Goal: Task Accomplishment & Management: Complete application form

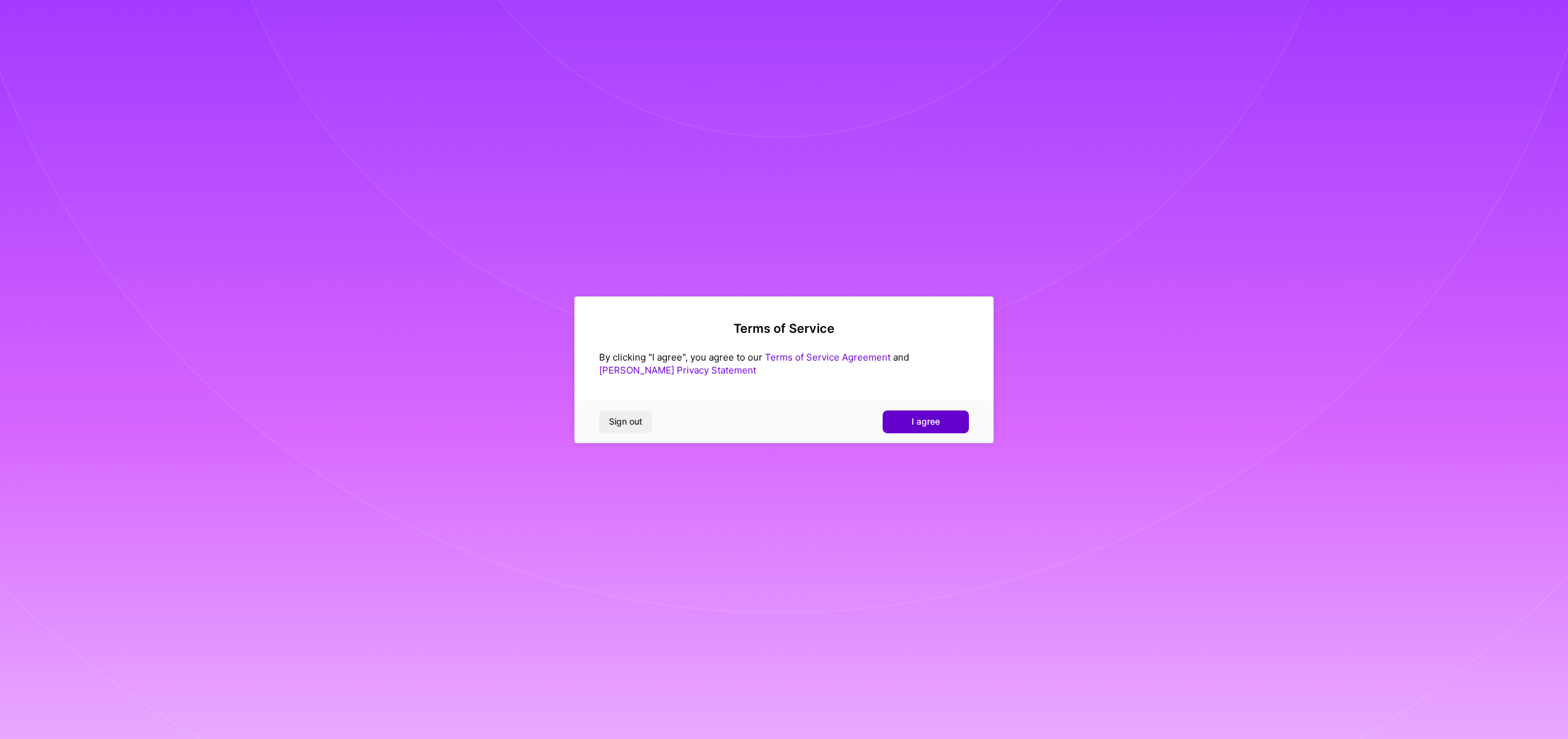
click at [943, 418] on button "I agree" at bounding box center [926, 421] width 86 height 22
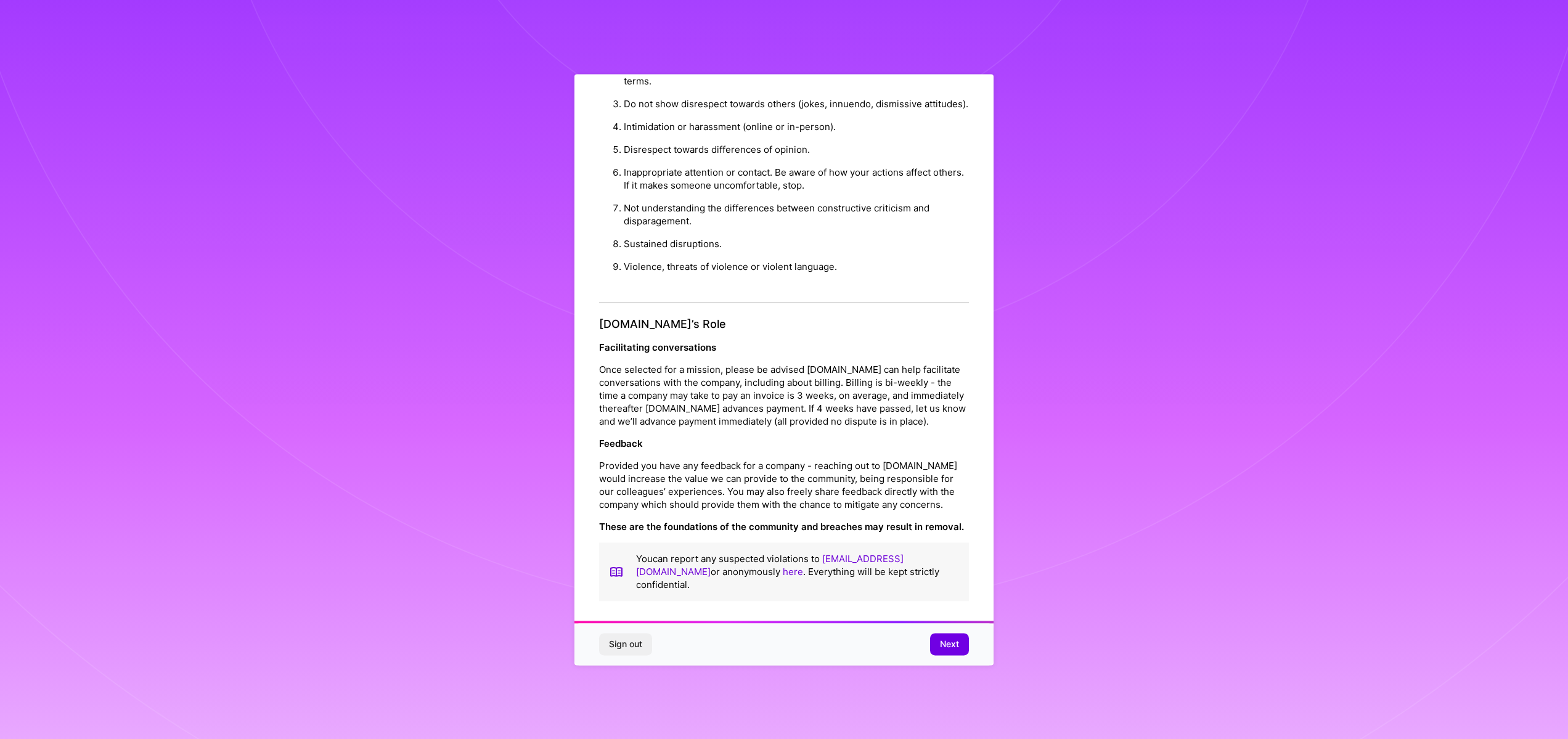
scroll to position [37, 0]
click at [937, 645] on button "Next" at bounding box center [949, 643] width 39 height 22
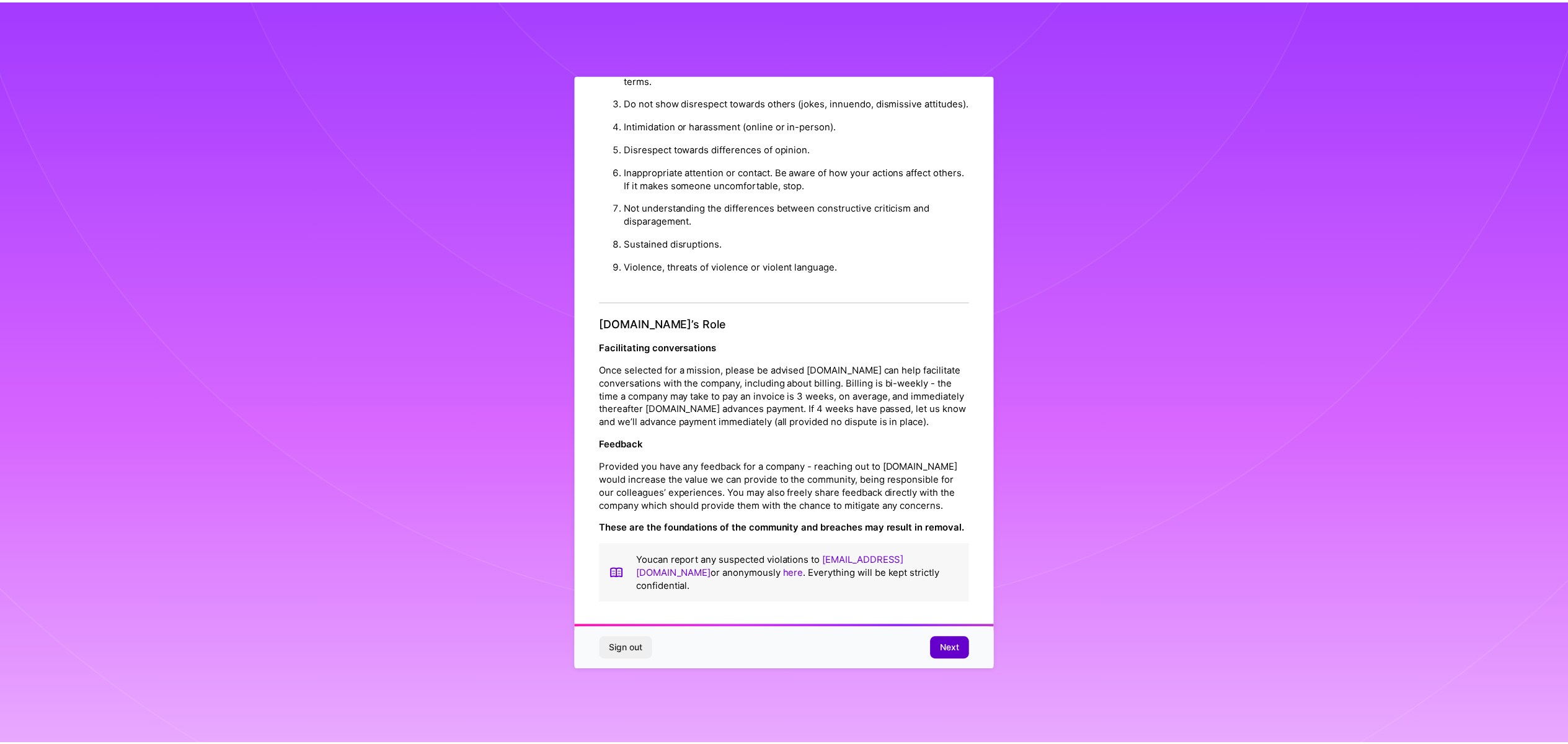
scroll to position [0, 0]
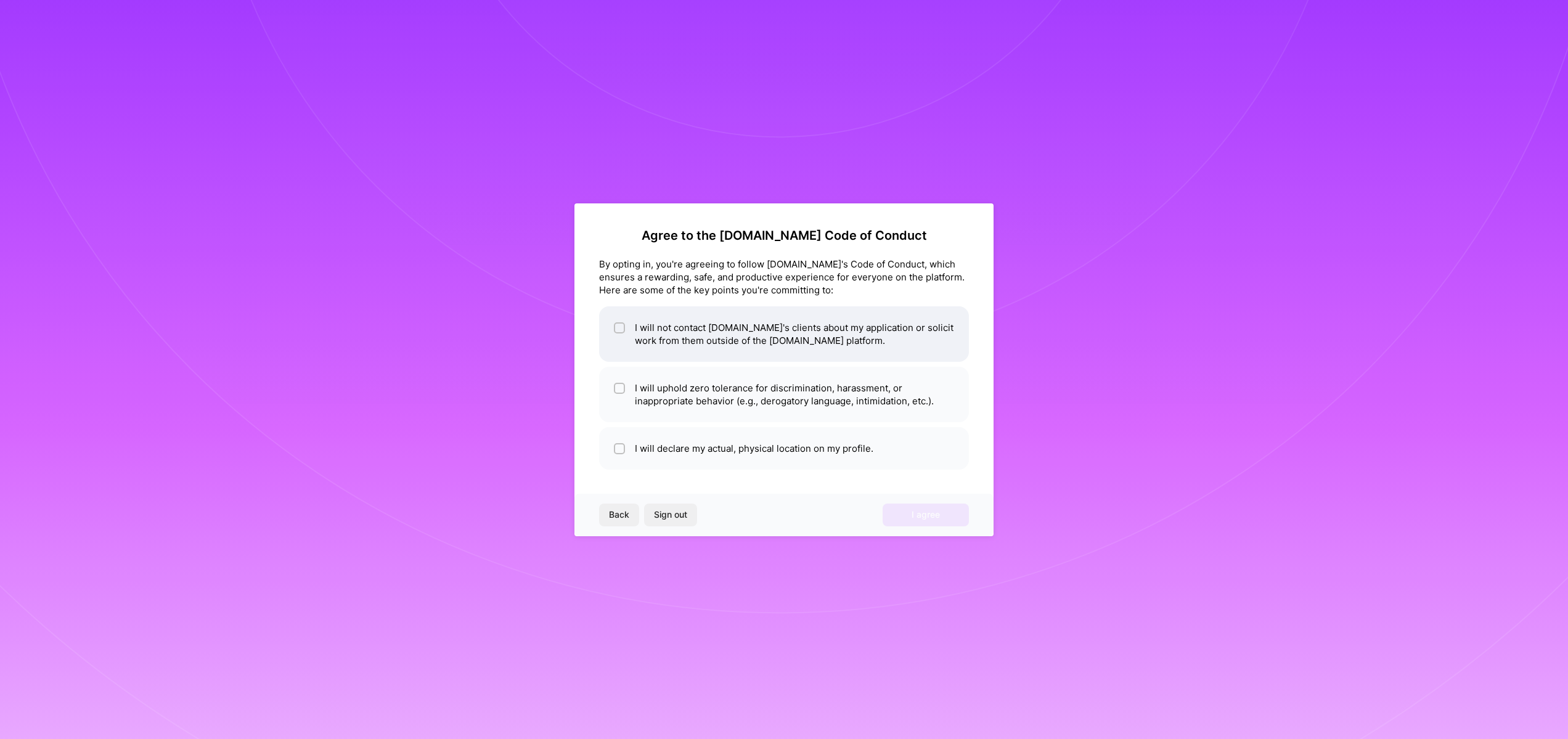
click at [624, 339] on span at bounding box center [619, 334] width 11 height 26
checkbox input "true"
click at [642, 399] on li "I will uphold zero tolerance for discrimination, harassment, or inappropriate b…" at bounding box center [784, 394] width 370 height 56
checkbox input "true"
click at [663, 466] on li "I will declare my actual, physical location on my profile." at bounding box center [784, 449] width 370 height 43
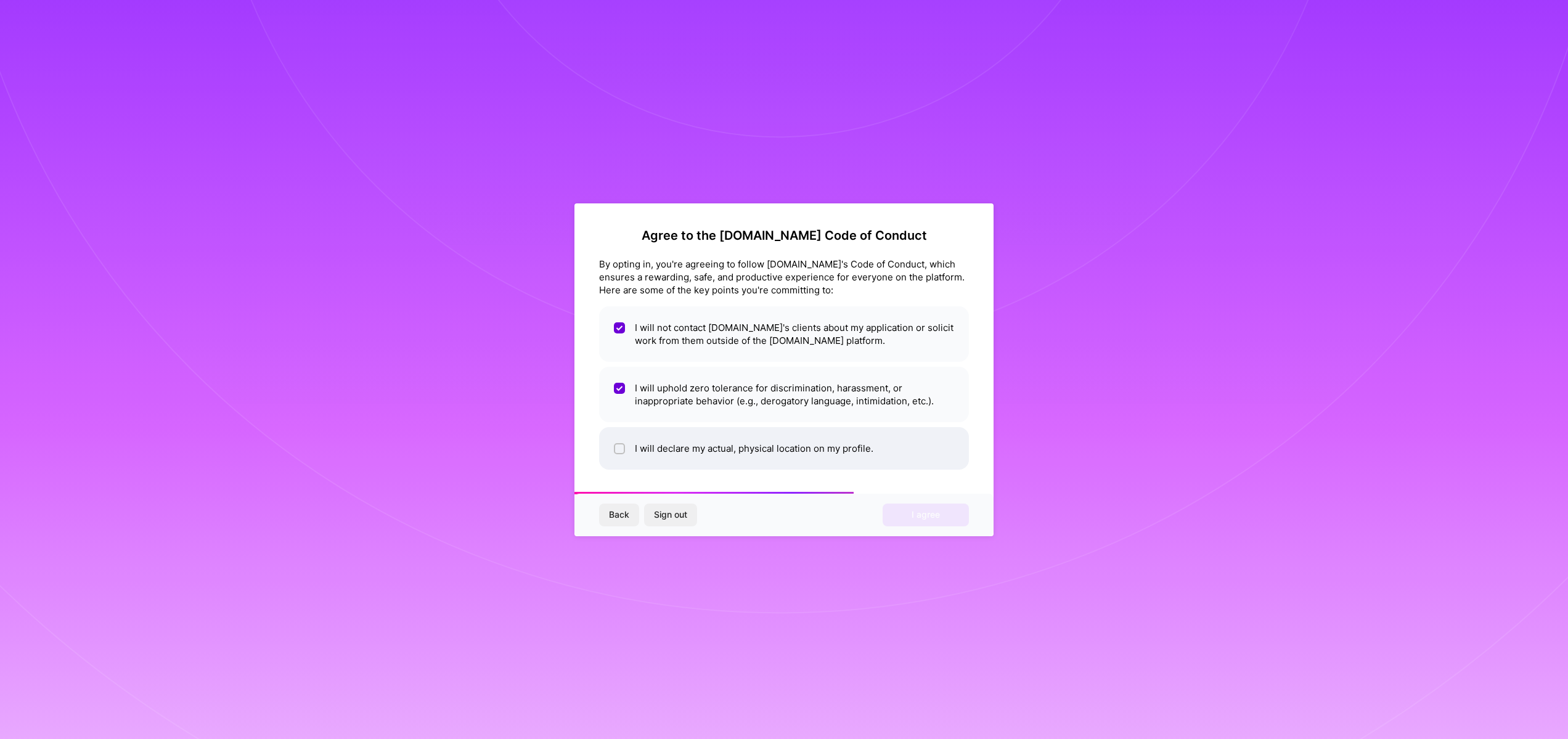
checkbox input "true"
click at [944, 510] on button "I agree" at bounding box center [926, 514] width 86 height 22
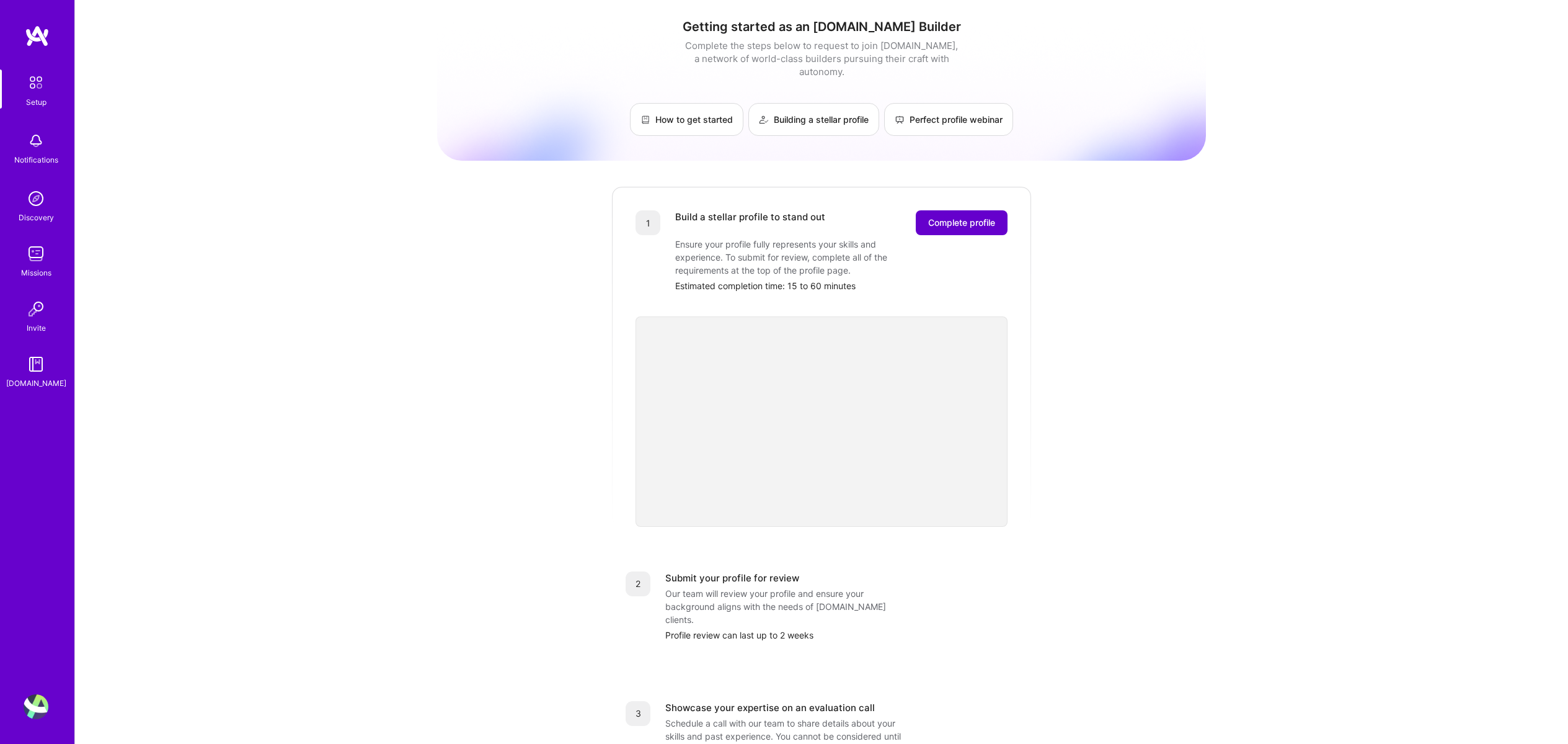
click at [952, 217] on span "Complete profile" at bounding box center [962, 223] width 67 height 12
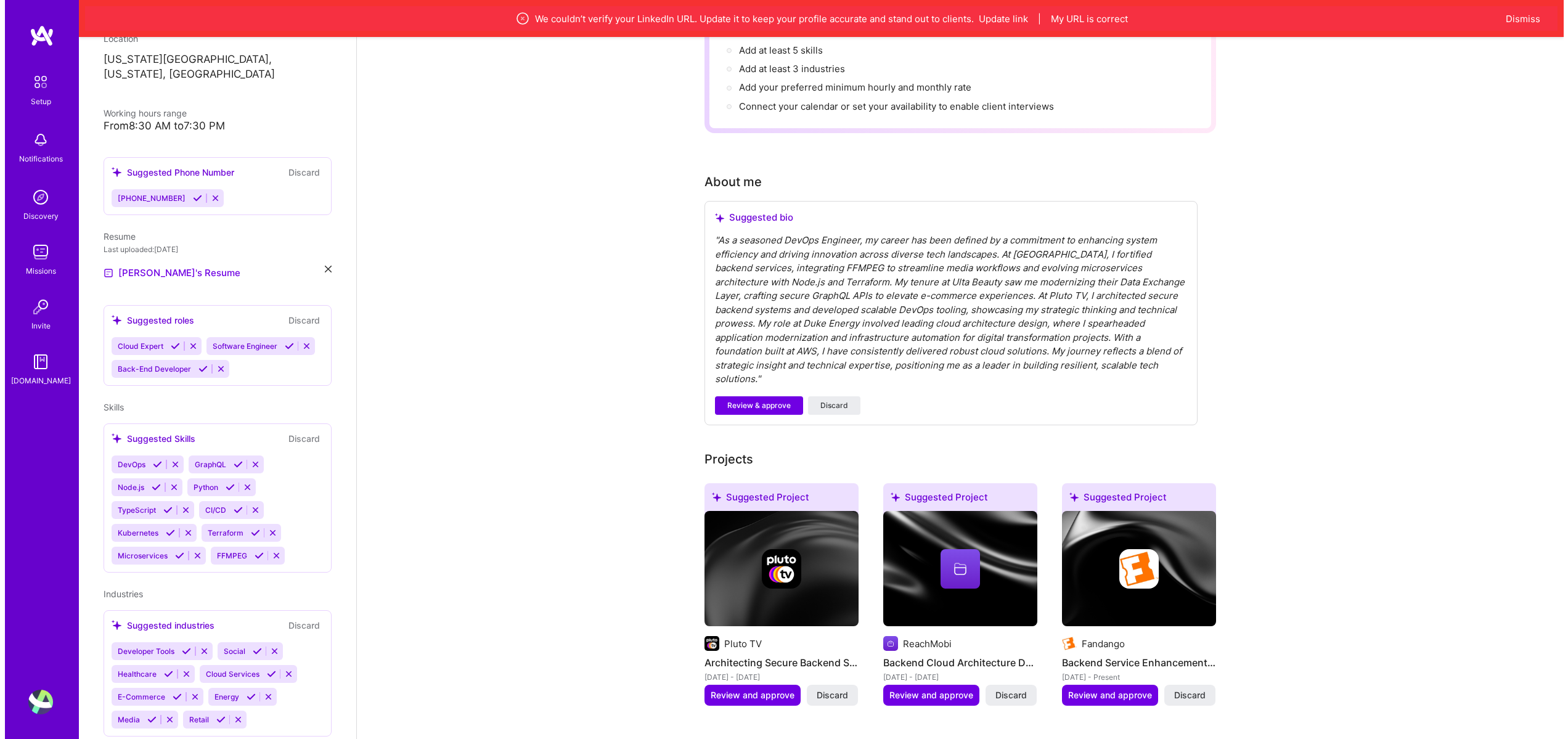
scroll to position [222, 0]
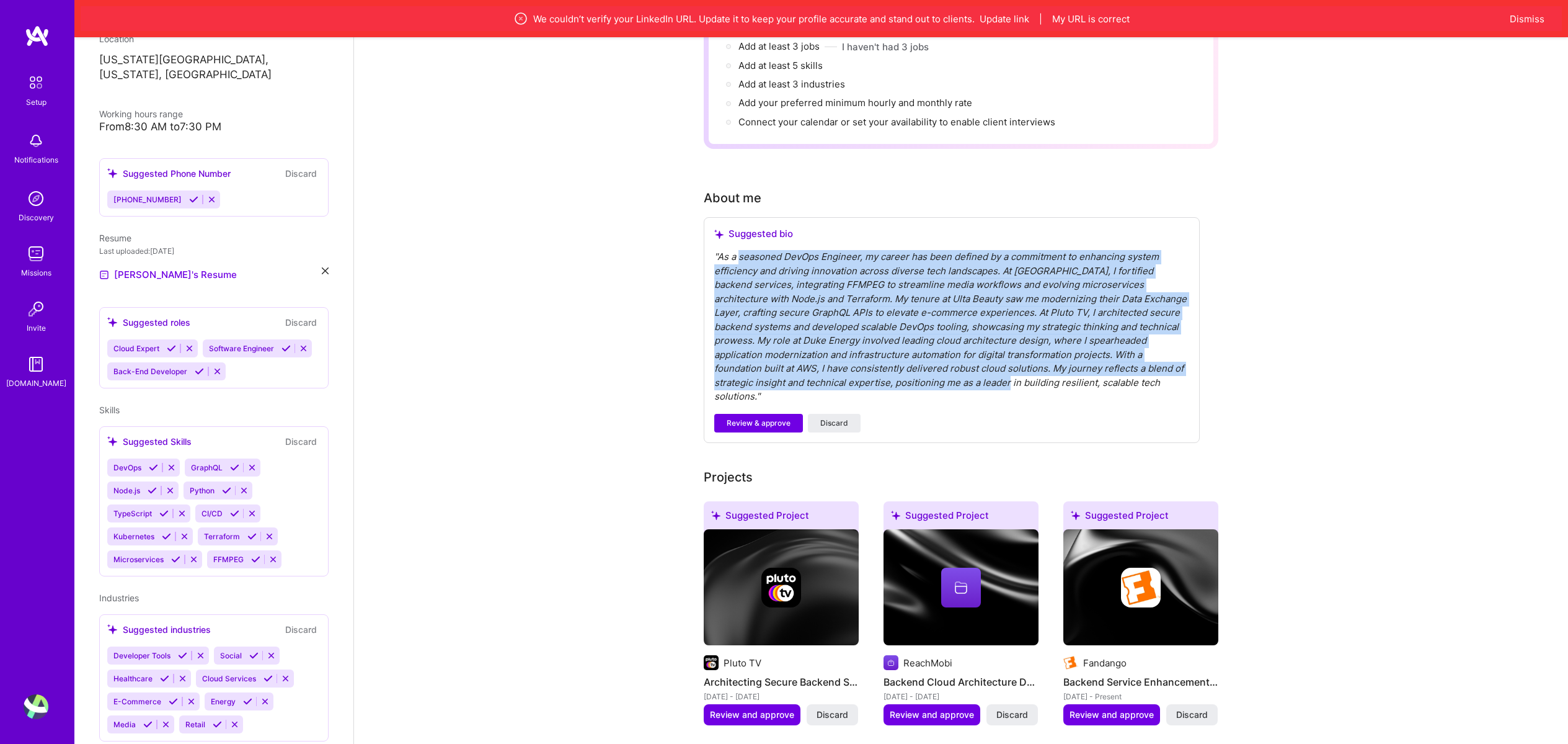
drag, startPoint x: 738, startPoint y: 238, endPoint x: 911, endPoint y: 364, distance: 214.0
click at [911, 364] on div "" As a seasoned DevOps Engineer, my career has been defined by a commitment to …" at bounding box center [952, 327] width 475 height 154
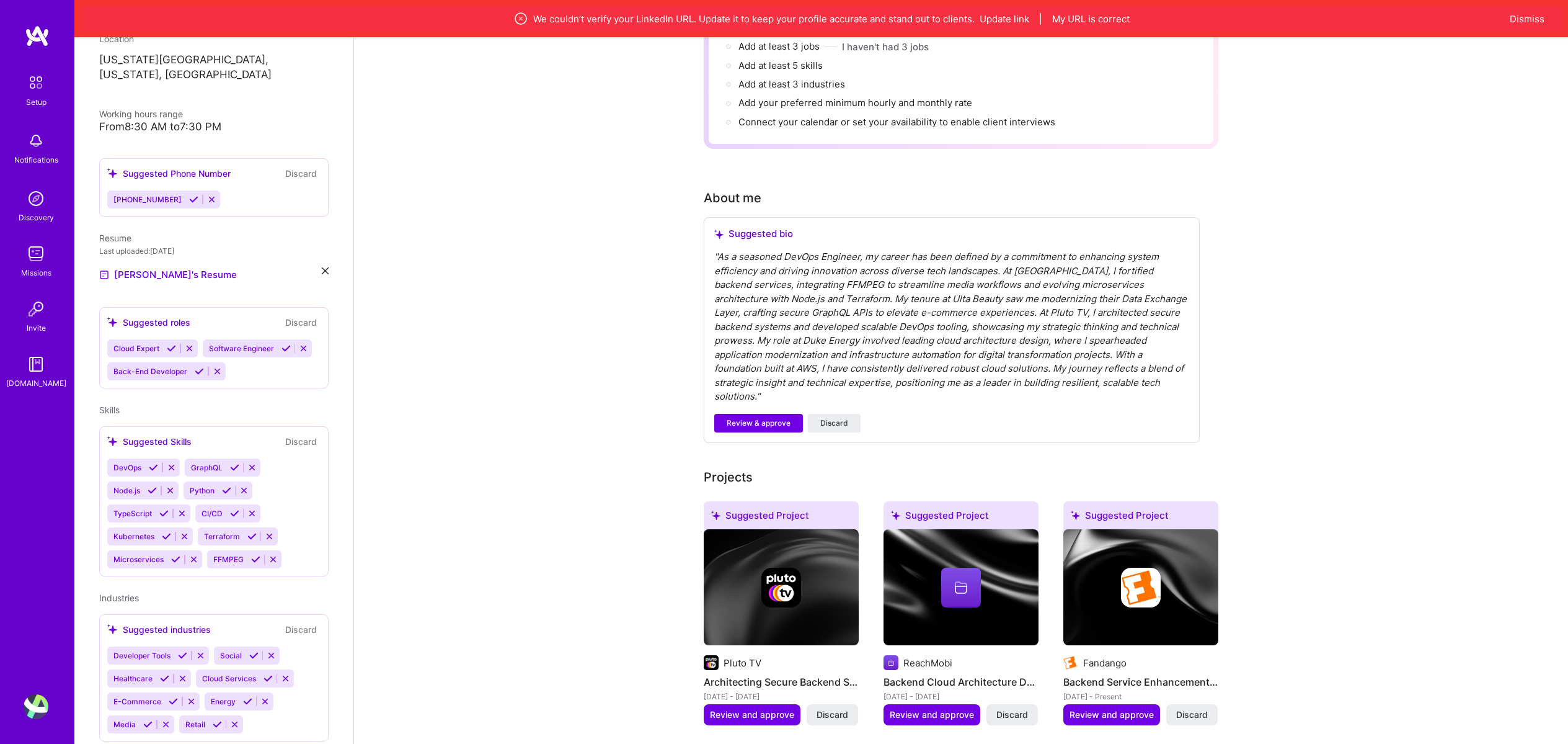
click at [927, 363] on div "" As a seasoned DevOps Engineer, my career has been defined by a commitment to …" at bounding box center [952, 327] width 475 height 154
click at [756, 383] on div "Suggested bio " " Review & approve Discard" at bounding box center [952, 330] width 496 height 226
click at [768, 417] on span "Review & approve" at bounding box center [758, 423] width 64 height 11
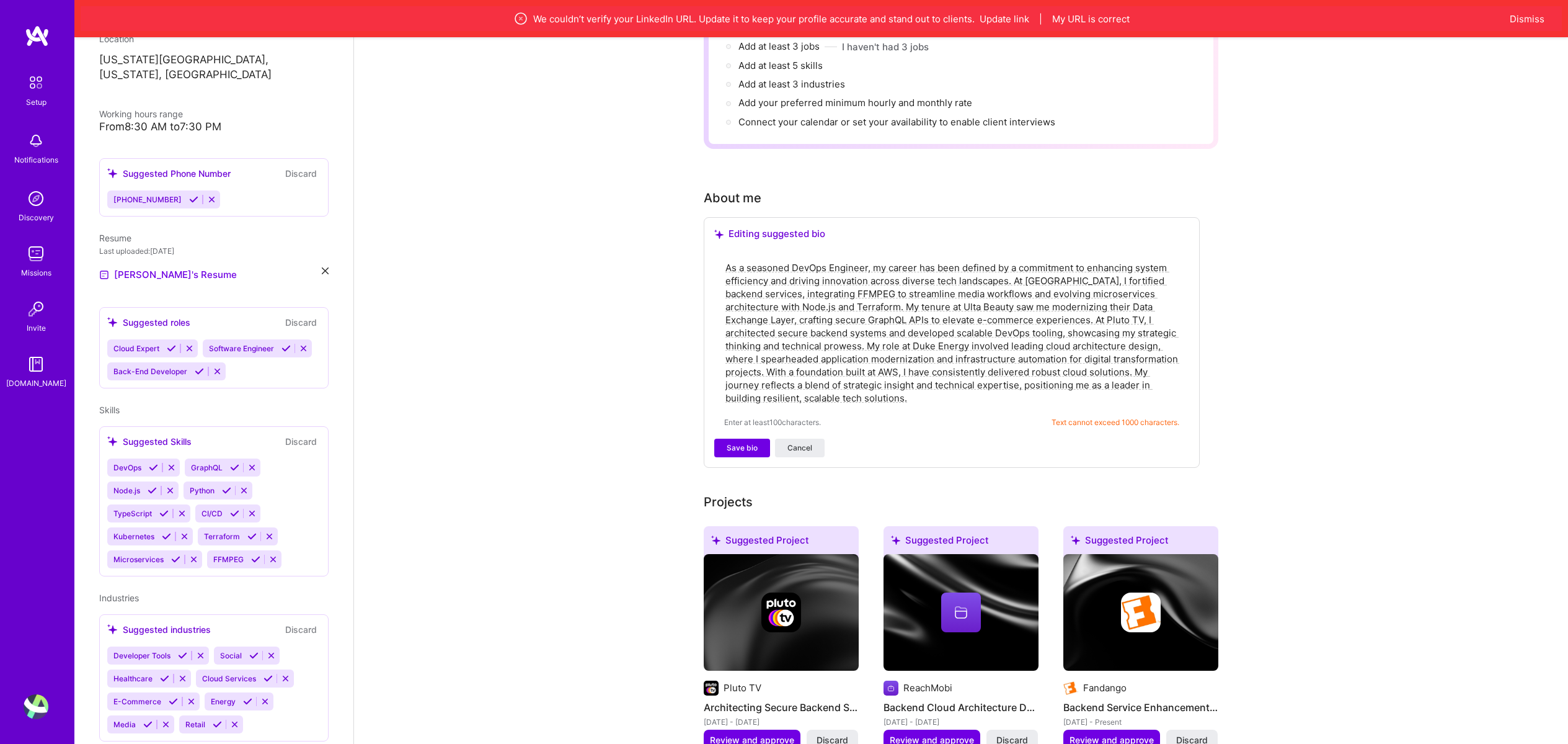
drag, startPoint x: 890, startPoint y: 382, endPoint x: 896, endPoint y: 314, distance: 68.3
click at [896, 314] on textarea "As a seasoned DevOps Engineer, my career has been defined by a commitment to en…" at bounding box center [952, 333] width 455 height 146
click at [912, 374] on textarea "As a seasoned DevOps Engineer, my career has been defined by a commitment to en…" at bounding box center [952, 333] width 455 height 146
drag, startPoint x: 909, startPoint y: 391, endPoint x: 707, endPoint y: 248, distance: 247.5
click at [707, 248] on div "Editing suggested bio Enter at least 100 characters. Text cannot exceed 1000 ch…" at bounding box center [952, 343] width 496 height 250
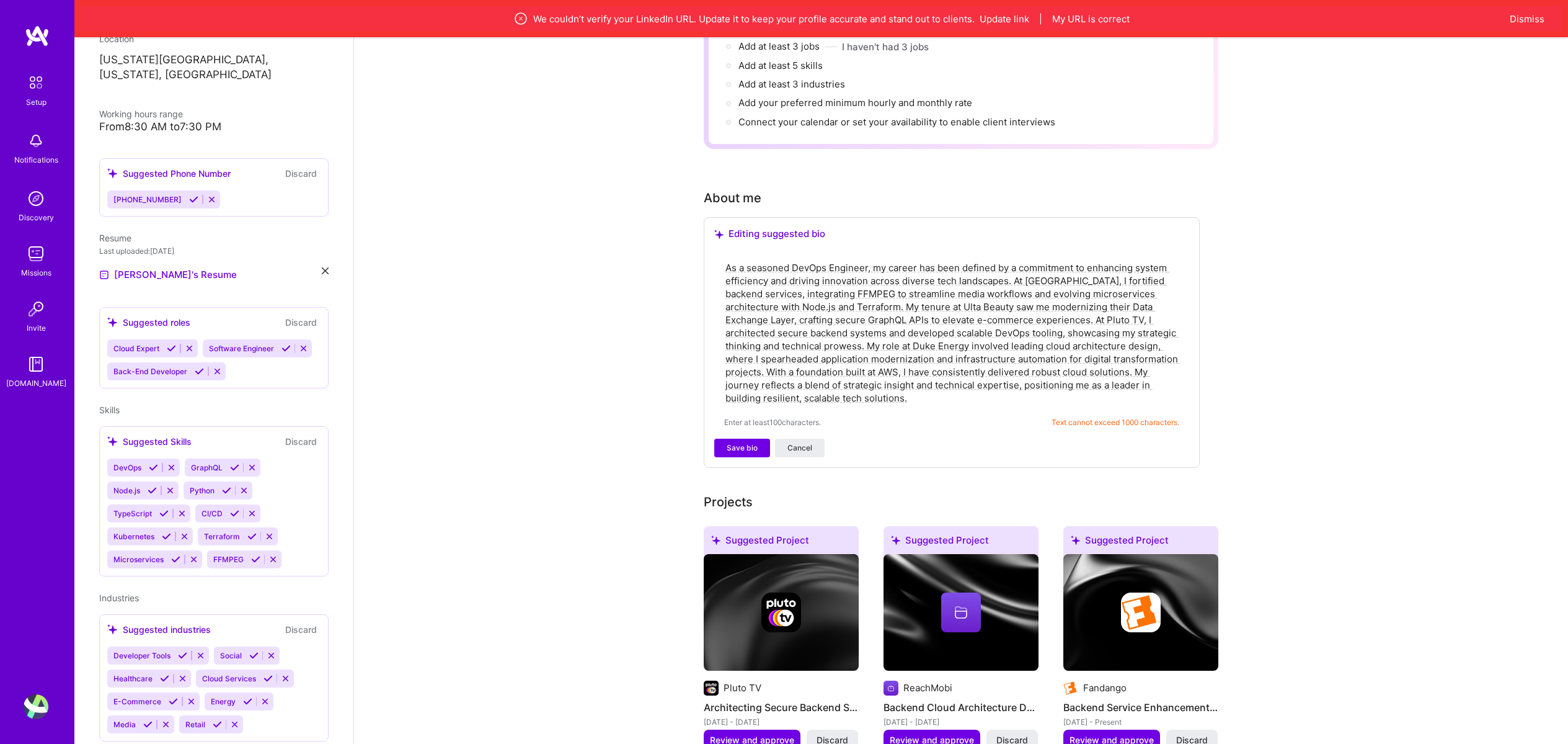
paste textarea "Innovative Senior Software Engineer with 8+ years of experience designing scala…"
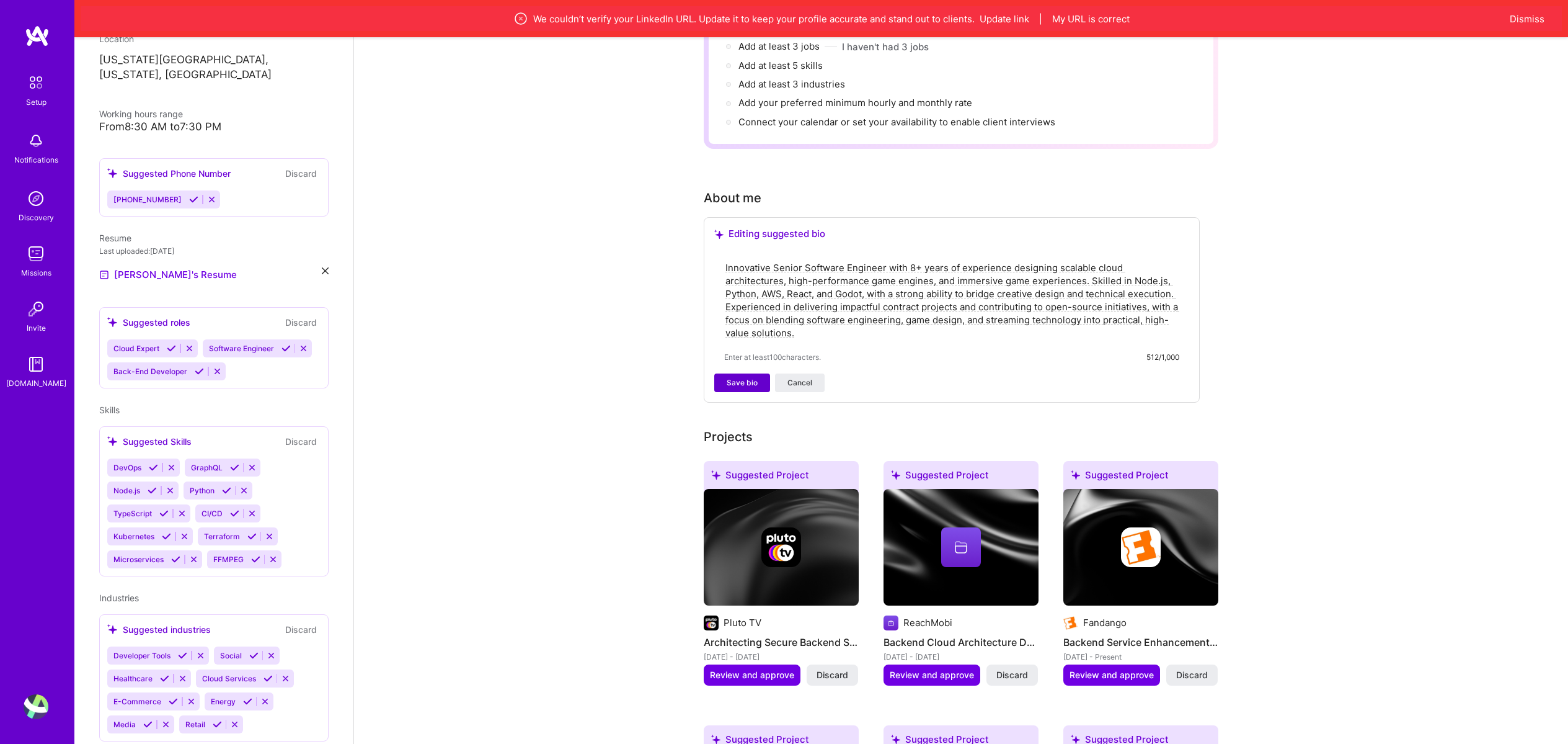
type textarea "Innovative Senior Software Engineer with 8+ years of experience designing scala…"
click at [752, 377] on span "Save bio" at bounding box center [742, 382] width 31 height 11
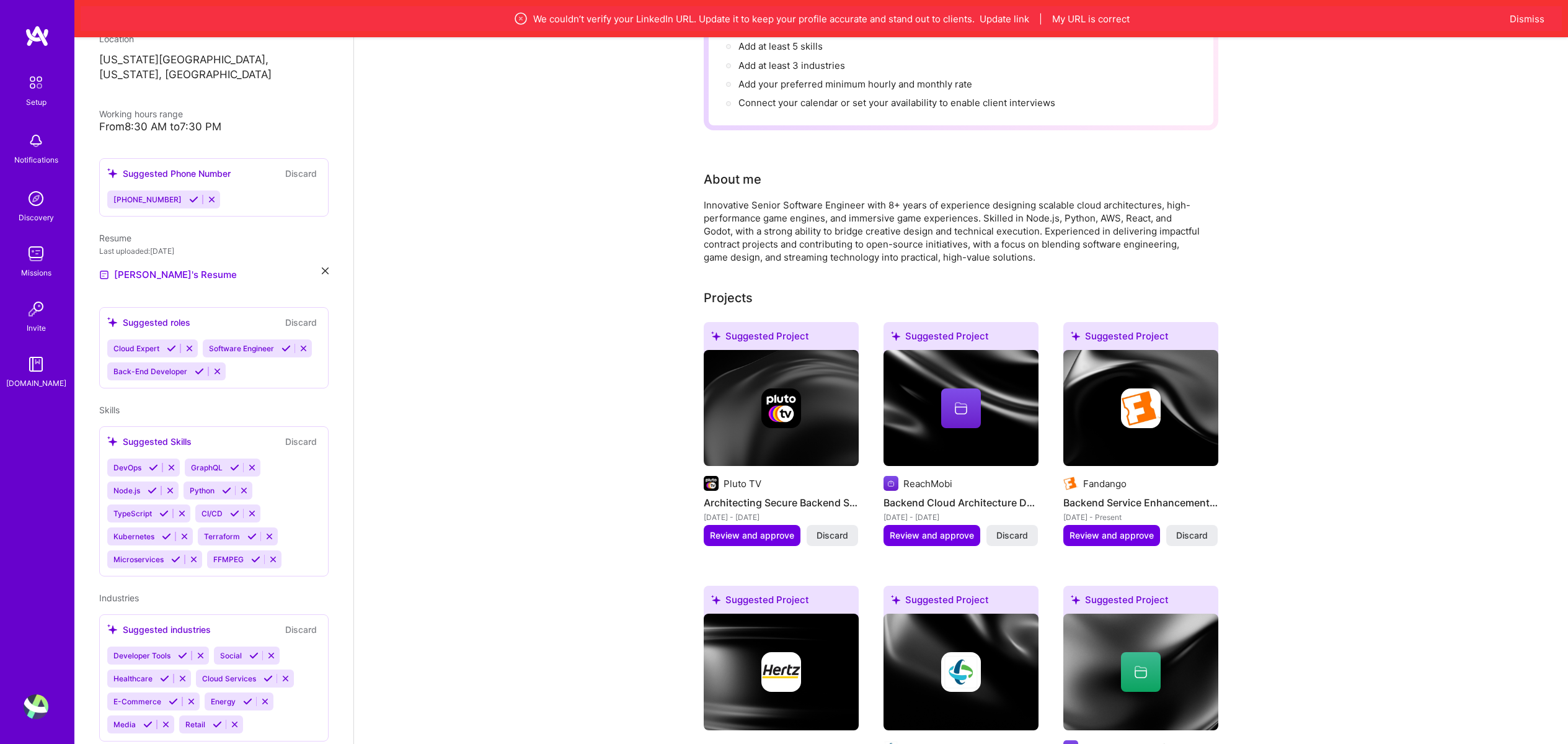
click at [777, 476] on div "Pluto TV" at bounding box center [781, 483] width 155 height 15
click at [951, 529] on span "Review and approve" at bounding box center [931, 535] width 84 height 12
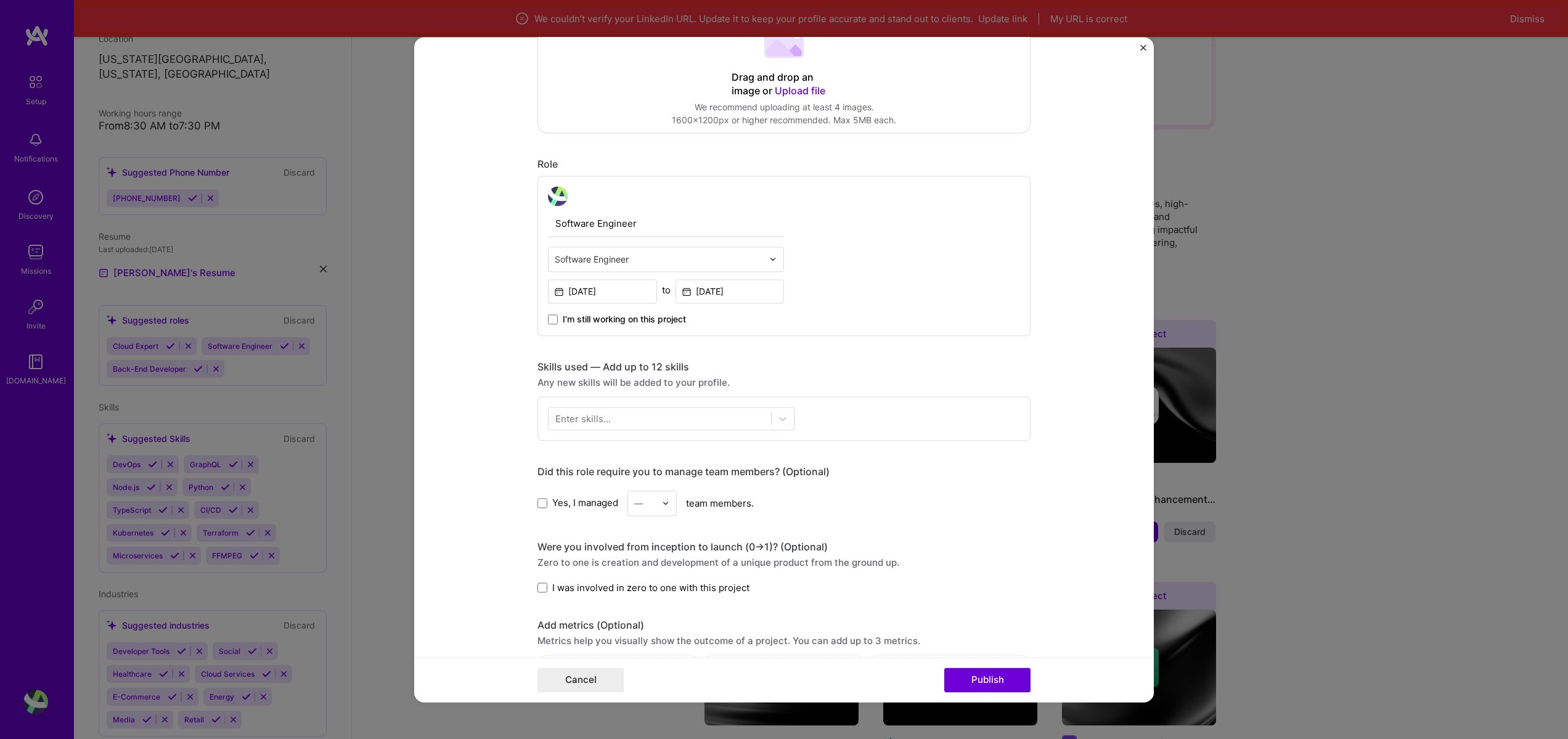
scroll to position [0, 0]
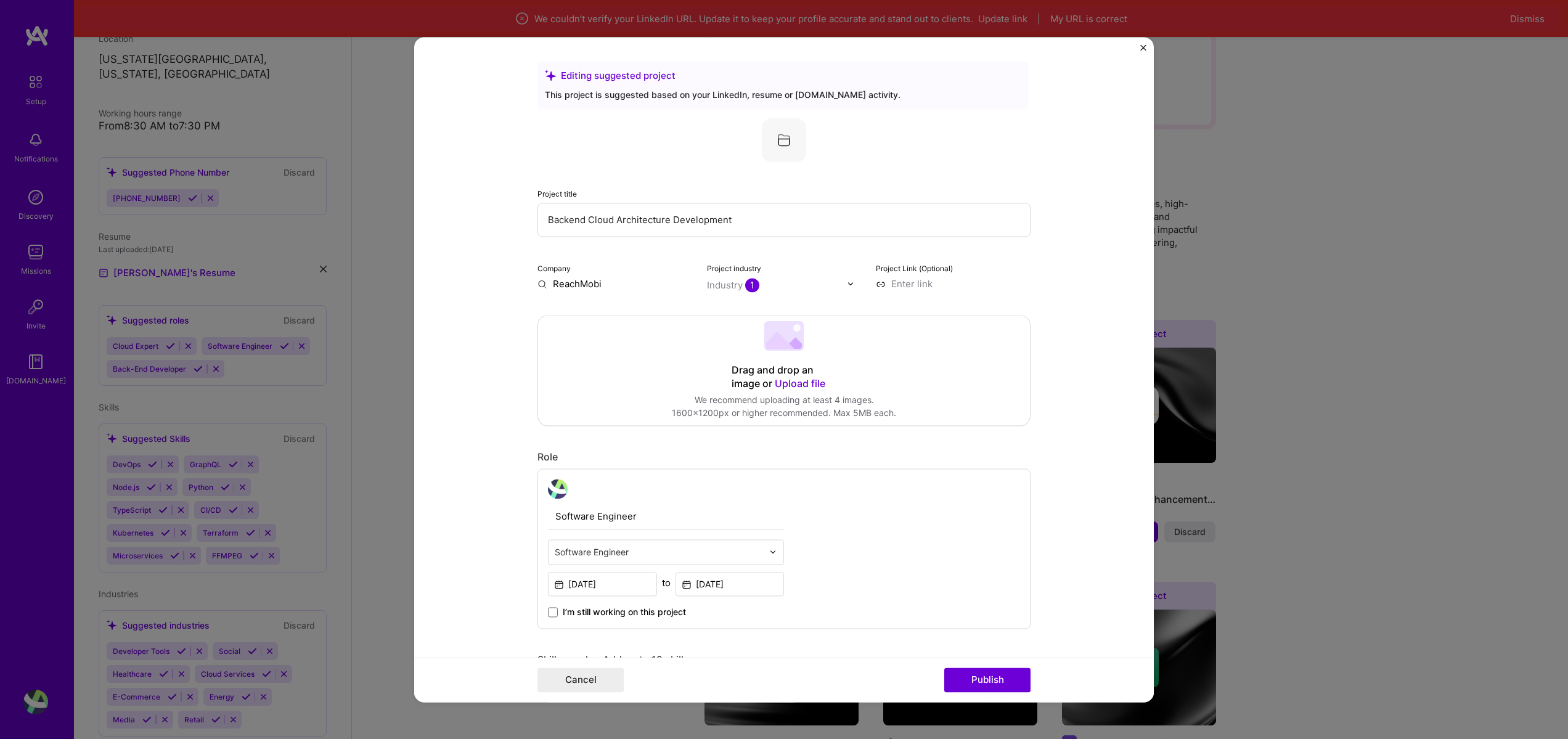
click at [1298, 301] on div "Editing suggested project This project is suggested based on your LinkedIn, res…" at bounding box center [784, 369] width 1568 height 739
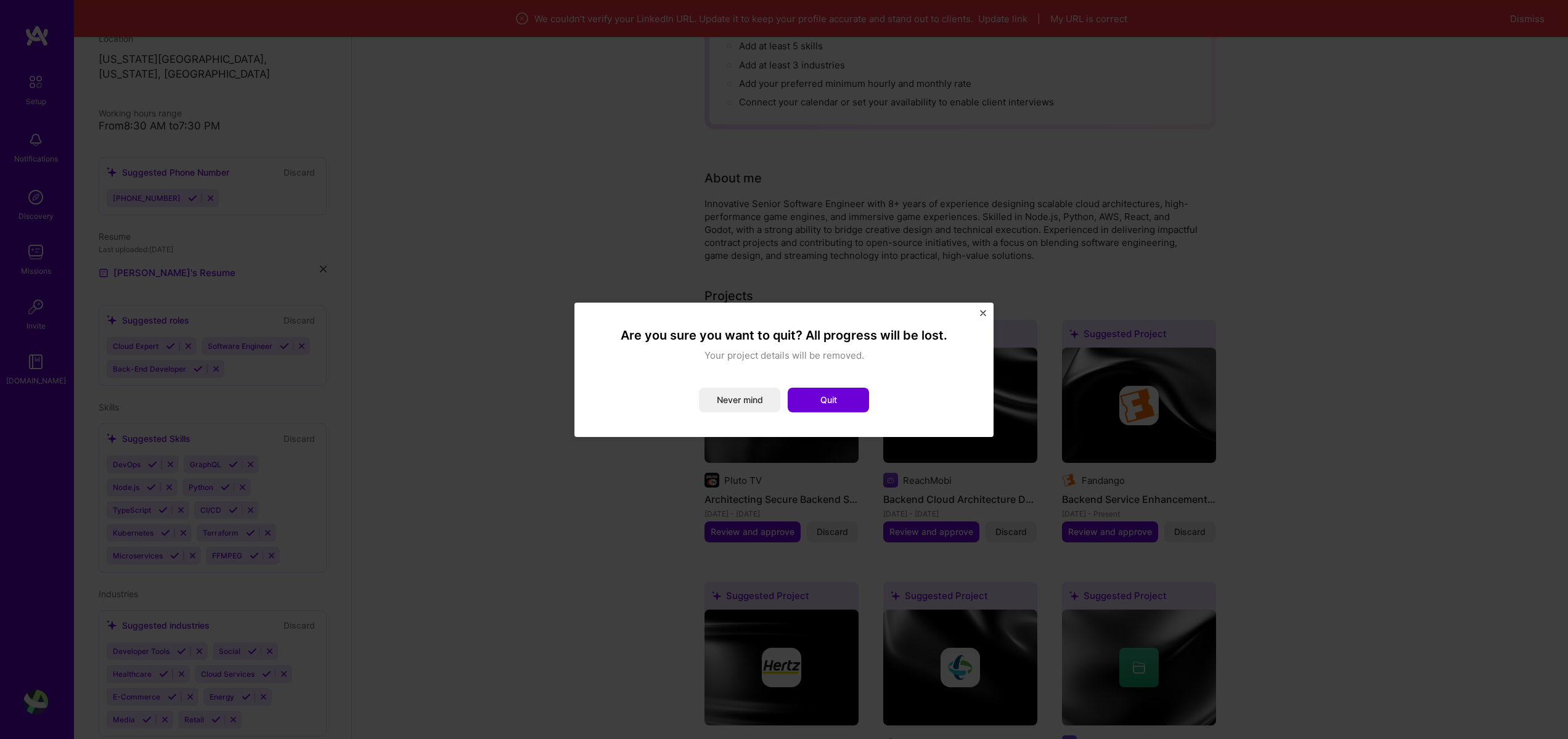
click at [978, 309] on div "Are you sure you want to quit? All progress will be lost. Your project details …" at bounding box center [784, 369] width 419 height 134
click at [987, 324] on div "Are you sure you want to quit? All progress will be lost. Your project details …" at bounding box center [784, 369] width 419 height 134
click at [979, 318] on div "Are you sure you want to quit? All progress will be lost. Your project details …" at bounding box center [784, 369] width 419 height 134
click at [980, 318] on button "Close" at bounding box center [983, 316] width 6 height 13
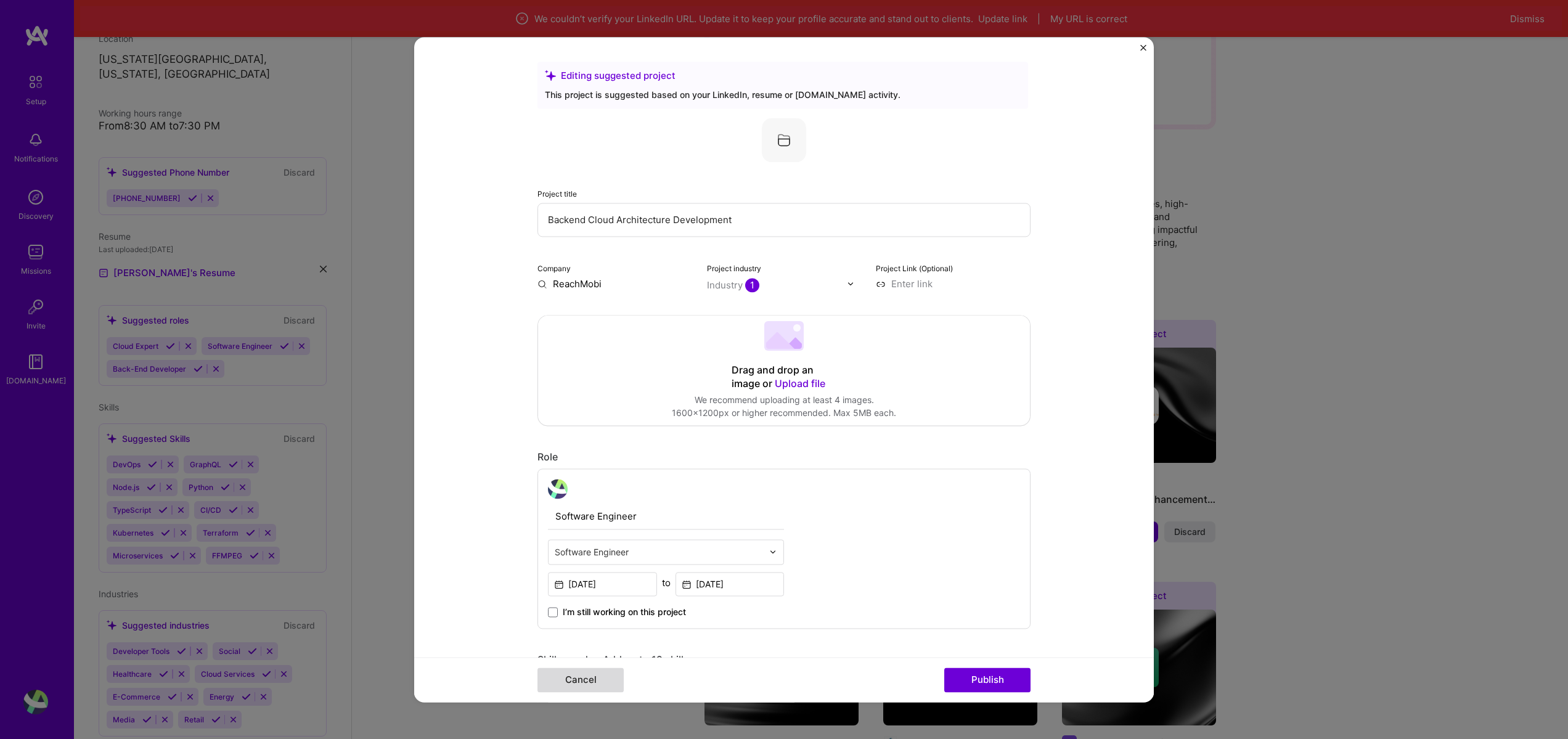
click at [575, 674] on button "Cancel" at bounding box center [581, 679] width 86 height 25
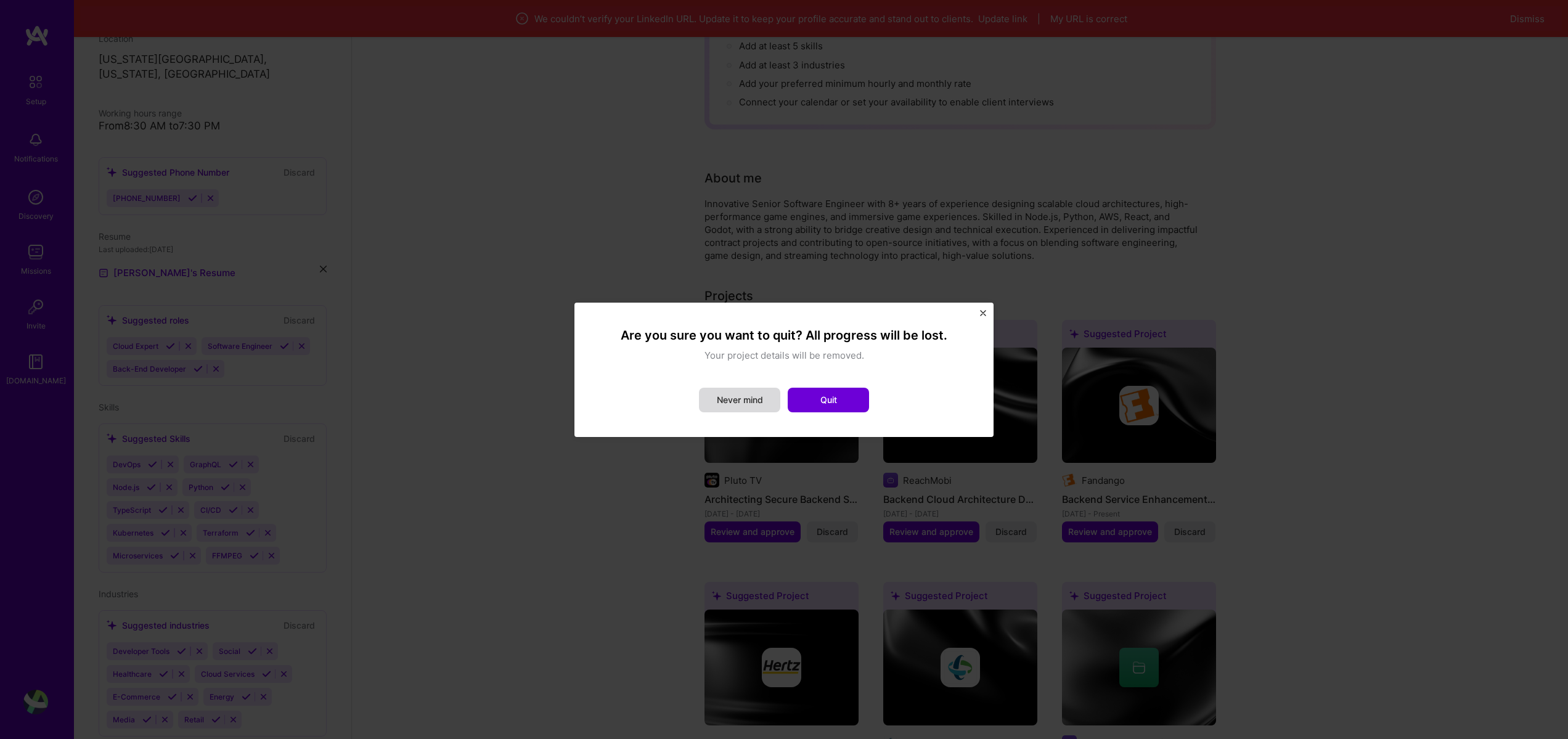
click at [763, 402] on button "Never mind" at bounding box center [740, 400] width 82 height 25
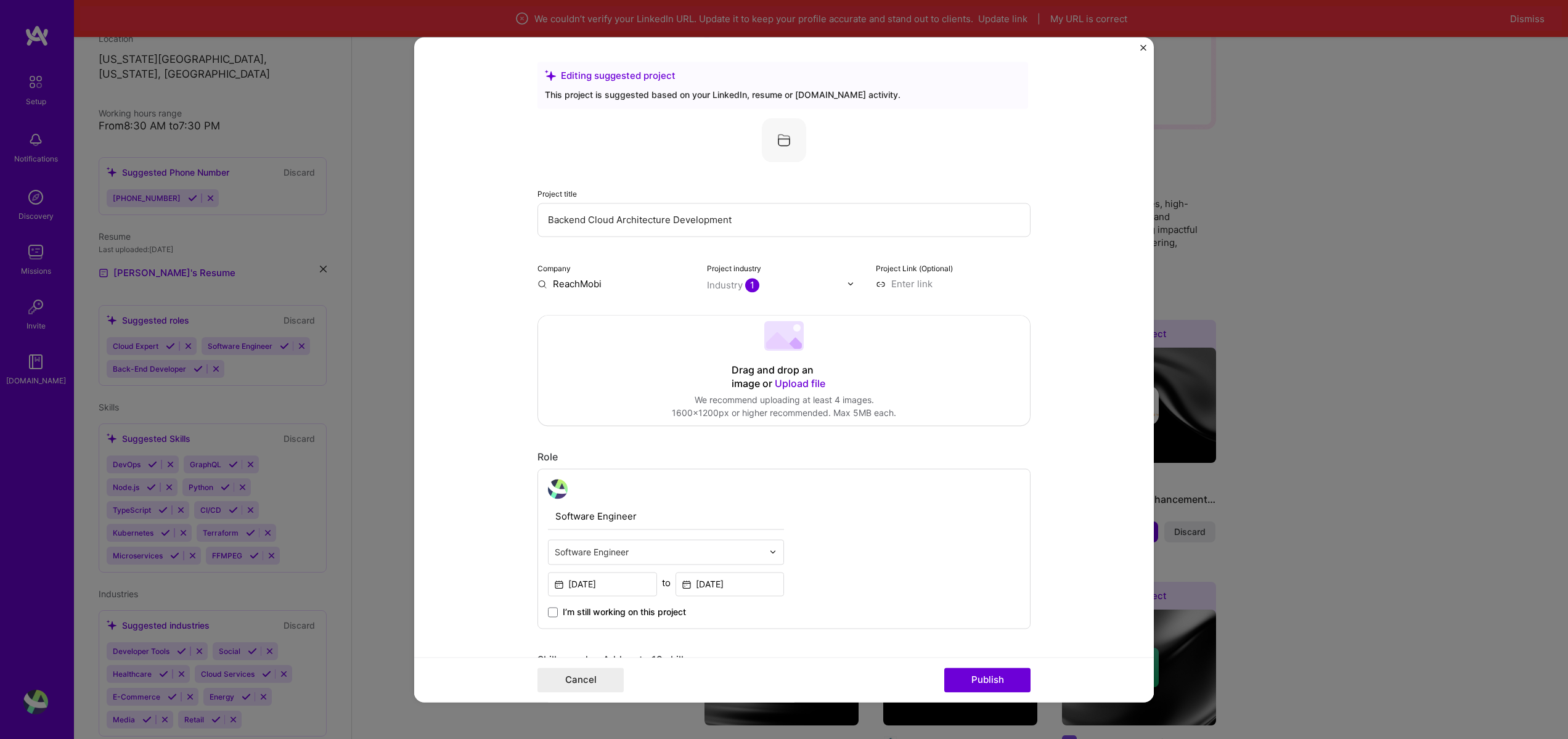
drag, startPoint x: 749, startPoint y: 216, endPoint x: 483, endPoint y: 191, distance: 267.2
click at [483, 191] on form "Editing suggested project This project is suggested based on your LinkedIn, res…" at bounding box center [784, 369] width 740 height 665
click at [612, 215] on input "Backend Cloud Architecture Development" at bounding box center [784, 219] width 493 height 34
click at [613, 216] on input "Backend Cloud Architecture Development" at bounding box center [784, 219] width 493 height 34
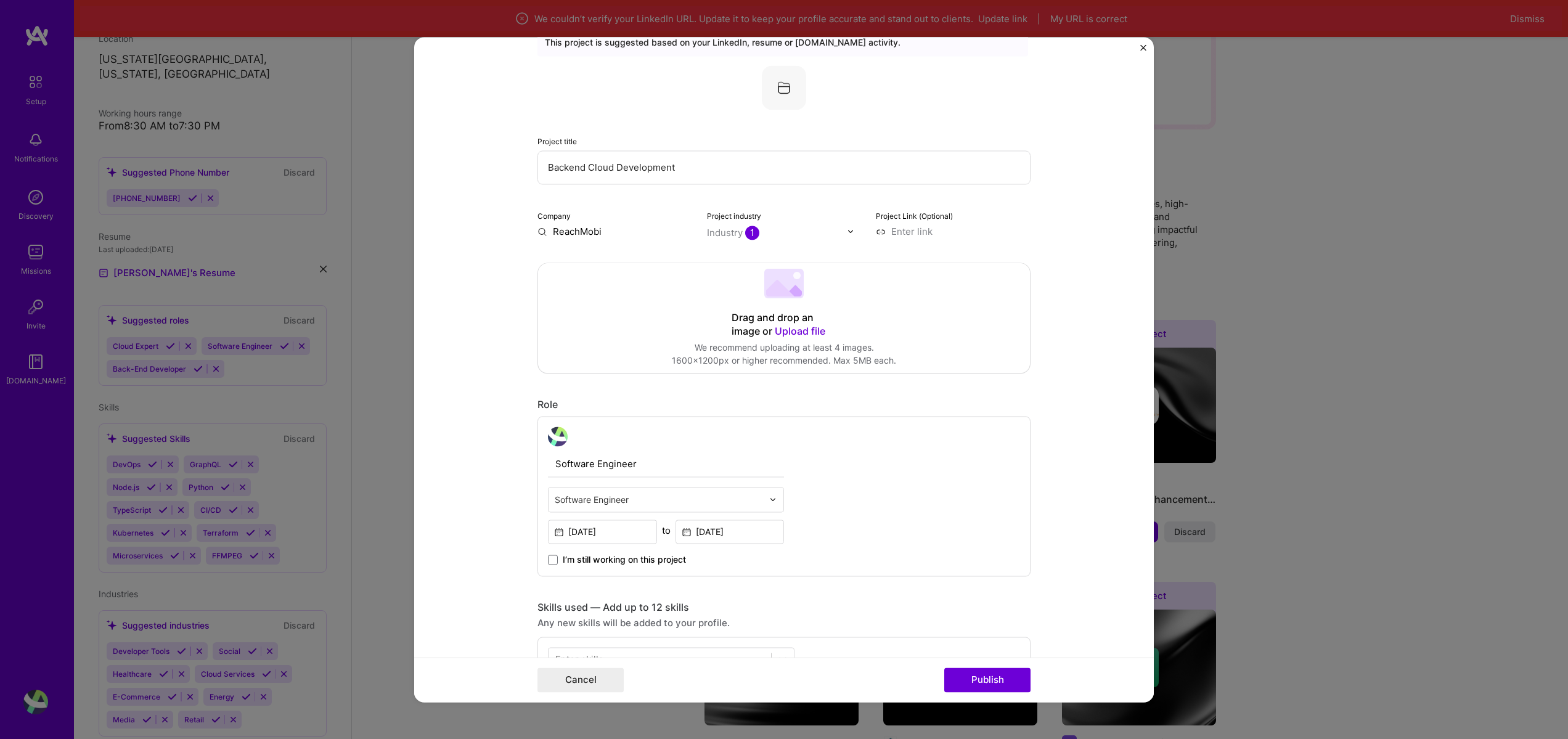
scroll to position [296, 0]
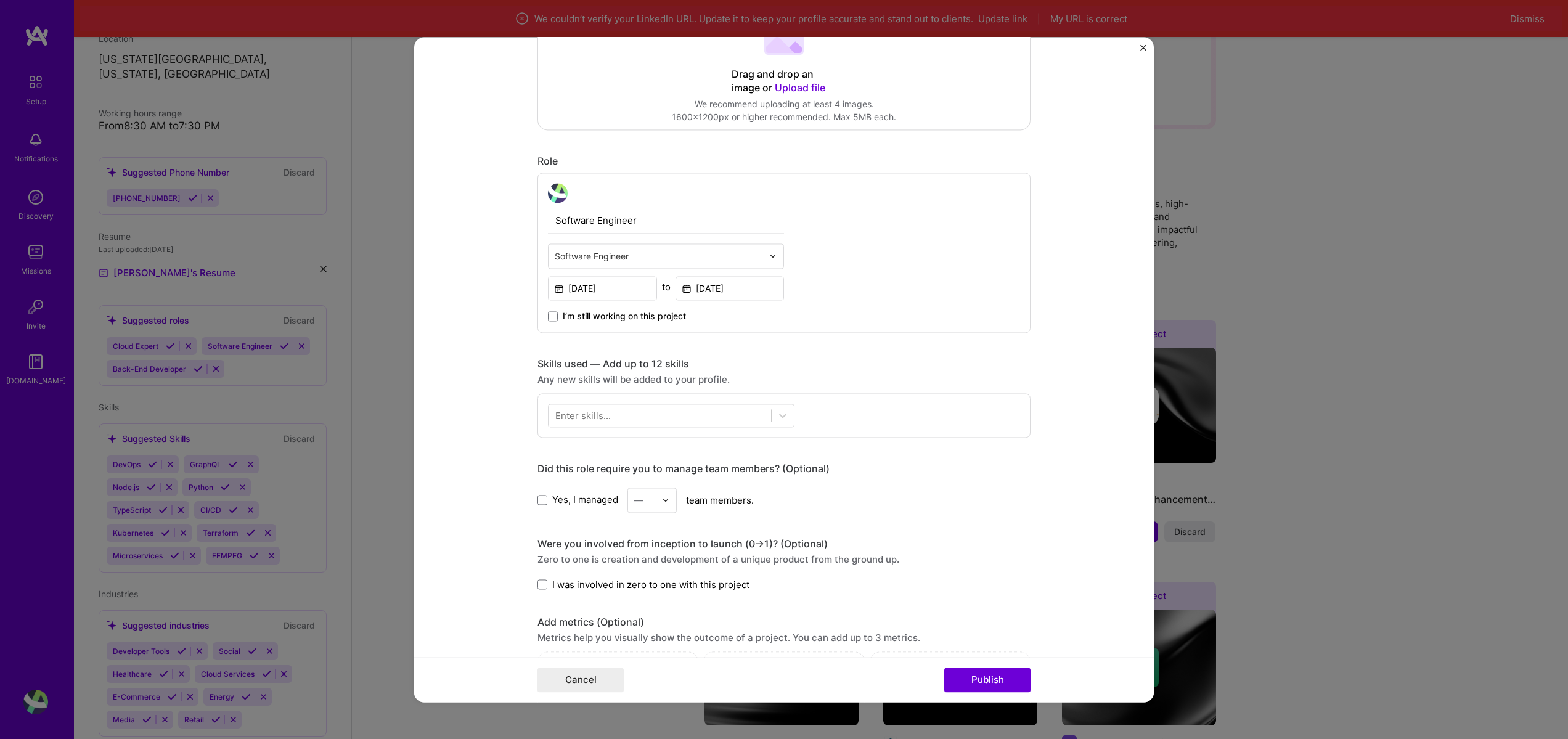
type input "Backend Cloud Development"
click at [741, 285] on input "Aug, 2020" at bounding box center [730, 288] width 109 height 24
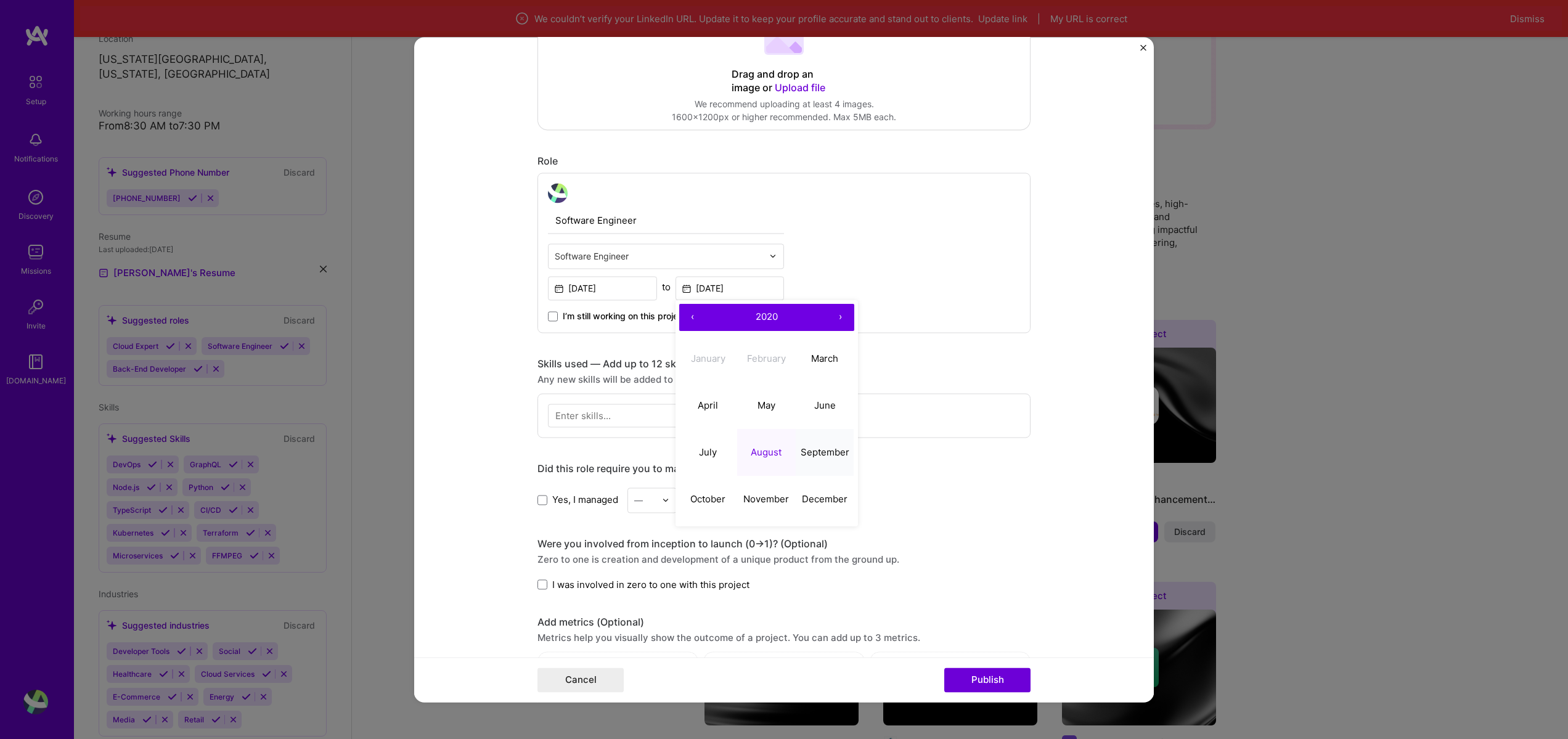
click at [801, 451] on abbr "September" at bounding box center [825, 452] width 49 height 12
type input "Sep, 2020"
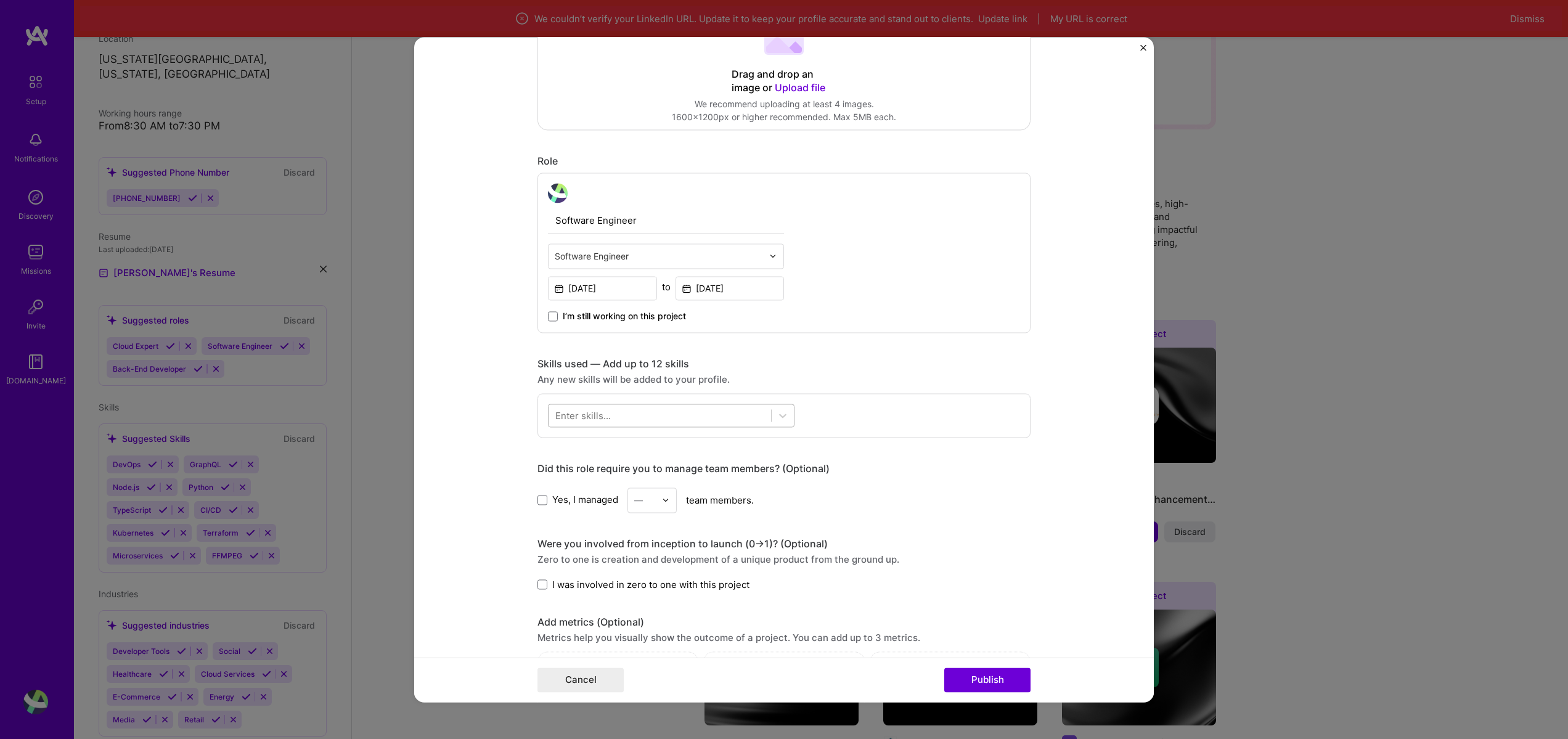
click at [728, 422] on div at bounding box center [660, 415] width 223 height 20
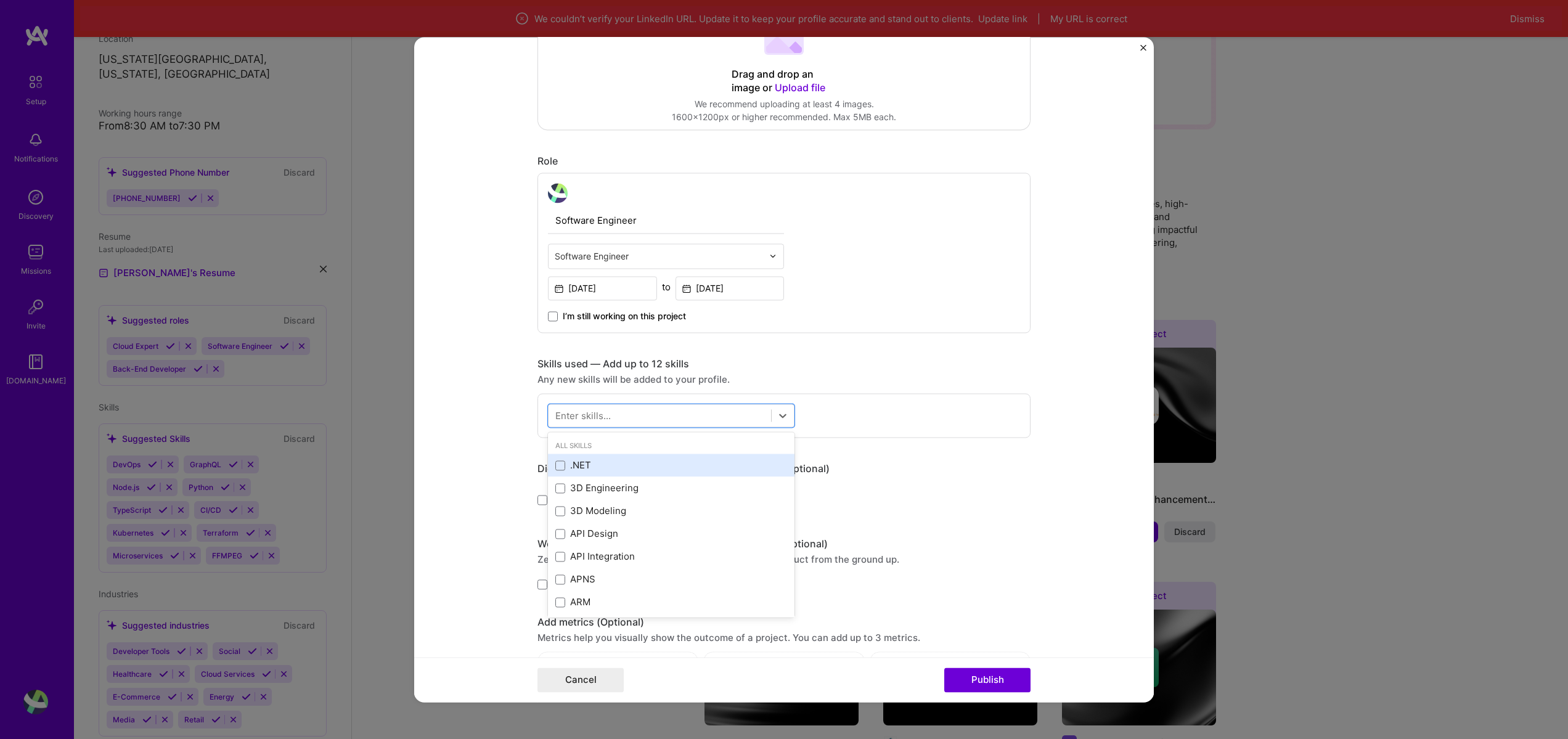
click at [585, 467] on div ".NET" at bounding box center [671, 465] width 231 height 13
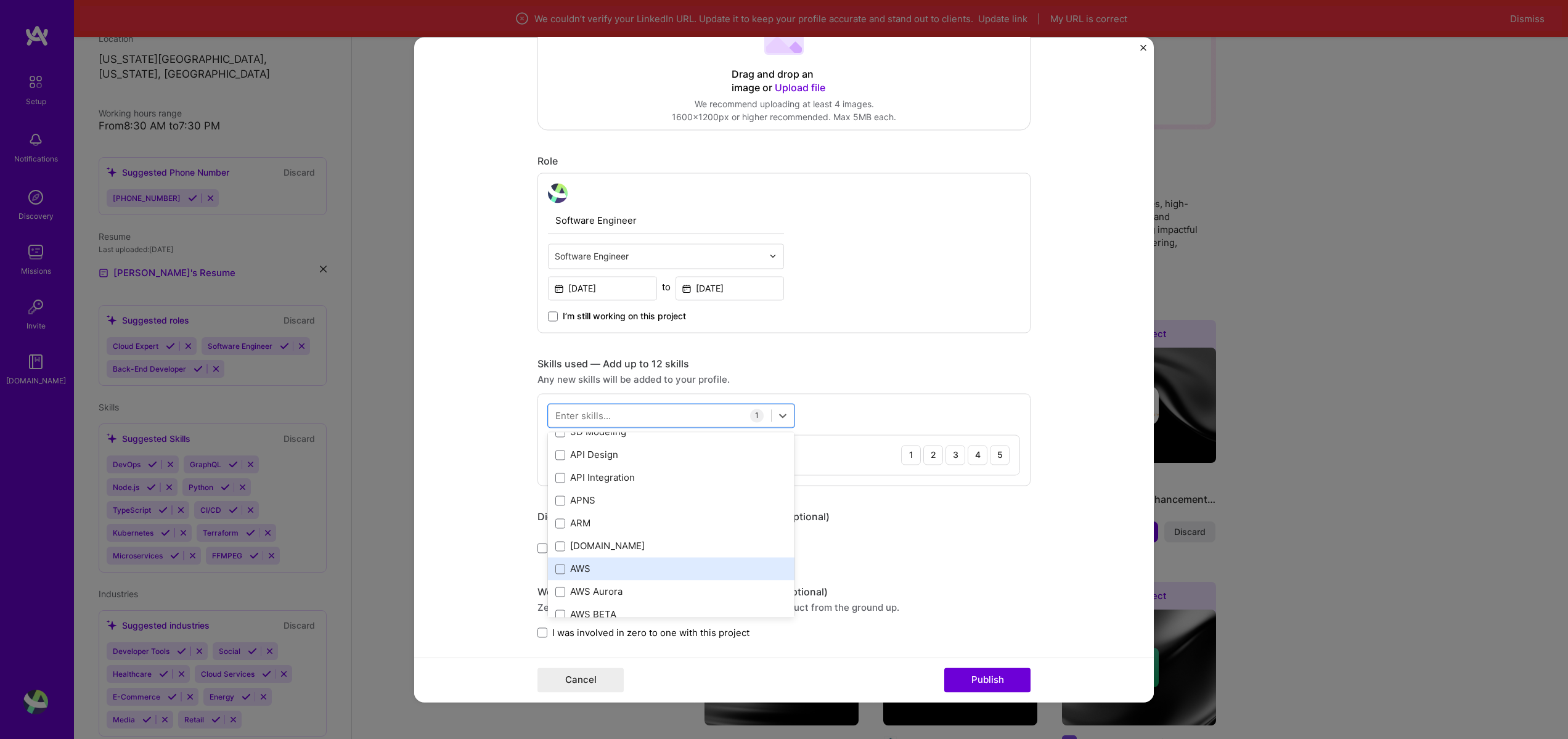
scroll to position [74, 0]
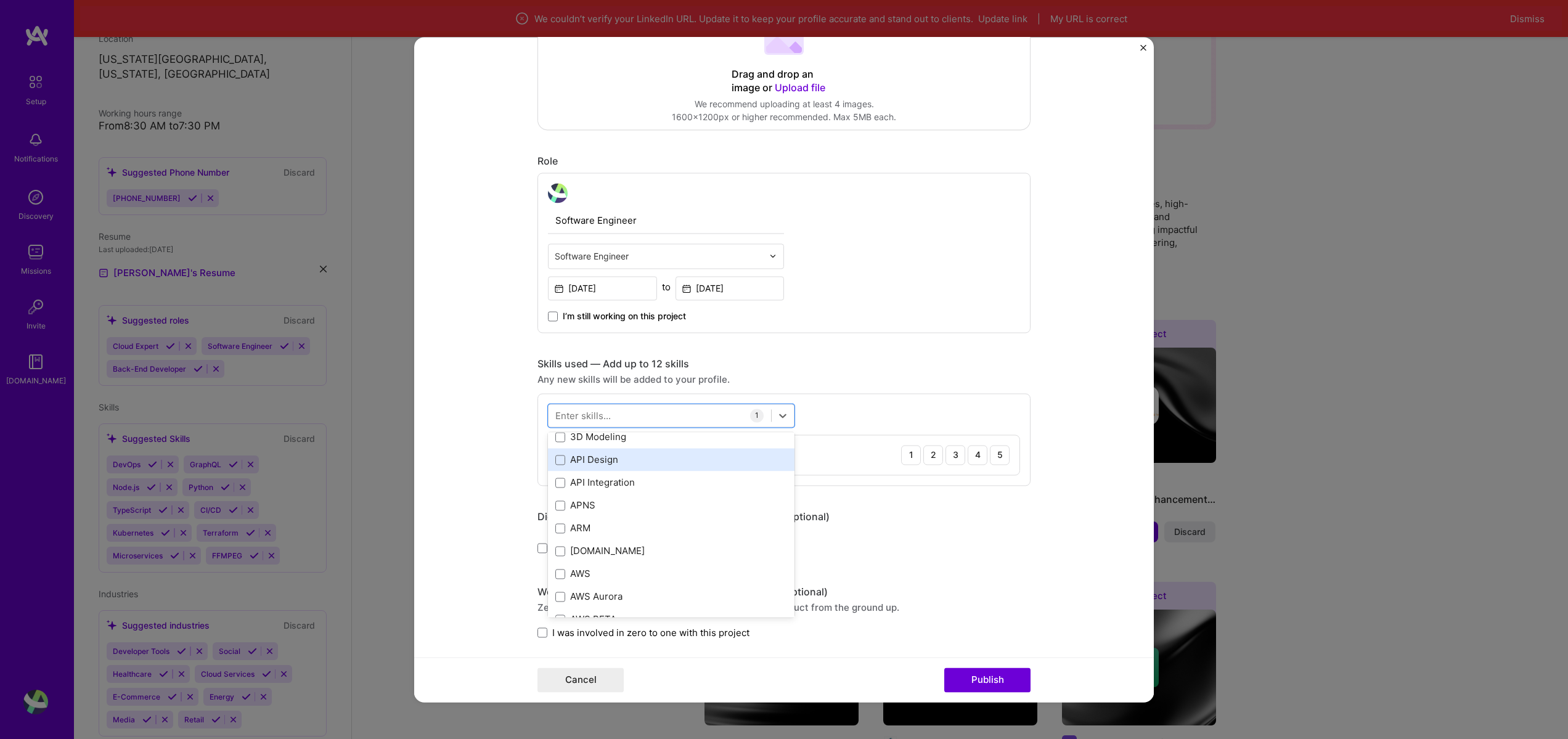
drag, startPoint x: 616, startPoint y: 488, endPoint x: 605, endPoint y: 460, distance: 30.1
click at [595, 460] on div "API Design" at bounding box center [671, 459] width 231 height 13
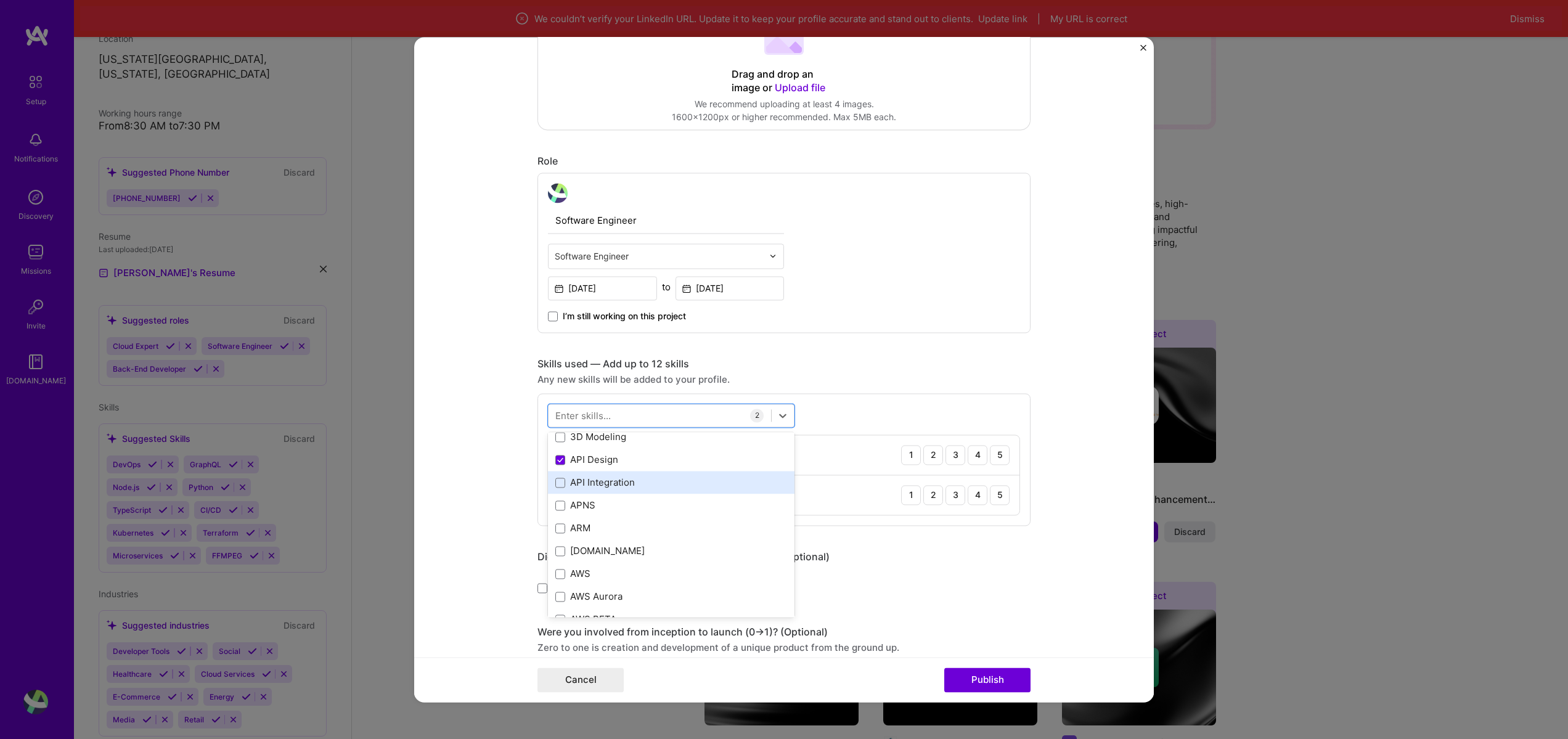
click at [601, 479] on div "API Integration" at bounding box center [671, 482] width 231 height 13
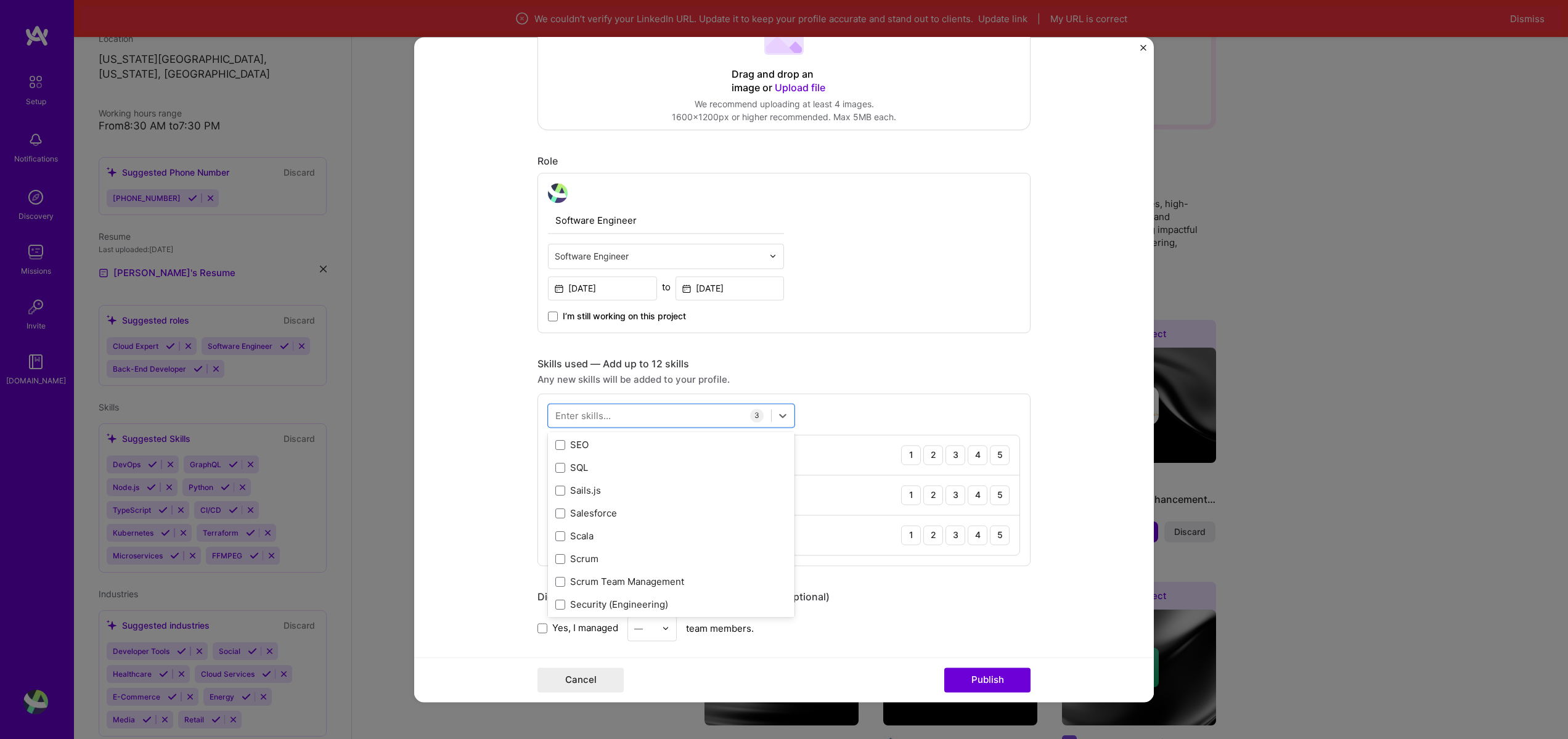
scroll to position [6581, 0]
click at [600, 468] on div "SQL" at bounding box center [671, 473] width 231 height 13
click at [909, 290] on div "Software Engineer Software Engineer Mar, 2020 to Sep, 2020 I’m still working on…" at bounding box center [784, 253] width 493 height 161
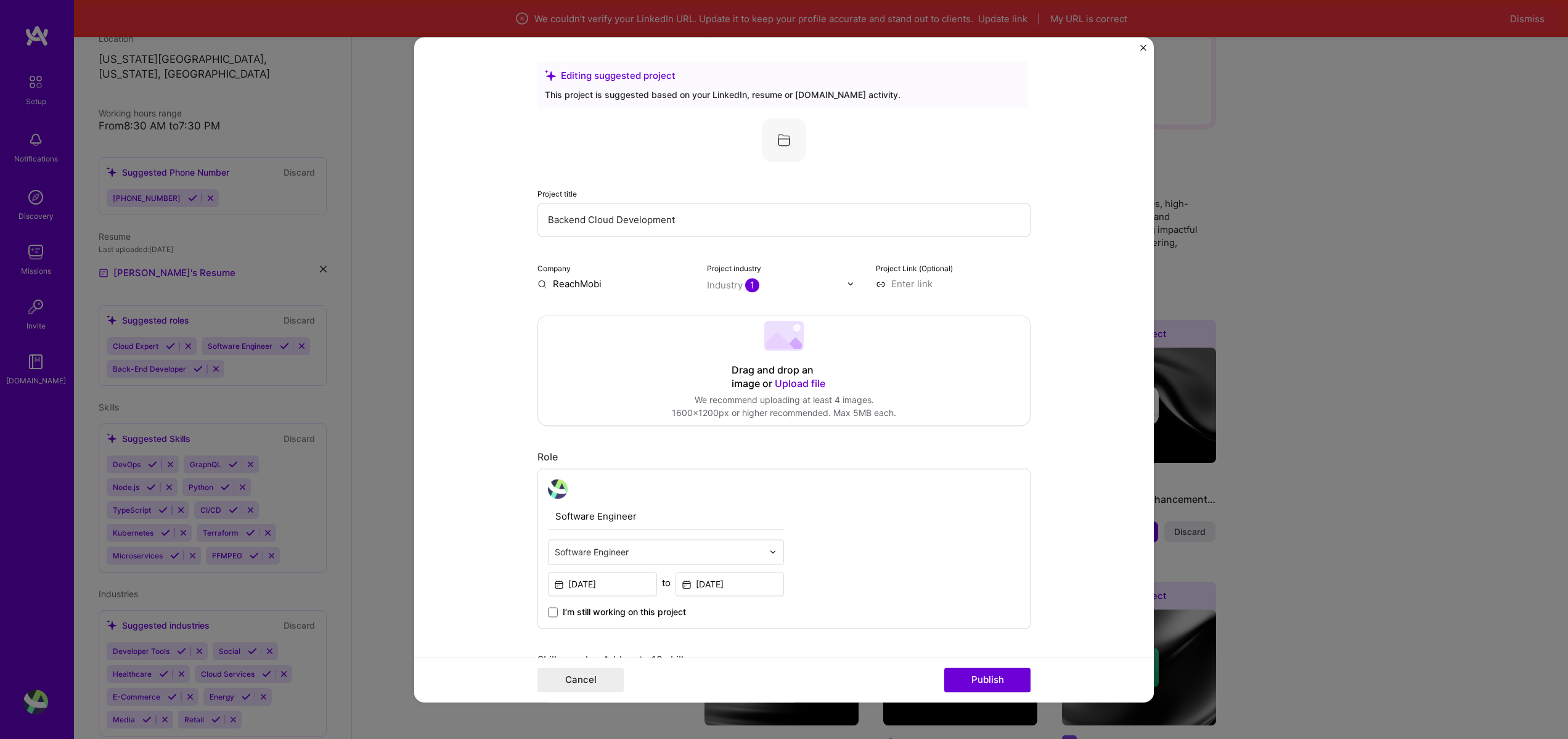
scroll to position [296, 0]
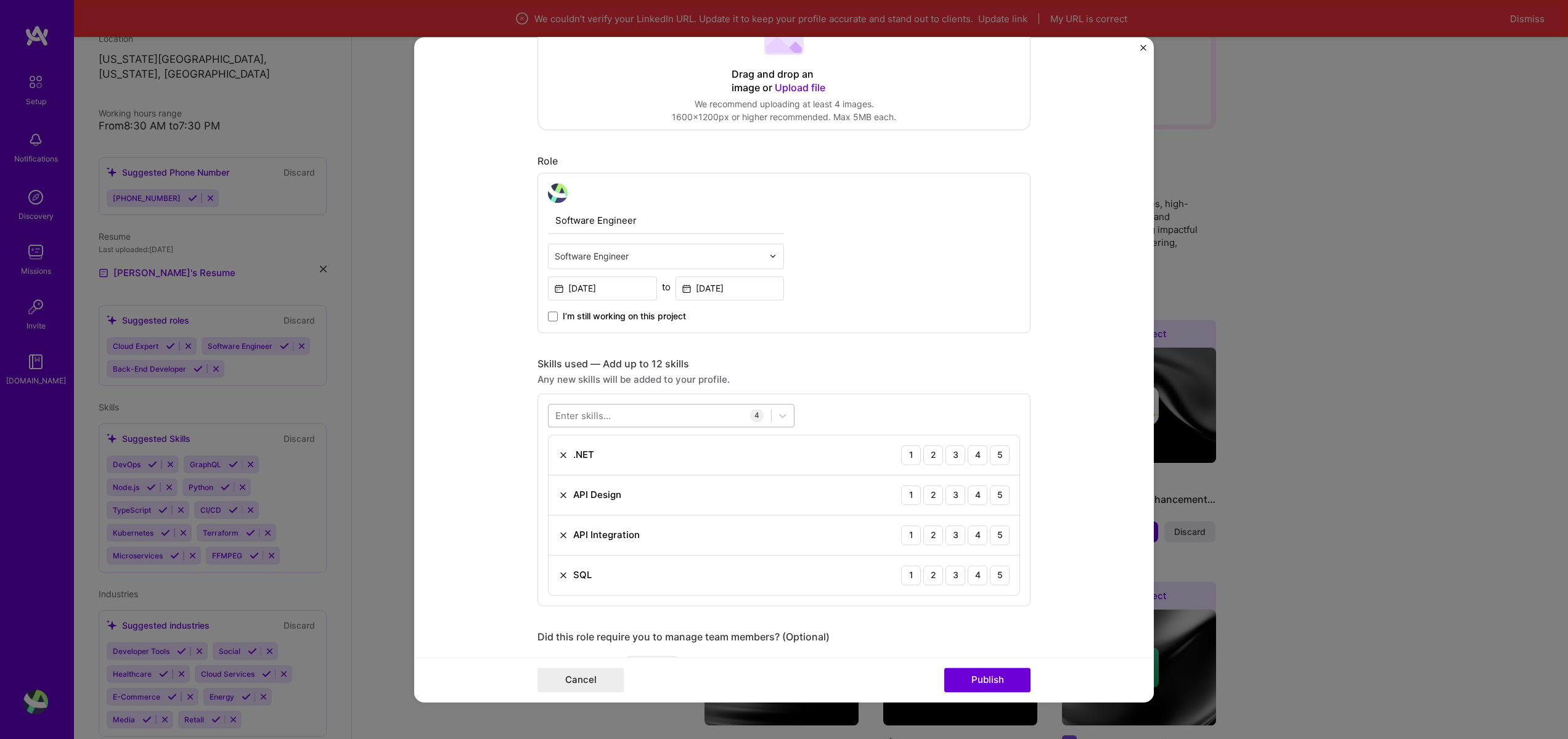
click at [642, 412] on div at bounding box center [660, 415] width 223 height 20
click at [606, 461] on div "C#" at bounding box center [671, 465] width 231 height 13
type input "C#"
click at [993, 683] on button "Publish" at bounding box center [987, 679] width 86 height 25
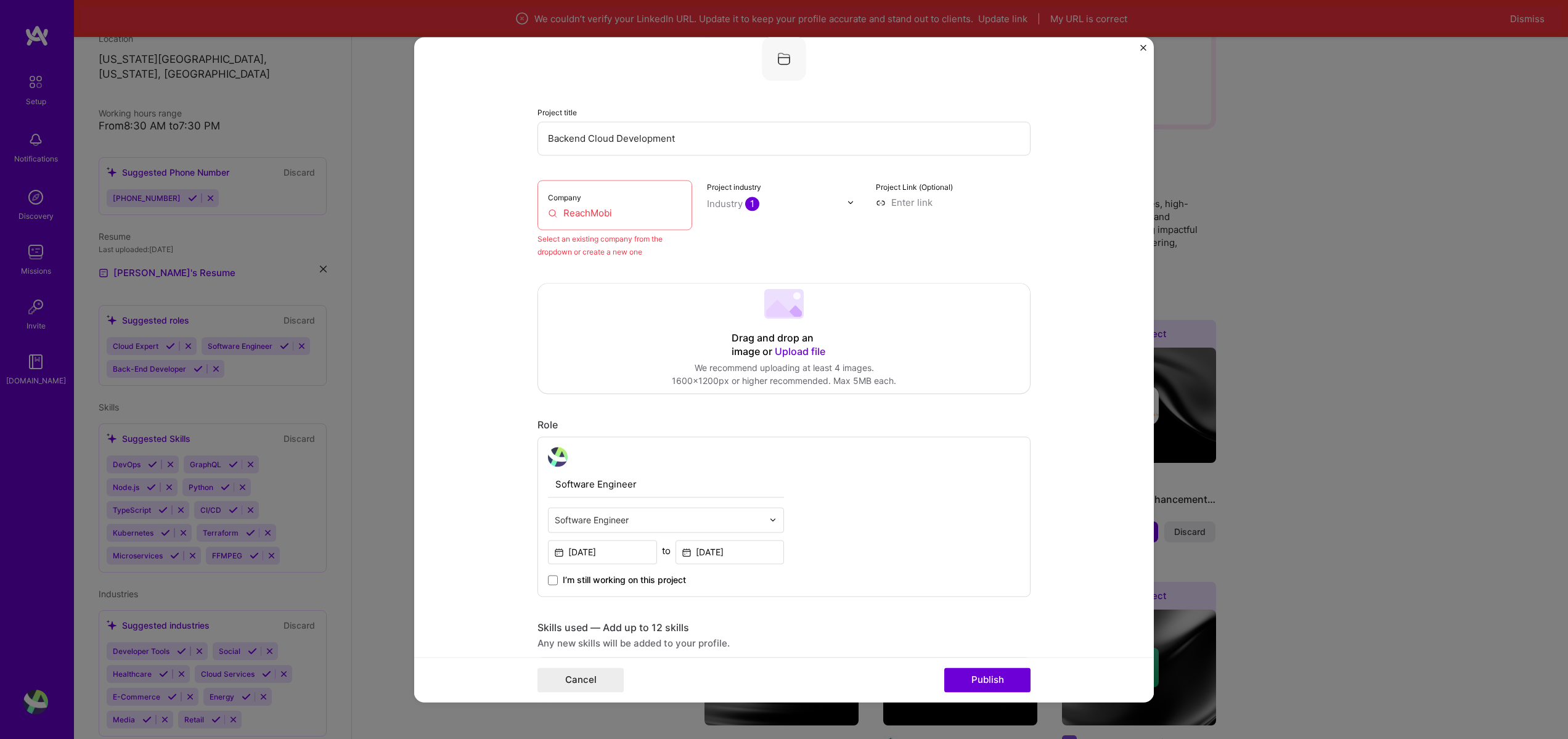
scroll to position [81, 0]
click at [577, 212] on input "ReachMobi" at bounding box center [615, 213] width 134 height 13
drag, startPoint x: 611, startPoint y: 217, endPoint x: 417, endPoint y: 211, distance: 194.1
click at [417, 211] on form "Editing suggested project This project is suggested based on your LinkedIn, res…" at bounding box center [784, 369] width 740 height 665
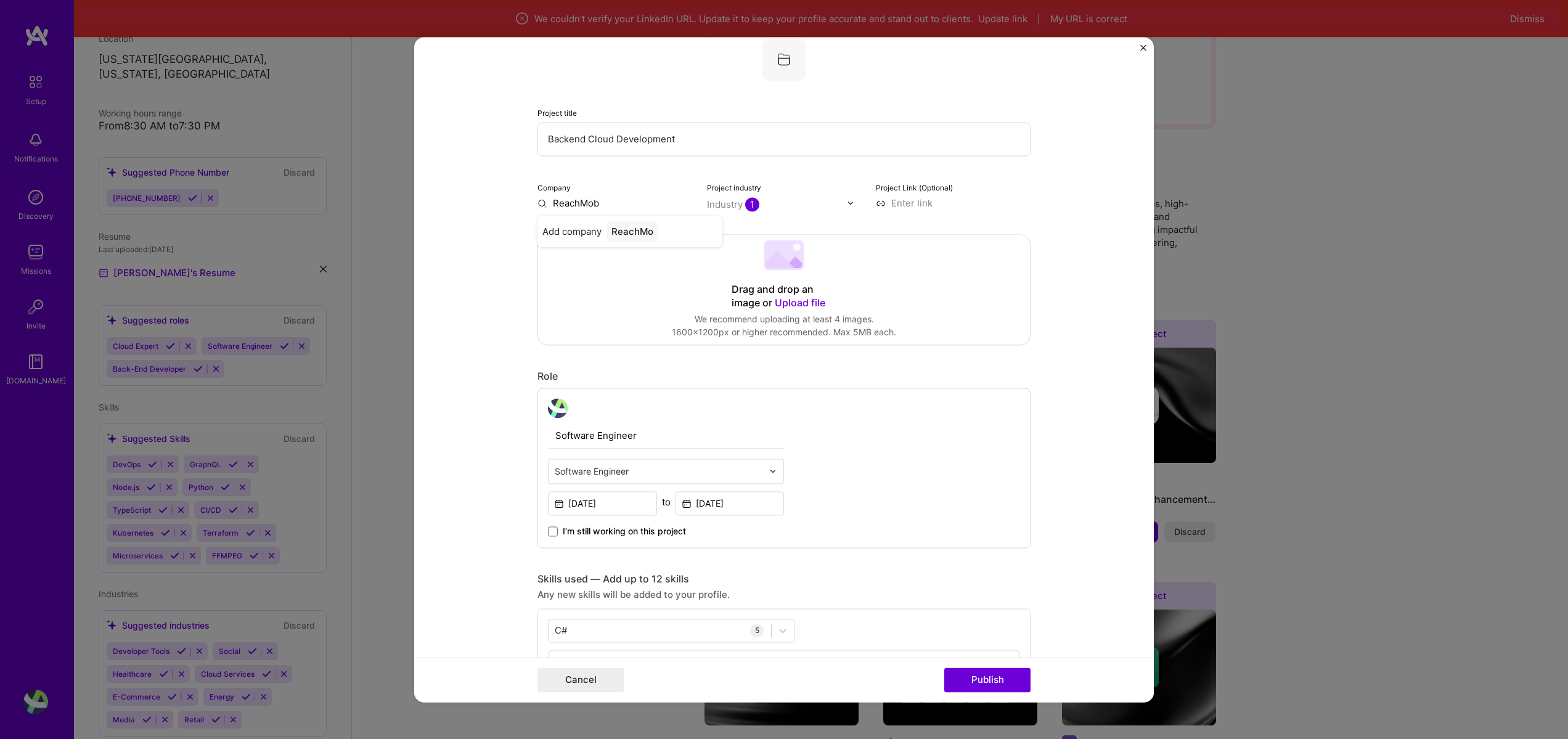
type input "ReachMobi"
click at [631, 245] on div "Add company ReachMobi" at bounding box center [630, 231] width 185 height 31
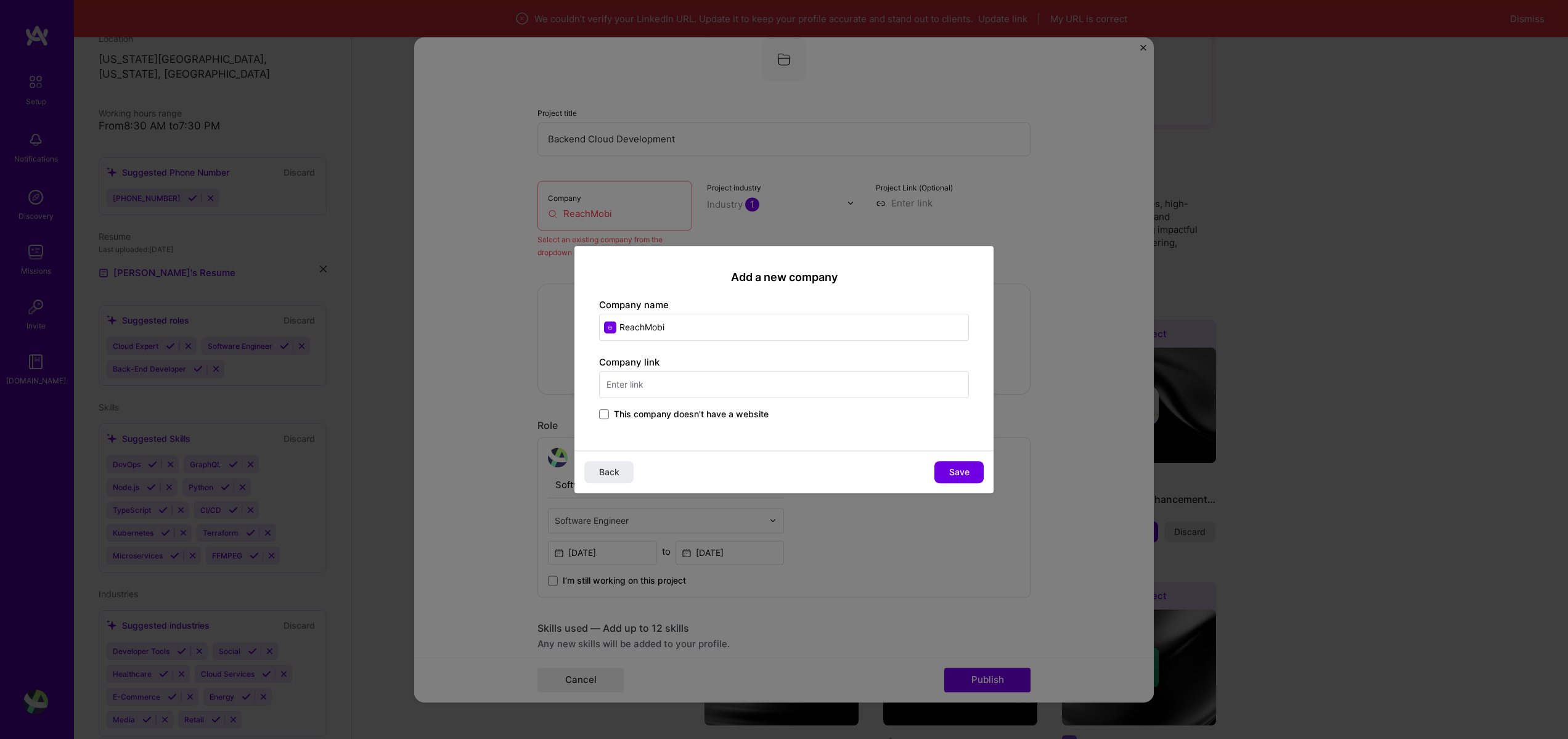
click at [657, 391] on input "text" at bounding box center [784, 385] width 370 height 27
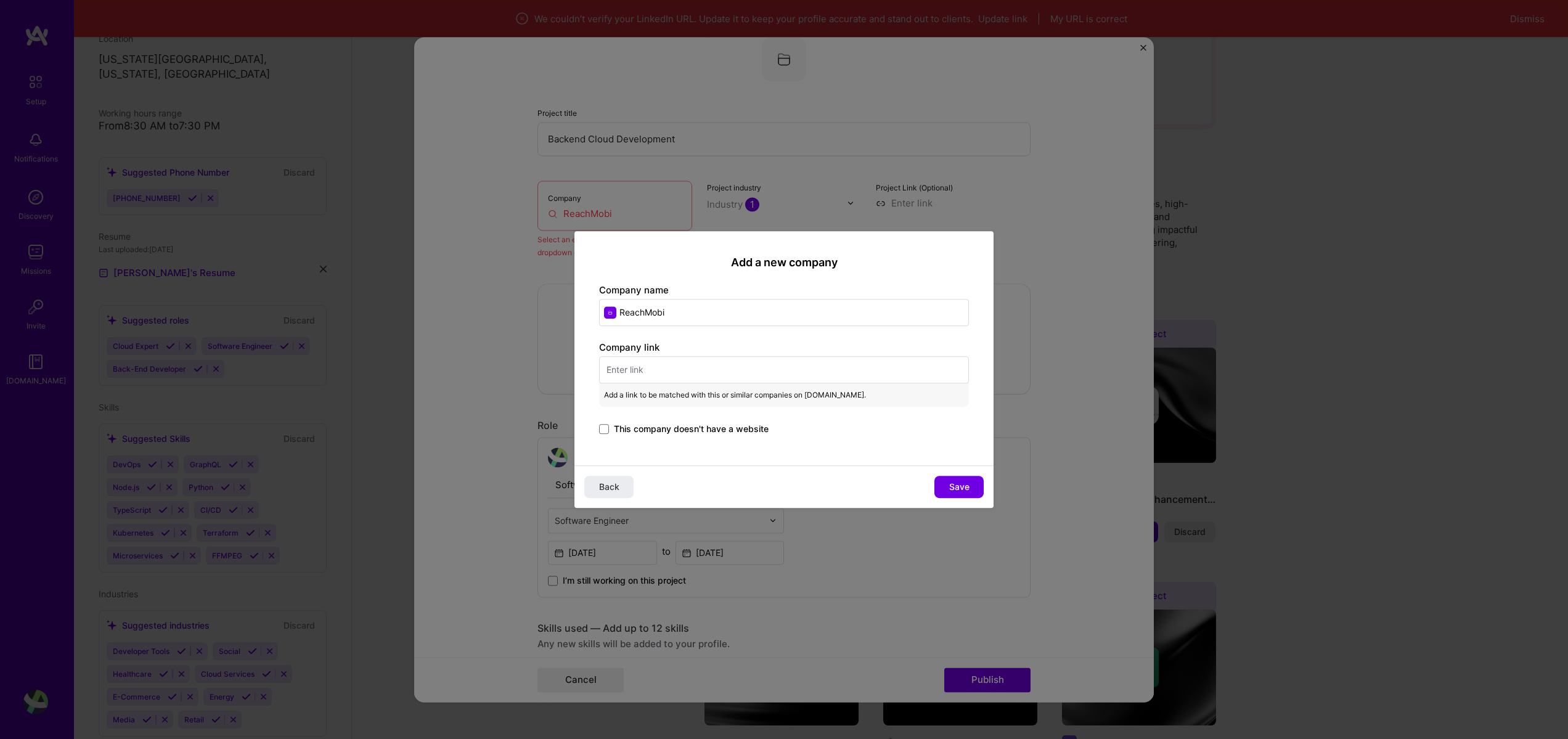
paste input "https://reachmobi.com/"
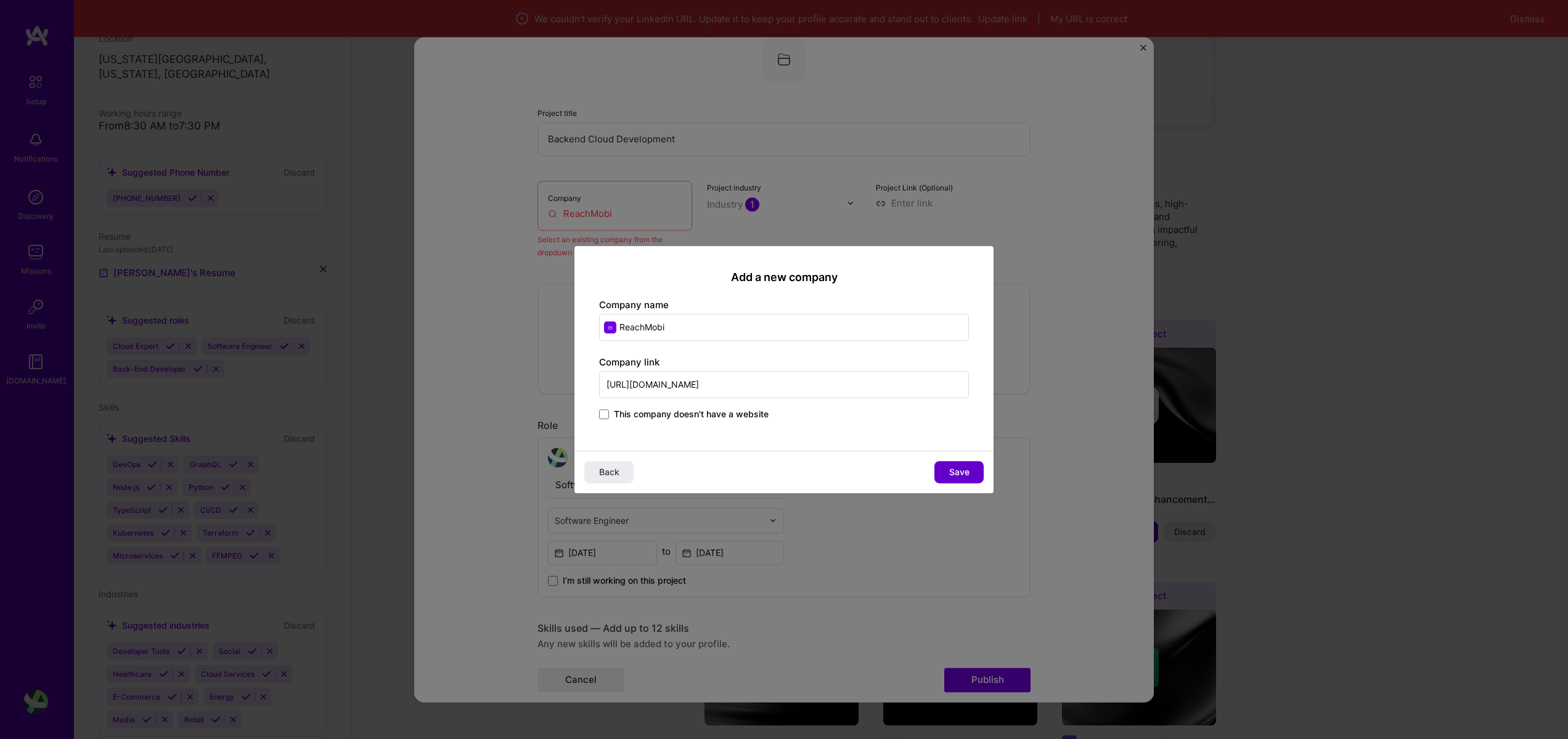
type input "https://reachmobi.com/"
click at [968, 470] on span "Save" at bounding box center [959, 472] width 20 height 12
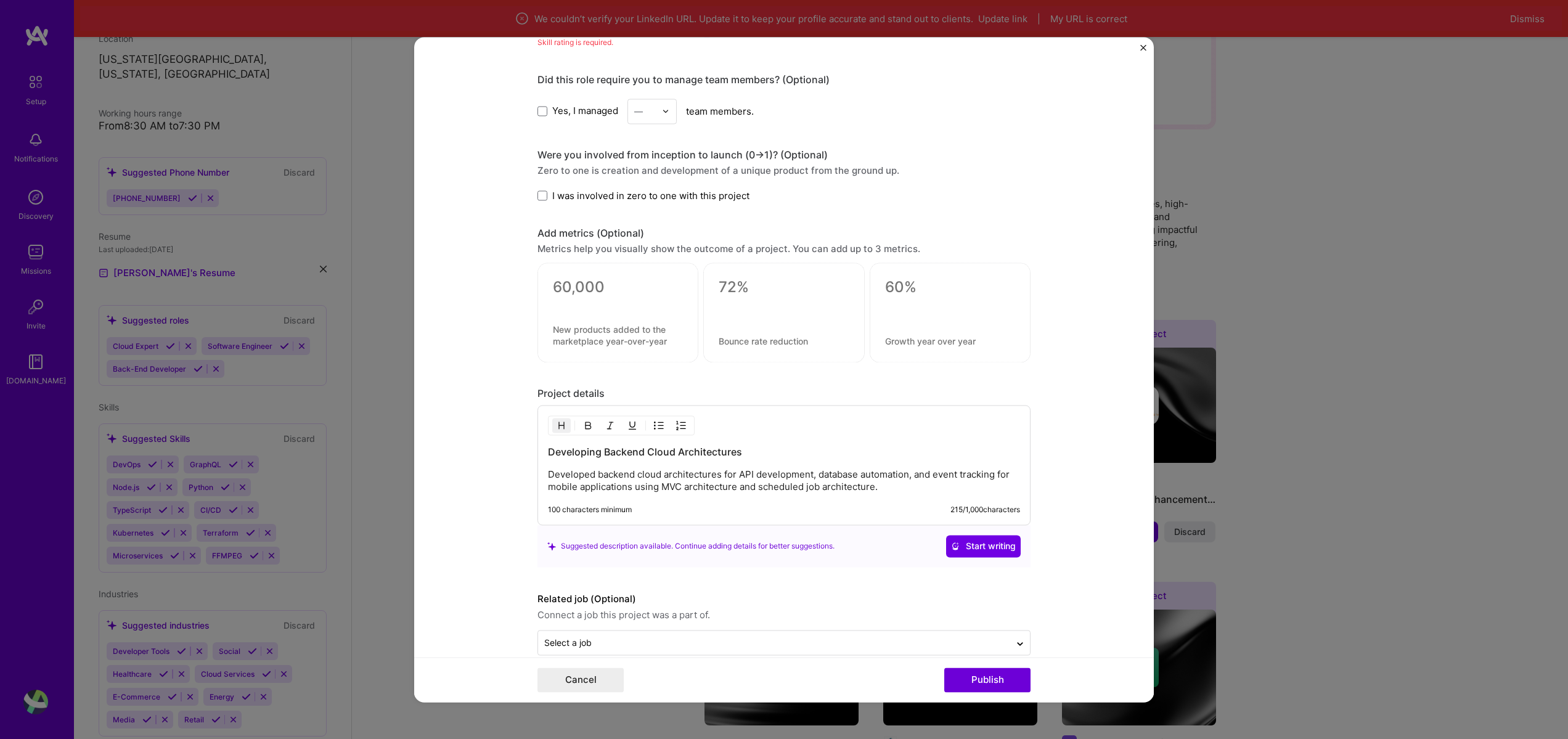
scroll to position [930, 0]
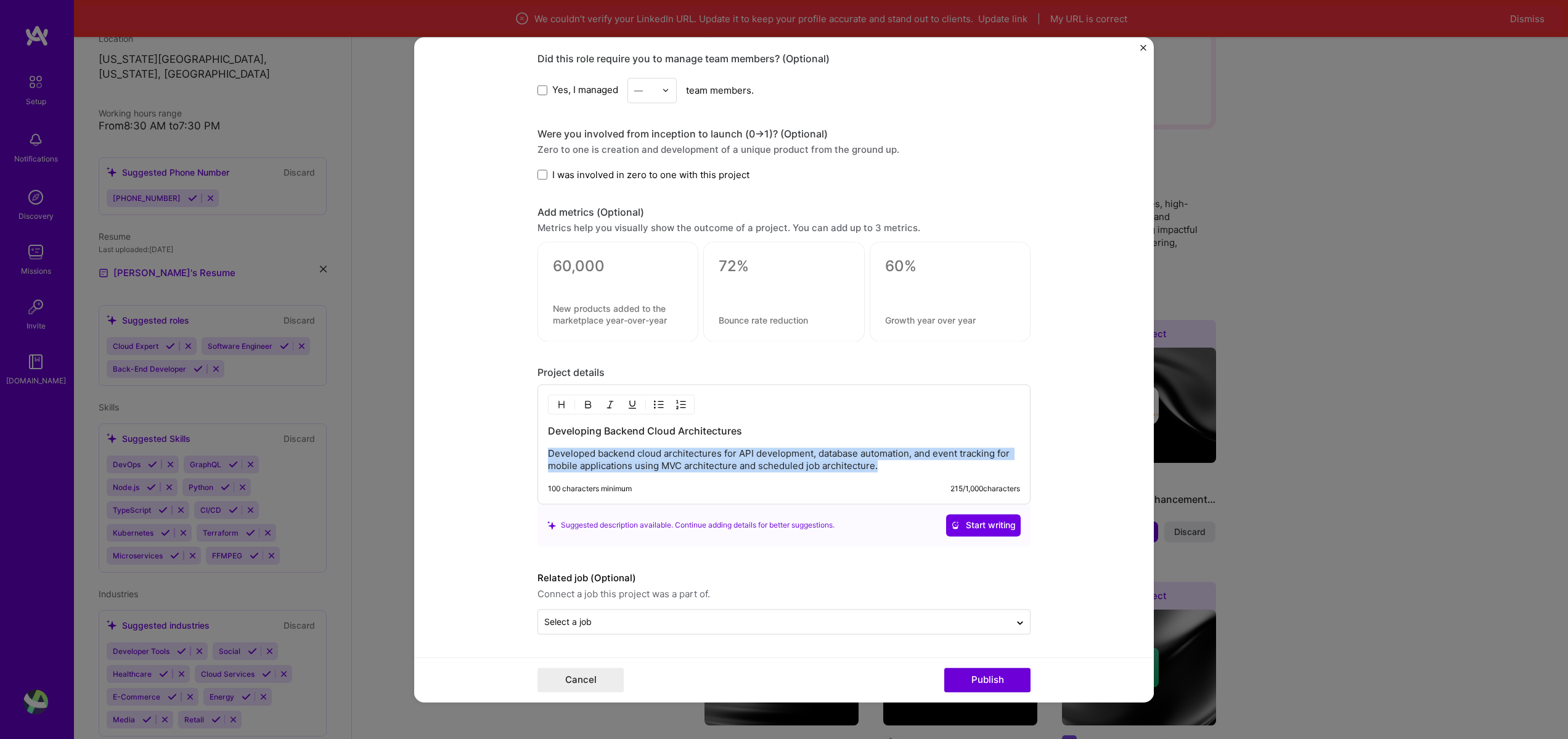
drag, startPoint x: 901, startPoint y: 467, endPoint x: 536, endPoint y: 450, distance: 365.4
click at [538, 450] on div "Developing Backend Cloud Architectures Developed backend cloud architectures fo…" at bounding box center [784, 444] width 493 height 120
drag, startPoint x: 536, startPoint y: 450, endPoint x: 1001, endPoint y: 476, distance: 465.7
click at [1001, 476] on div "Developing Backend Cloud Architectures Developed backend cloud architectures fo…" at bounding box center [784, 444] width 493 height 120
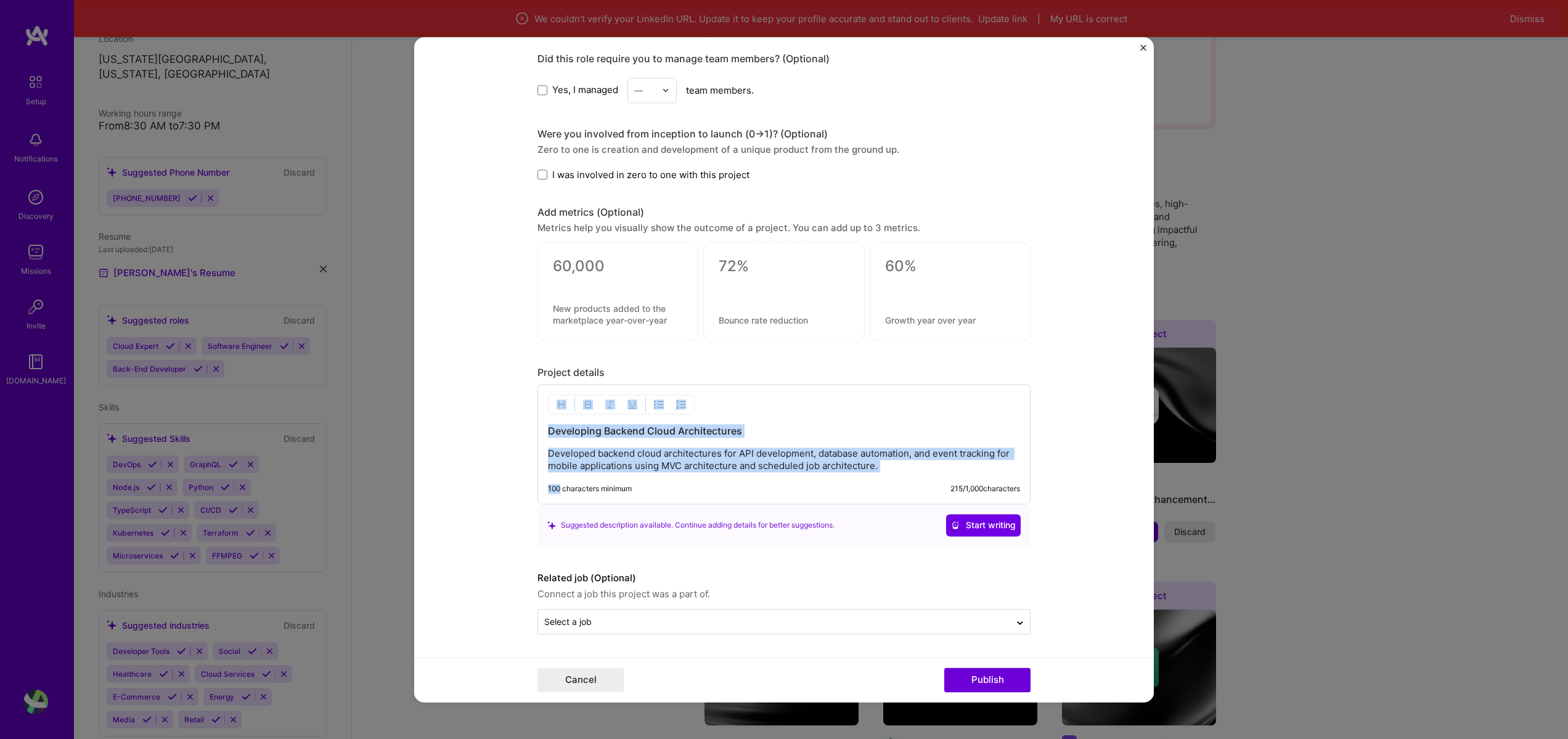
click at [876, 453] on p "Developed backend cloud architectures for API development, database automation,…" at bounding box center [784, 459] width 472 height 25
drag, startPoint x: 882, startPoint y: 473, endPoint x: 712, endPoint y: 458, distance: 170.7
click at [712, 458] on div "Developing Backend Cloud Architectures Developed backend cloud architectures fo…" at bounding box center [784, 444] width 493 height 120
click at [712, 458] on p "Developed backend cloud architectures for API development, database automation,…" at bounding box center [784, 459] width 472 height 25
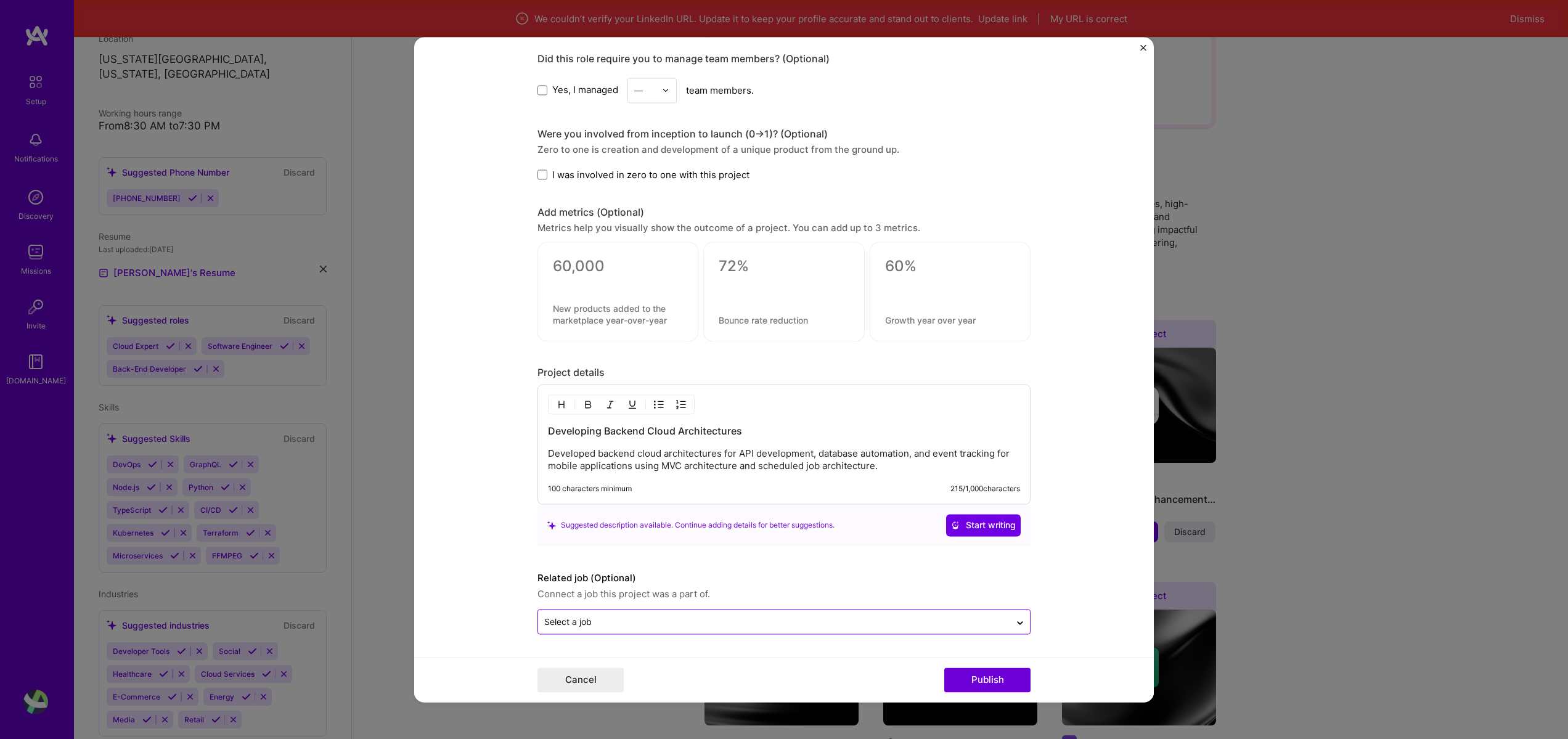
click at [877, 616] on input "text" at bounding box center [774, 621] width 460 height 13
click at [878, 617] on input "text" at bounding box center [774, 621] width 460 height 13
click at [980, 679] on button "Publish" at bounding box center [987, 679] width 86 height 25
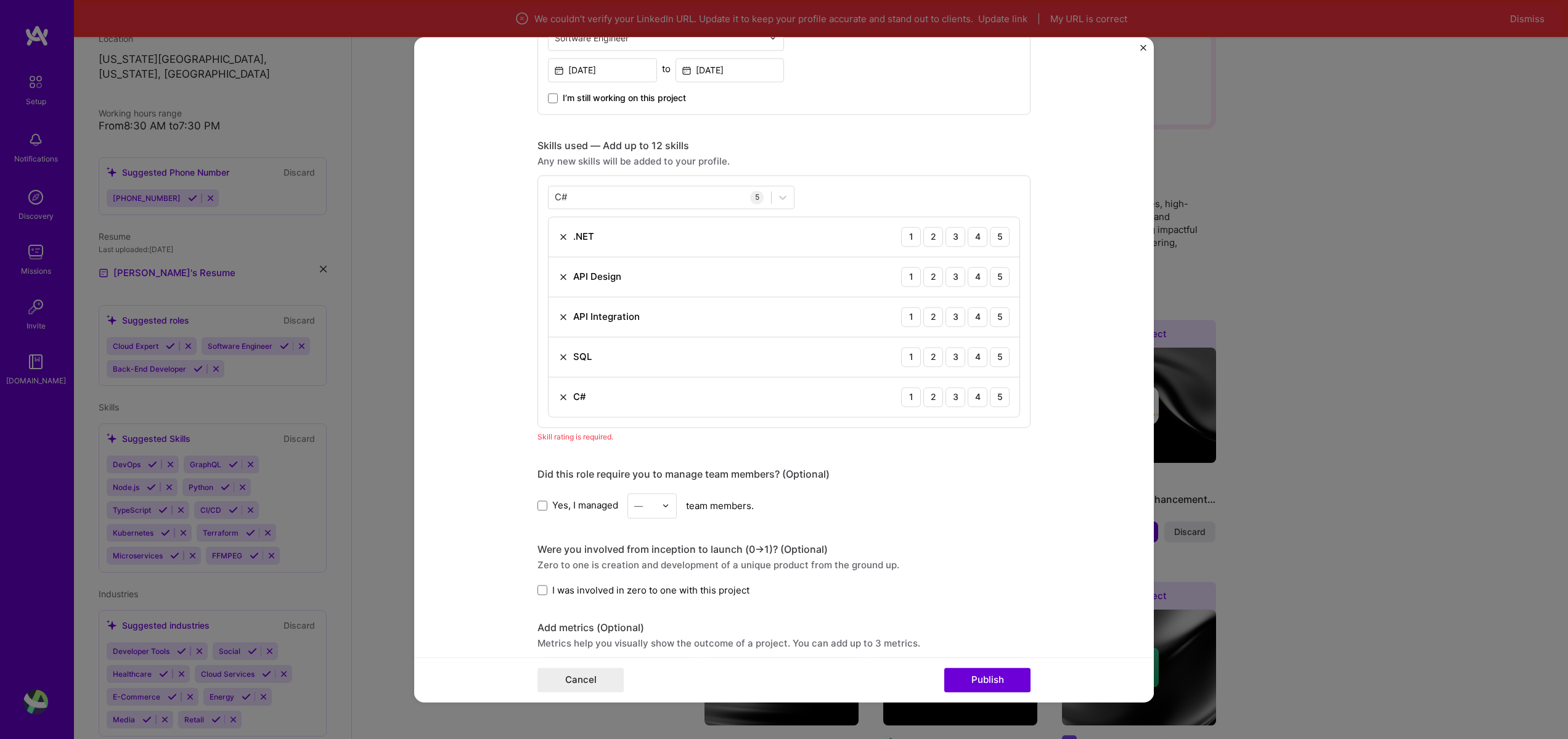
scroll to position [468, 0]
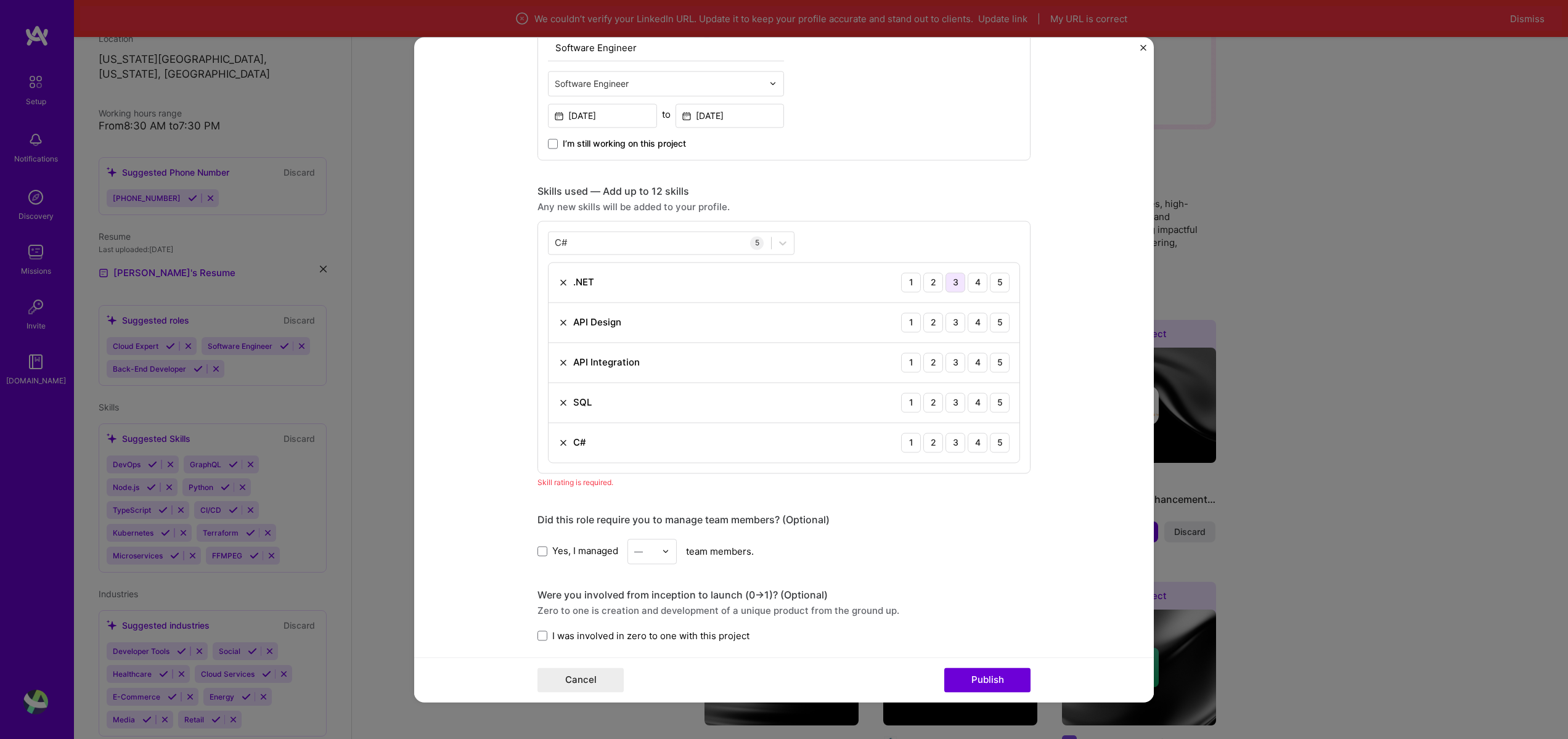
click at [959, 282] on div "3" at bounding box center [955, 282] width 19 height 19
click at [980, 320] on div "4" at bounding box center [977, 322] width 19 height 19
click at [993, 365] on div "5" at bounding box center [999, 362] width 19 height 19
click at [975, 400] on div "4" at bounding box center [977, 402] width 19 height 19
click at [969, 446] on div "4" at bounding box center [977, 442] width 19 height 19
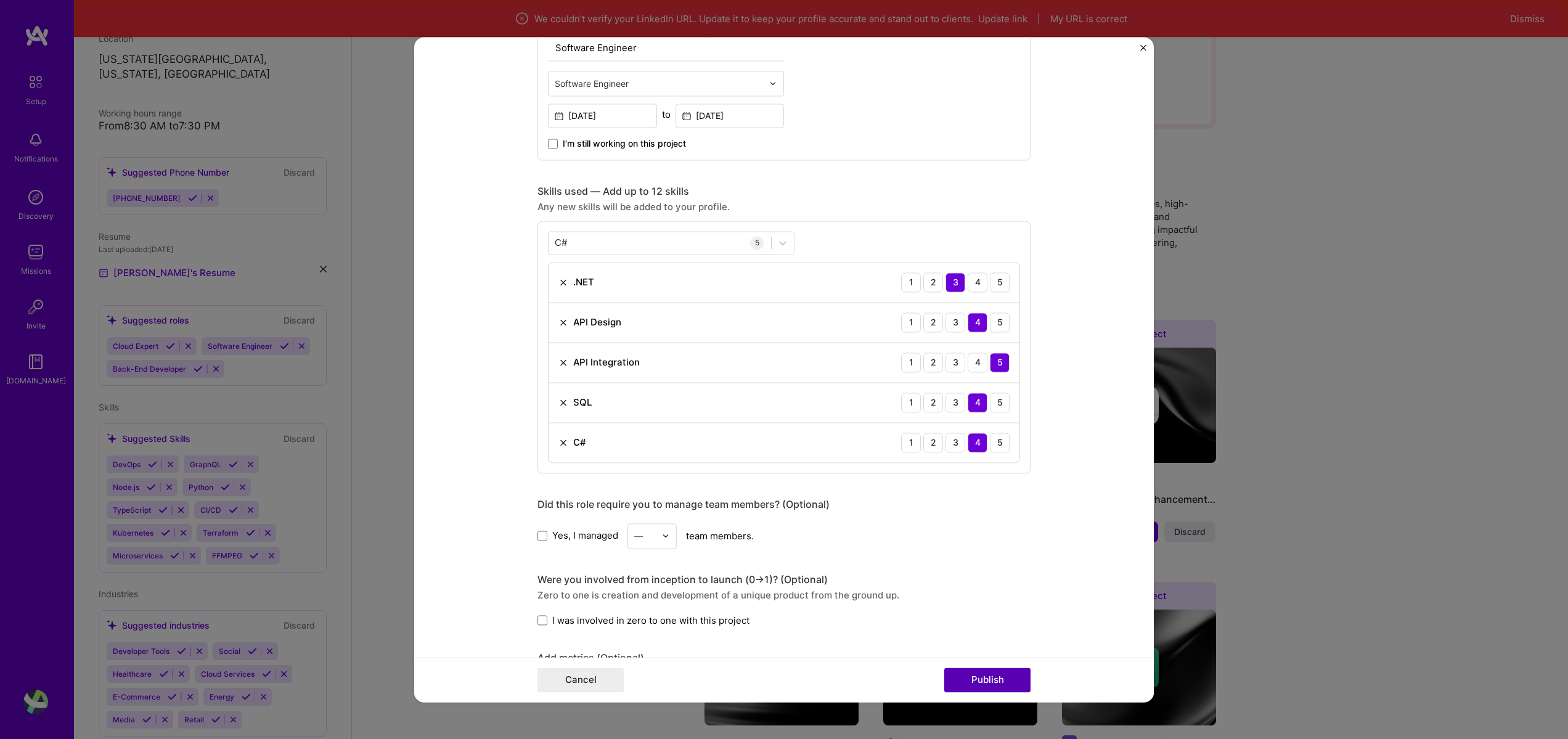
click at [969, 681] on button "Publish" at bounding box center [987, 679] width 86 height 25
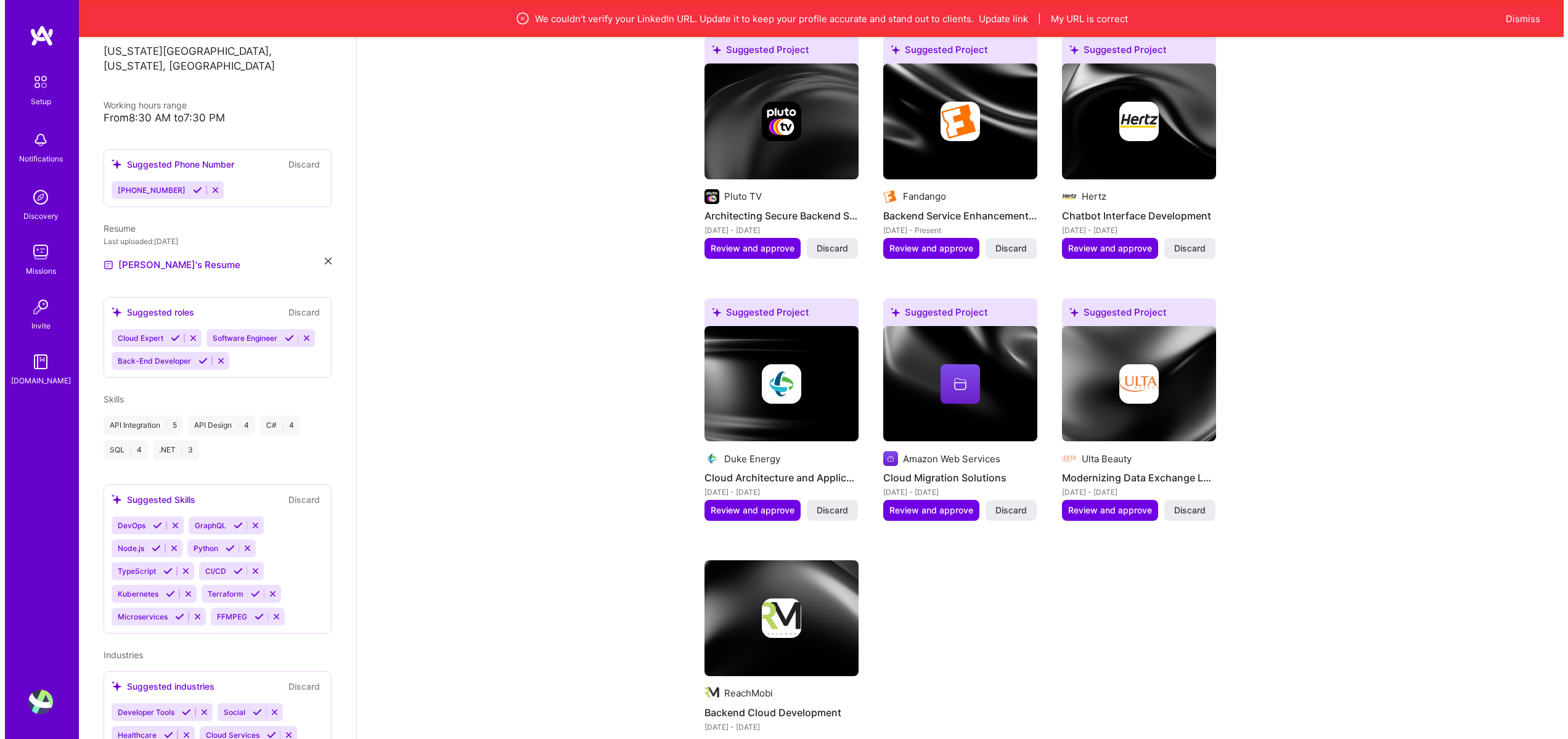
scroll to position [443, 0]
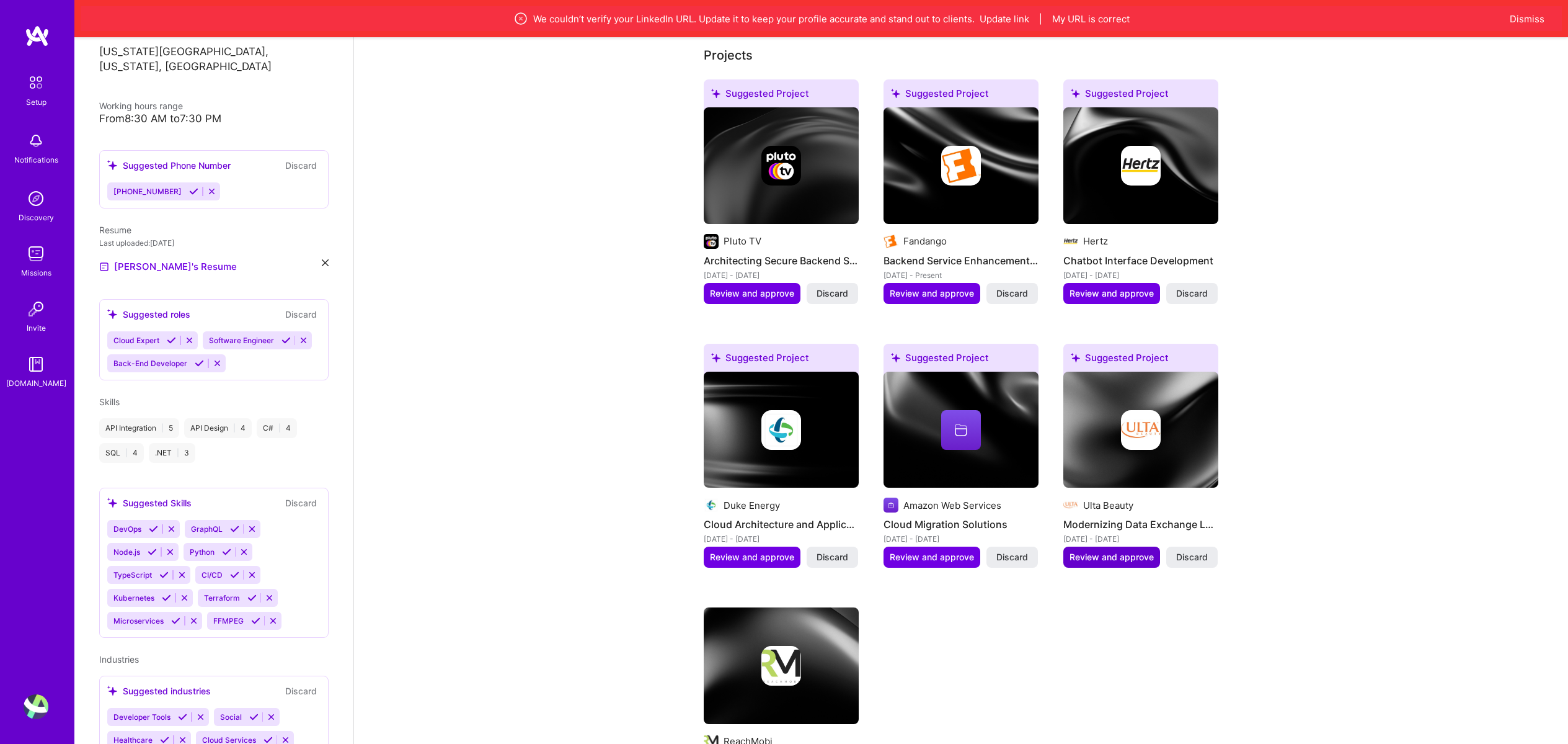
click at [1137, 551] on span "Review and approve" at bounding box center [1112, 557] width 84 height 12
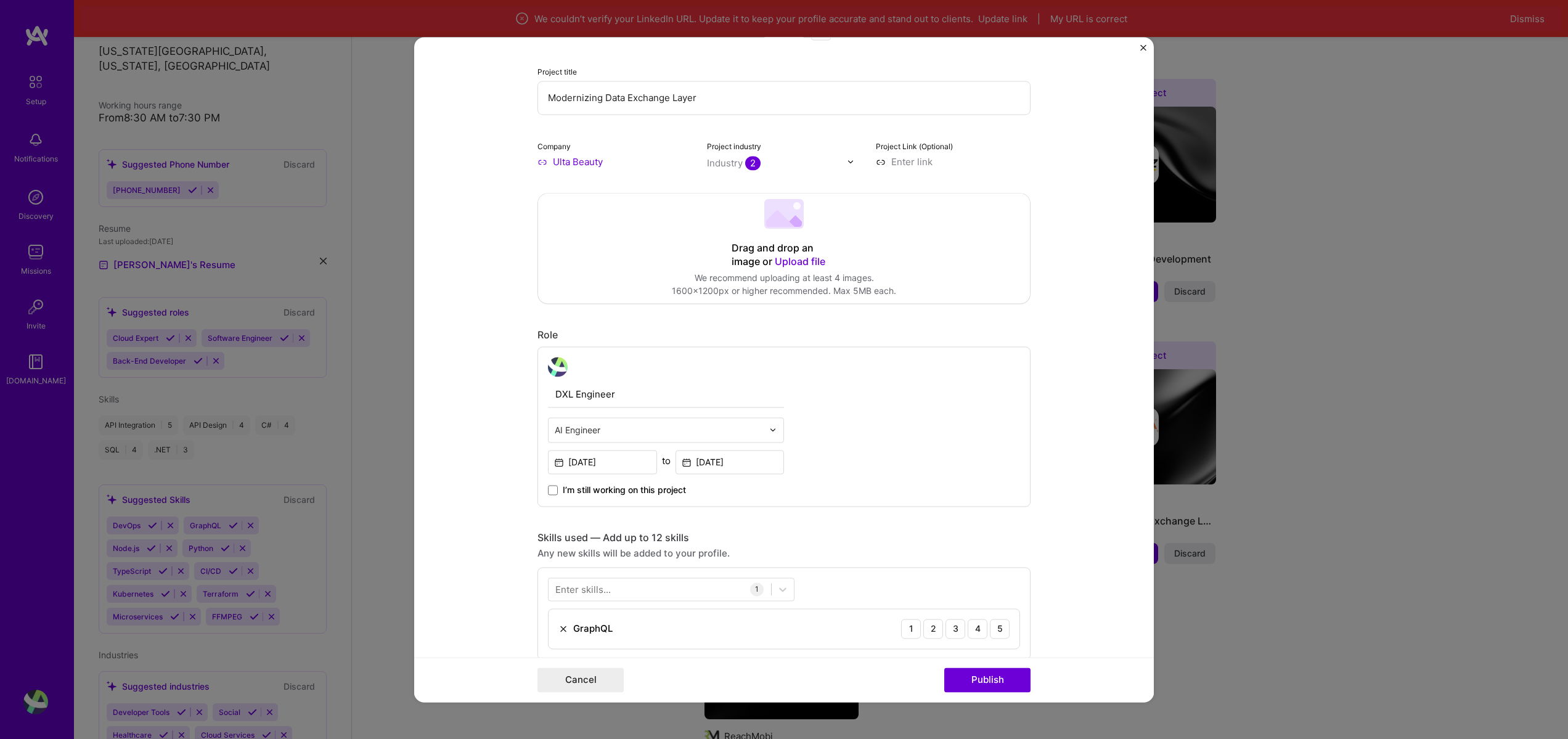
scroll to position [148, 0]
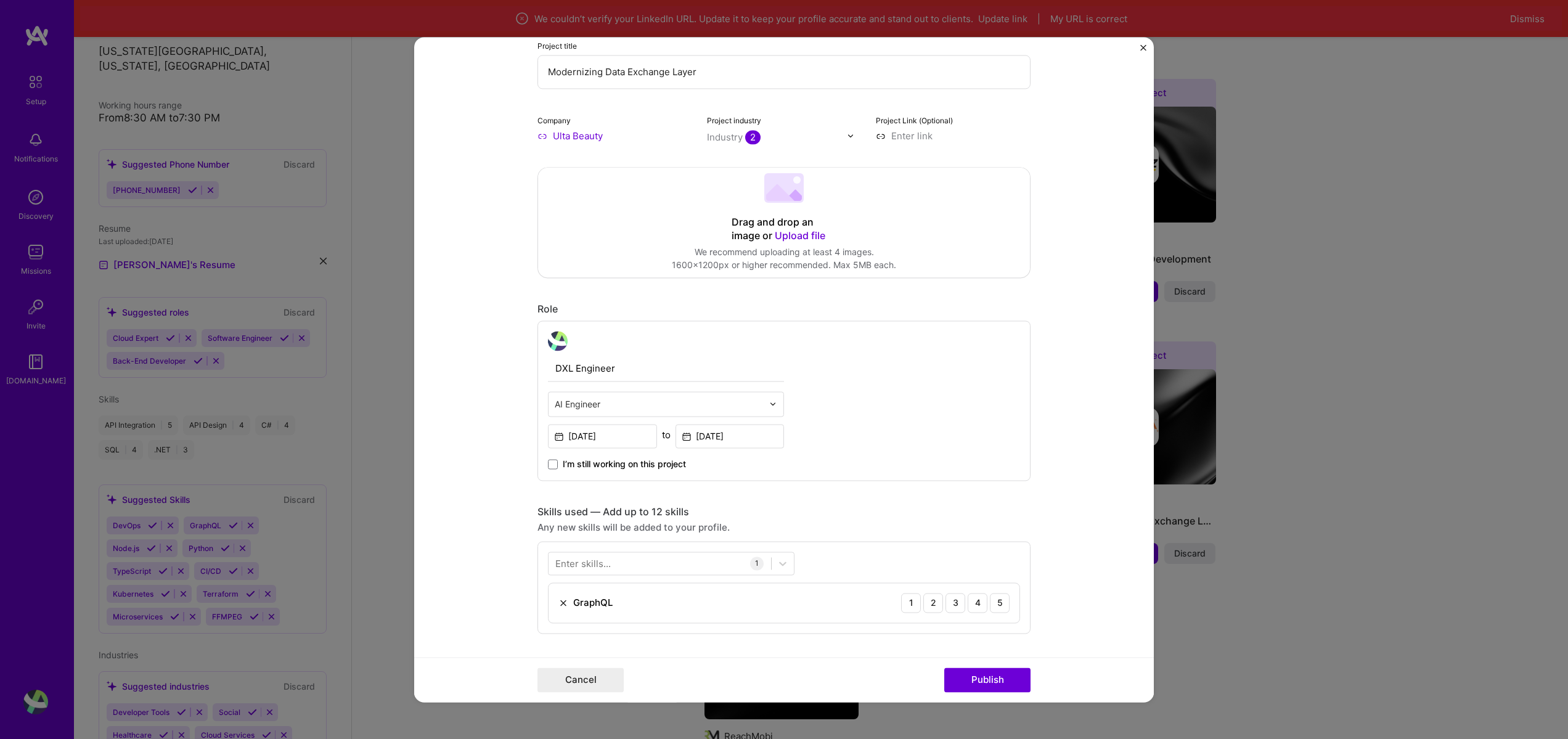
click at [647, 392] on div "AI Engineer" at bounding box center [659, 404] width 221 height 24
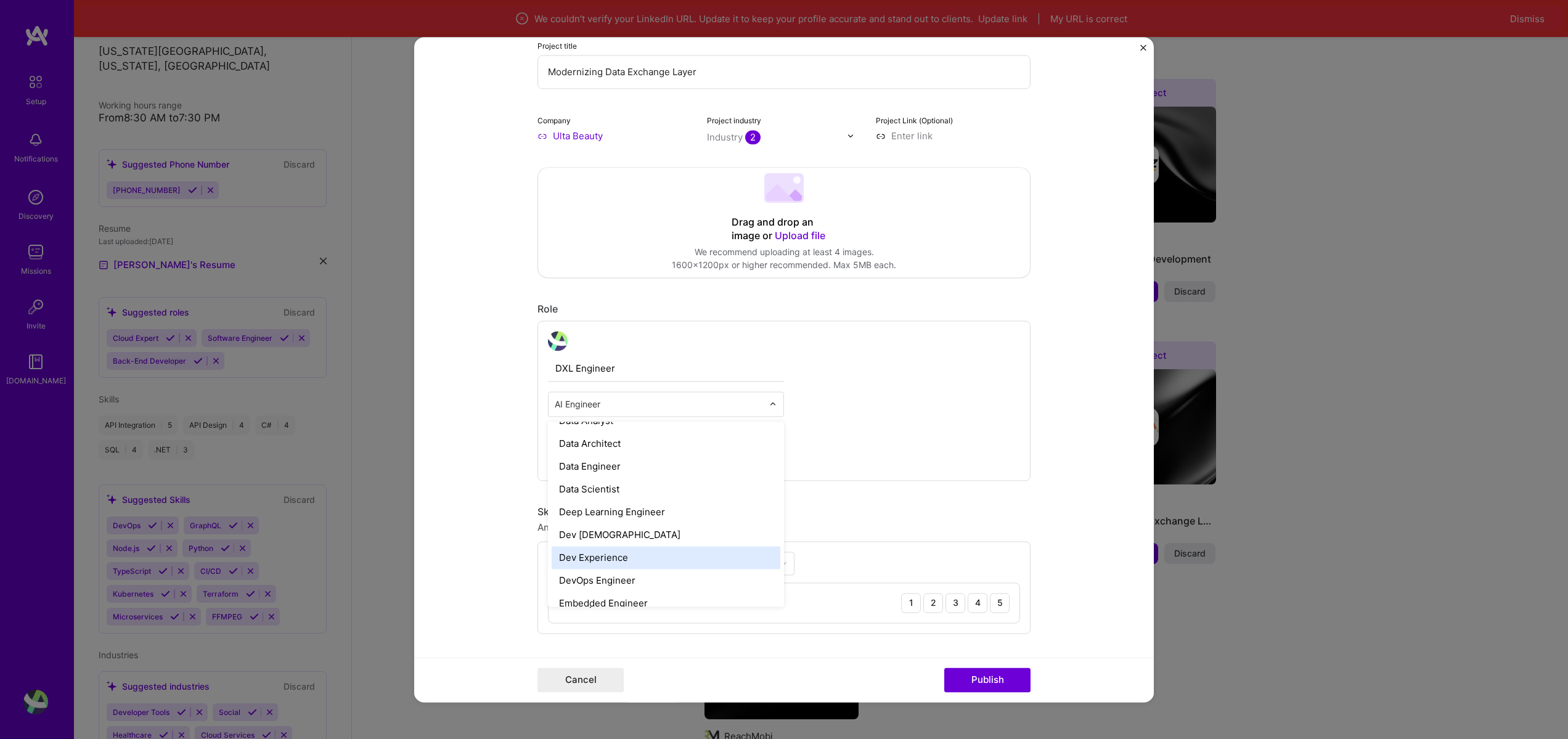
scroll to position [443, 0]
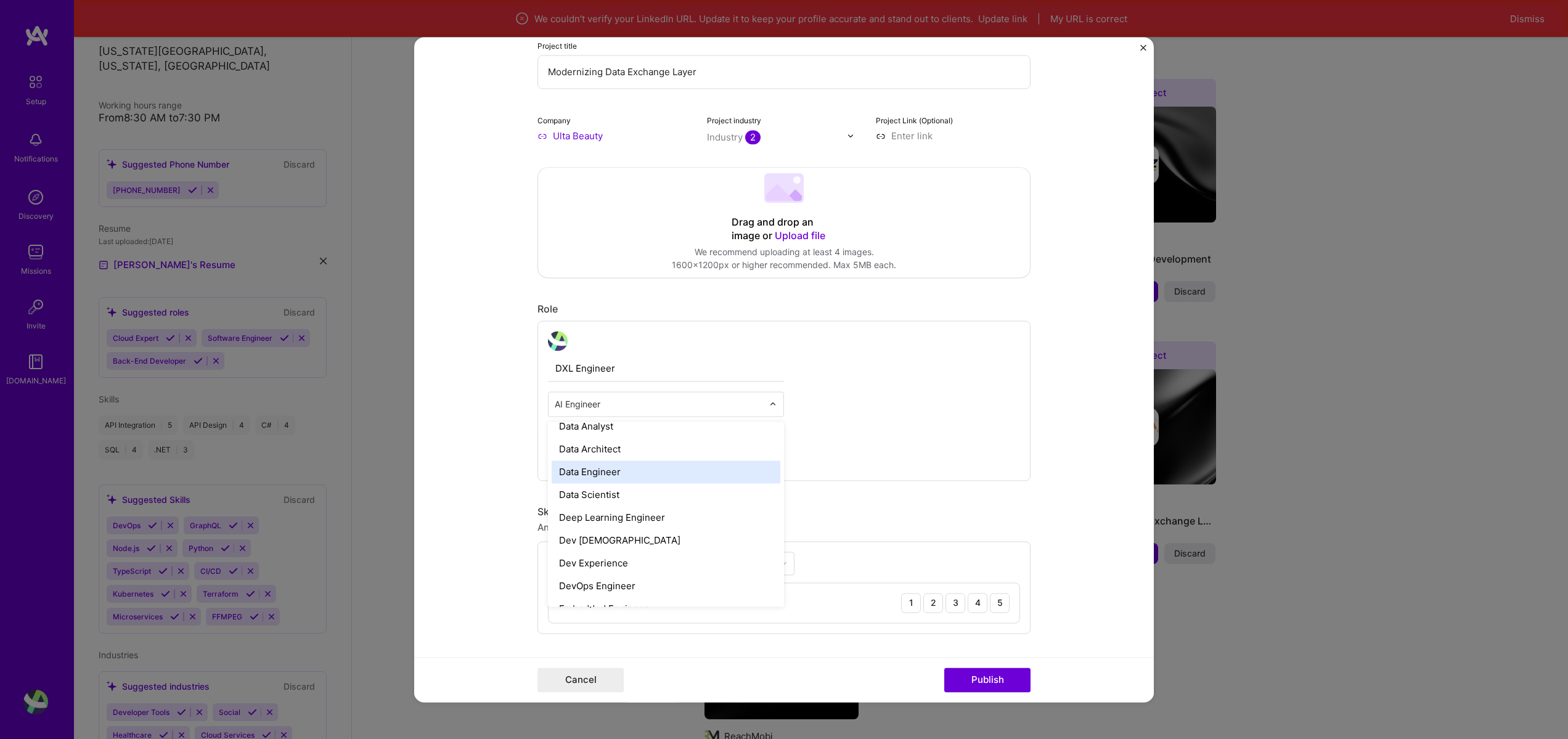
click at [632, 475] on div "Data Engineer" at bounding box center [666, 471] width 229 height 23
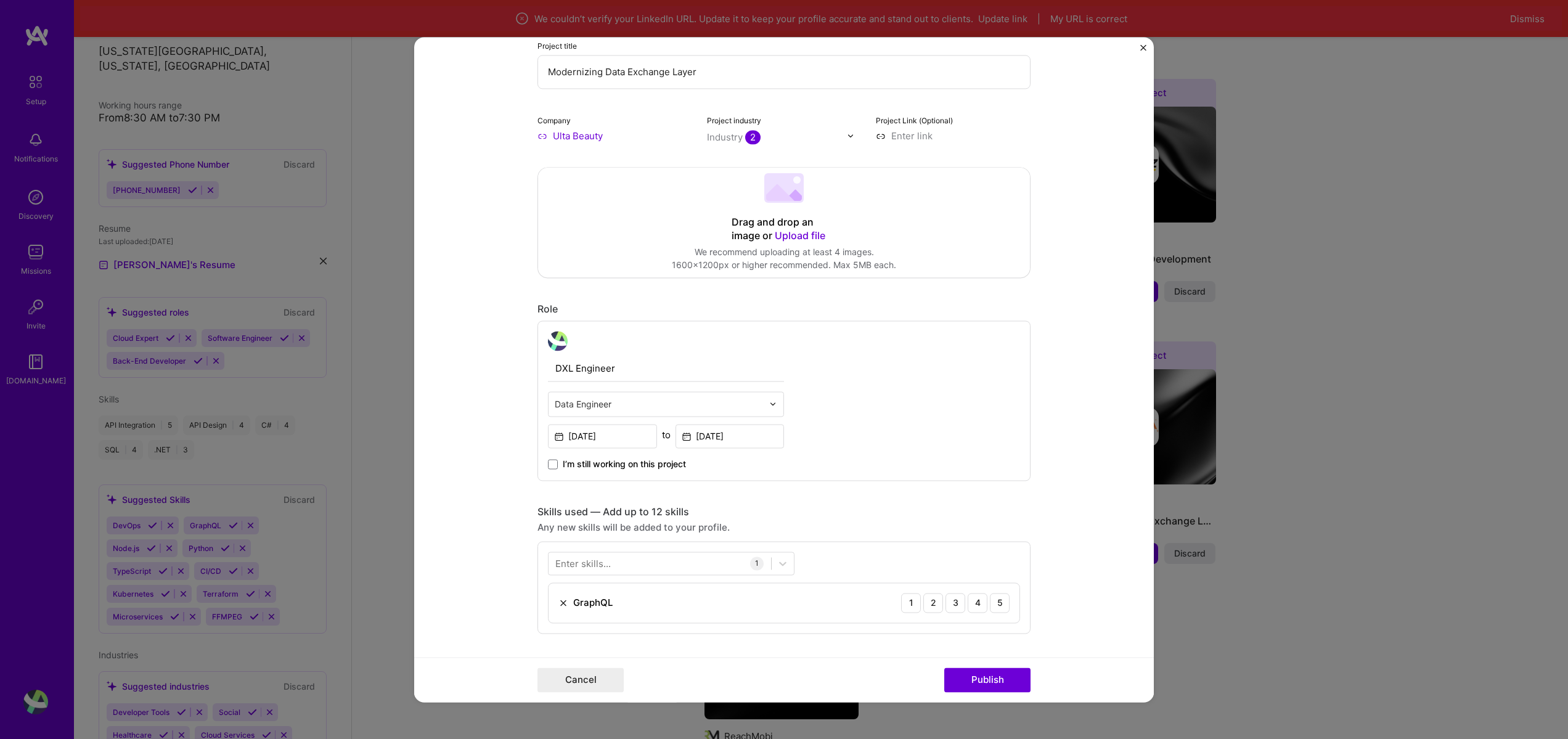
click at [456, 457] on form "Editing suggested project This project is suggested based on your LinkedIn, res…" at bounding box center [784, 369] width 740 height 665
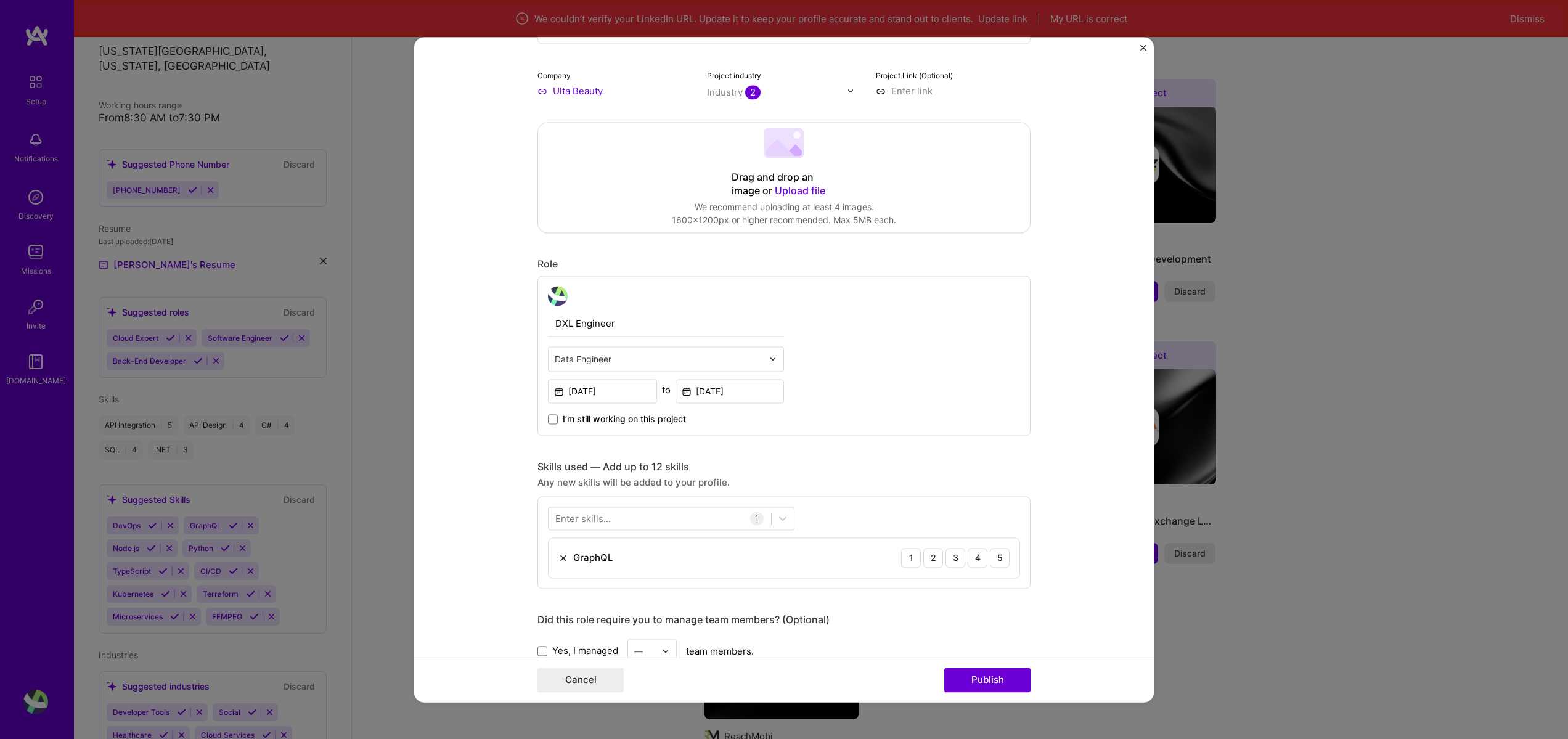
scroll to position [296, 0]
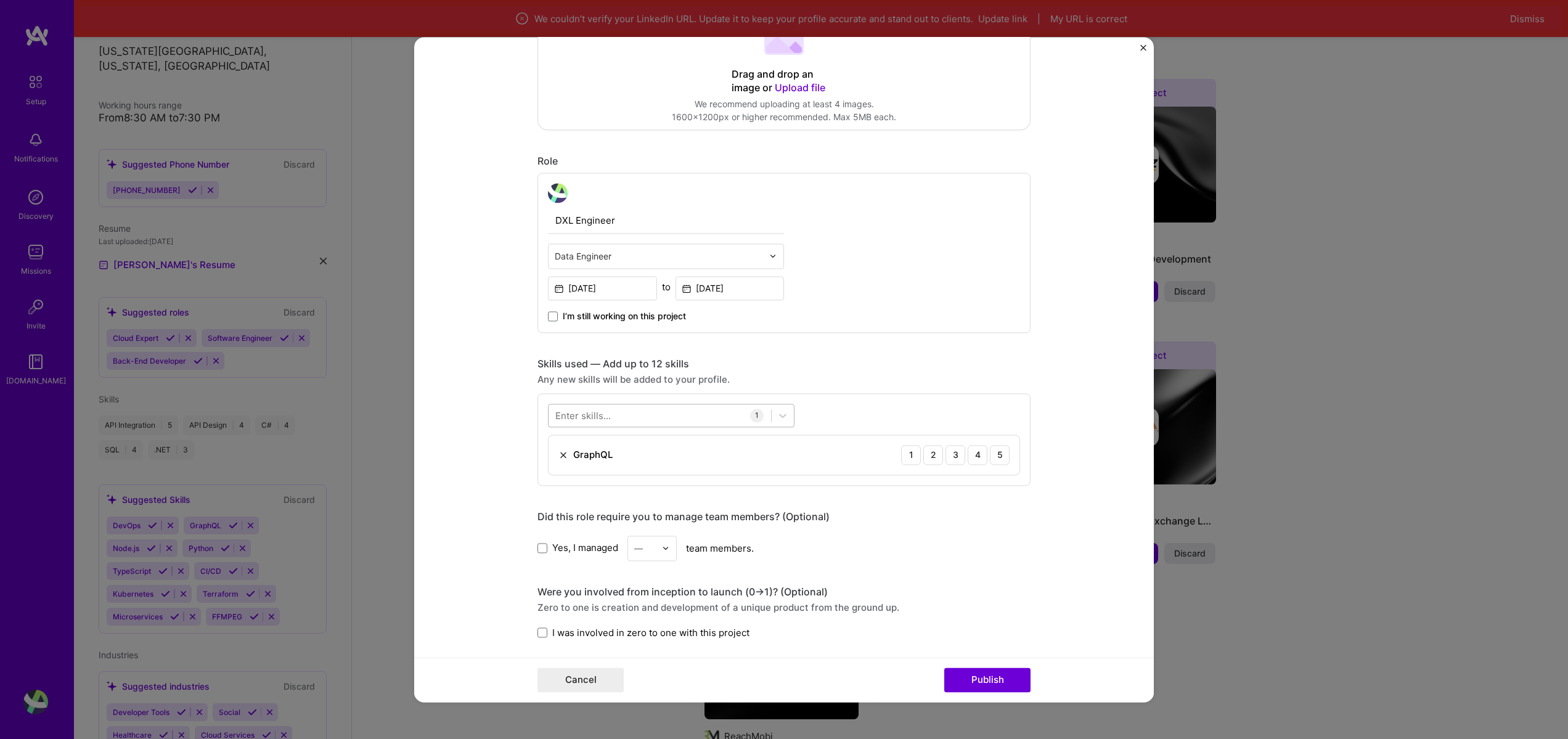
click at [616, 405] on div at bounding box center [660, 415] width 223 height 20
click at [603, 471] on div "Node.js" at bounding box center [671, 465] width 231 height 13
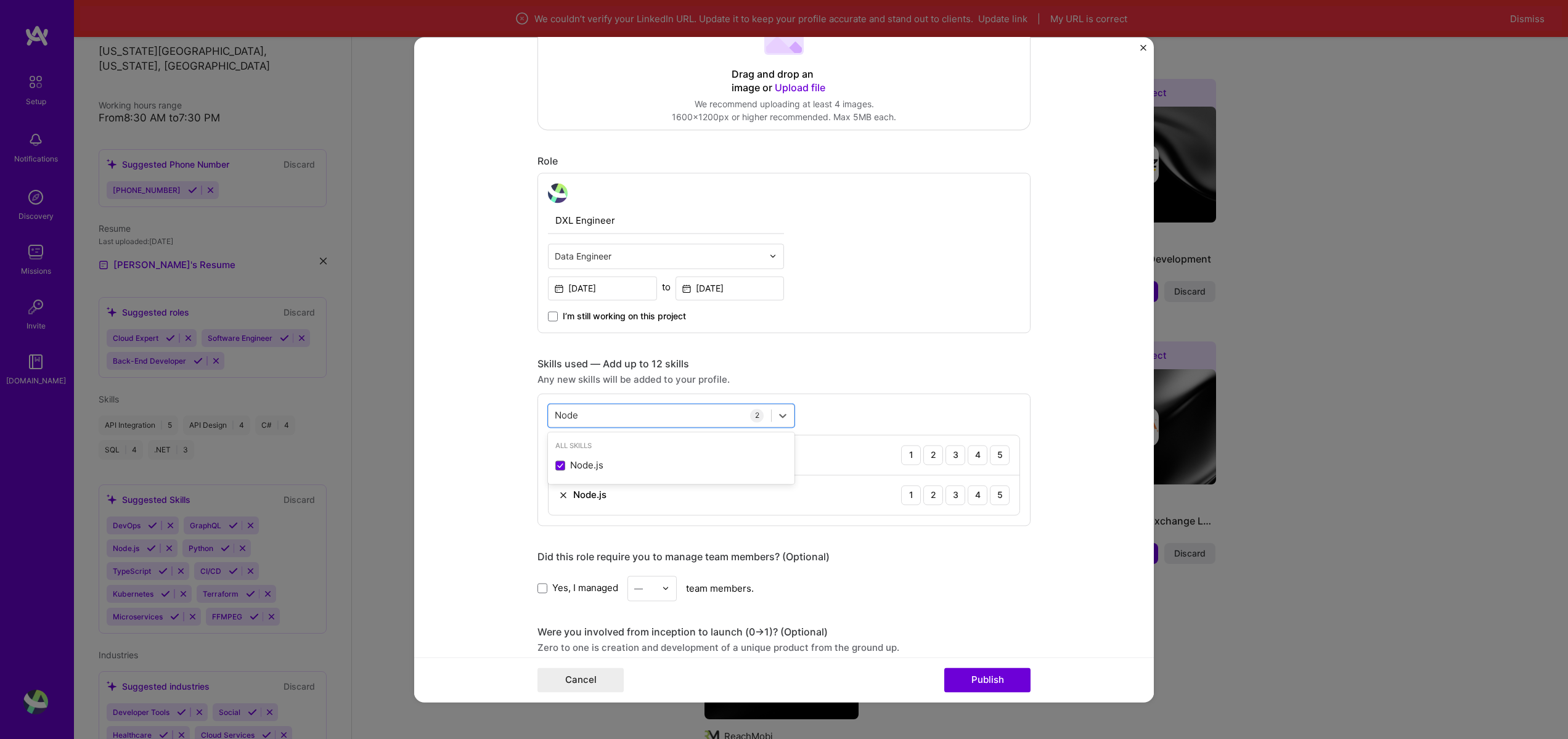
type input "Node"
click at [485, 498] on form "Editing suggested project This project is suggested based on your LinkedIn, res…" at bounding box center [784, 369] width 740 height 665
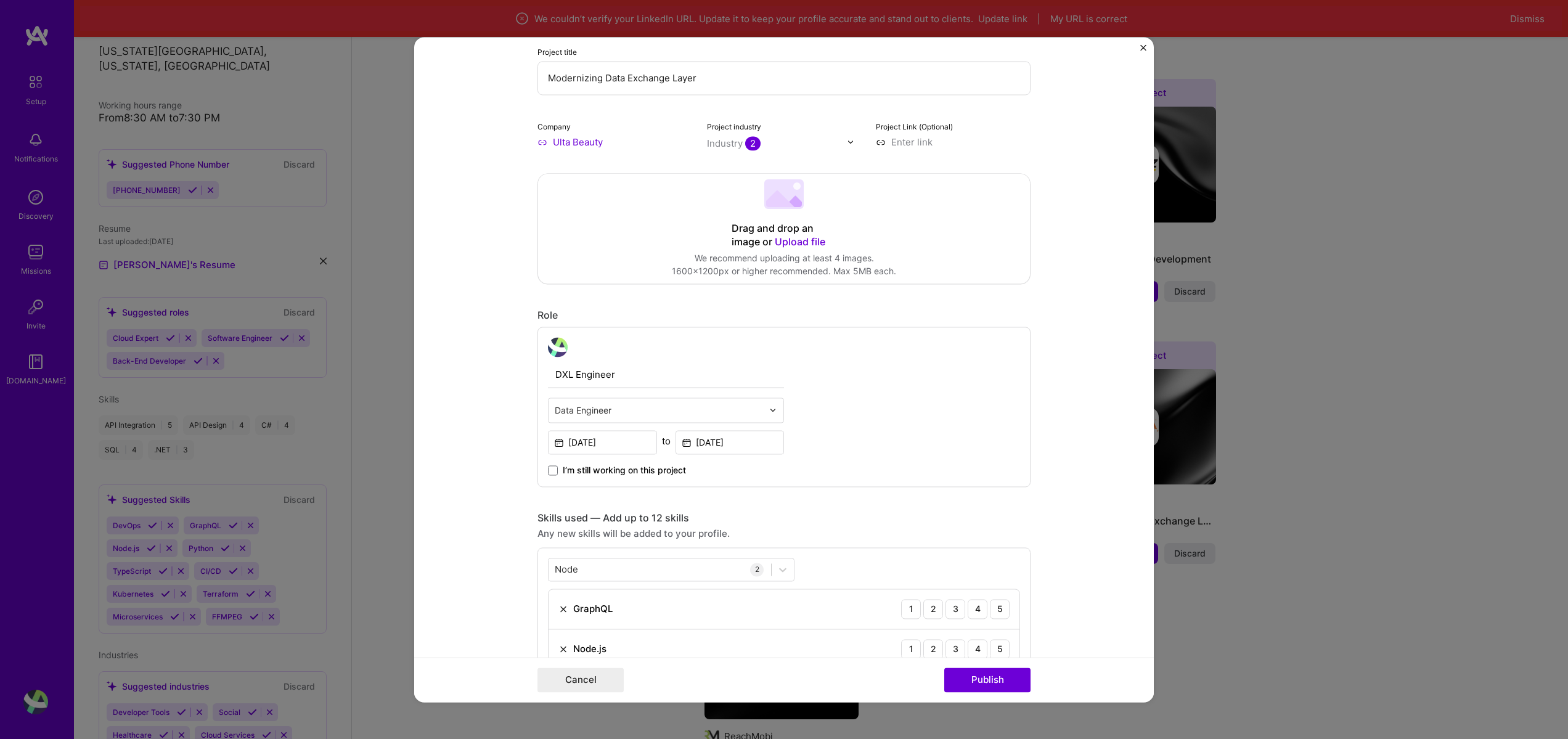
scroll to position [518, 0]
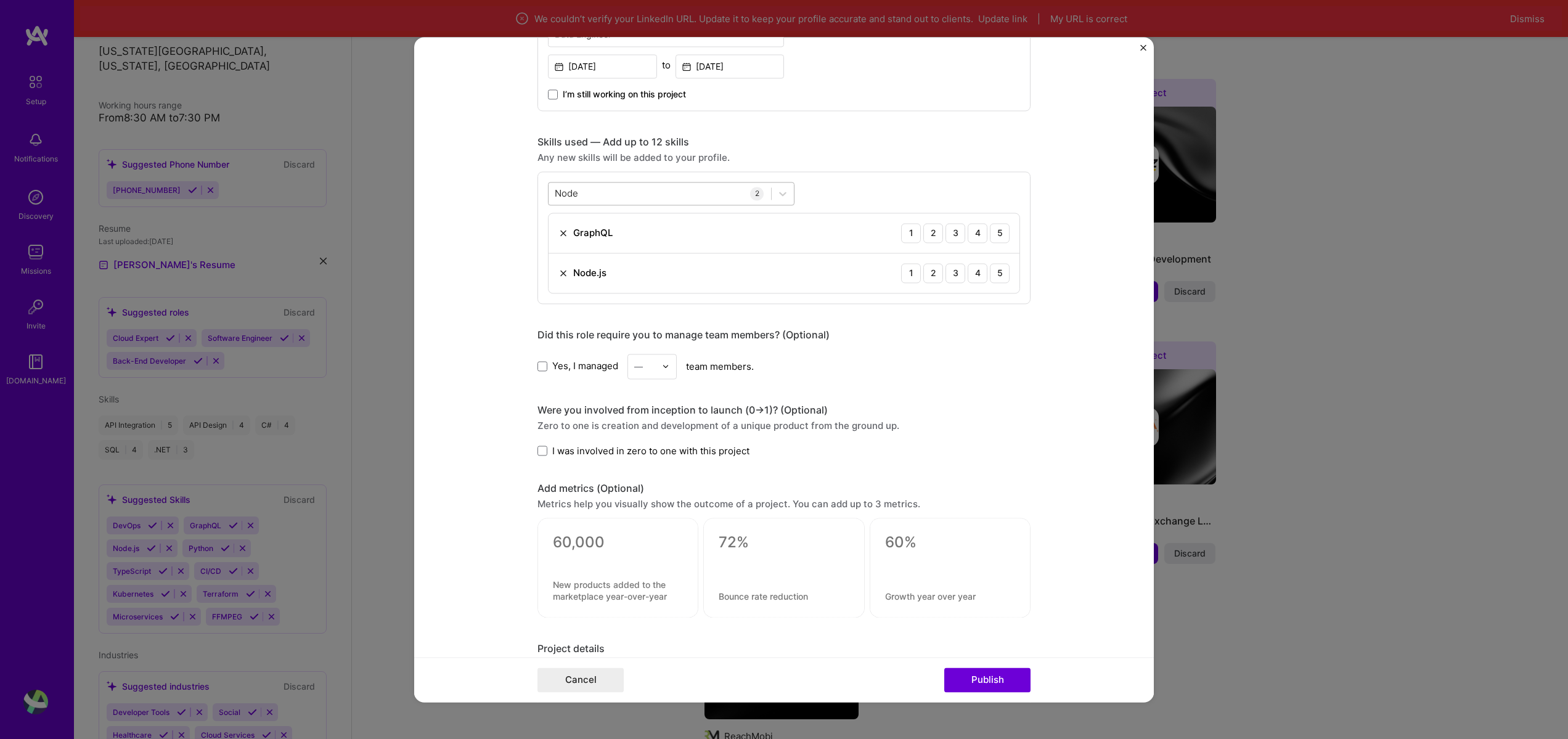
click at [575, 187] on input "Node" at bounding box center [567, 193] width 25 height 13
drag, startPoint x: 1005, startPoint y: 687, endPoint x: 773, endPoint y: 454, distance: 328.8
click at [803, 516] on form "Editing suggested project This project is suggested based on your LinkedIn, res…" at bounding box center [784, 369] width 740 height 665
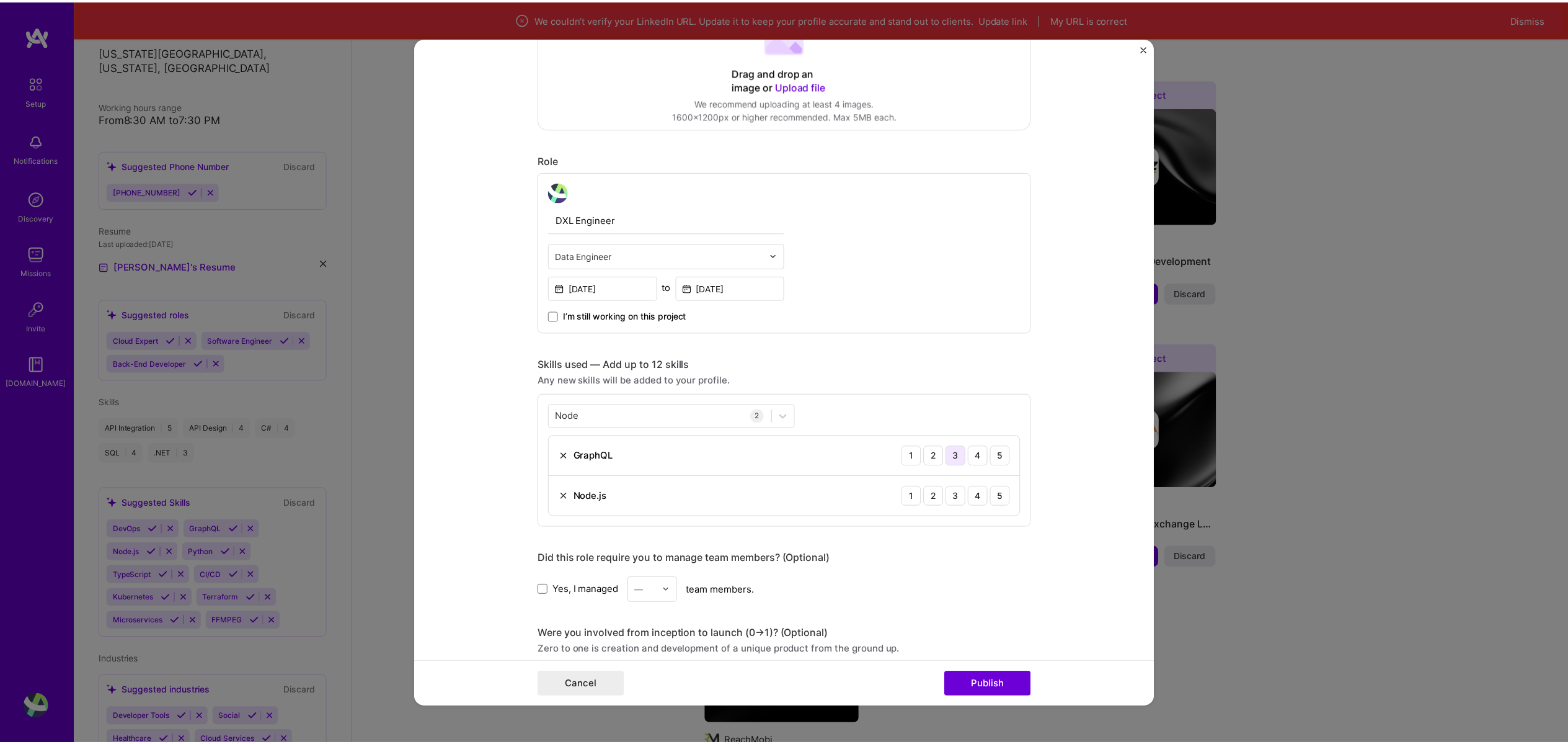
scroll to position [298, 0]
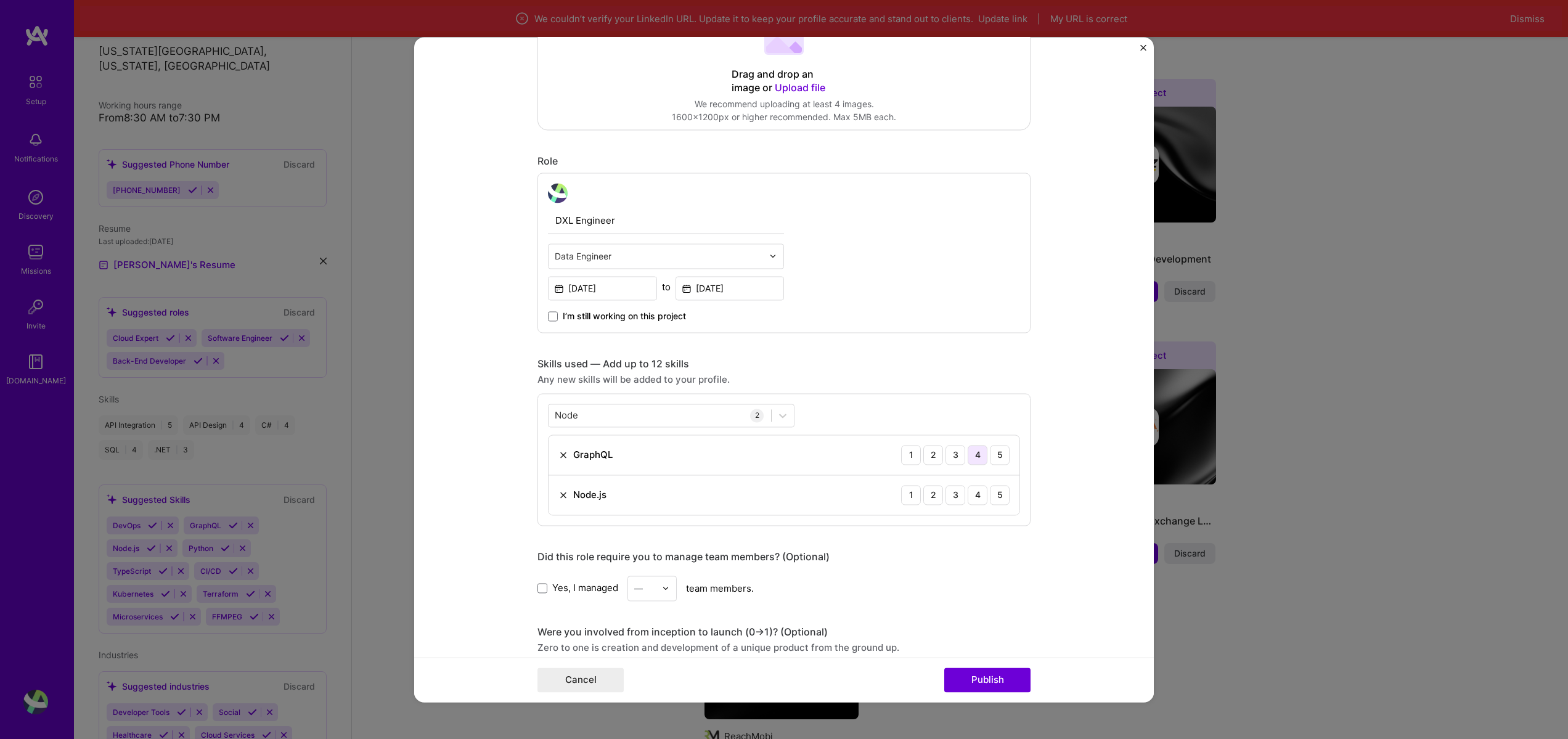
click at [980, 460] on div "4" at bounding box center [977, 454] width 19 height 19
click at [980, 500] on div "4" at bounding box center [977, 494] width 19 height 19
click at [1011, 690] on button "Publish" at bounding box center [987, 679] width 86 height 25
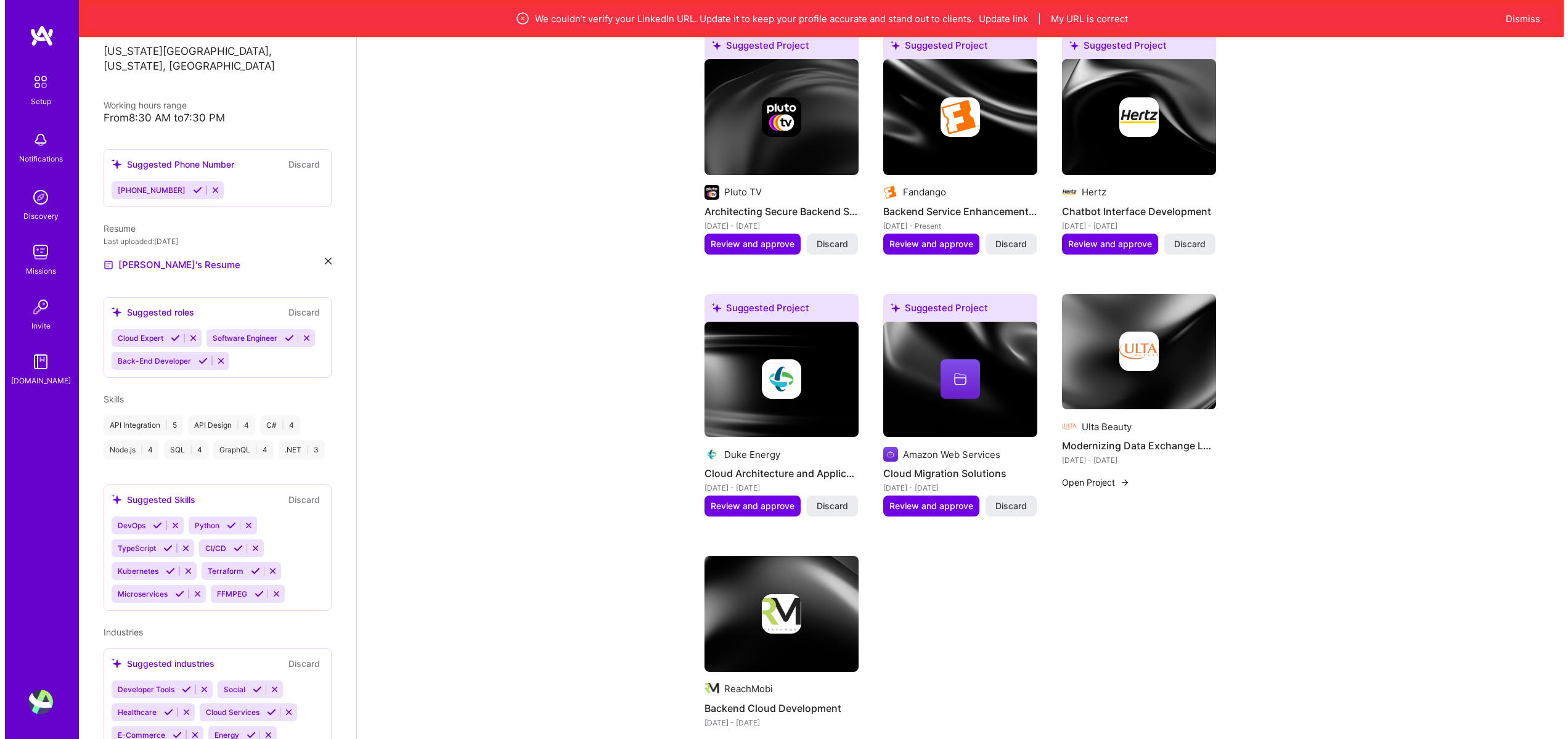
scroll to position [370, 0]
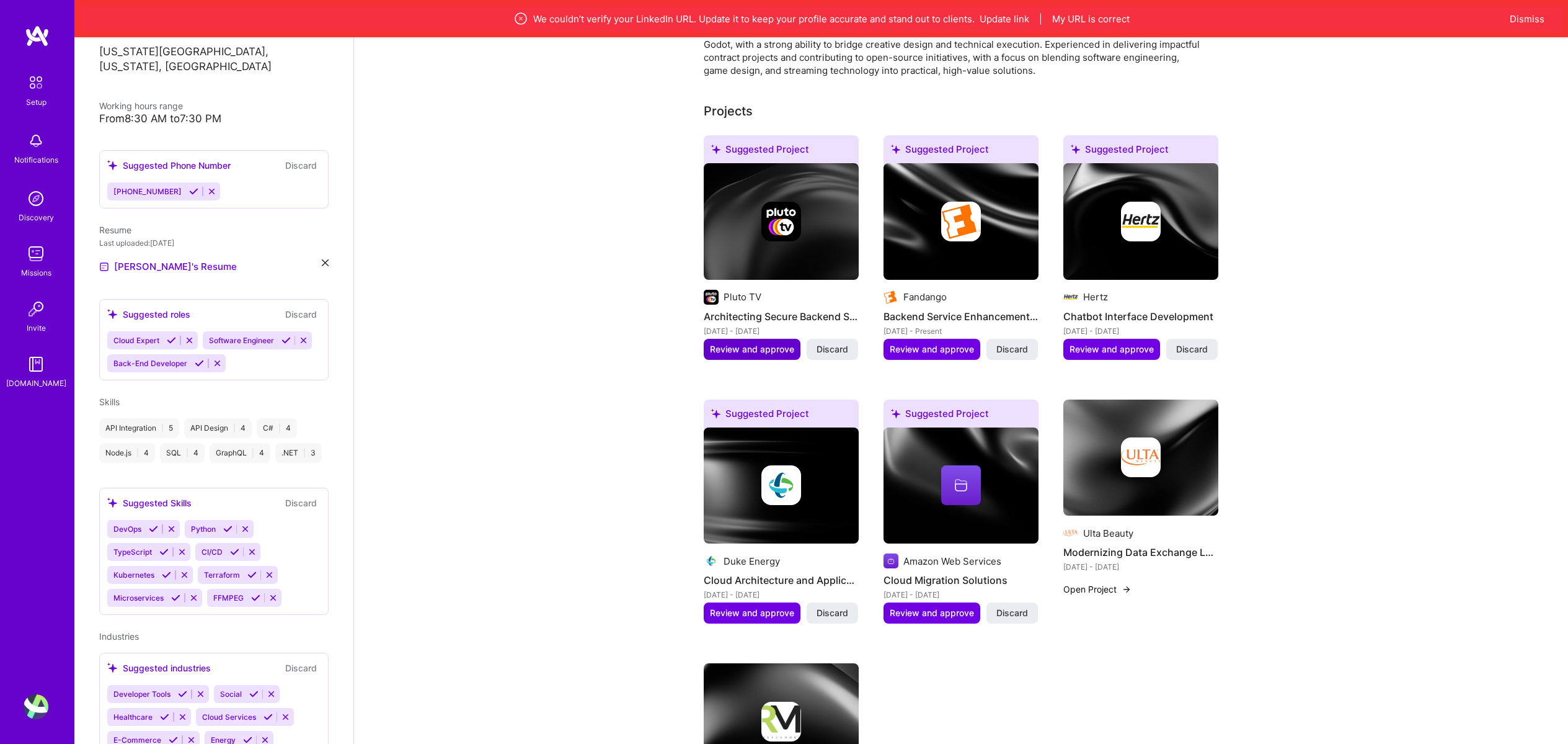
click at [720, 343] on span "Review and approve" at bounding box center [752, 349] width 84 height 12
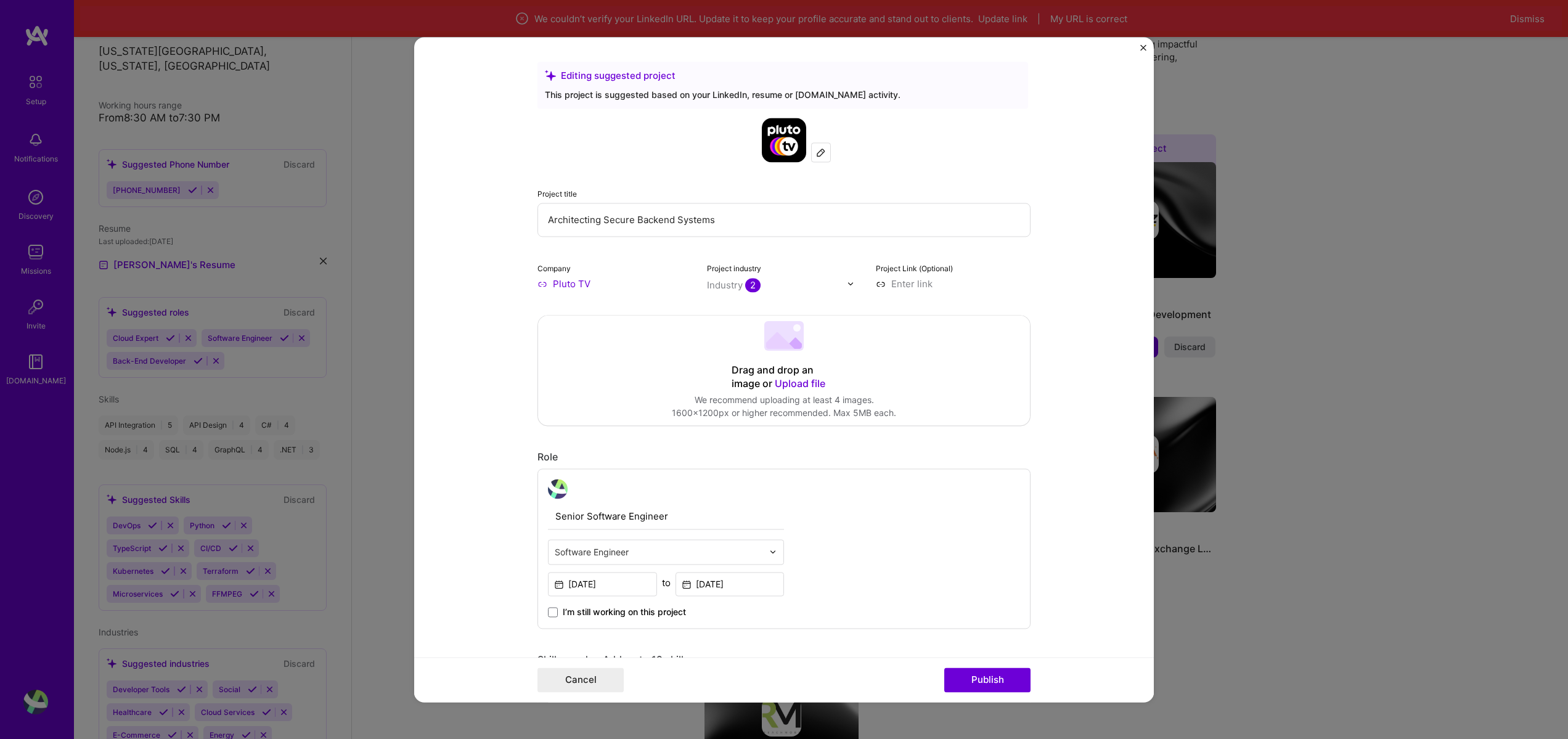
drag, startPoint x: 737, startPoint y: 232, endPoint x: 483, endPoint y: 221, distance: 254.2
click at [483, 221] on form "Editing suggested project This project is suggested based on your LinkedIn, res…" at bounding box center [784, 369] width 740 height 665
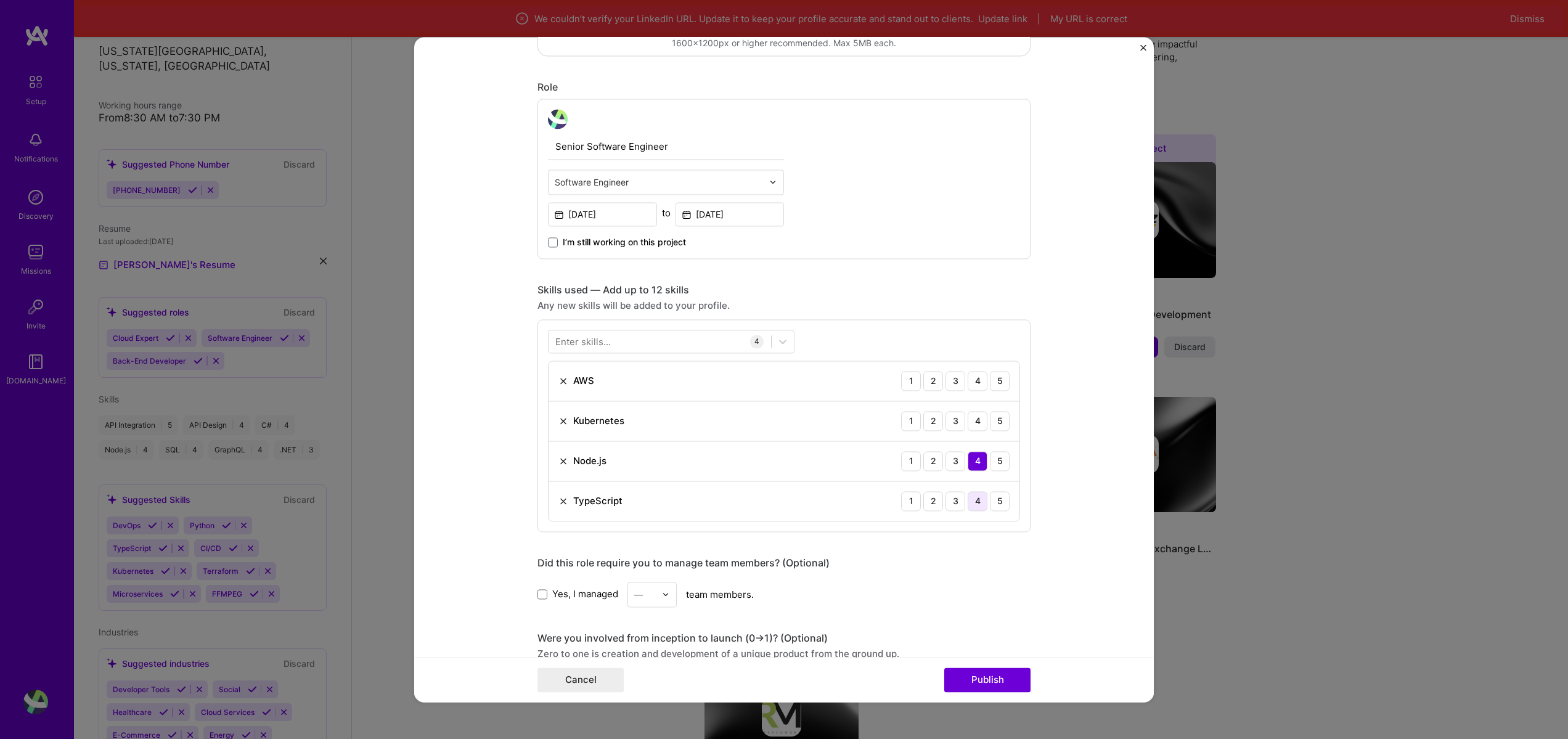
click at [970, 502] on div "4" at bounding box center [977, 500] width 19 height 19
click at [971, 415] on div "4" at bounding box center [977, 421] width 19 height 19
click at [977, 382] on div "4" at bounding box center [977, 381] width 19 height 19
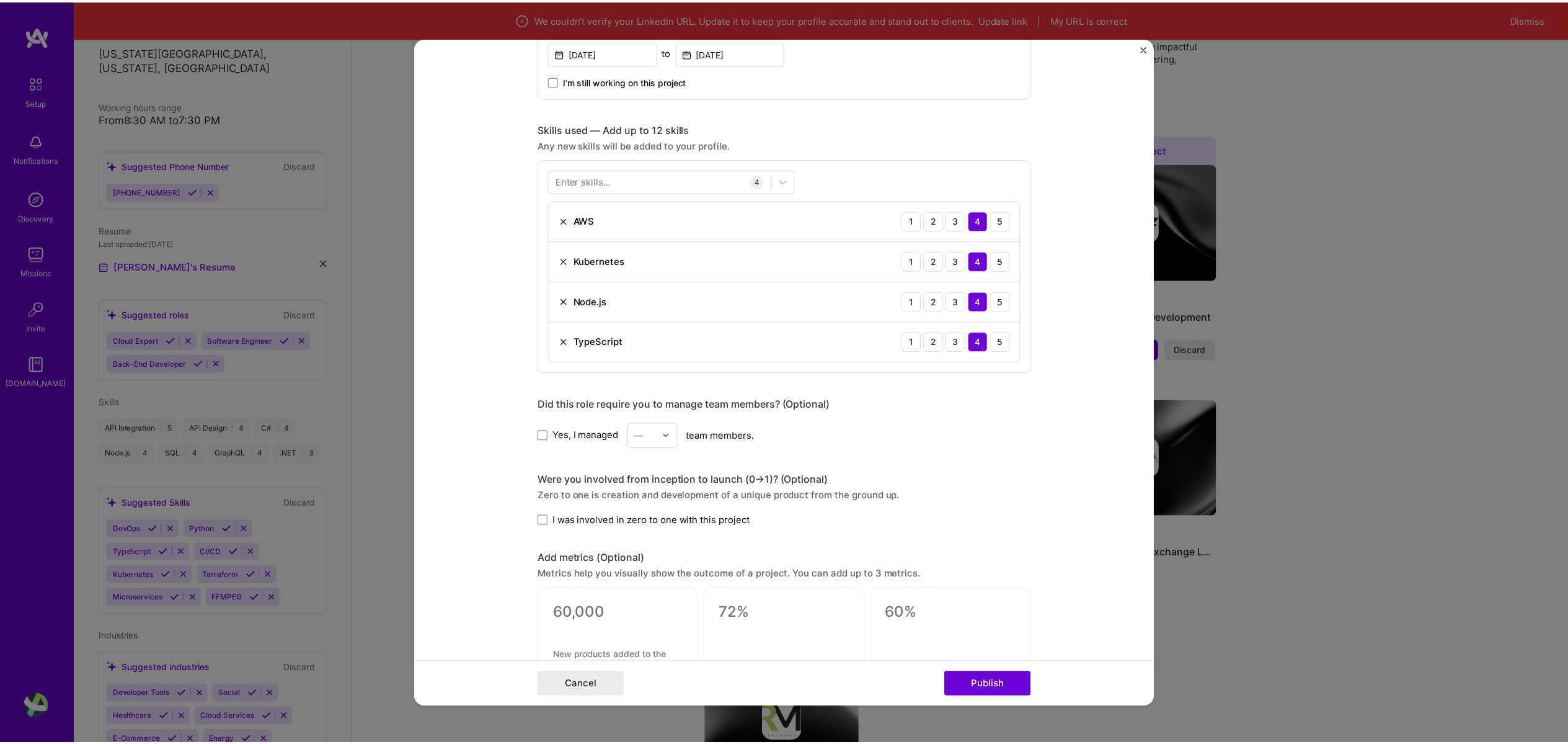
scroll to position [596, 0]
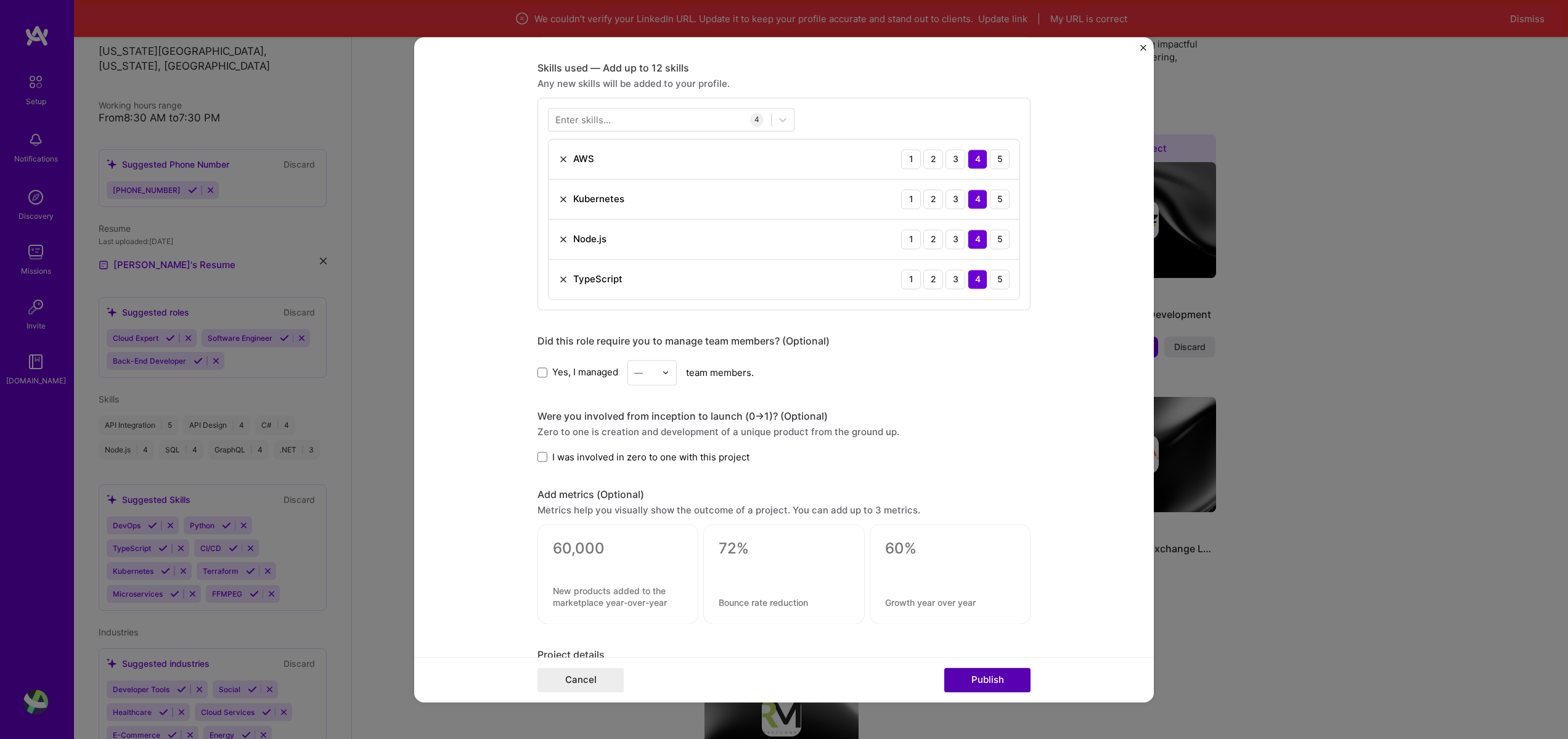
click at [955, 677] on button "Publish" at bounding box center [987, 679] width 86 height 25
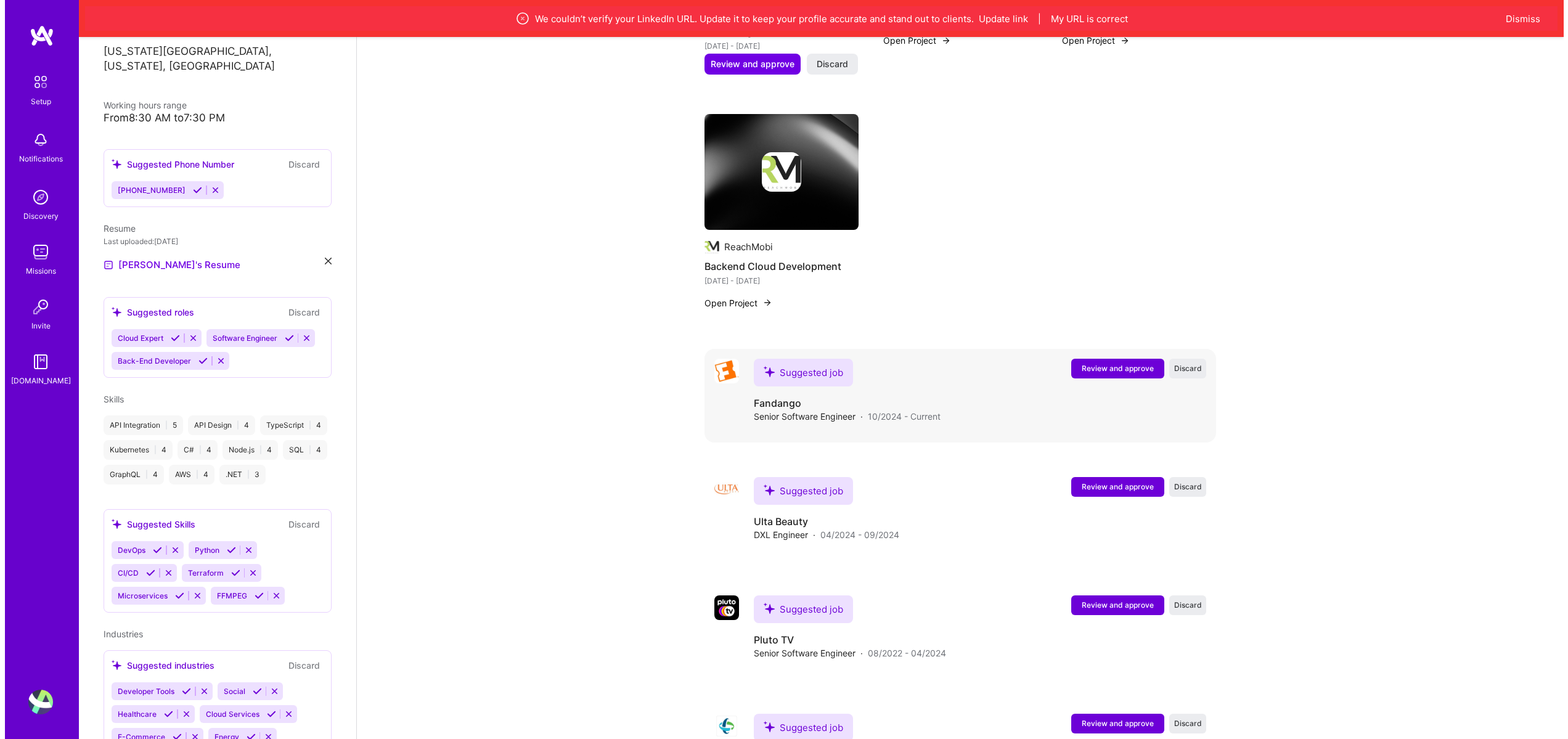
scroll to position [899, 0]
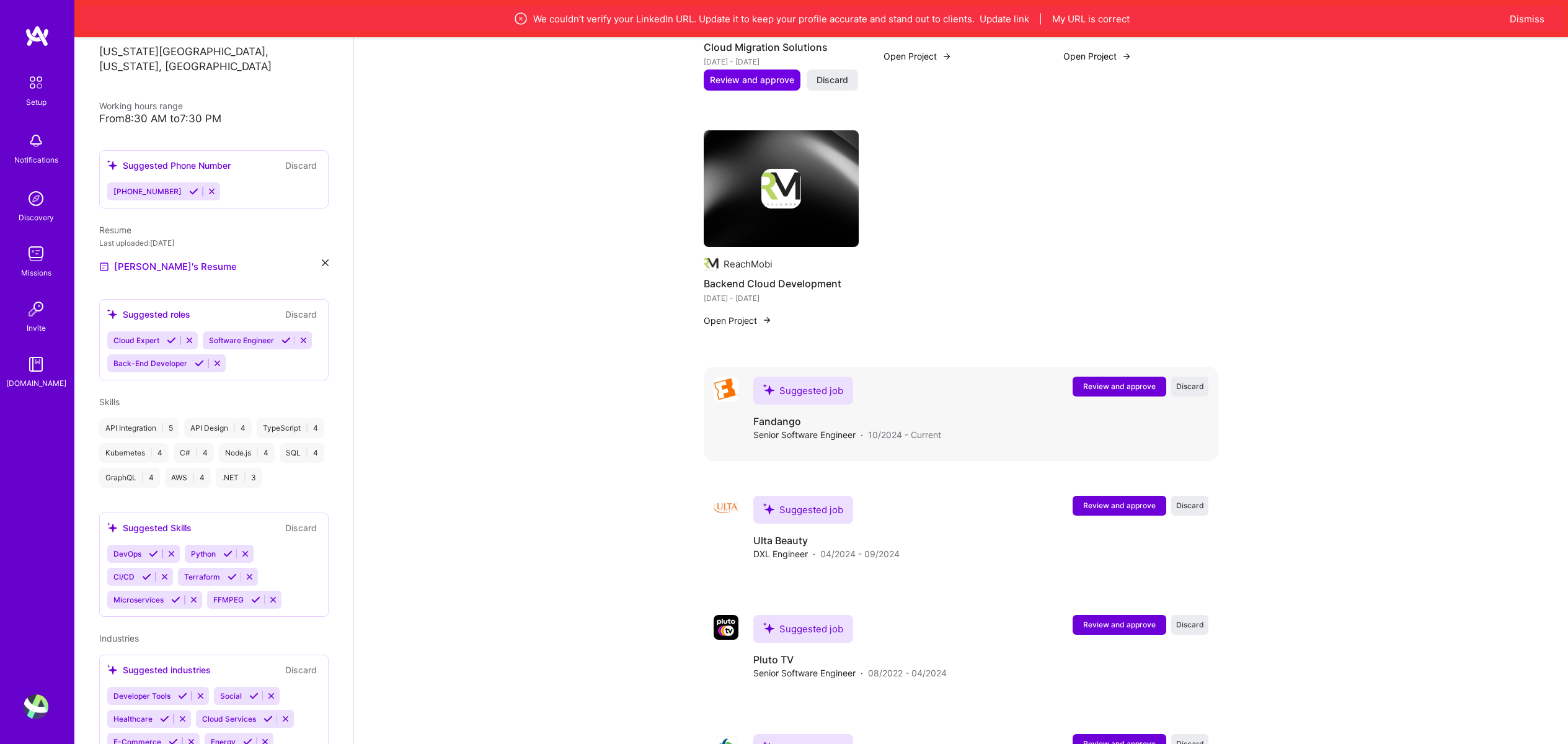
click at [1117, 378] on button "Review and approve" at bounding box center [1119, 386] width 94 height 20
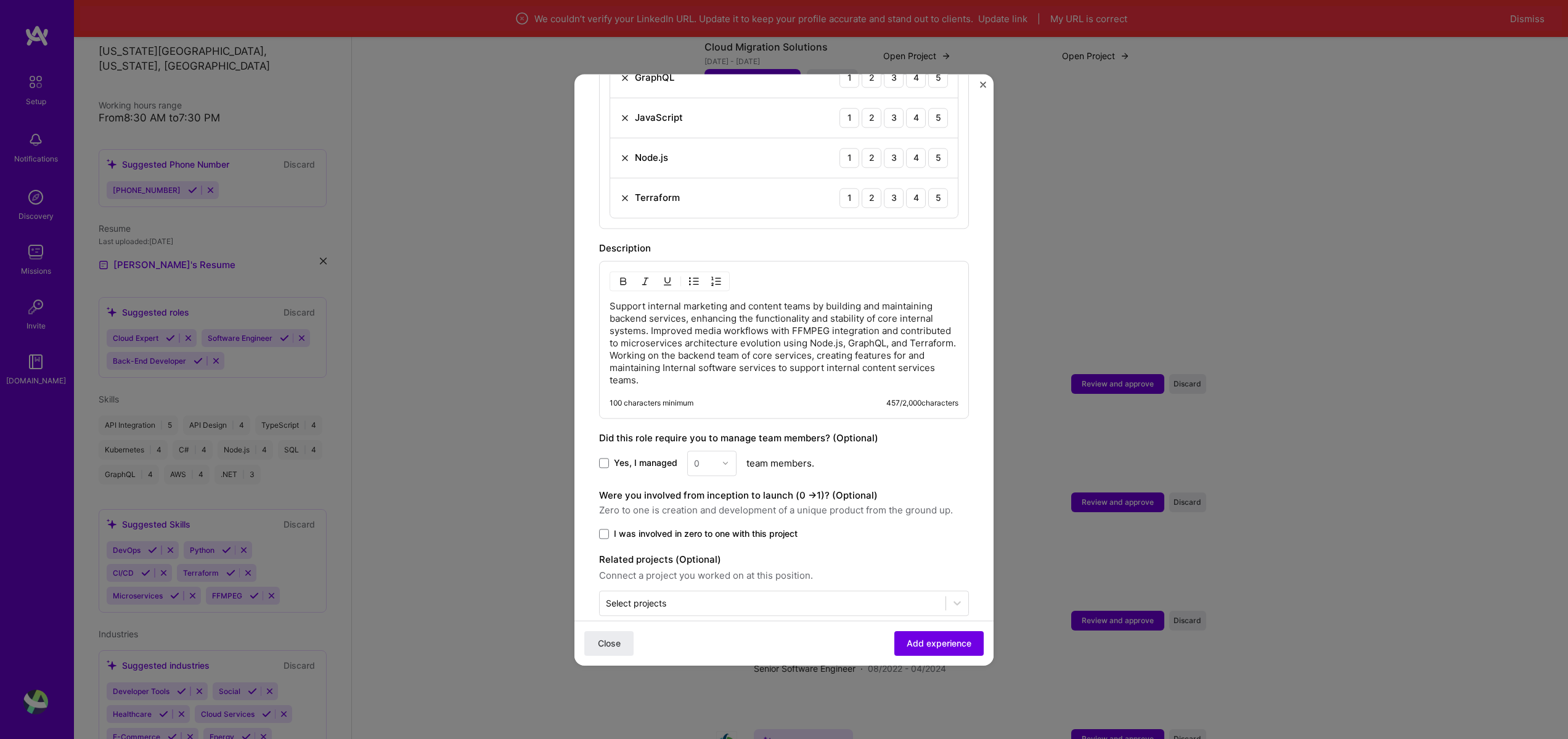
scroll to position [584, 0]
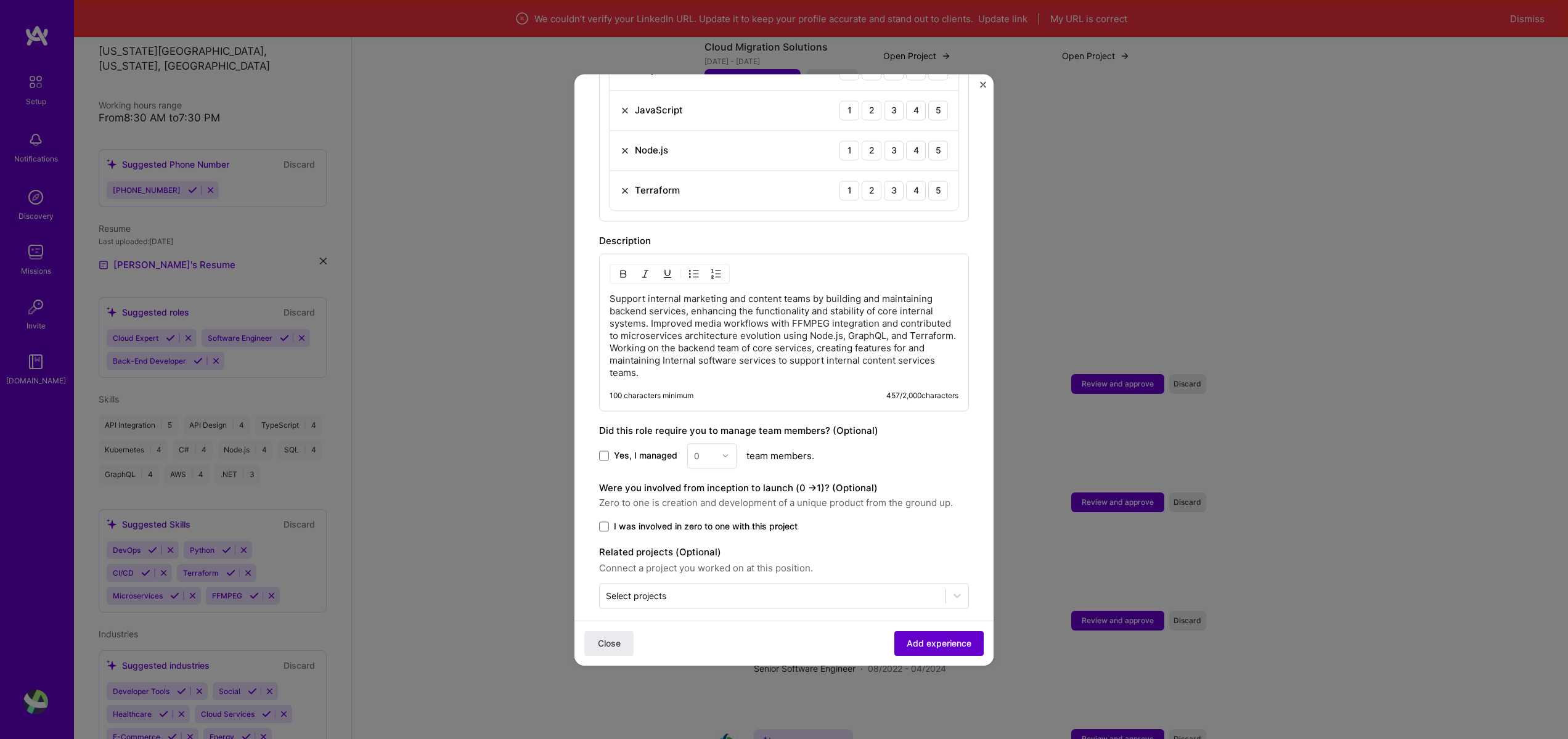
click at [924, 639] on span "Add experience" at bounding box center [939, 643] width 65 height 12
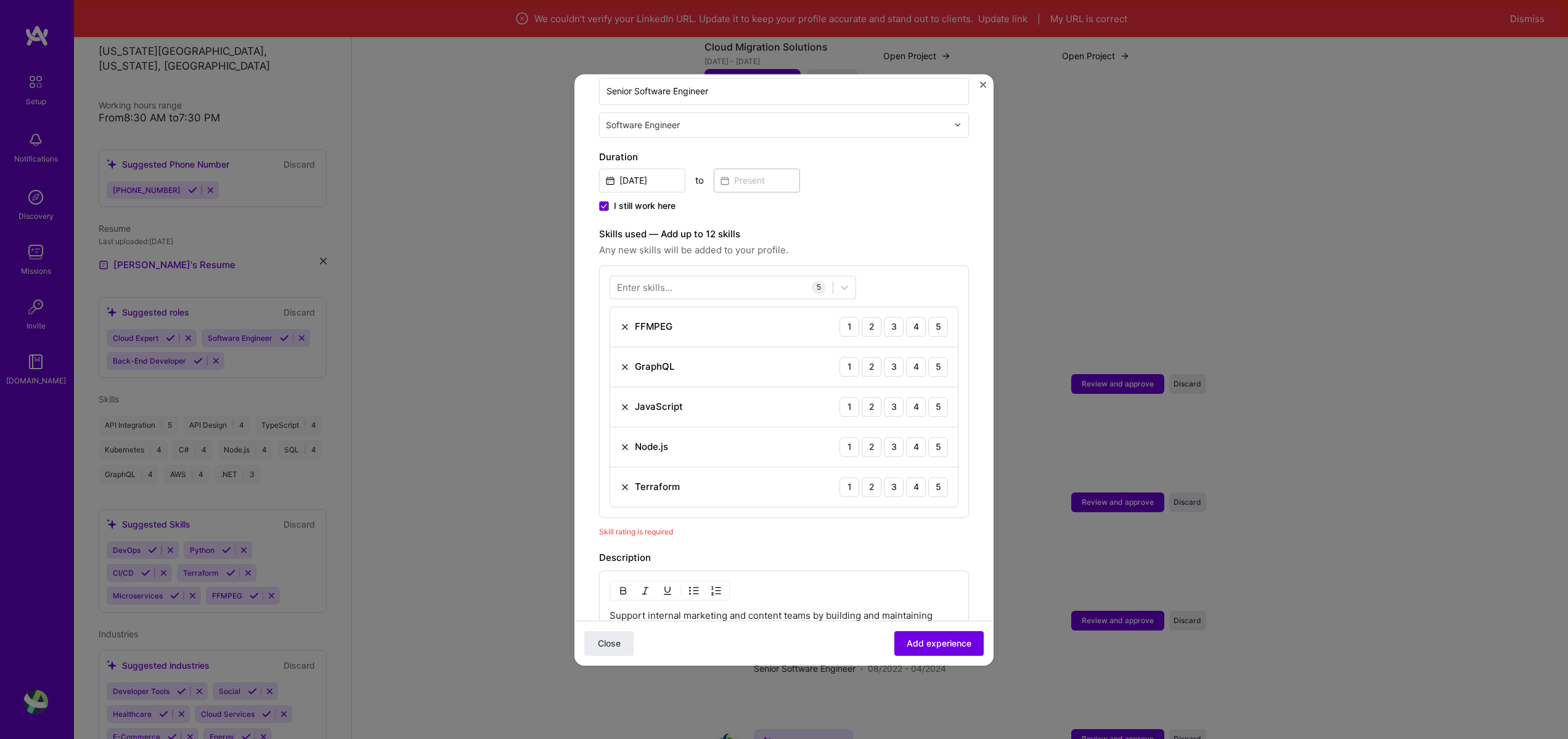
scroll to position [279, 0]
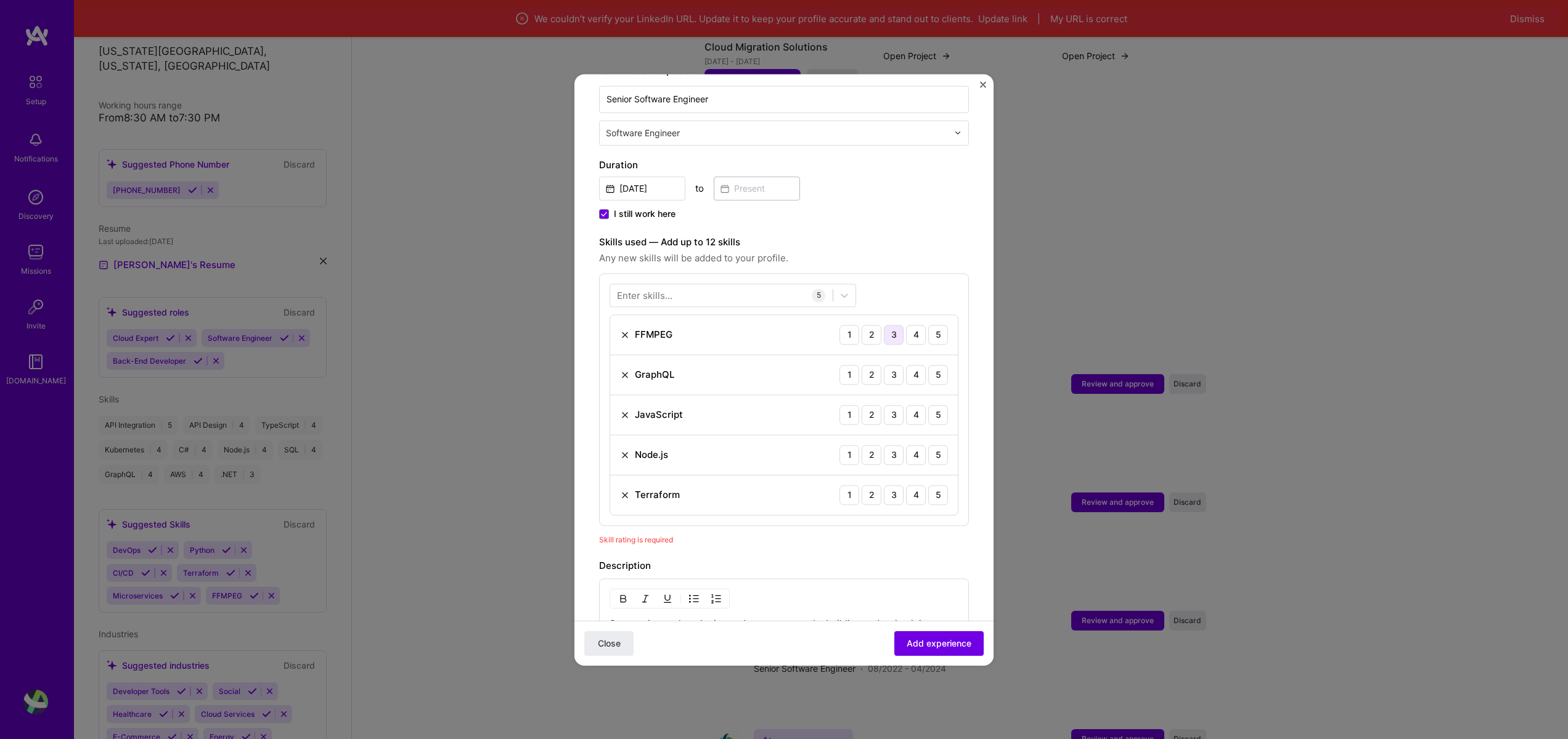
click at [886, 325] on div "3" at bounding box center [893, 334] width 19 height 19
click at [906, 365] on div "4" at bounding box center [916, 375] width 19 height 19
click at [912, 405] on div "4" at bounding box center [916, 414] width 19 height 19
click at [911, 445] on div "4" at bounding box center [916, 454] width 19 height 19
click at [906, 486] on div "4" at bounding box center [916, 494] width 19 height 19
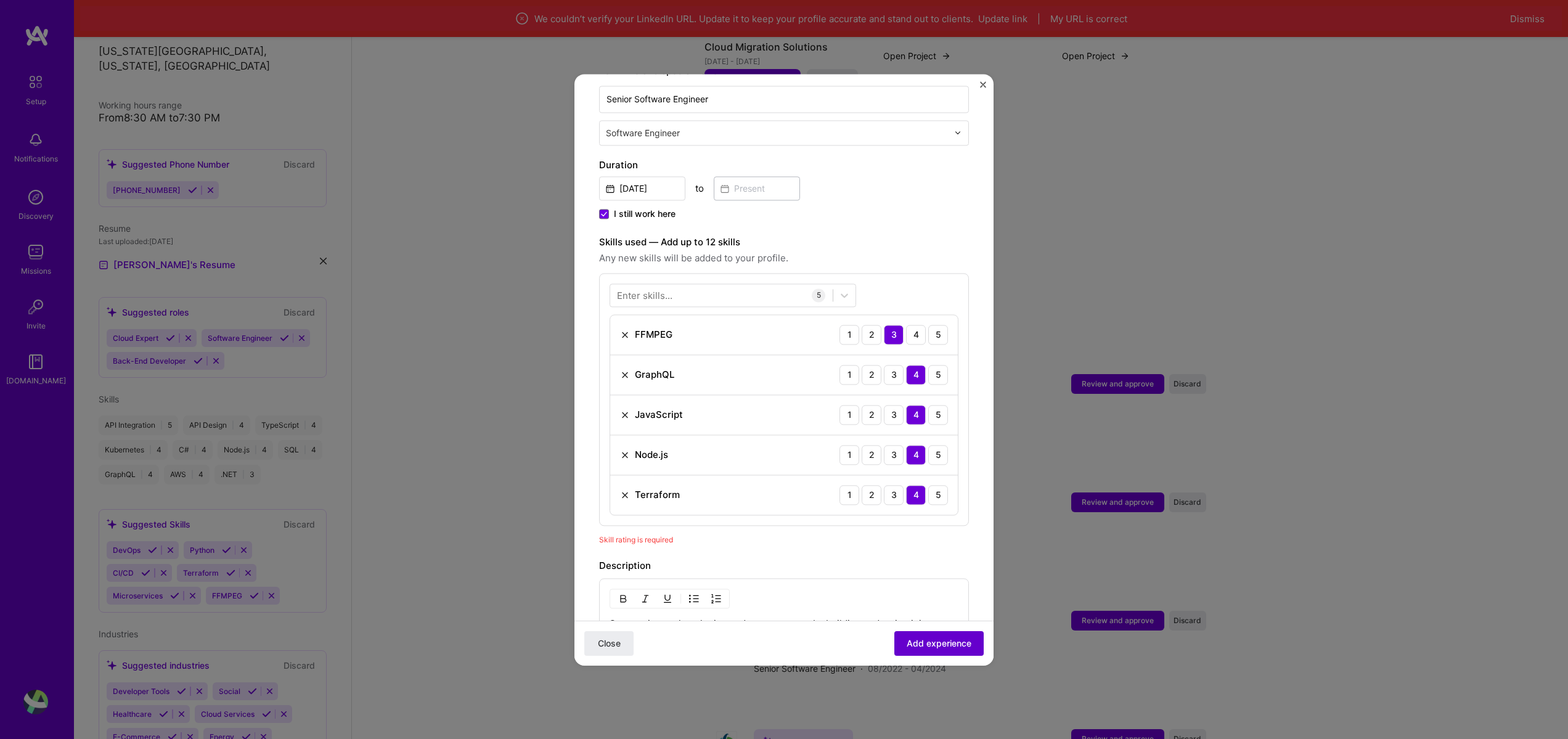
click at [926, 641] on span "Add experience" at bounding box center [939, 643] width 65 height 12
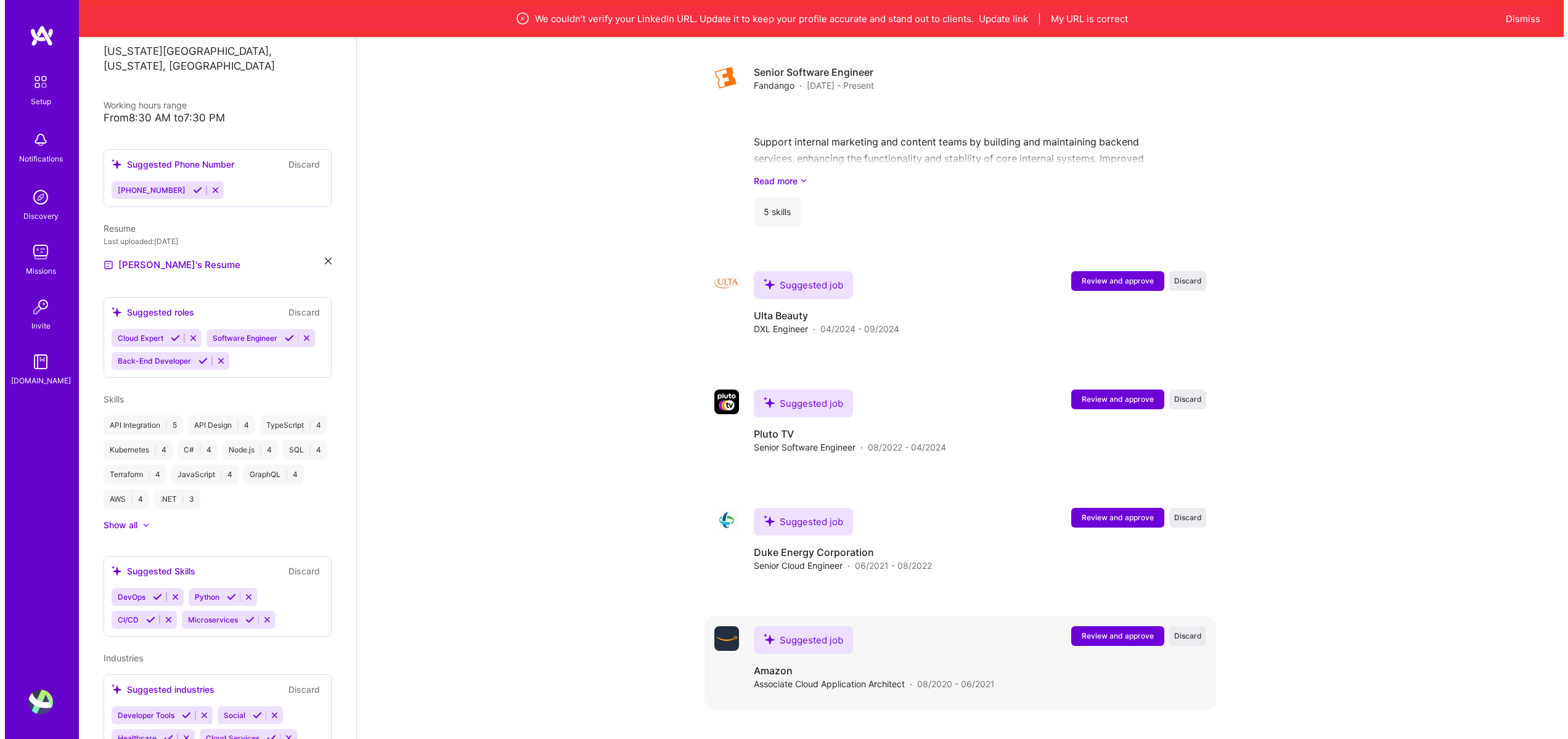
scroll to position [1249, 0]
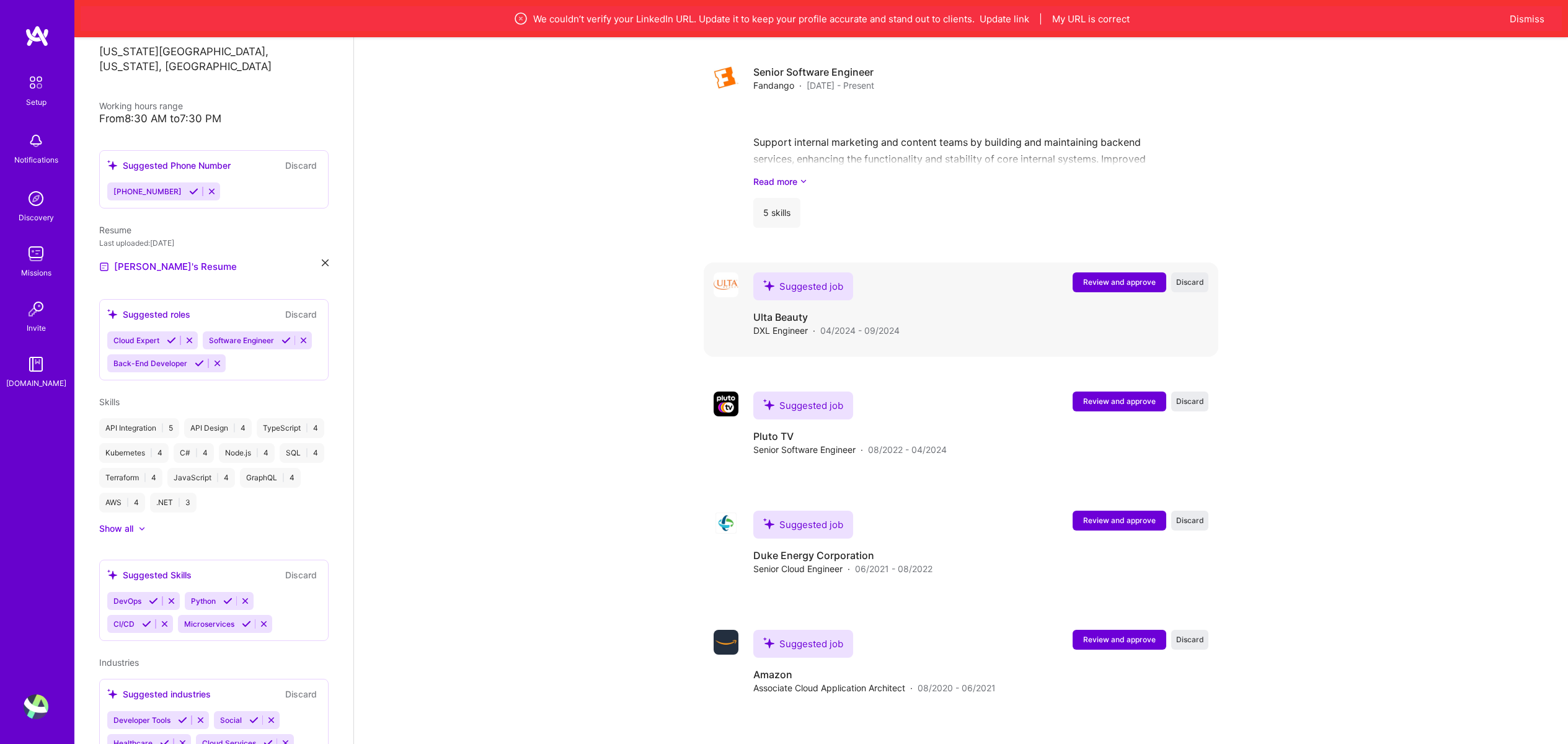
click at [1117, 277] on span "Review and approve" at bounding box center [1120, 282] width 73 height 11
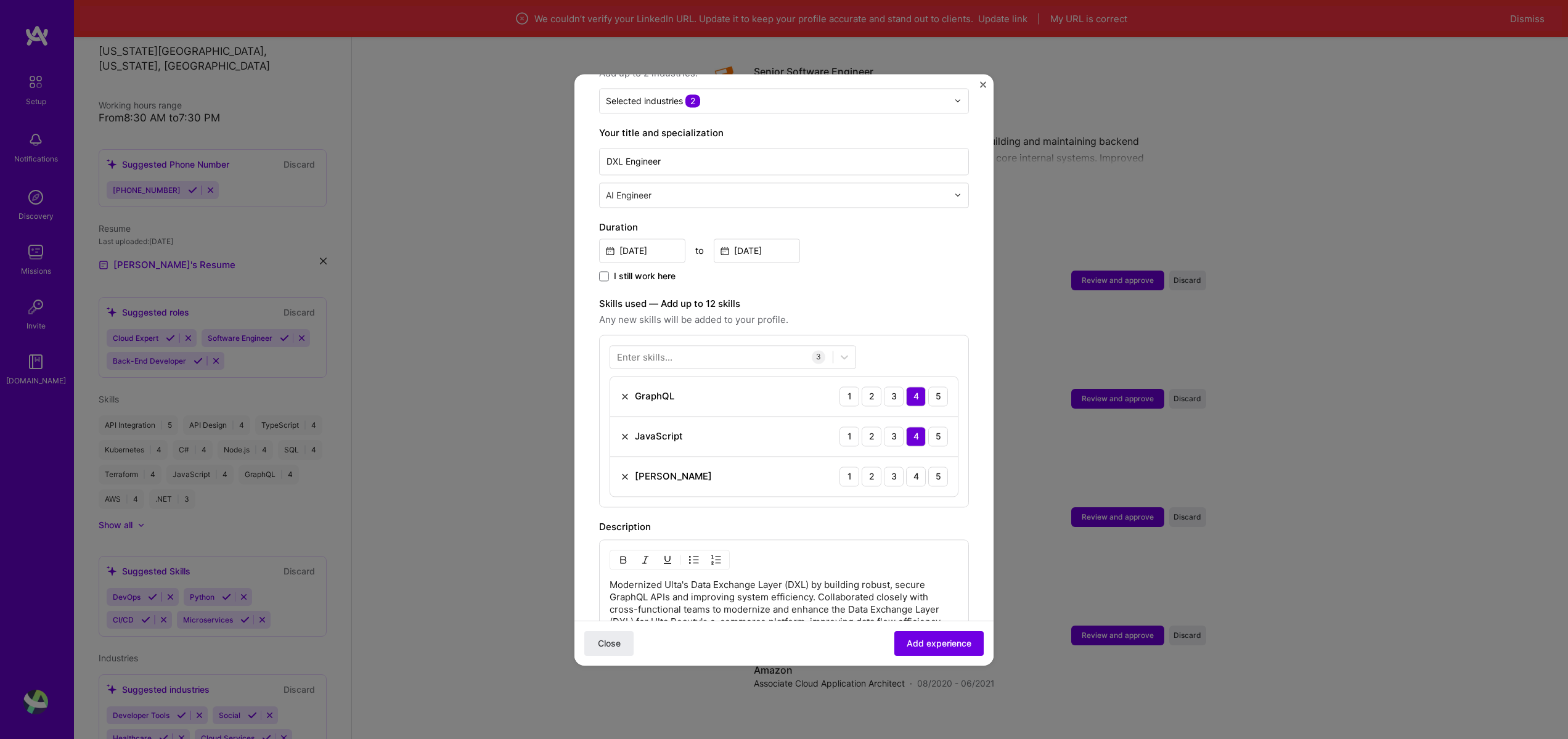
scroll to position [222, 0]
click at [906, 461] on div "4" at bounding box center [916, 471] width 19 height 19
click at [942, 641] on span "Add experience" at bounding box center [939, 643] width 65 height 12
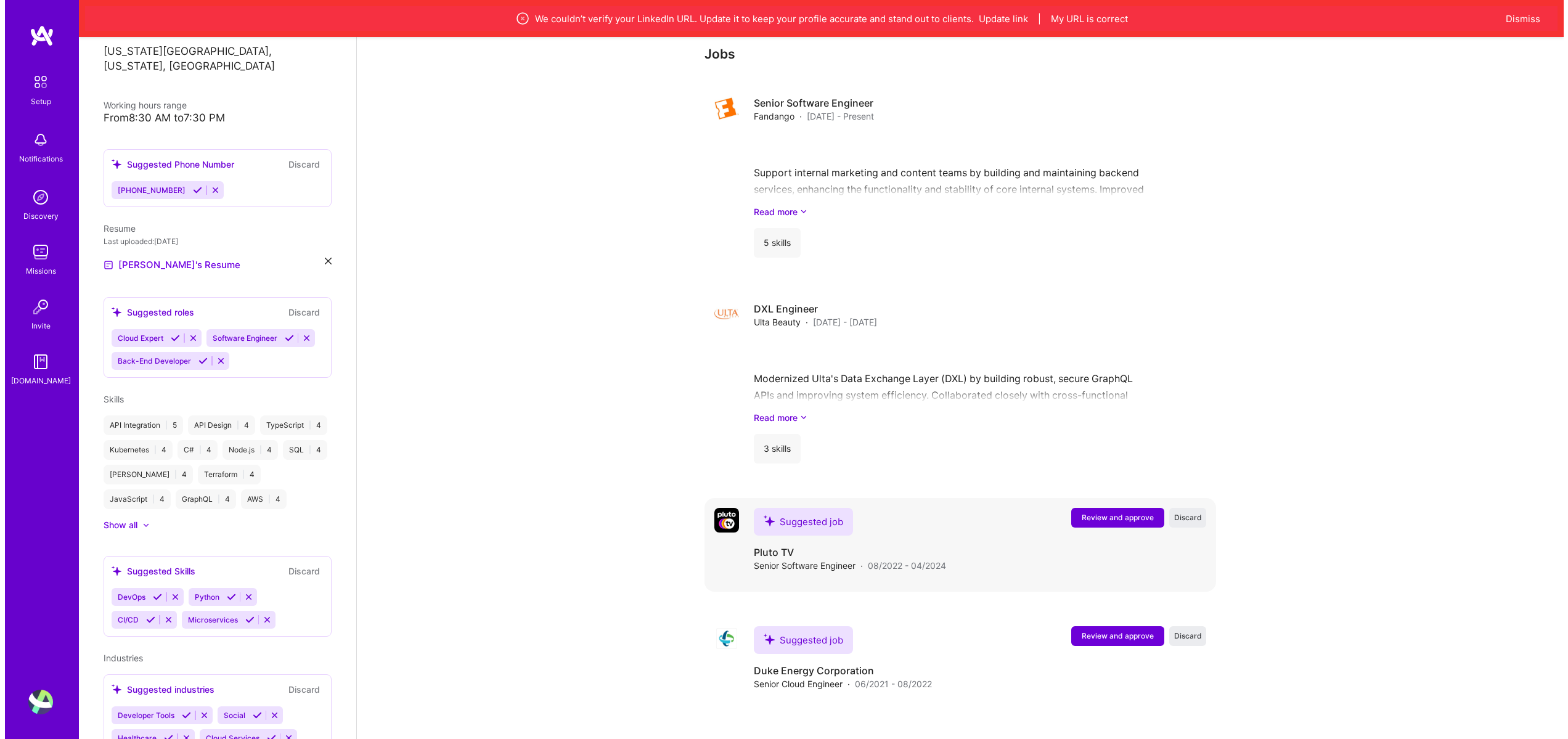
scroll to position [1188, 0]
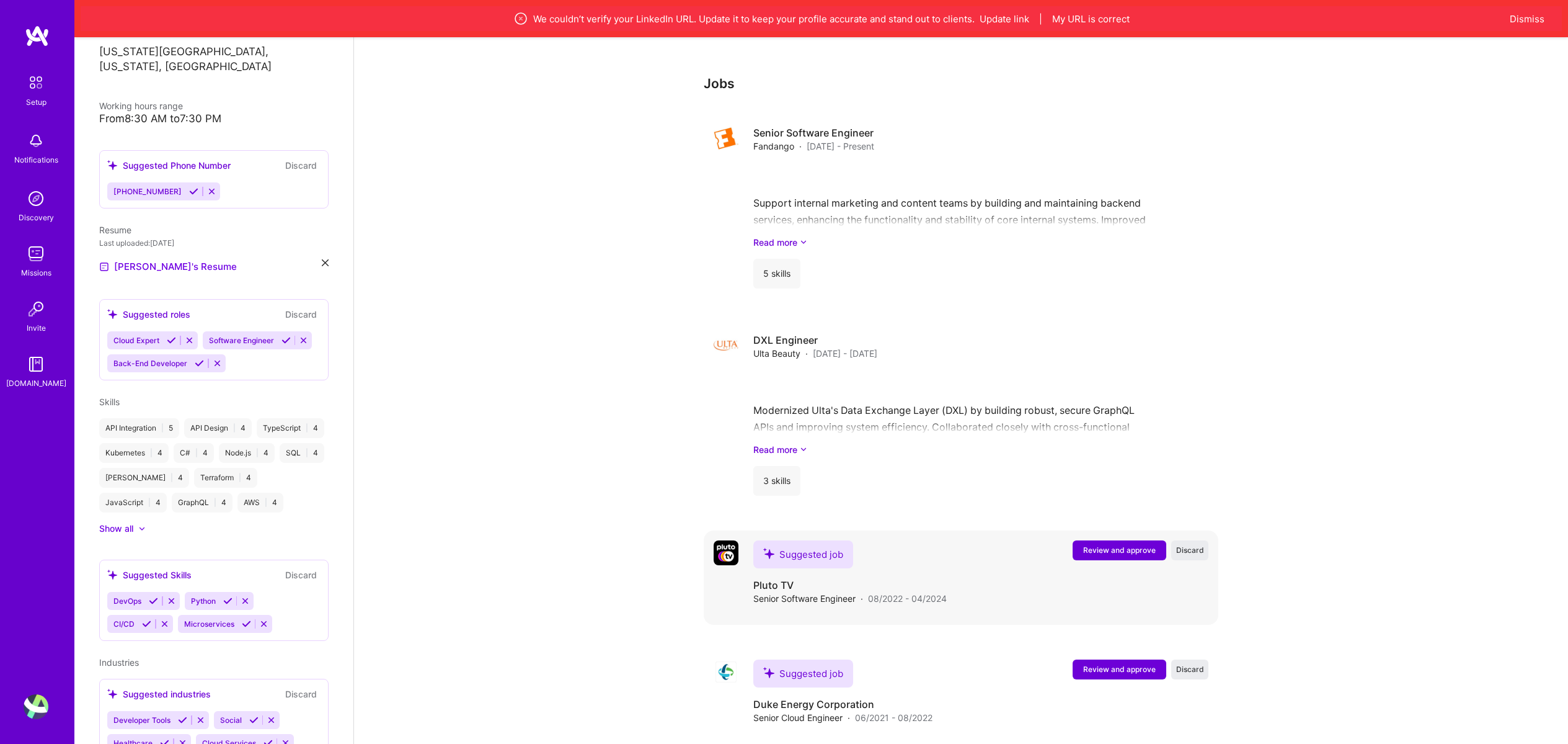
click at [1114, 545] on span "Review and approve" at bounding box center [1120, 550] width 73 height 11
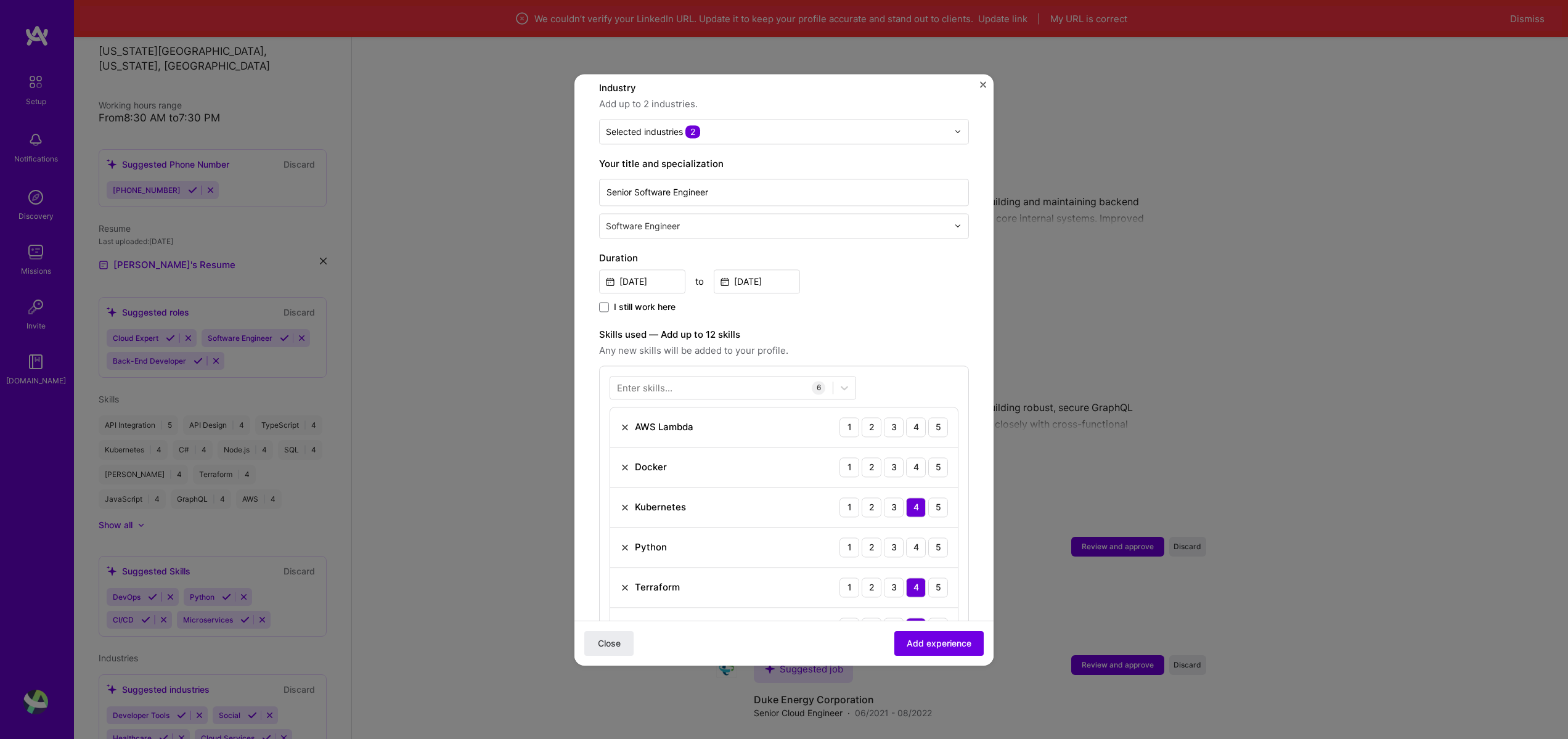
scroll to position [222, 0]
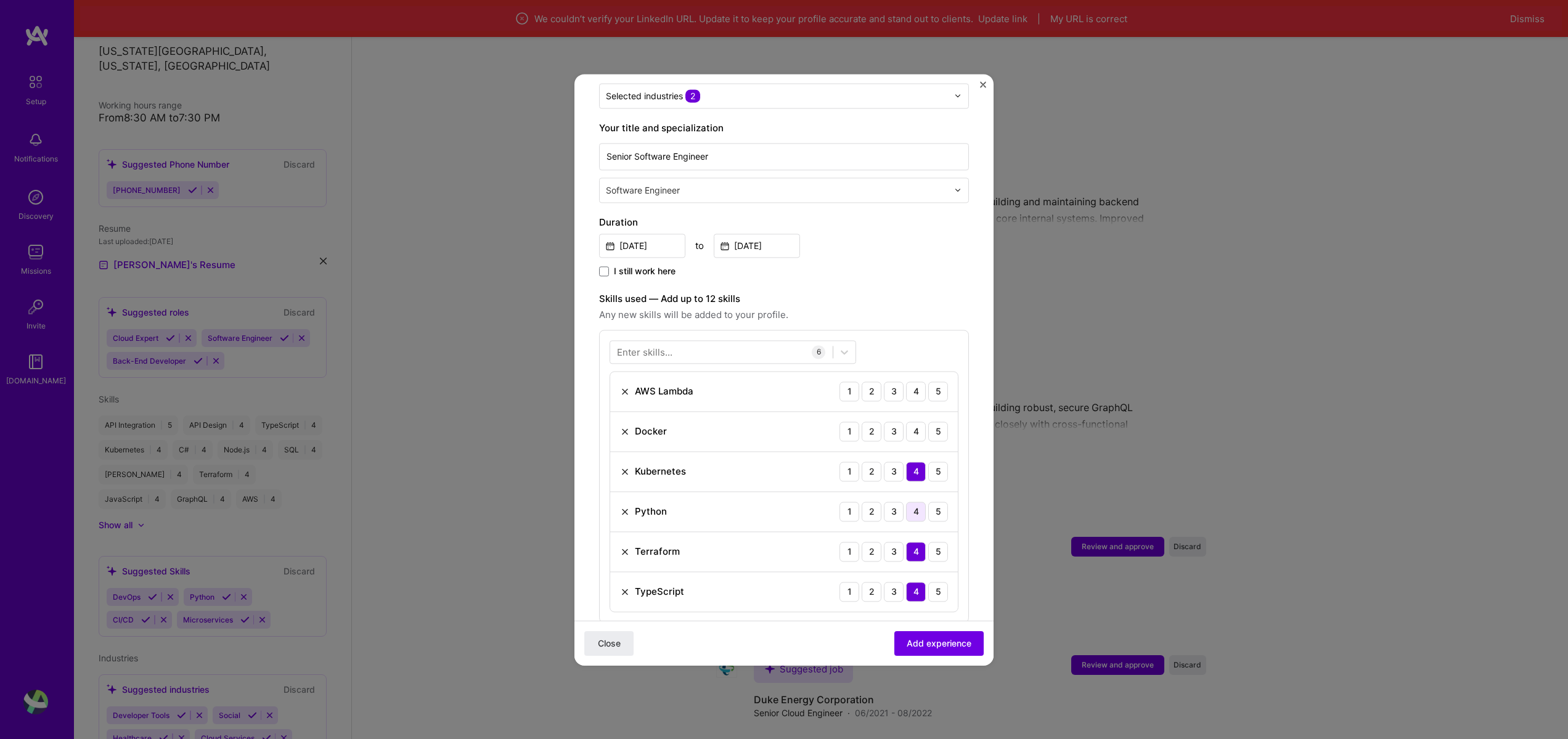
click at [909, 502] on div "4" at bounding box center [916, 511] width 19 height 19
click at [906, 383] on div "4" at bounding box center [916, 391] width 19 height 19
click at [914, 425] on div "4" at bounding box center [916, 431] width 19 height 19
click at [929, 381] on div "5" at bounding box center [938, 391] width 19 height 19
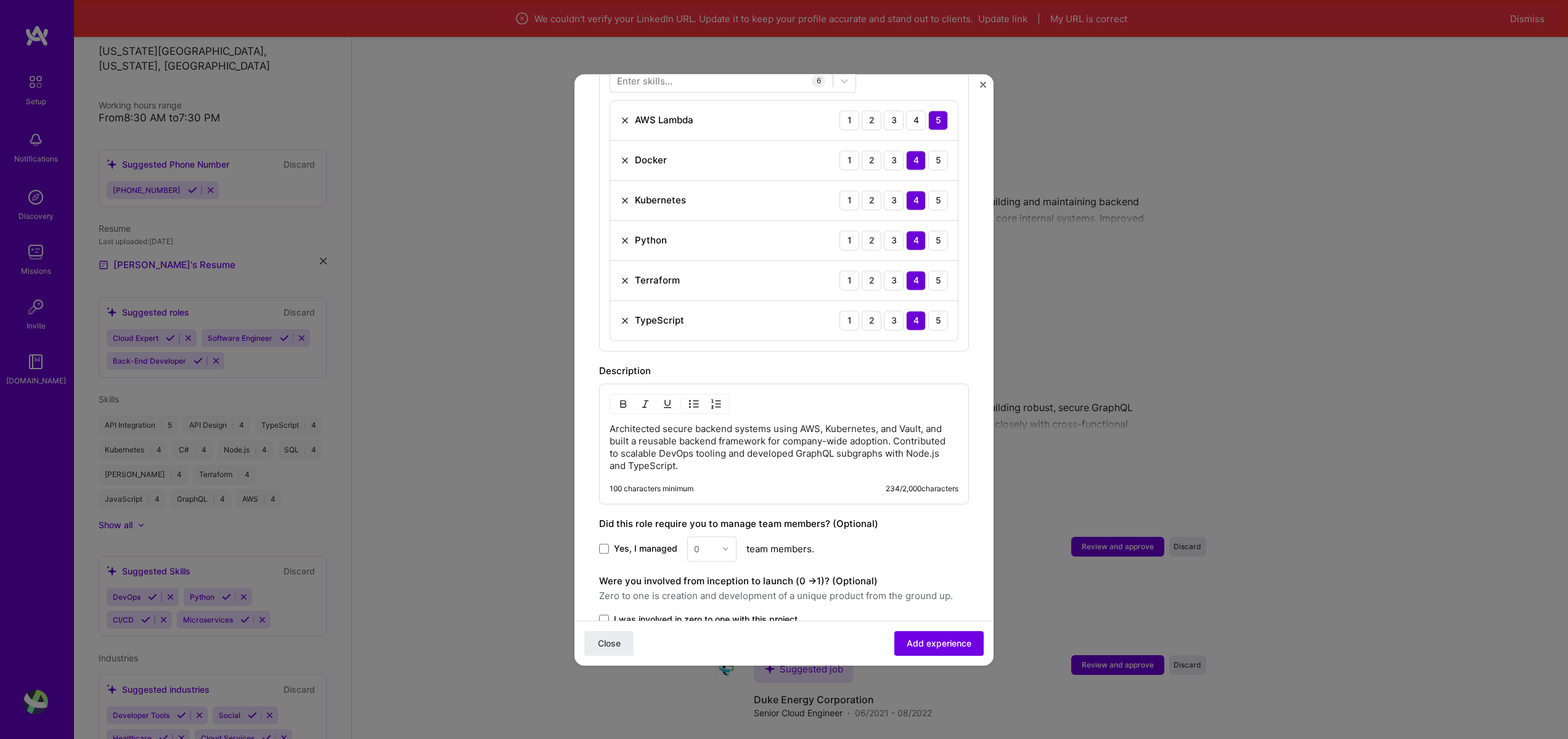
scroll to position [518, 0]
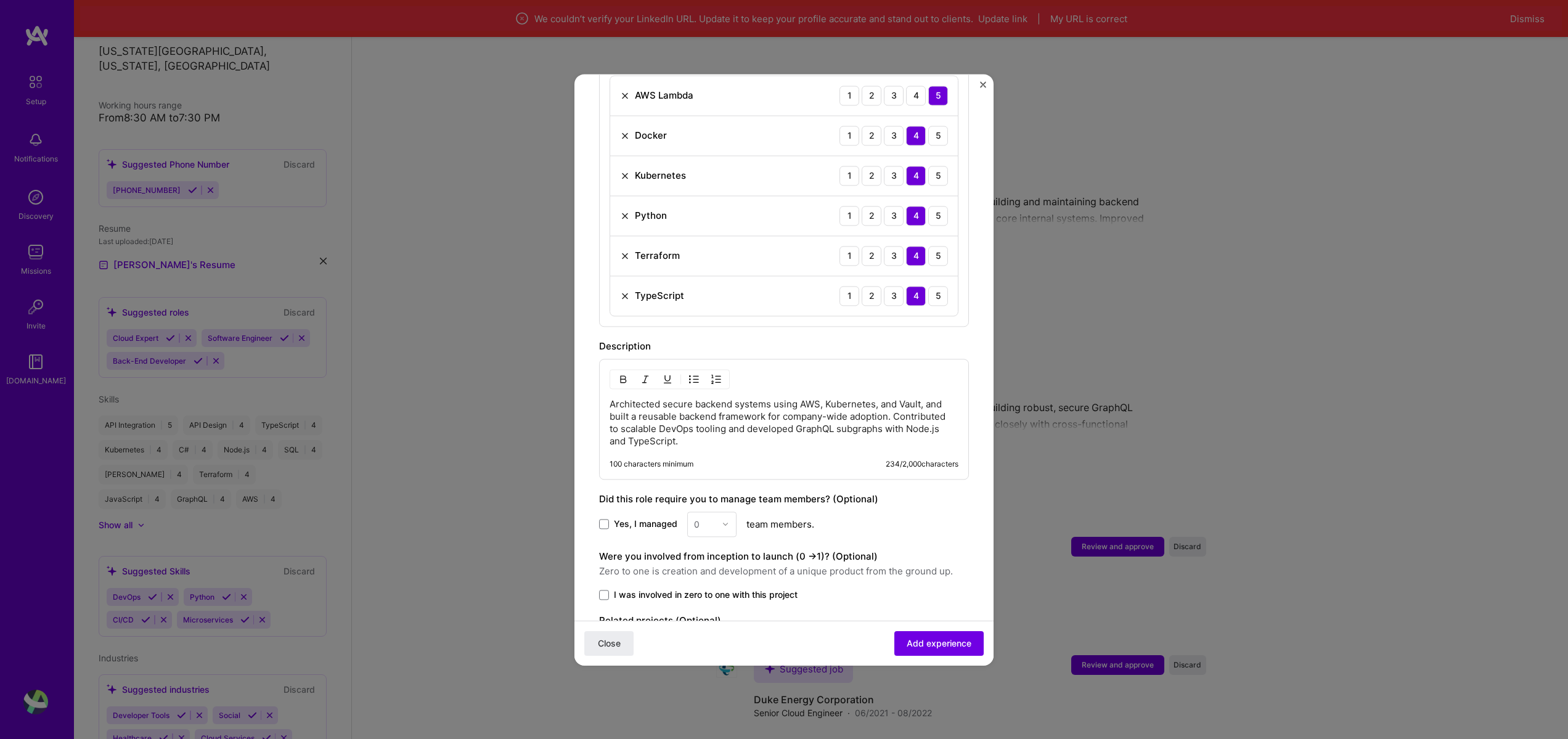
click at [943, 655] on div "Close Add experience" at bounding box center [784, 642] width 419 height 45
click at [703, 431] on p "Architected secure backend systems using AWS, Kubernetes, and Vault, and built …" at bounding box center [784, 423] width 349 height 49
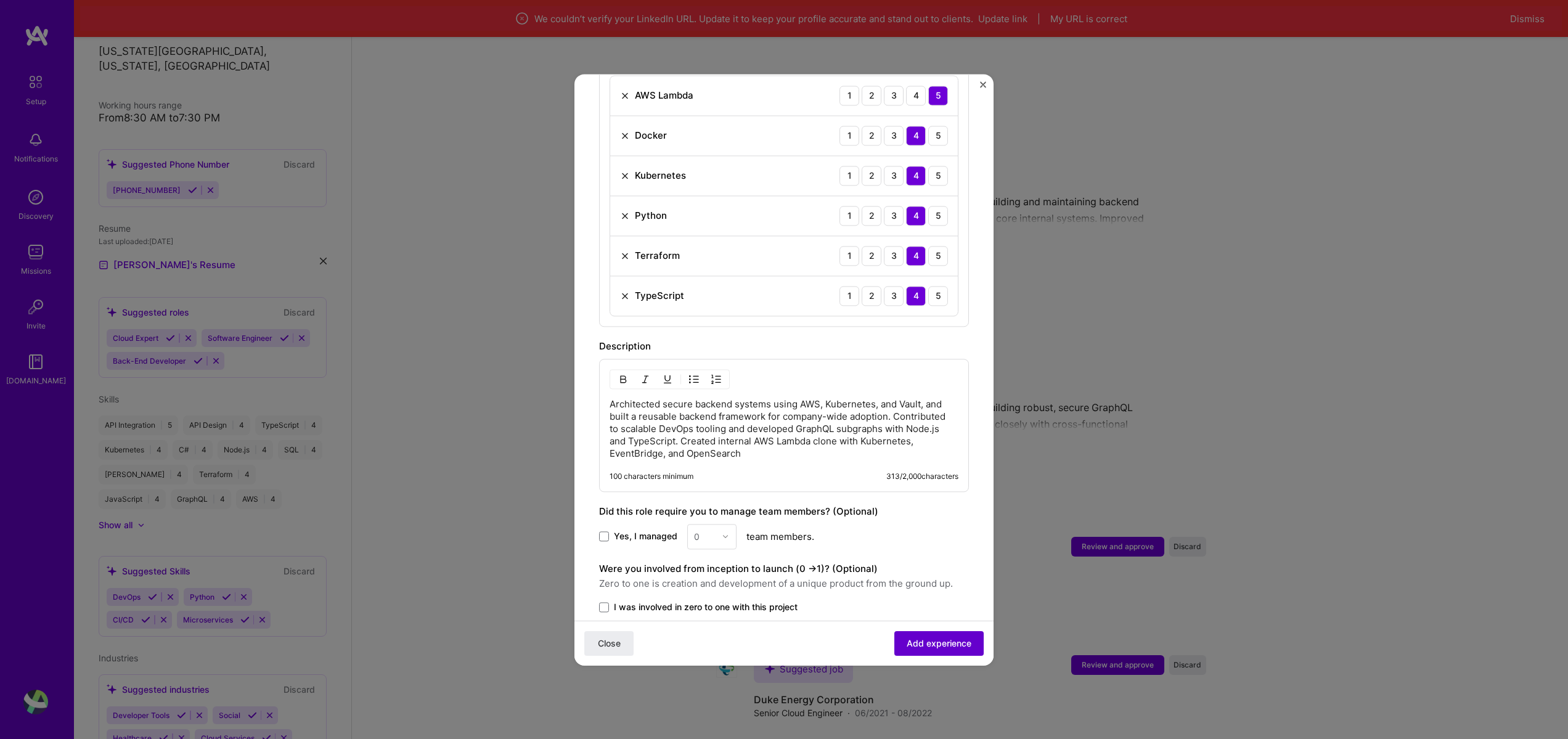
click at [921, 649] on span "Add experience" at bounding box center [939, 643] width 65 height 12
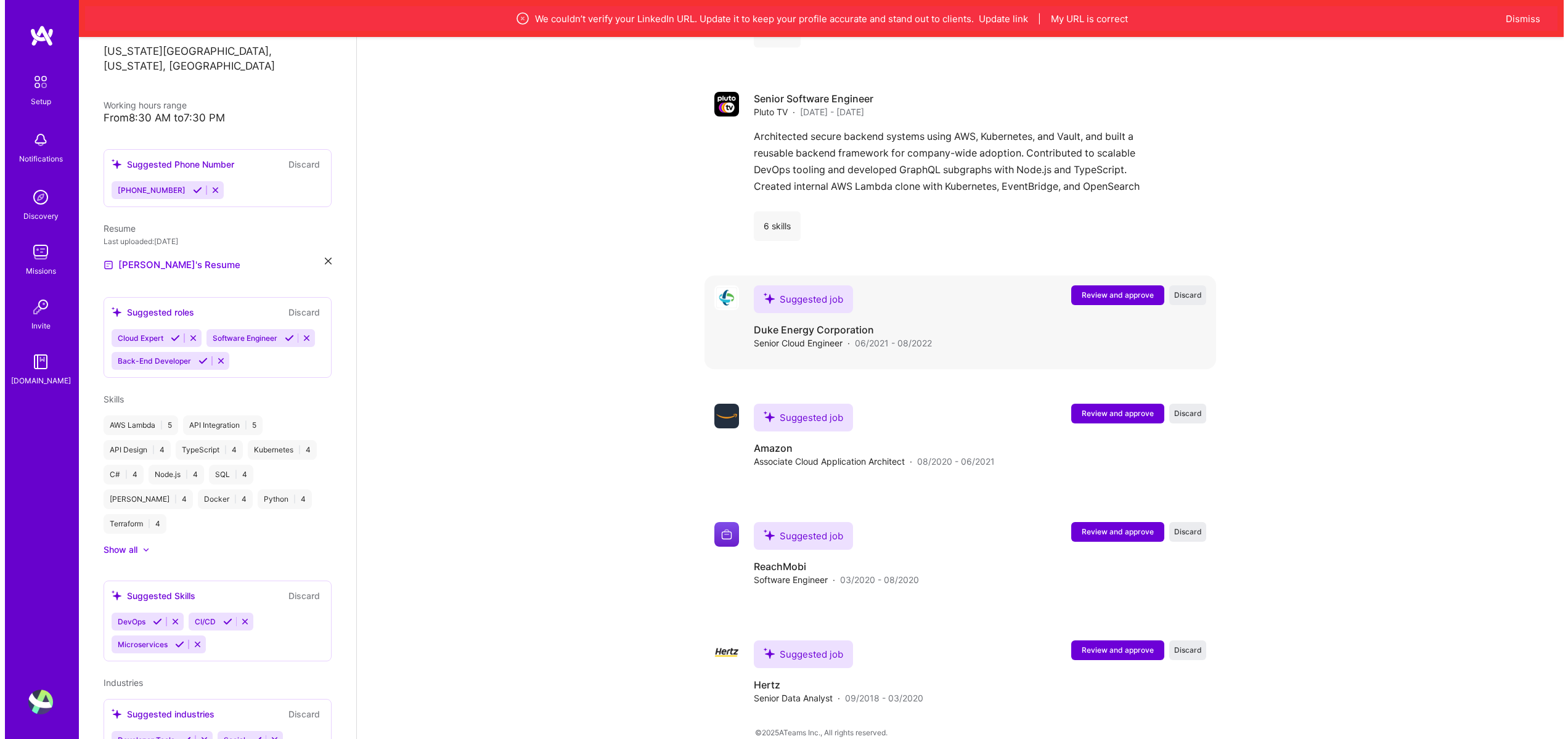
scroll to position [1614, 0]
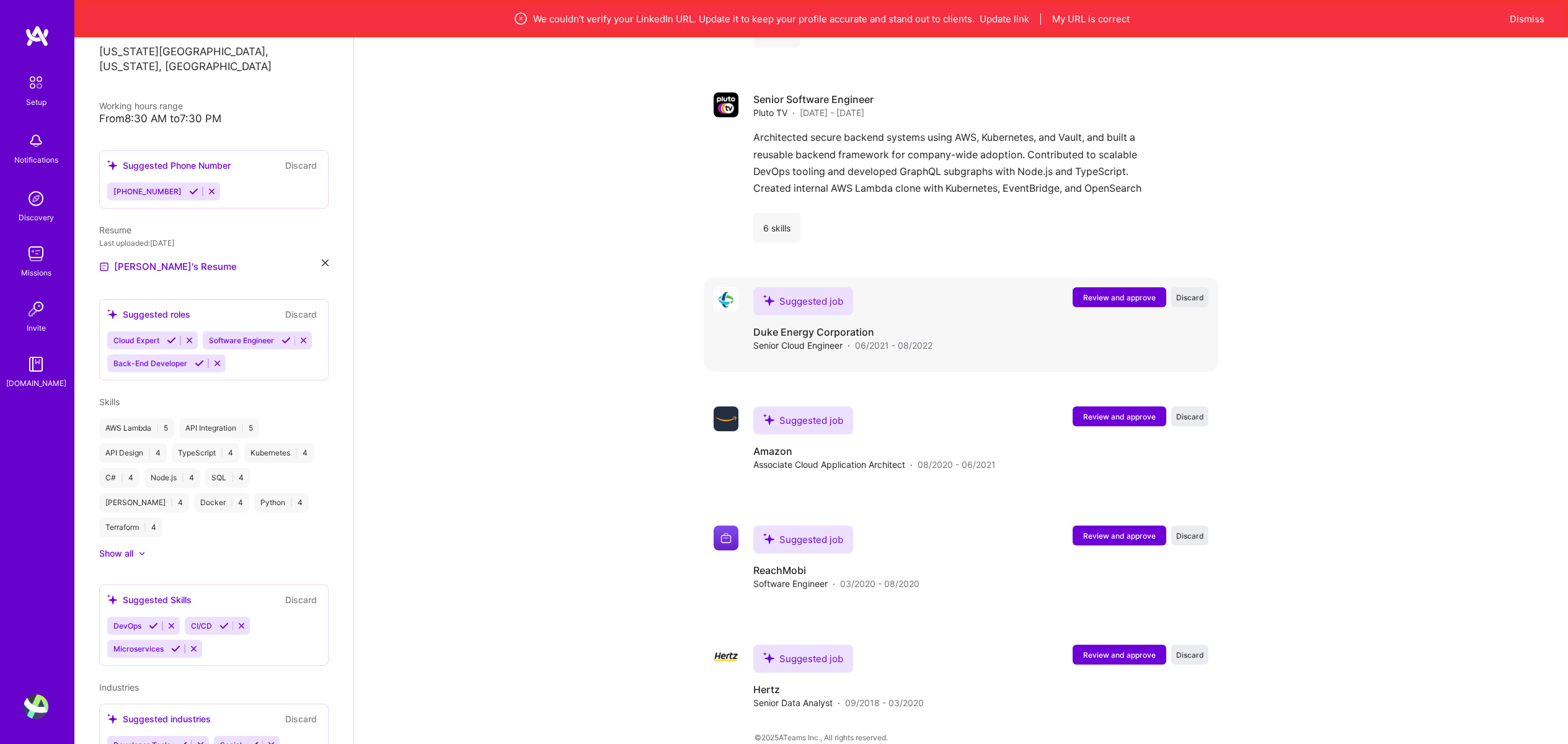
click at [1150, 288] on button "Review and approve" at bounding box center [1119, 297] width 94 height 20
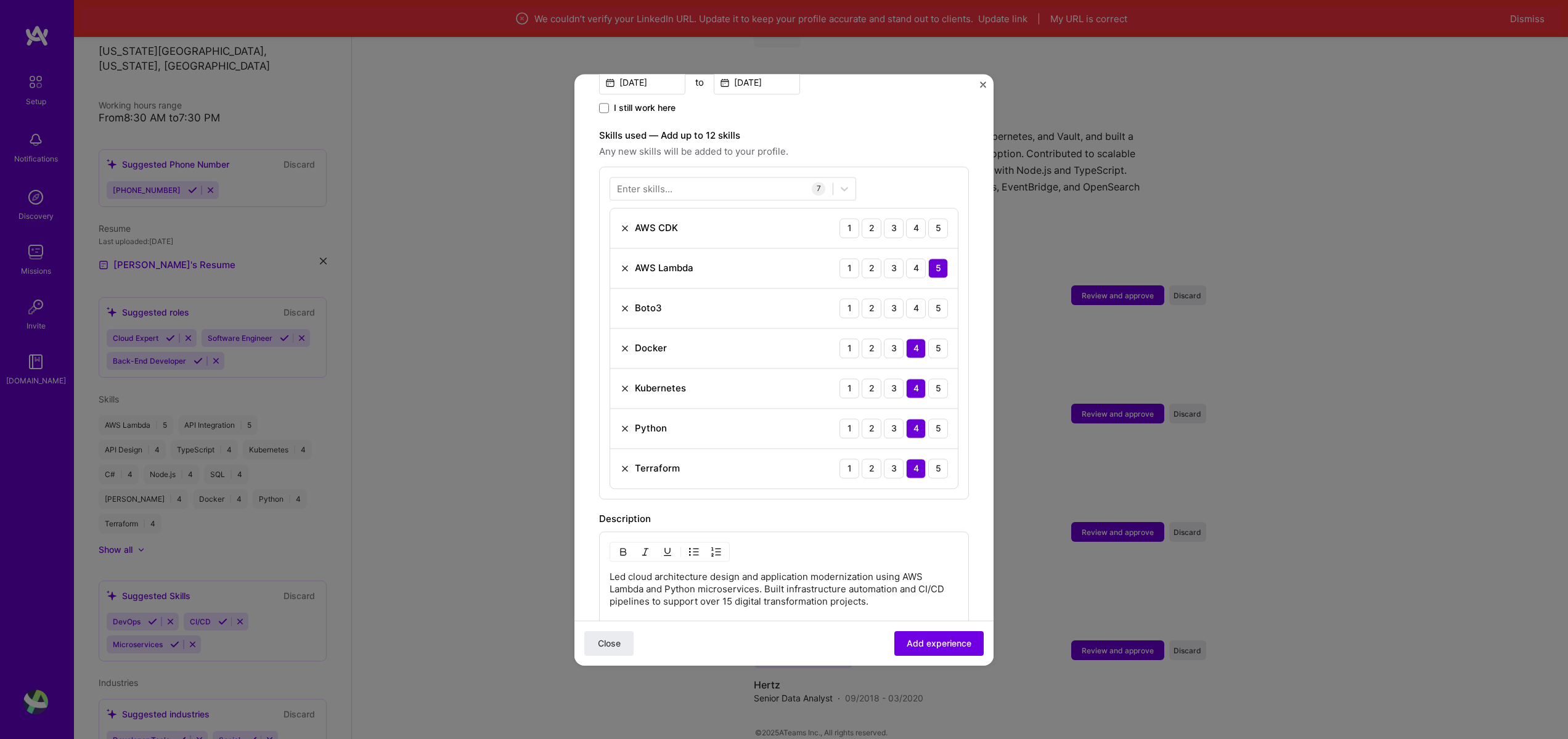
scroll to position [443, 0]
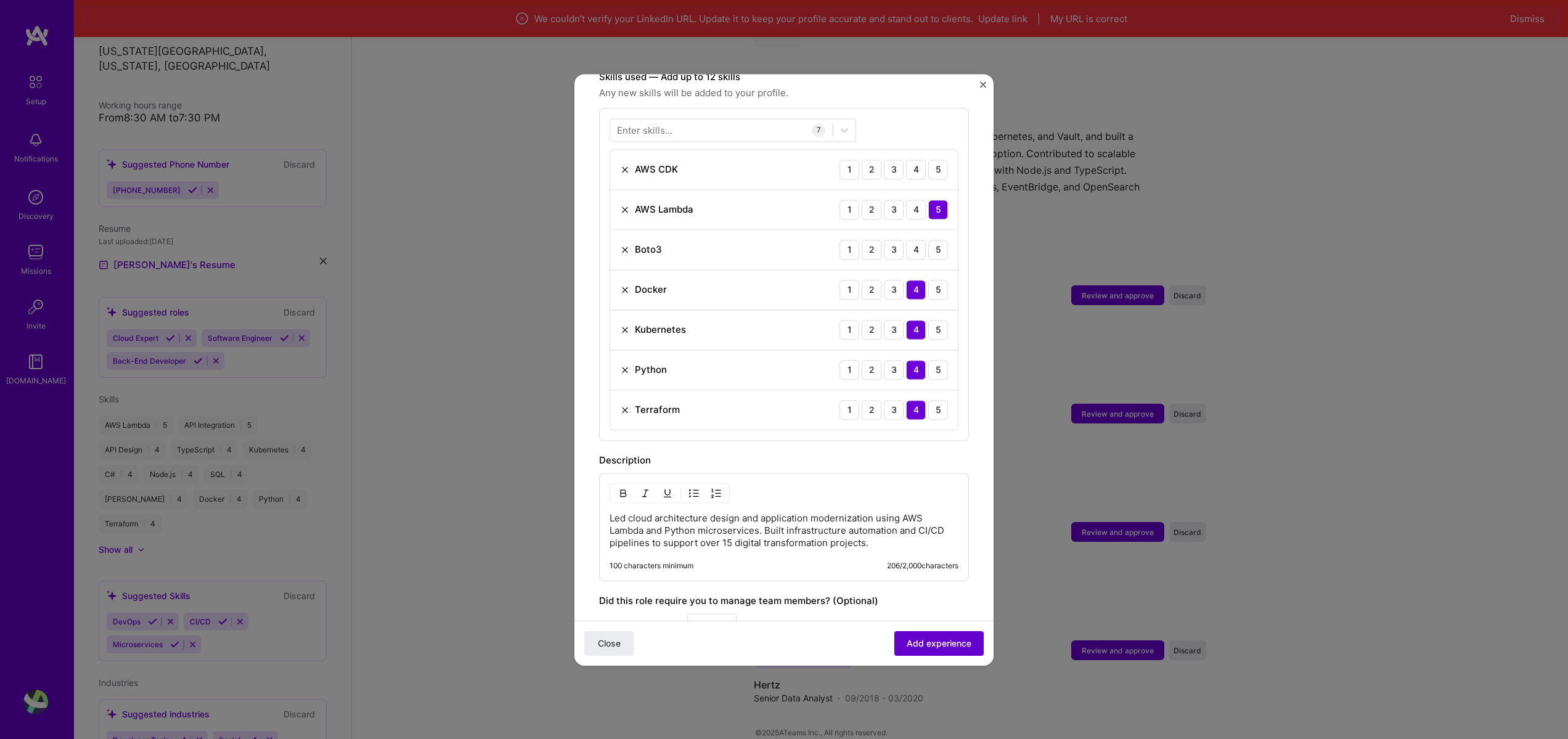
click at [922, 649] on button "Add experience" at bounding box center [939, 643] width 90 height 25
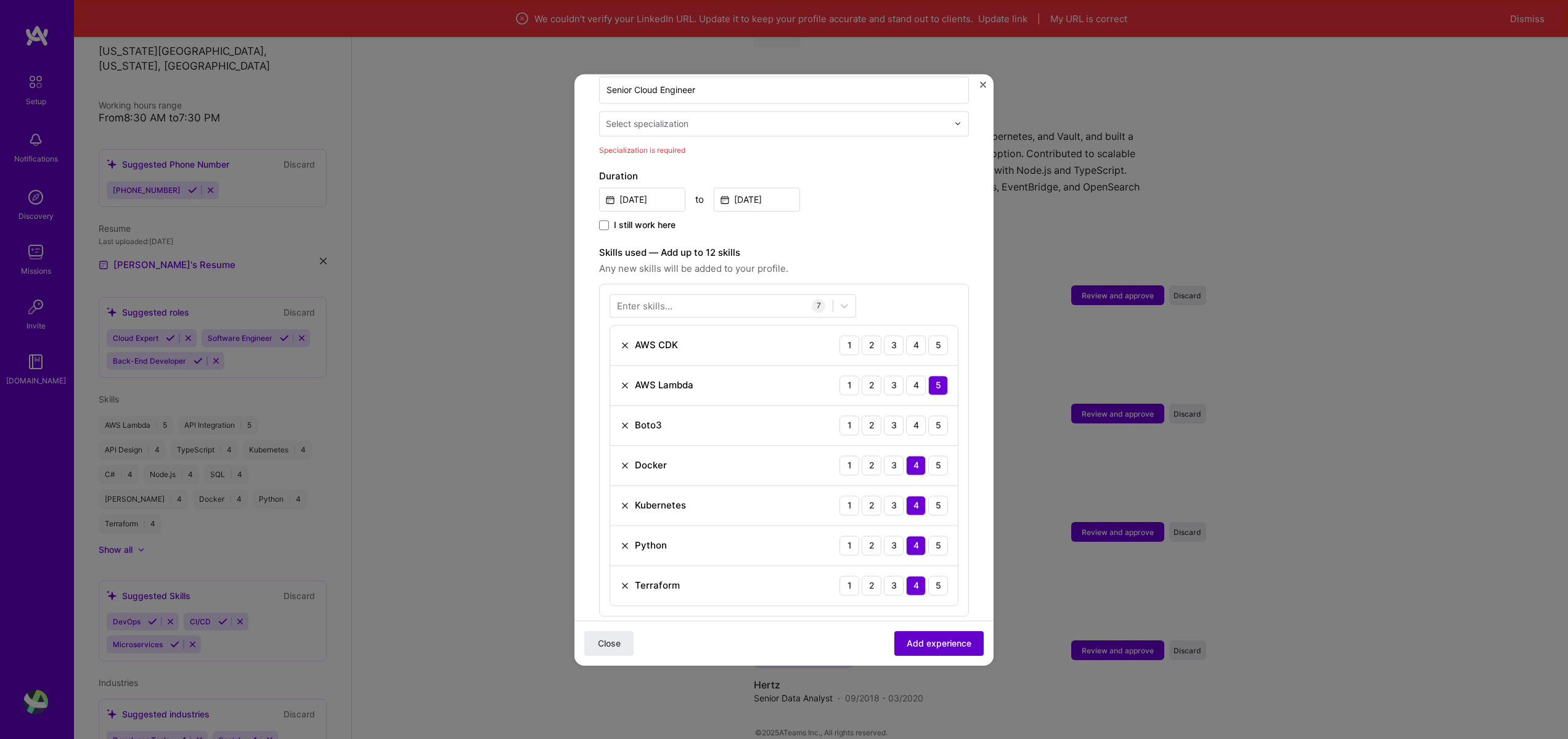
scroll to position [255, 0]
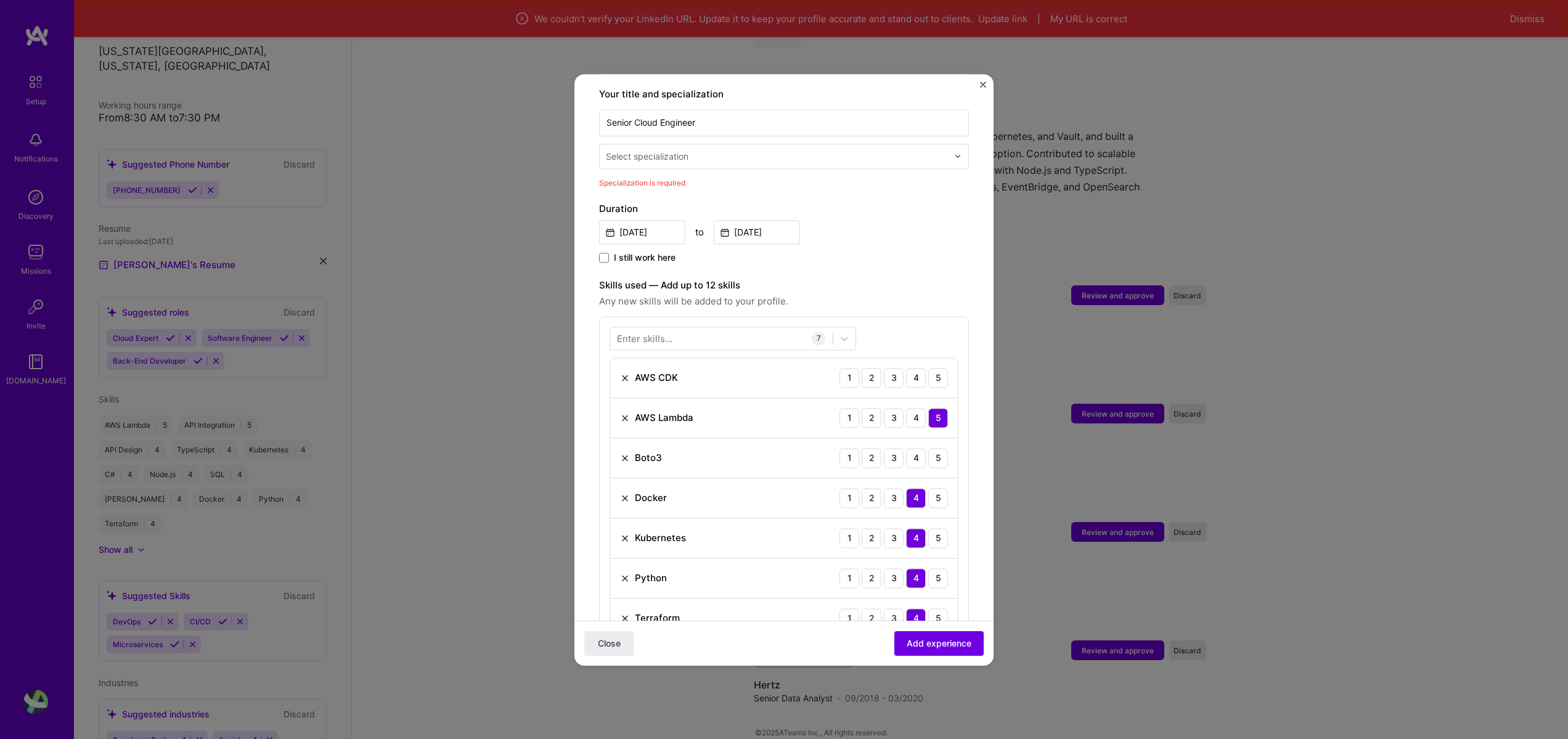
click at [763, 150] on input "text" at bounding box center [778, 156] width 345 height 13
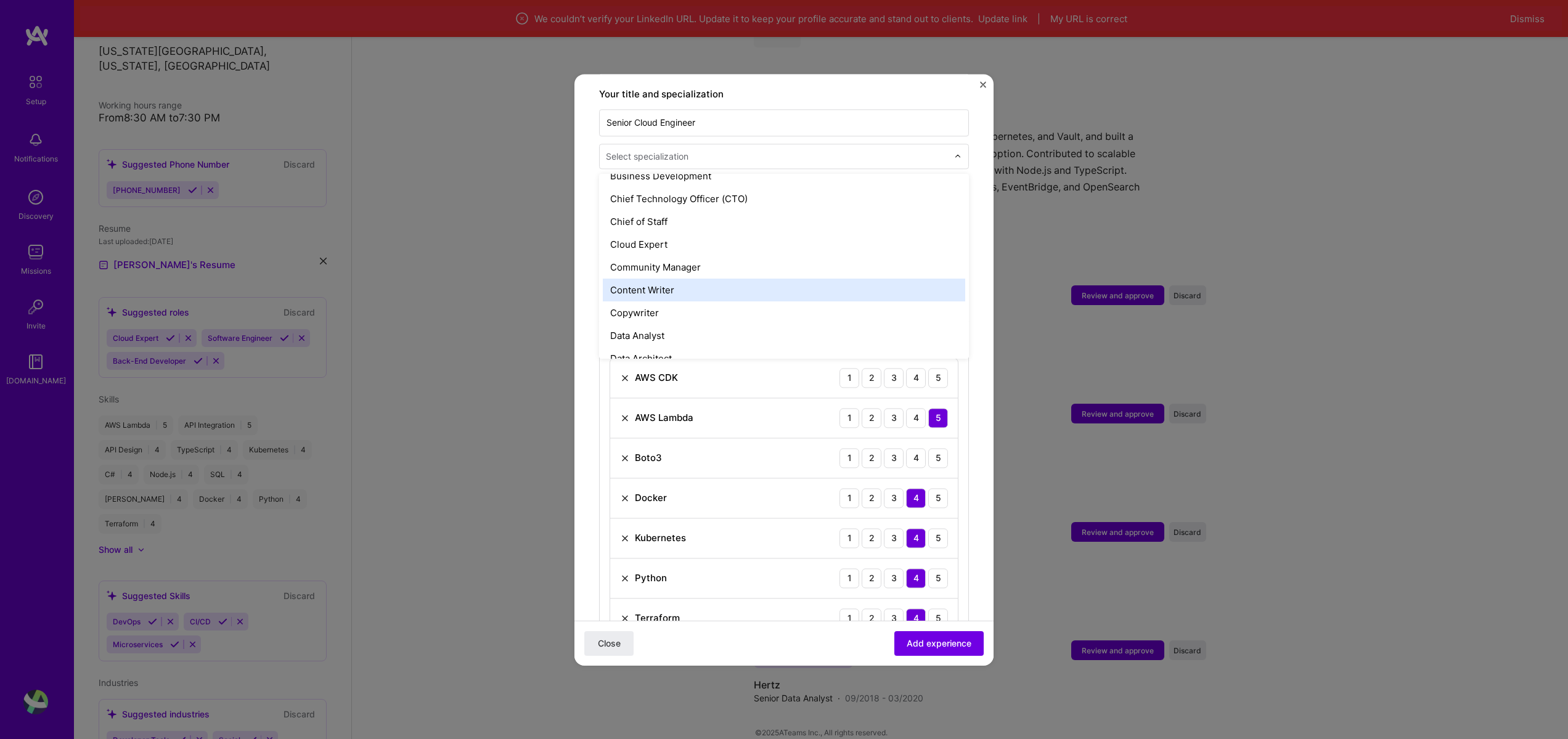
scroll to position [296, 0]
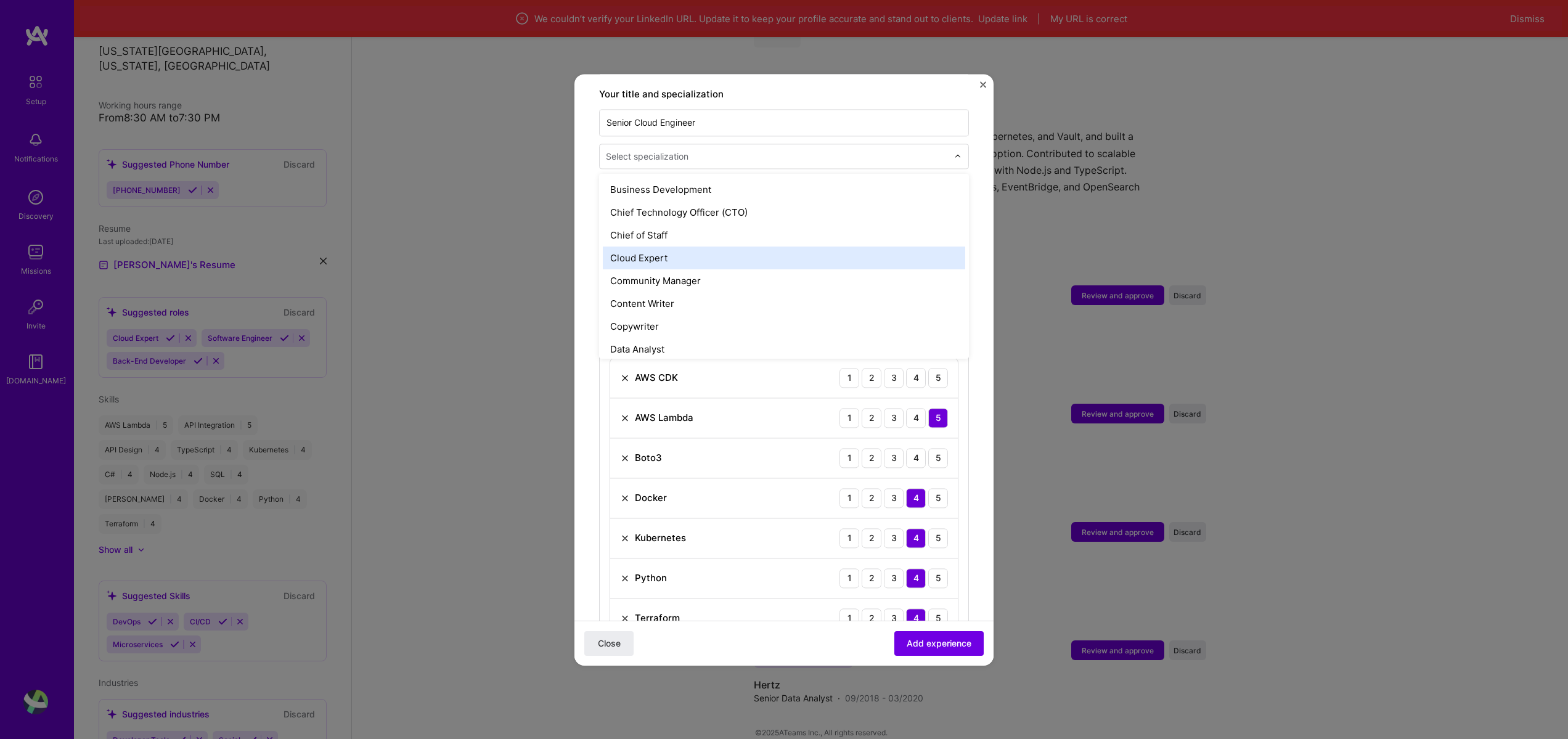
click at [721, 254] on div "Cloud Expert" at bounding box center [784, 258] width 363 height 23
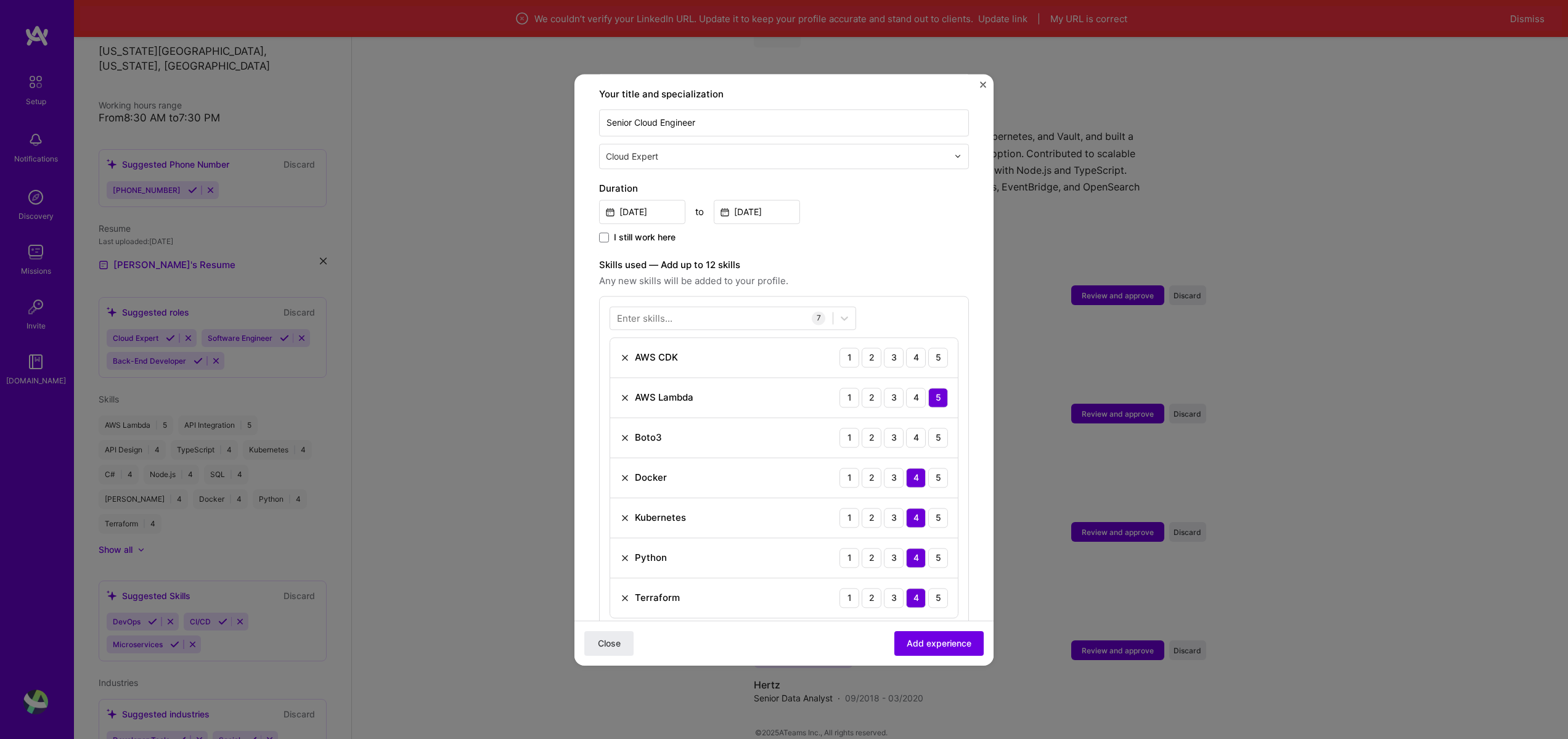
click at [872, 257] on label "Skills used — Add up to 12 skills" at bounding box center [784, 265] width 370 height 15
drag, startPoint x: 963, startPoint y: 632, endPoint x: 961, endPoint y: 645, distance: 13.2
click at [963, 633] on button "Add experience" at bounding box center [939, 643] width 90 height 25
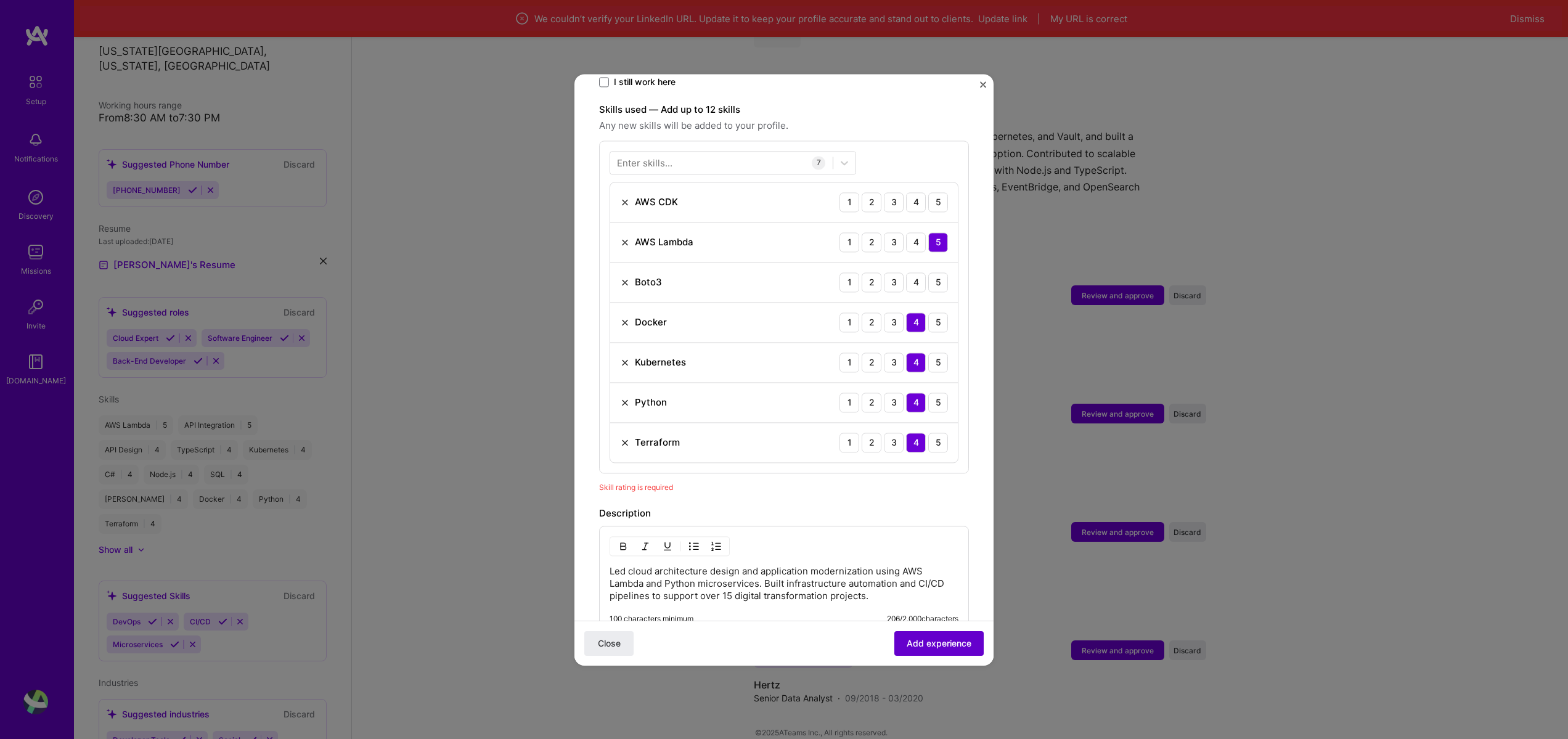
click at [961, 647] on span "Add experience" at bounding box center [939, 643] width 65 height 12
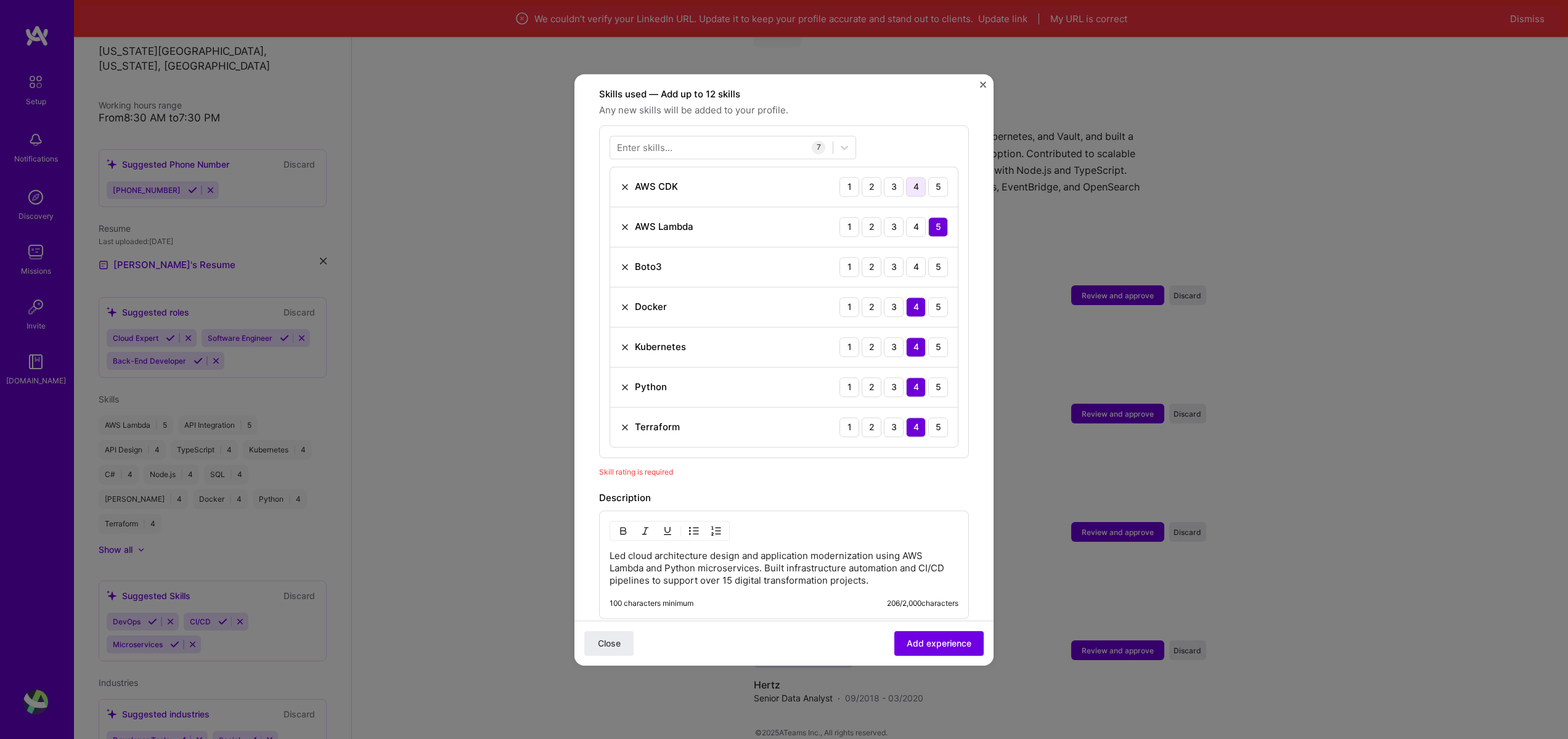
click at [906, 177] on div "4" at bounding box center [916, 186] width 19 height 19
click at [951, 642] on span "Add experience" at bounding box center [939, 643] width 65 height 12
click at [914, 259] on div "4" at bounding box center [916, 266] width 19 height 19
click at [960, 643] on span "Add experience" at bounding box center [939, 643] width 65 height 12
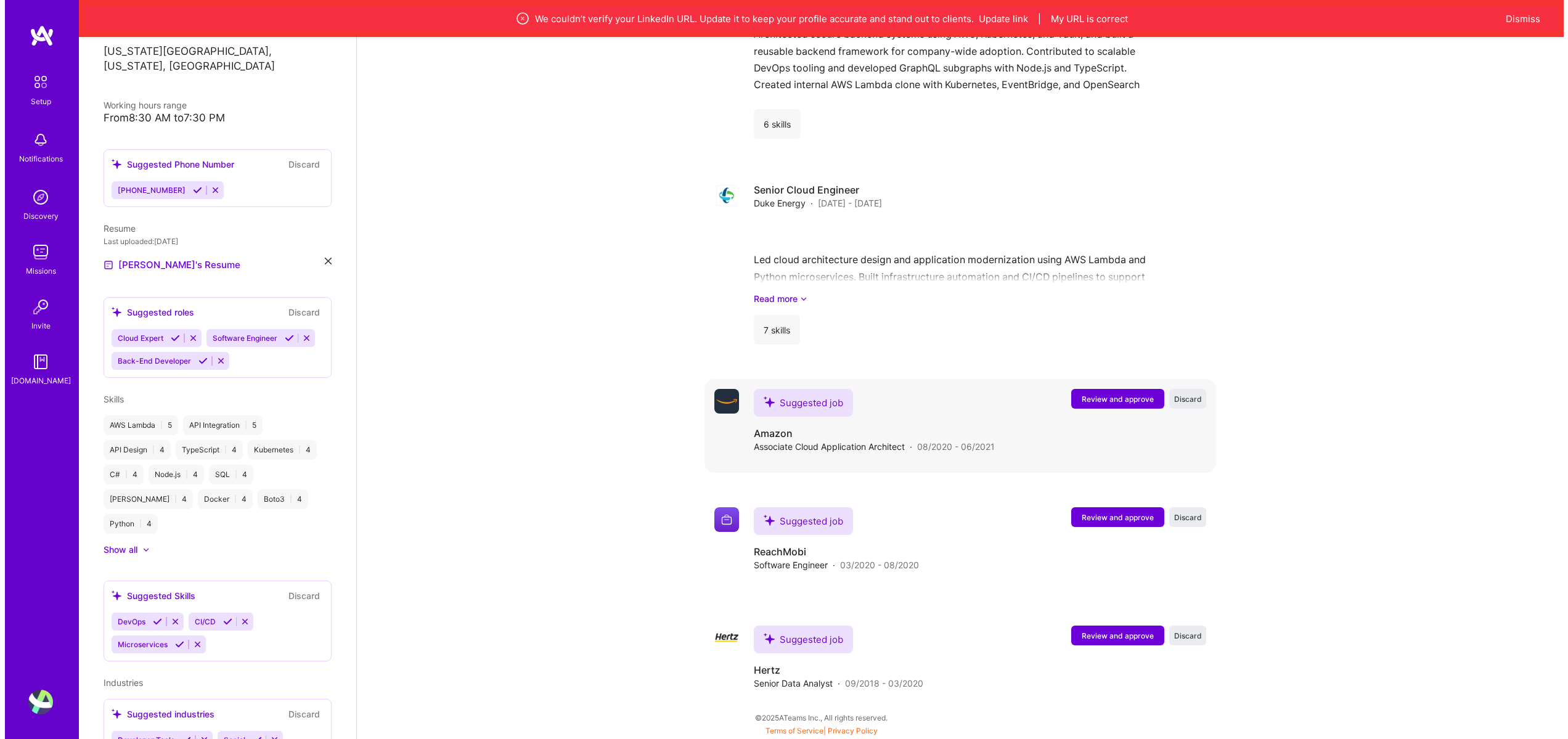
scroll to position [1701, 0]
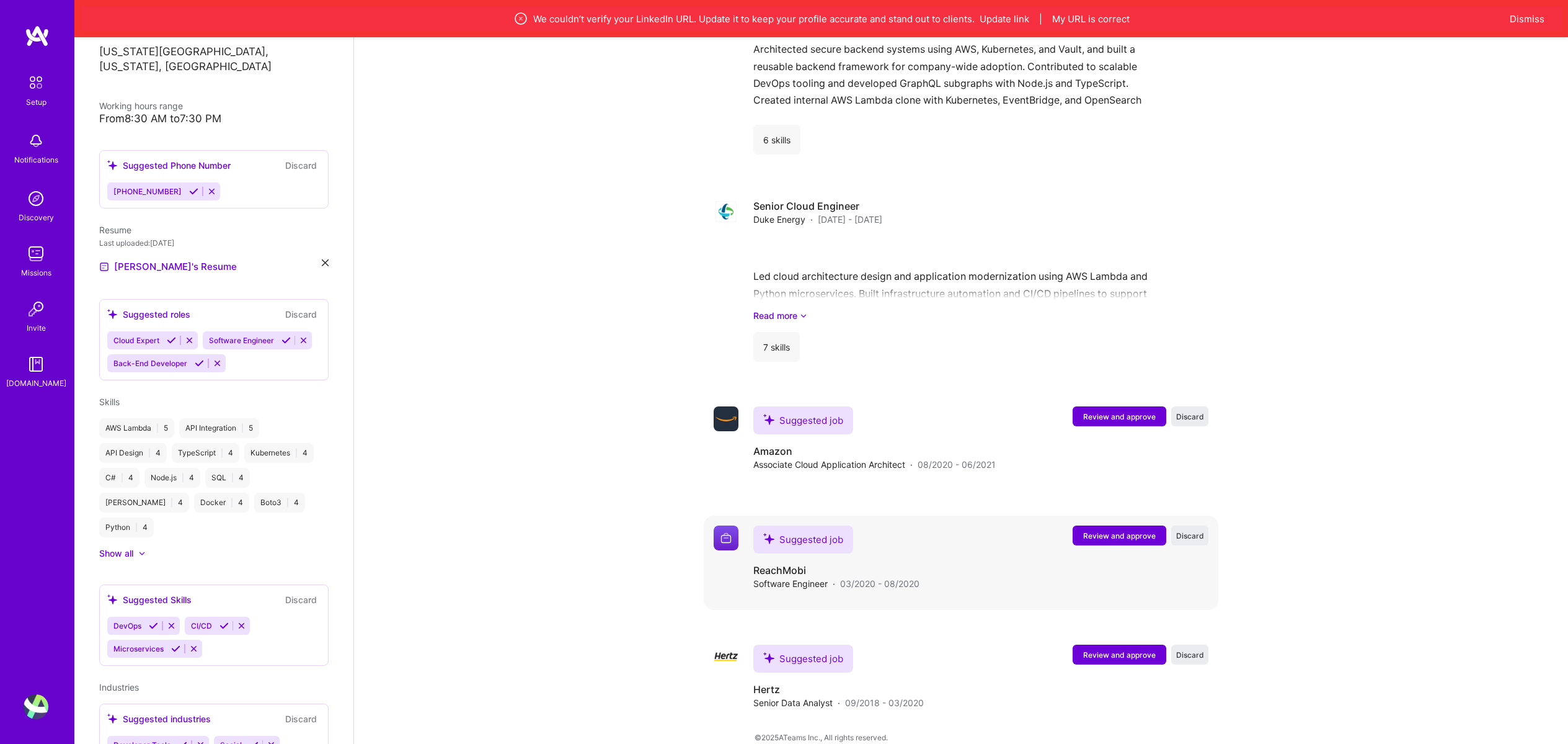
click at [1150, 525] on button "Review and approve" at bounding box center [1119, 535] width 94 height 20
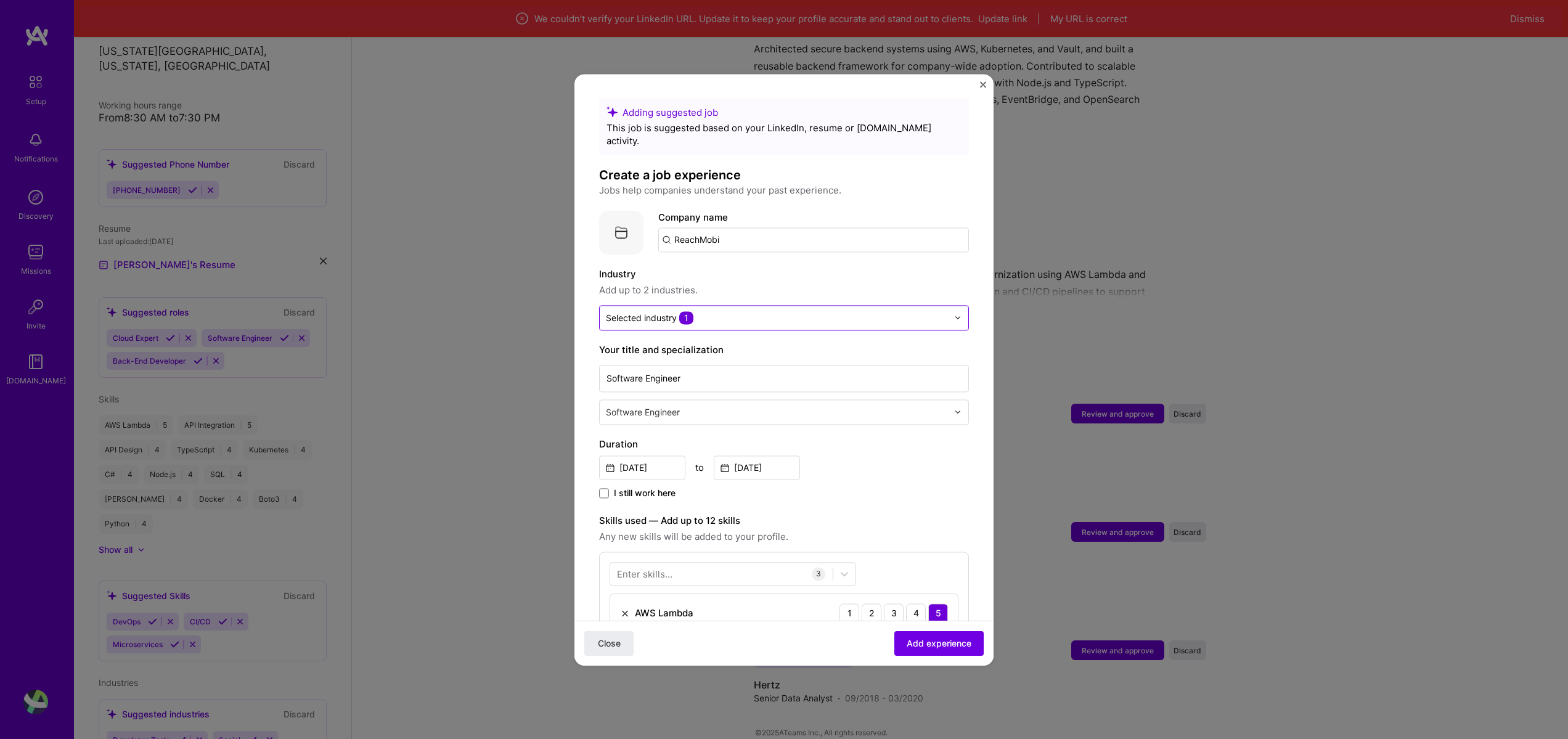
scroll to position [443, 0]
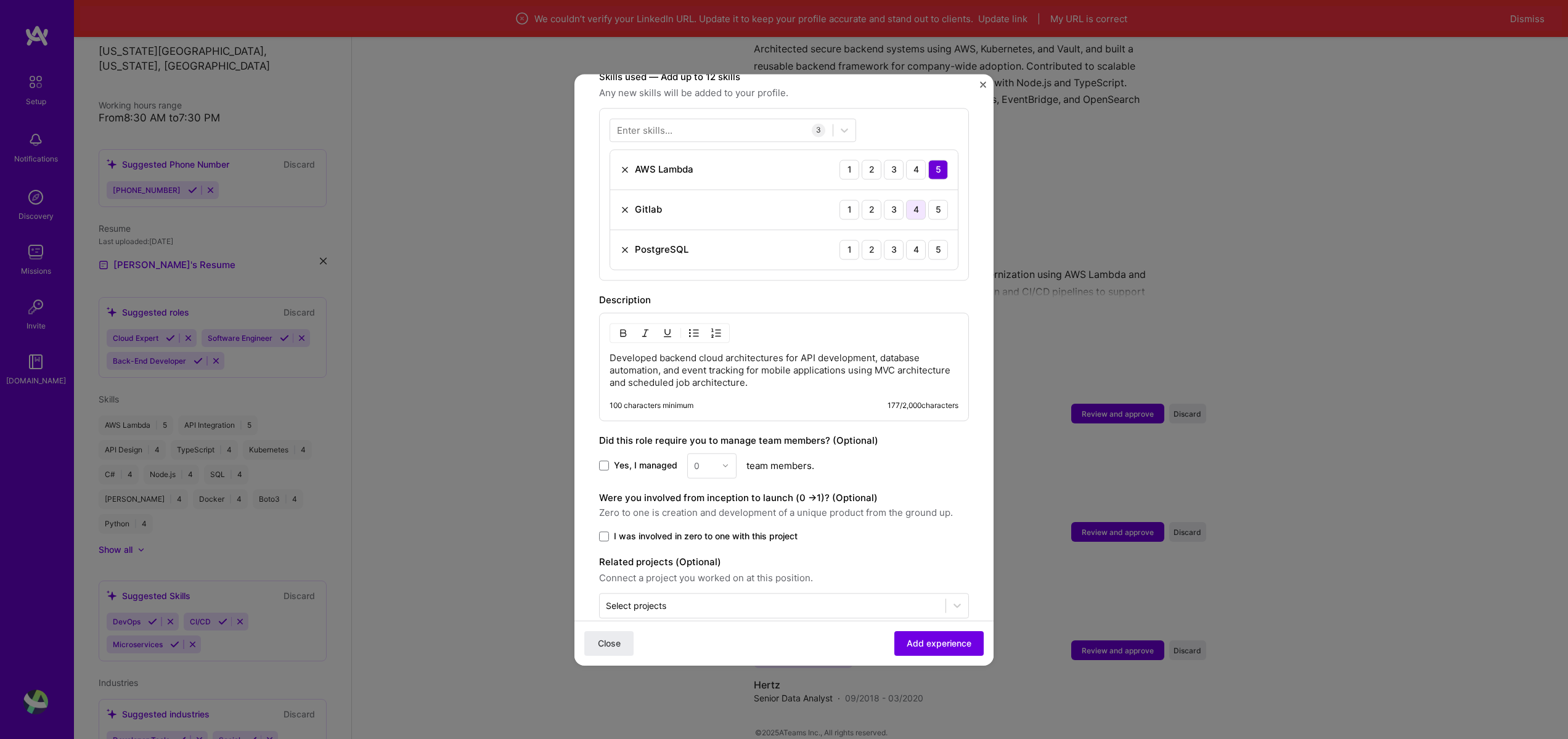
click at [908, 200] on div "4" at bounding box center [916, 209] width 19 height 19
click at [906, 239] on div "4" at bounding box center [916, 249] width 19 height 19
click at [933, 641] on span "Add experience" at bounding box center [939, 643] width 65 height 12
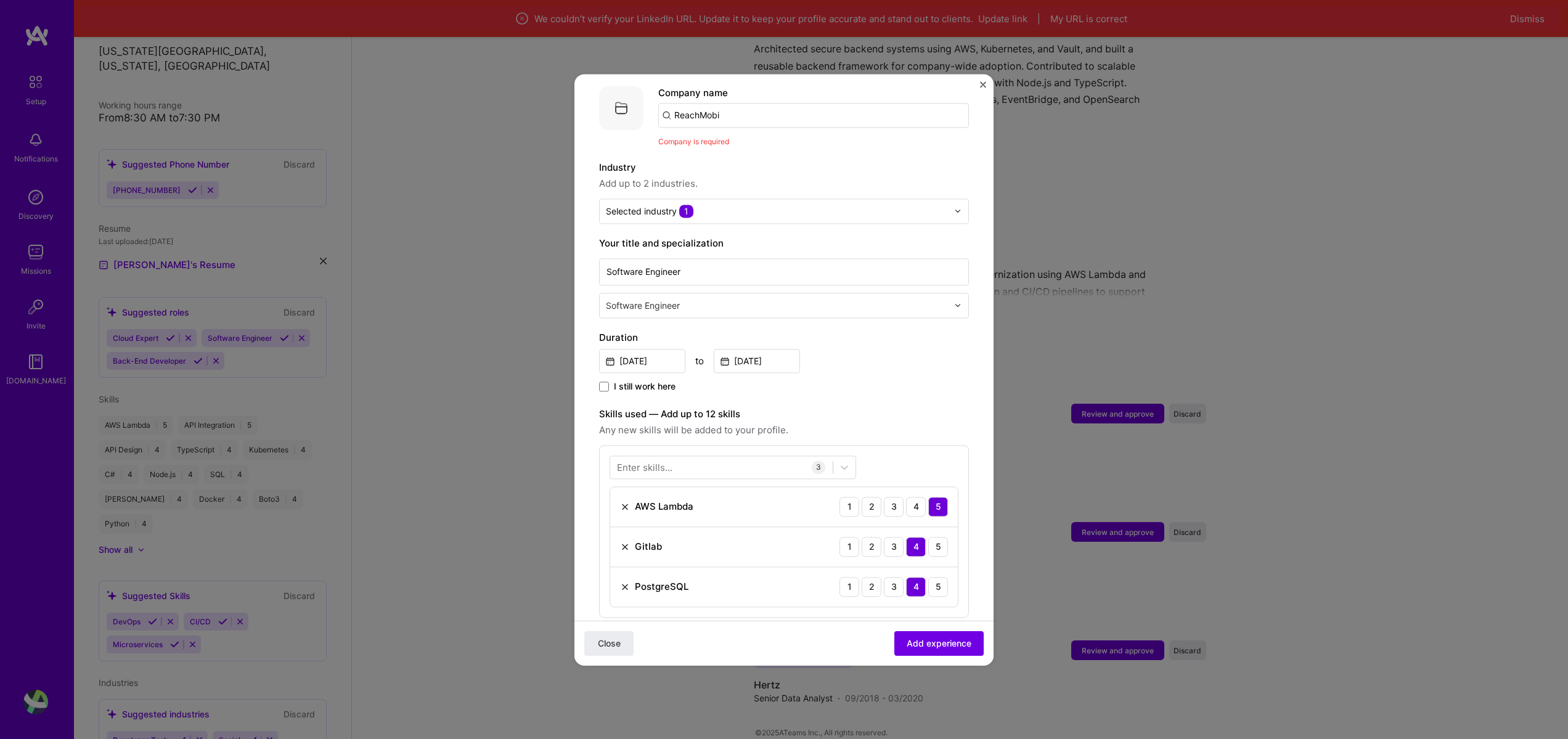
scroll to position [123, 0]
click at [713, 138] on span "Company is required" at bounding box center [694, 142] width 71 height 9
click at [718, 106] on input "ReachMobi" at bounding box center [813, 116] width 310 height 25
click at [734, 104] on input "ReachMobi" at bounding box center [813, 116] width 310 height 25
click at [930, 651] on button "Add experience" at bounding box center [939, 643] width 90 height 25
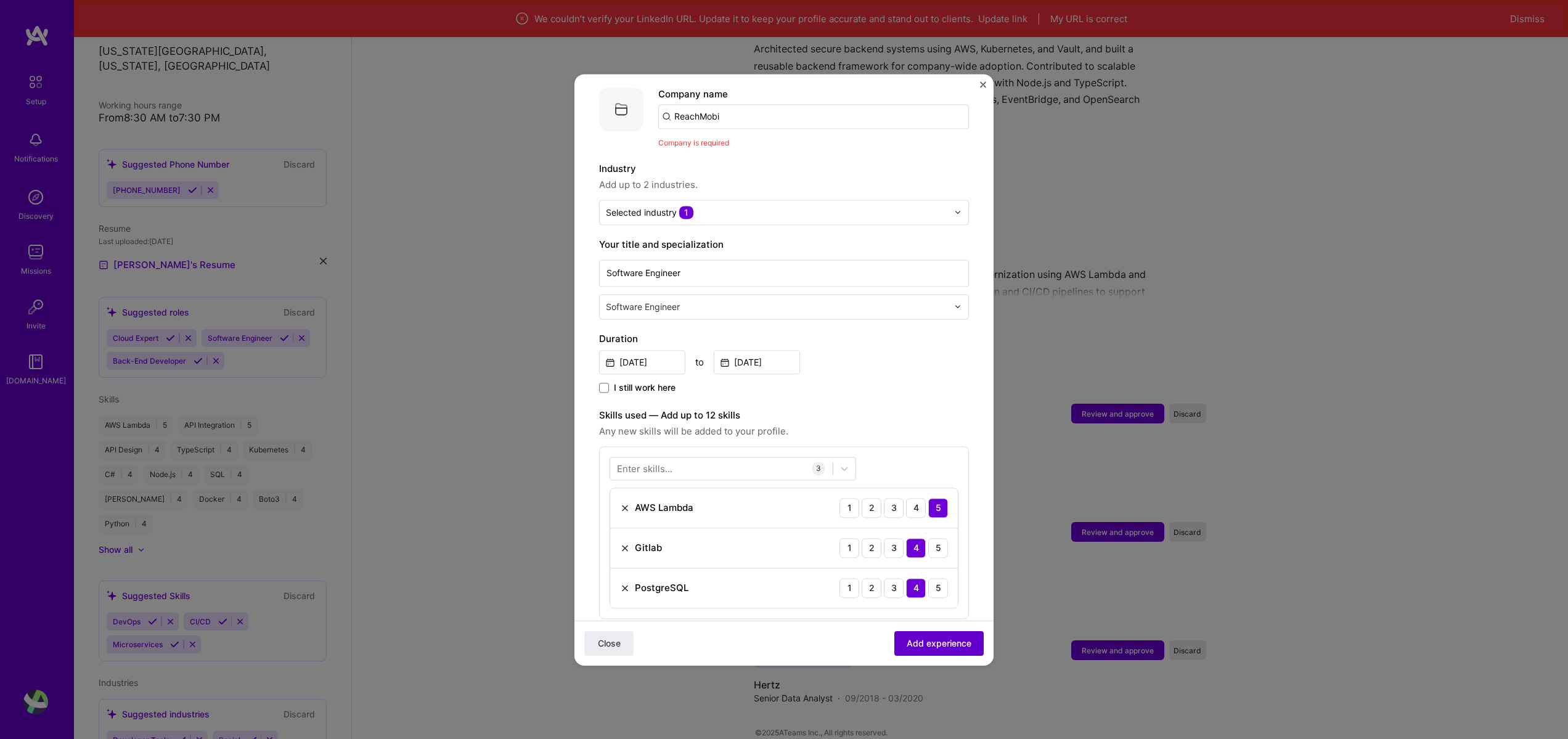
click at [933, 650] on button "Add experience" at bounding box center [939, 643] width 90 height 25
click at [699, 104] on input "ReachMobi" at bounding box center [813, 116] width 310 height 25
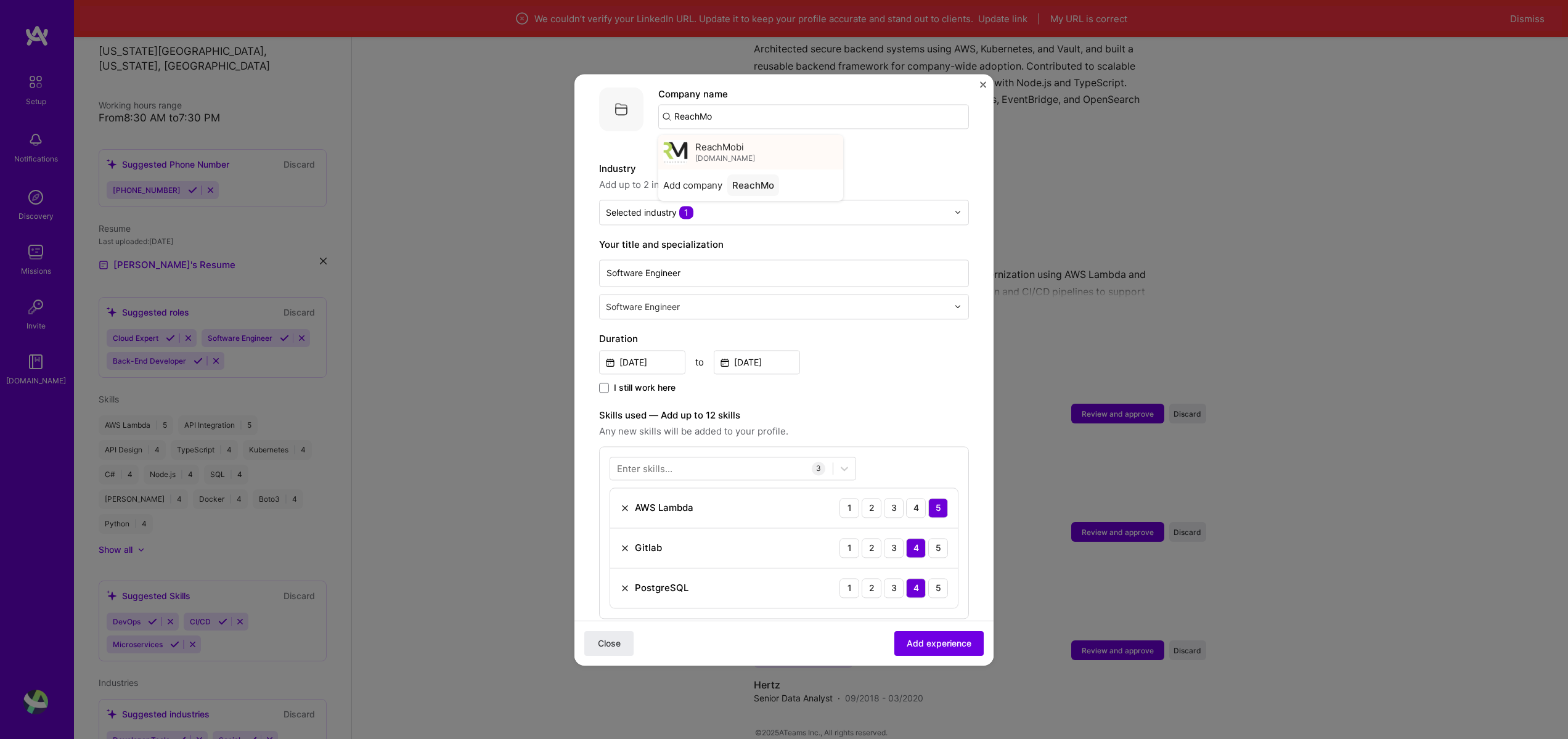
click at [751, 136] on div "ReachMobi reachmobi.com" at bounding box center [751, 152] width 185 height 35
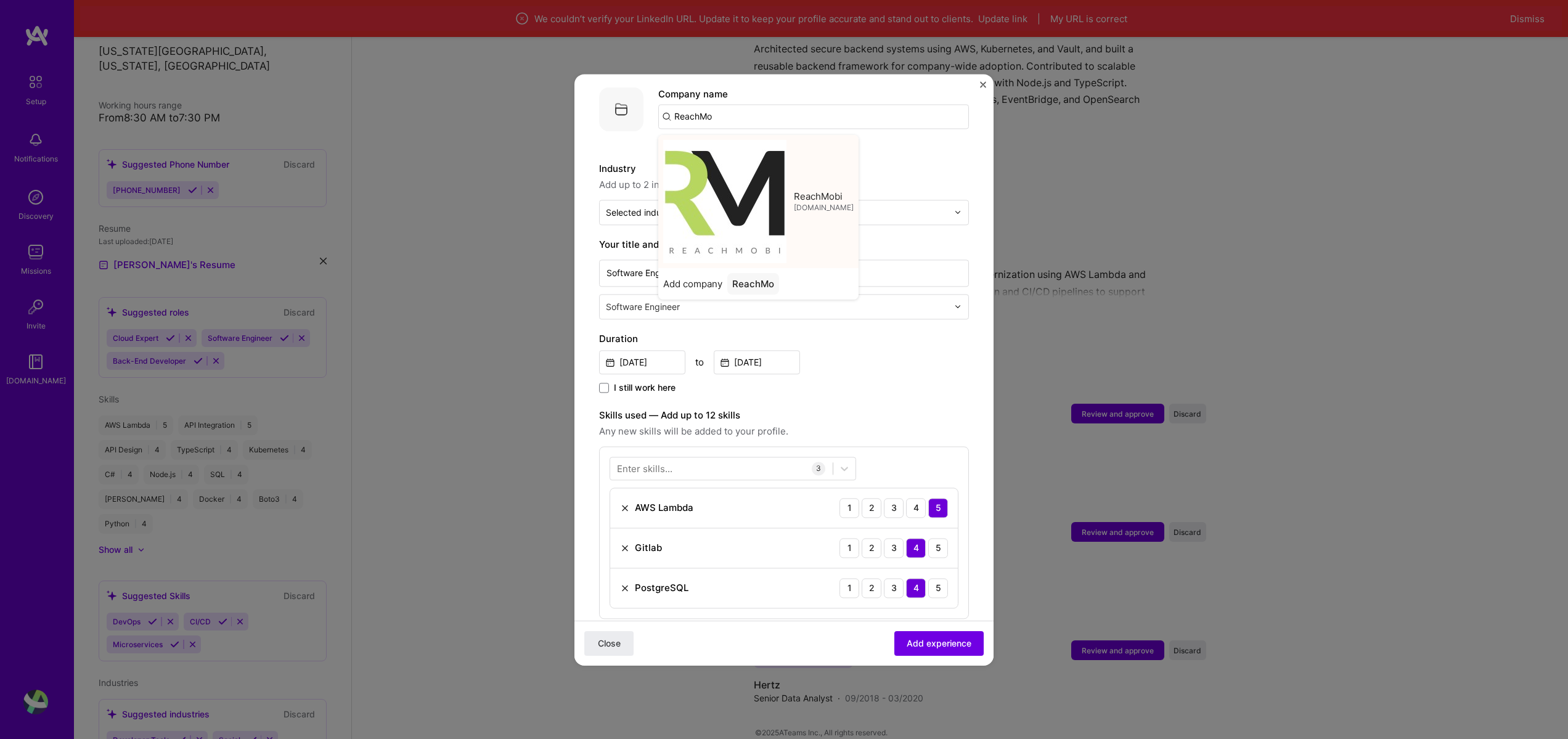
type input "ReachMobi"
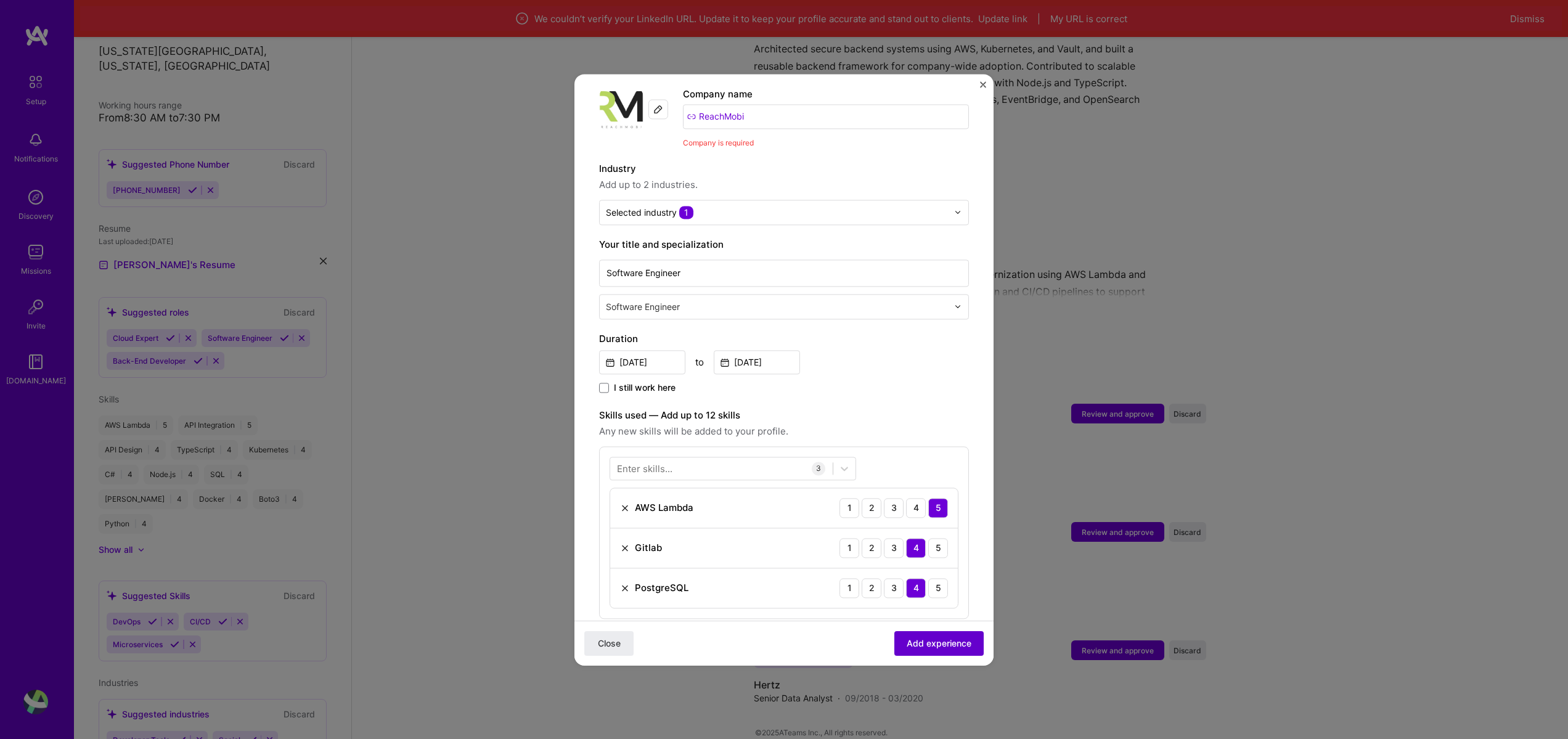
click at [928, 645] on span "Add experience" at bounding box center [939, 643] width 65 height 12
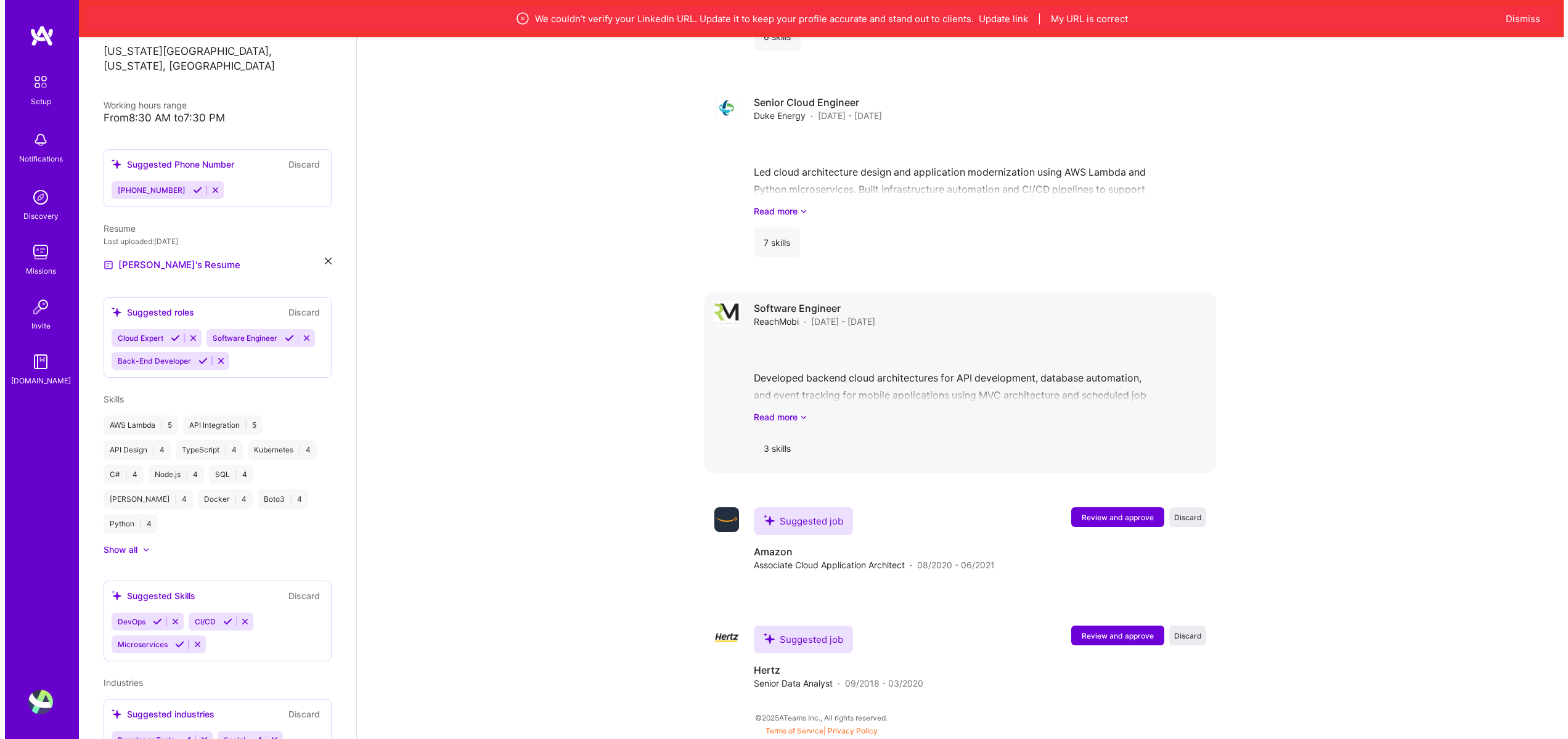
scroll to position [1789, 0]
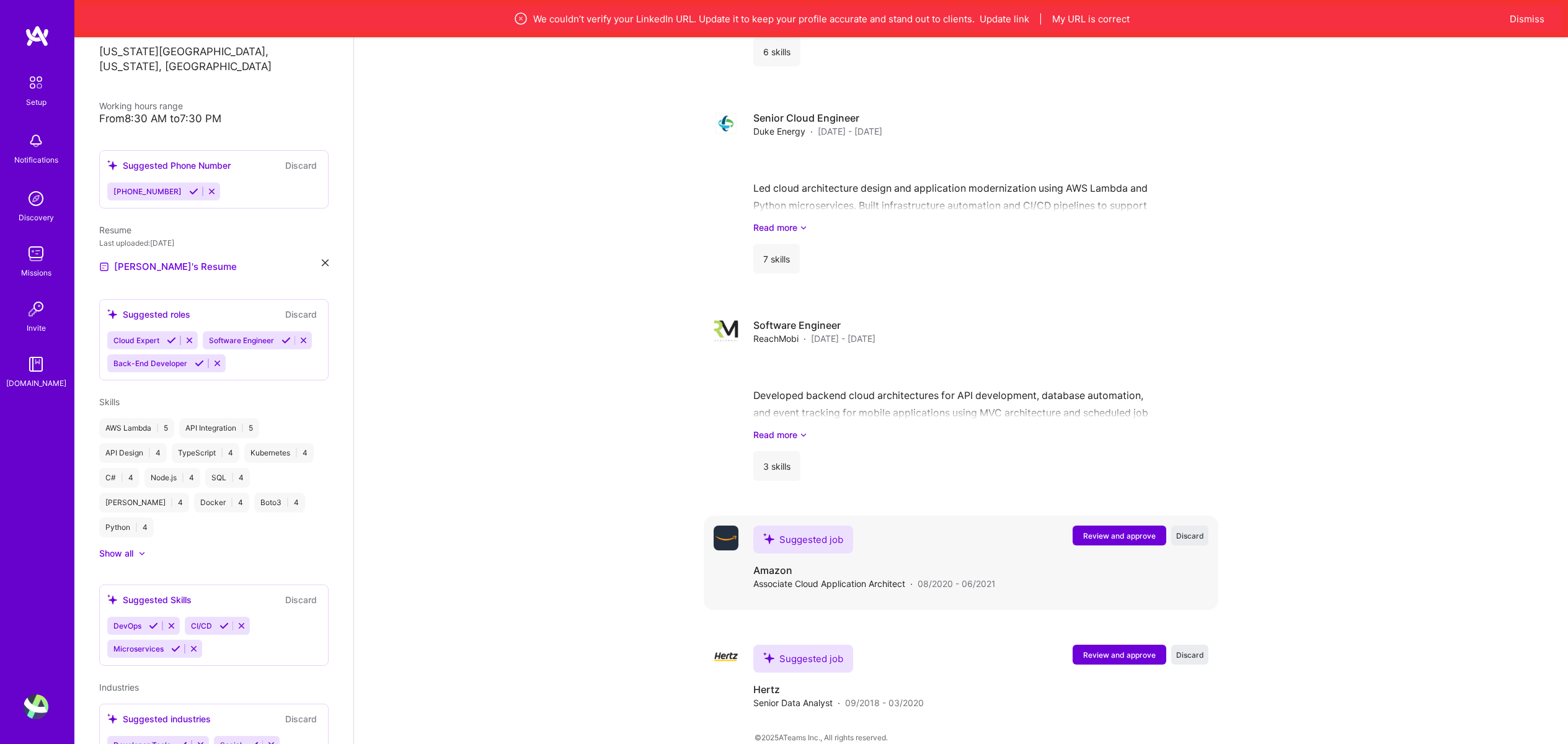
click at [1127, 531] on span "Review and approve" at bounding box center [1120, 536] width 73 height 11
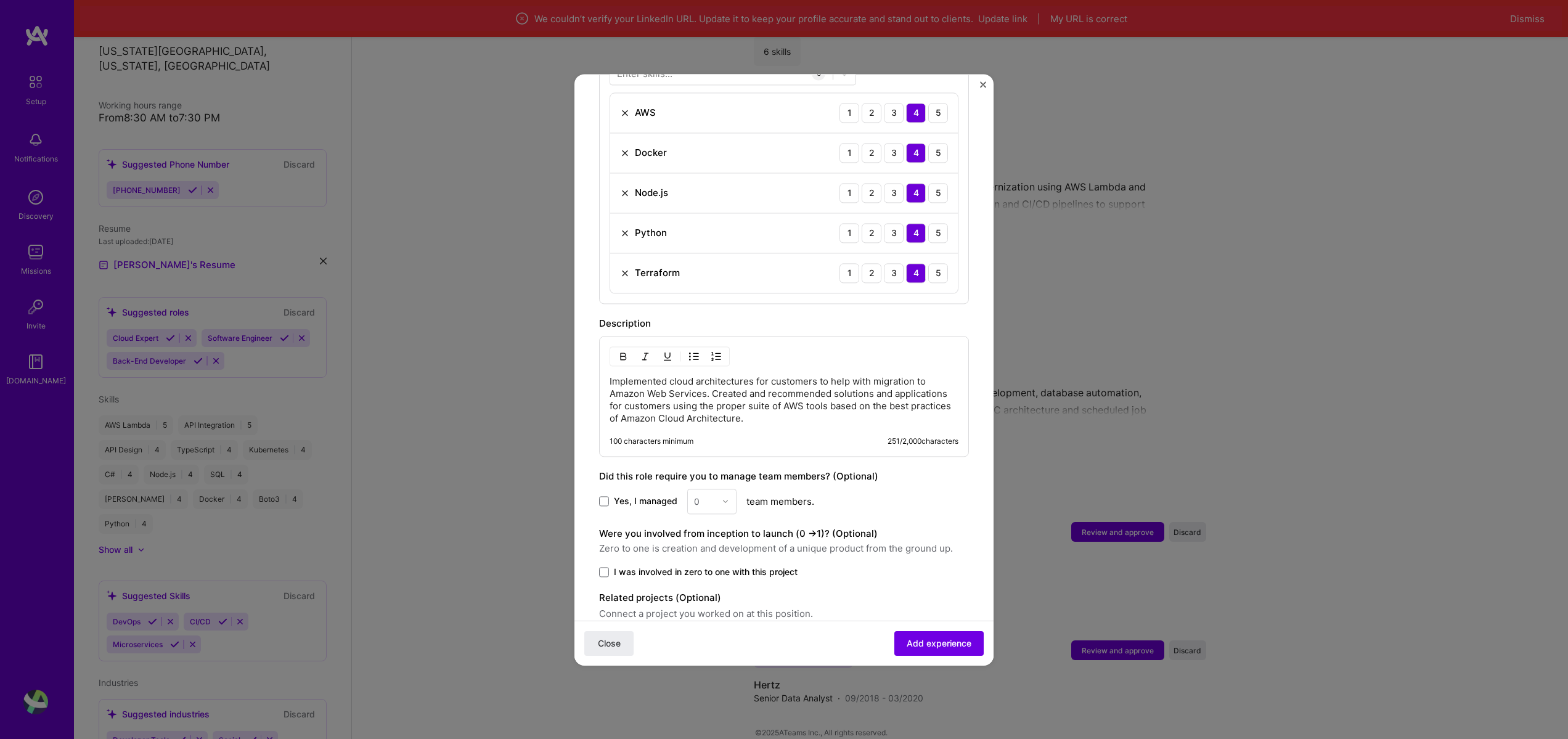
scroll to position [518, 0]
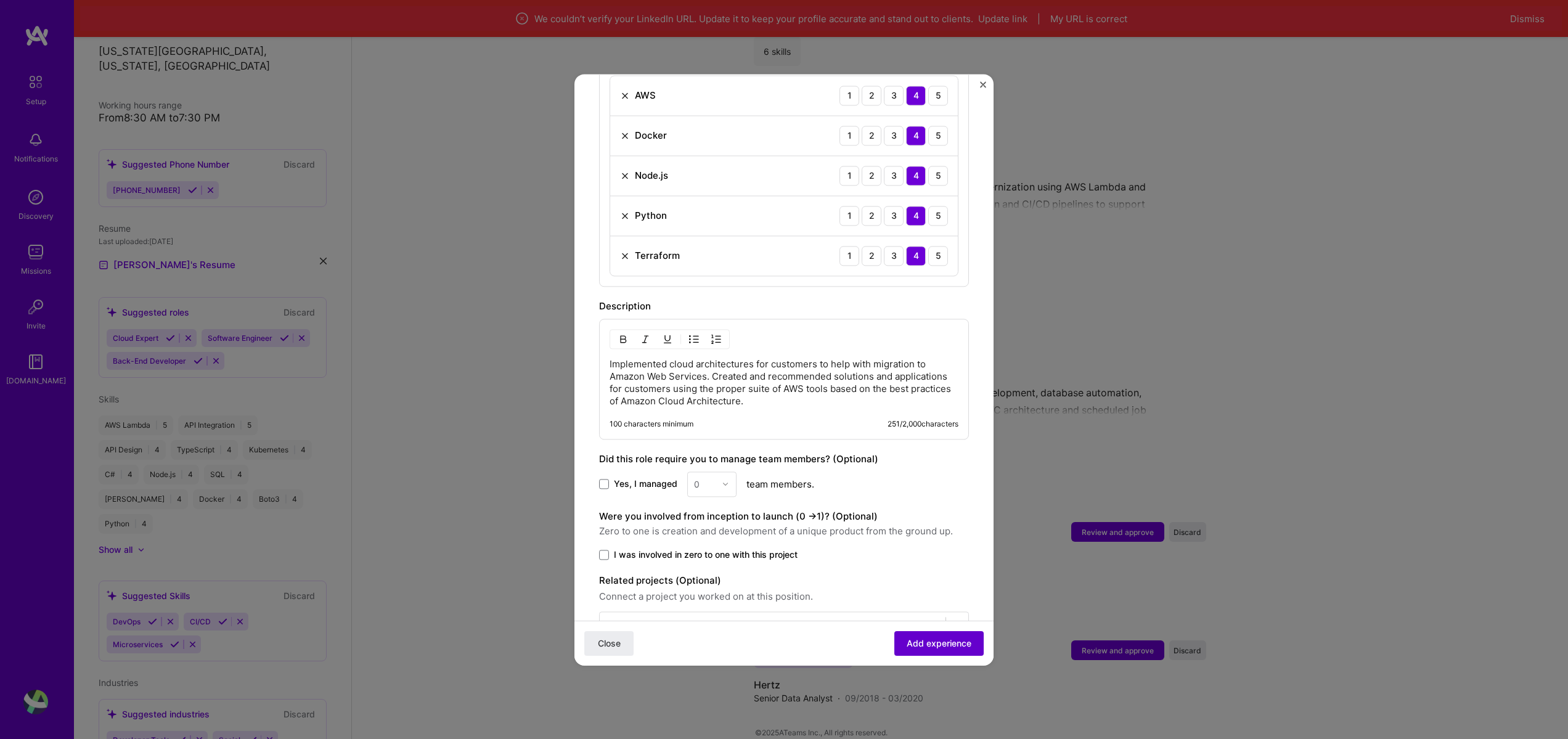
click at [943, 643] on span "Add experience" at bounding box center [939, 643] width 65 height 12
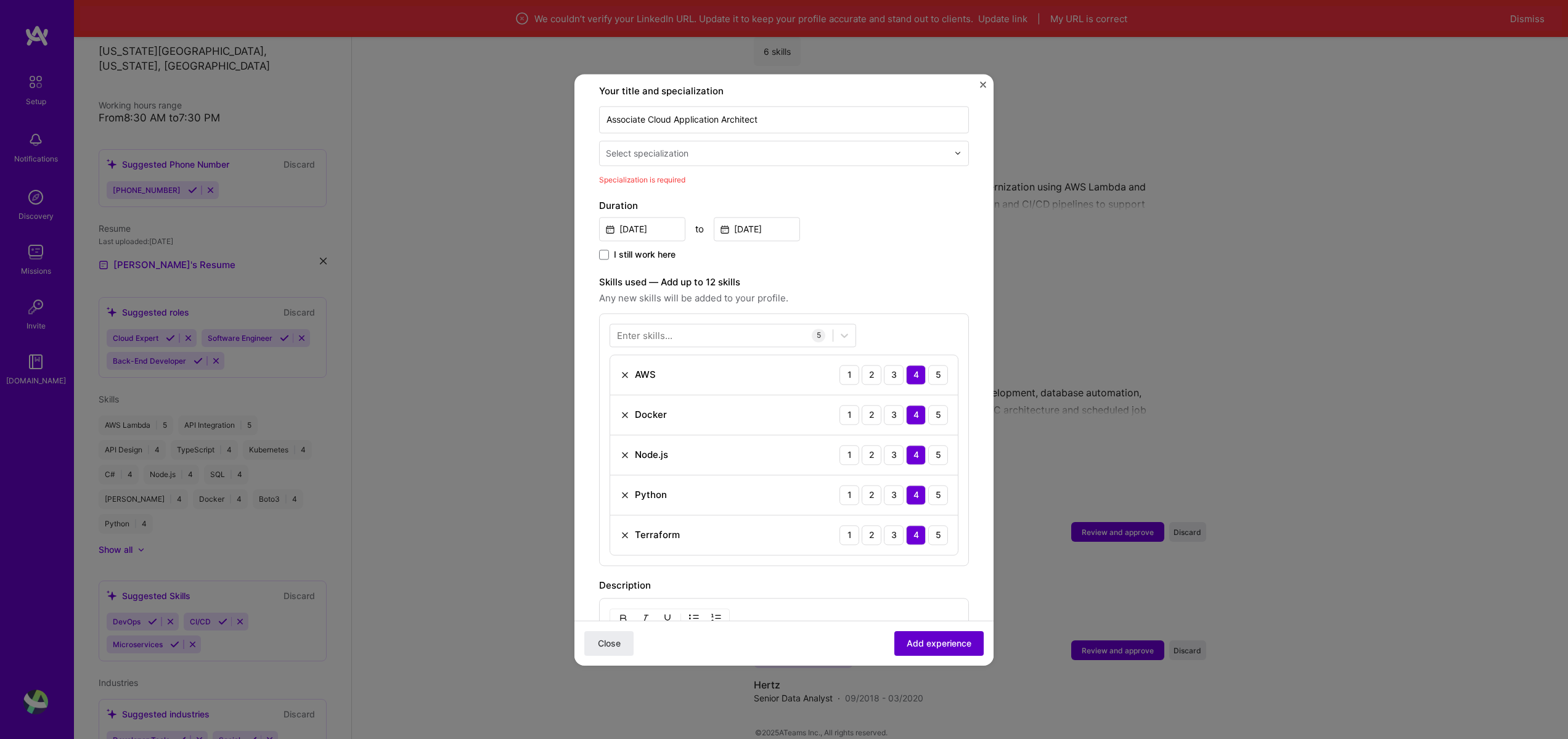
scroll to position [255, 0]
click at [718, 150] on input "text" at bounding box center [778, 156] width 345 height 13
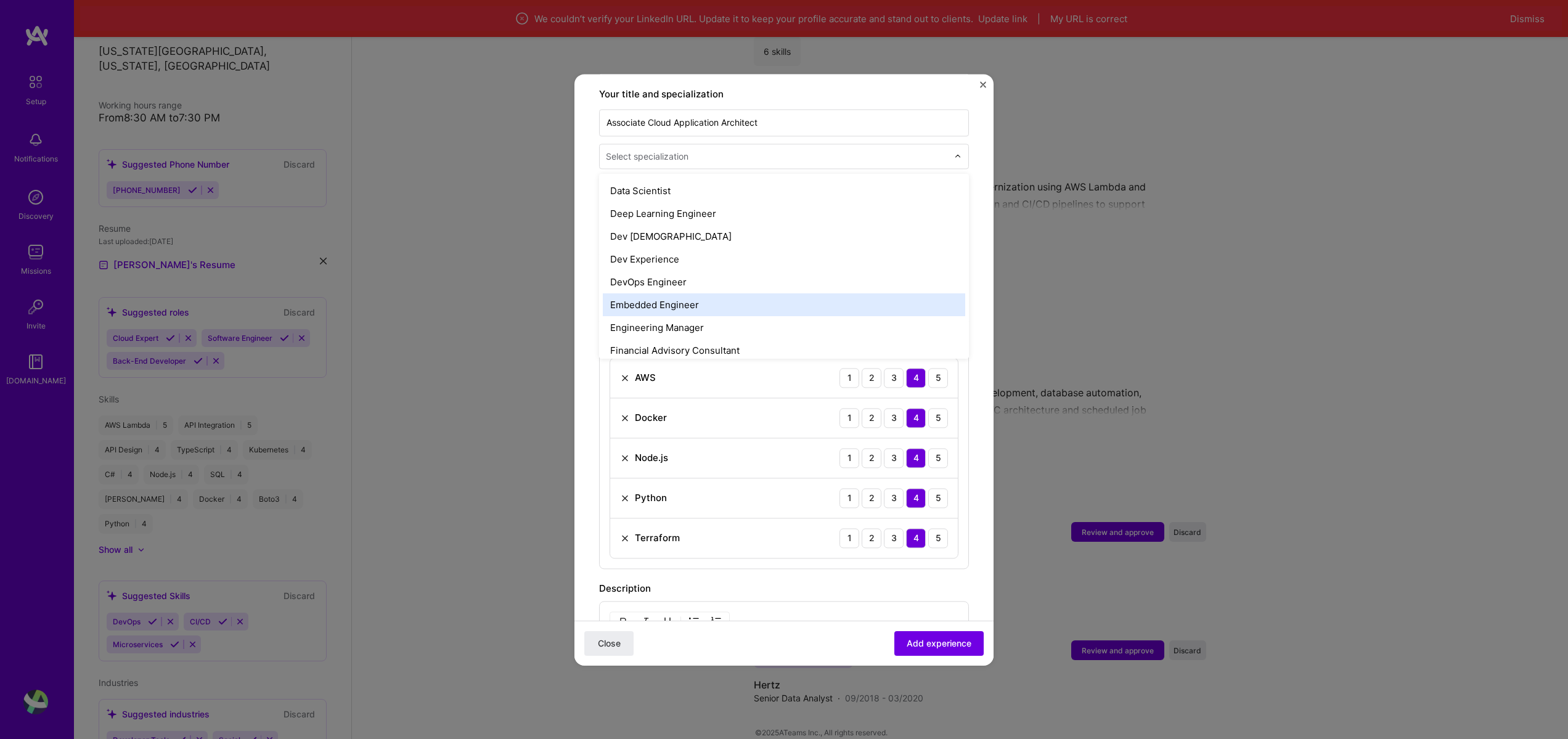
scroll to position [518, 0]
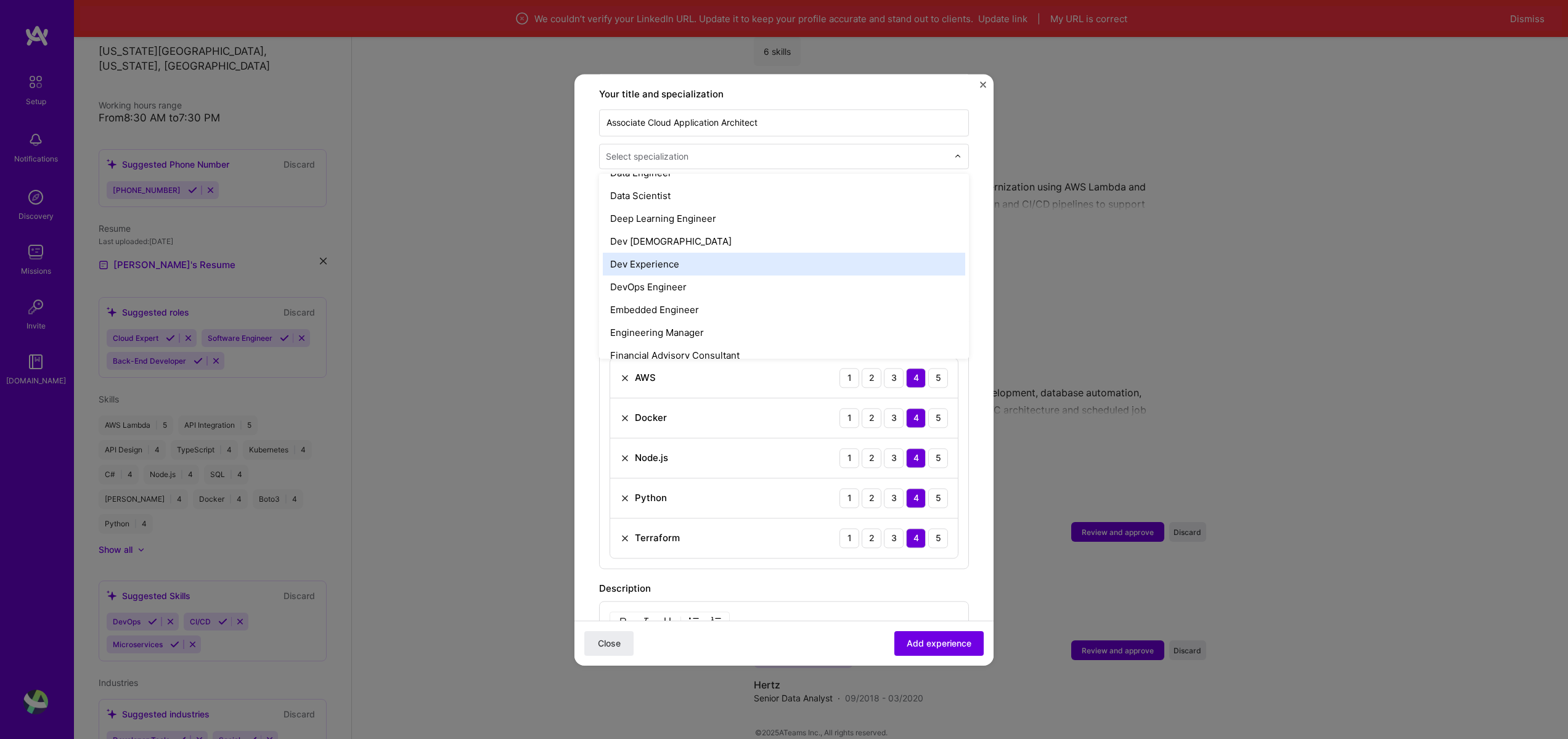
click at [698, 253] on div "Dev Experience" at bounding box center [784, 264] width 363 height 23
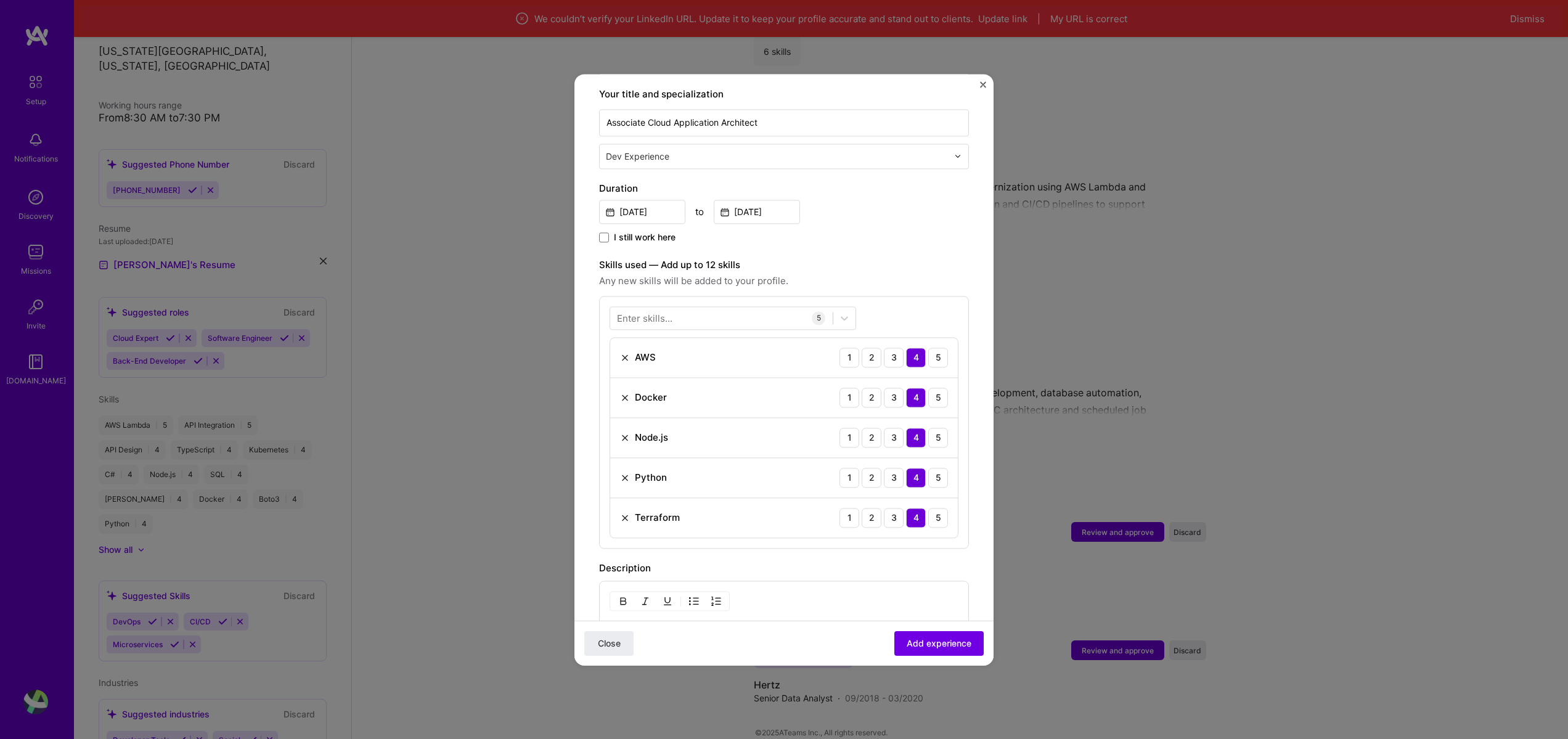
click at [926, 627] on div "Close Add experience" at bounding box center [784, 642] width 419 height 45
click at [708, 150] on input "text" at bounding box center [778, 156] width 345 height 13
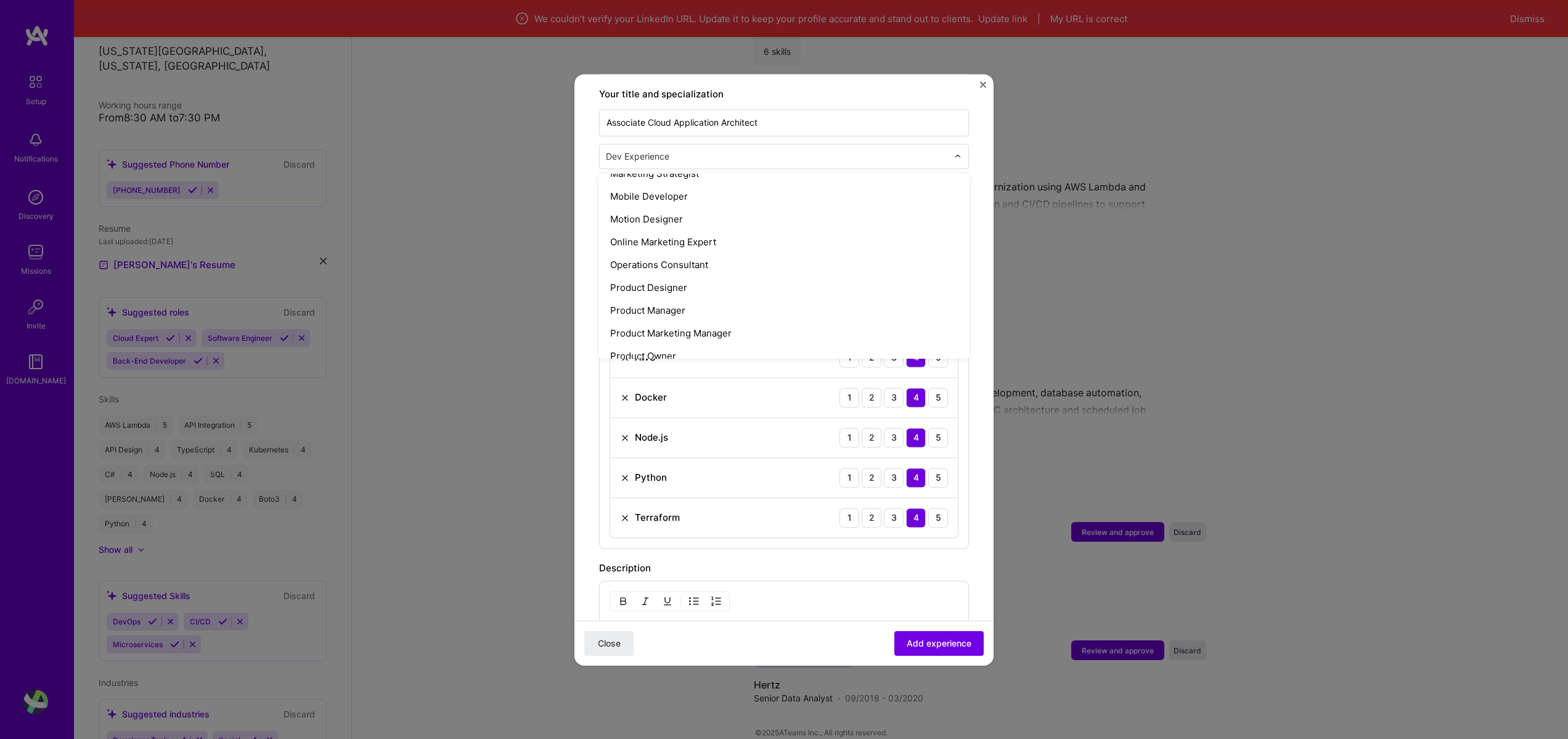
scroll to position [1257, 0]
click at [729, 266] on div "Software Engineer" at bounding box center [784, 277] width 363 height 23
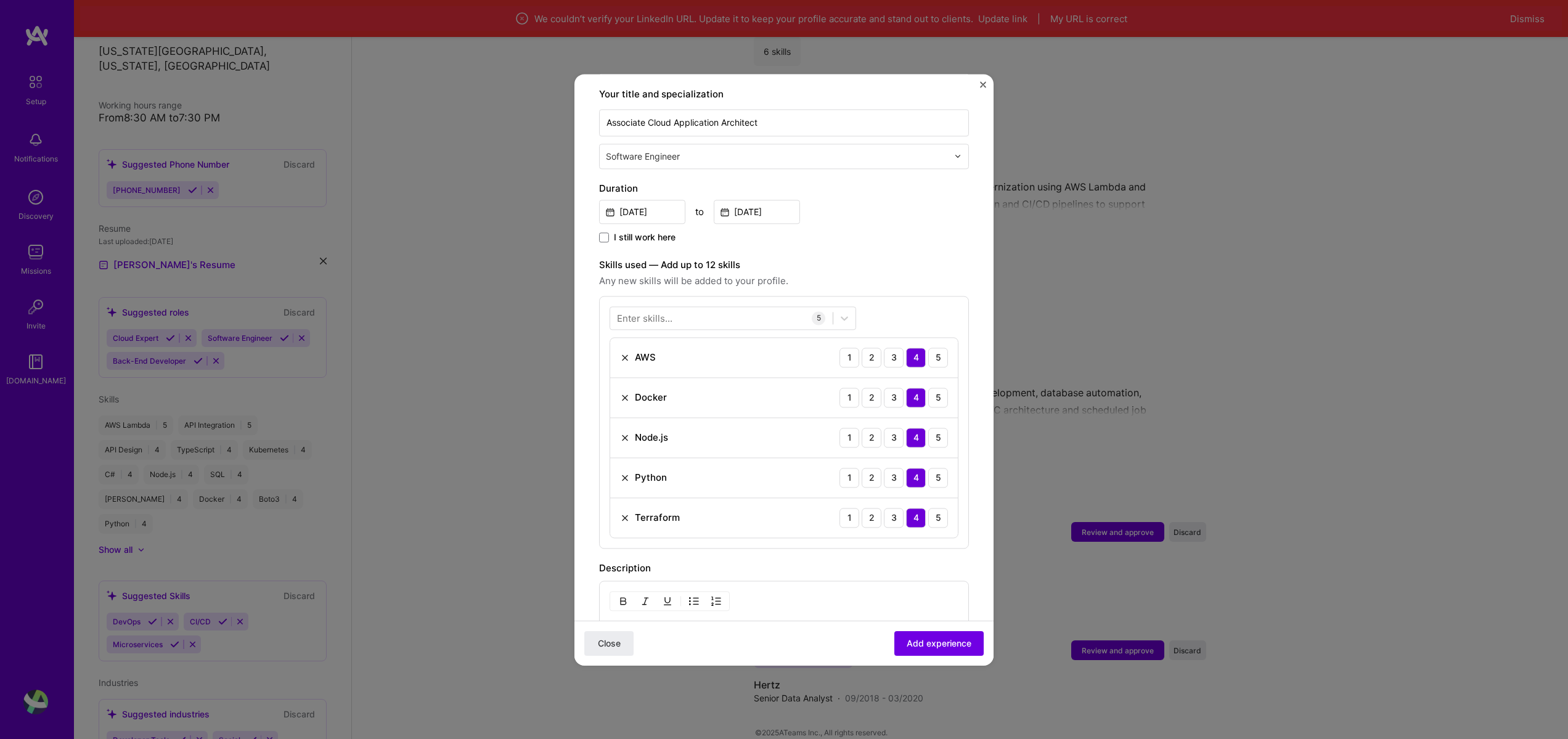
click at [734, 150] on input "text" at bounding box center [778, 156] width 345 height 13
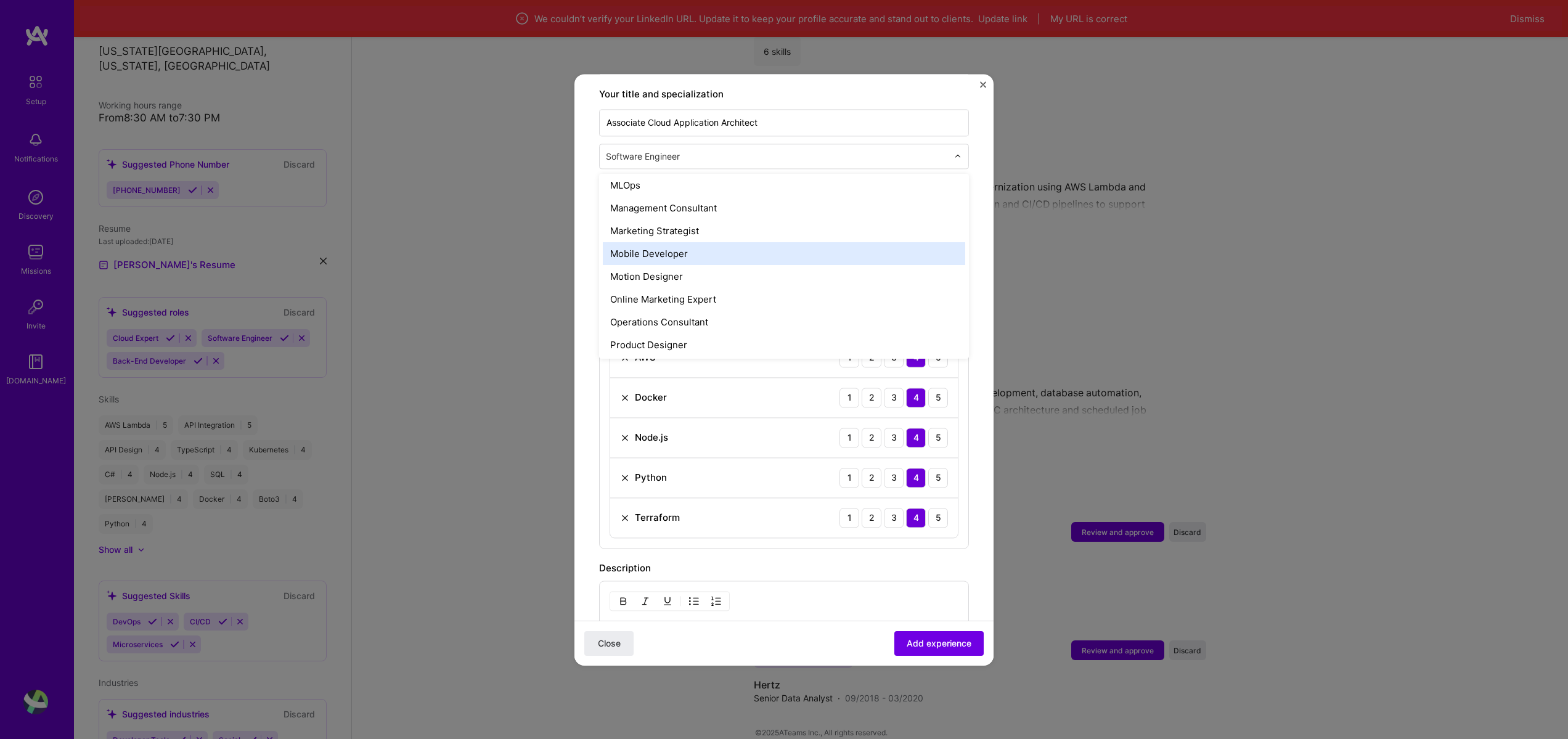
scroll to position [1396, 0]
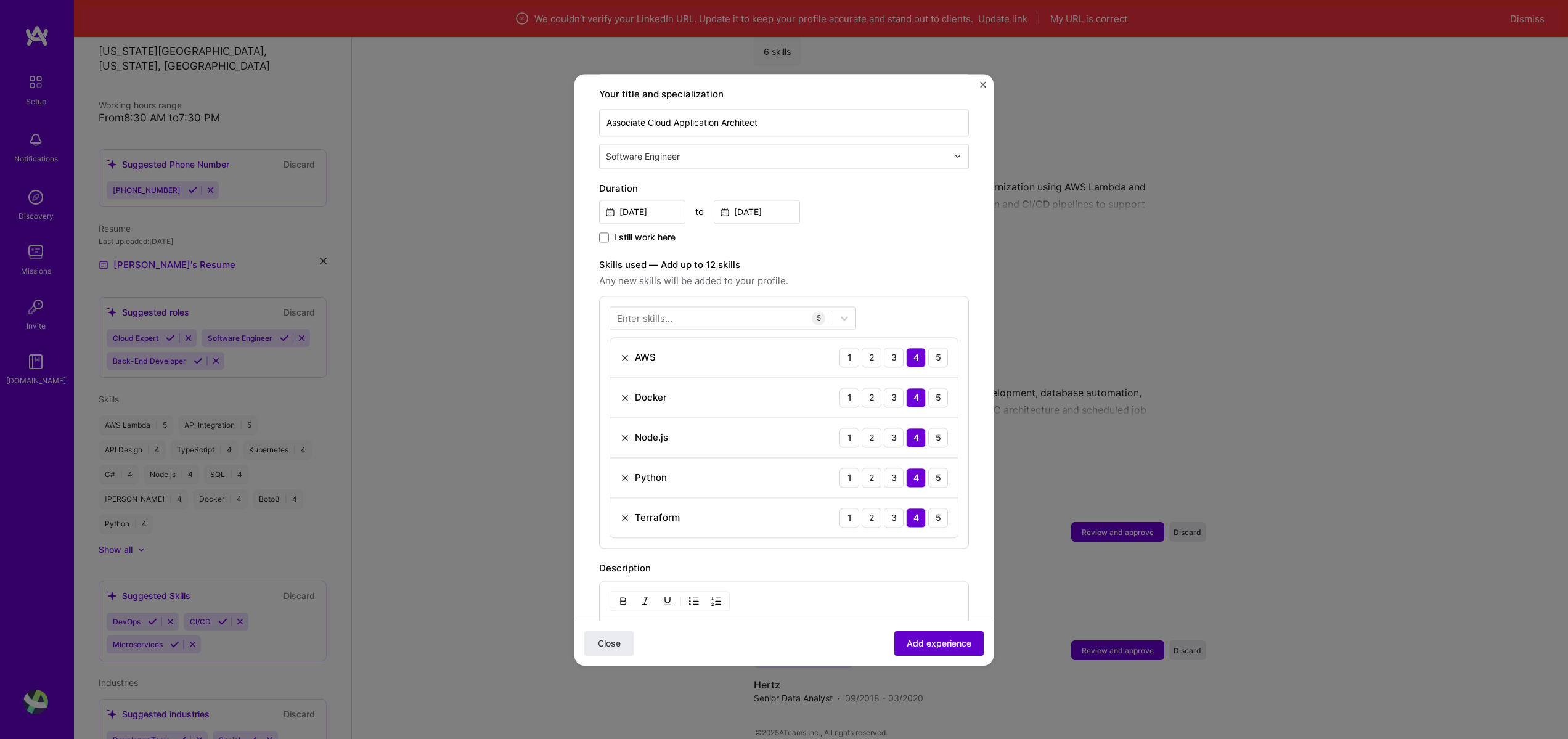
click at [965, 631] on button "Add experience" at bounding box center [939, 643] width 90 height 25
click at [966, 649] on div "Close Loading..." at bounding box center [784, 642] width 419 height 45
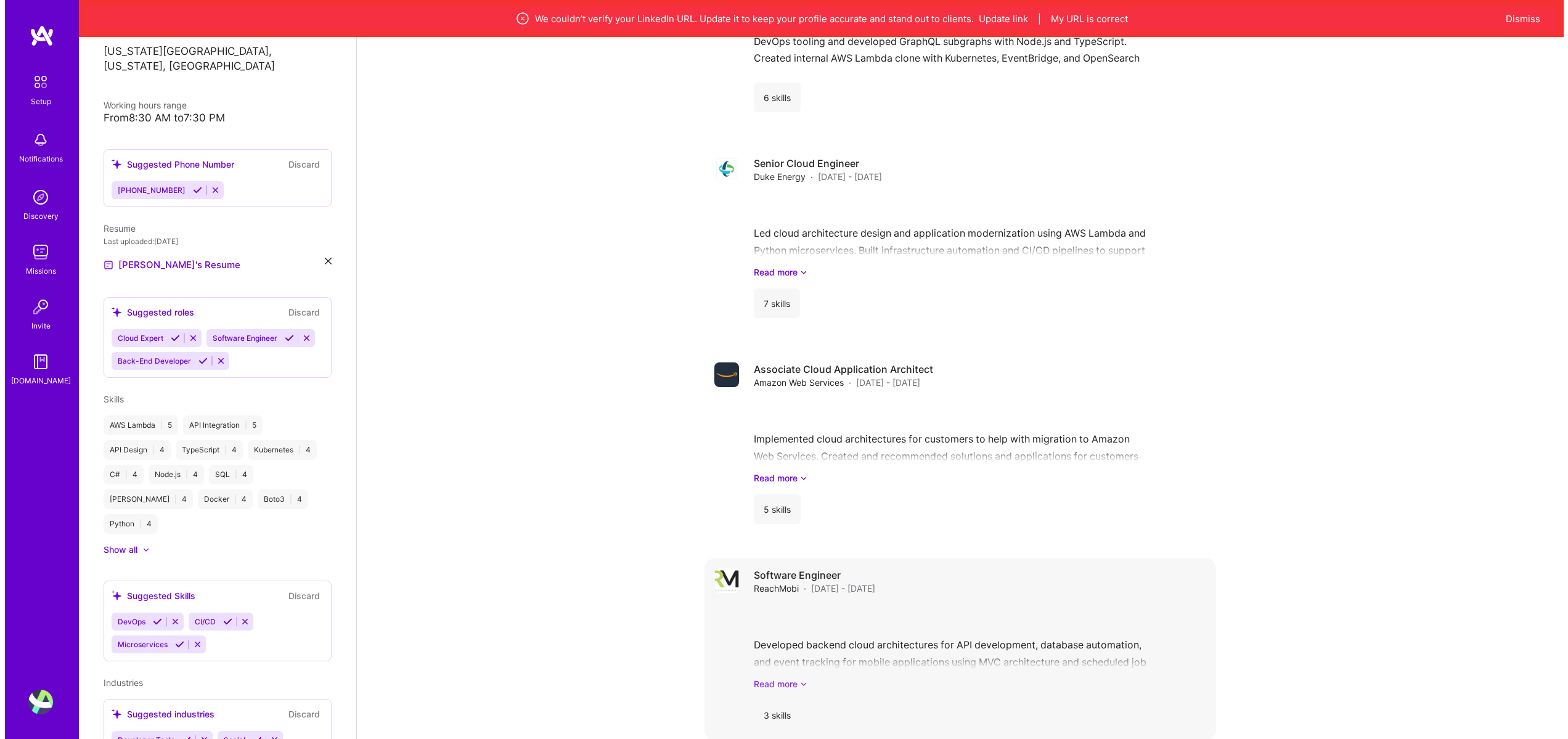
scroll to position [1877, 0]
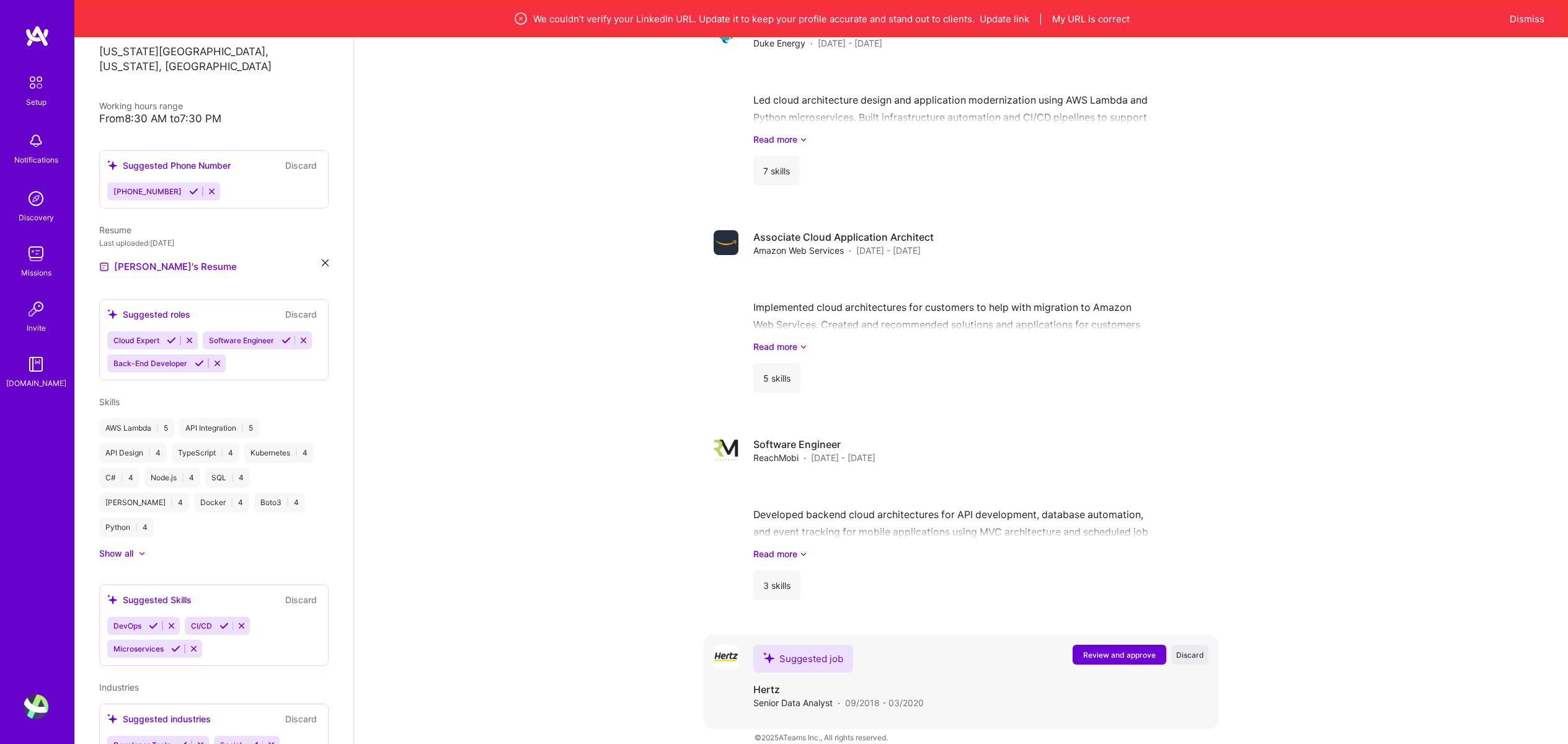
click at [1145, 650] on span "Review and approve" at bounding box center [1120, 655] width 73 height 11
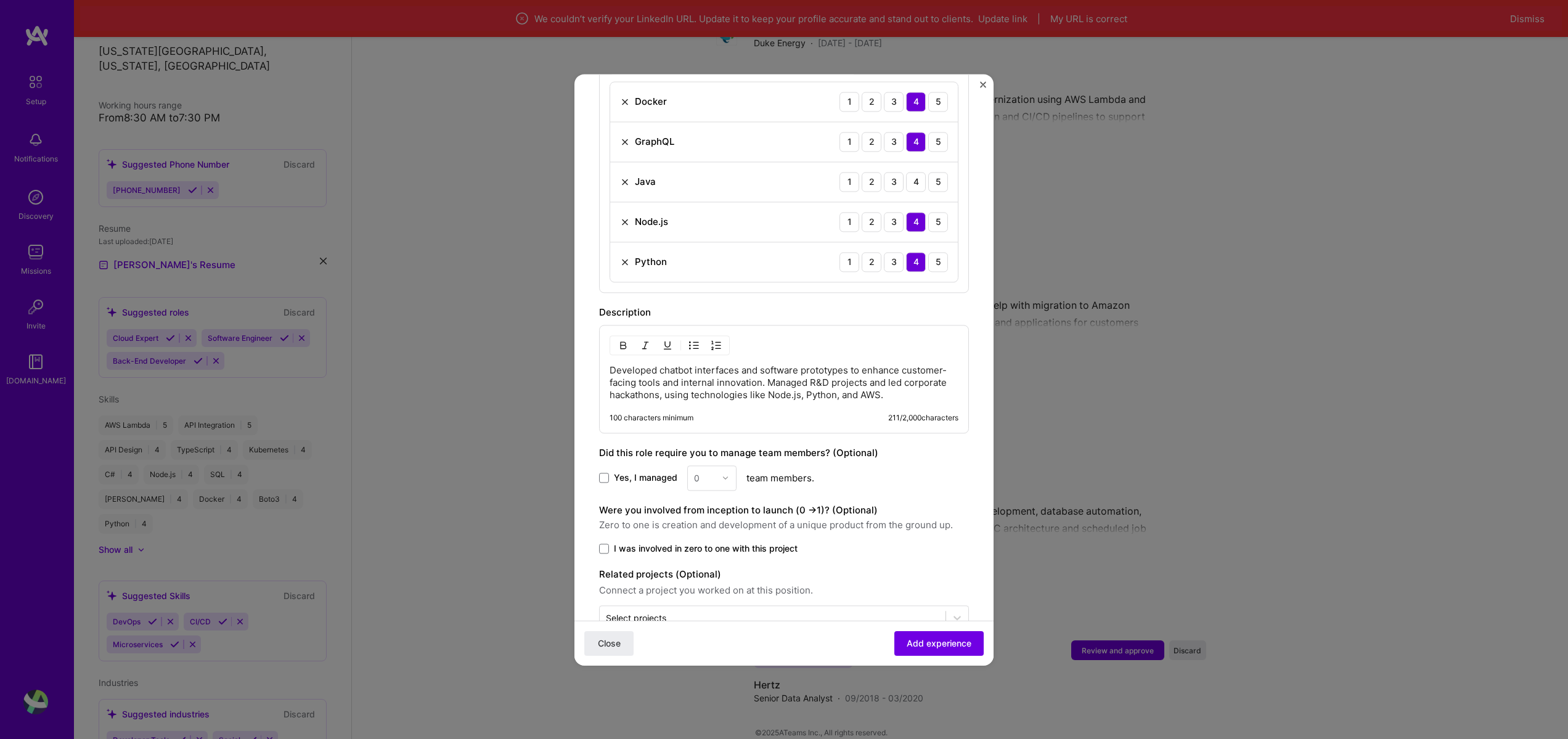
scroll to position [518, 0]
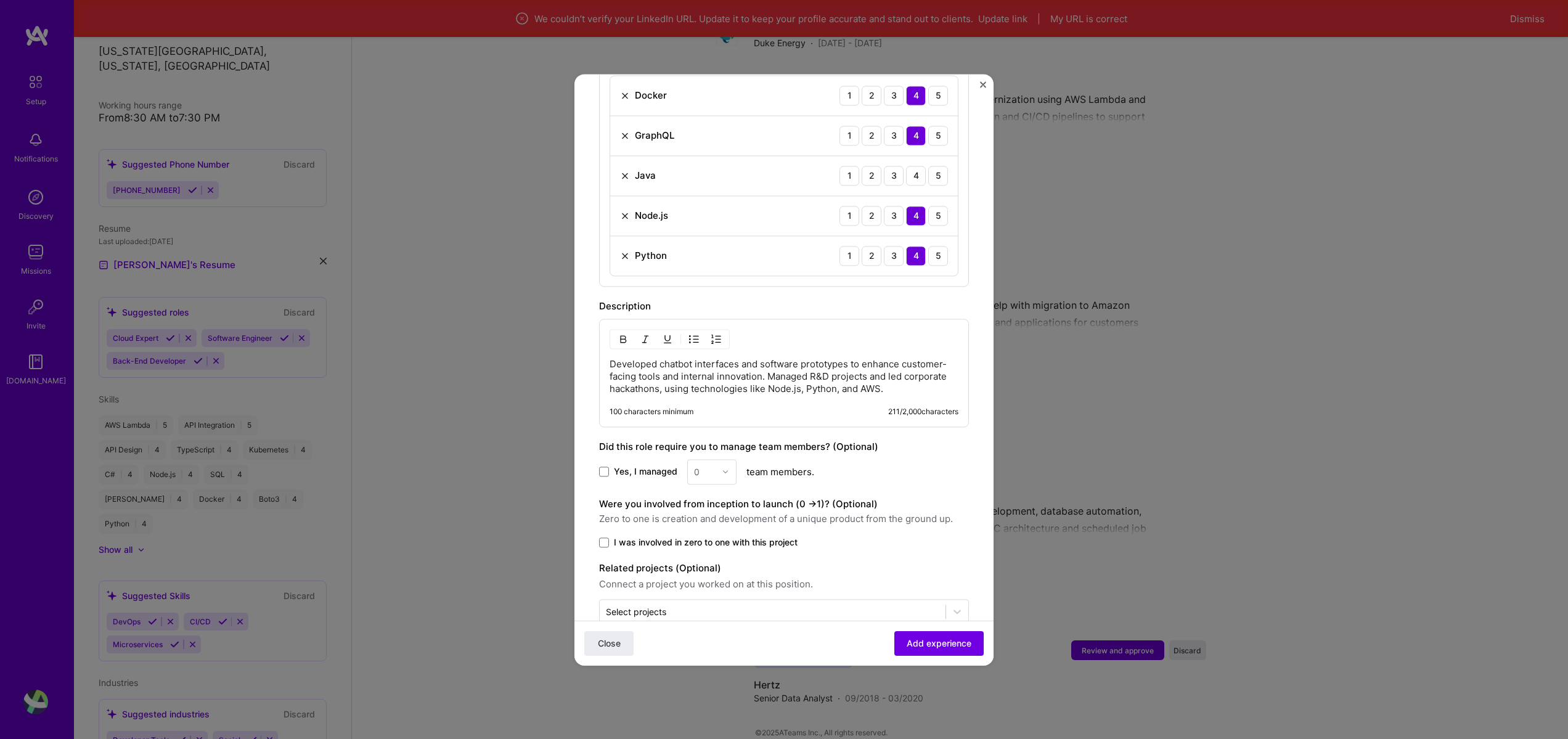
click at [619, 536] on span "I was involved in zero to one with this project" at bounding box center [706, 542] width 184 height 12
click at [0, 0] on input "I was involved in zero to one with this project" at bounding box center [0, 0] width 0 height 0
click at [661, 583] on div "Related projects (Optional) Connect a project you worked on at this position. S…" at bounding box center [784, 593] width 370 height 64
click at [676, 605] on input "text" at bounding box center [773, 611] width 334 height 13
click at [778, 299] on div "Description" at bounding box center [784, 306] width 370 height 15
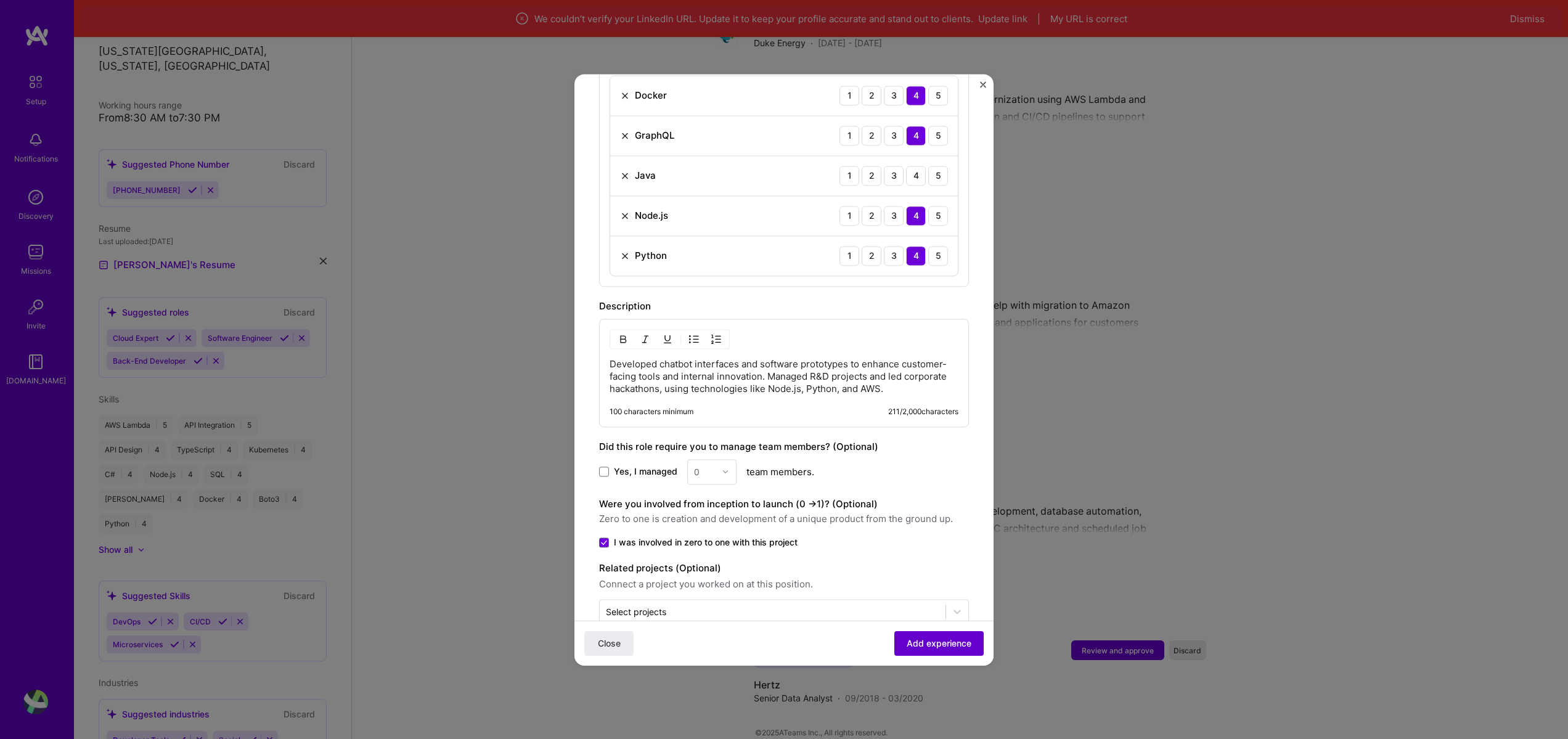
click at [947, 637] on span "Add experience" at bounding box center [939, 643] width 65 height 12
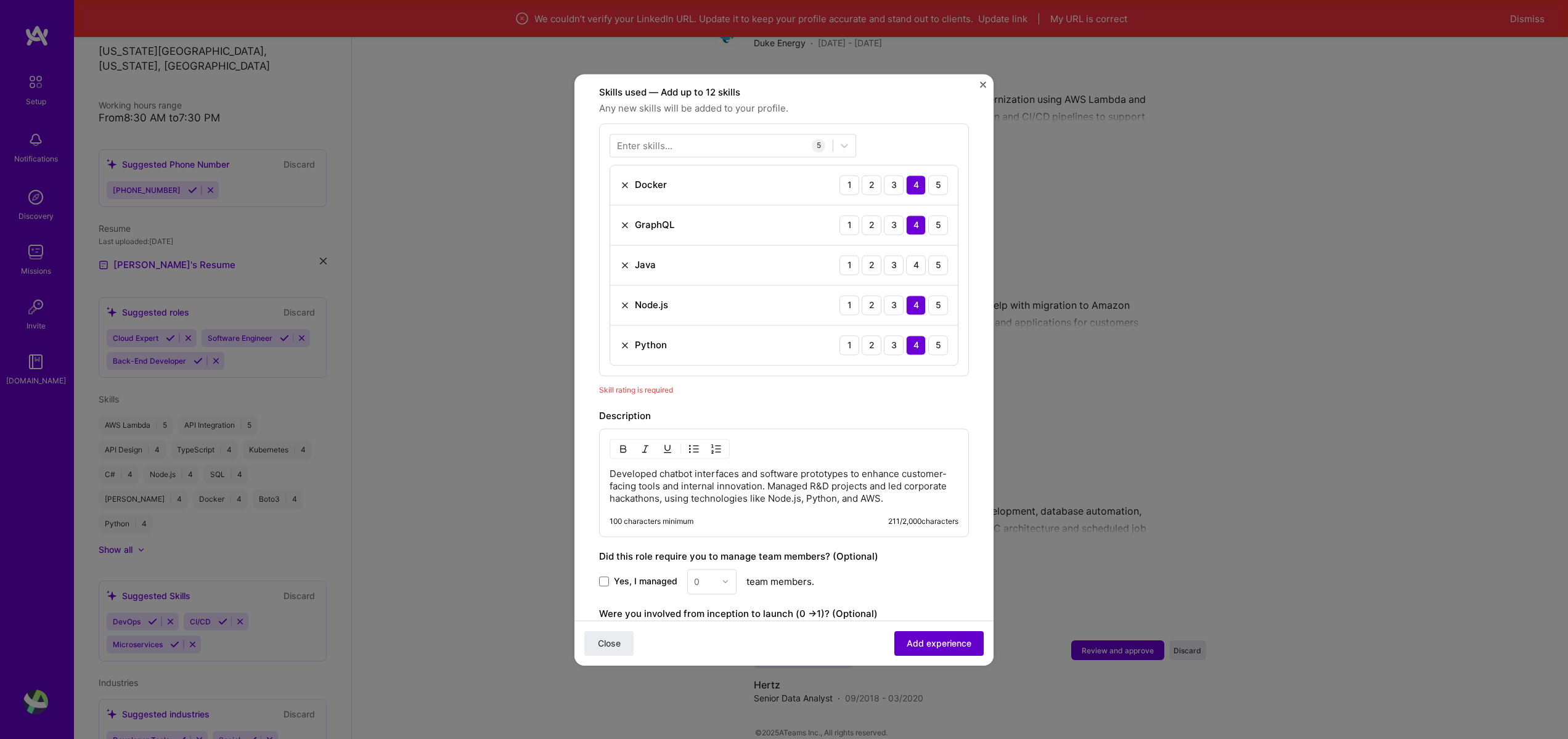
scroll to position [427, 0]
click at [906, 257] on div "4" at bounding box center [916, 266] width 19 height 19
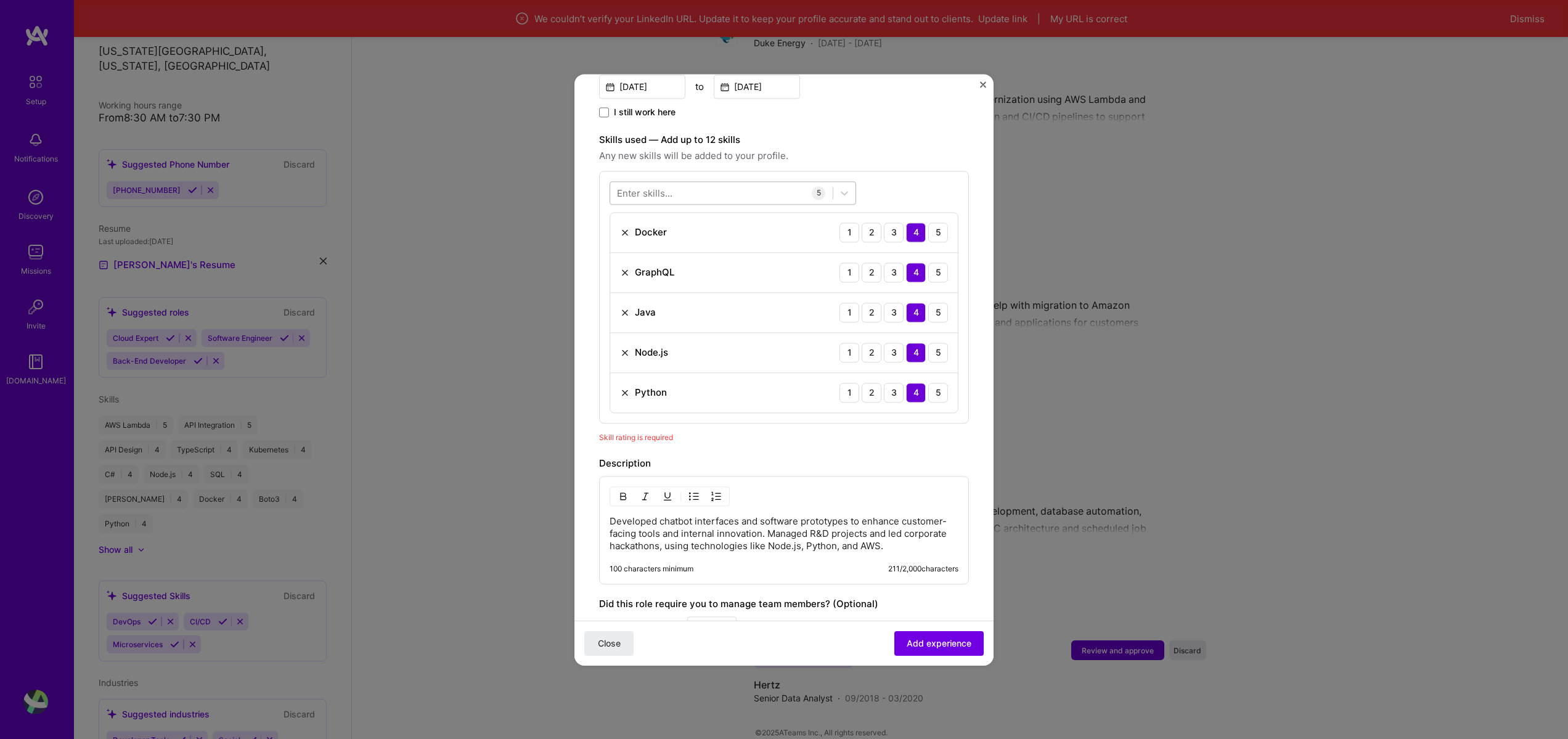
scroll to position [130, 0]
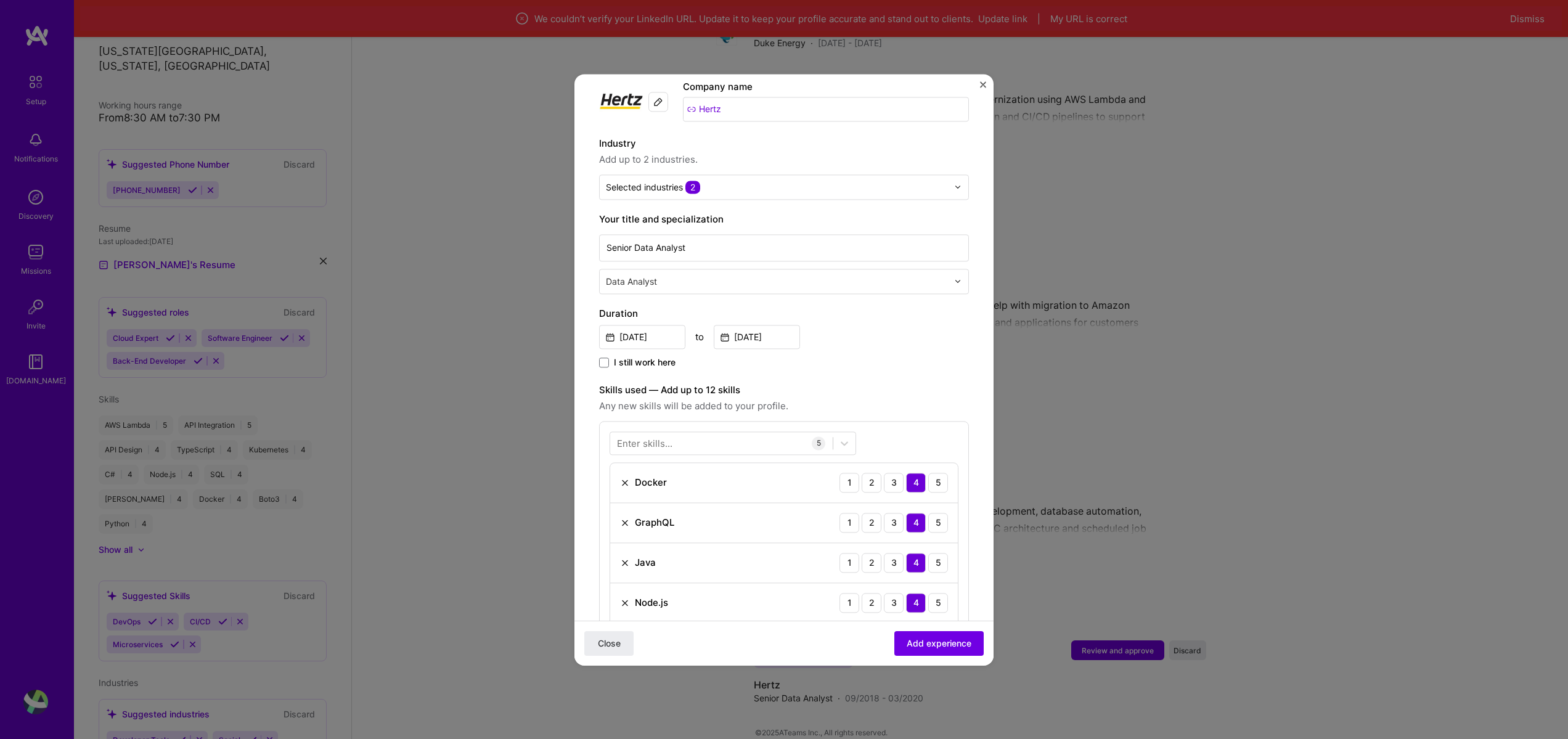
click at [787, 275] on input "text" at bounding box center [778, 281] width 345 height 13
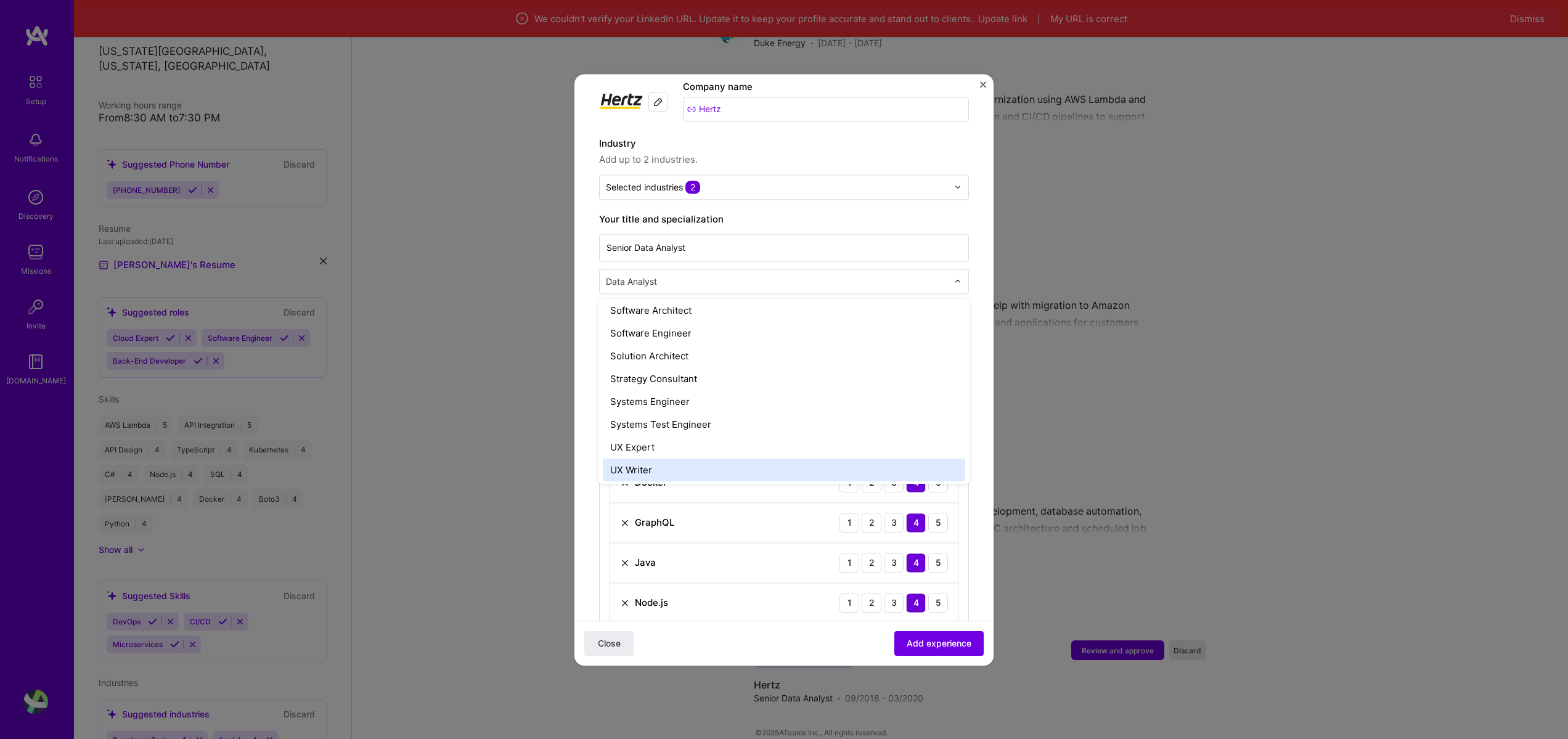
scroll to position [1322, 0]
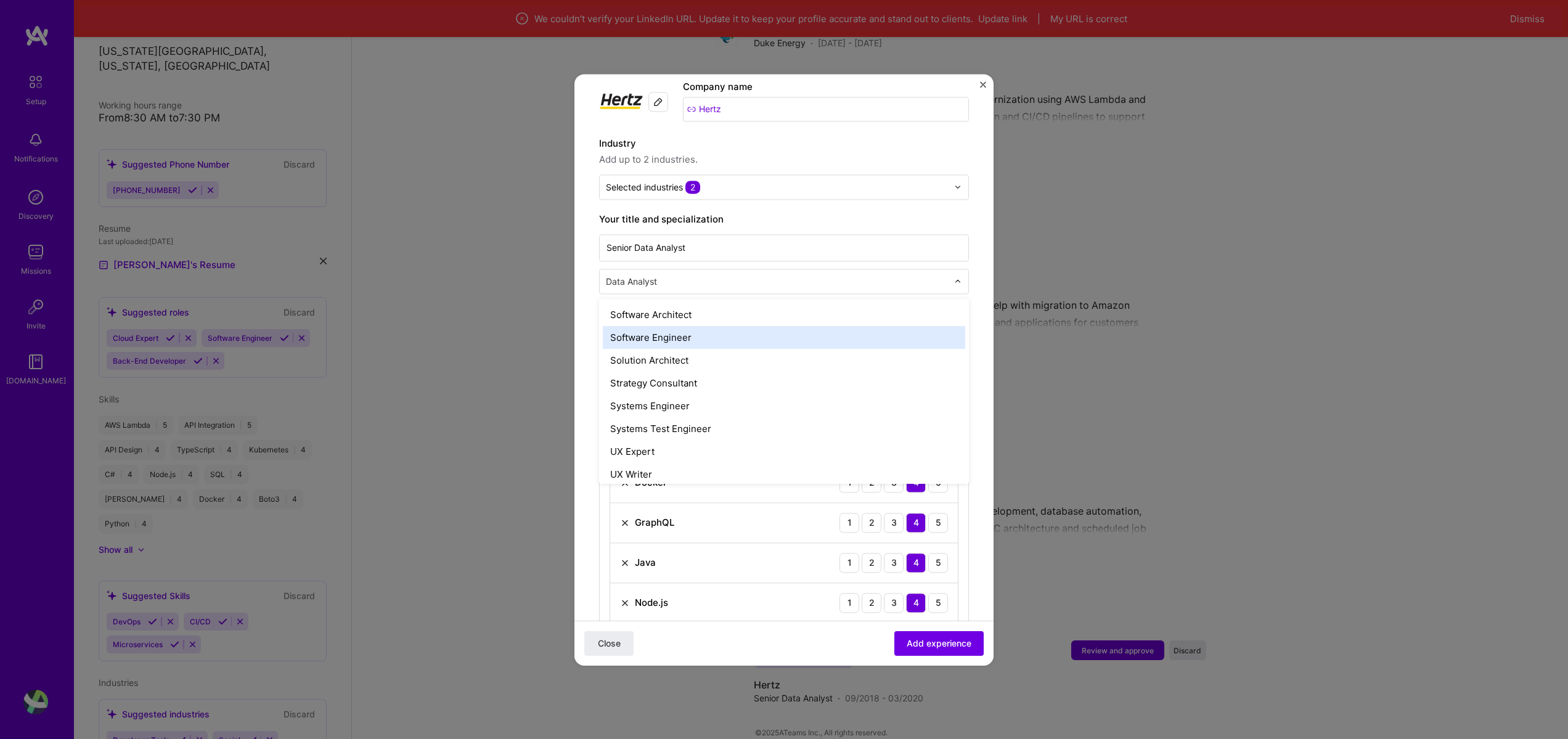
click at [718, 326] on div "Software Engineer" at bounding box center [784, 337] width 363 height 23
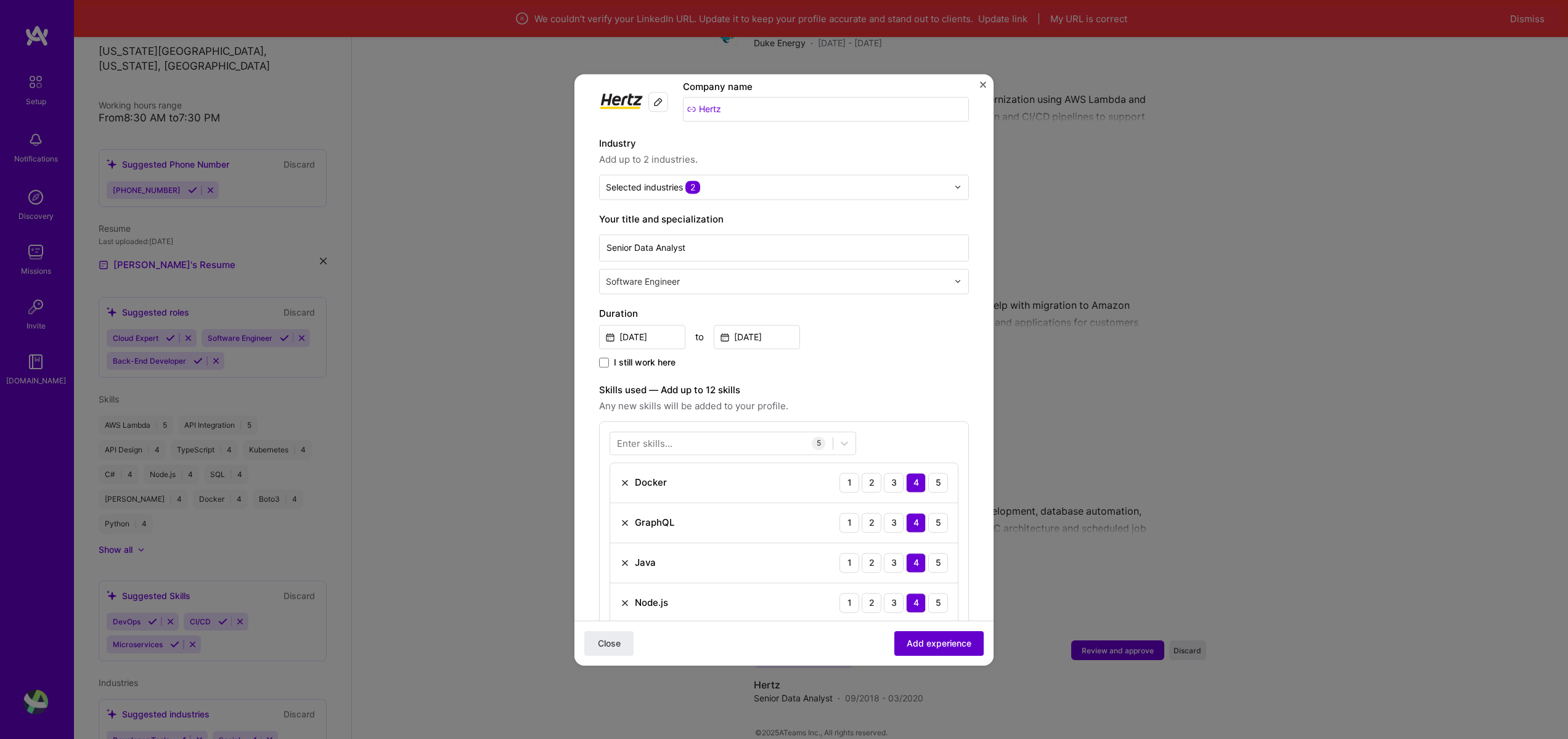
click at [915, 632] on button "Add experience" at bounding box center [939, 643] width 90 height 25
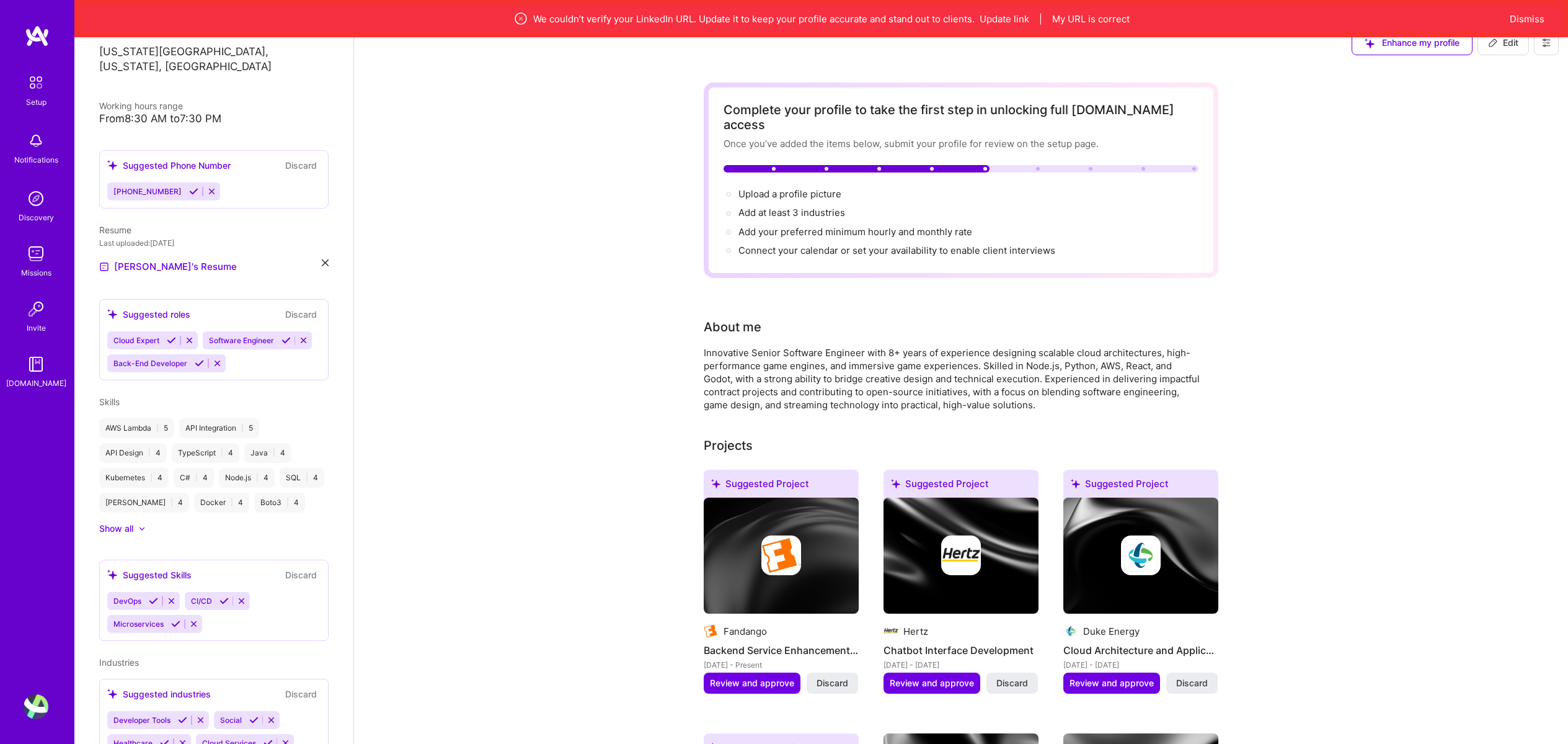
scroll to position [0, 0]
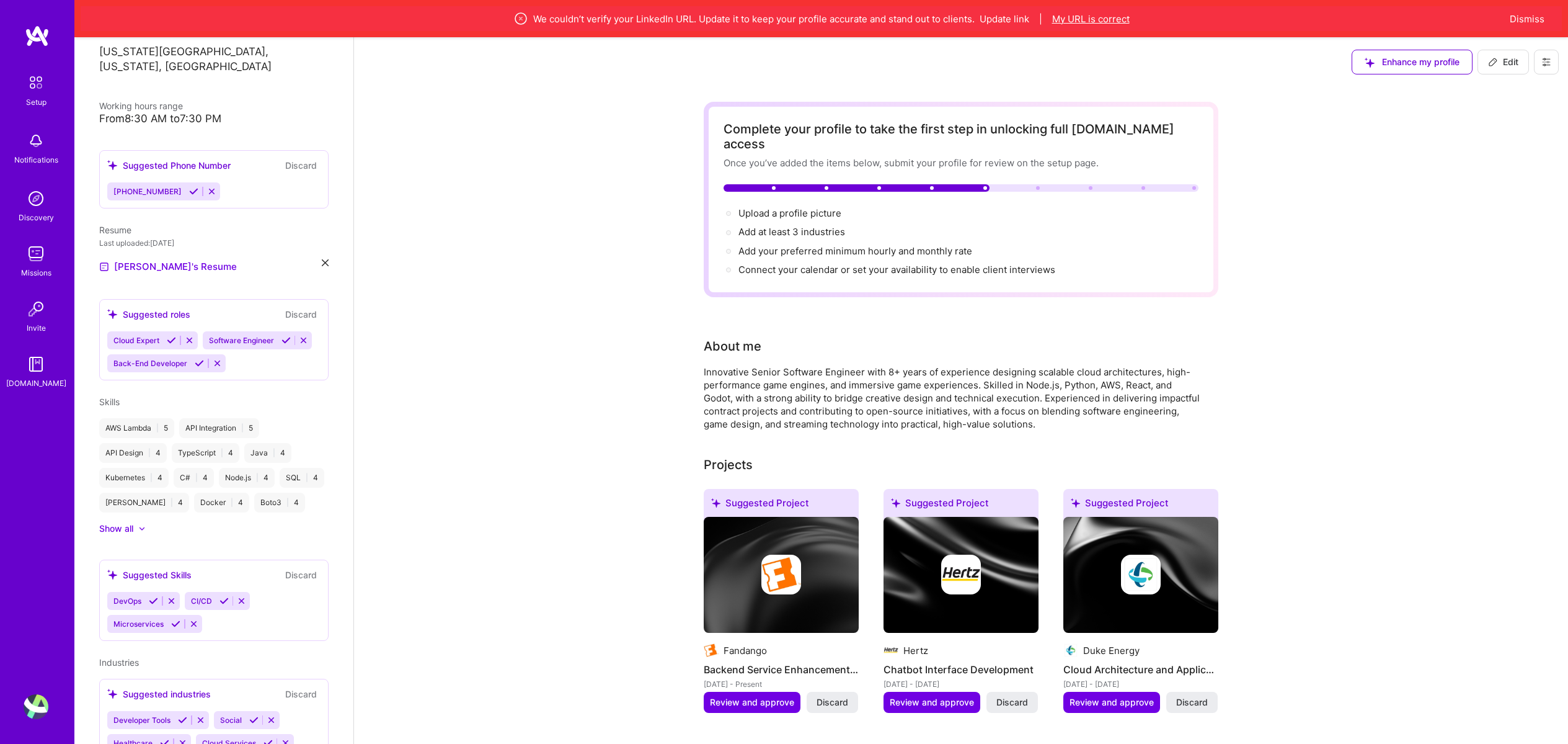
click at [1091, 21] on button "My URL is correct" at bounding box center [1091, 18] width 77 height 13
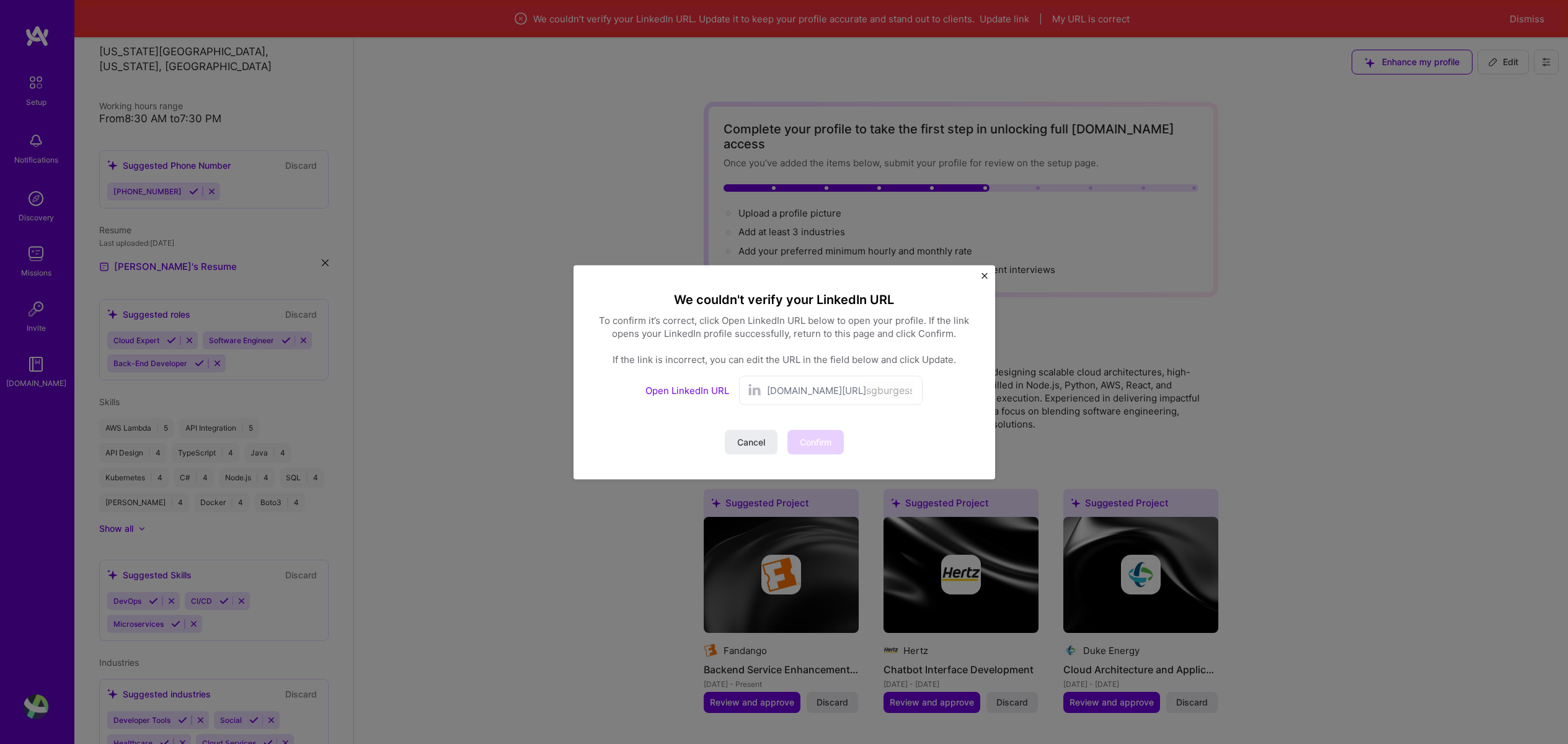
drag, startPoint x: 812, startPoint y: 380, endPoint x: 716, endPoint y: 399, distance: 97.9
click at [810, 381] on div "linkedin.com/in/ sgburgesssoftdev" at bounding box center [830, 389] width 184 height 29
click at [662, 393] on link "Open LinkedIn URL" at bounding box center [687, 390] width 83 height 12
click at [815, 438] on span "Confirm" at bounding box center [816, 442] width 32 height 12
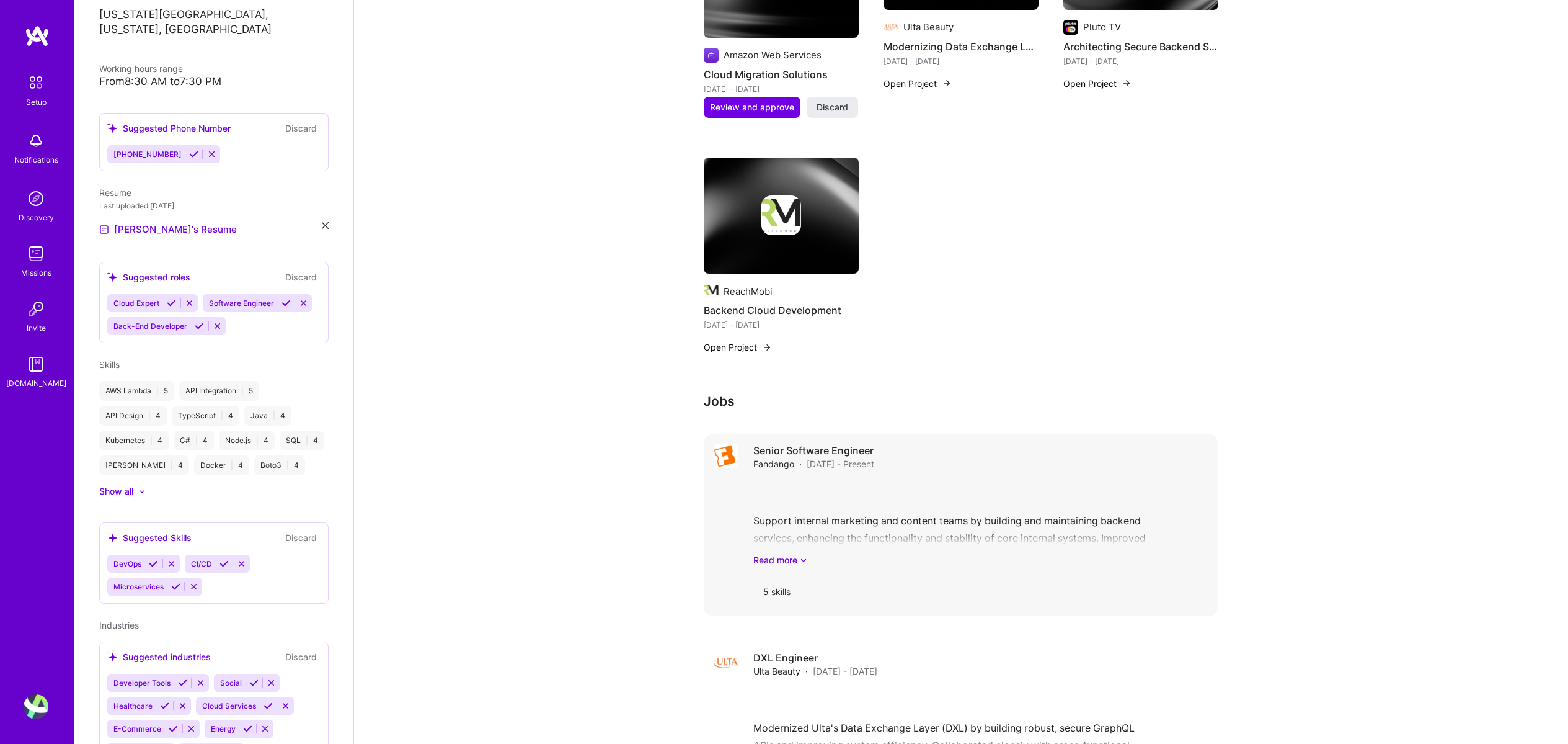
scroll to position [823, 0]
click at [908, 442] on div "Senior Software Engineer Fandango · Oct 2024 - Present" at bounding box center [981, 456] width 455 height 27
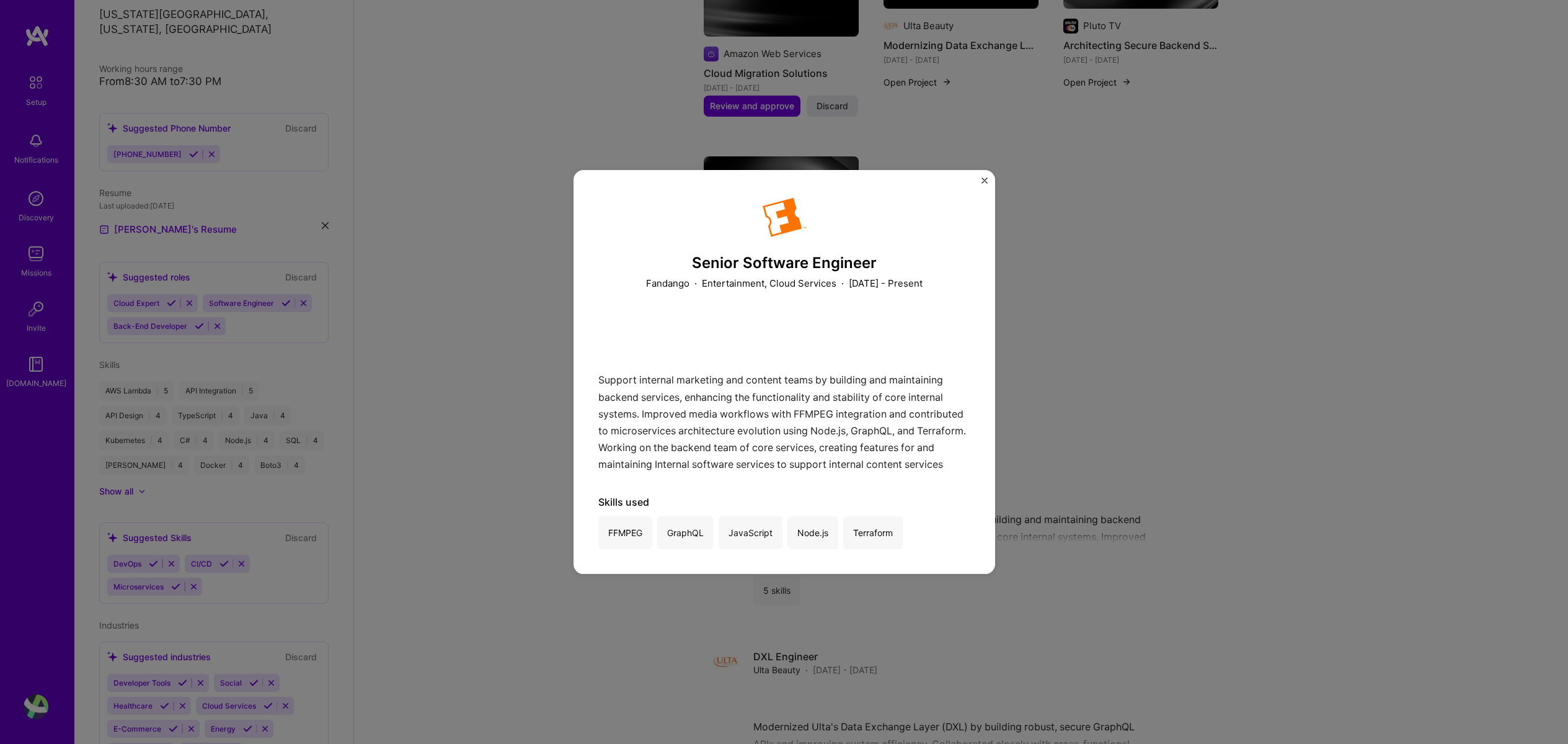
click at [1175, 572] on div "Senior Software Engineer Fandango · Entertainment, Cloud Services · October 202…" at bounding box center [784, 372] width 1568 height 744
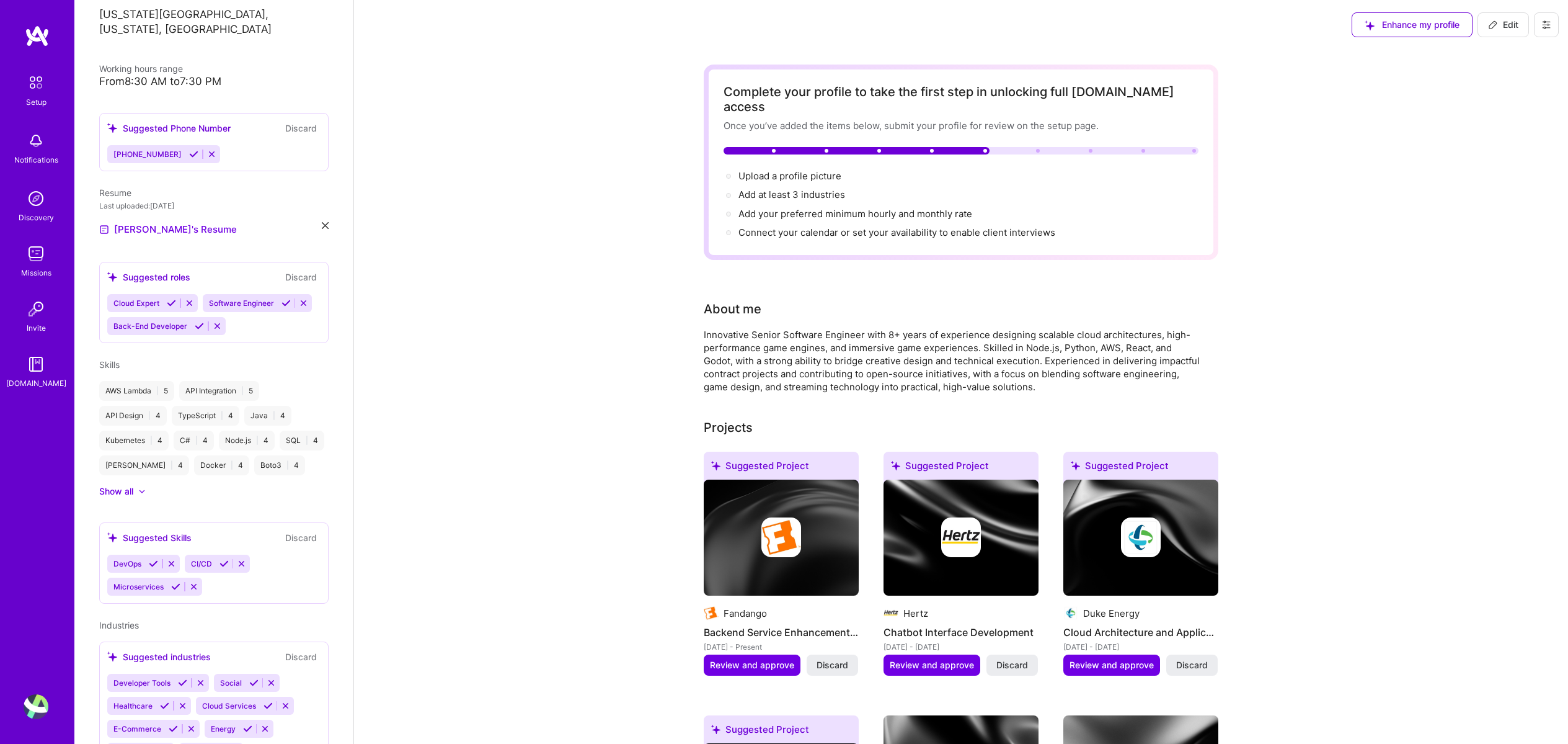
click at [1505, 27] on span "Edit" at bounding box center [1503, 25] width 30 height 12
select select "US"
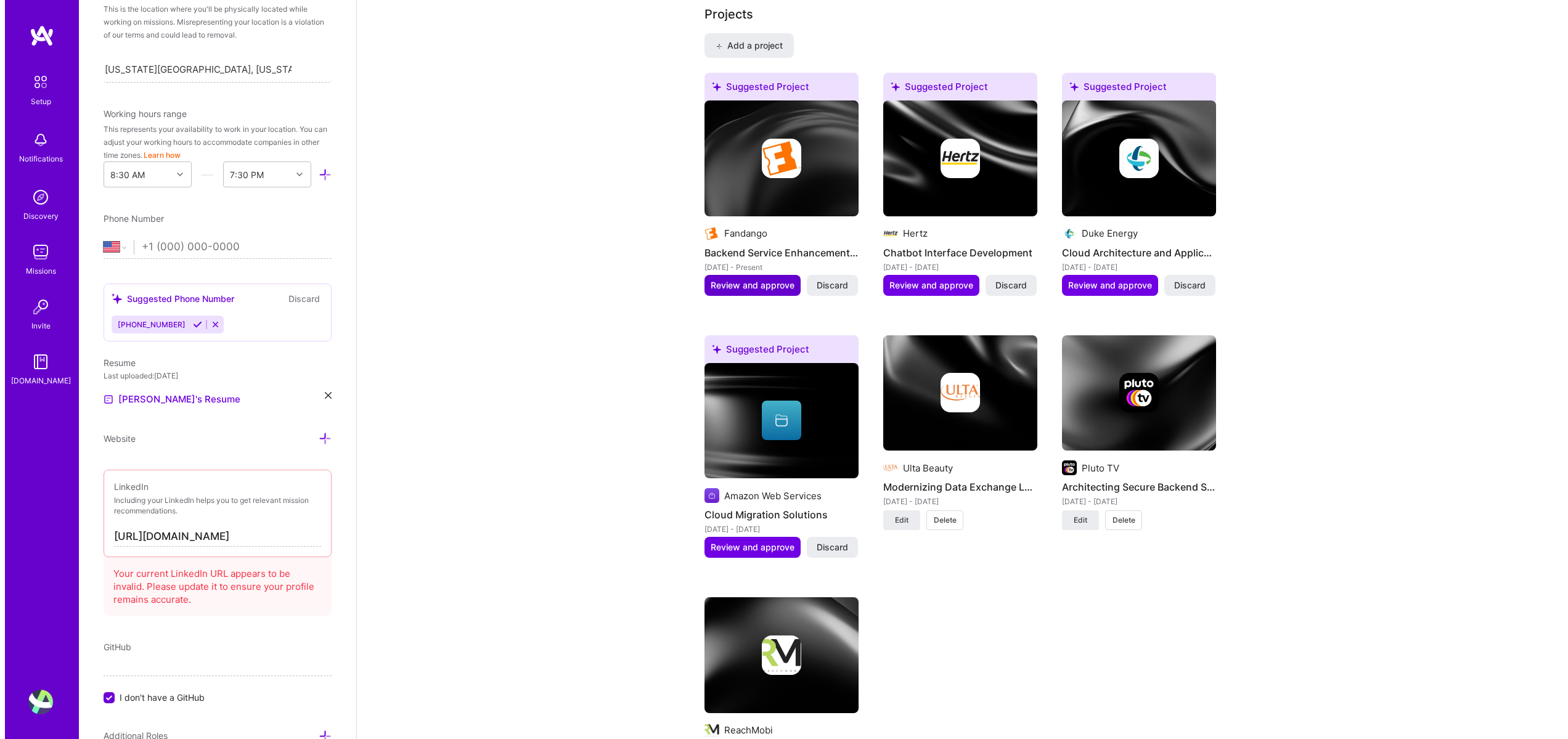
scroll to position [1035, 0]
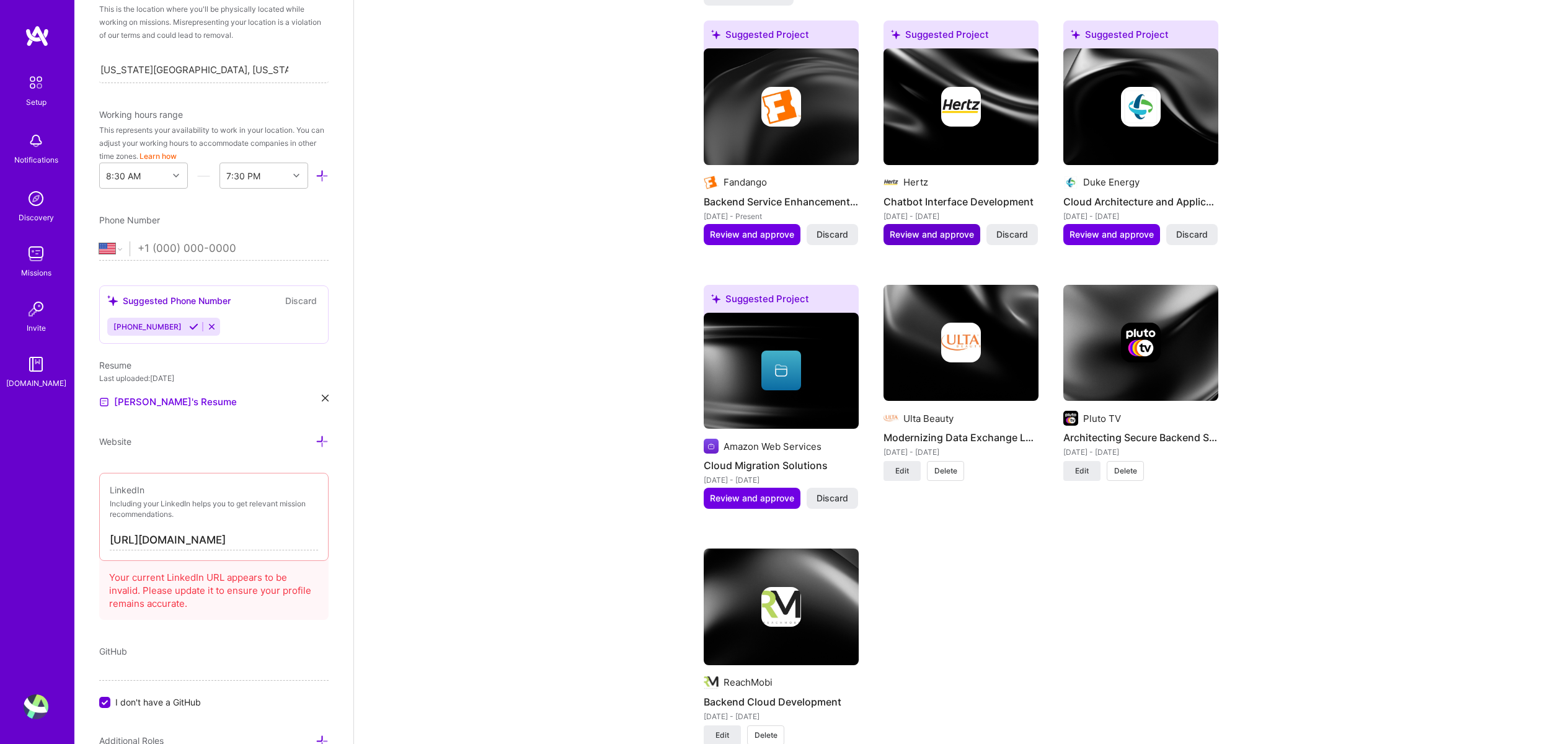
click at [955, 228] on span "Review and approve" at bounding box center [931, 234] width 84 height 12
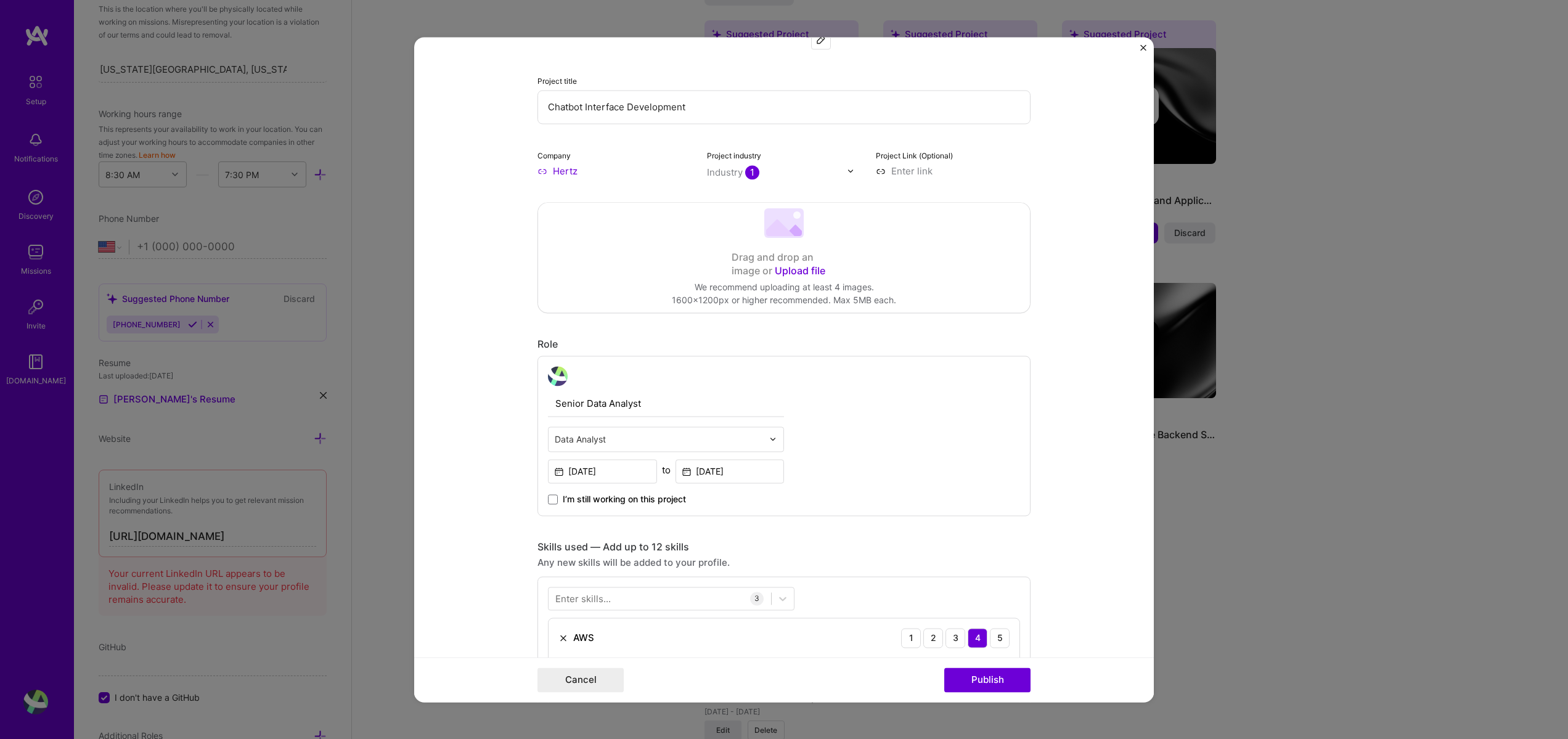
scroll to position [148, 0]
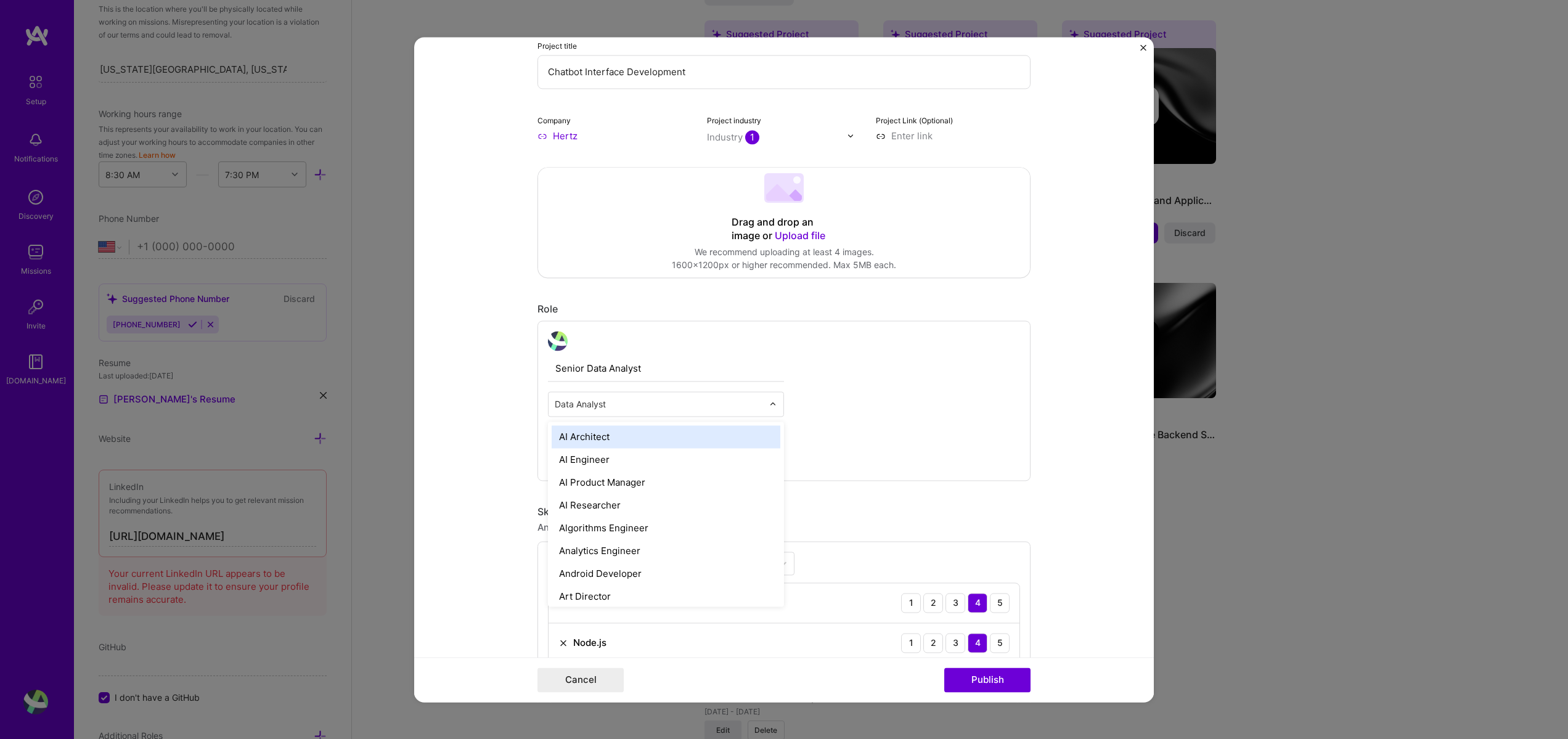
click at [672, 403] on input "text" at bounding box center [658, 403] width 208 height 13
click at [965, 389] on div "Senior Data Analyst option AI Architect focused, 1 of 70. 69 results available.…" at bounding box center [784, 401] width 493 height 161
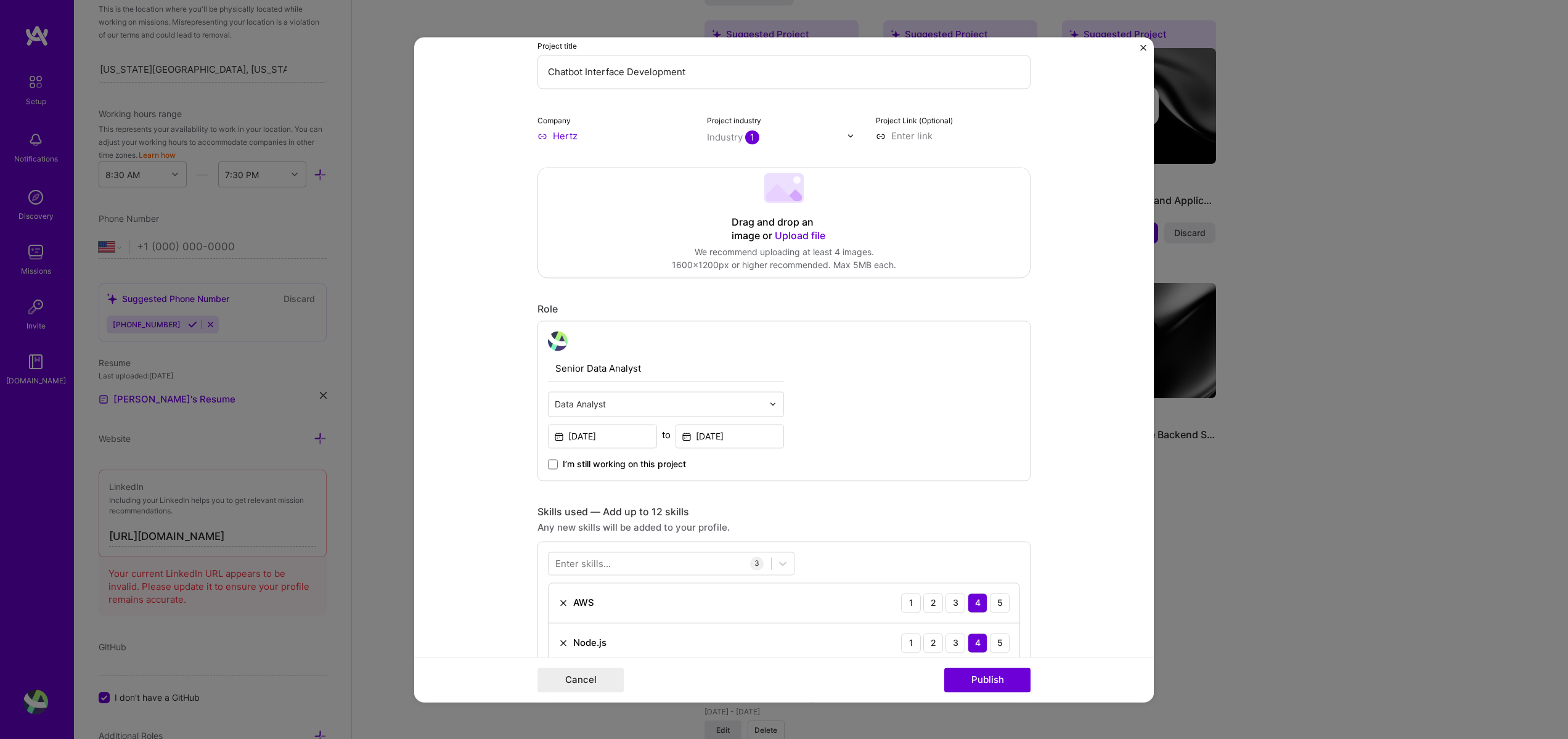
click at [725, 408] on input "text" at bounding box center [658, 403] width 208 height 13
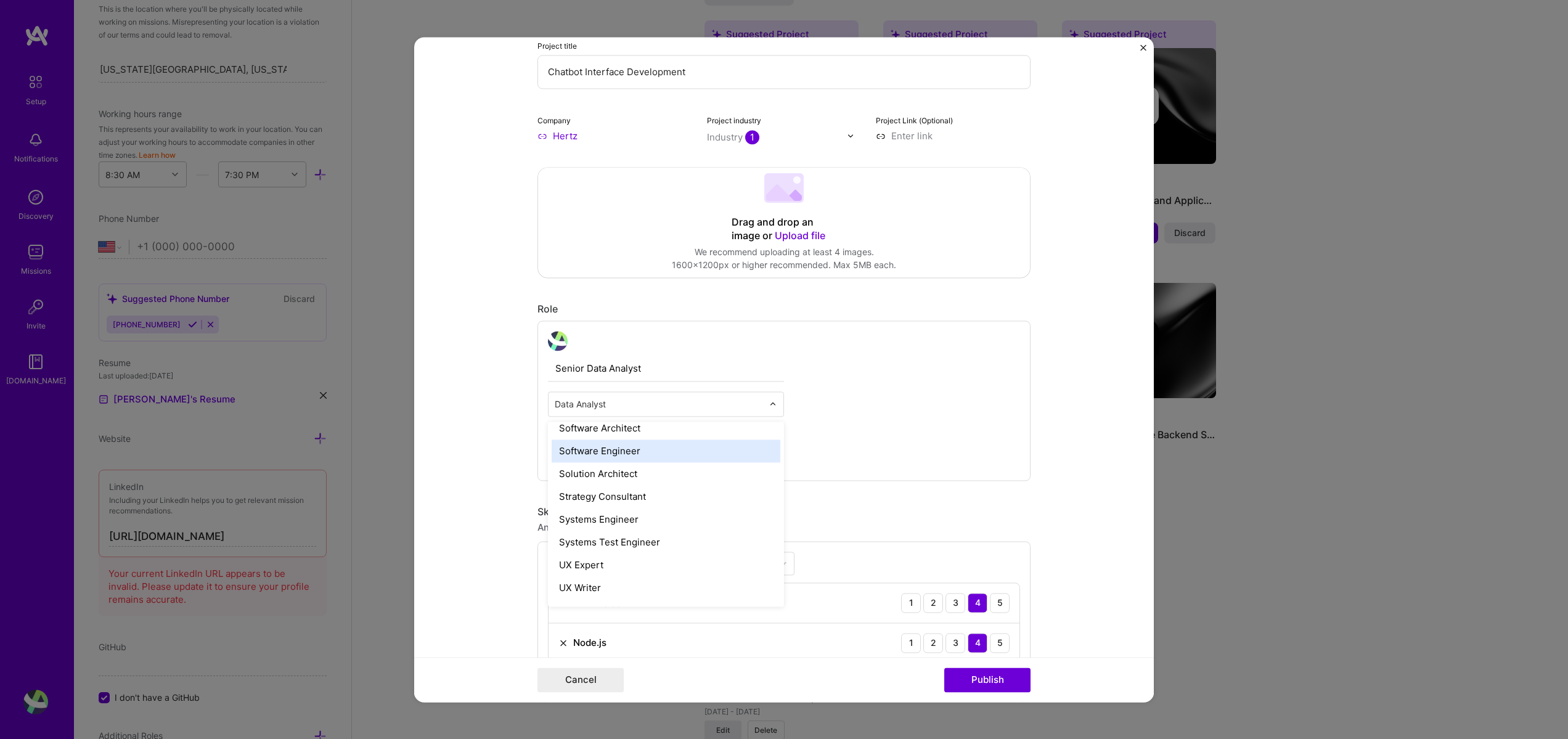
click at [634, 450] on div "Software Engineer" at bounding box center [666, 451] width 229 height 23
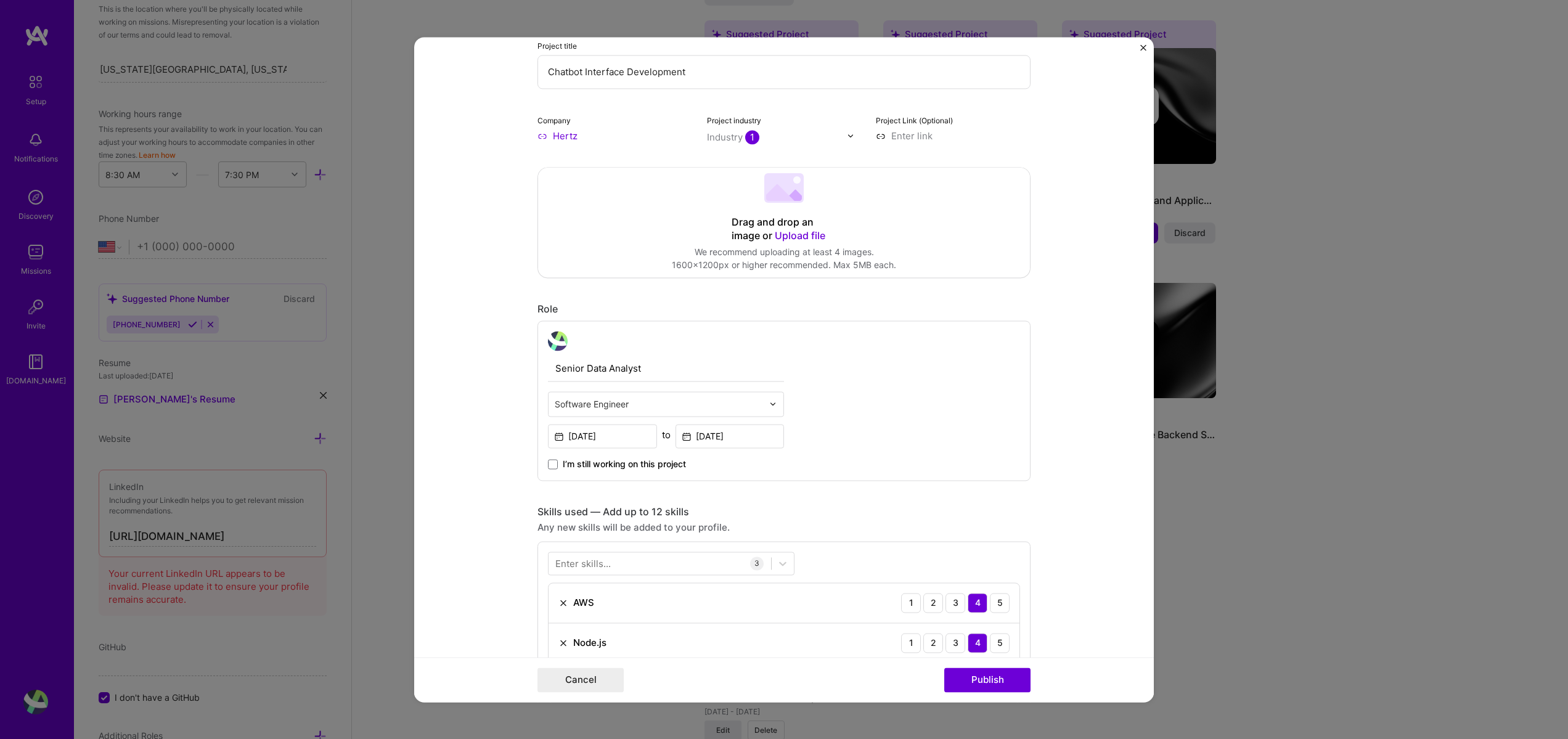
click at [858, 390] on div "Senior Data Analyst option Software Engineer, selected. Select is focused ,type…" at bounding box center [784, 401] width 493 height 161
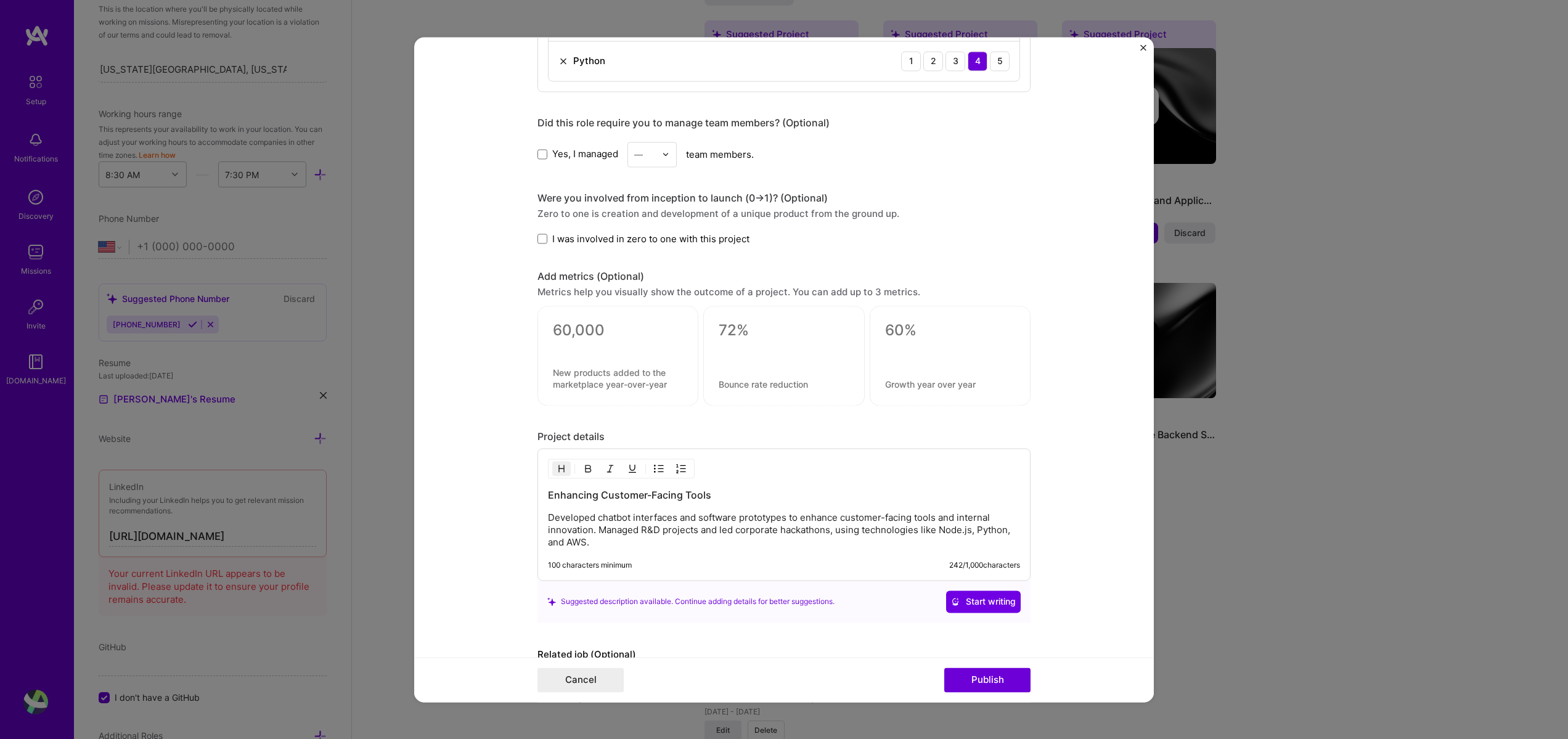
scroll to position [846, 0]
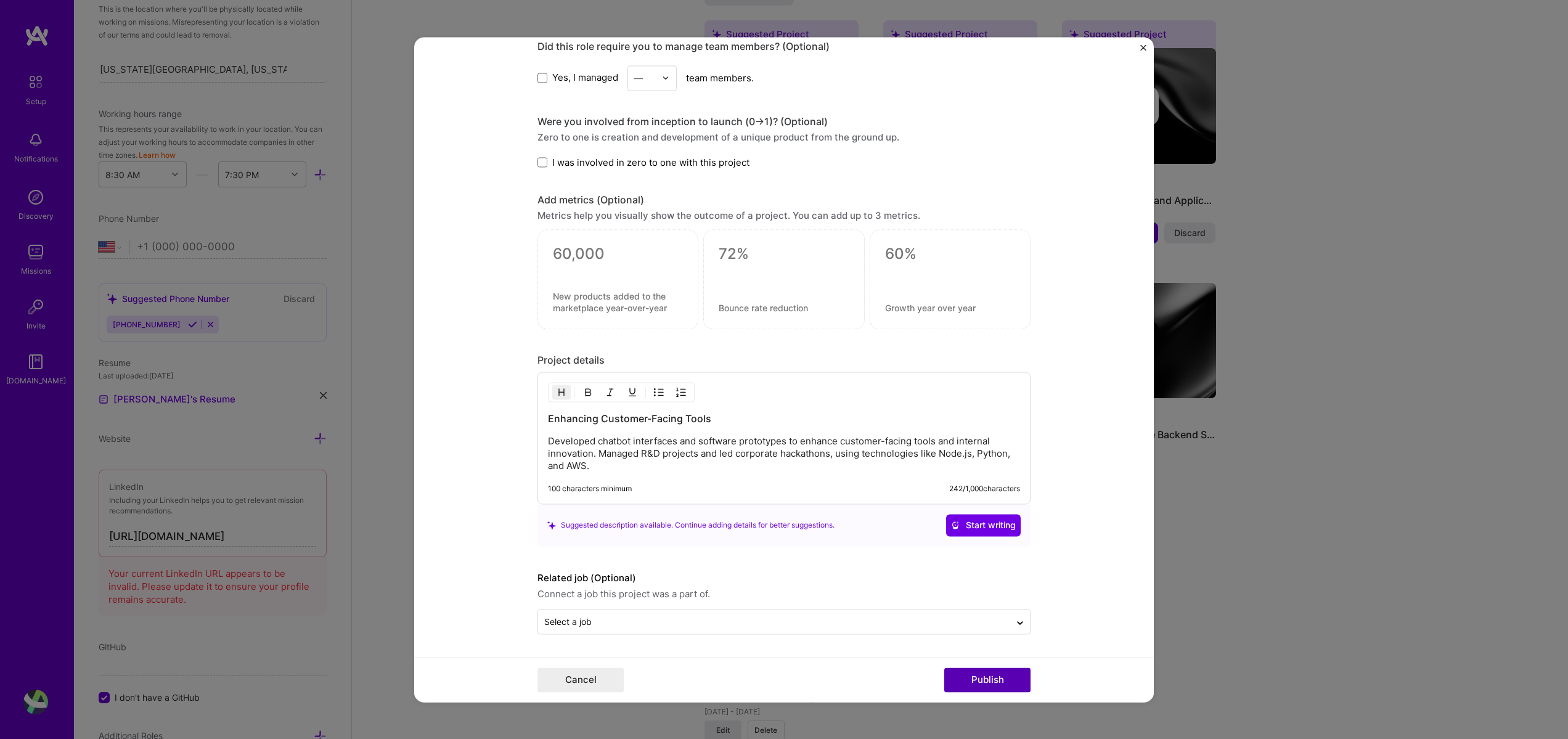
click at [983, 681] on button "Publish" at bounding box center [987, 679] width 86 height 25
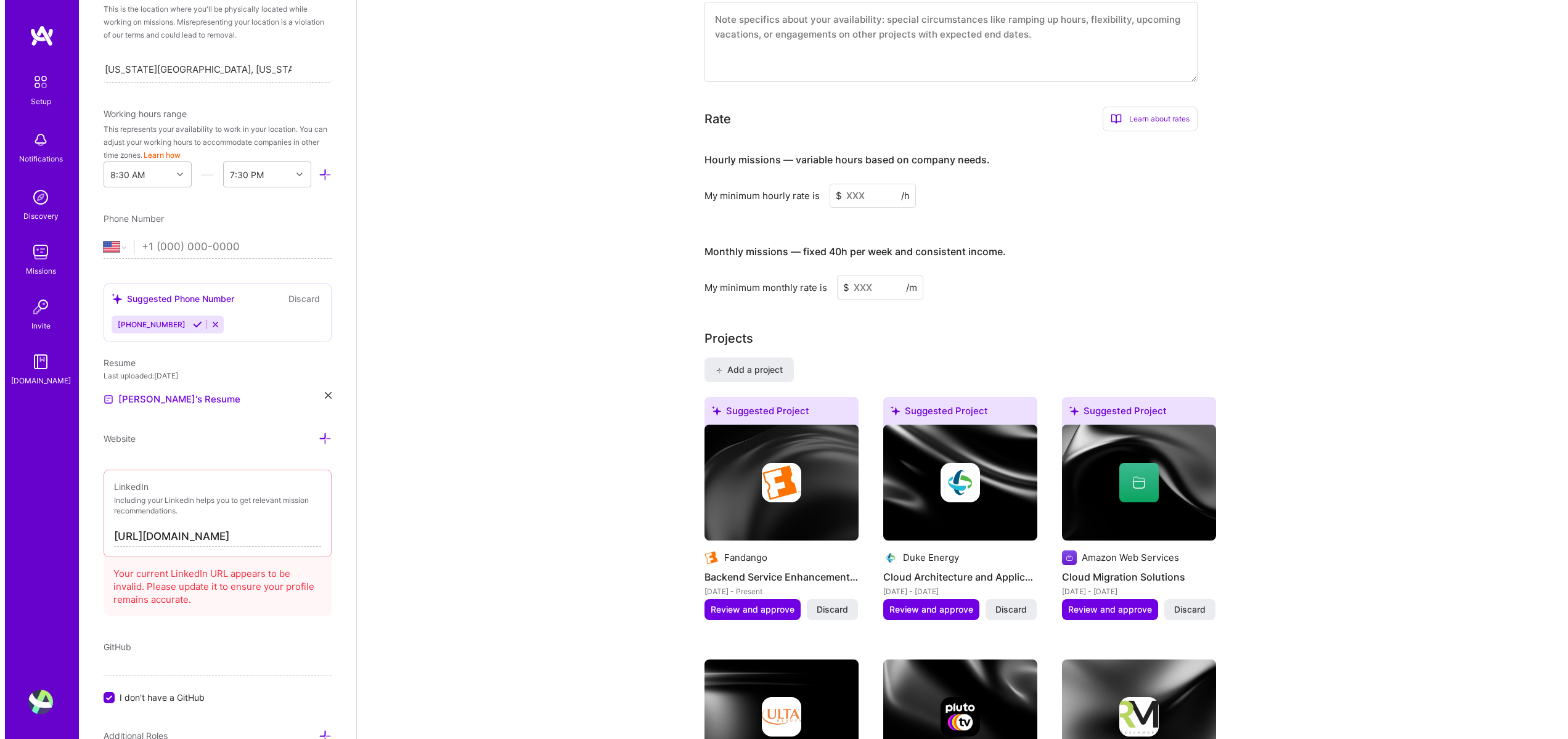
scroll to position [813, 0]
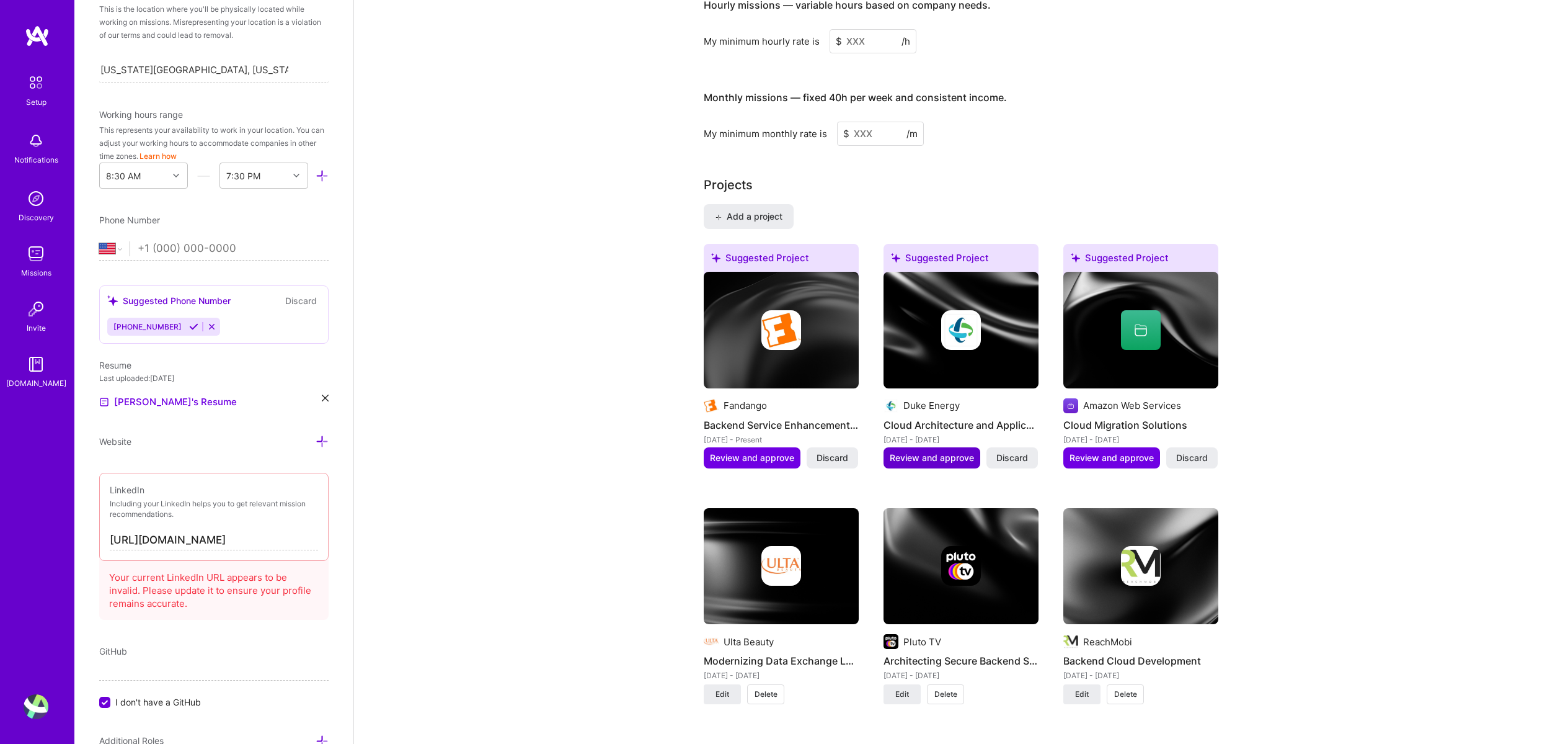
click at [935, 447] on button "Review and approve" at bounding box center [932, 457] width 97 height 21
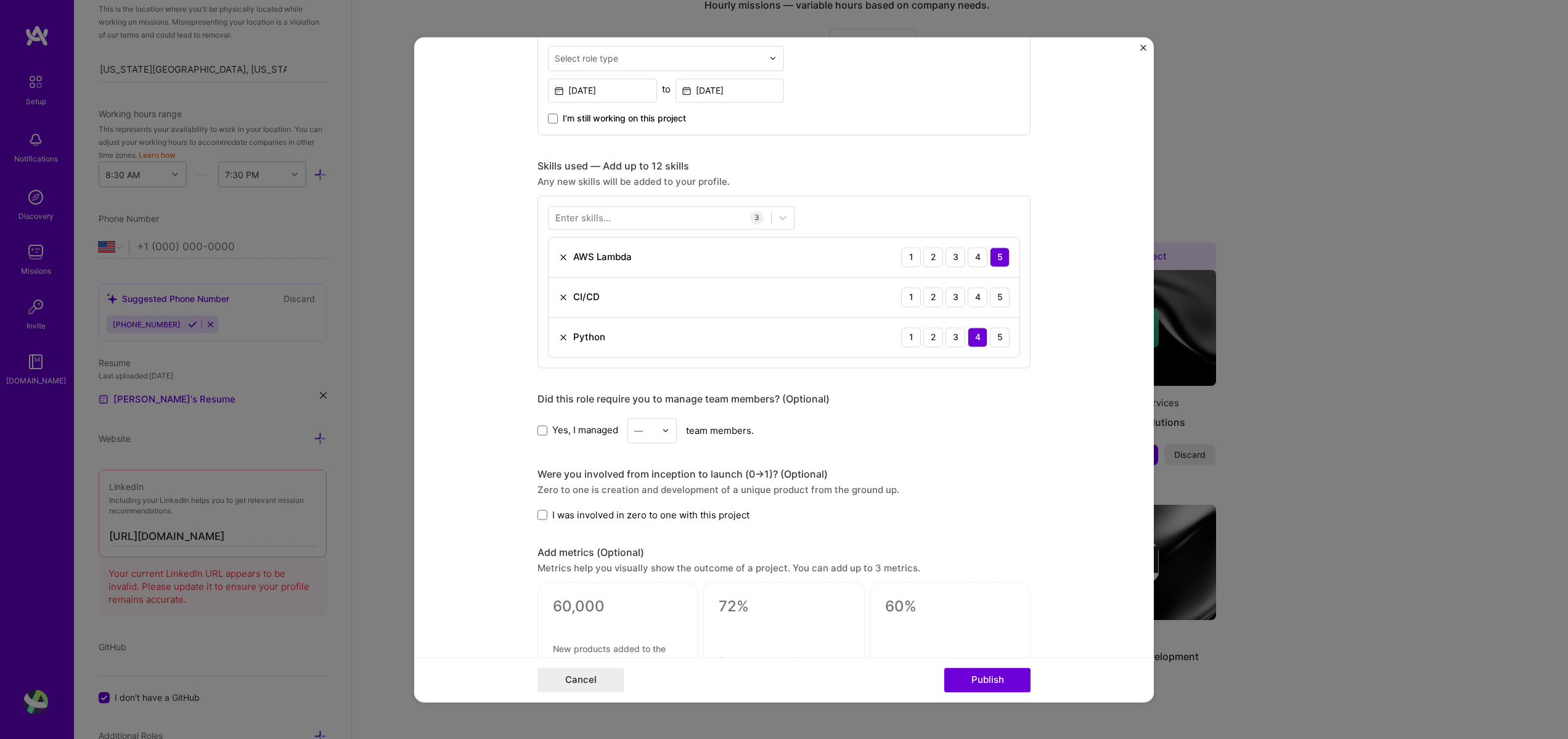
scroll to position [740, 0]
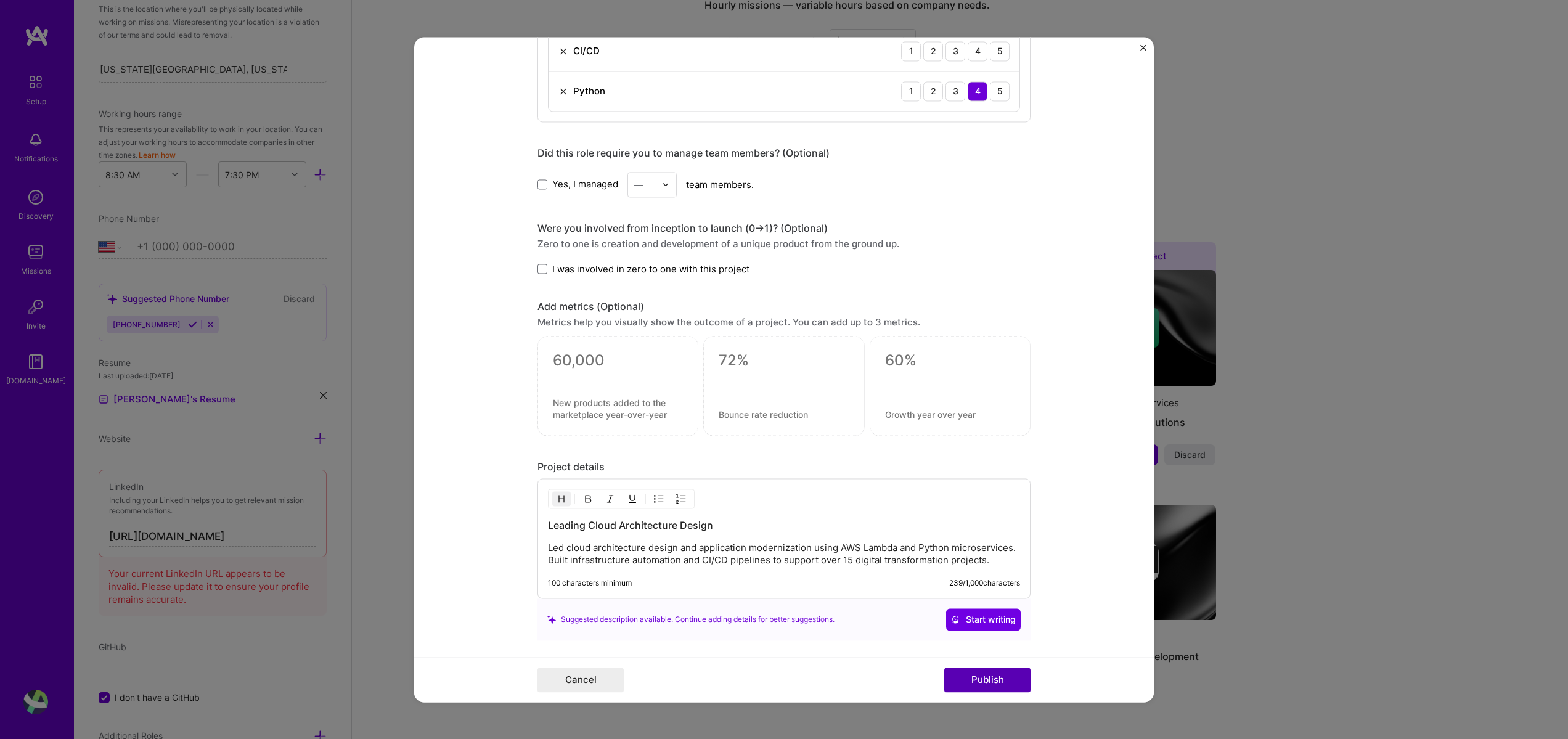
click at [985, 683] on button "Publish" at bounding box center [987, 679] width 86 height 25
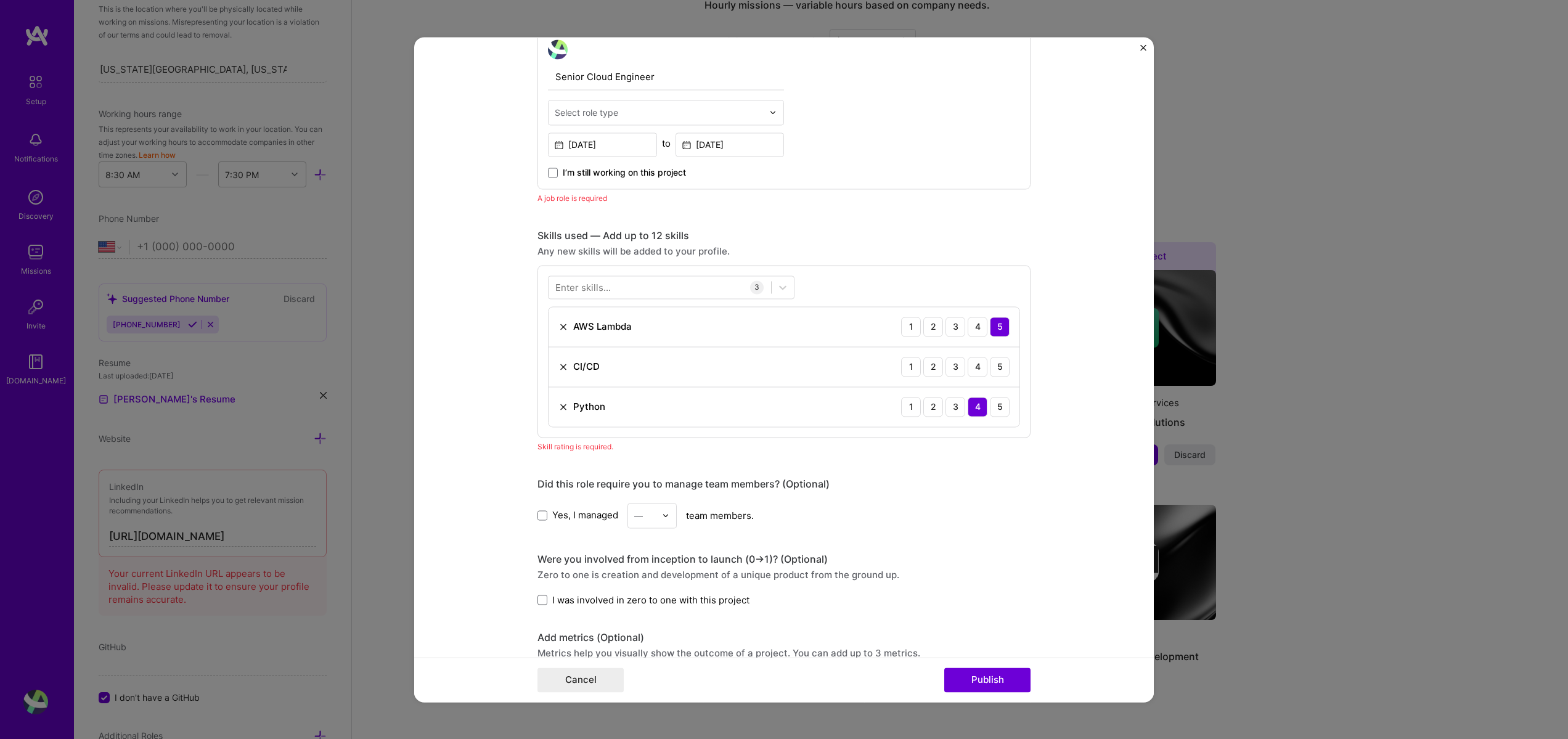
scroll to position [413, 0]
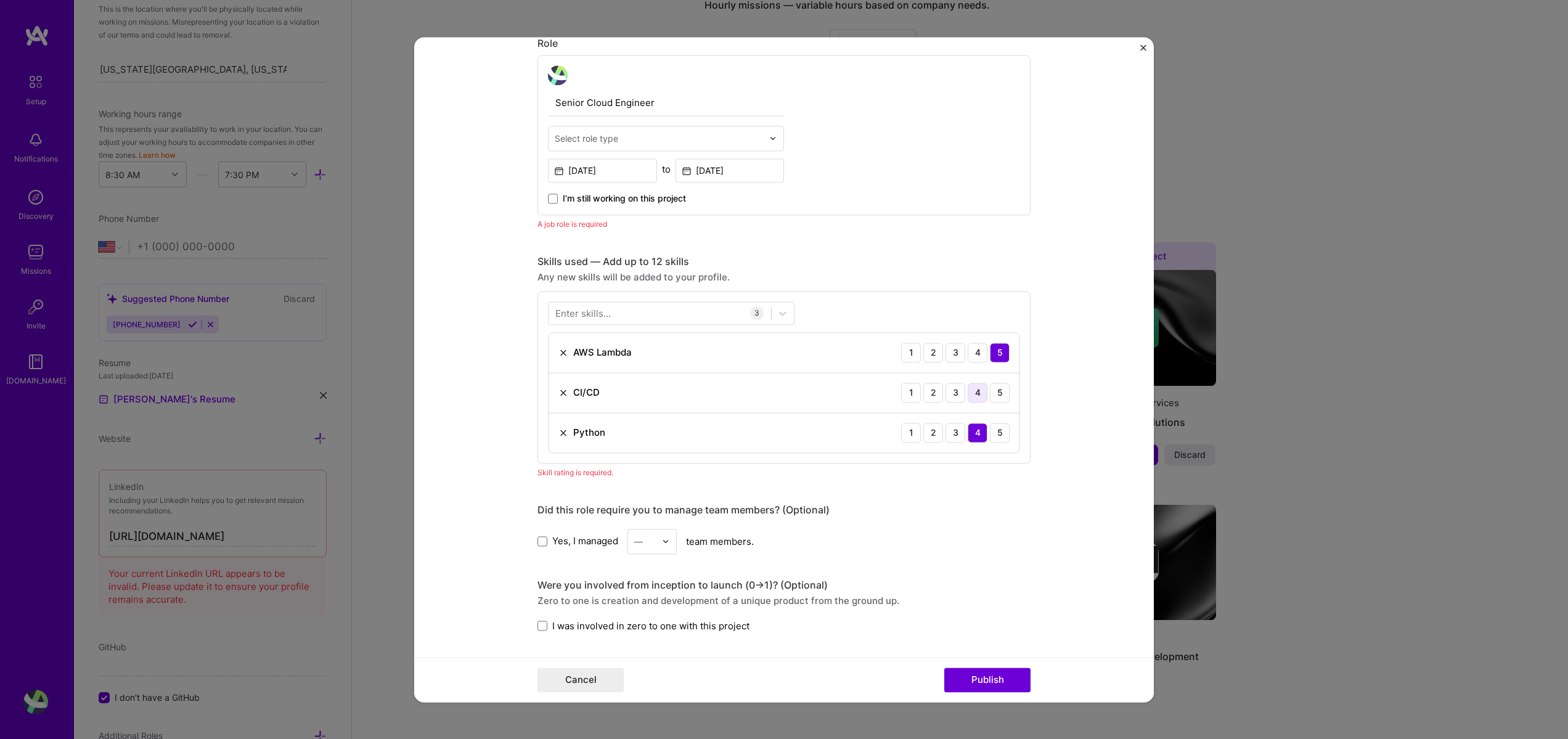
click at [975, 394] on div "4" at bounding box center [977, 392] width 19 height 19
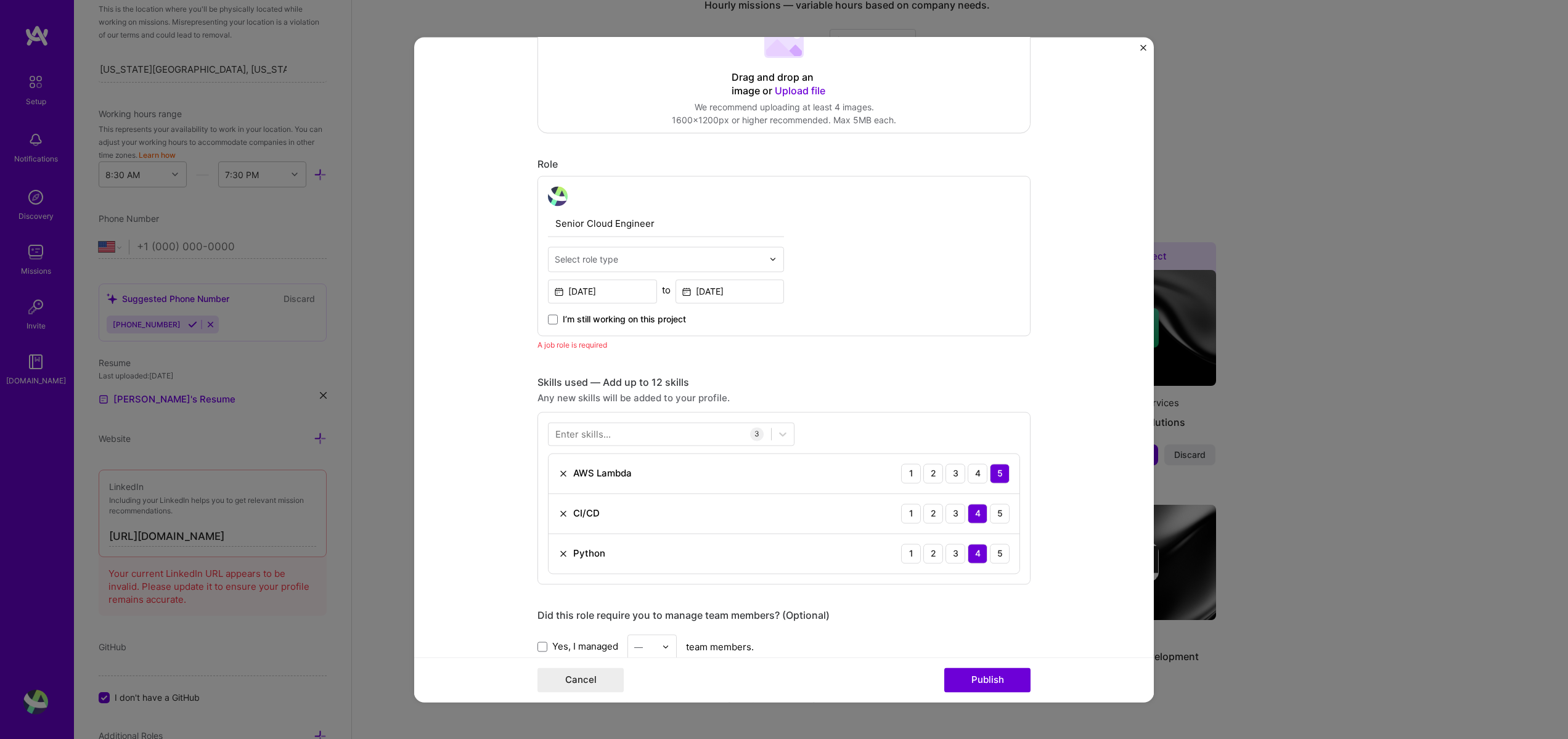
scroll to position [266, 0]
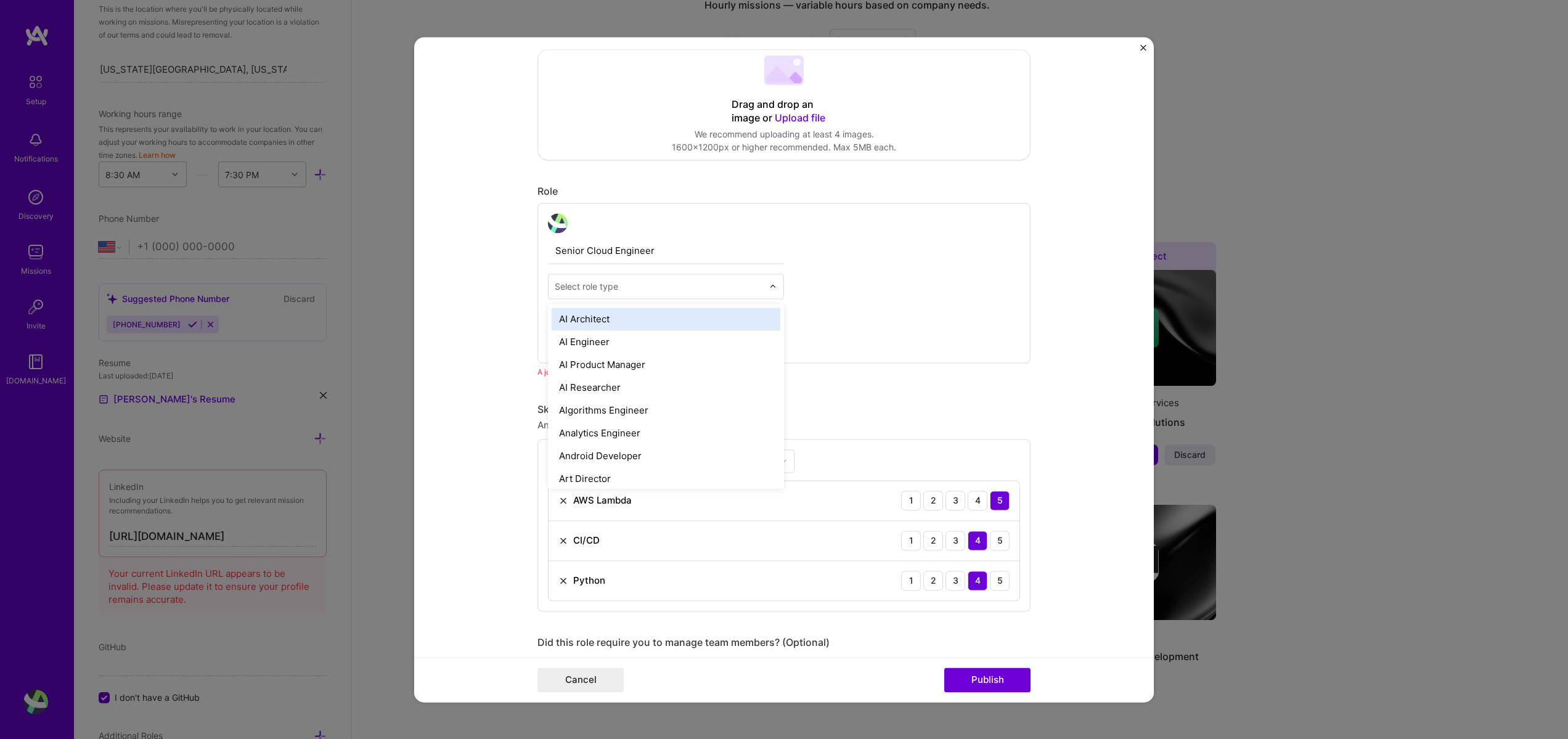
click at [769, 293] on div at bounding box center [776, 286] width 14 height 24
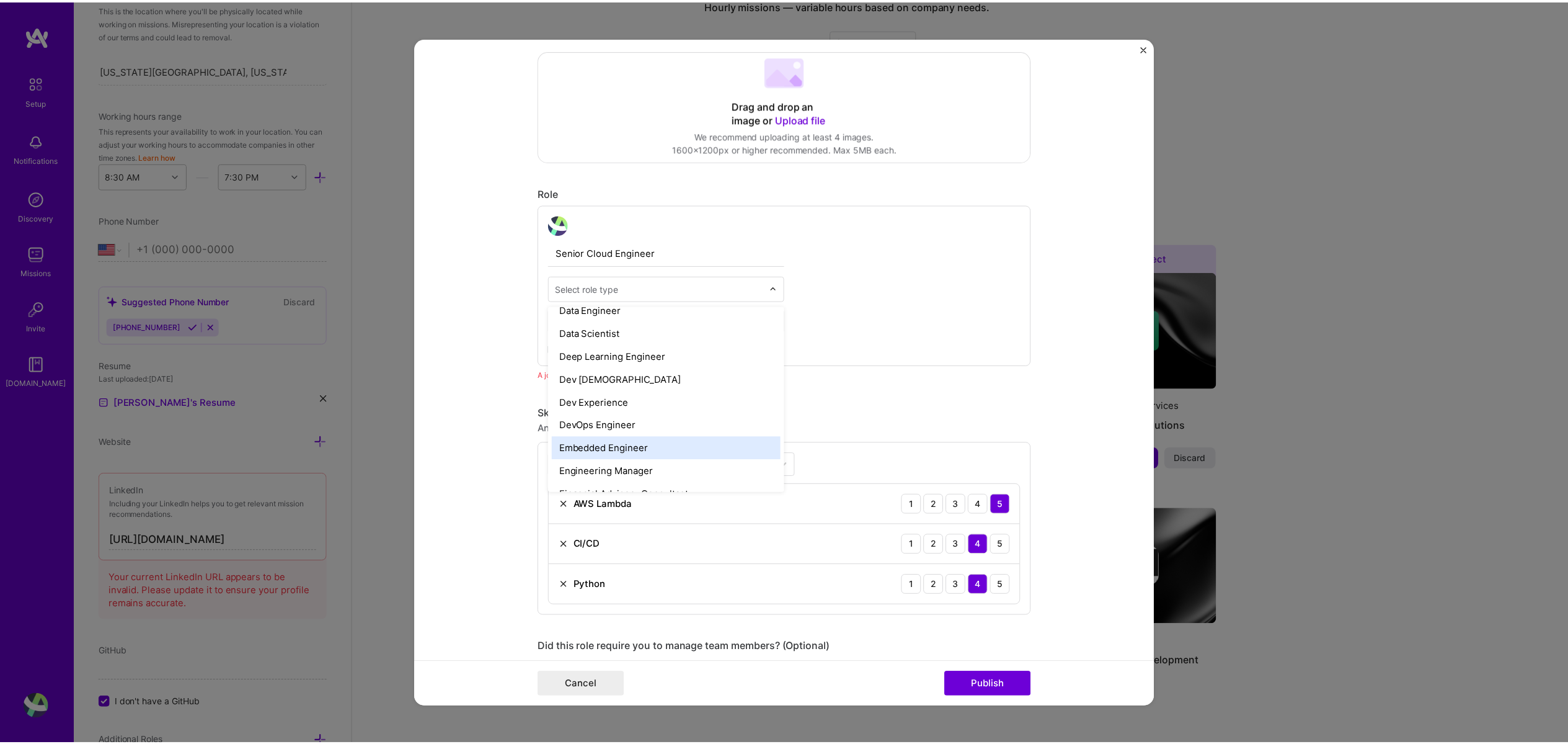
scroll to position [521, 0]
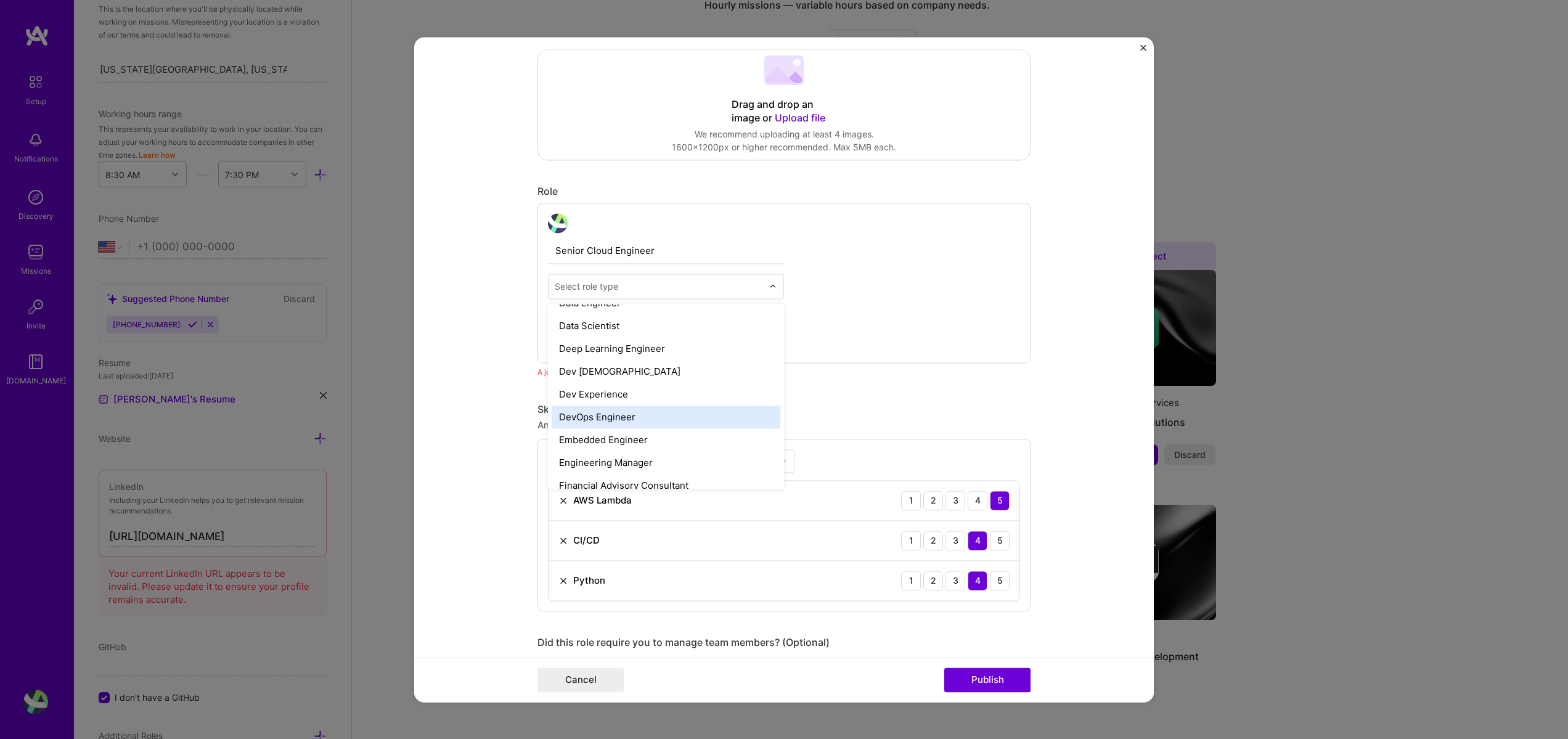
click at [635, 414] on div "DevOps Engineer" at bounding box center [666, 417] width 229 height 23
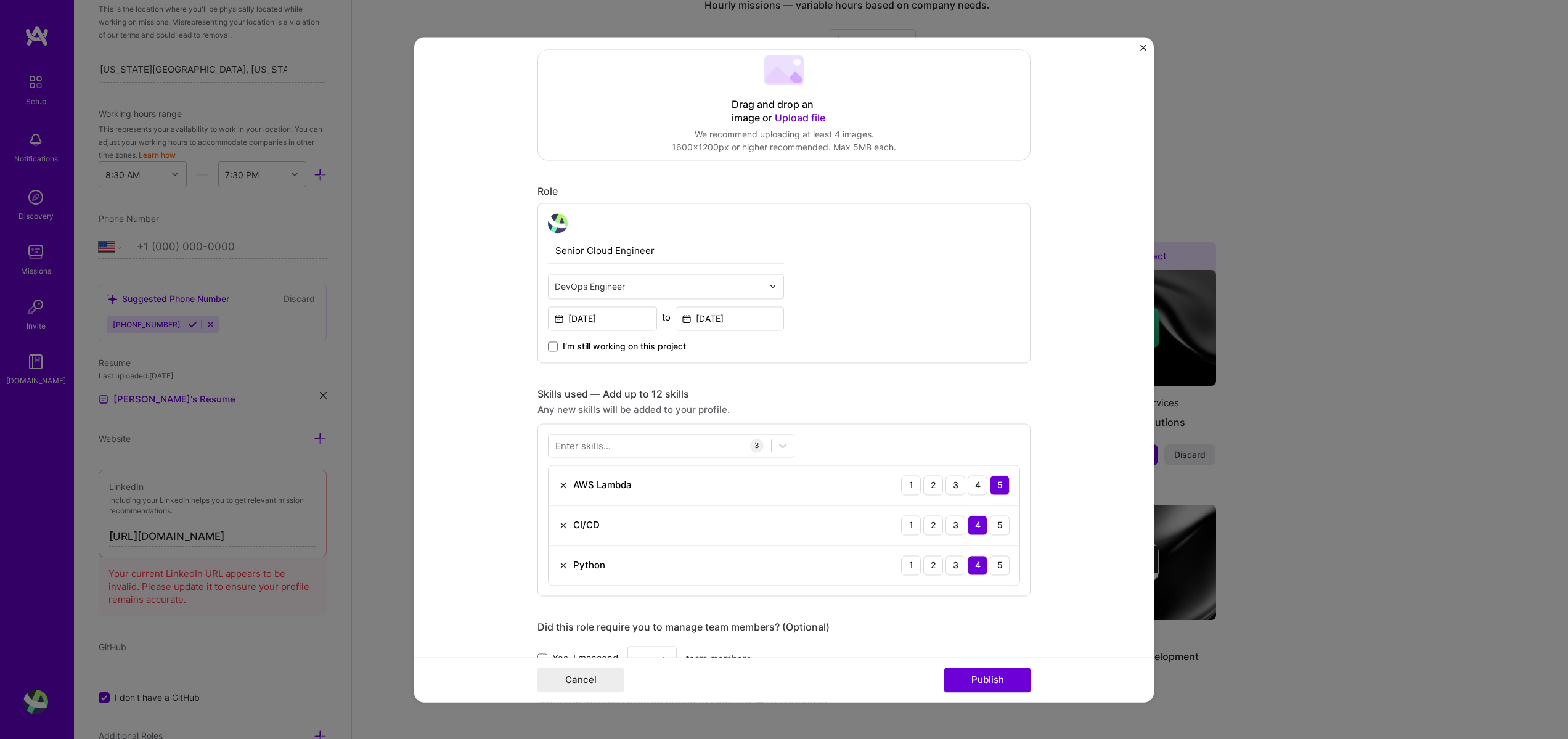
click at [1001, 693] on div "Cancel Publish" at bounding box center [784, 679] width 740 height 45
click at [993, 677] on button "Publish" at bounding box center [987, 679] width 86 height 25
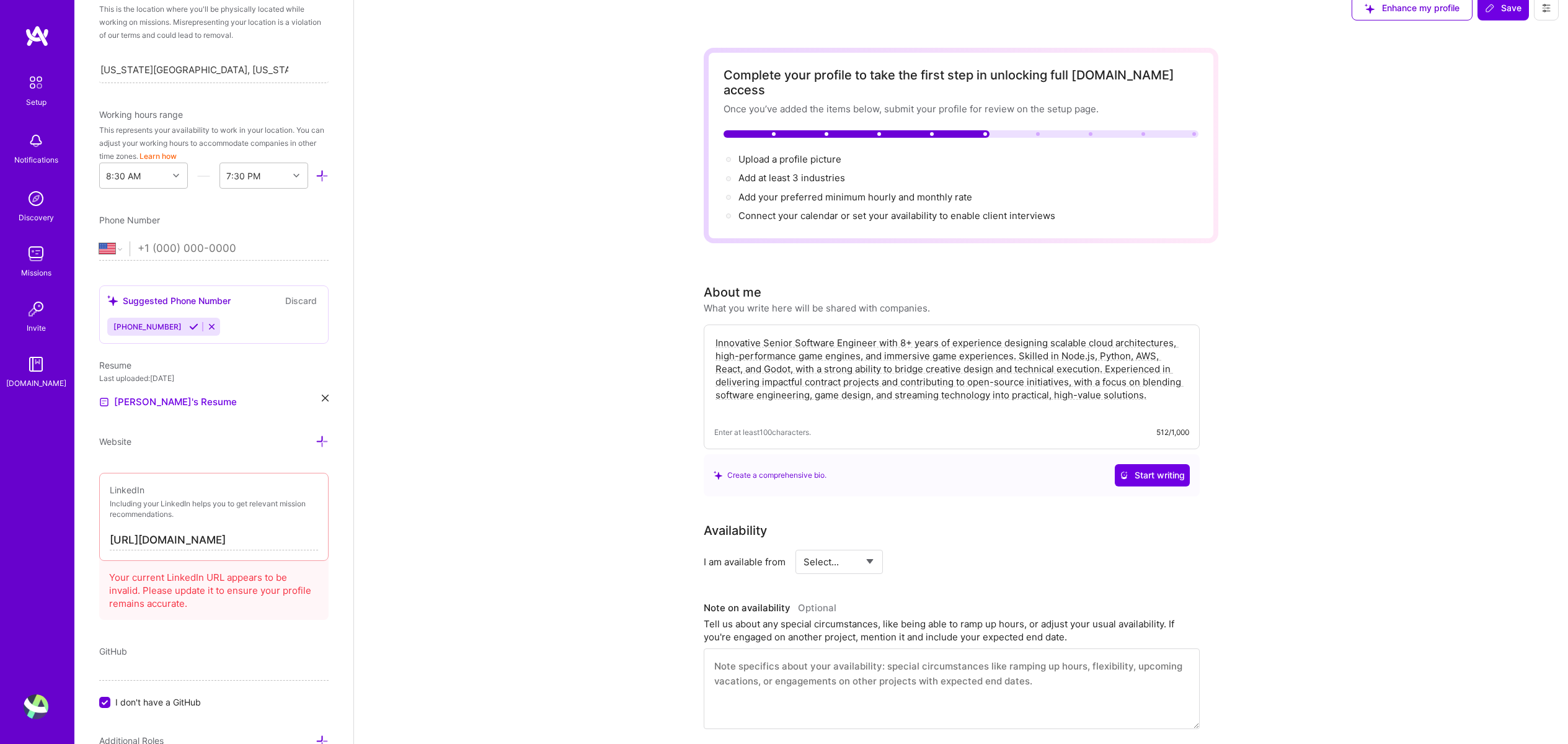
scroll to position [0, 0]
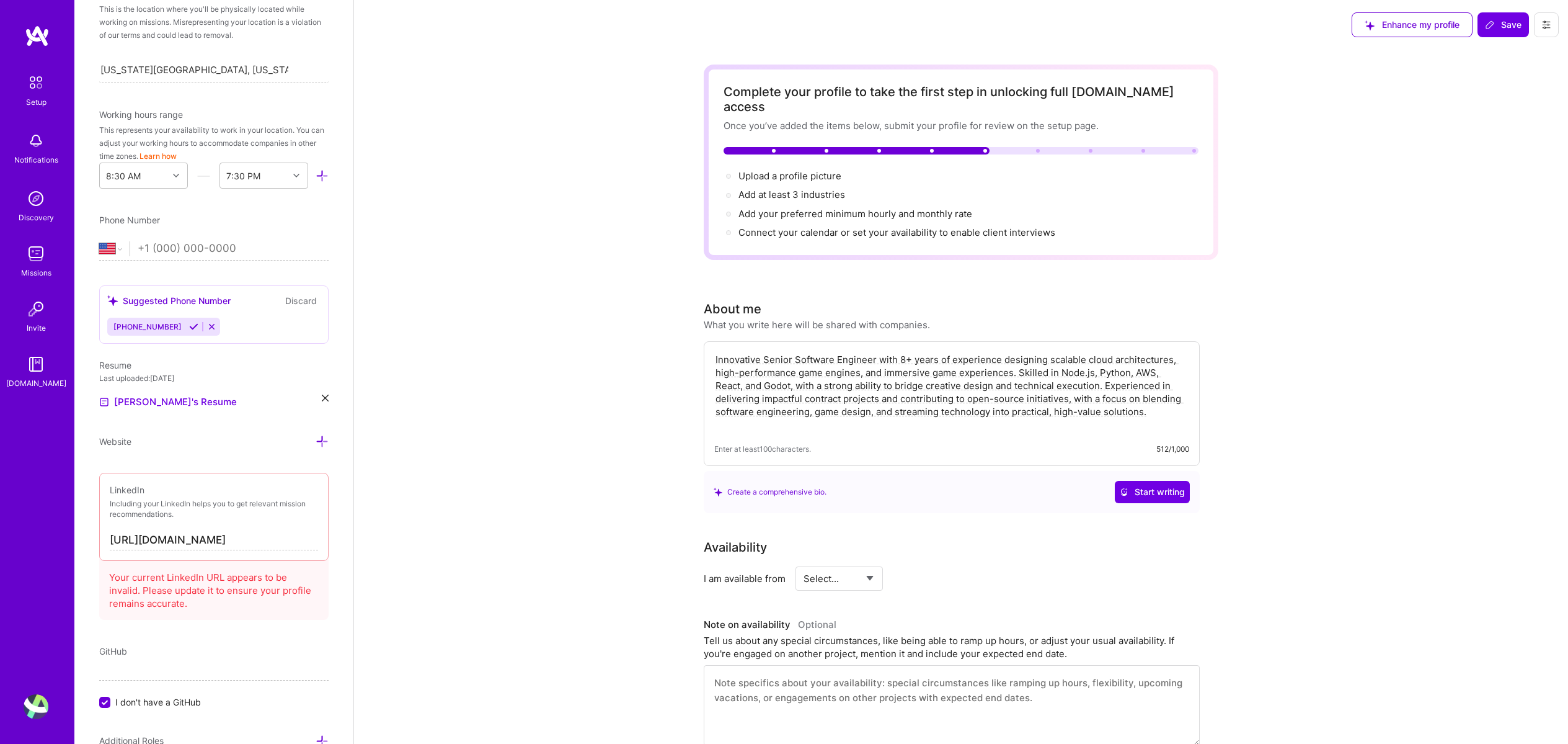
click at [762, 380] on textarea "Innovative Senior Software Engineer with 8+ years of experience designing scala…" at bounding box center [952, 392] width 475 height 81
click at [745, 368] on textarea "Innovative Senior Software Engineer with 8+ years of experience designing scala…" at bounding box center [952, 392] width 475 height 81
click at [746, 368] on textarea "Innovative Senior Software Engineer with 8+ years of experience designing scala…" at bounding box center [952, 392] width 475 height 81
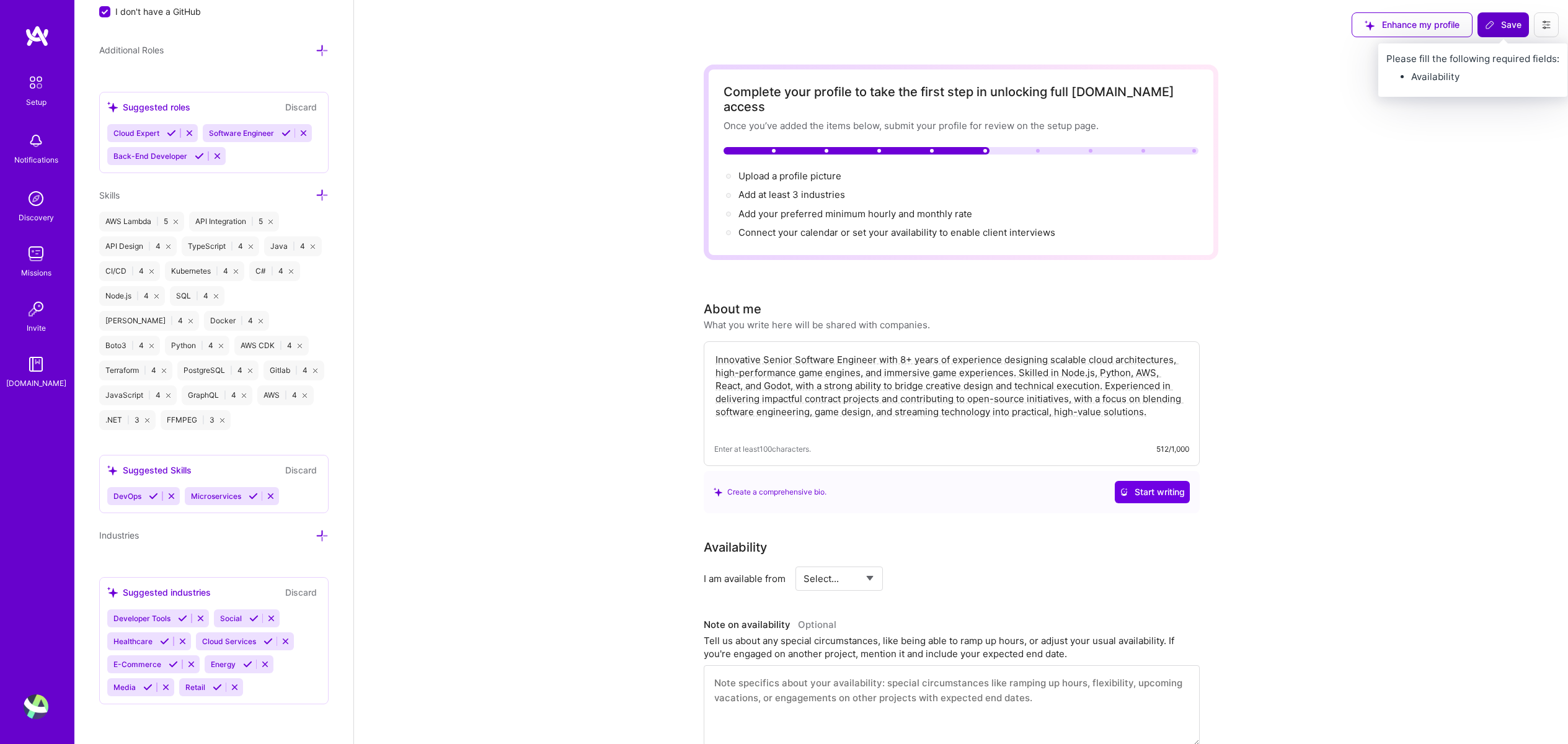
click at [1515, 22] on span "Save" at bounding box center [1503, 25] width 36 height 12
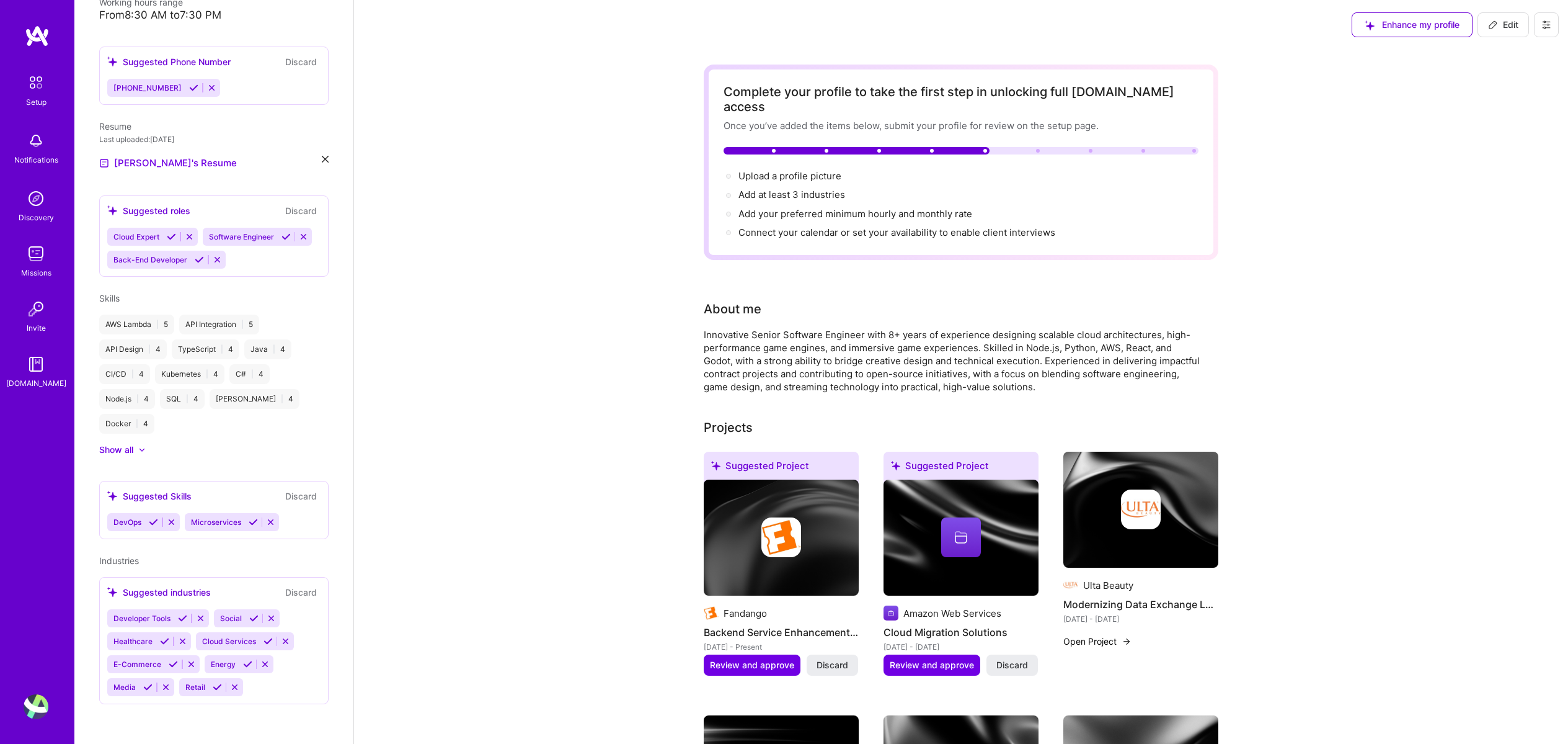
click at [802, 170] on div "Upload a profile picture →" at bounding box center [789, 176] width 103 height 13
click at [795, 170] on span "Upload a profile picture →" at bounding box center [795, 176] width 114 height 12
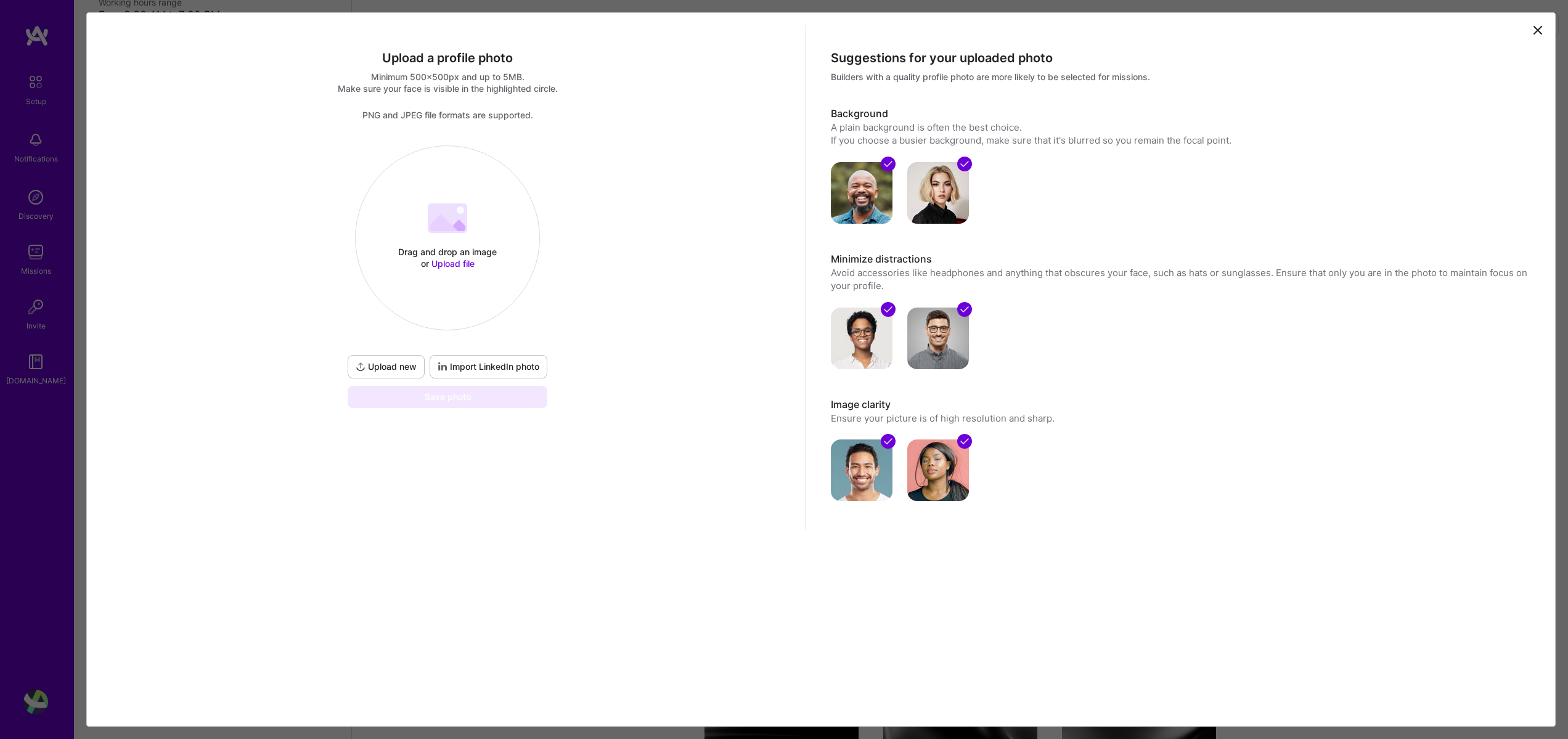
click at [460, 272] on div "Drag and drop an image or Upload file Upload file" at bounding box center [448, 237] width 184 height 130
click at [493, 397] on div at bounding box center [581, 320] width 266 height 266
click at [437, 174] on button "Done" at bounding box center [421, 166] width 35 height 21
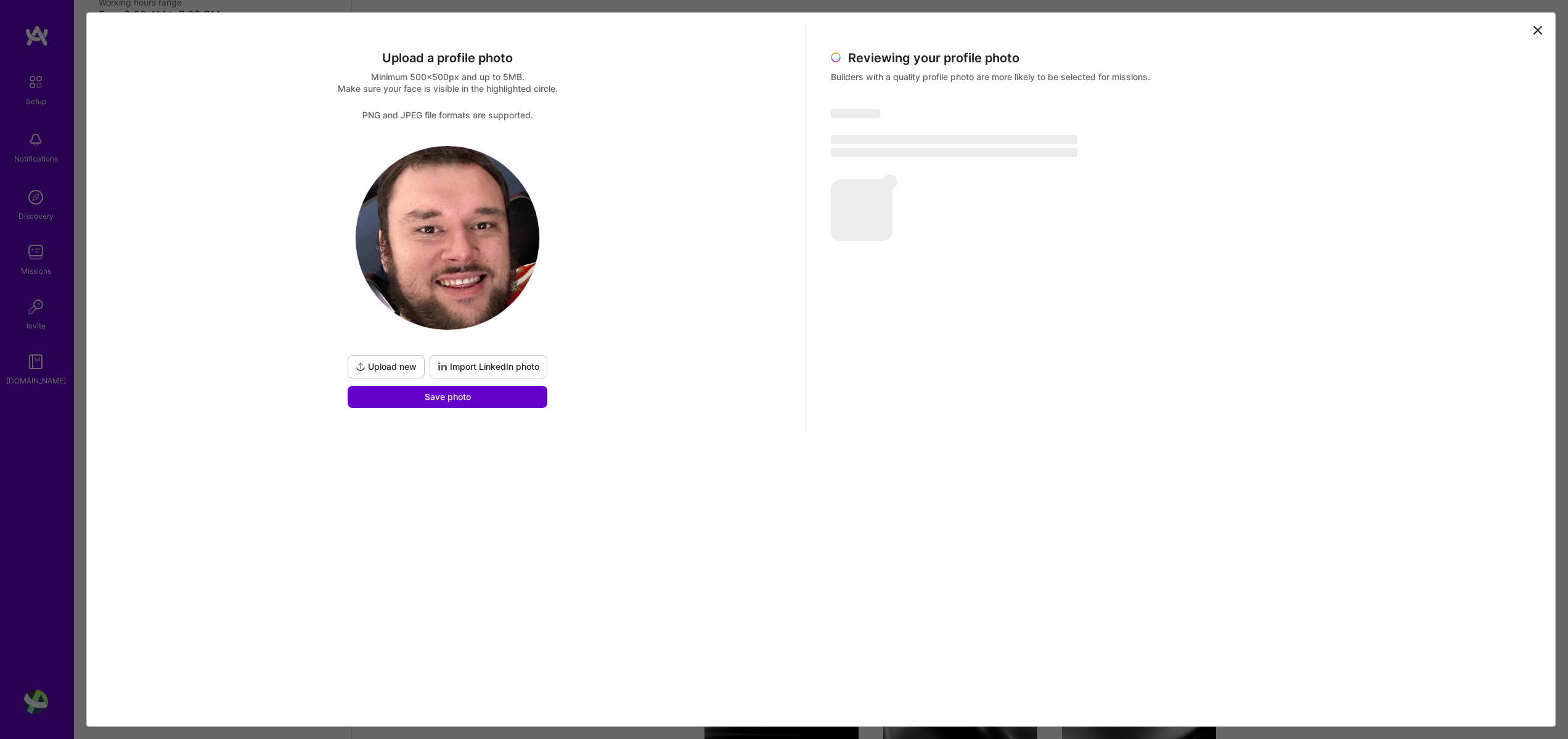
click at [429, 402] on span "Save photo" at bounding box center [448, 397] width 46 height 12
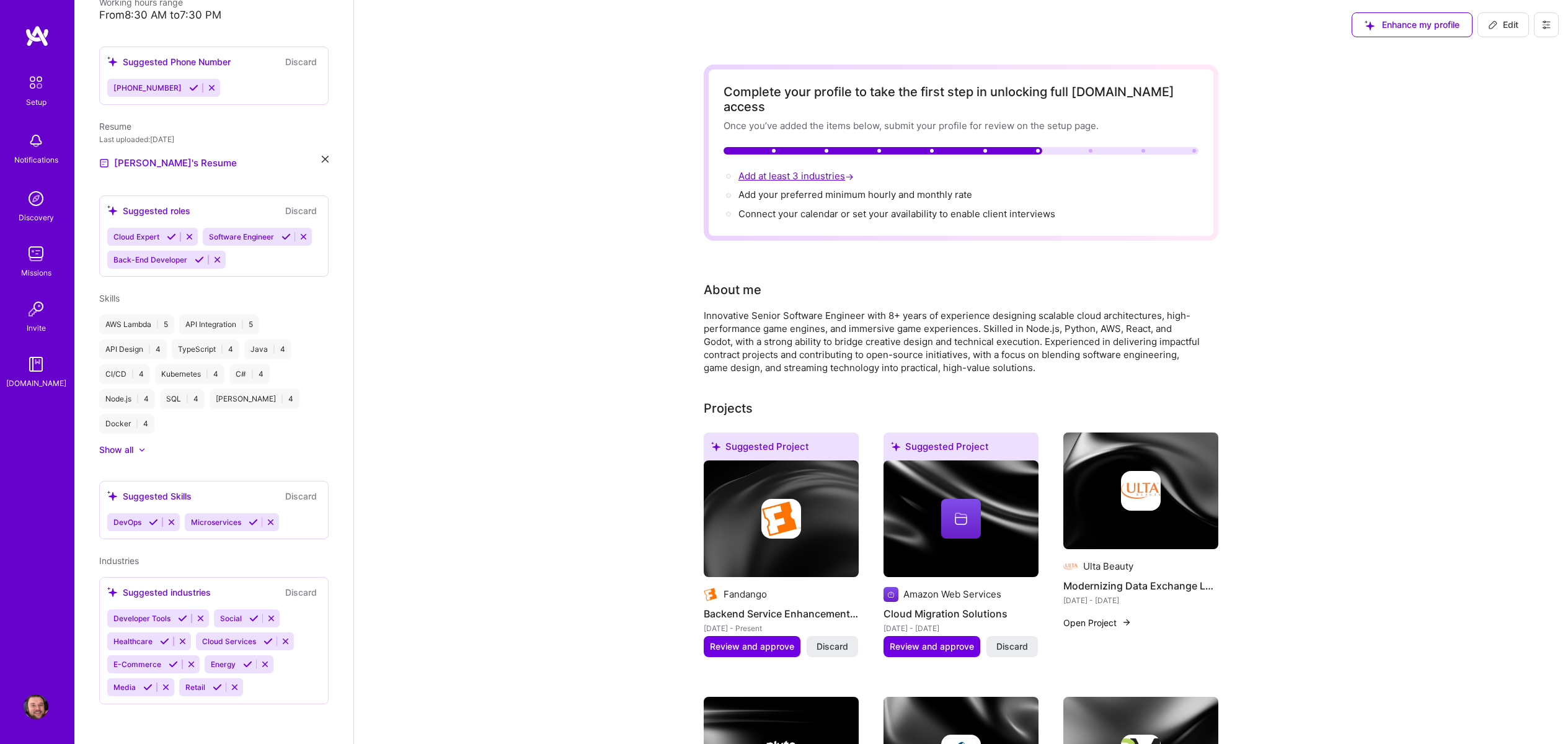
click at [805, 170] on span "Add at least 3 industries →" at bounding box center [797, 176] width 118 height 12
select select "US"
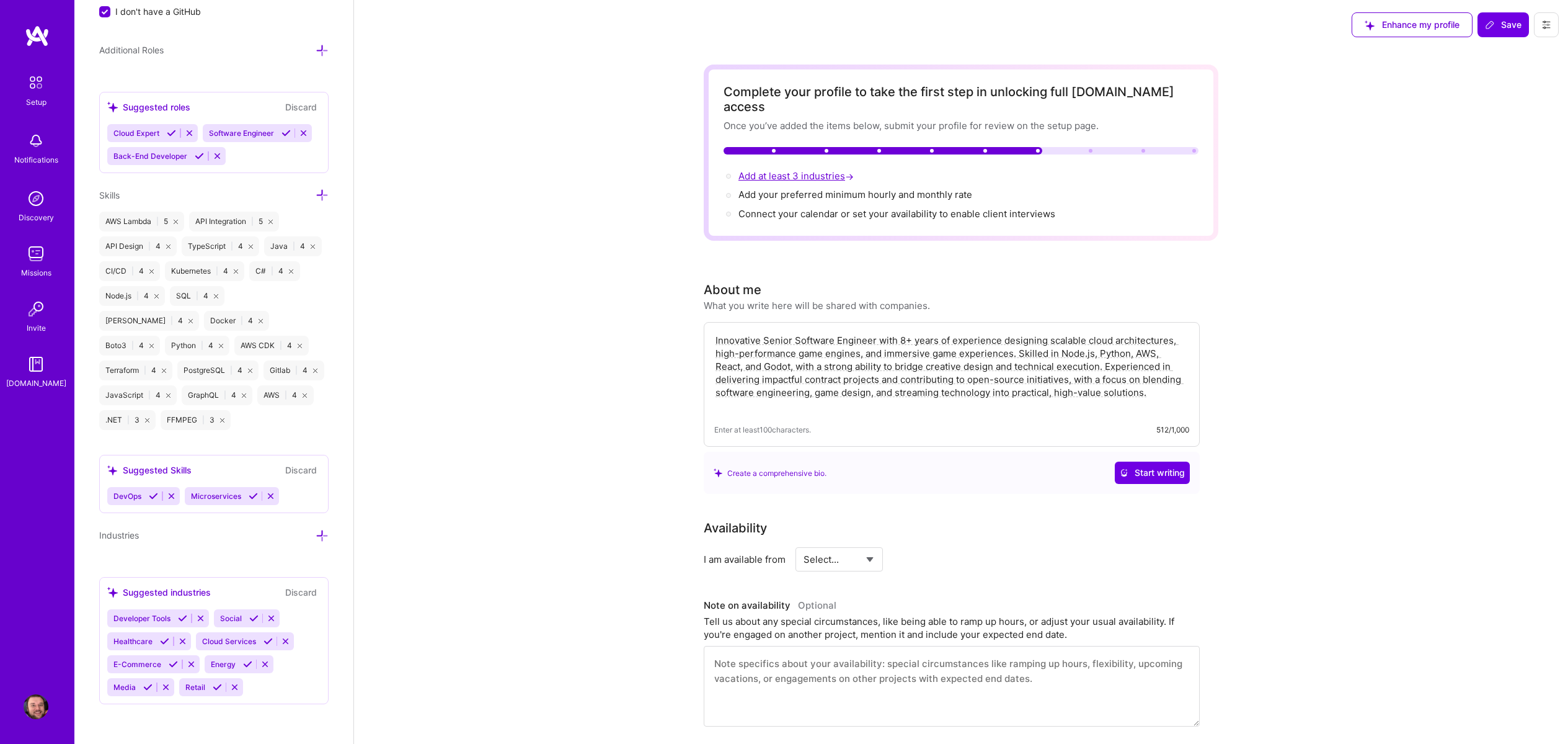
scroll to position [984, 0]
click at [270, 639] on icon at bounding box center [269, 641] width 9 height 9
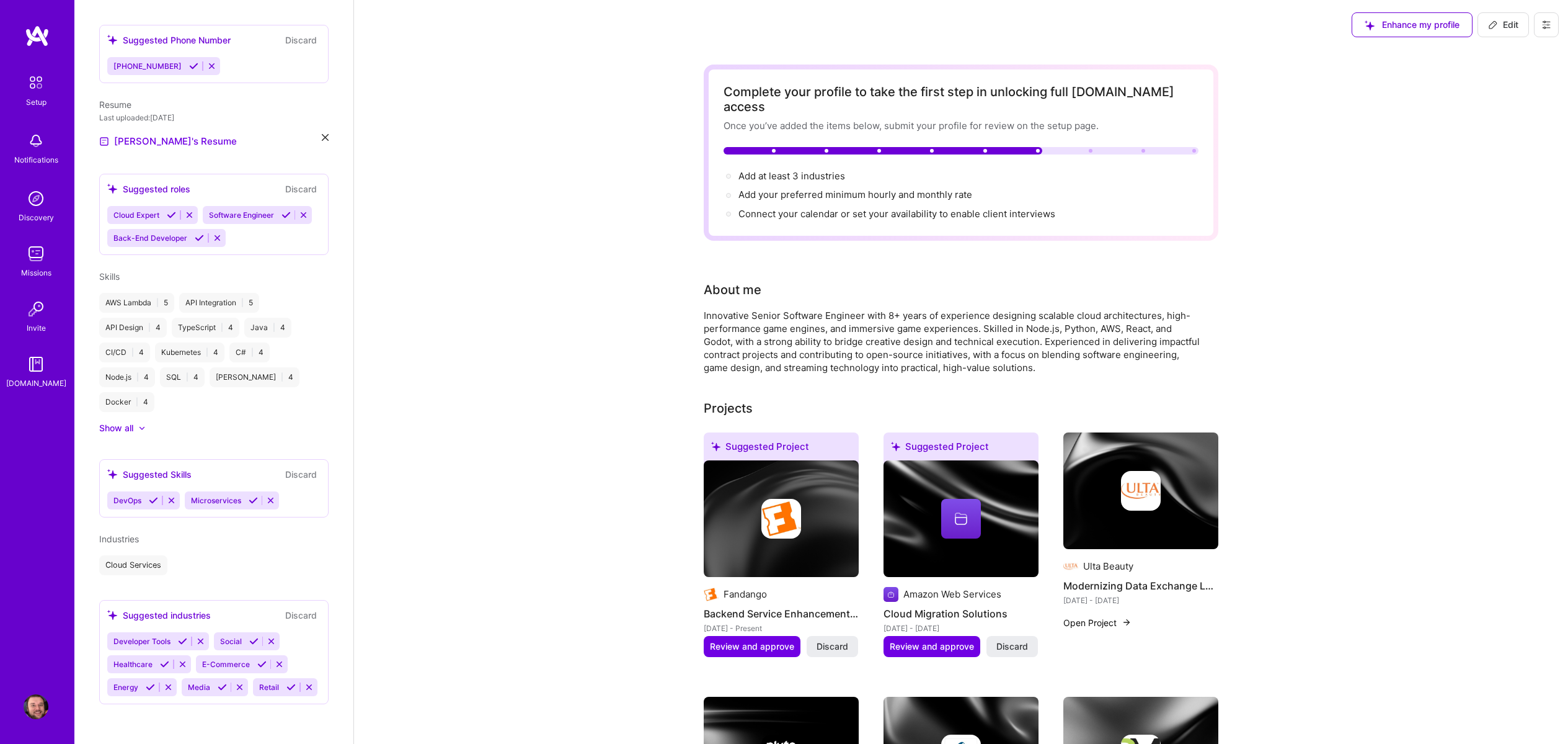
scroll to position [362, 0]
click at [258, 659] on button at bounding box center [262, 665] width 17 height 11
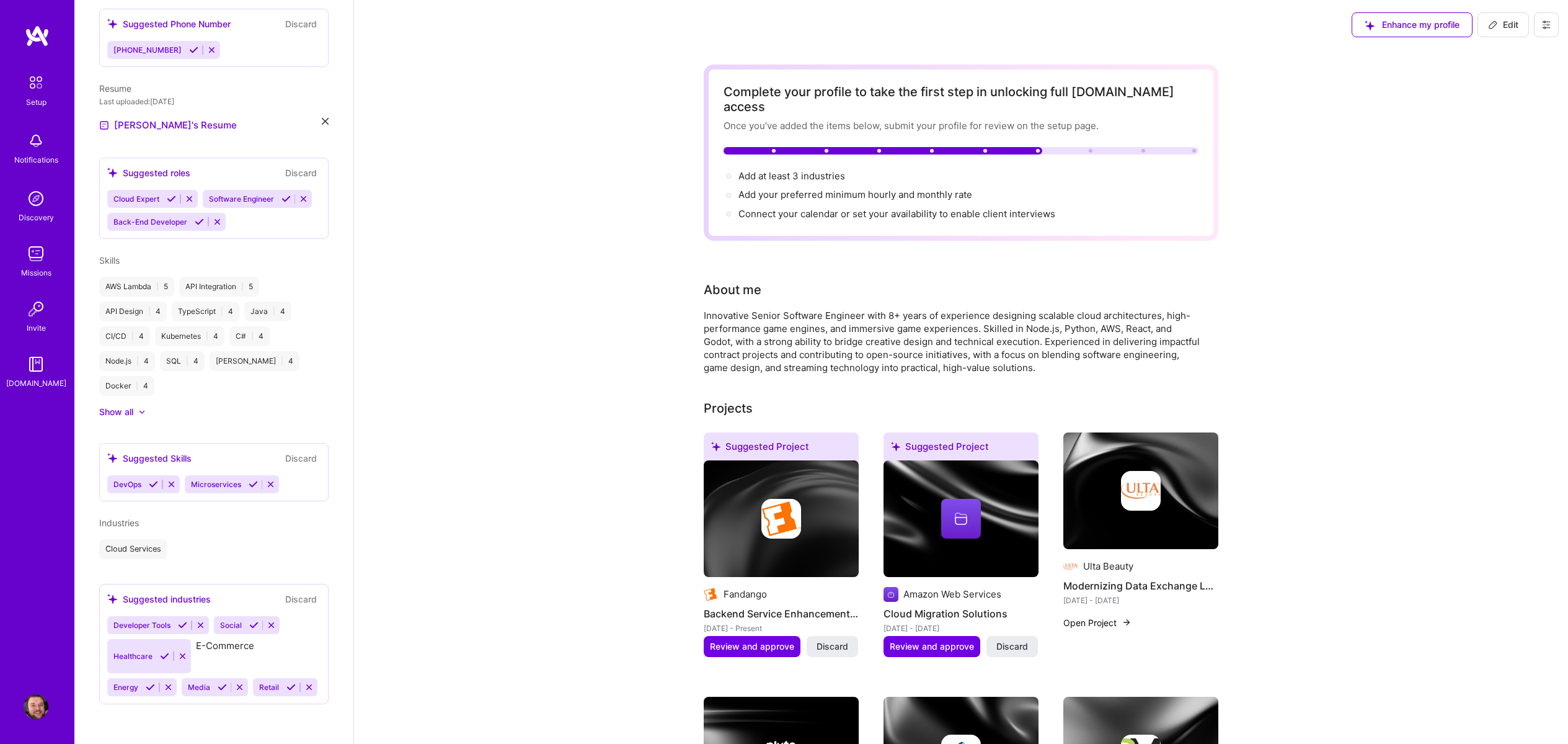
scroll to position [339, 0]
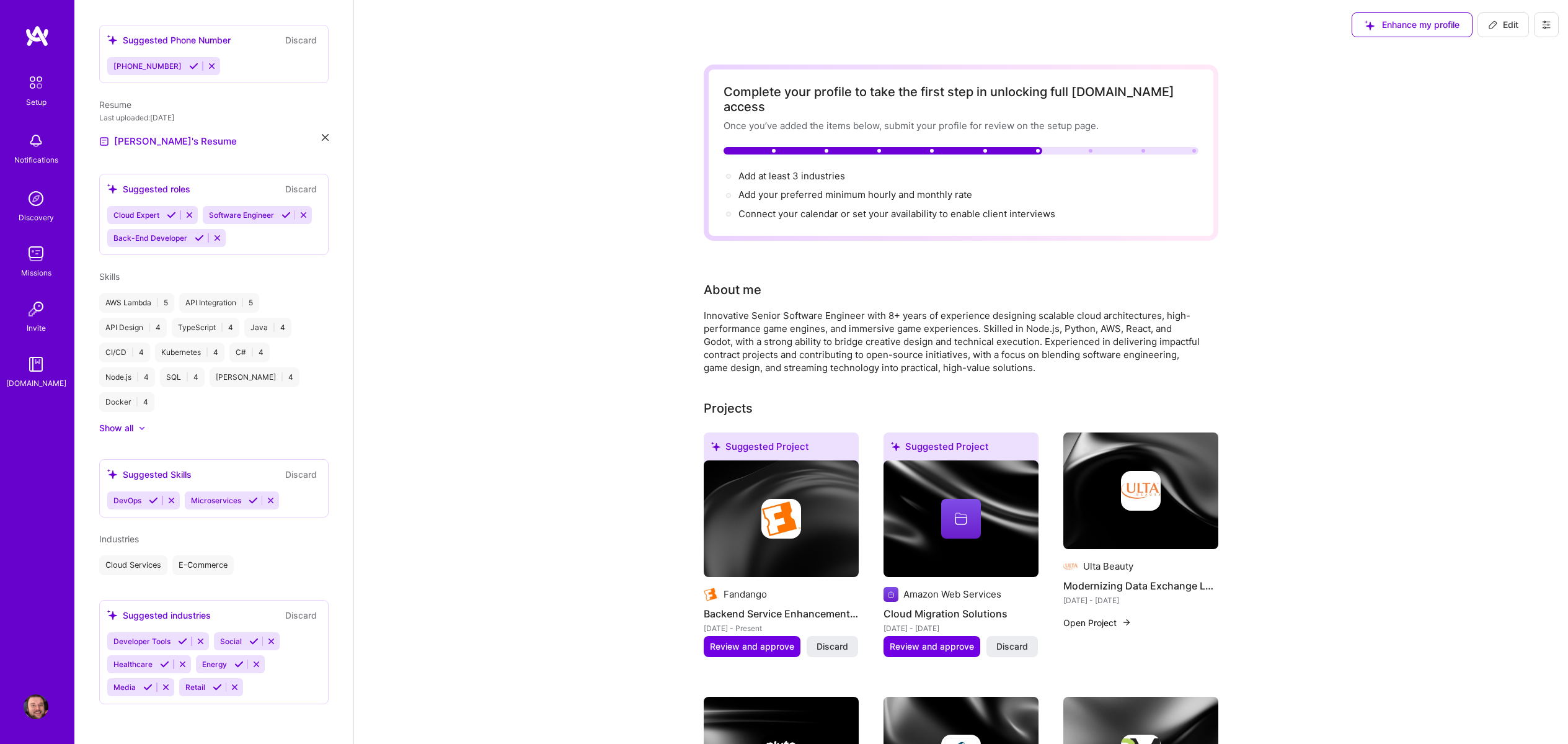
click at [238, 665] on icon at bounding box center [239, 665] width 9 height 9
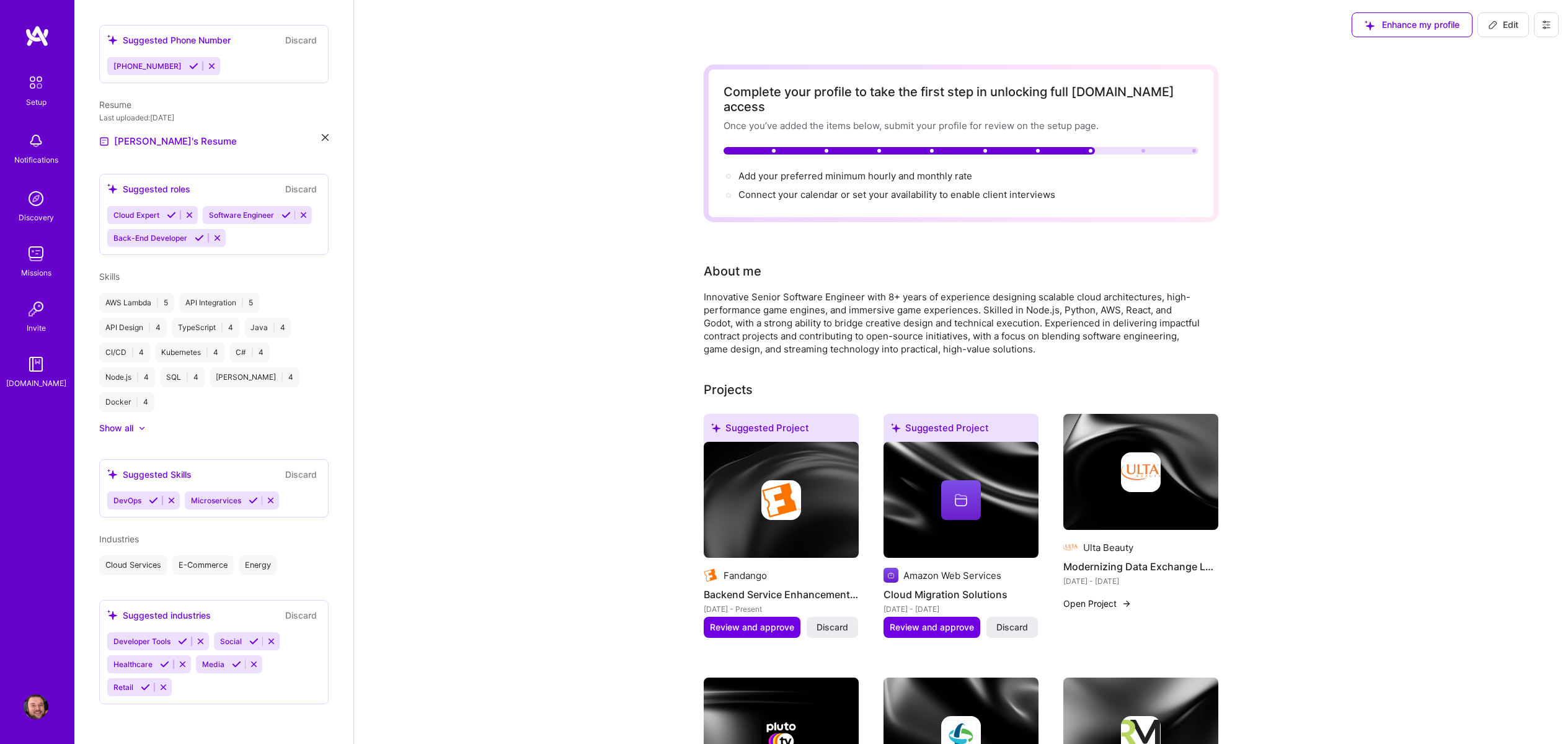
click at [175, 639] on button at bounding box center [182, 642] width 17 height 11
click at [871, 170] on span "Add your preferred minimum hourly and monthly rate →" at bounding box center [861, 176] width 245 height 12
select select "US"
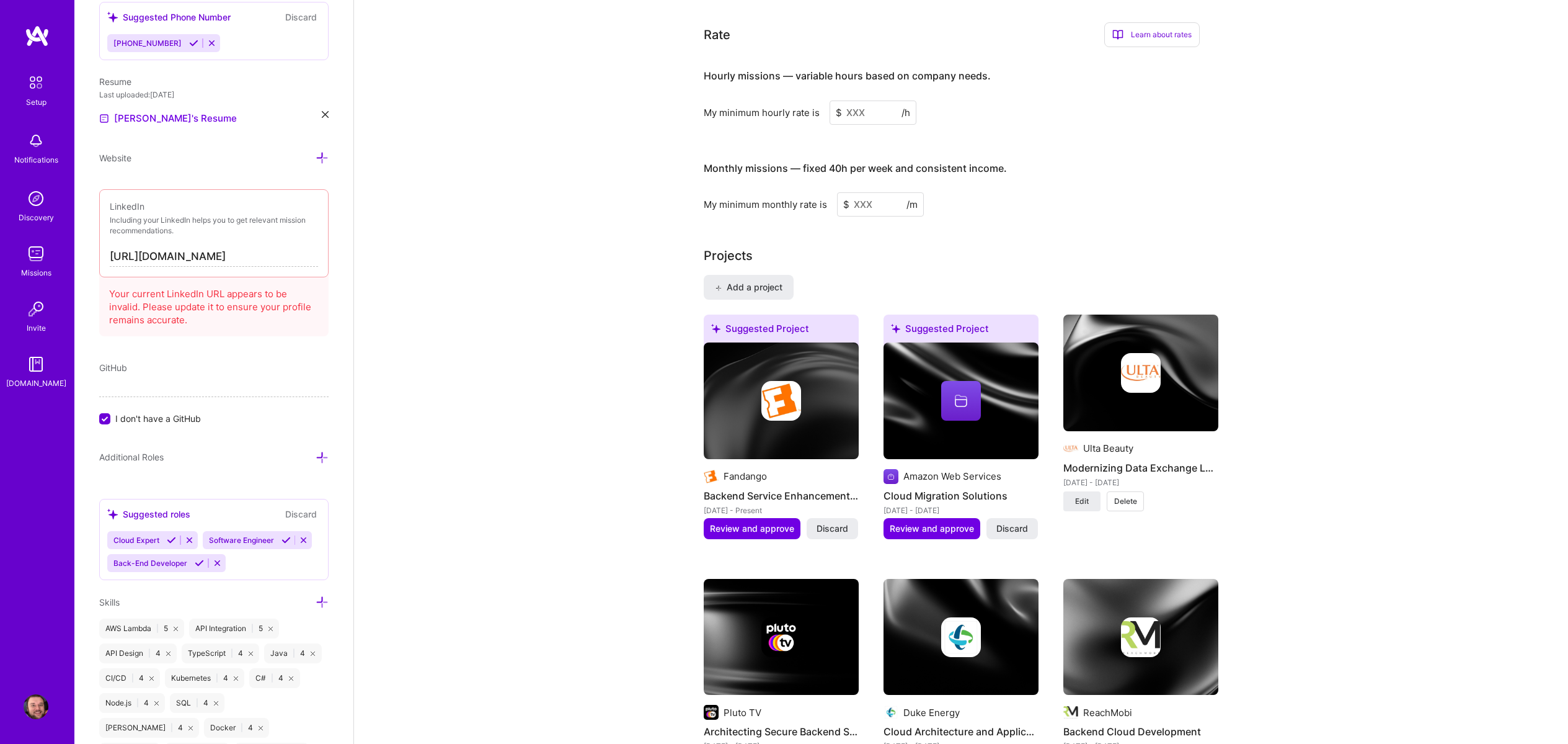
scroll to position [718, 0]
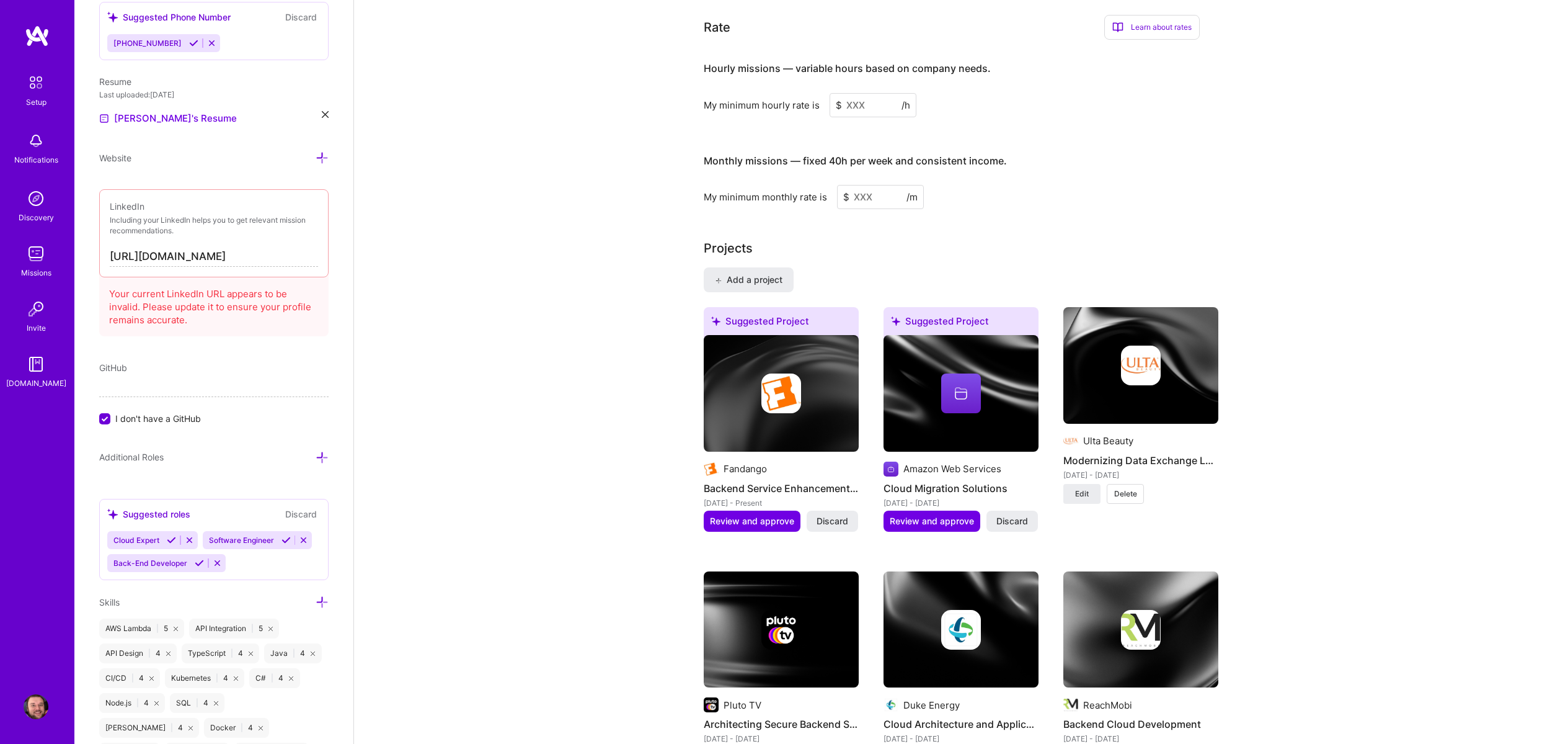
click at [858, 95] on input at bounding box center [873, 105] width 87 height 24
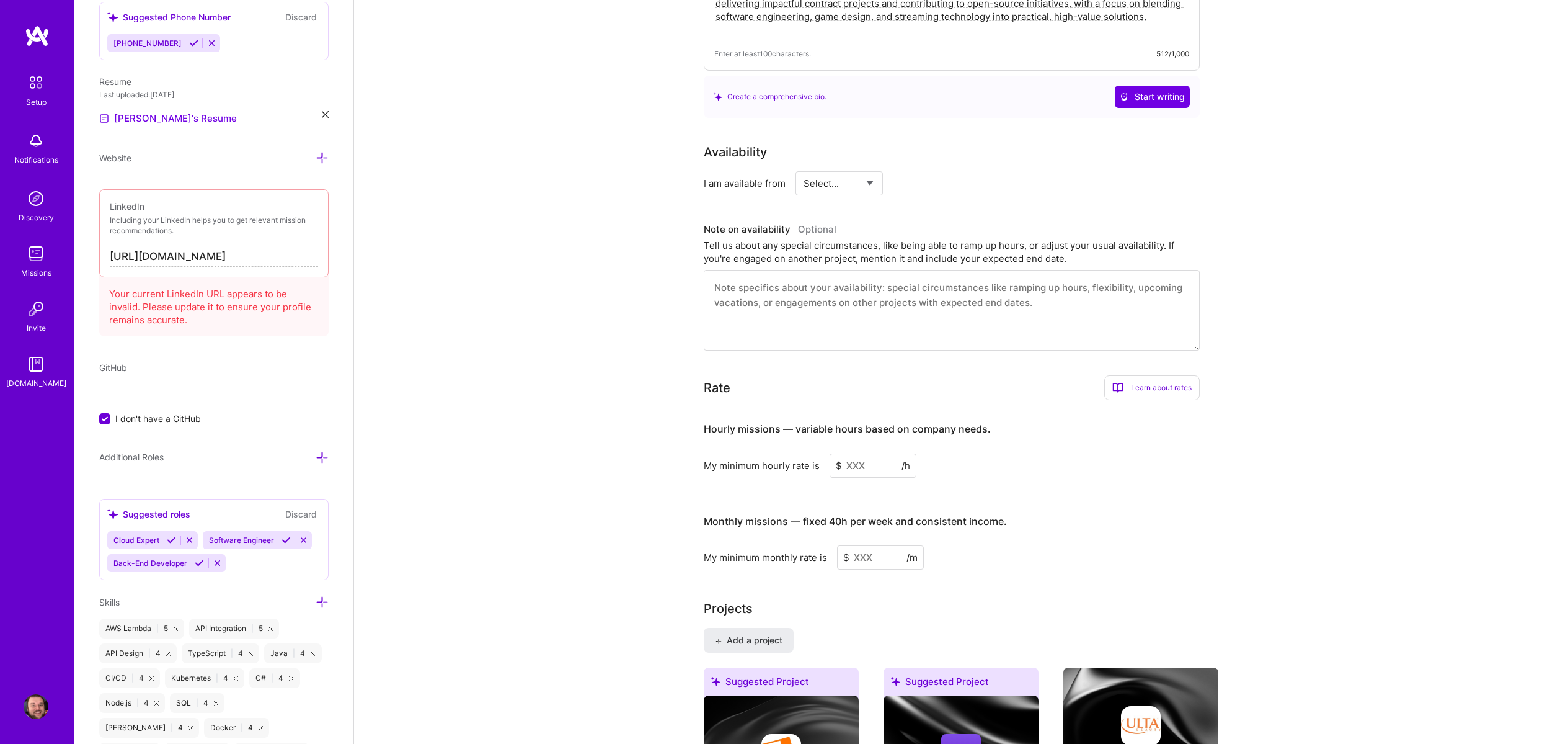
scroll to position [345, 0]
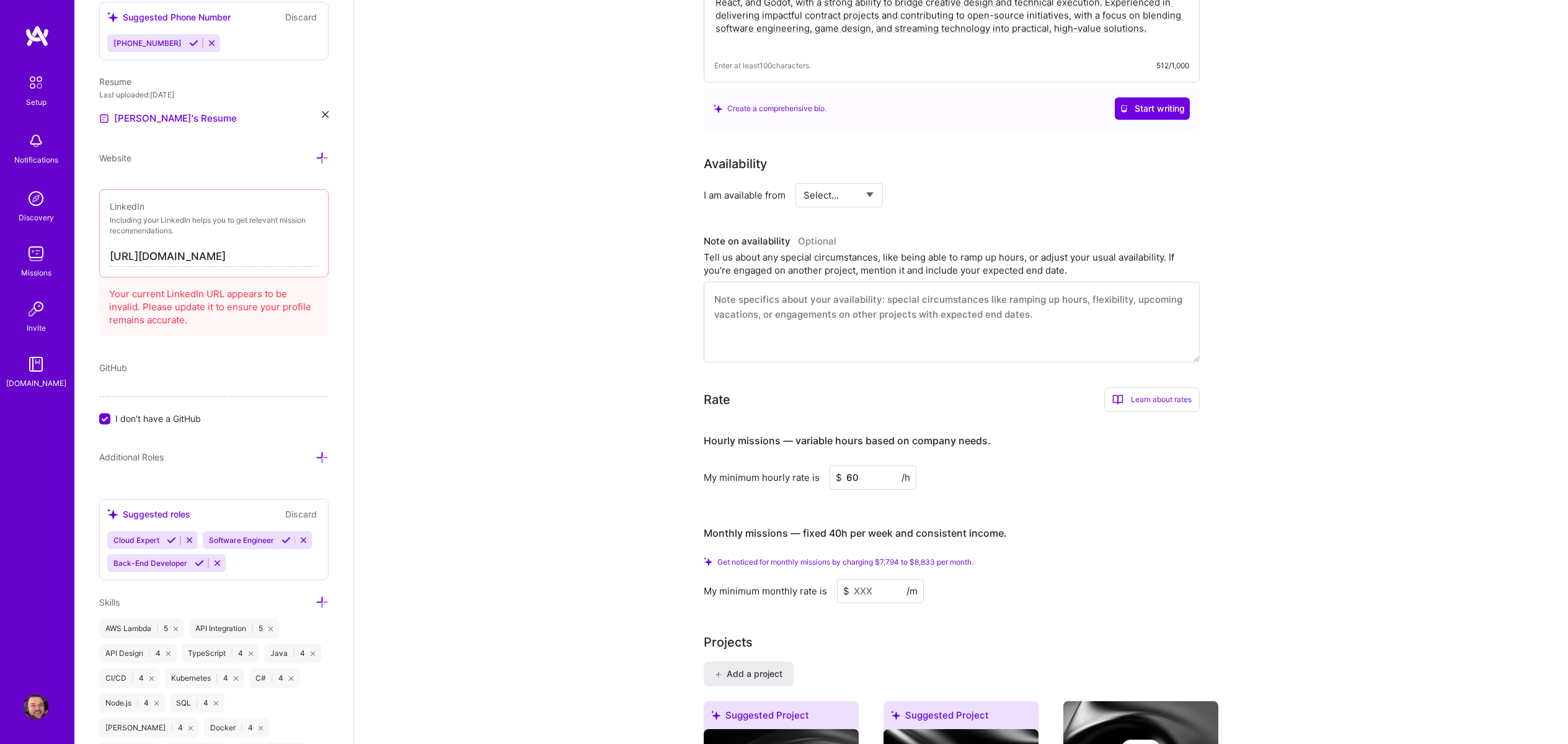
click at [870, 467] on input "60" at bounding box center [873, 477] width 87 height 24
type input "6"
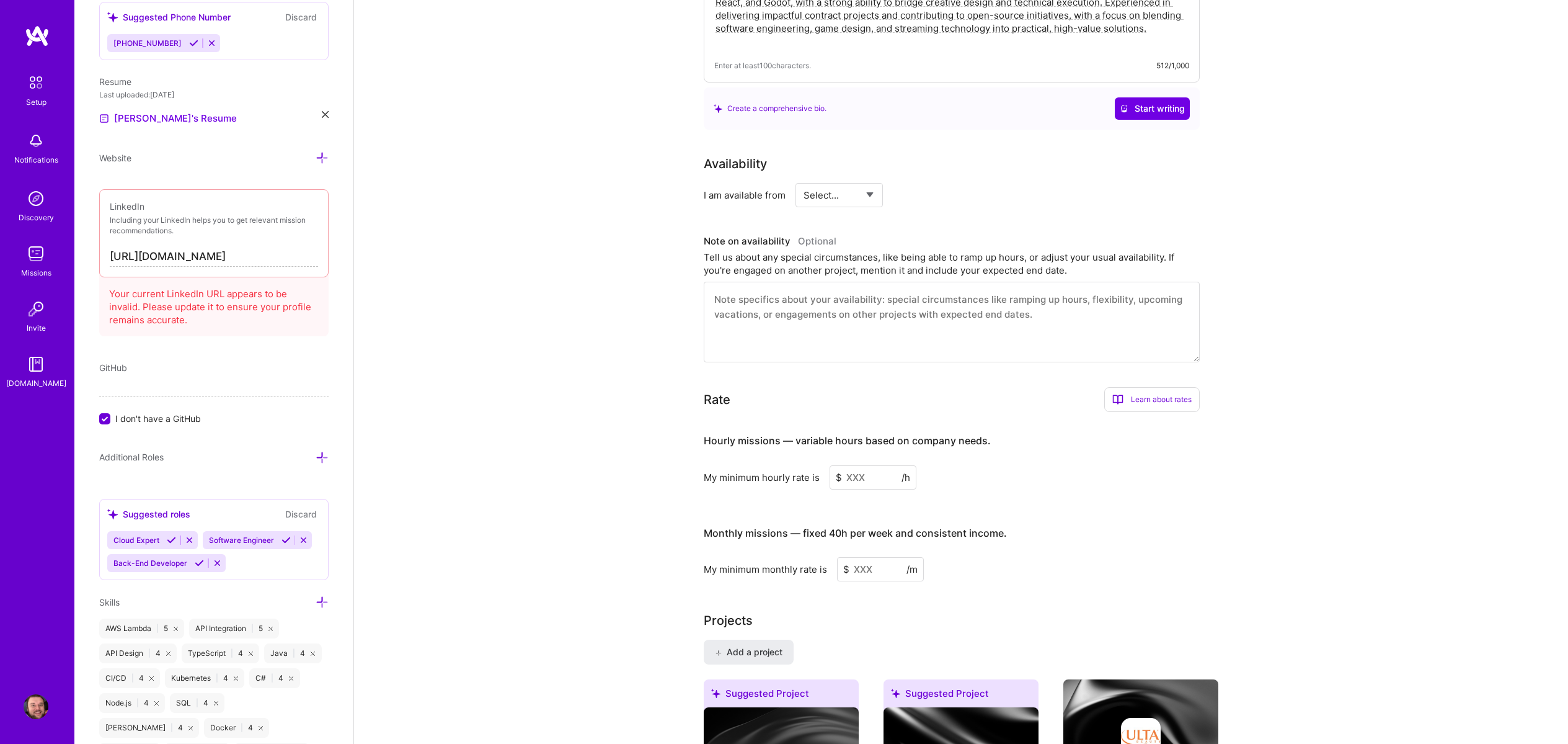
click at [878, 558] on input at bounding box center [880, 569] width 87 height 24
type input "5000"
type input "8200"
drag, startPoint x: 1112, startPoint y: 545, endPoint x: 1088, endPoint y: 542, distance: 24.2
click at [1092, 557] on div "My minimum monthly rate is $ 8200 /m" at bounding box center [952, 569] width 496 height 24
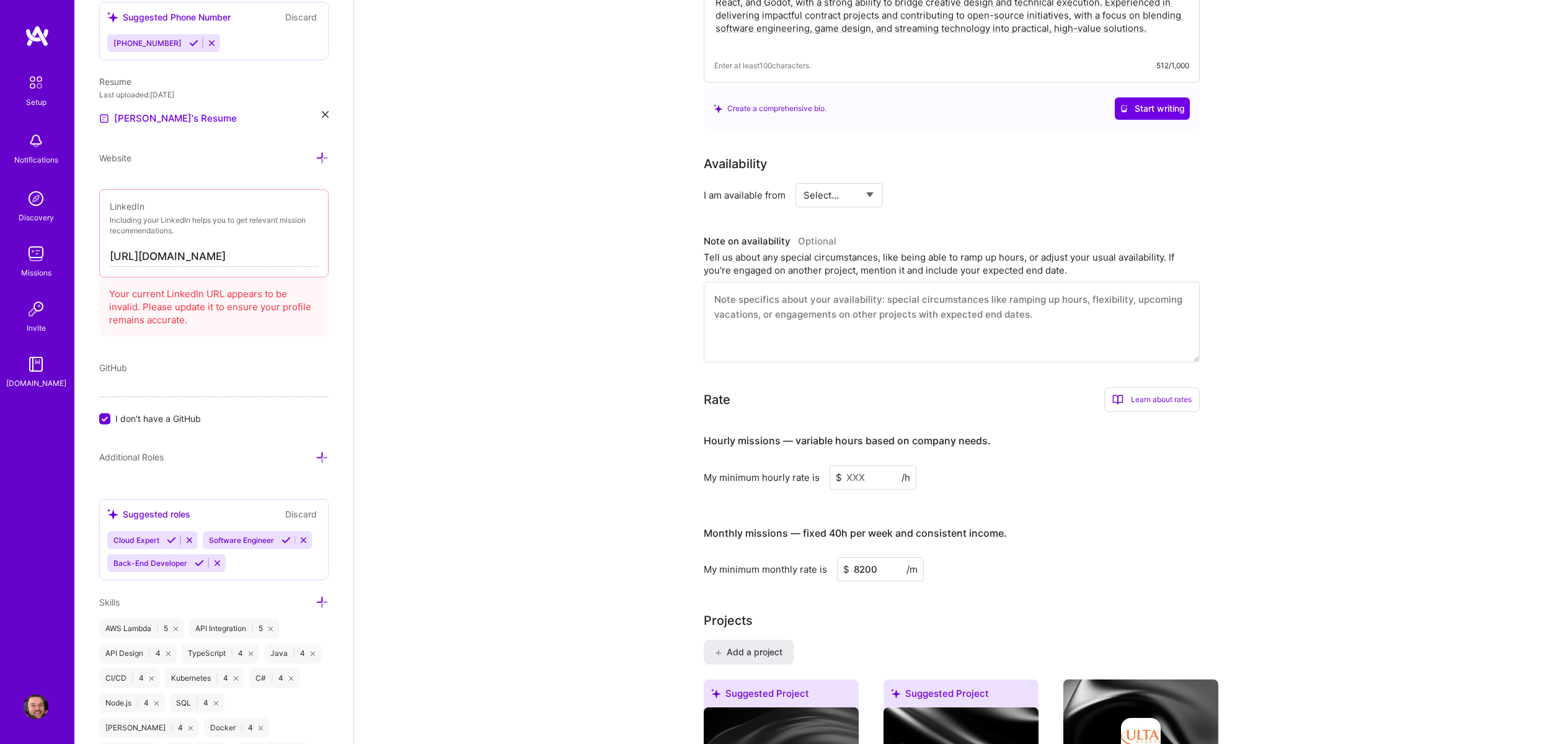
click at [865, 465] on input at bounding box center [873, 477] width 87 height 24
click at [871, 467] on input at bounding box center [873, 477] width 87 height 24
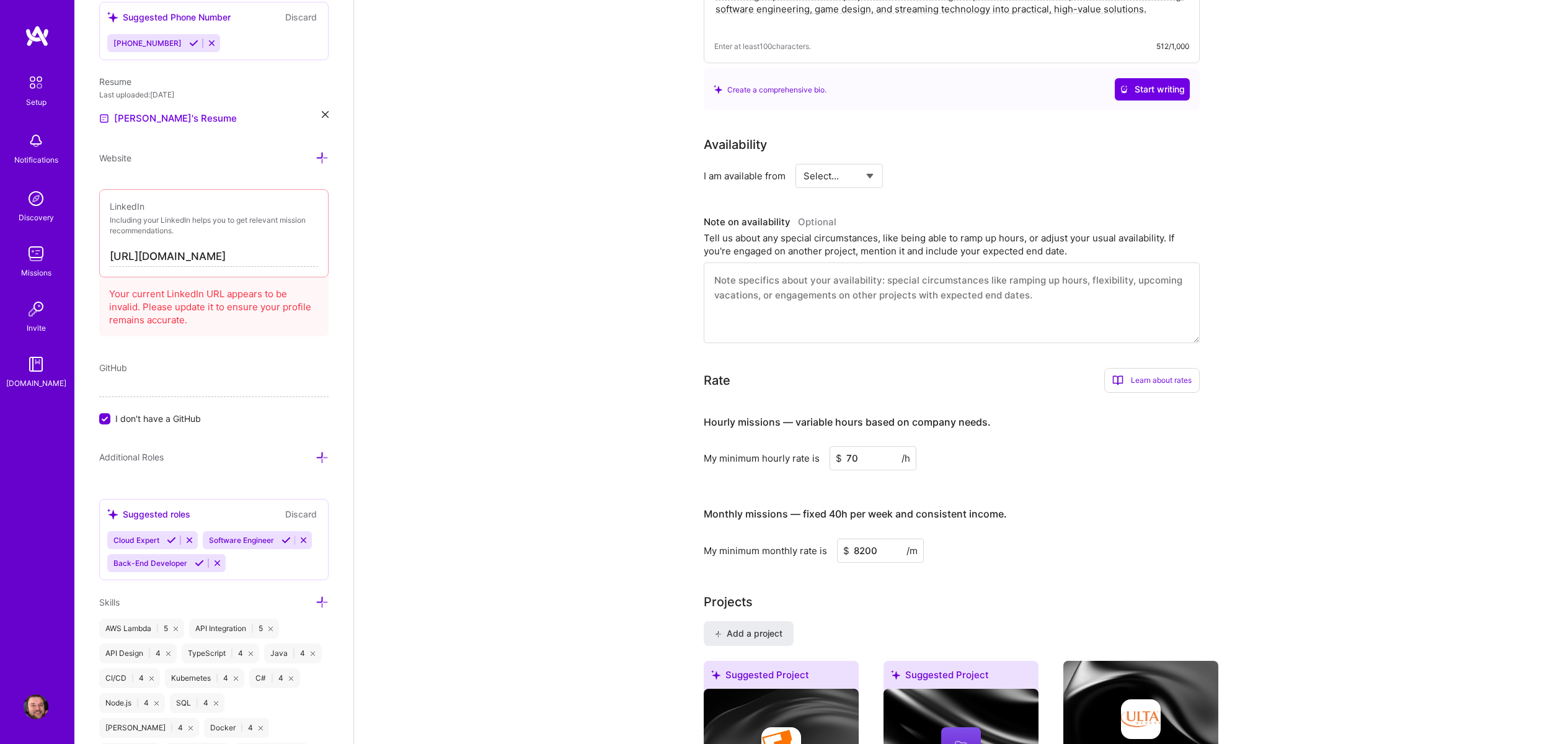
type input "70"
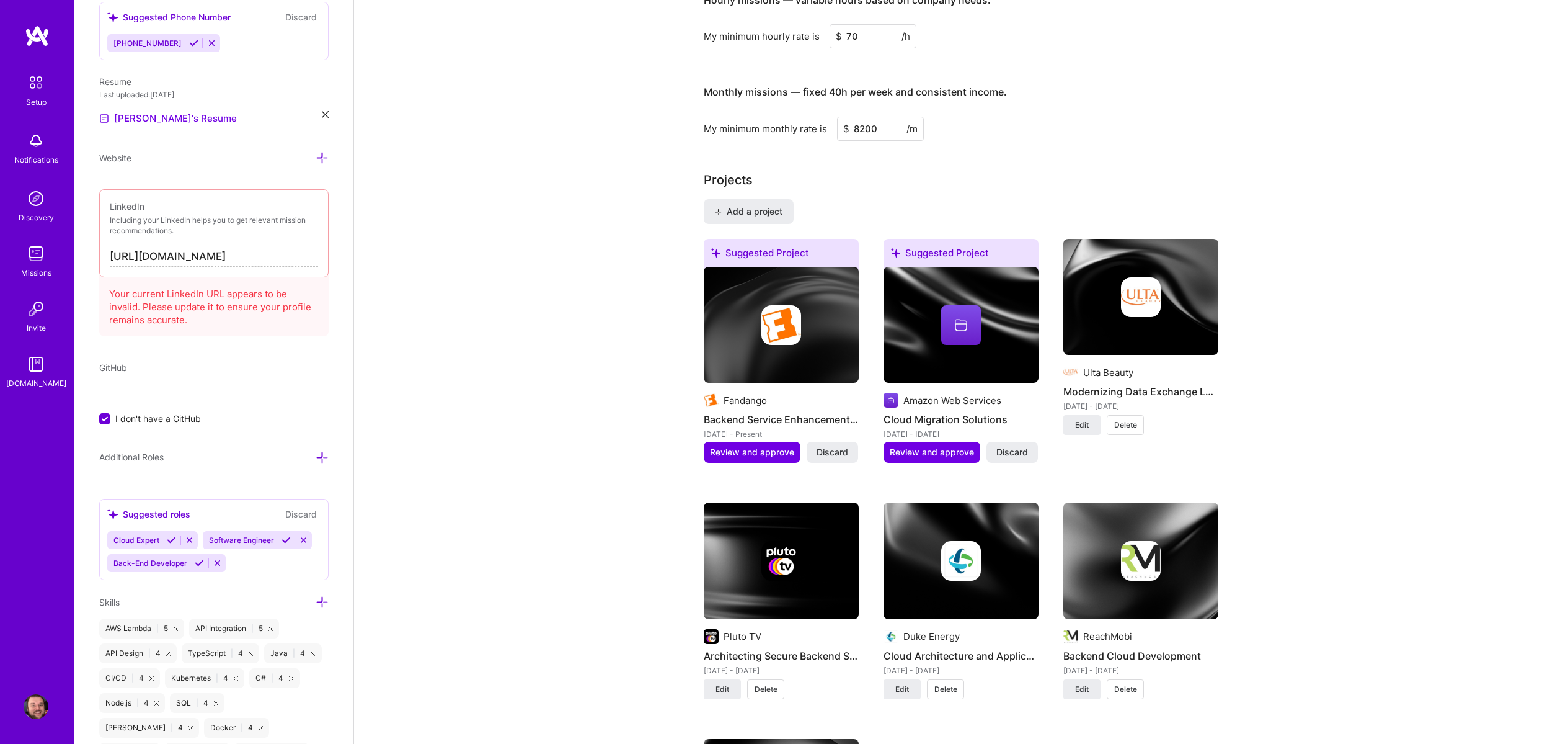
click at [862, 116] on input "8200" at bounding box center [880, 129] width 87 height 24
type input "12000"
click at [872, 24] on input "70" at bounding box center [873, 36] width 87 height 24
type input "7"
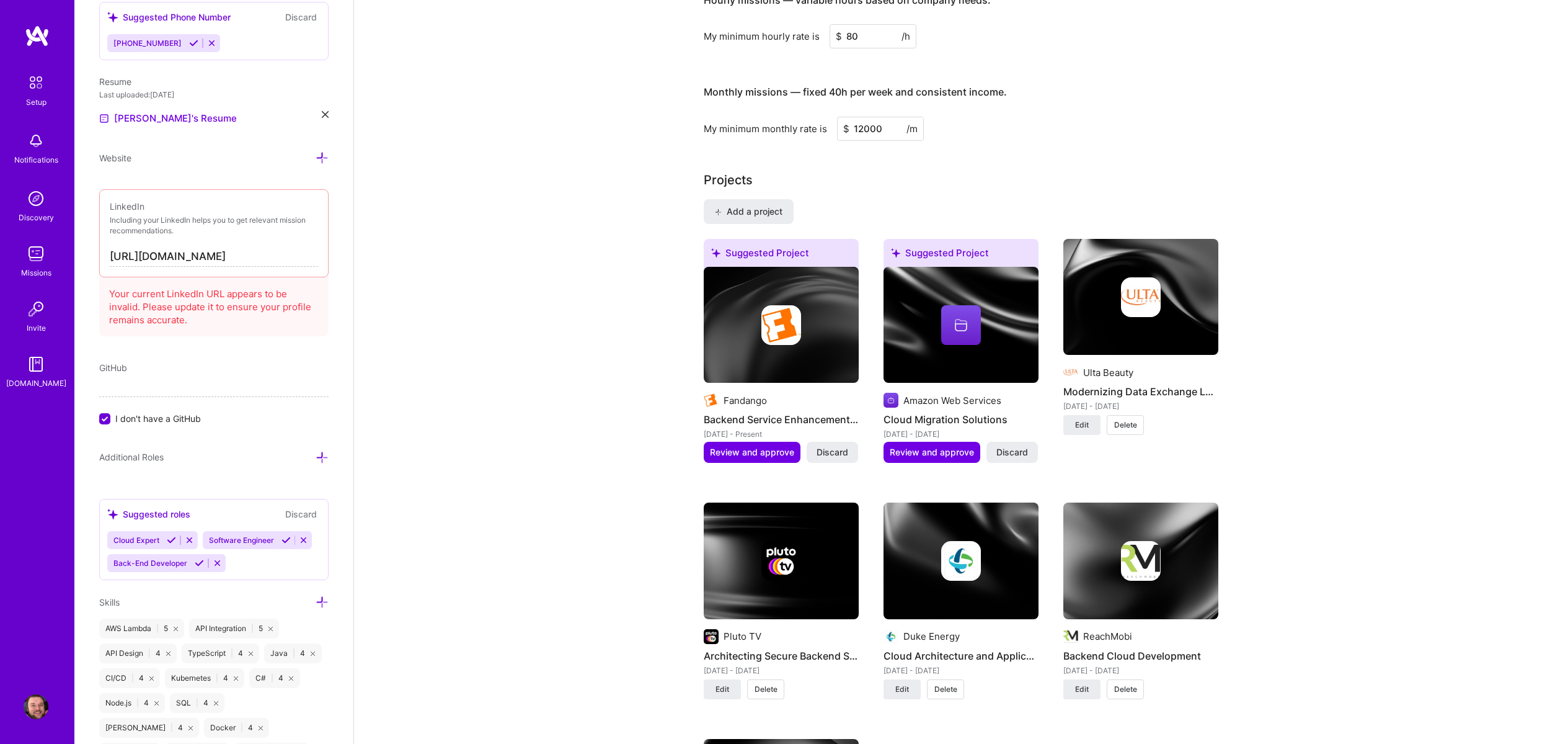
type input "8"
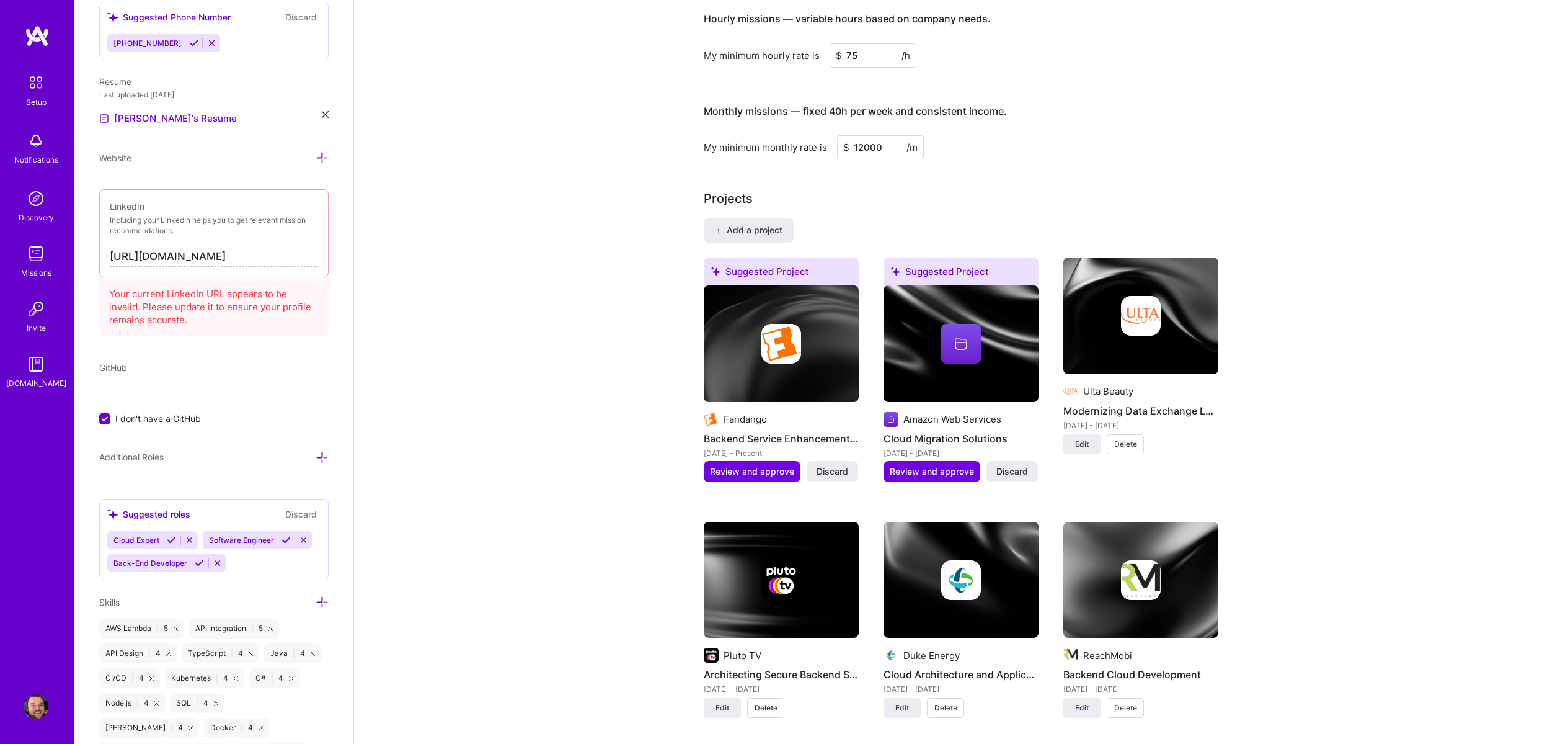
type input "75"
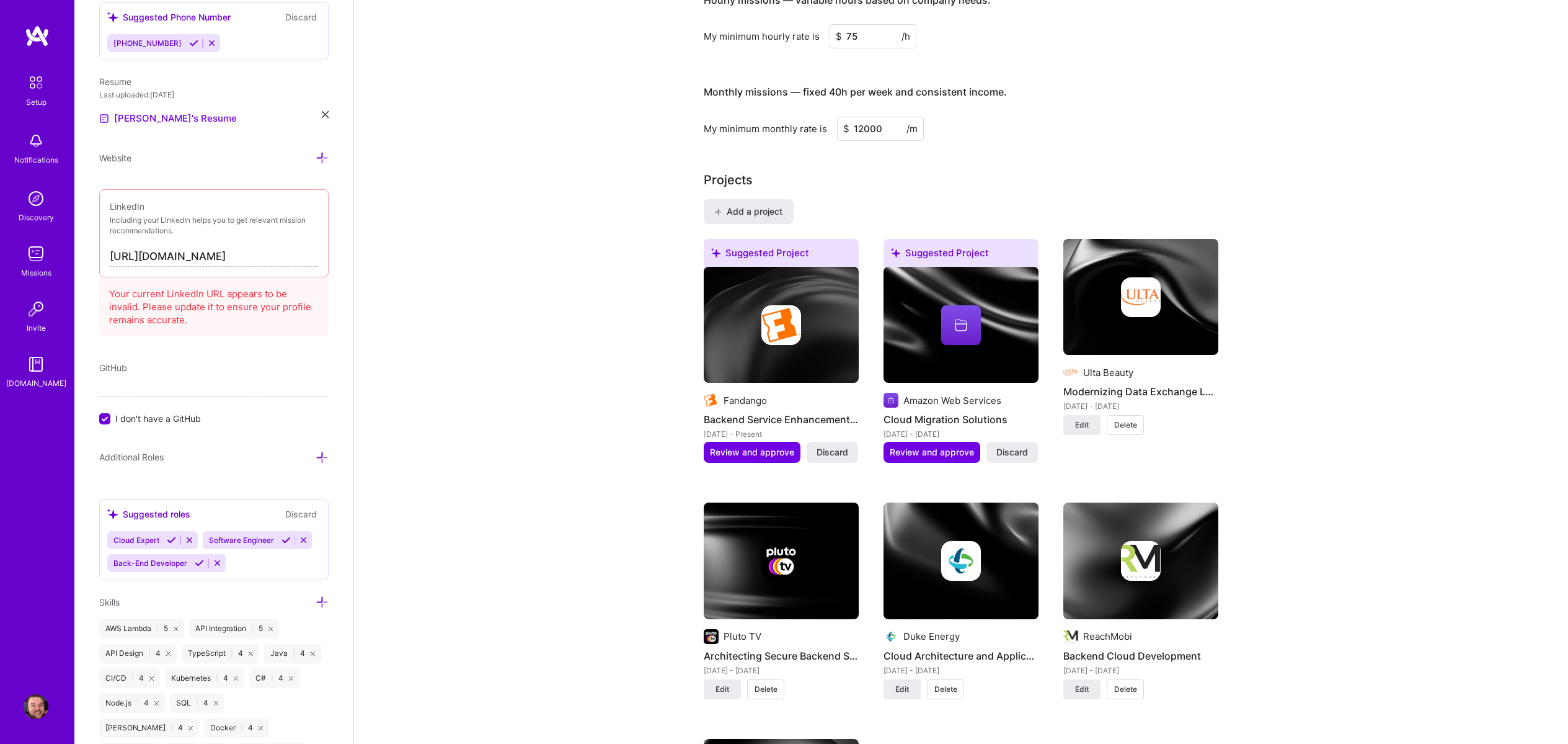
click at [872, 121] on input "12000" at bounding box center [880, 129] width 87 height 24
type input "11000"
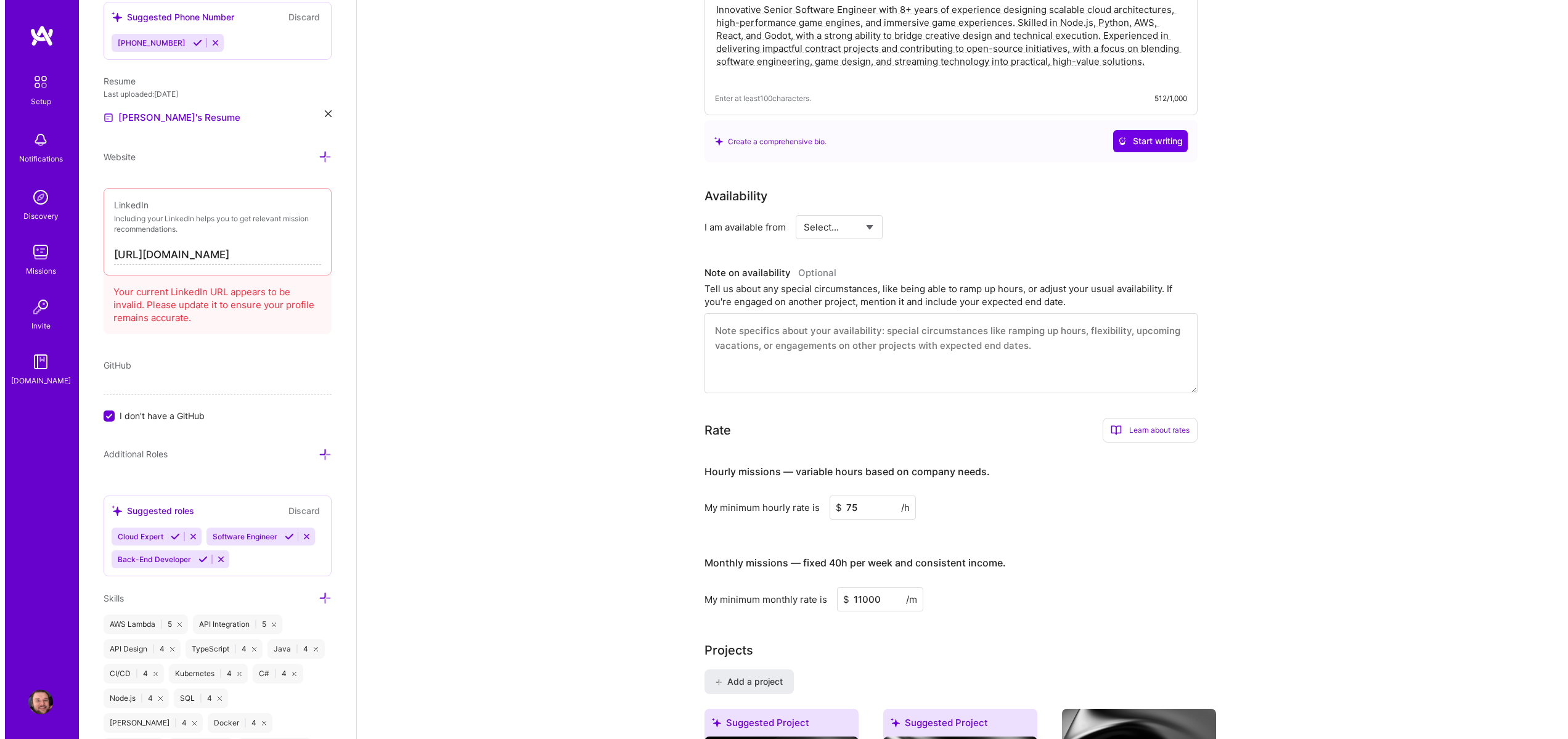
scroll to position [0, 0]
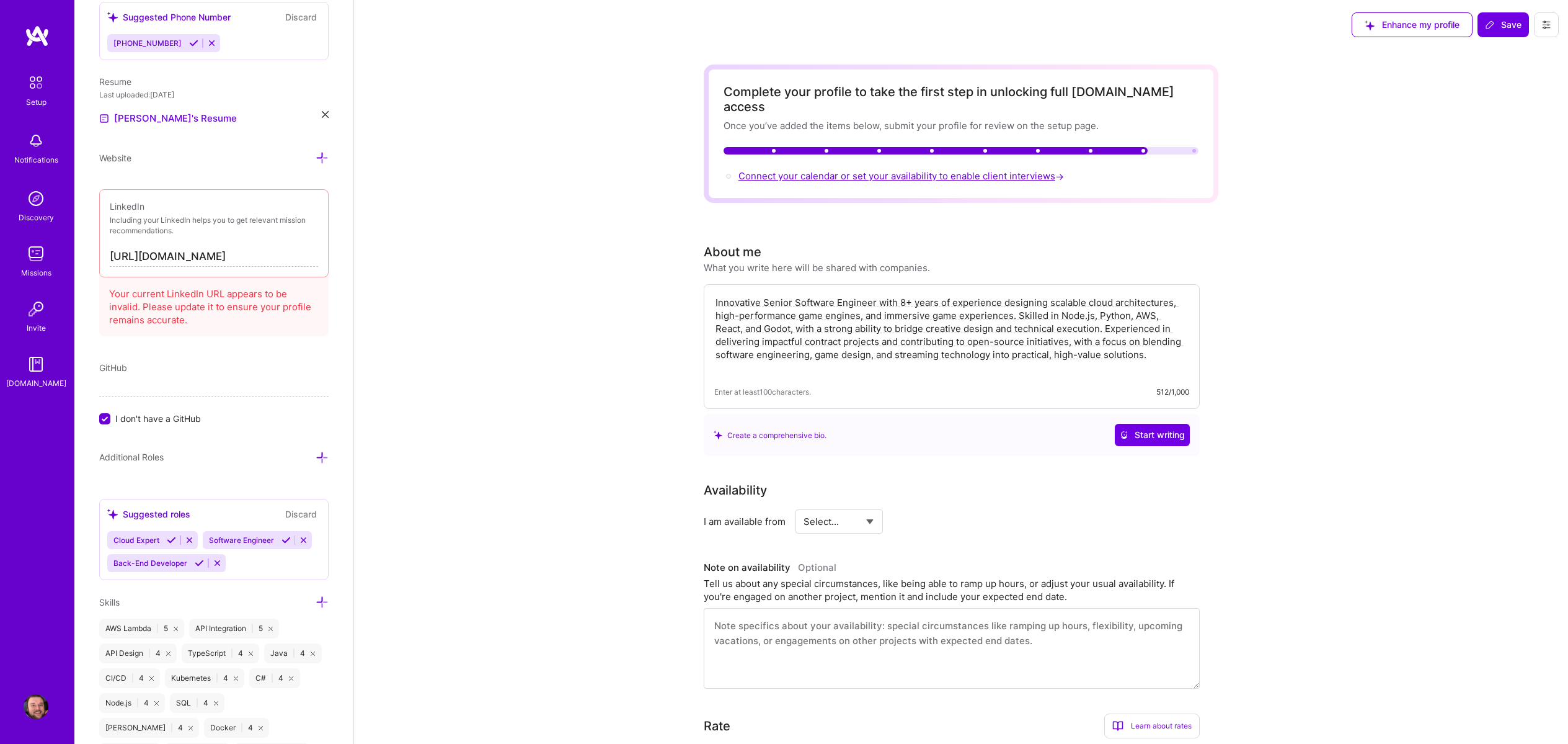
click at [1006, 170] on span "Connect your calendar or set your availability to enable client interviews →" at bounding box center [902, 176] width 328 height 12
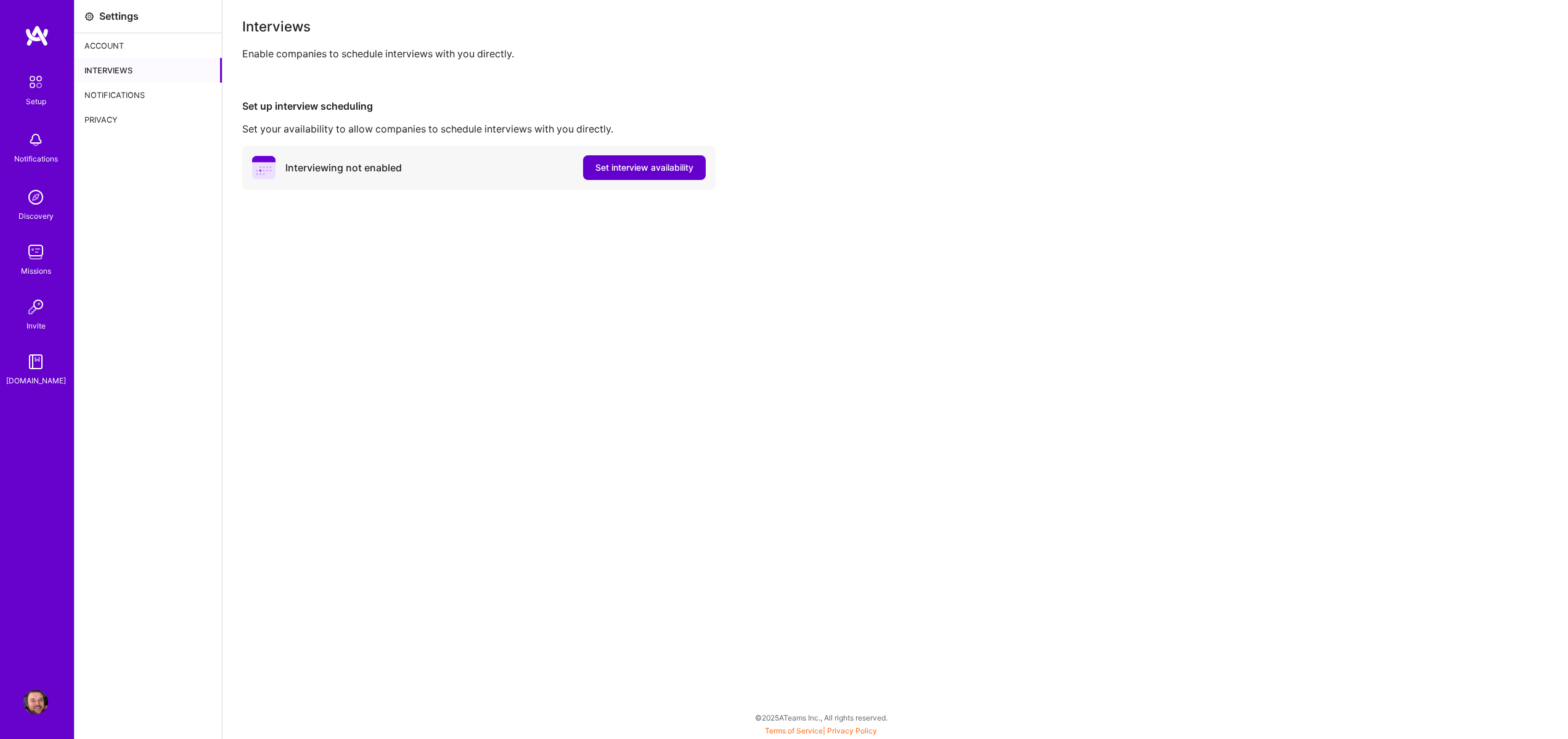
click at [640, 170] on span "Set interview availability" at bounding box center [644, 167] width 98 height 12
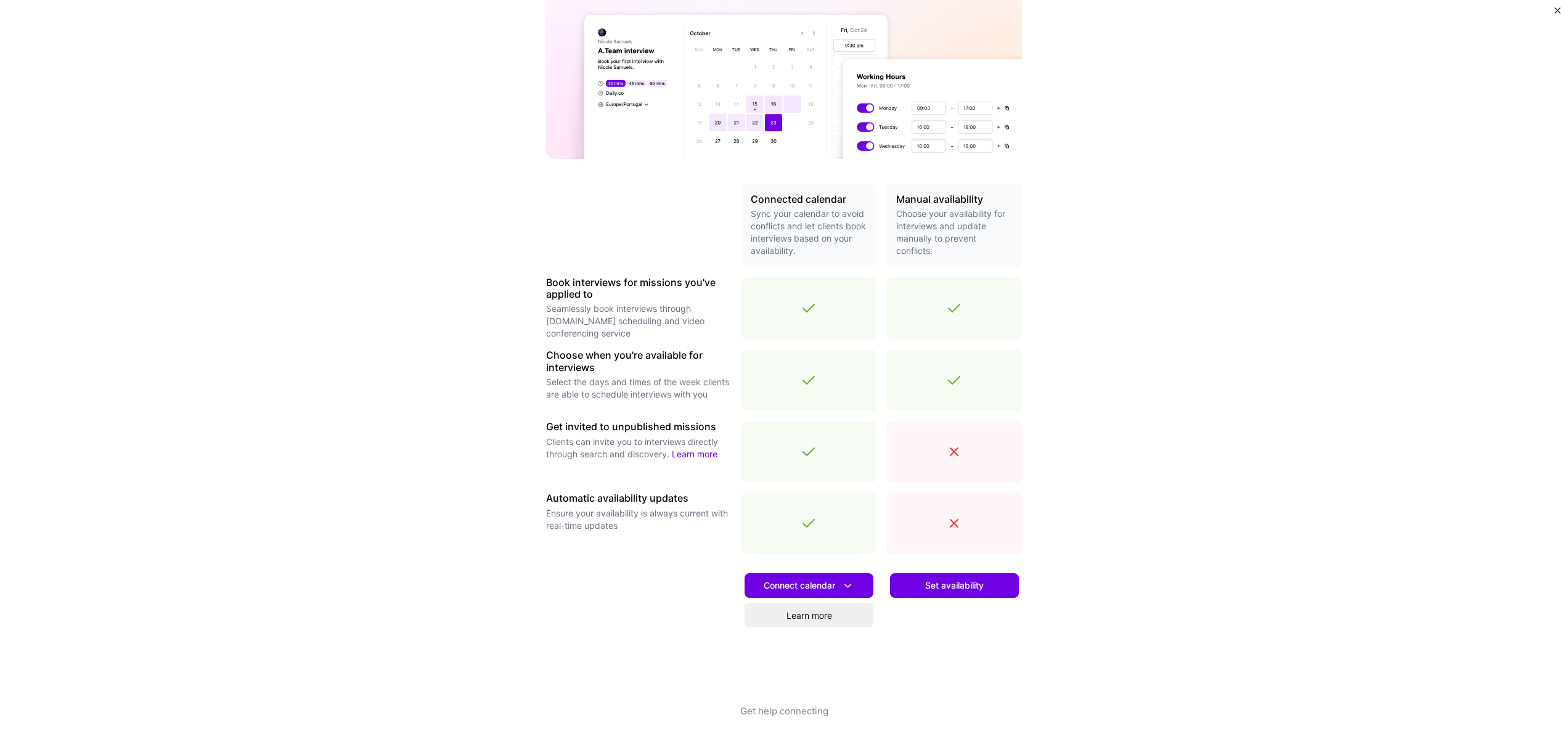
scroll to position [124, 0]
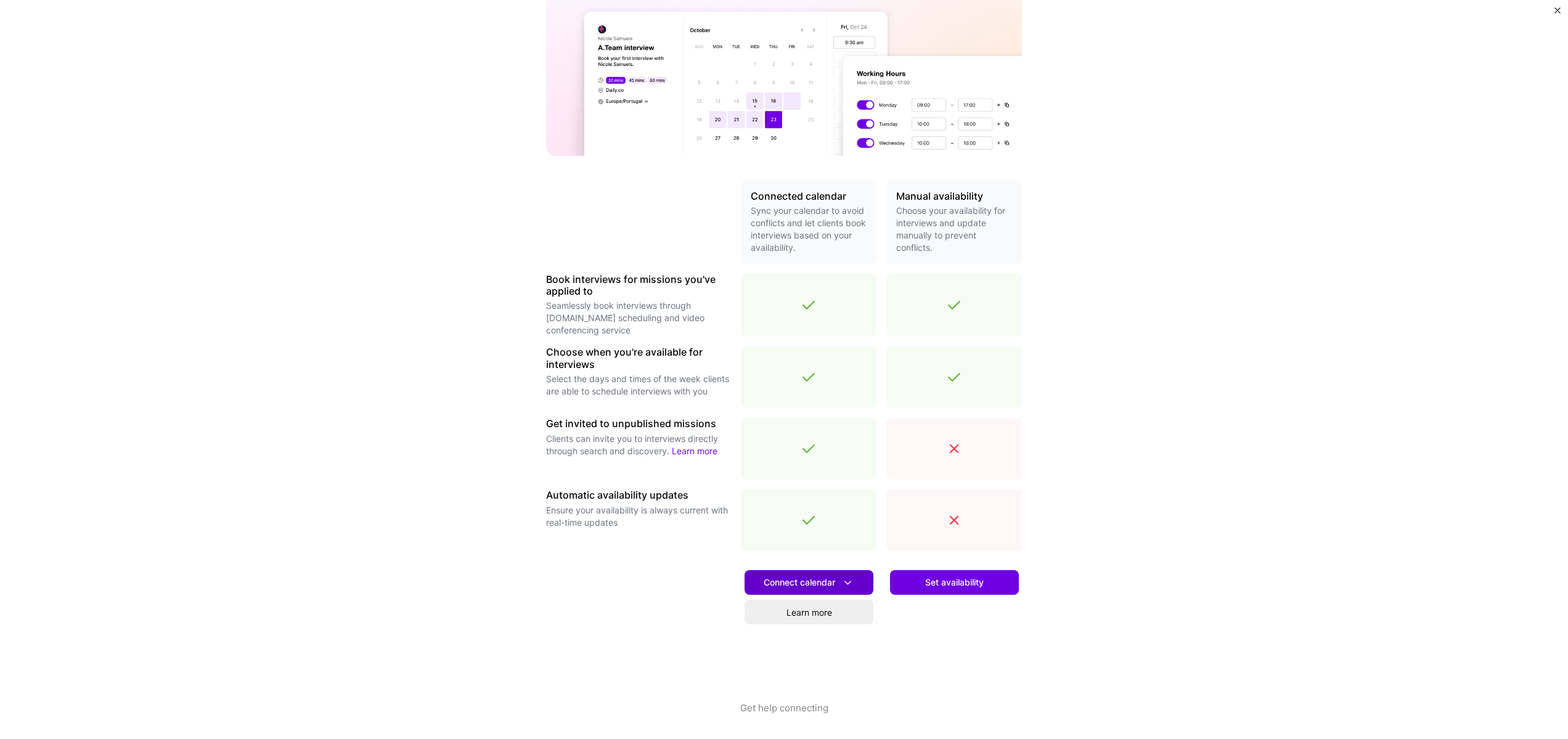
click at [828, 585] on span "Connect calendar" at bounding box center [809, 583] width 90 height 13
click at [825, 615] on button "Google calendar" at bounding box center [793, 617] width 161 height 33
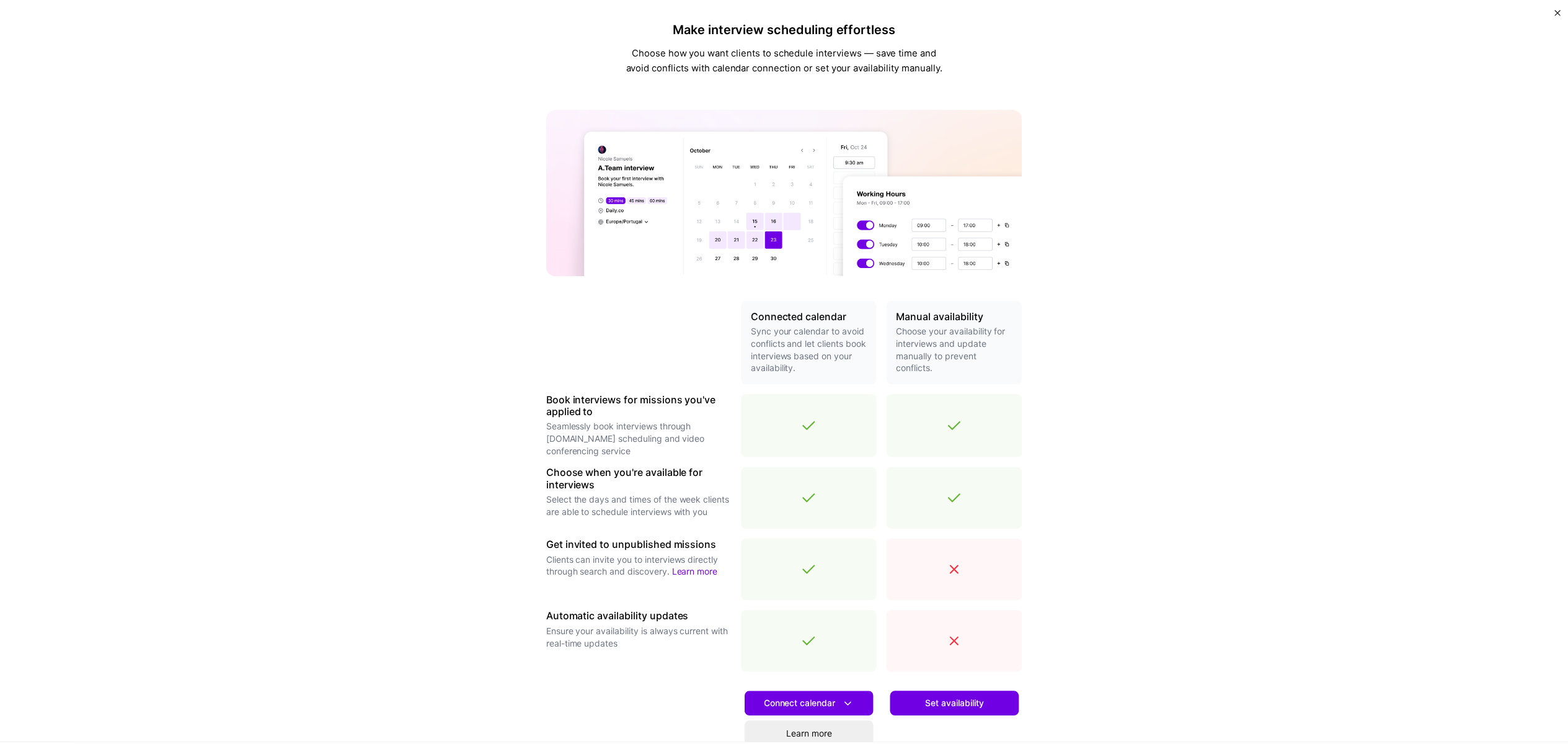
scroll to position [0, 0]
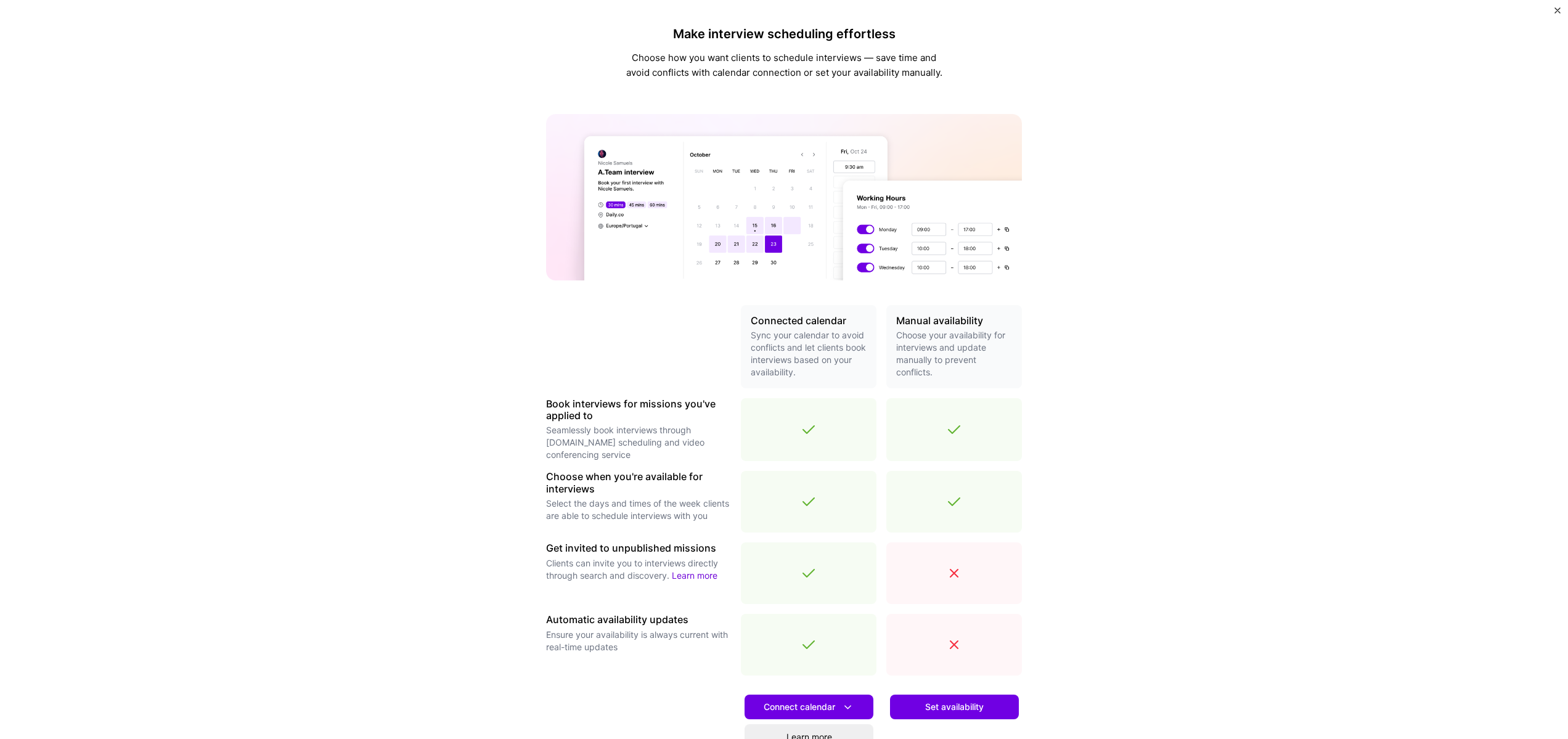
drag, startPoint x: 757, startPoint y: 275, endPoint x: 750, endPoint y: 223, distance: 52.5
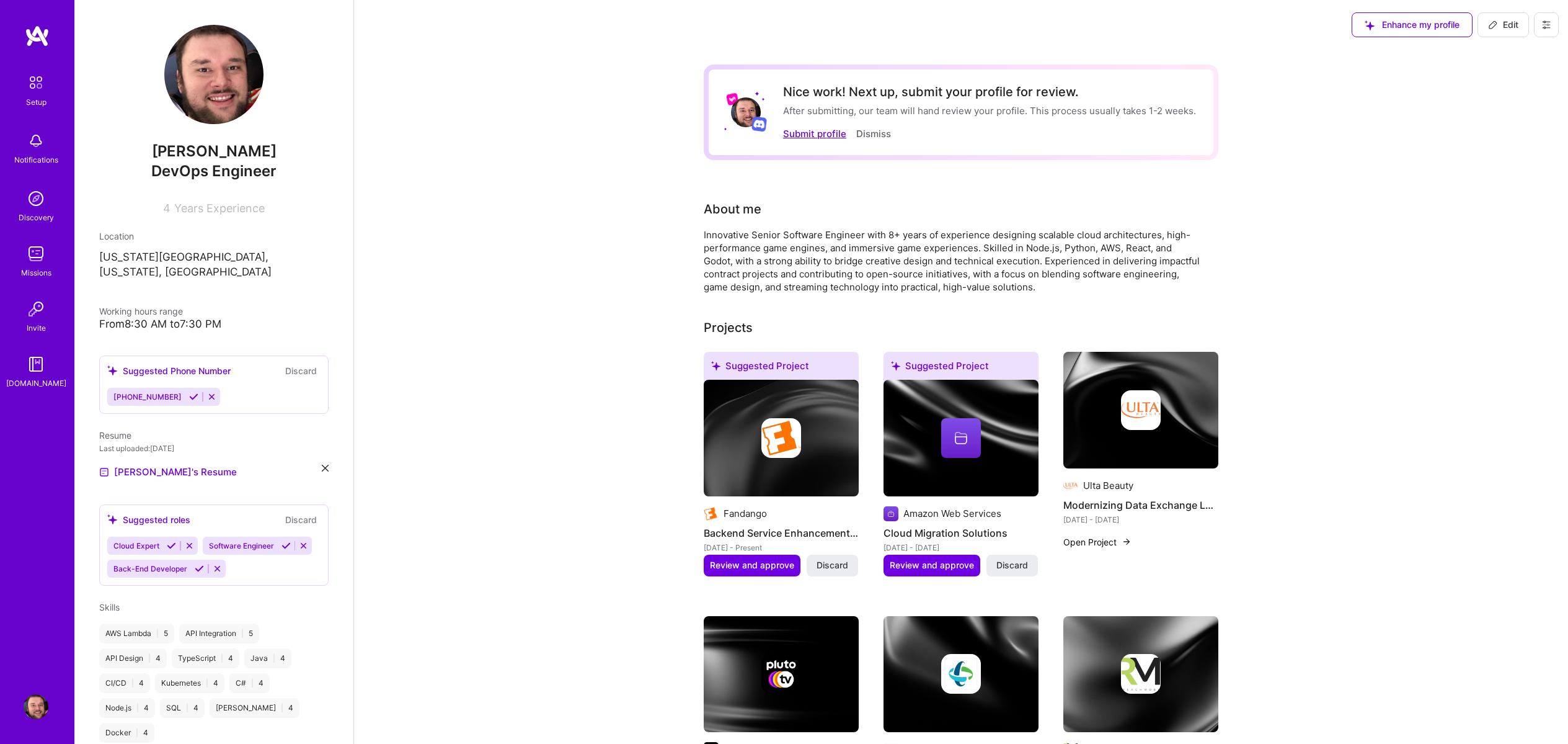
click at [829, 137] on button "Submit profile" at bounding box center [815, 133] width 63 height 13
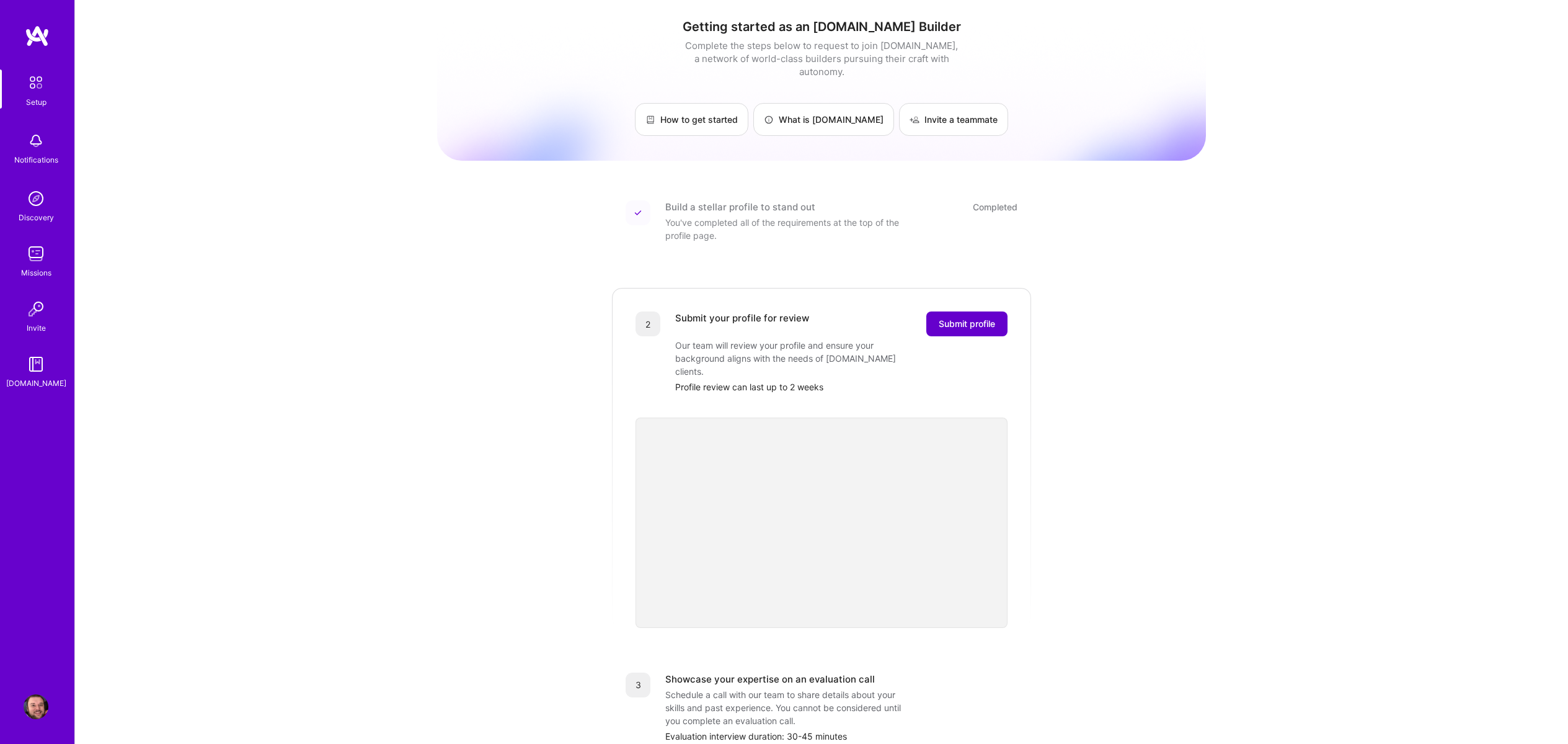
click at [972, 320] on button "Submit profile" at bounding box center [967, 324] width 81 height 25
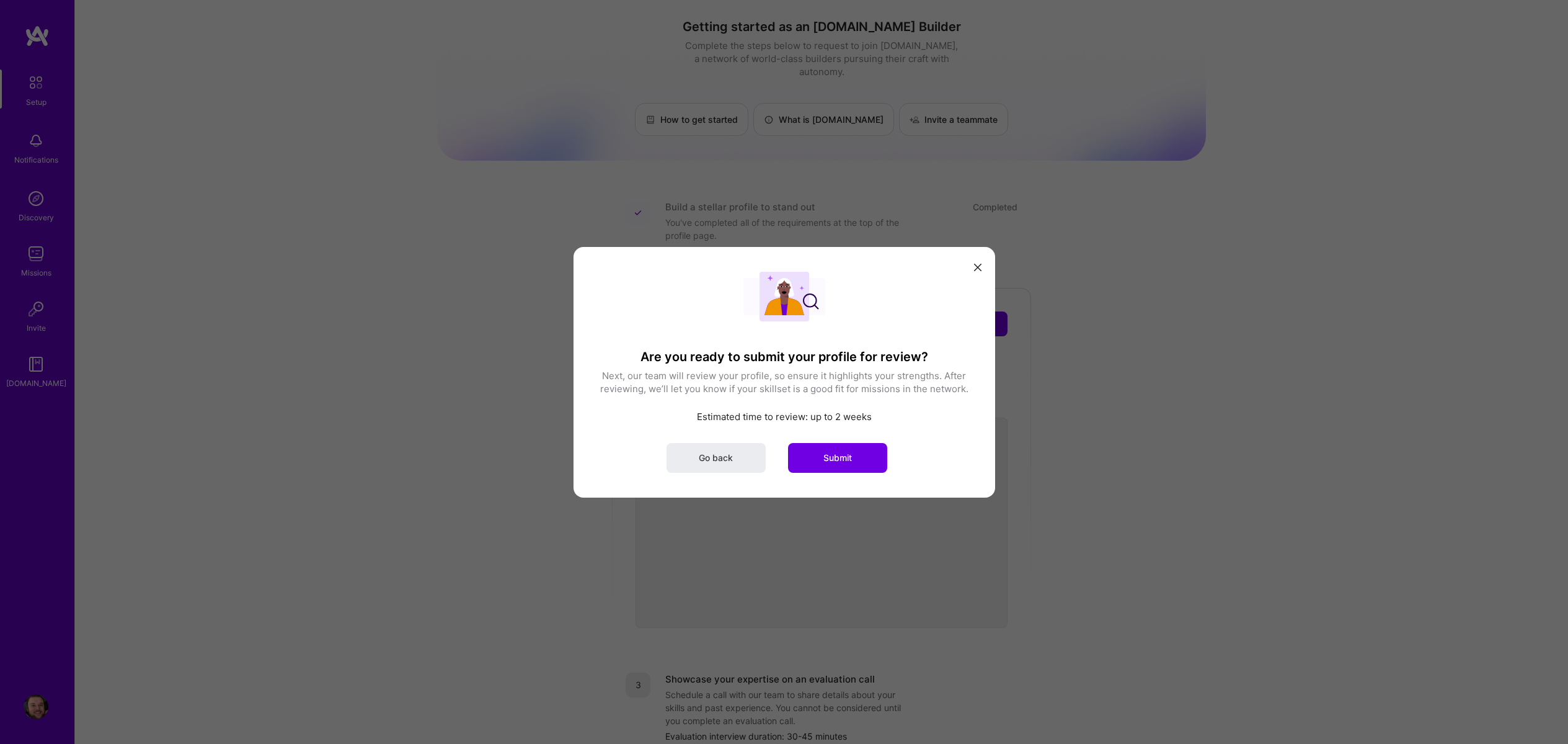
click at [988, 273] on div "Are you ready to submit your profile for review? Next, our team will review you…" at bounding box center [784, 372] width 422 height 250
click at [981, 267] on icon "modal" at bounding box center [978, 267] width 7 height 7
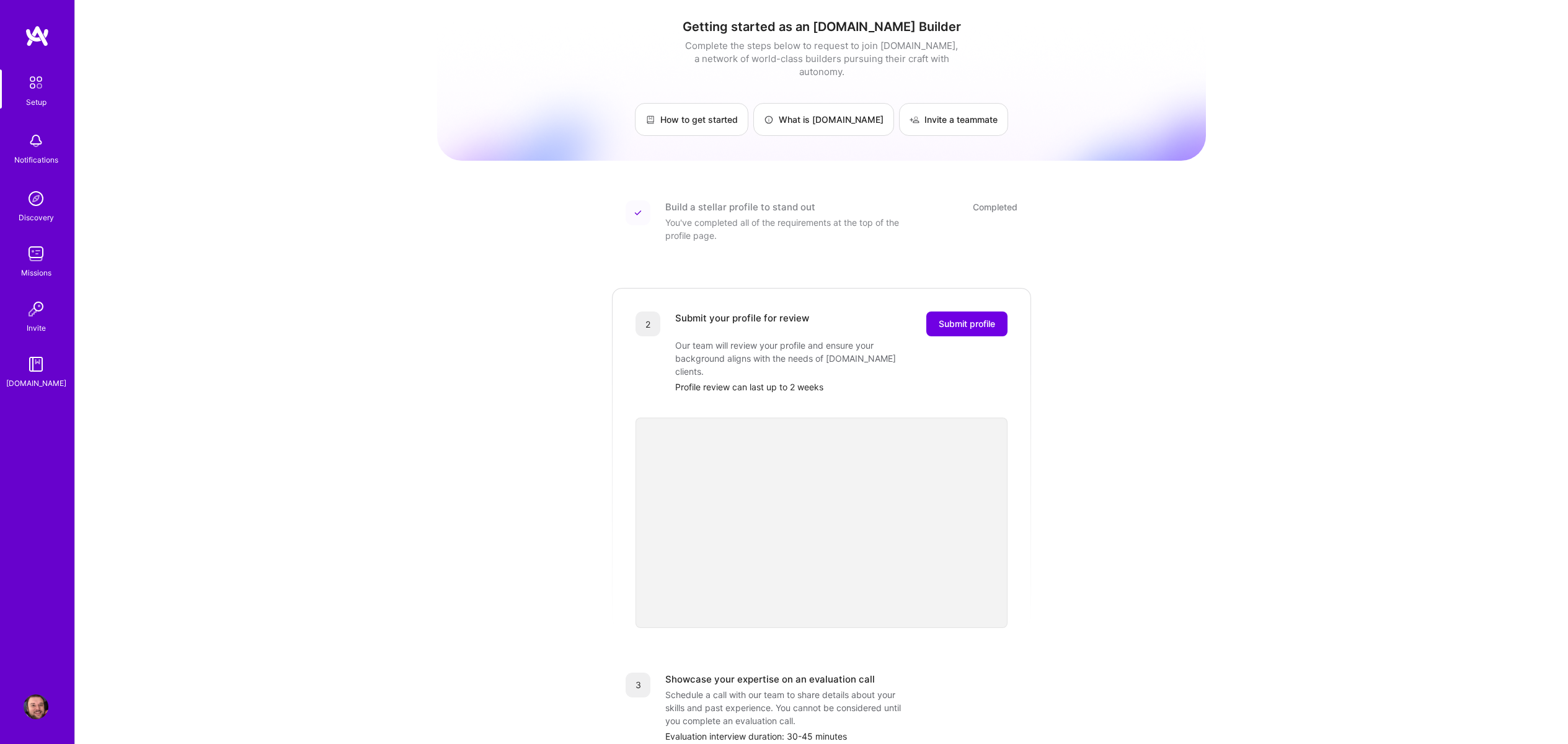
drag, startPoint x: 764, startPoint y: 230, endPoint x: 745, endPoint y: 224, distance: 19.9
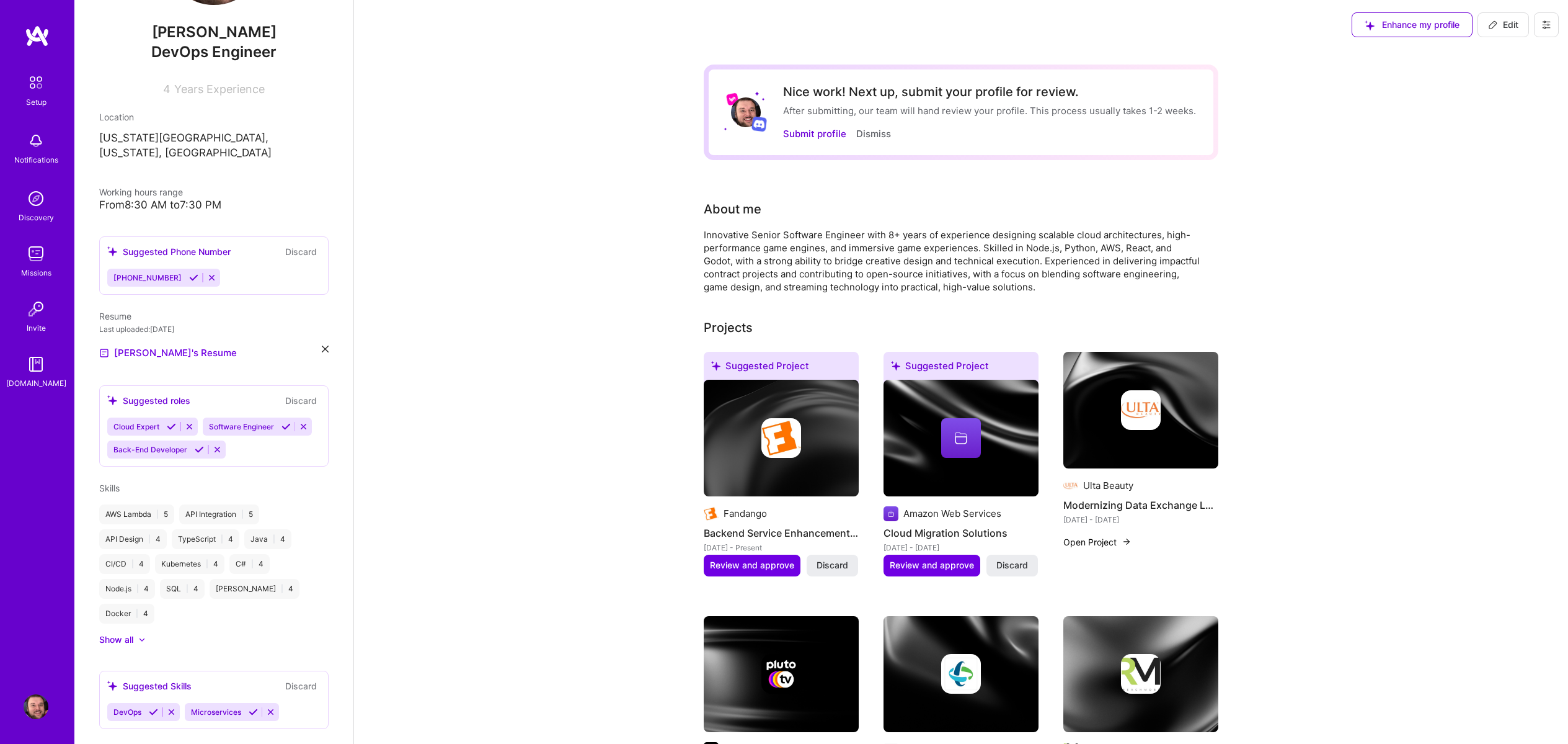
scroll to position [341, 0]
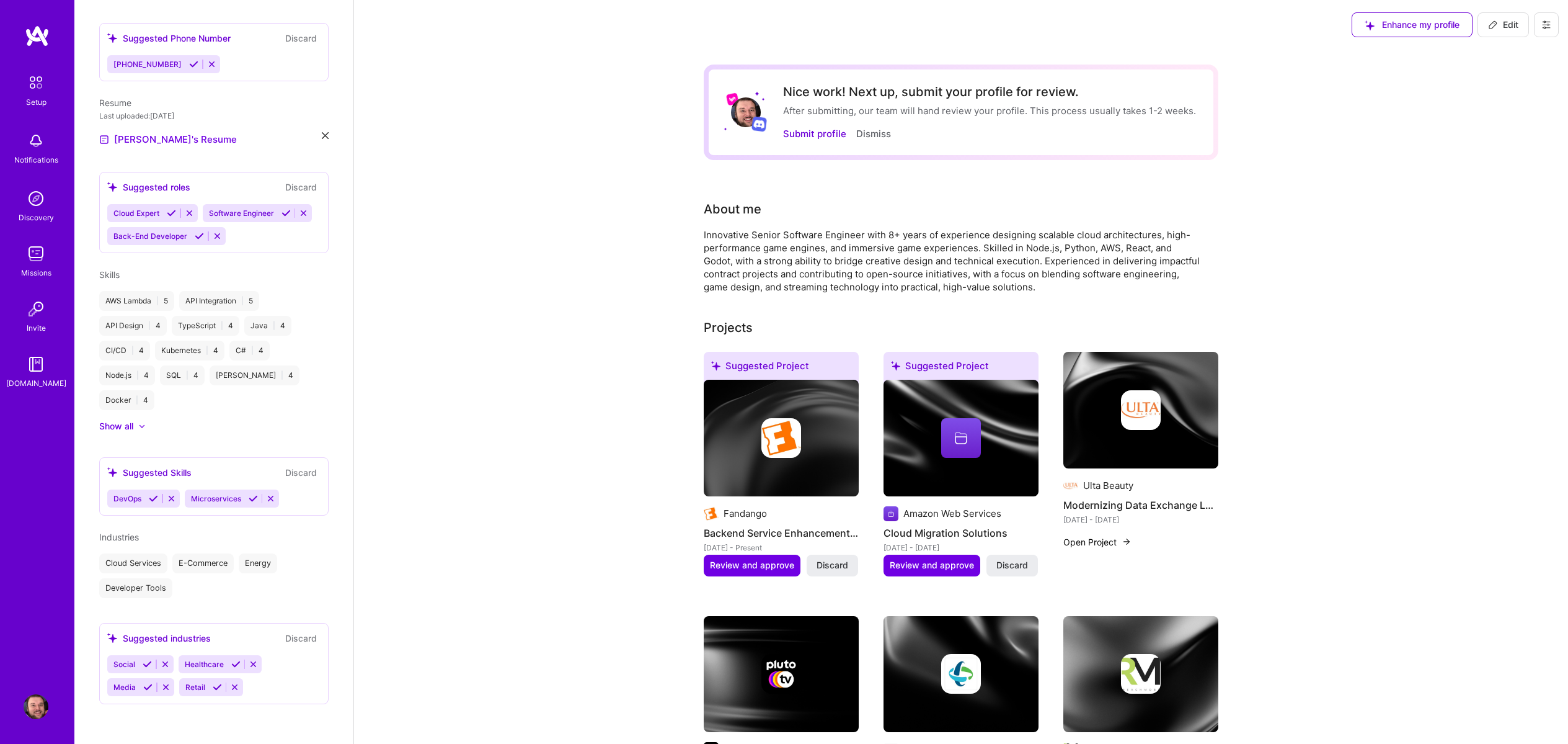
click at [1496, 21] on icon at bounding box center [1493, 24] width 10 height 10
select select "US"
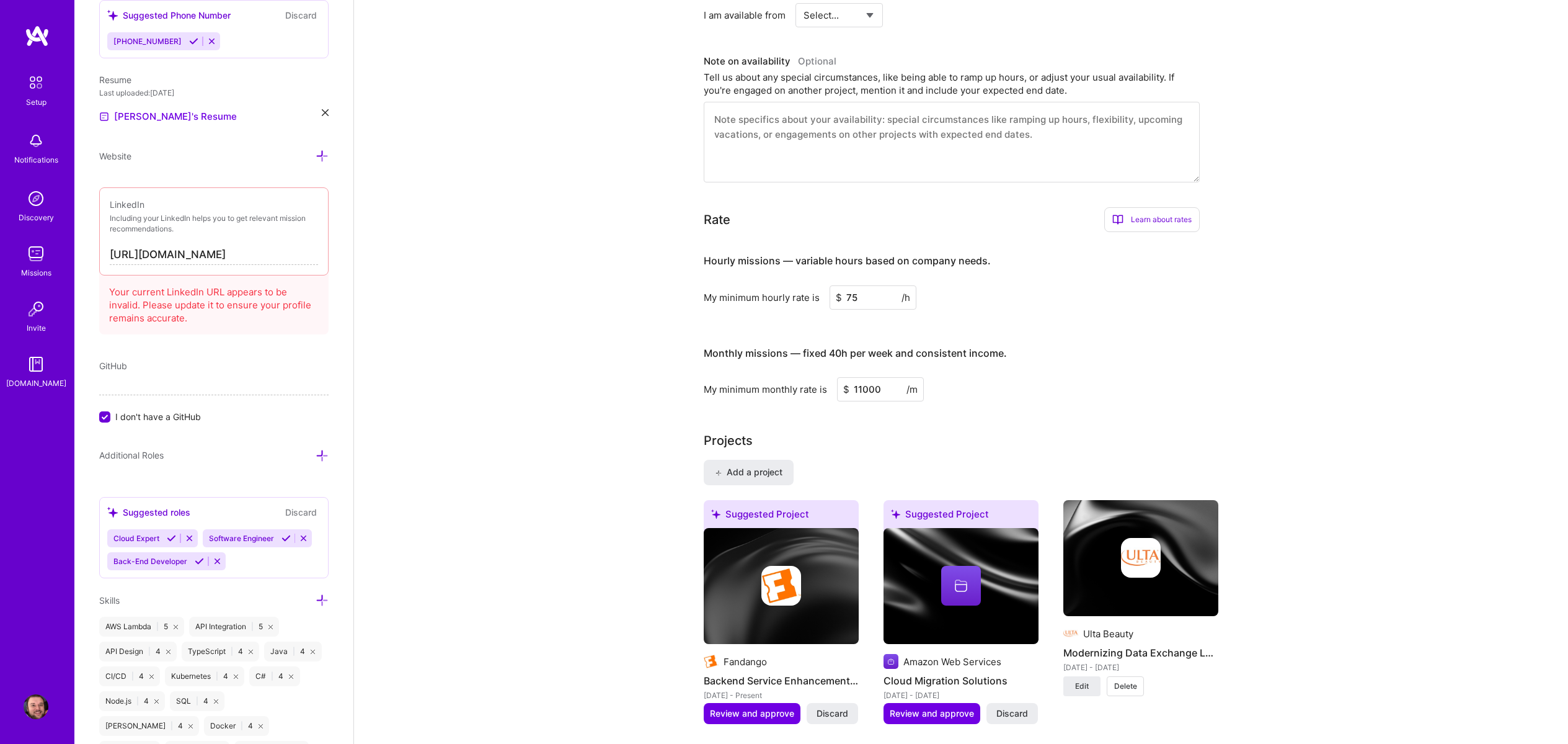
scroll to position [446, 0]
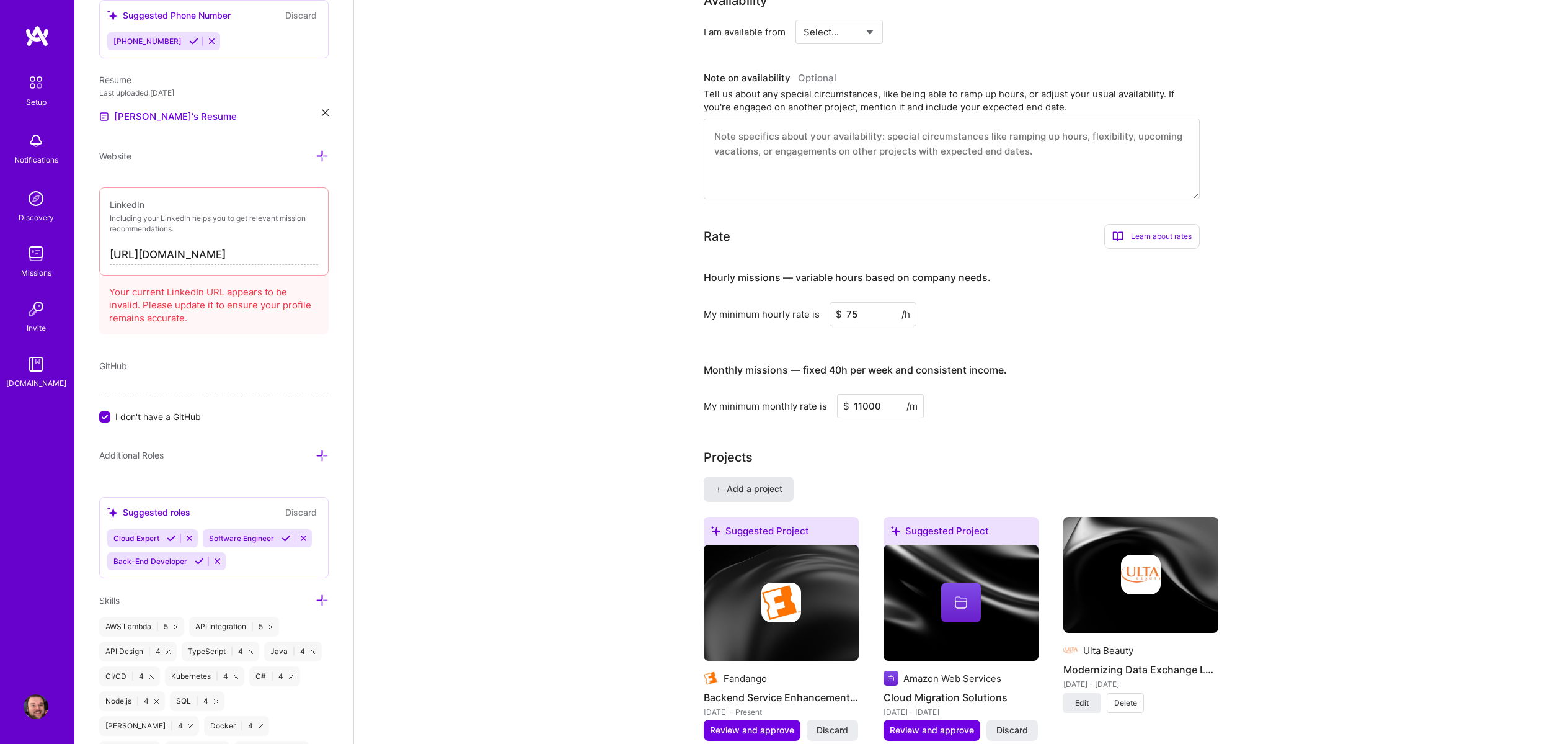
click at [753, 487] on span "Add a project" at bounding box center [748, 489] width 67 height 12
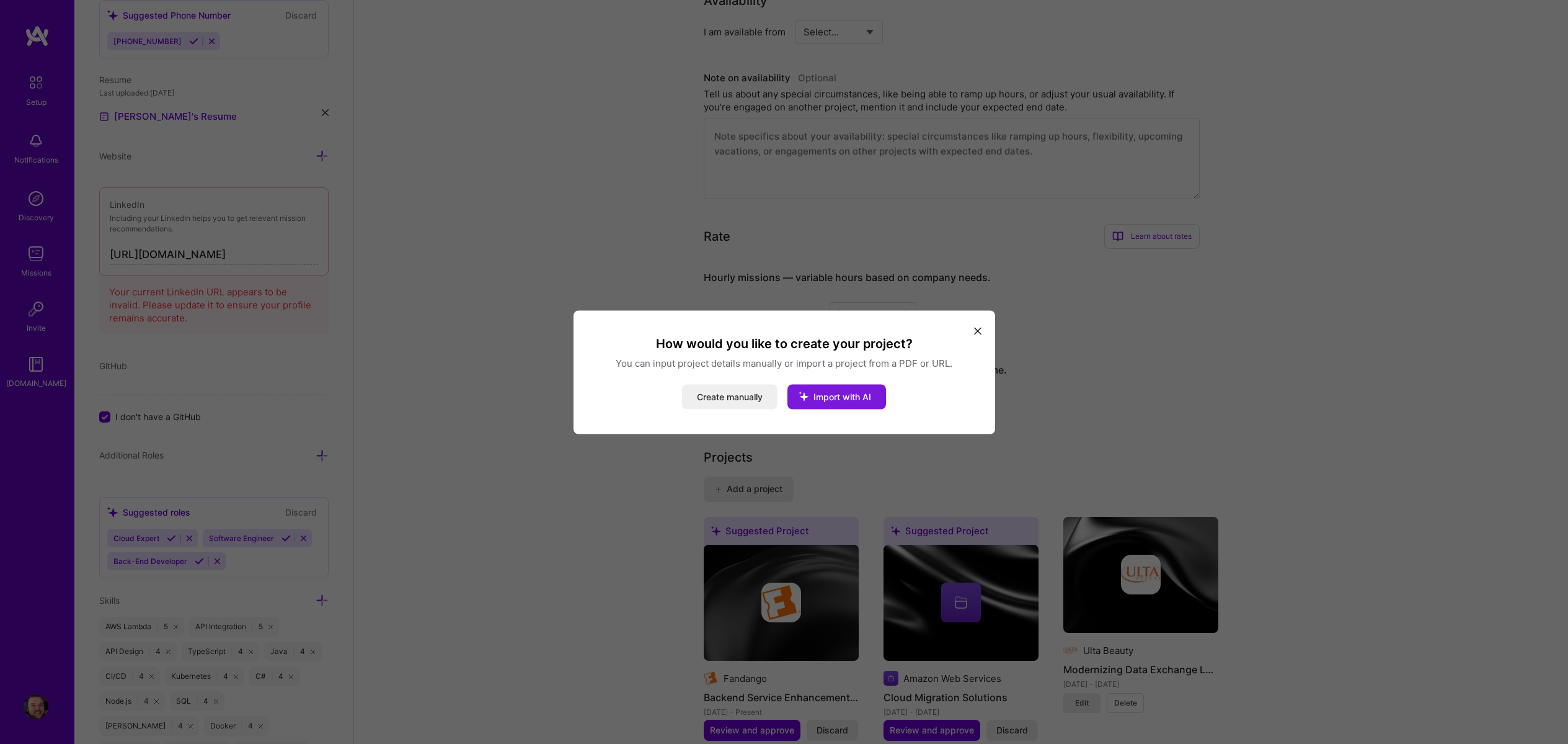
click at [817, 395] on icon "modal" at bounding box center [804, 396] width 32 height 32
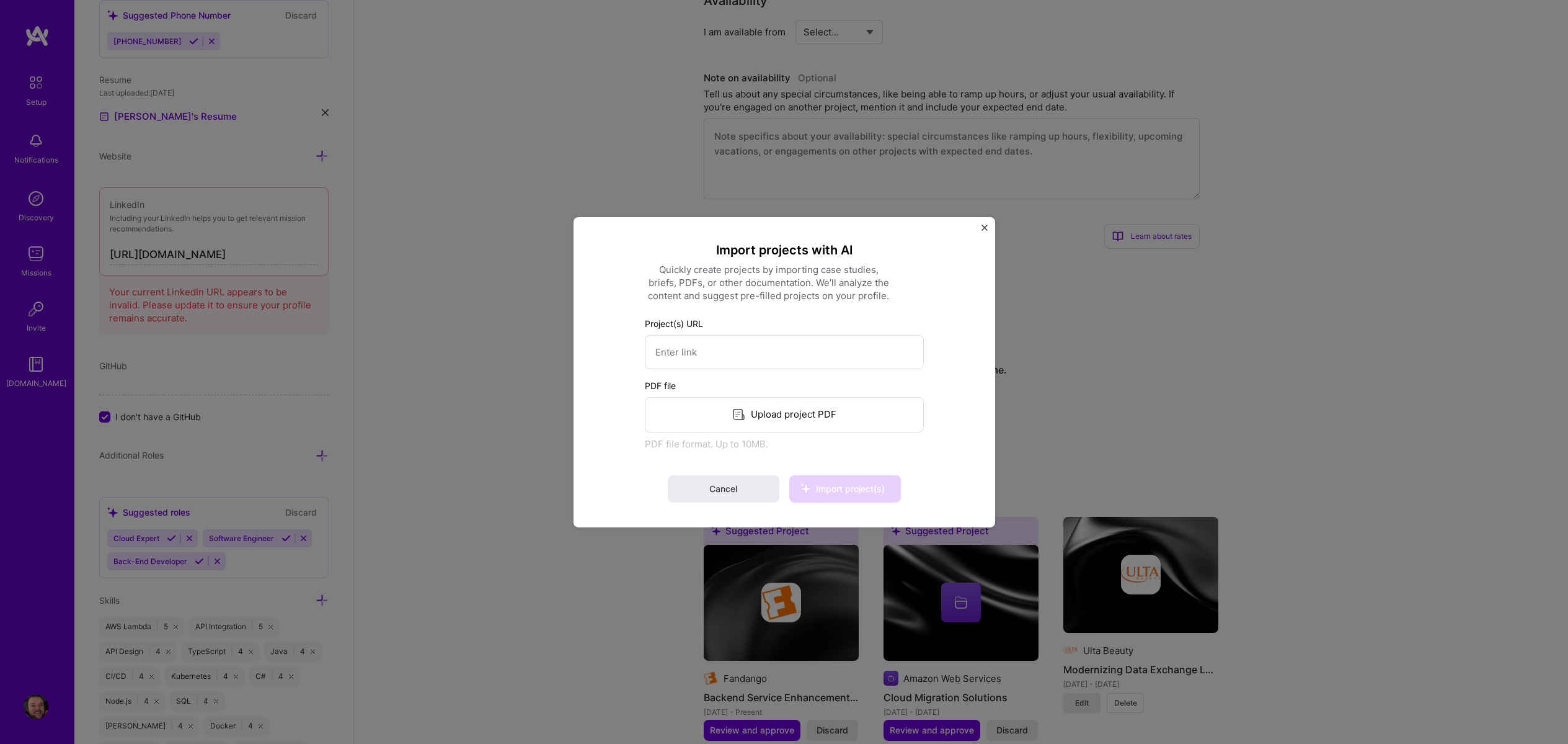
click at [778, 424] on div "Upload project PDF" at bounding box center [784, 414] width 279 height 36
click at [865, 488] on span "Import project(s)" at bounding box center [851, 489] width 69 height 11
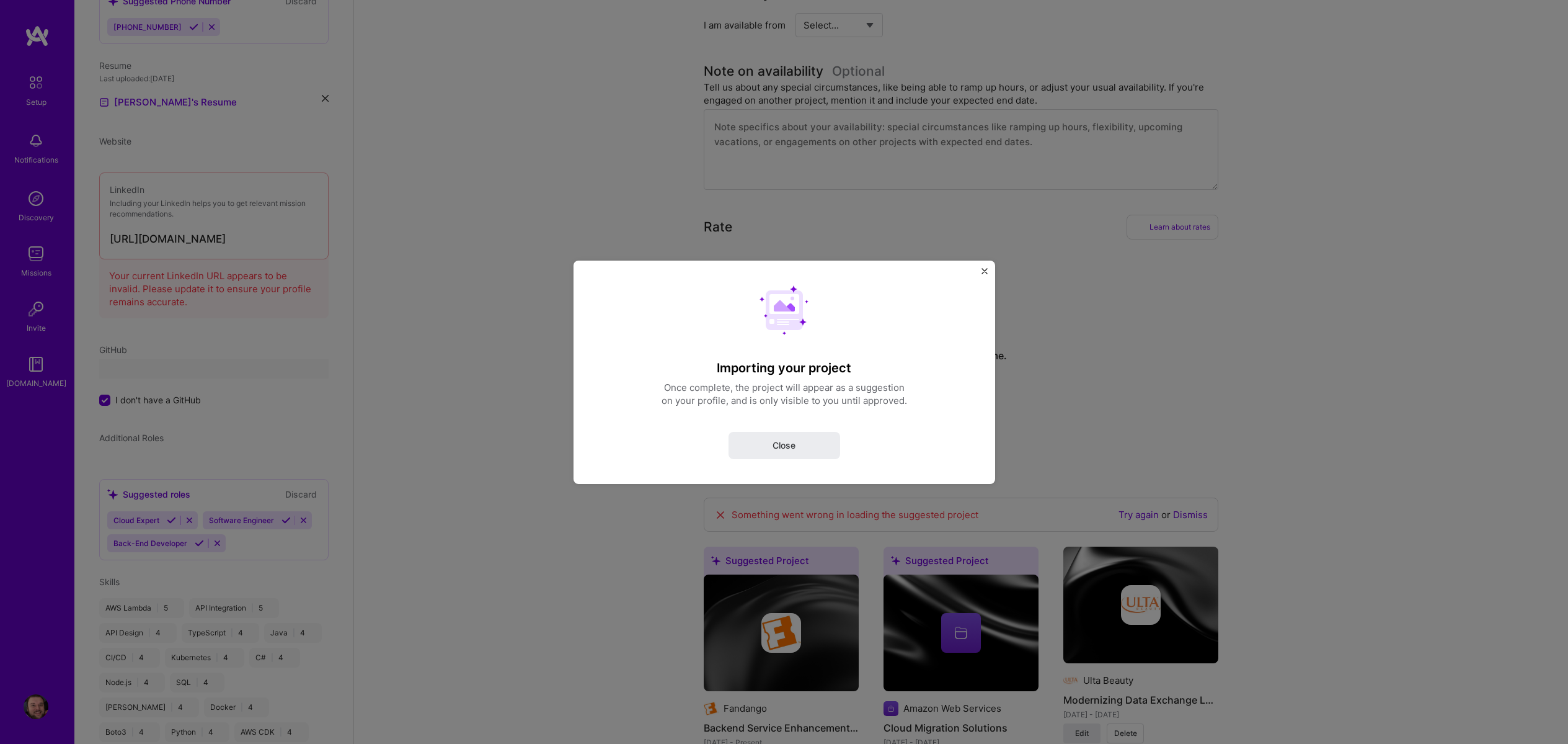
select select "US"
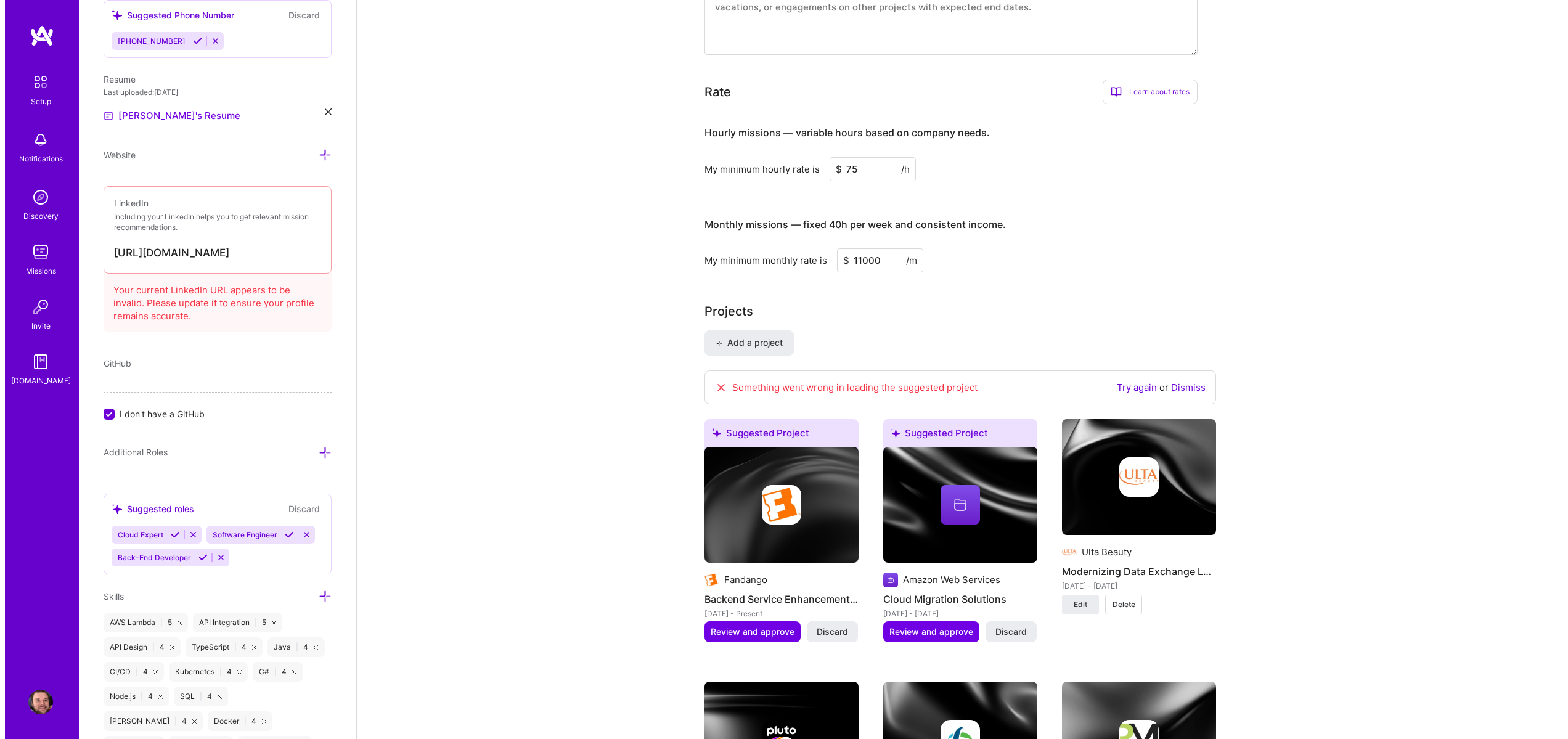
scroll to position [592, 0]
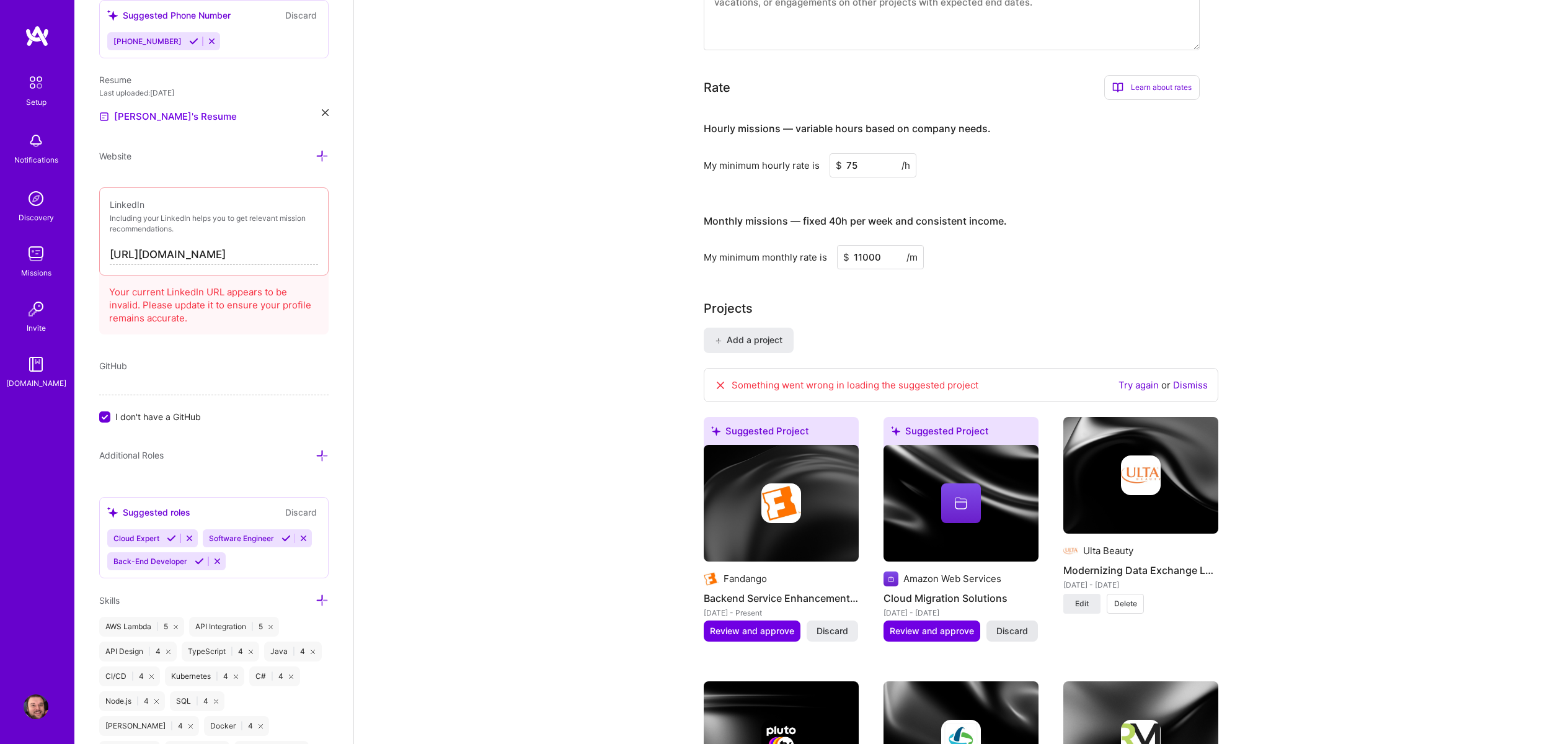
click at [1030, 636] on button "Discard" at bounding box center [1012, 630] width 51 height 21
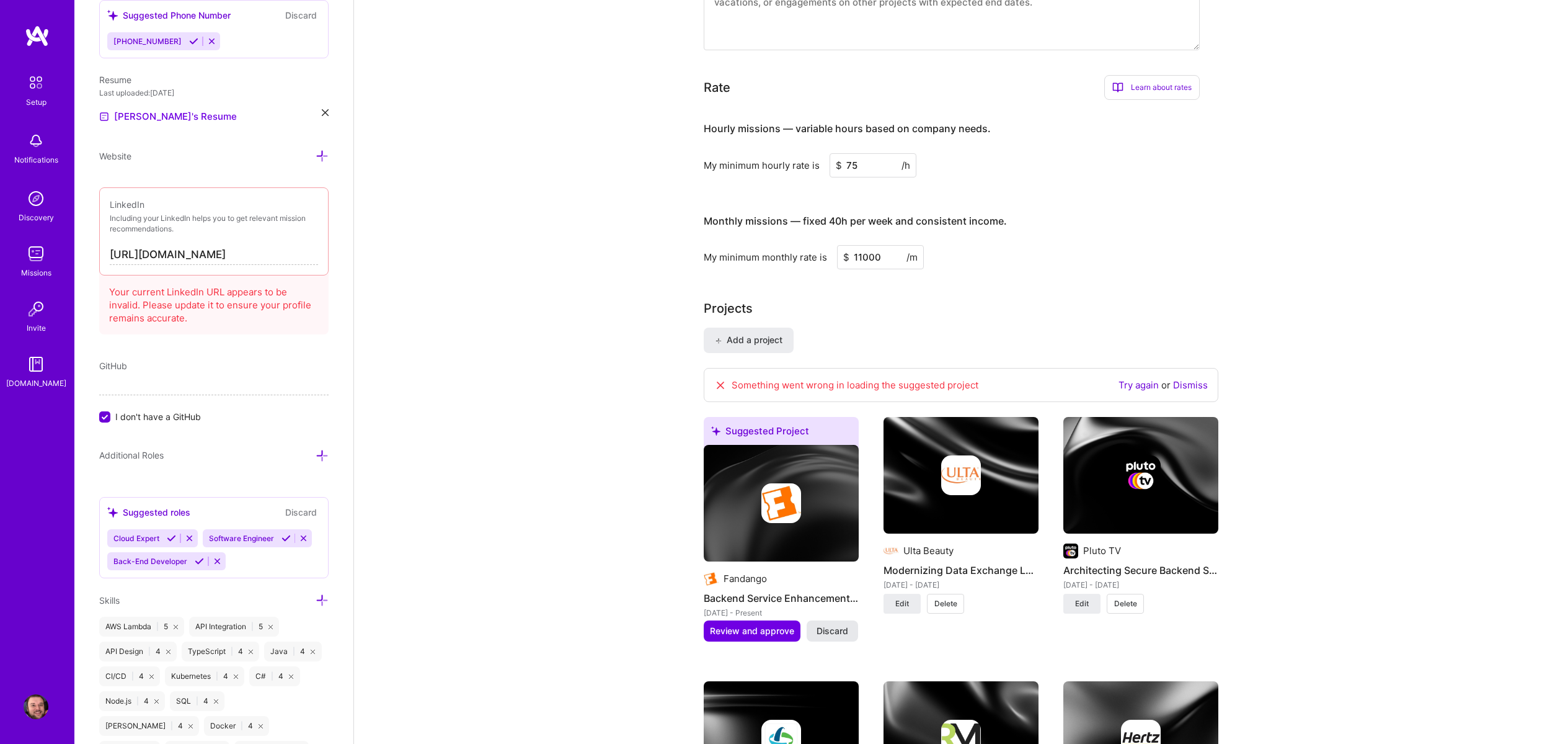
click at [844, 628] on span "Discard" at bounding box center [832, 631] width 32 height 12
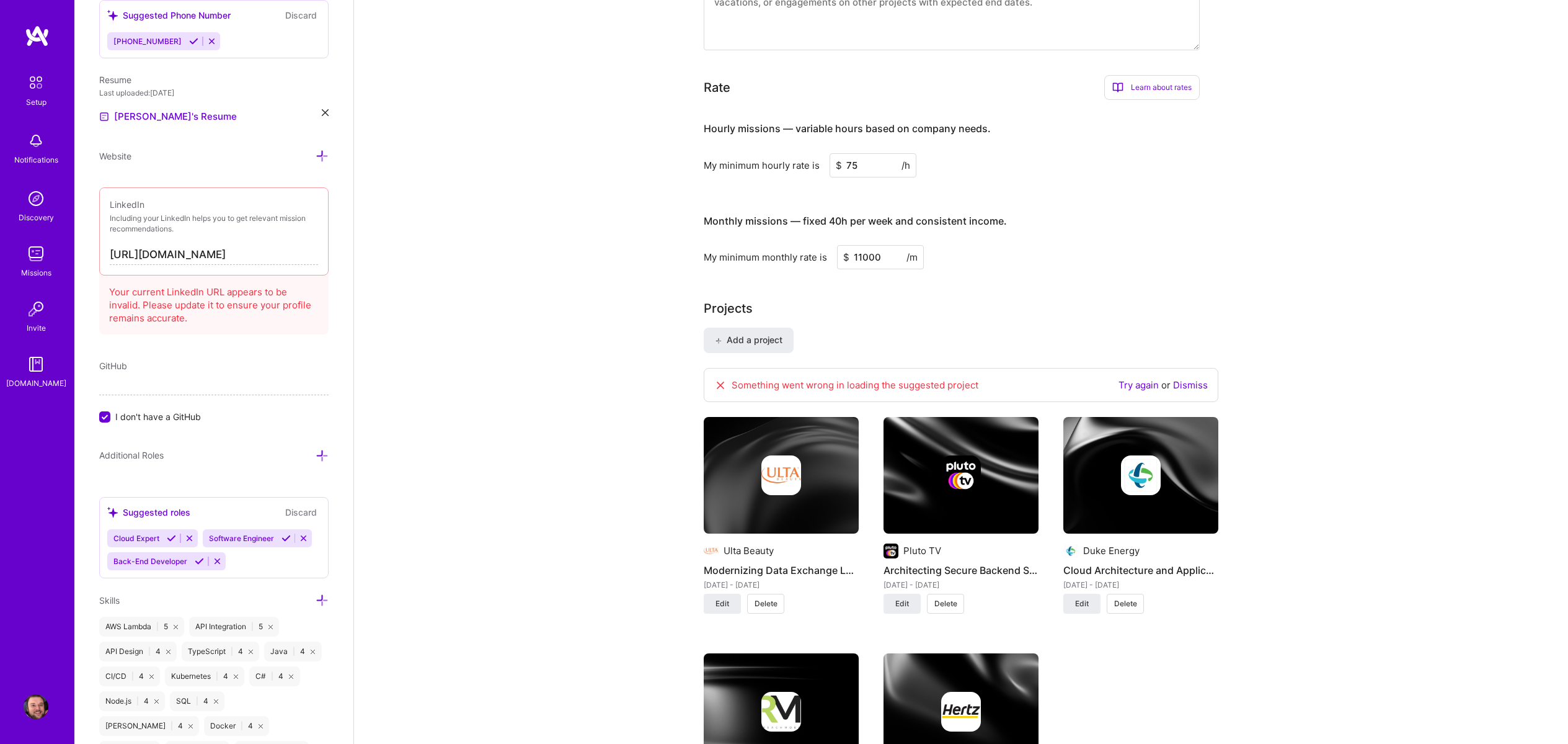
click at [1146, 384] on link "Try again" at bounding box center [1139, 385] width 40 height 12
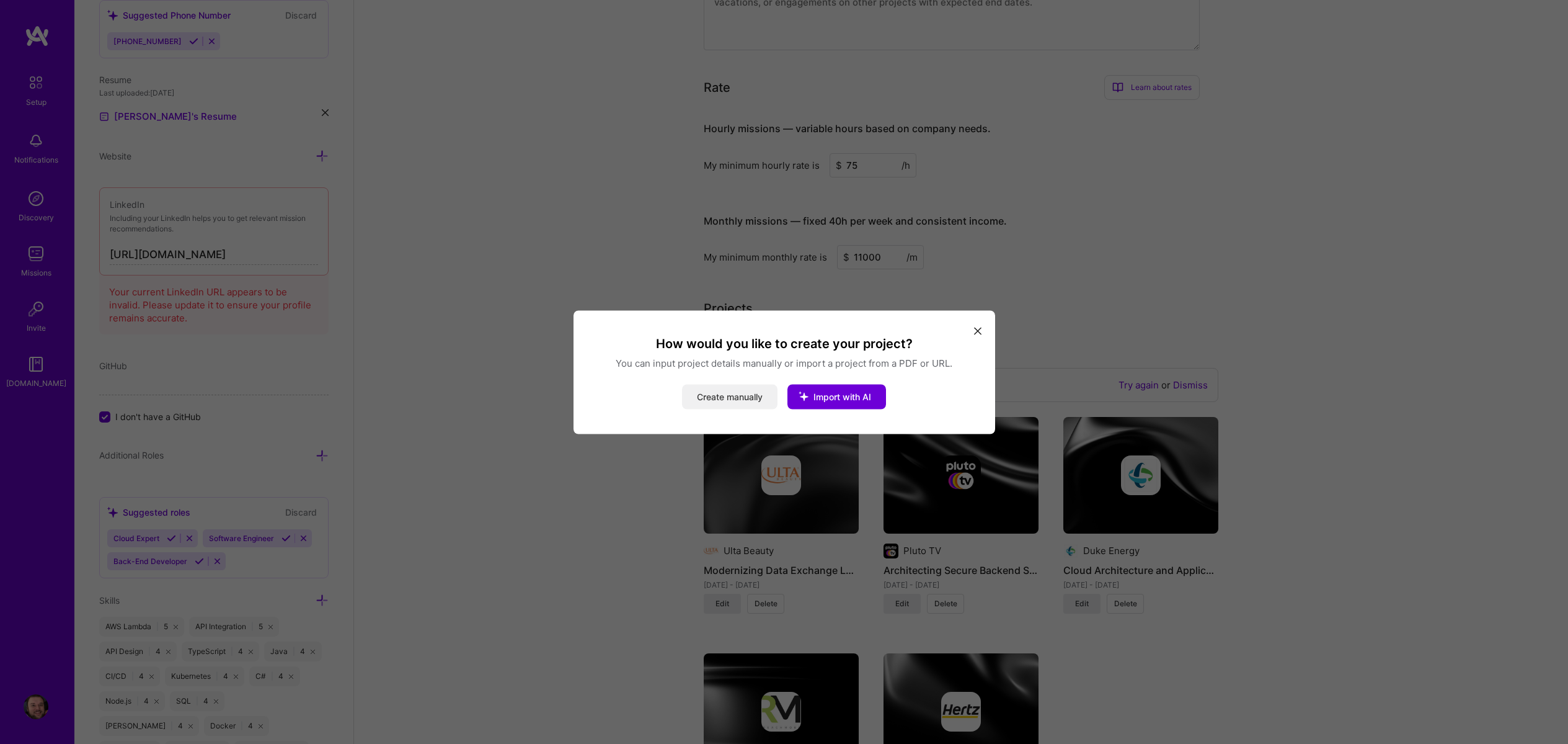
click at [751, 399] on button "Create manually" at bounding box center [730, 396] width 96 height 25
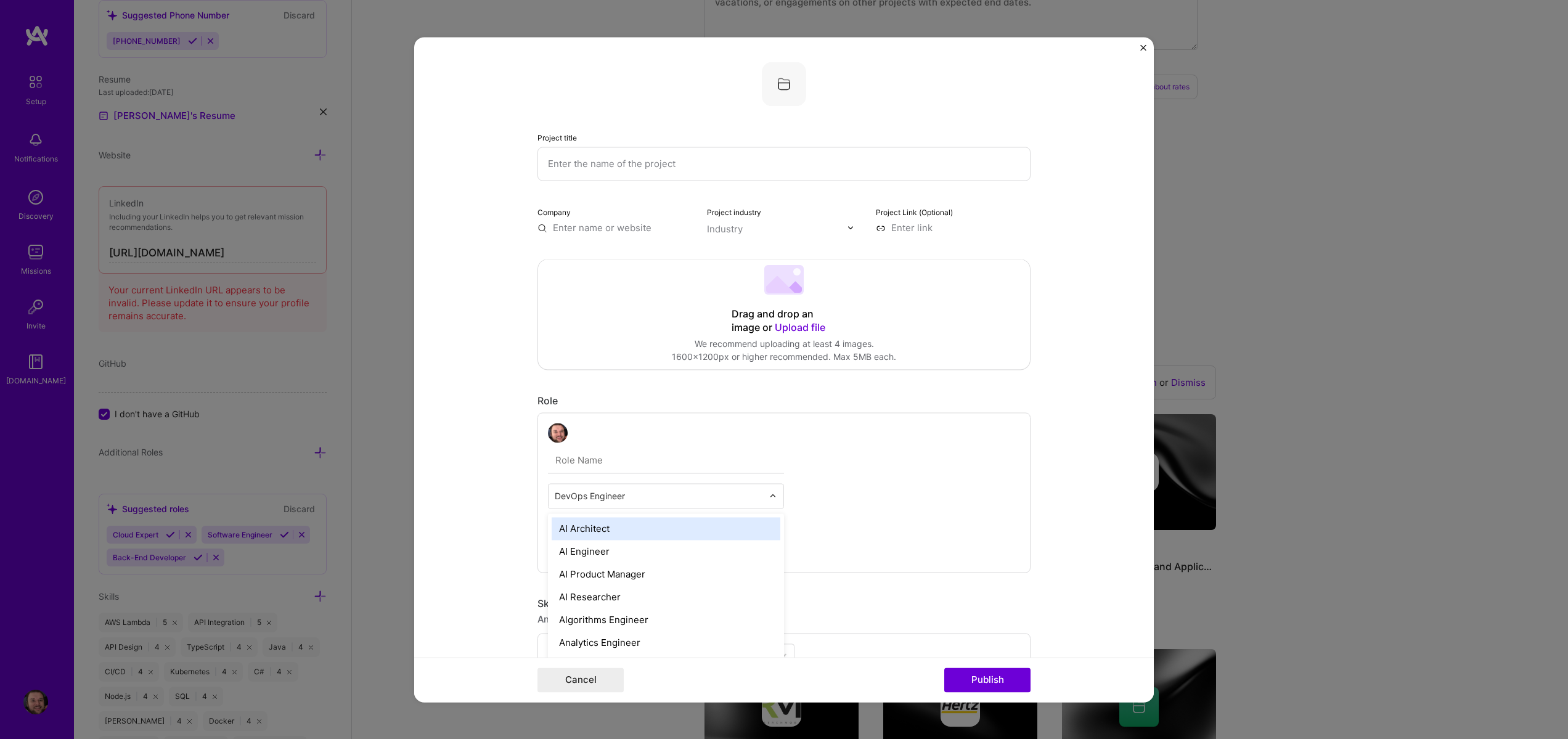
click at [630, 500] on input "text" at bounding box center [658, 496] width 208 height 13
click at [577, 169] on input "text" at bounding box center [784, 163] width 493 height 34
click at [644, 231] on input "text" at bounding box center [615, 227] width 155 height 13
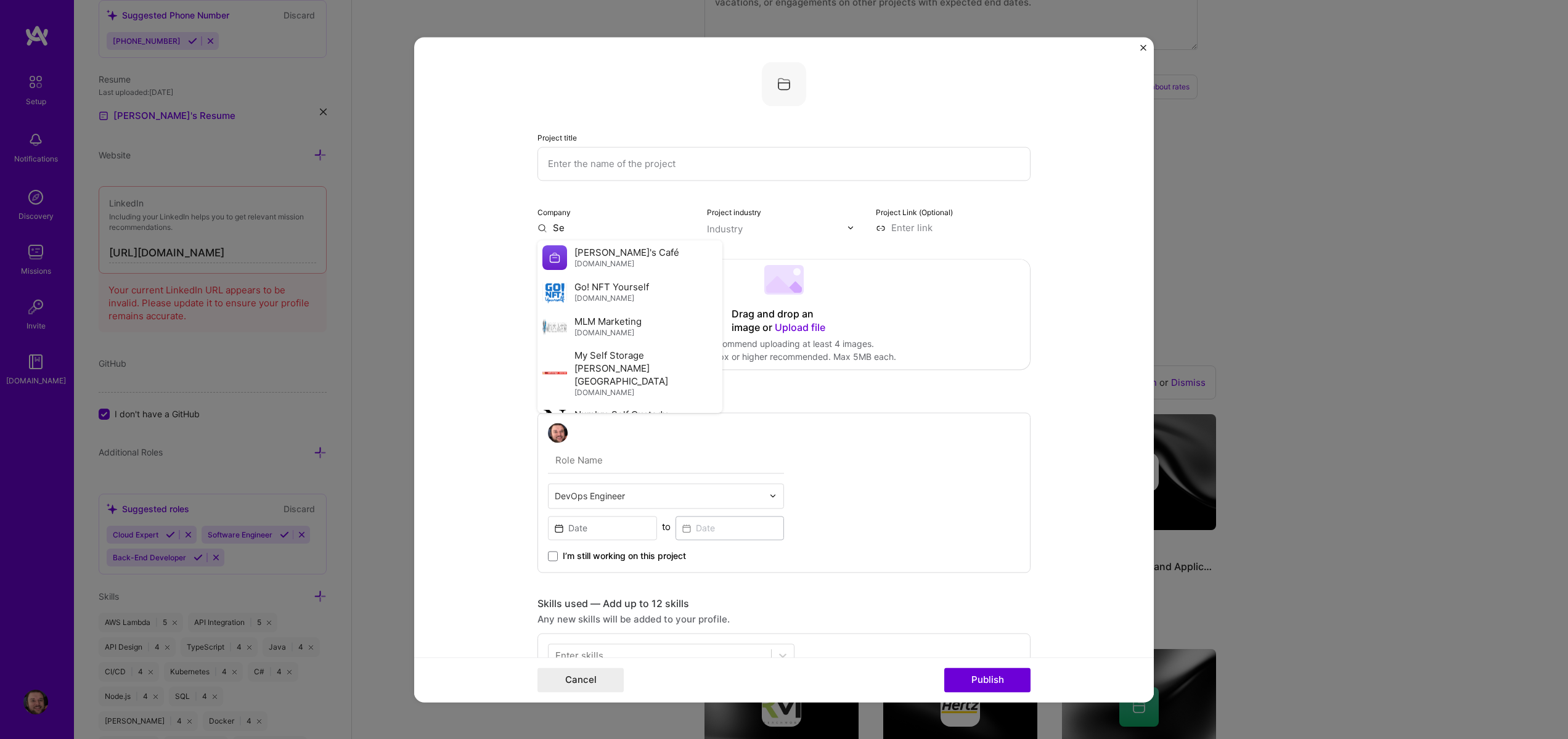
type input "S"
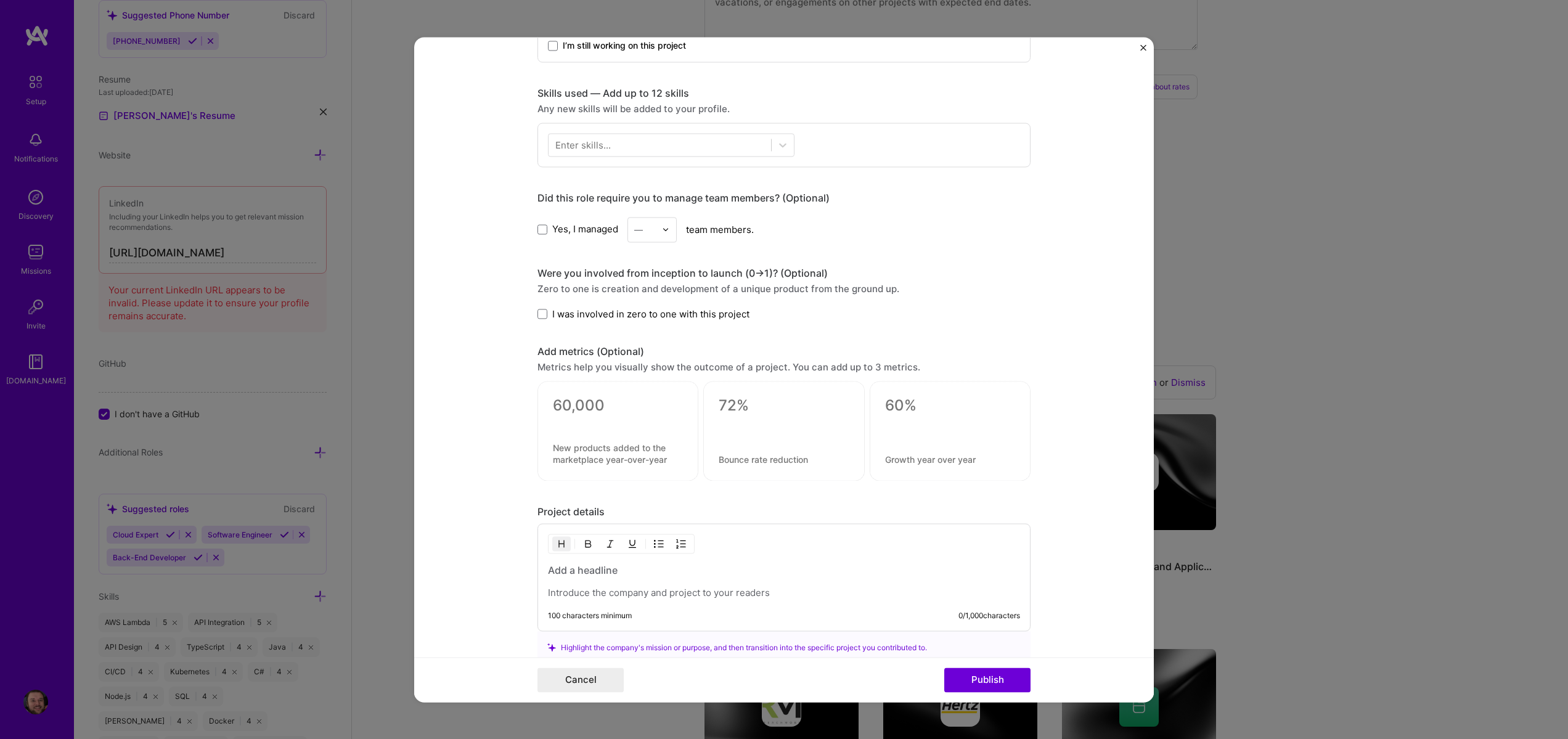
scroll to position [296, 0]
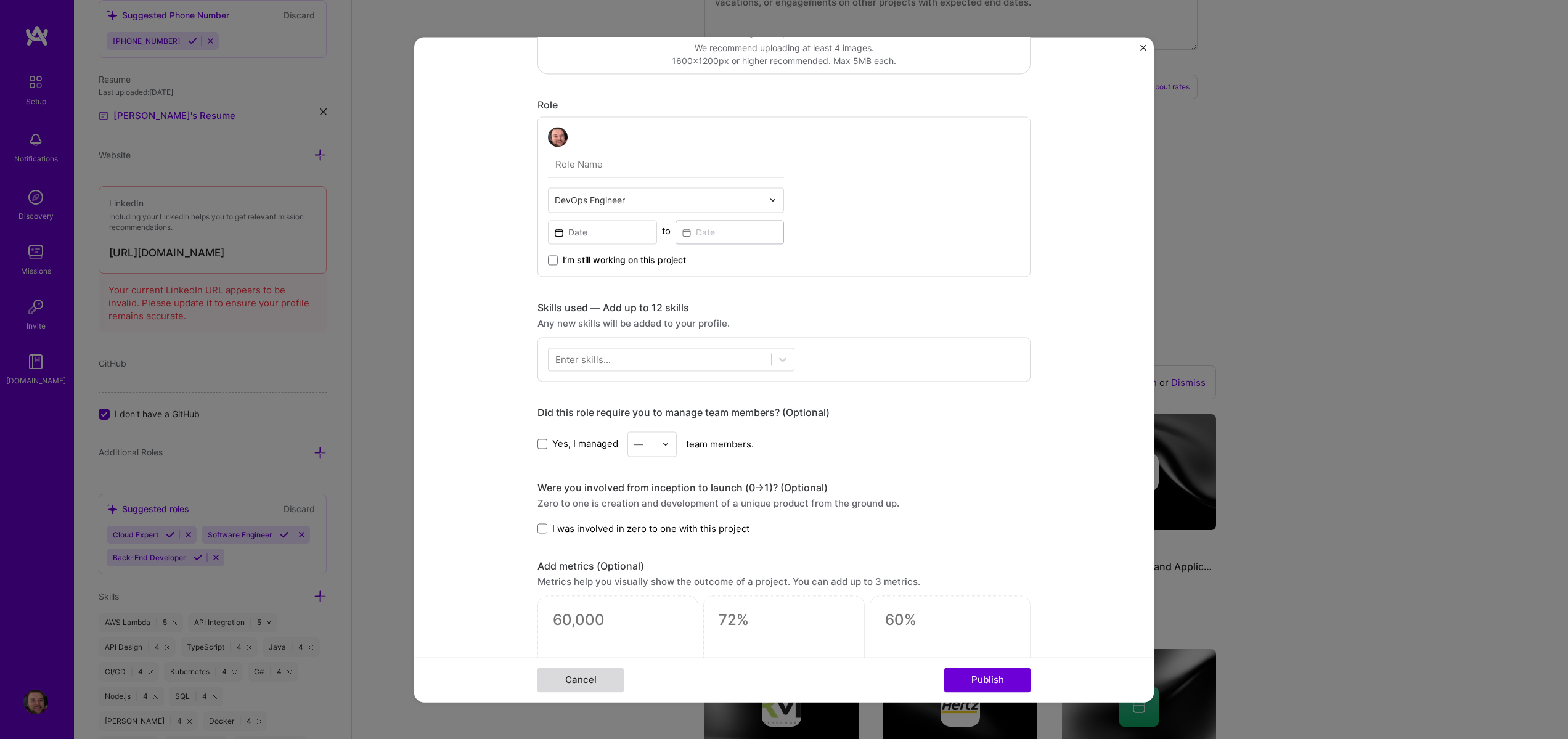
click at [549, 681] on button "Cancel" at bounding box center [581, 679] width 86 height 25
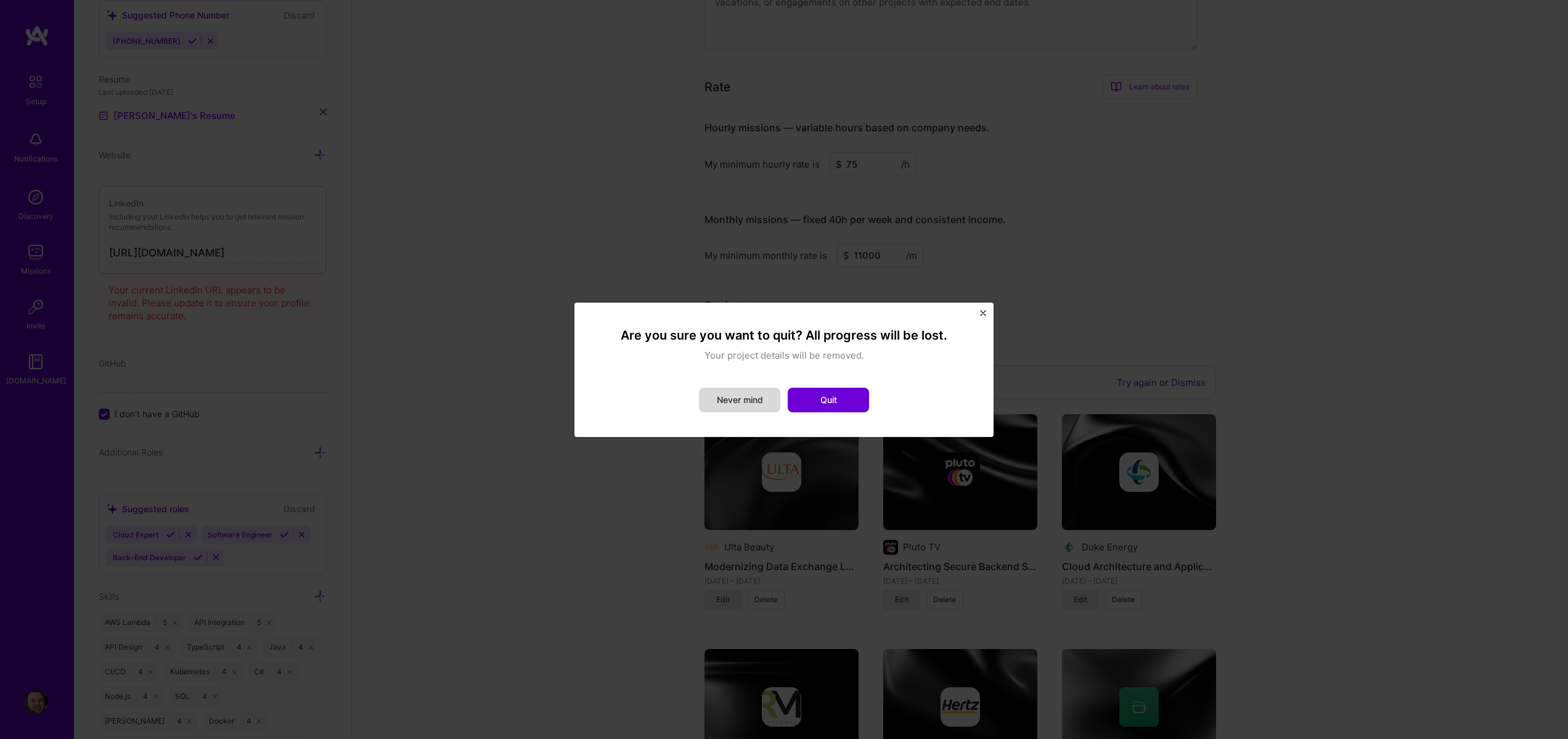
click at [761, 403] on button "Never mind" at bounding box center [740, 400] width 82 height 25
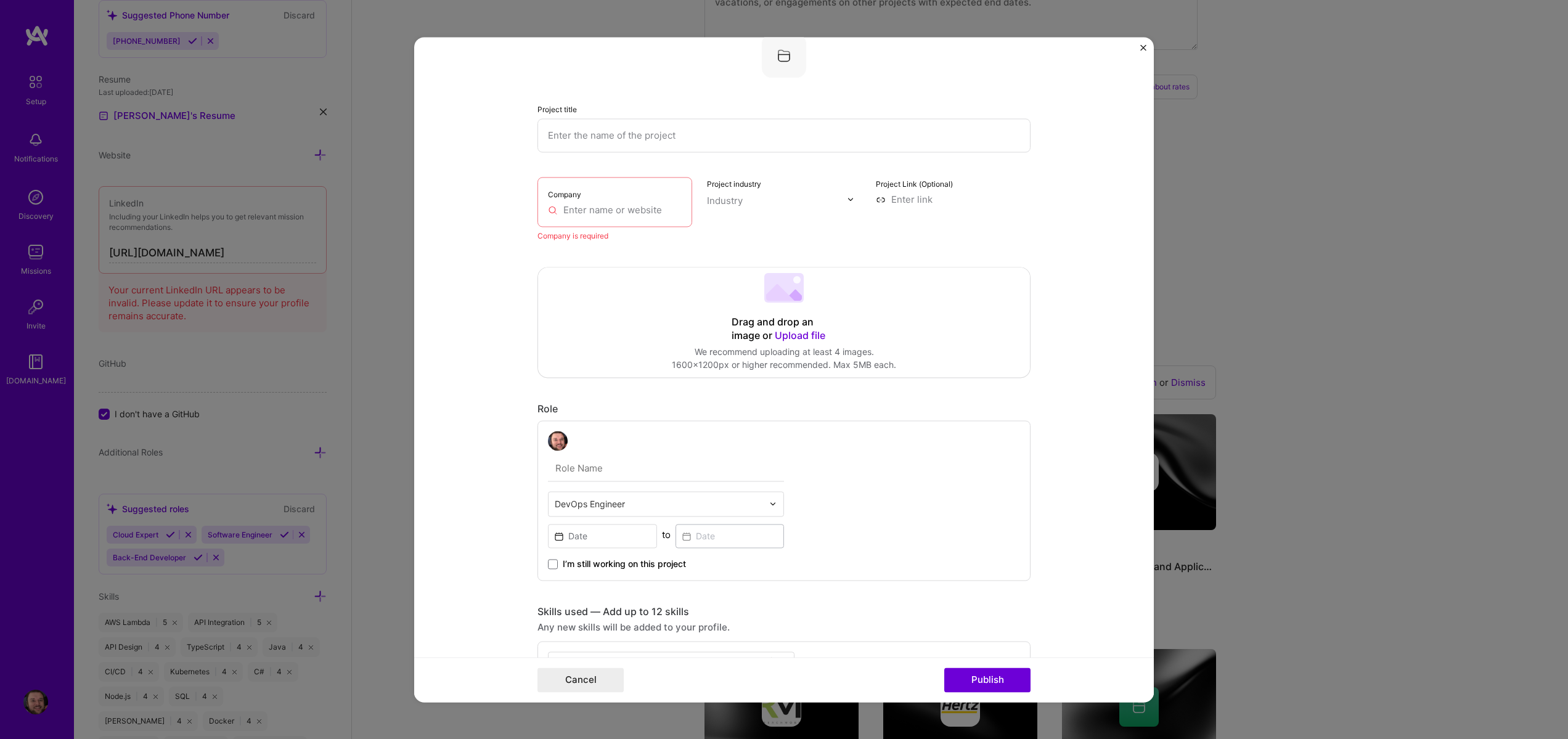
scroll to position [0, 0]
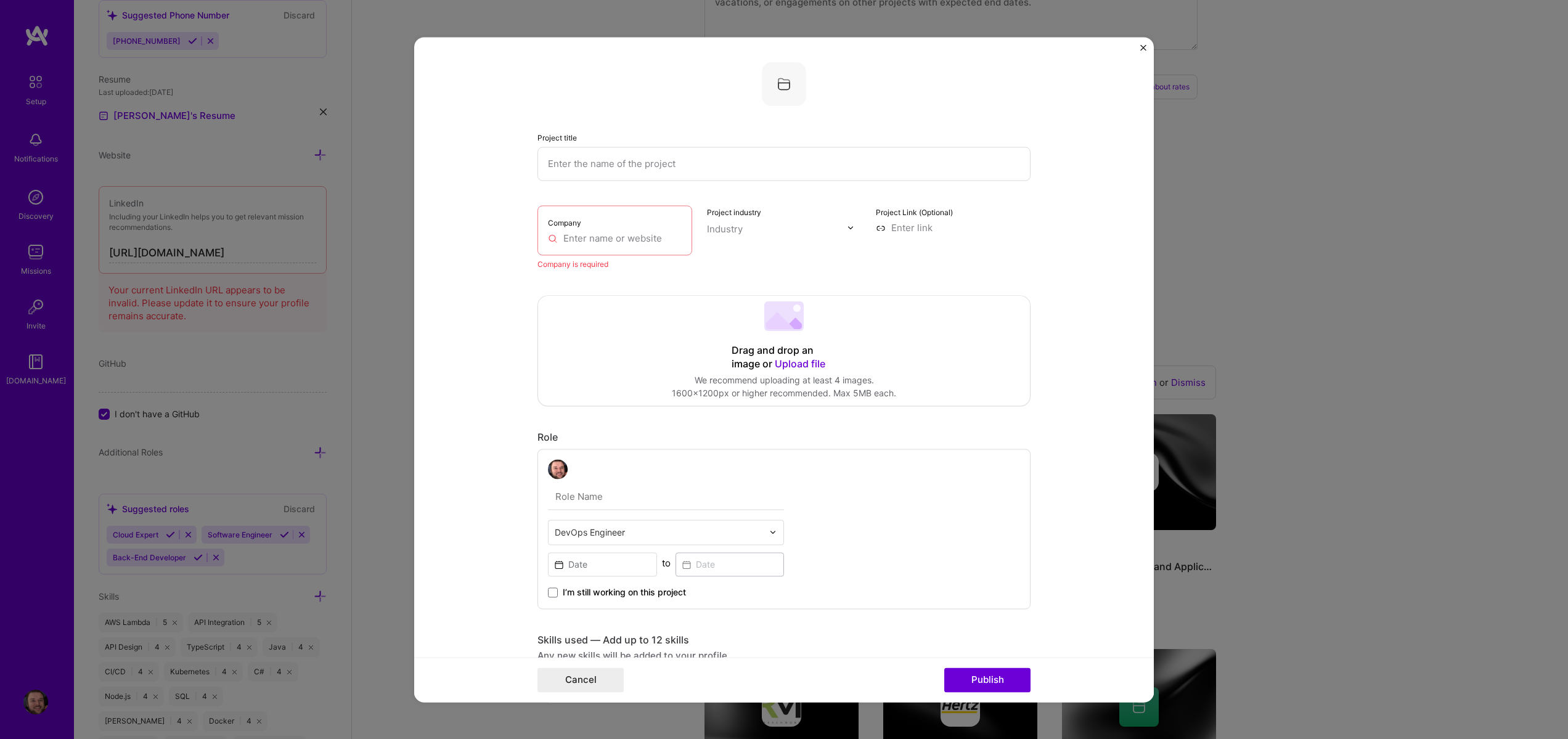
click at [638, 233] on input "text" at bounding box center [615, 237] width 134 height 13
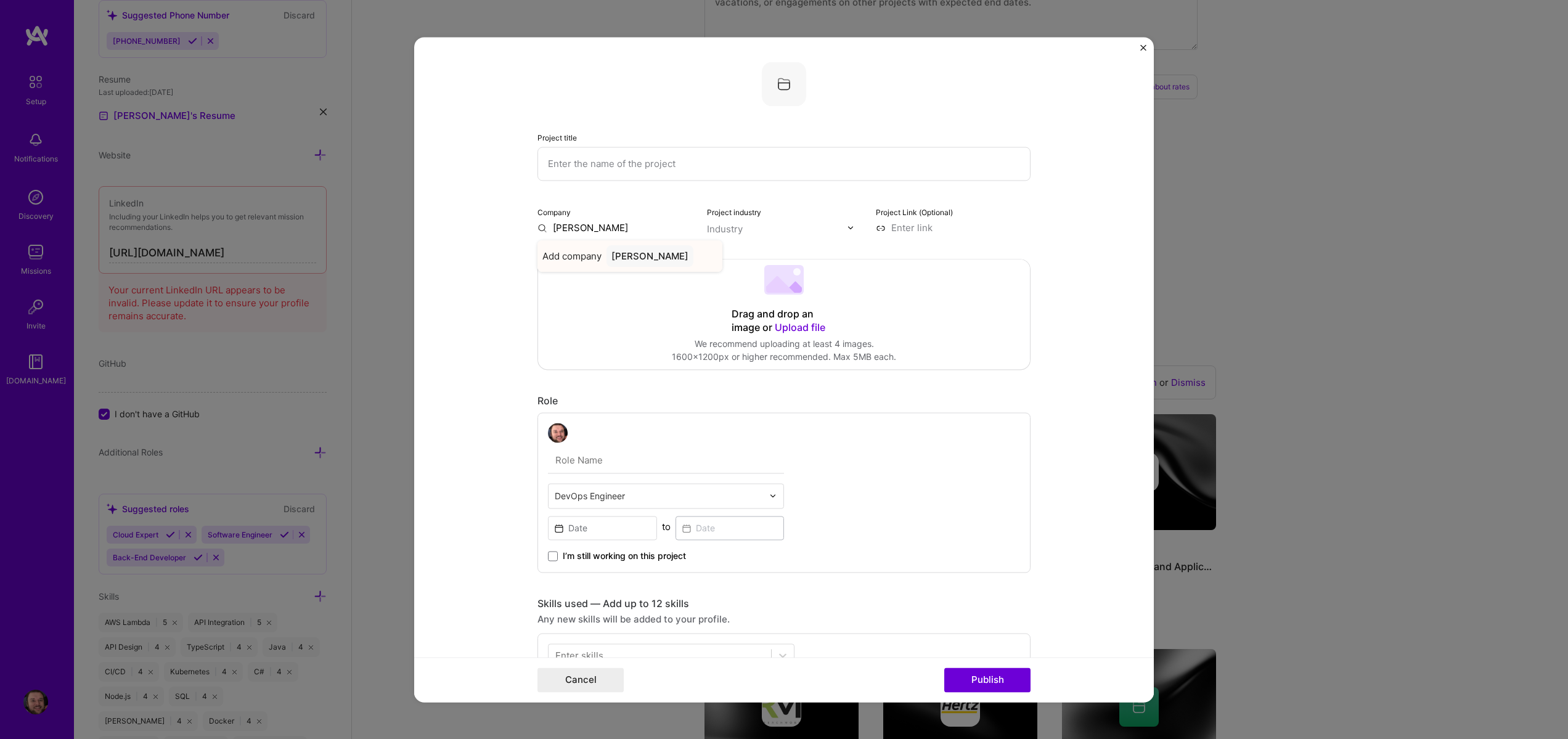
type input "Steven Burgess"
click at [657, 263] on div "Steven Burgess" at bounding box center [650, 256] width 87 height 21
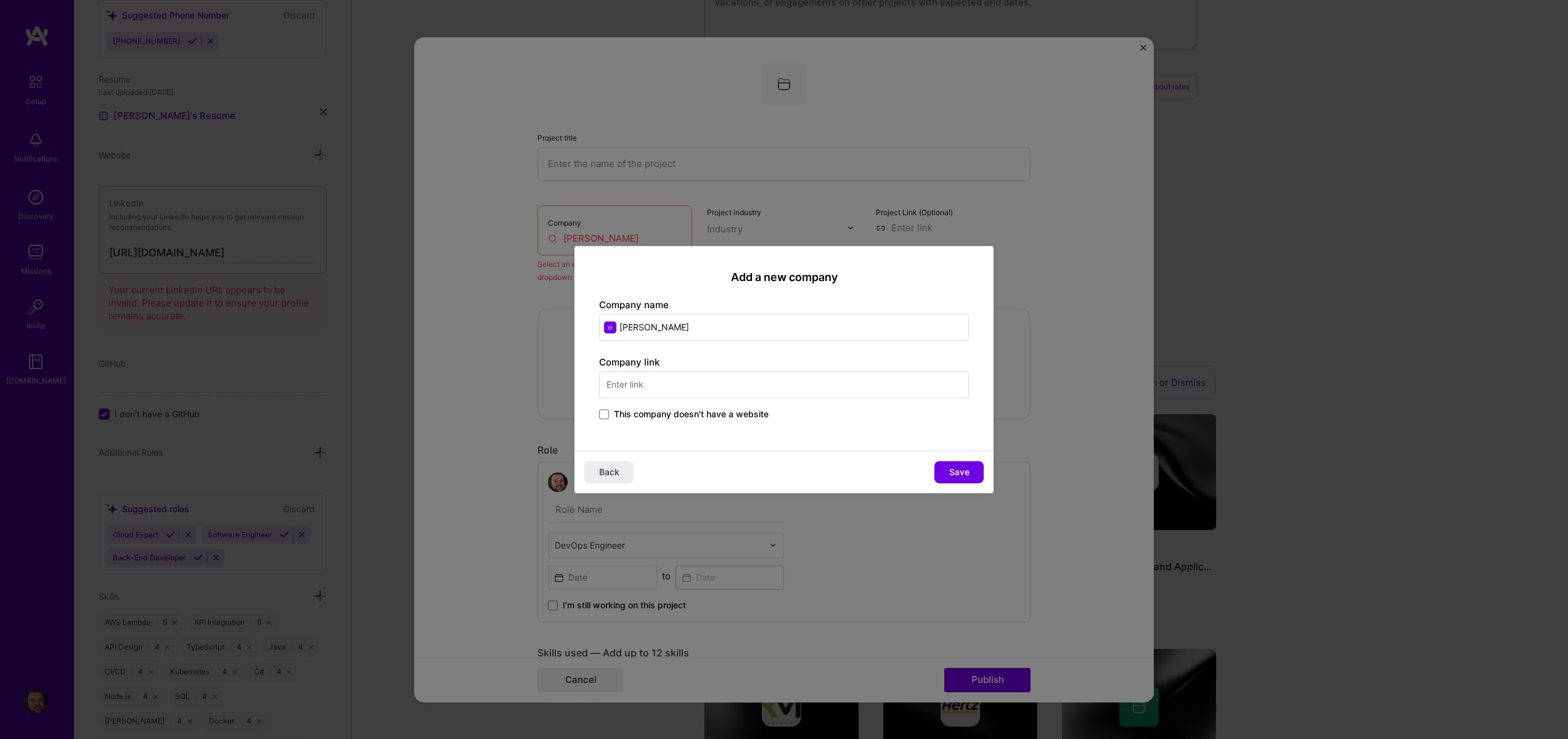
click at [605, 420] on label "This company doesn't have a website" at bounding box center [684, 414] width 169 height 12
click at [0, 0] on input "This company doesn't have a website" at bounding box center [0, 0] width 0 height 0
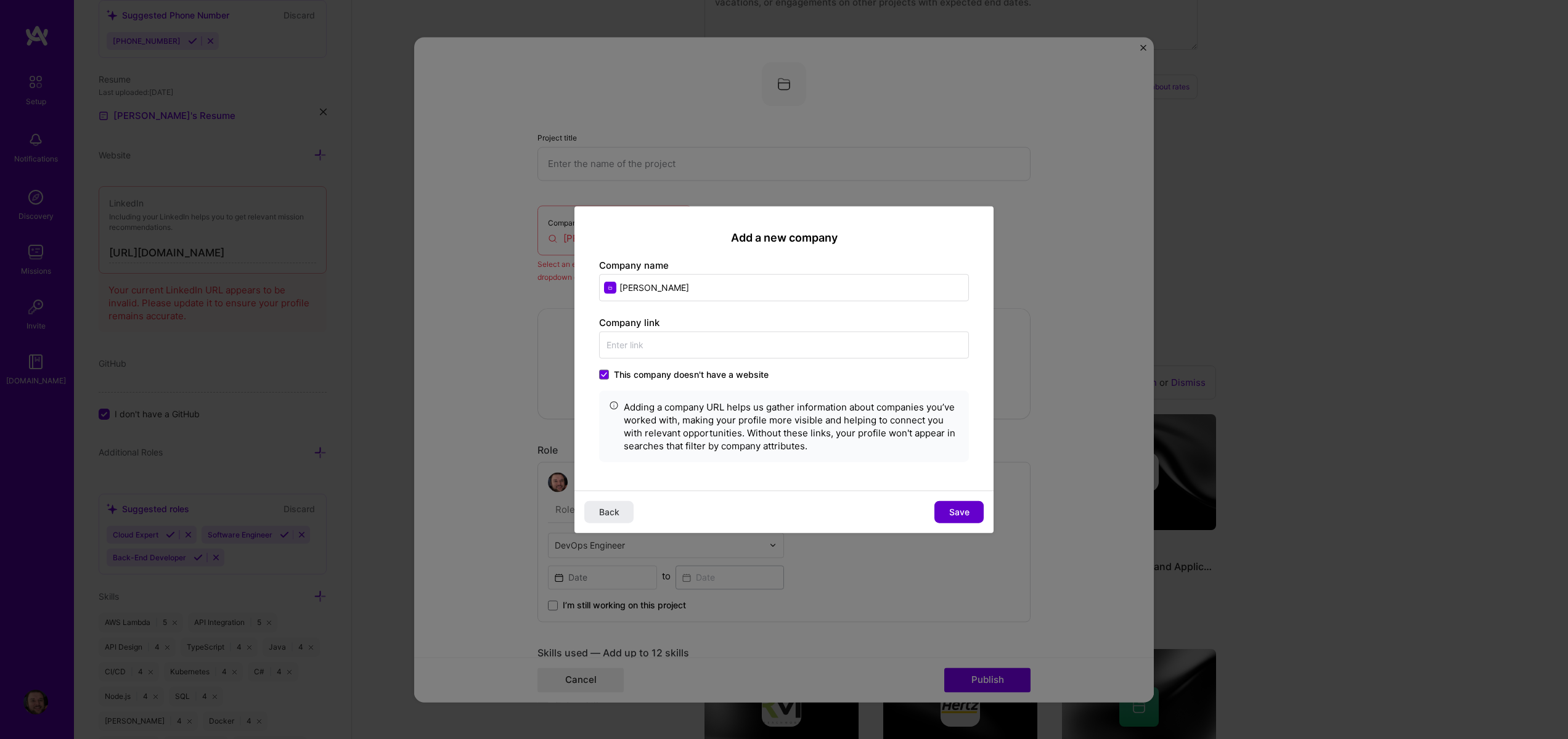
click at [964, 514] on span "Save" at bounding box center [959, 512] width 20 height 12
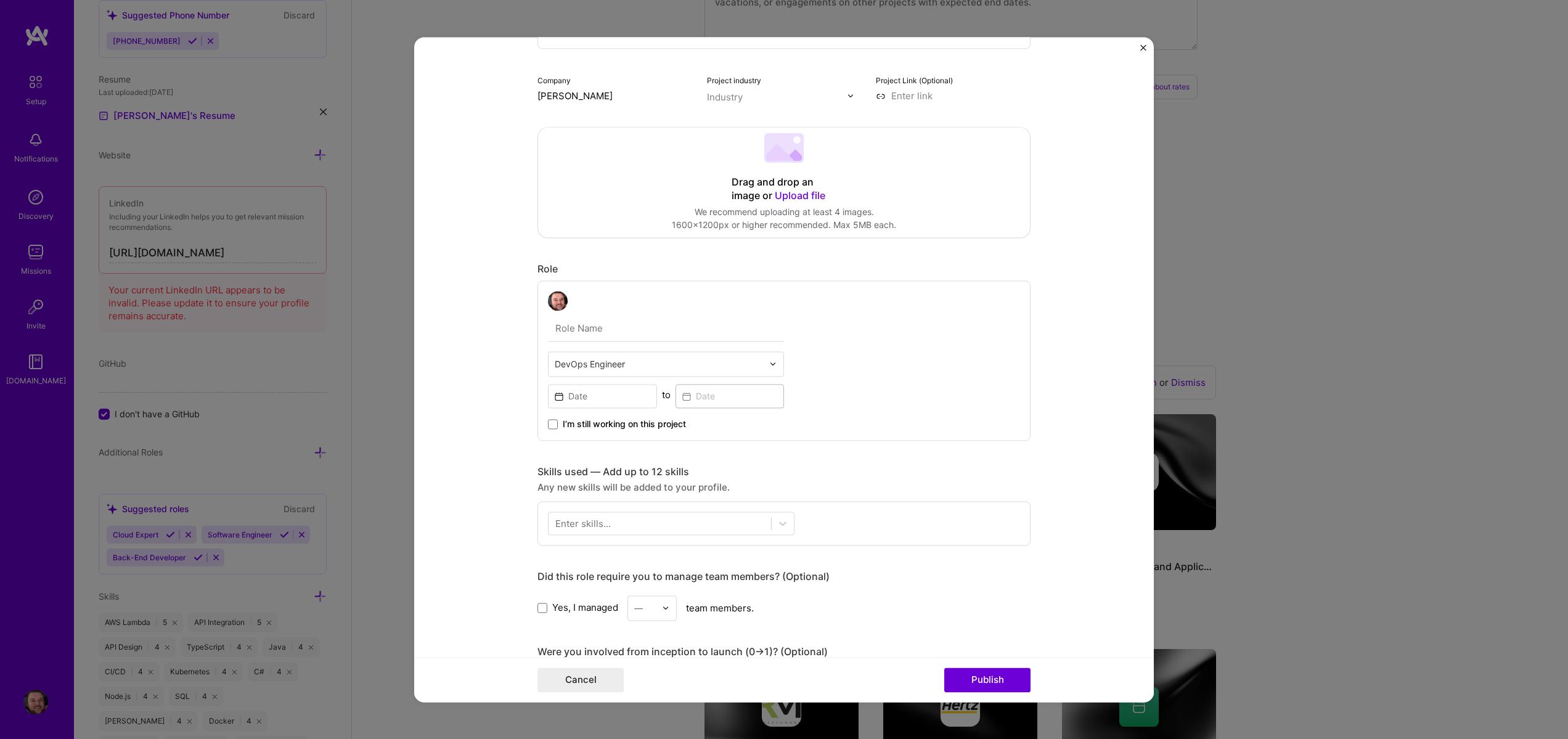
scroll to position [148, 0]
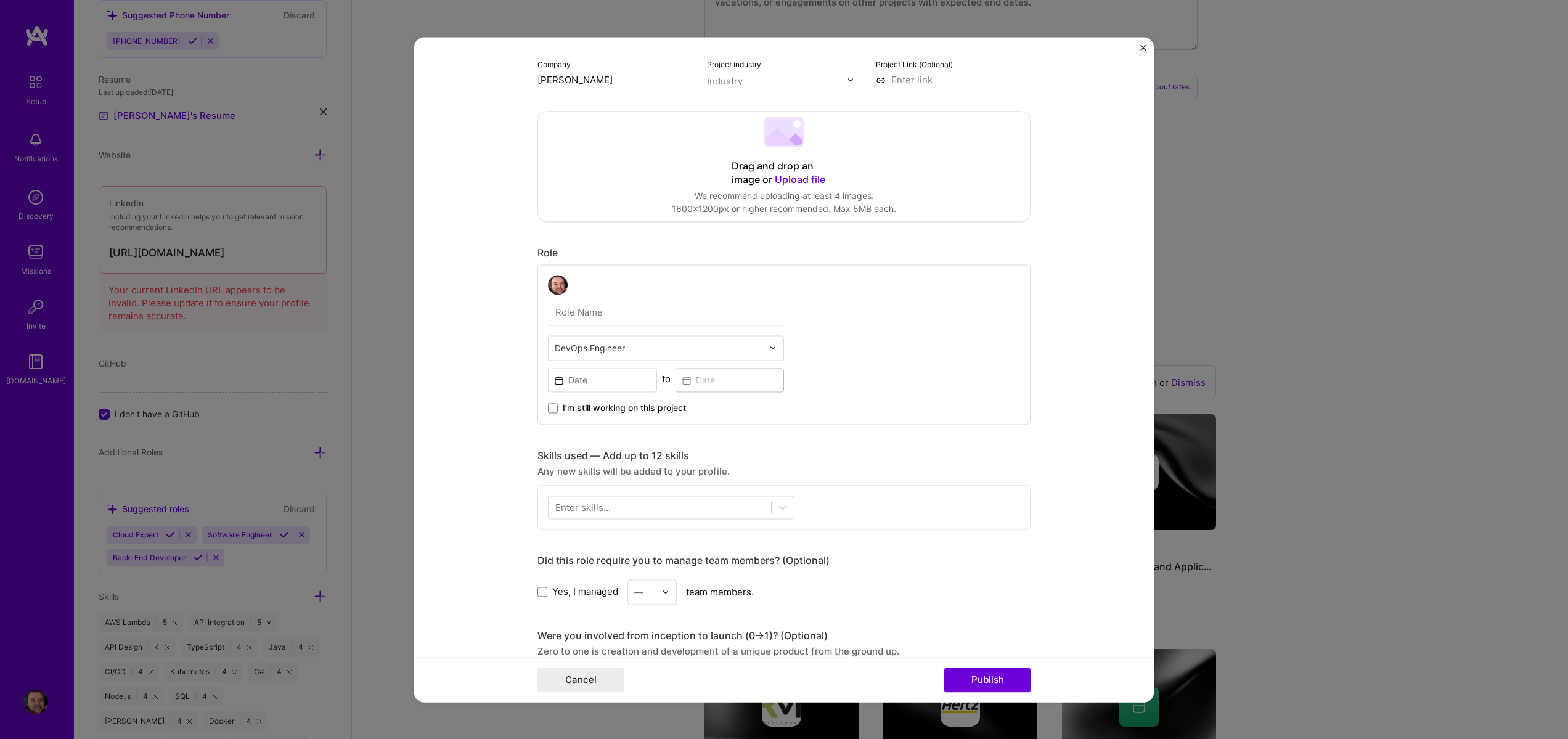
click at [658, 337] on div "DevOps Engineer" at bounding box center [659, 348] width 221 height 24
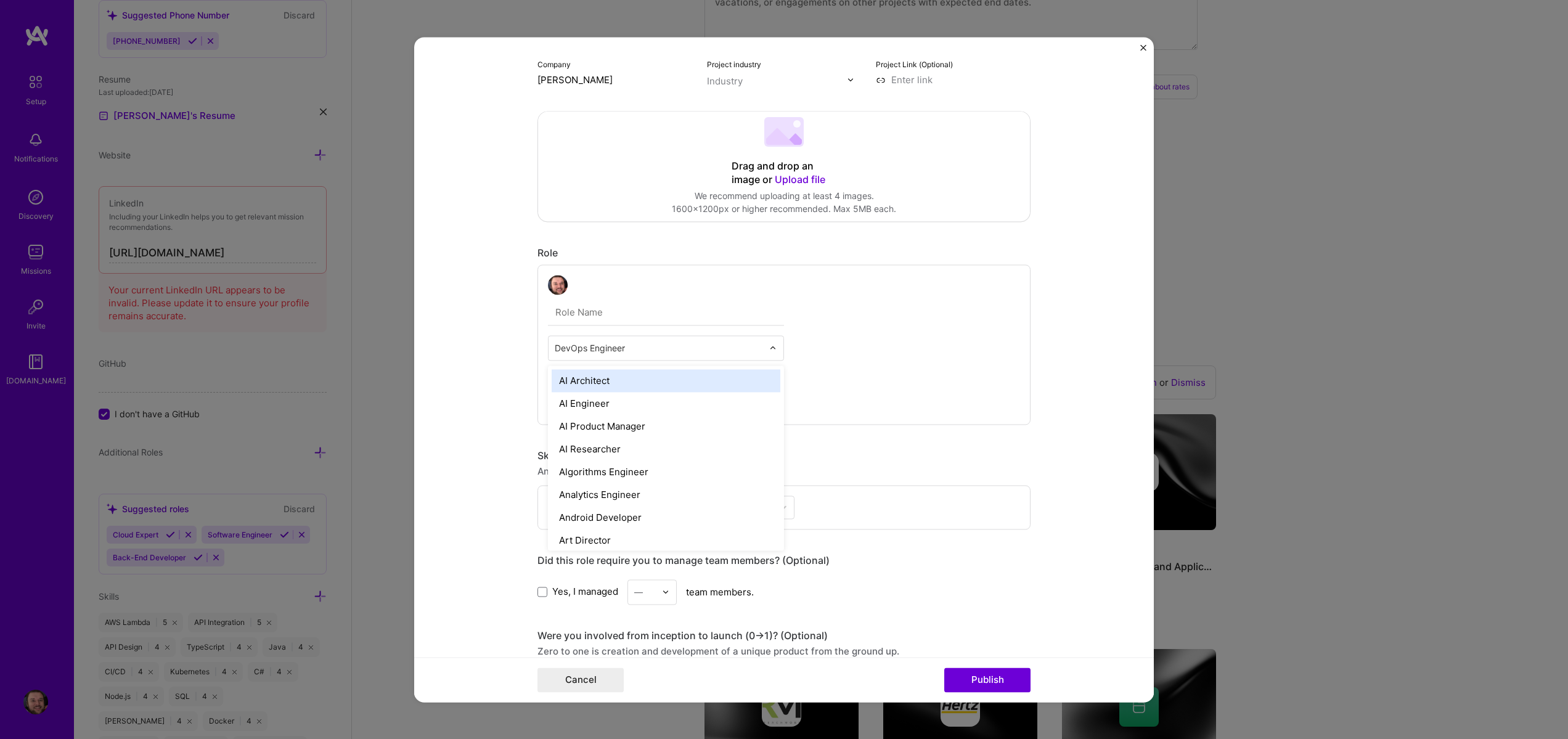
click at [631, 327] on div "option AI Architect focused, 1 of 70. 69 results available. Use Up and Down to …" at bounding box center [666, 344] width 236 height 139
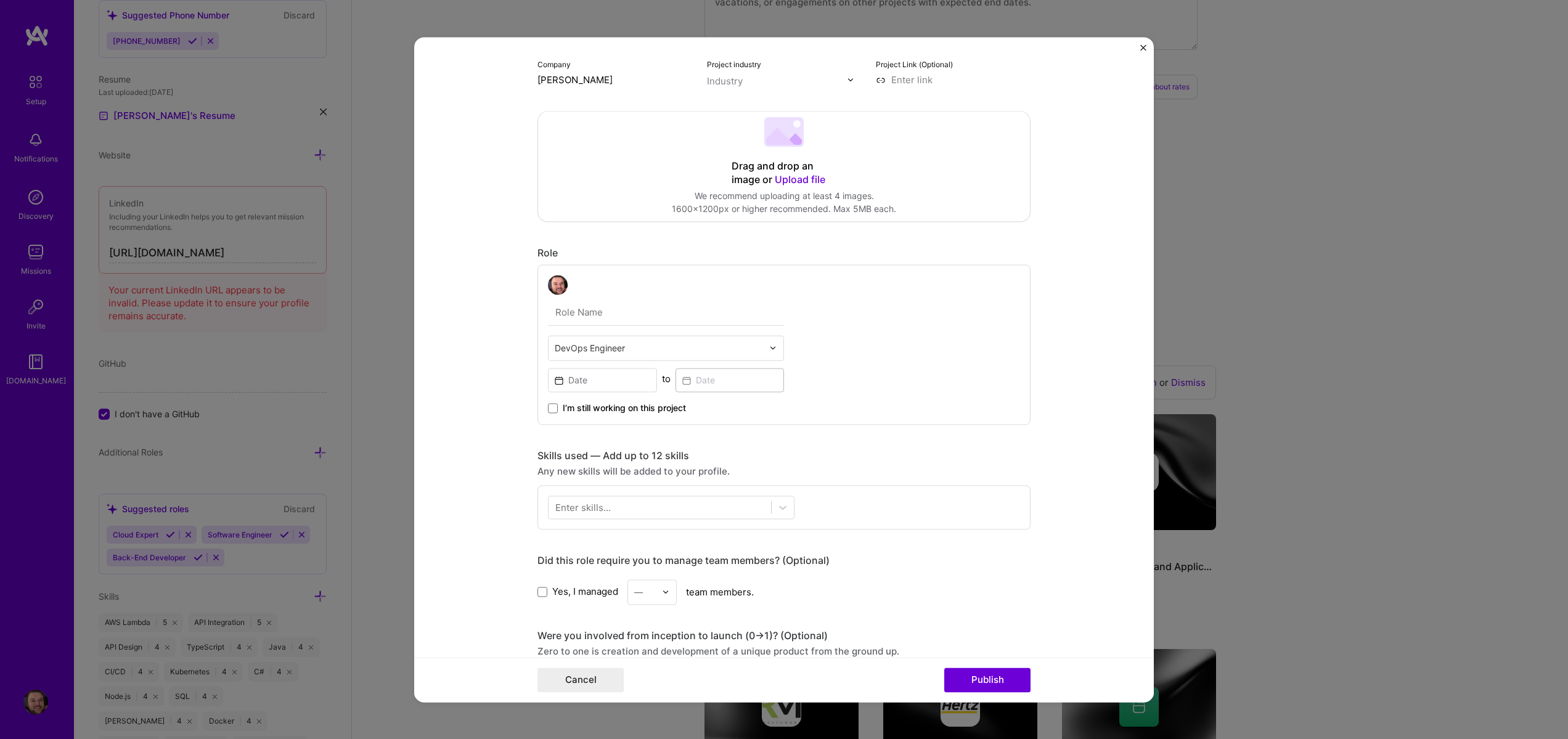
click at [619, 316] on input "text" at bounding box center [666, 312] width 236 height 26
type input "E"
type input "C"
type input "Developer"
click at [611, 371] on input at bounding box center [602, 380] width 109 height 24
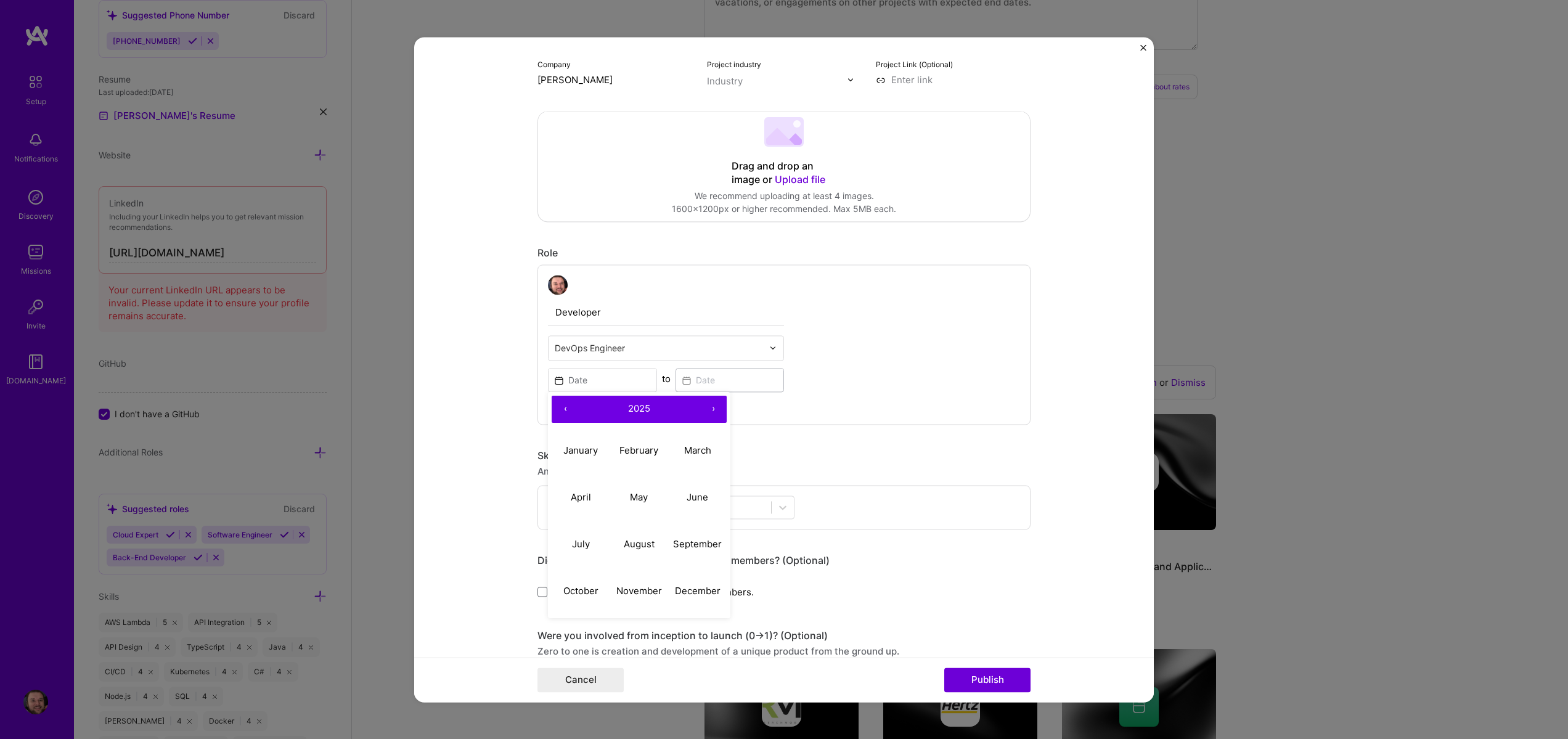
click at [607, 347] on input "text" at bounding box center [658, 347] width 208 height 13
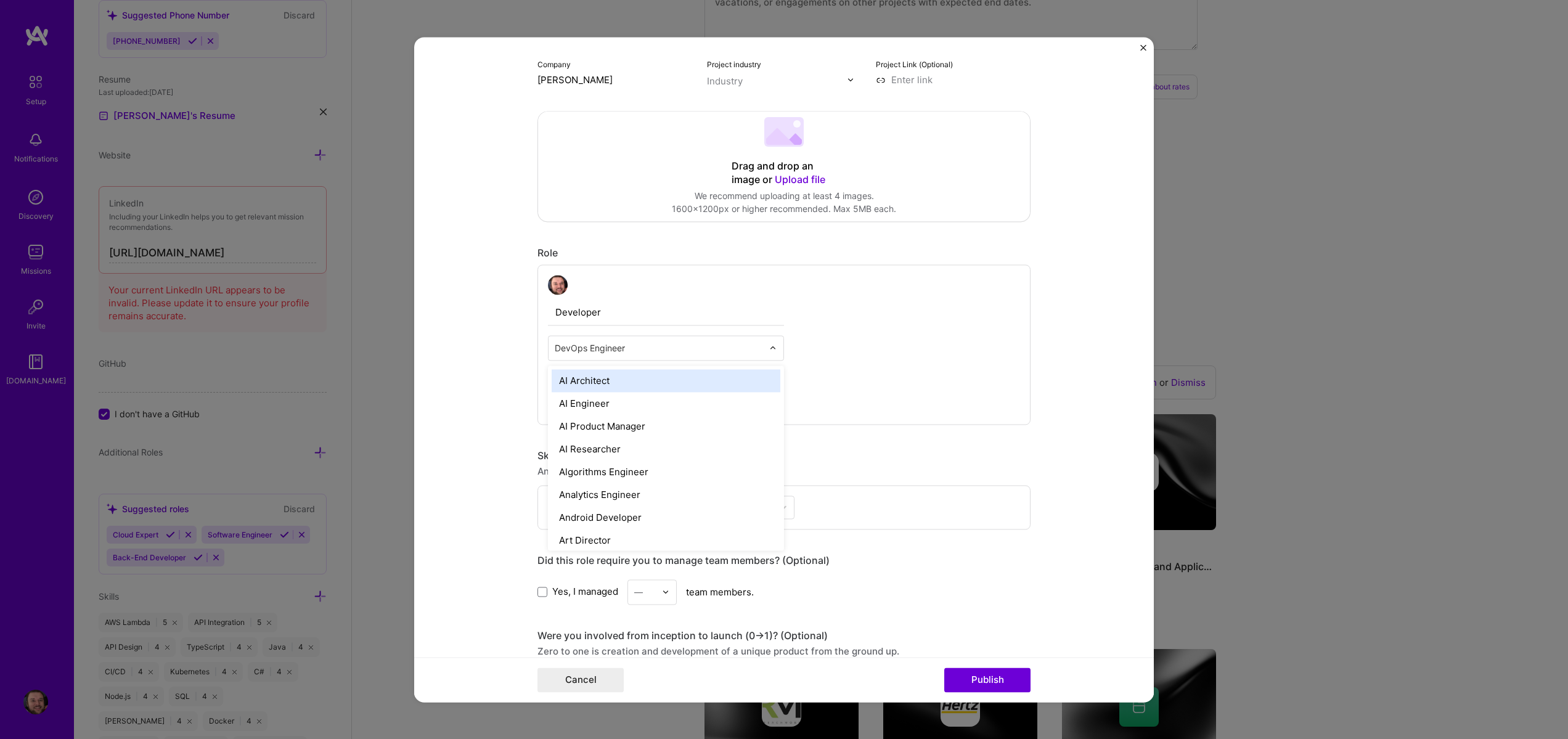
click at [607, 347] on input "text" at bounding box center [658, 347] width 208 height 13
click at [614, 396] on div "AI Engineer" at bounding box center [666, 403] width 229 height 23
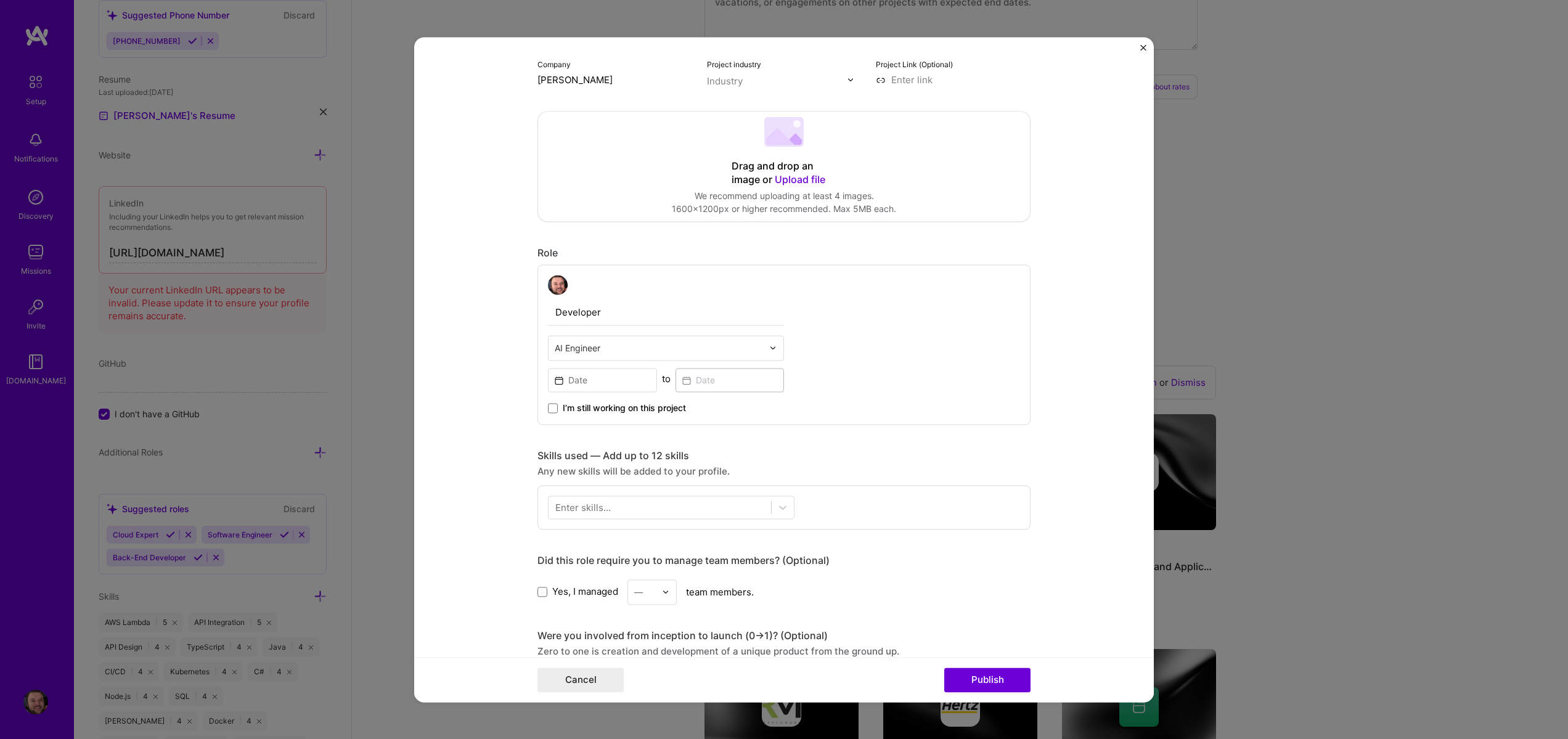
drag, startPoint x: 972, startPoint y: 547, endPoint x: 969, endPoint y: 531, distance: 16.3
click at [972, 546] on div "Project title Company Steven Burgess Project industry Industry Project Link (Op…" at bounding box center [784, 514] width 493 height 1200
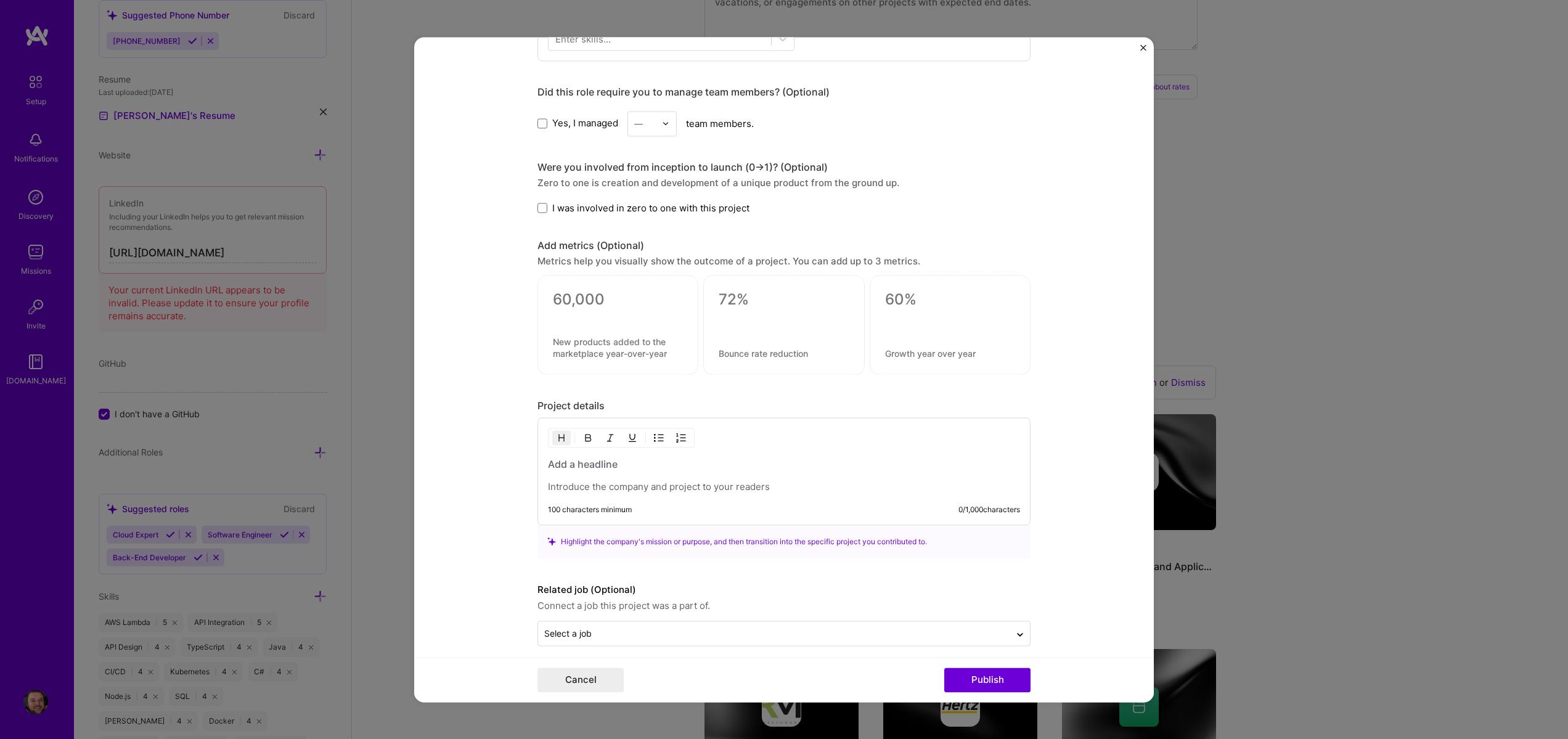
scroll to position [628, 0]
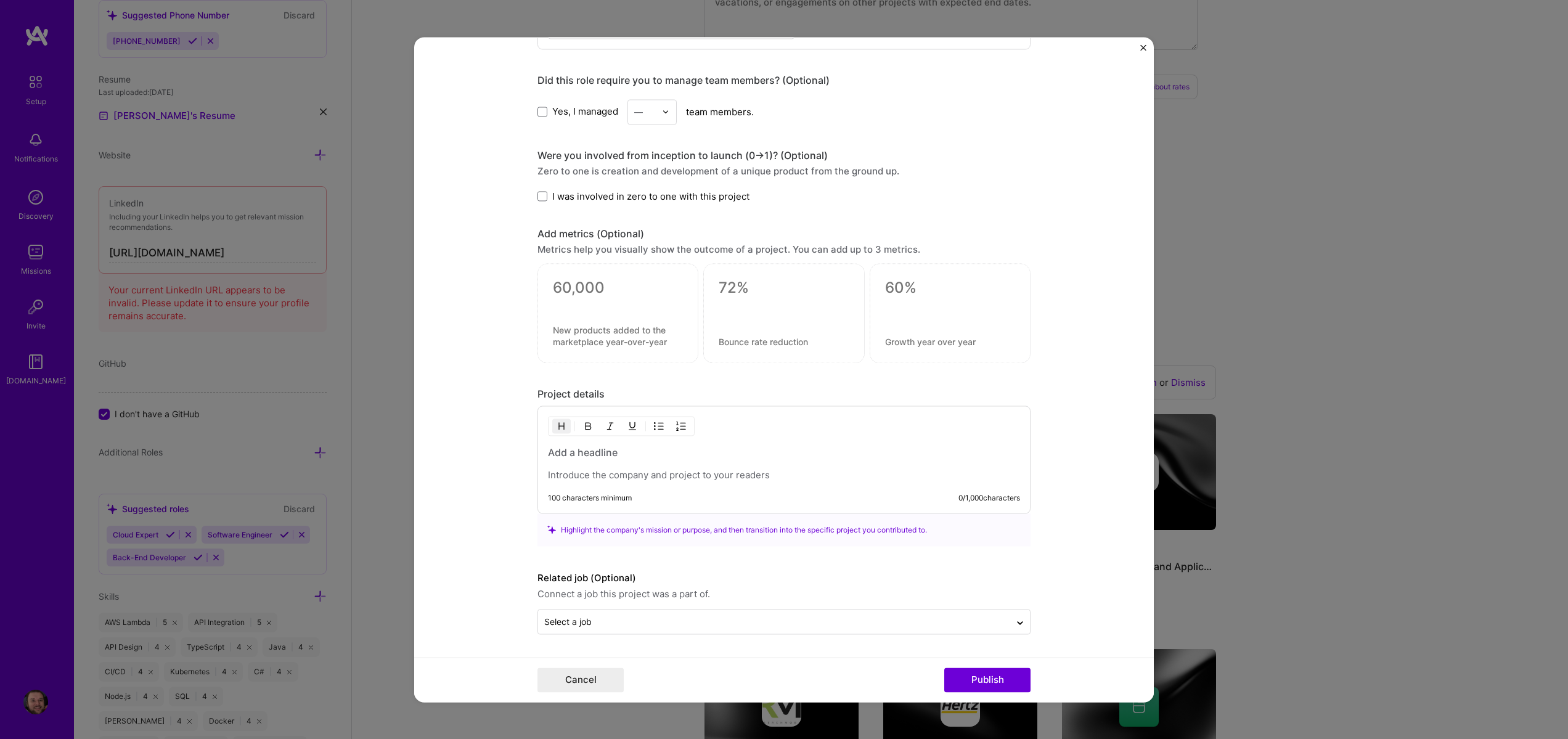
click at [650, 473] on p at bounding box center [784, 475] width 472 height 12
click at [613, 455] on h3 at bounding box center [784, 452] width 472 height 13
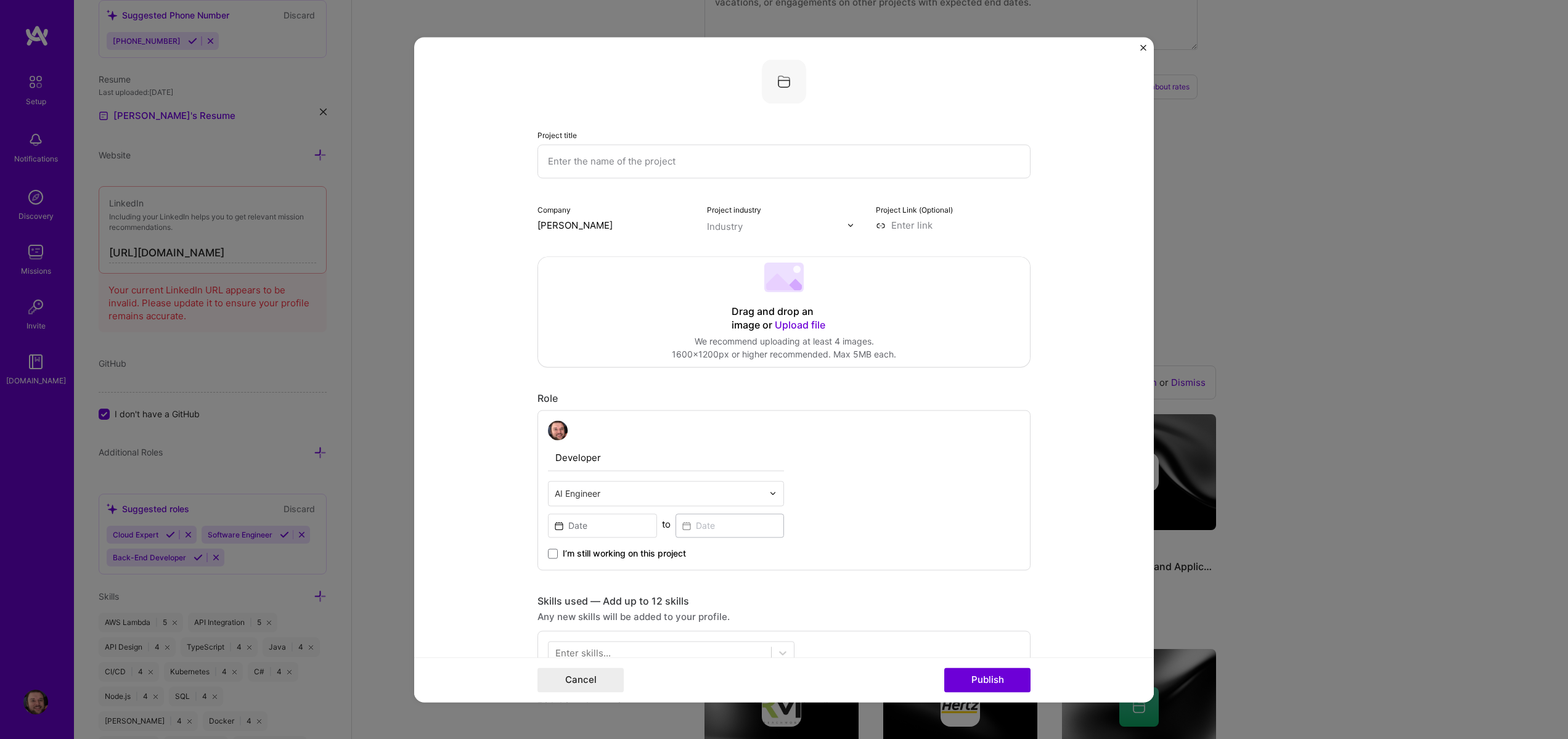
scroll to position [0, 0]
drag, startPoint x: 637, startPoint y: 135, endPoint x: 638, endPoint y: 146, distance: 11.0
click at [638, 146] on div "Project title" at bounding box center [784, 155] width 493 height 50
click at [638, 152] on input "text" at bounding box center [784, 163] width 493 height 34
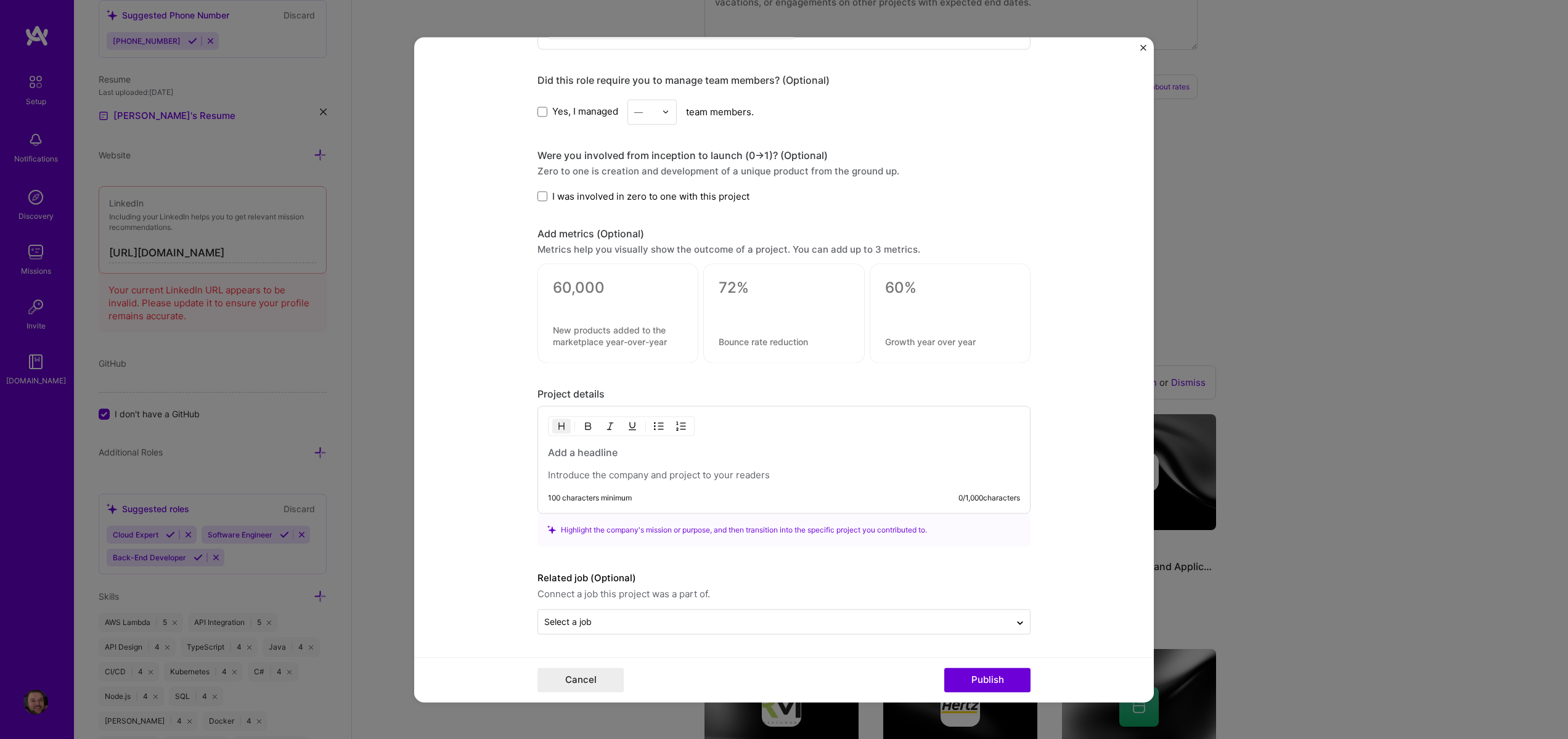
type input "Zeld.AI"
click at [592, 452] on h3 at bounding box center [784, 452] width 472 height 13
click at [632, 492] on div "100 characters minimum 0 / 1,000 characters" at bounding box center [784, 459] width 493 height 108
click at [591, 467] on div at bounding box center [784, 463] width 472 height 35
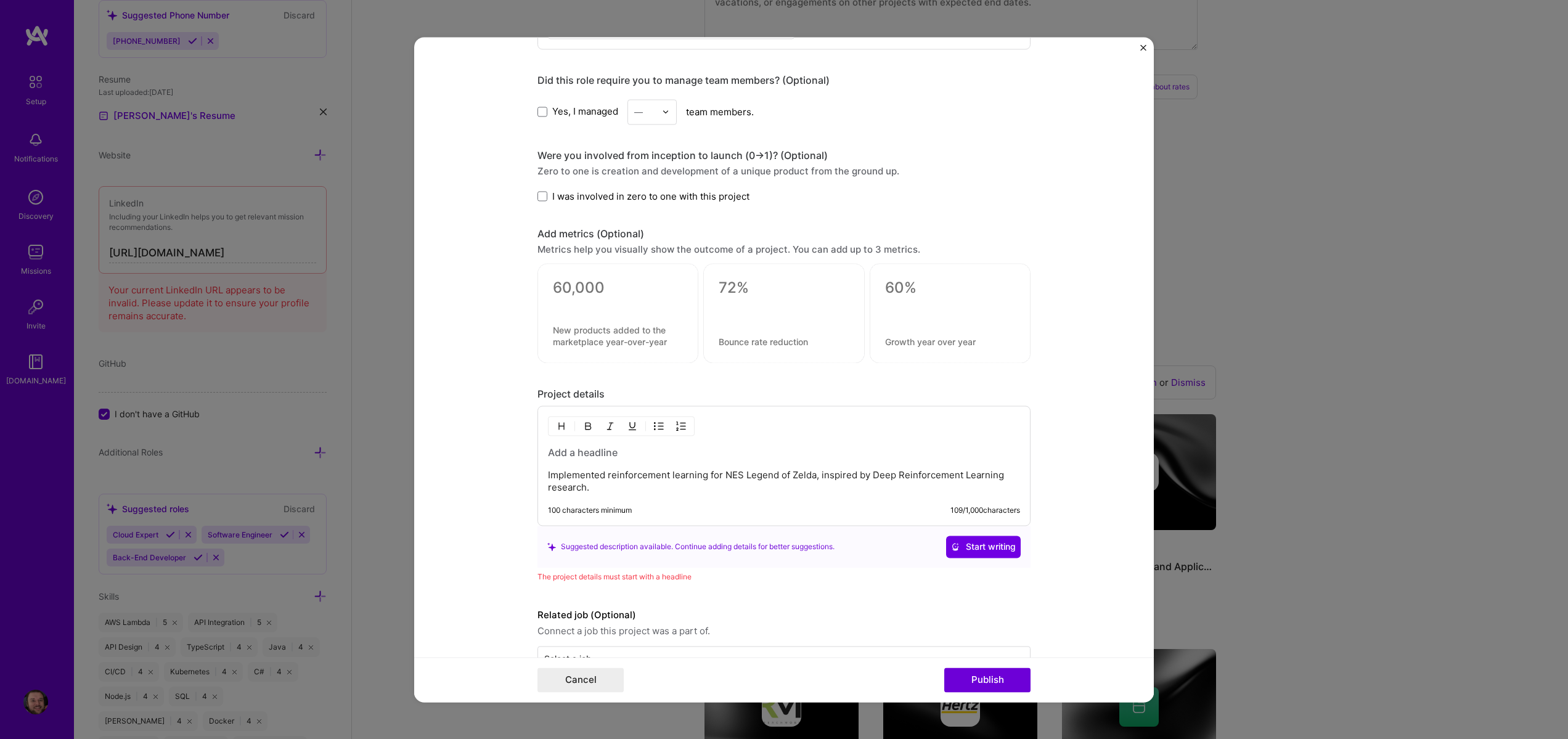
click at [582, 453] on h3 at bounding box center [784, 452] width 472 height 13
click at [985, 537] on button "Start writing" at bounding box center [983, 546] width 74 height 22
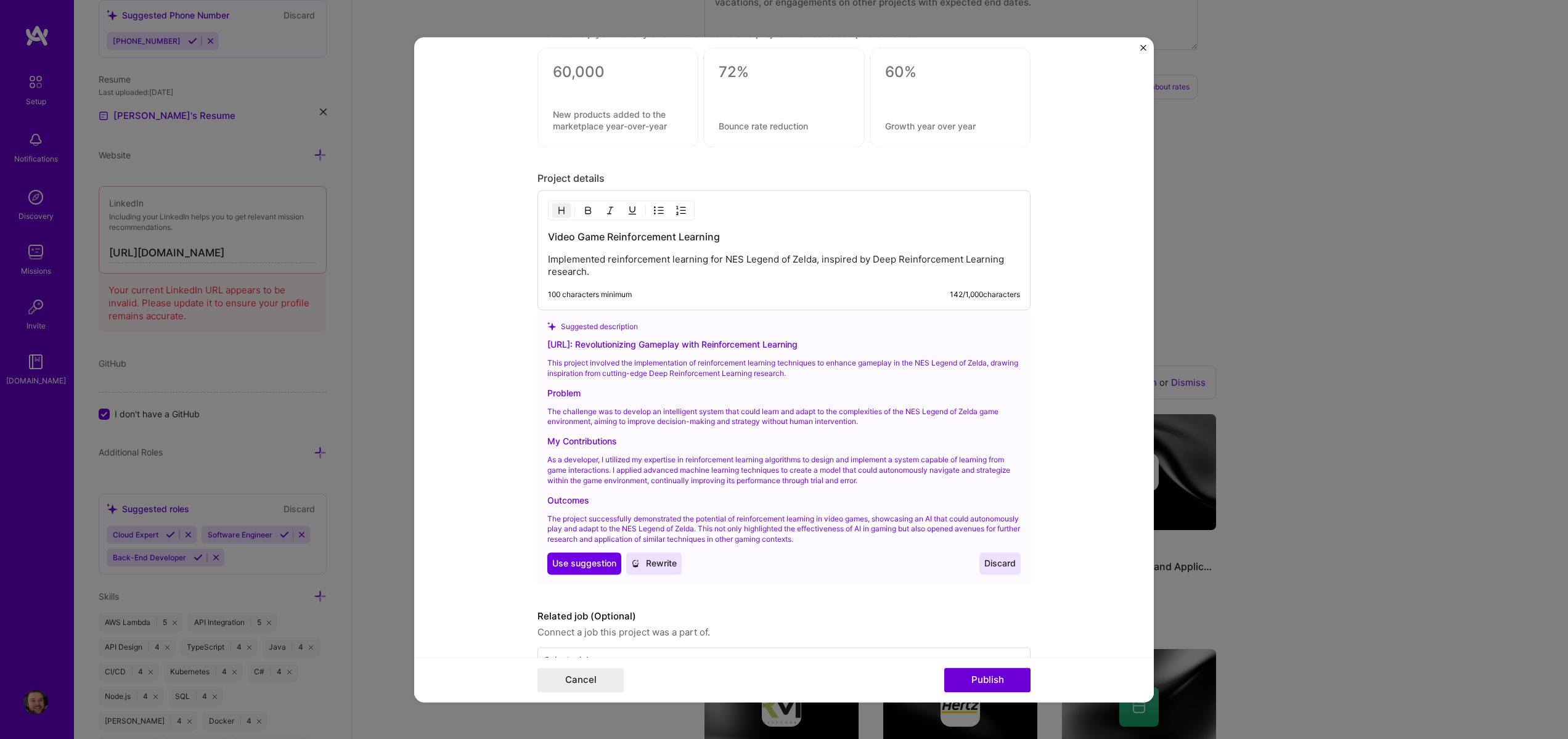
scroll to position [871, 0]
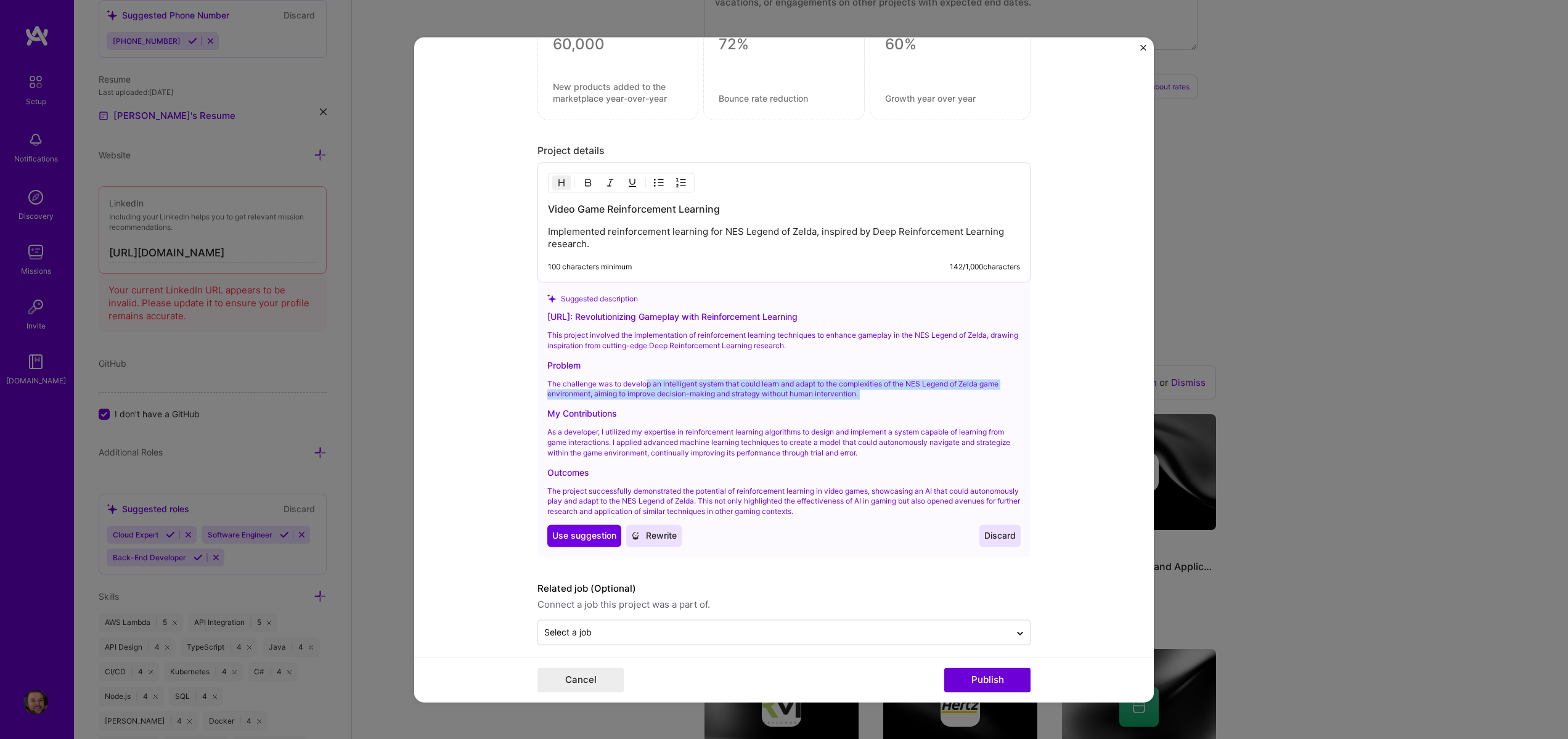
drag, startPoint x: 644, startPoint y: 382, endPoint x: 876, endPoint y: 403, distance: 232.9
click at [876, 403] on div "Zeld.AI: Revolutionizing Gameplay with Reinforcement Learning This project invo…" at bounding box center [784, 428] width 474 height 237
click at [574, 534] on span "Use suggestion" at bounding box center [585, 536] width 64 height 12
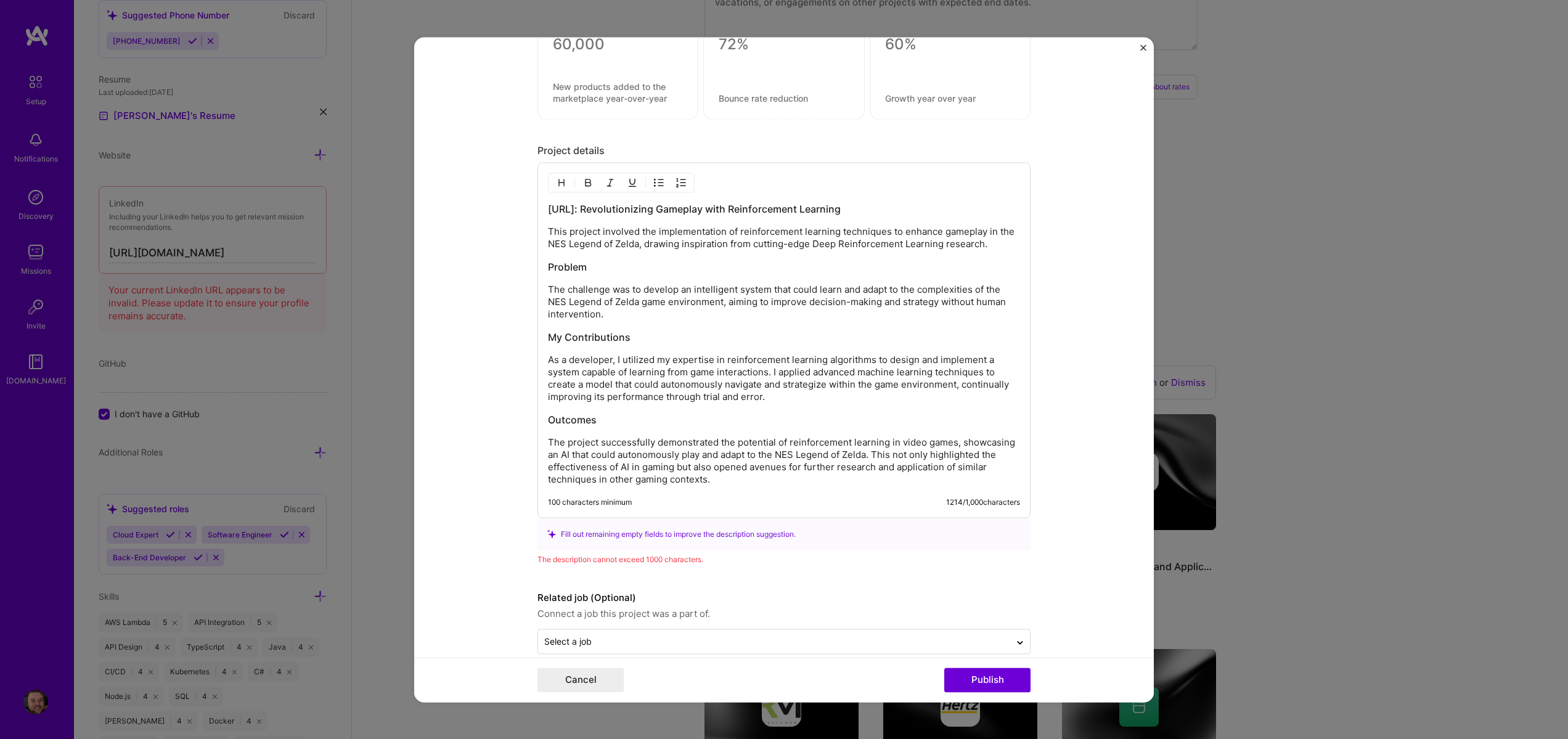
click at [671, 205] on h3 "Zeld.AI: Revolutionizing Gameplay with Reinforcement Learning" at bounding box center [784, 209] width 472 height 13
click at [624, 207] on h3 "Zeld.AI: Revolutionizing Gameplay with Reinforcement Learning" at bounding box center [784, 209] width 472 height 13
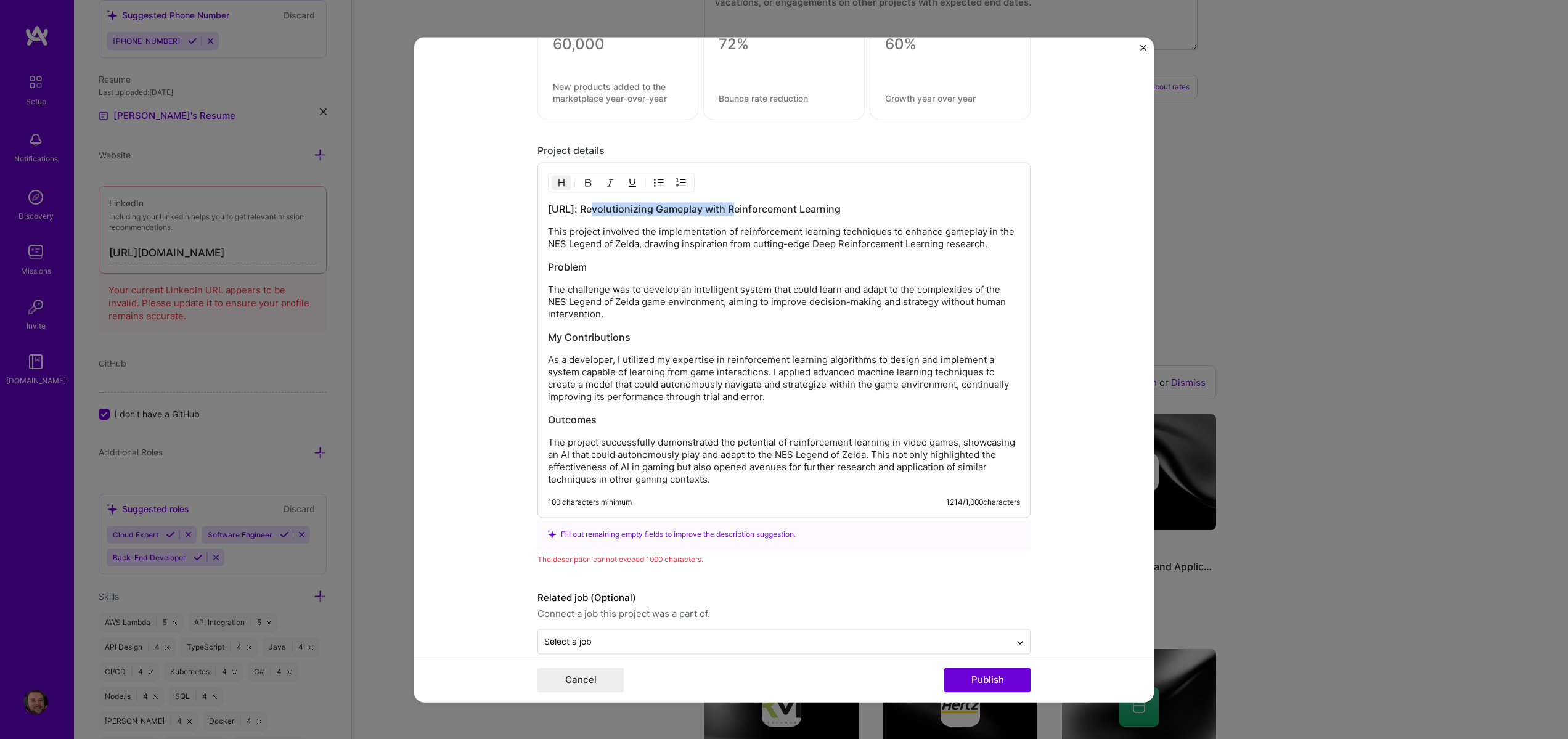
drag, startPoint x: 724, startPoint y: 211, endPoint x: 591, endPoint y: 247, distance: 137.8
click at [581, 212] on h3 "Zeld.AI: Revolutionizing Gameplay with Reinforcement Learning" at bounding box center [784, 209] width 472 height 13
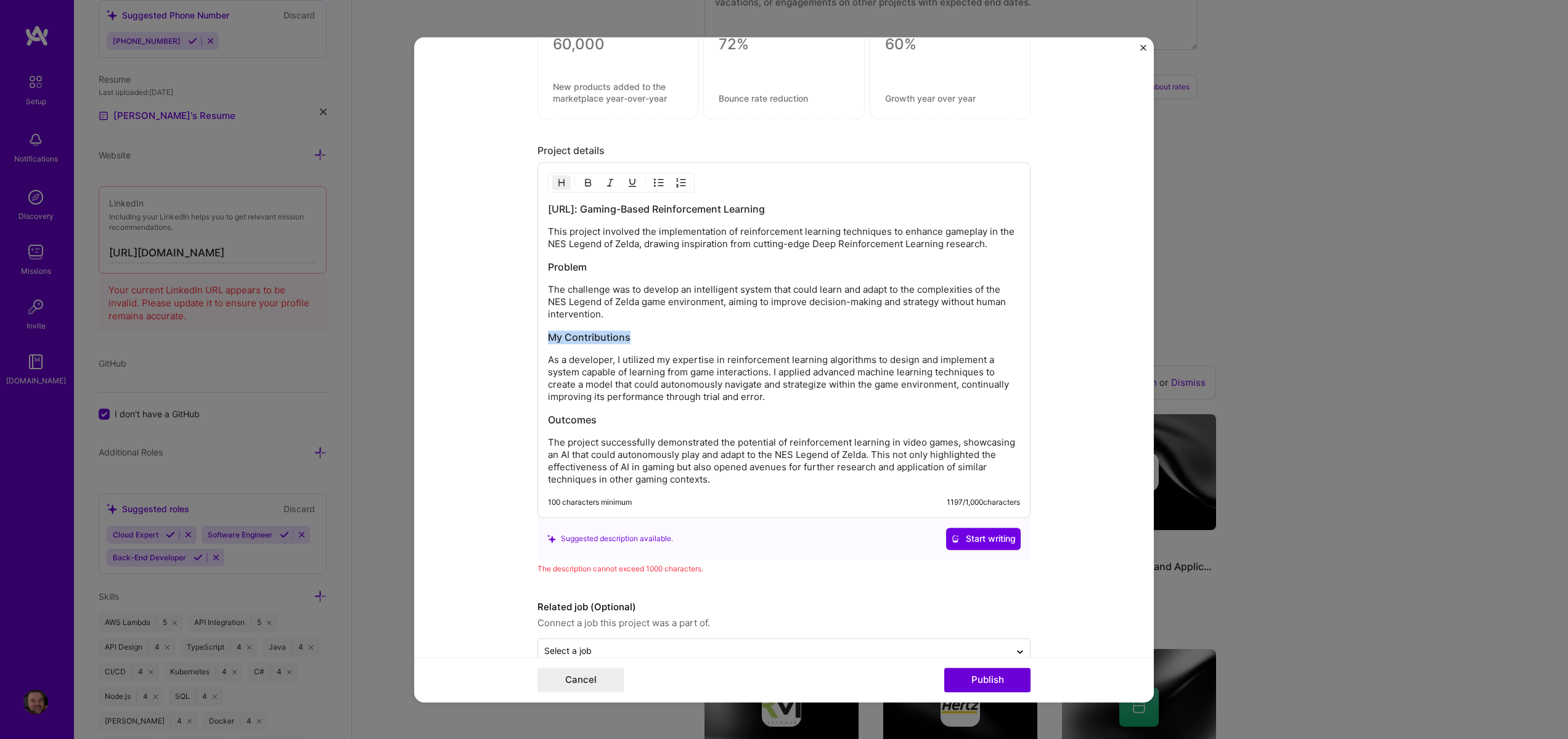
drag, startPoint x: 643, startPoint y: 340, endPoint x: 541, endPoint y: 322, distance: 103.6
click at [541, 322] on div "Zeld.AI: Gaming-Based Reinforcement Learning This project involved the implemen…" at bounding box center [784, 340] width 493 height 356
drag, startPoint x: 613, startPoint y: 267, endPoint x: 464, endPoint y: 255, distance: 149.5
click at [464, 255] on form "Project title Zeld.AI Company Steven Burgess Project industry Industry Project …" at bounding box center [784, 369] width 740 height 665
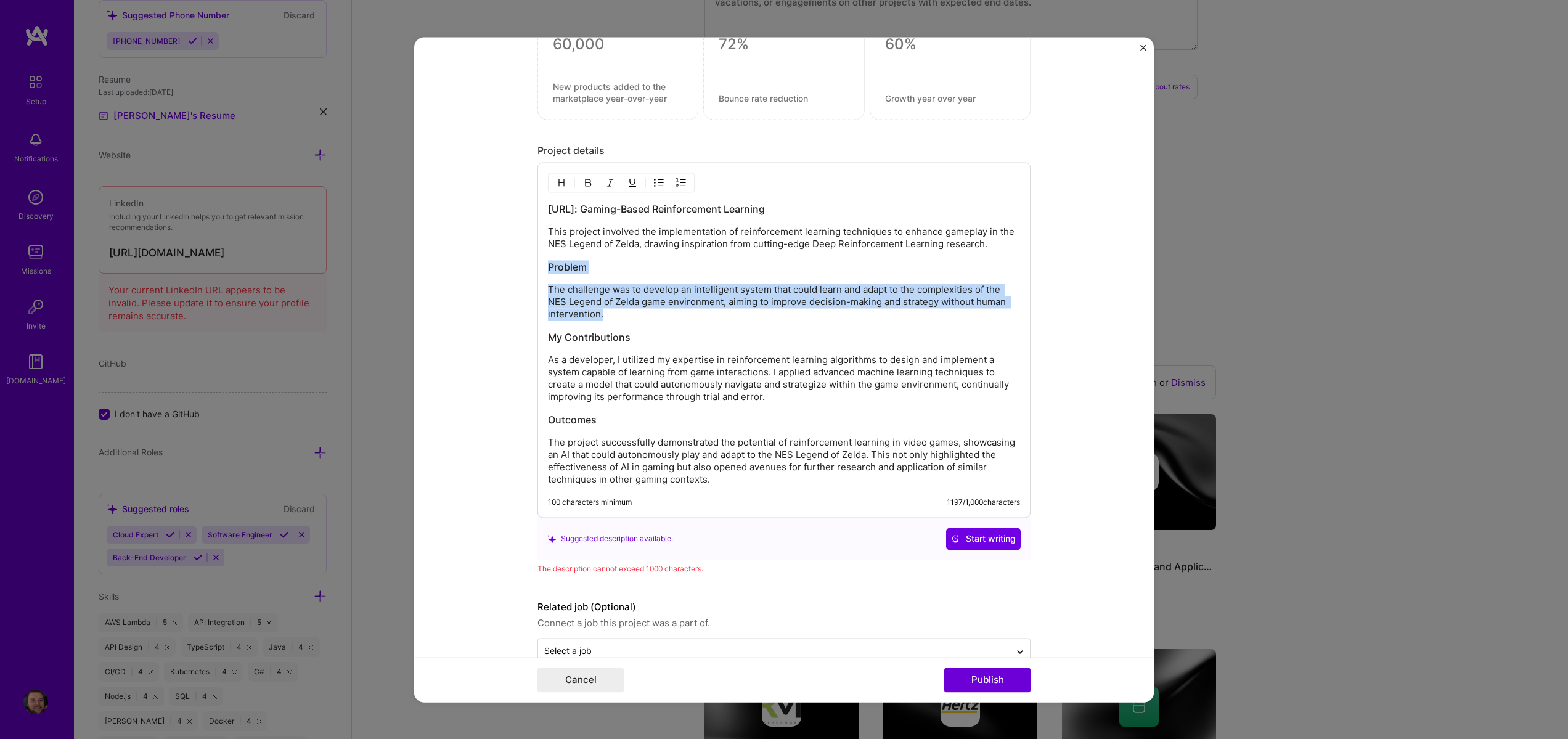
drag, startPoint x: 598, startPoint y: 319, endPoint x: 476, endPoint y: 260, distance: 135.5
click at [476, 260] on form "Project title Zeld.AI Company Steven Burgess Project industry Industry Project …" at bounding box center [784, 369] width 740 height 665
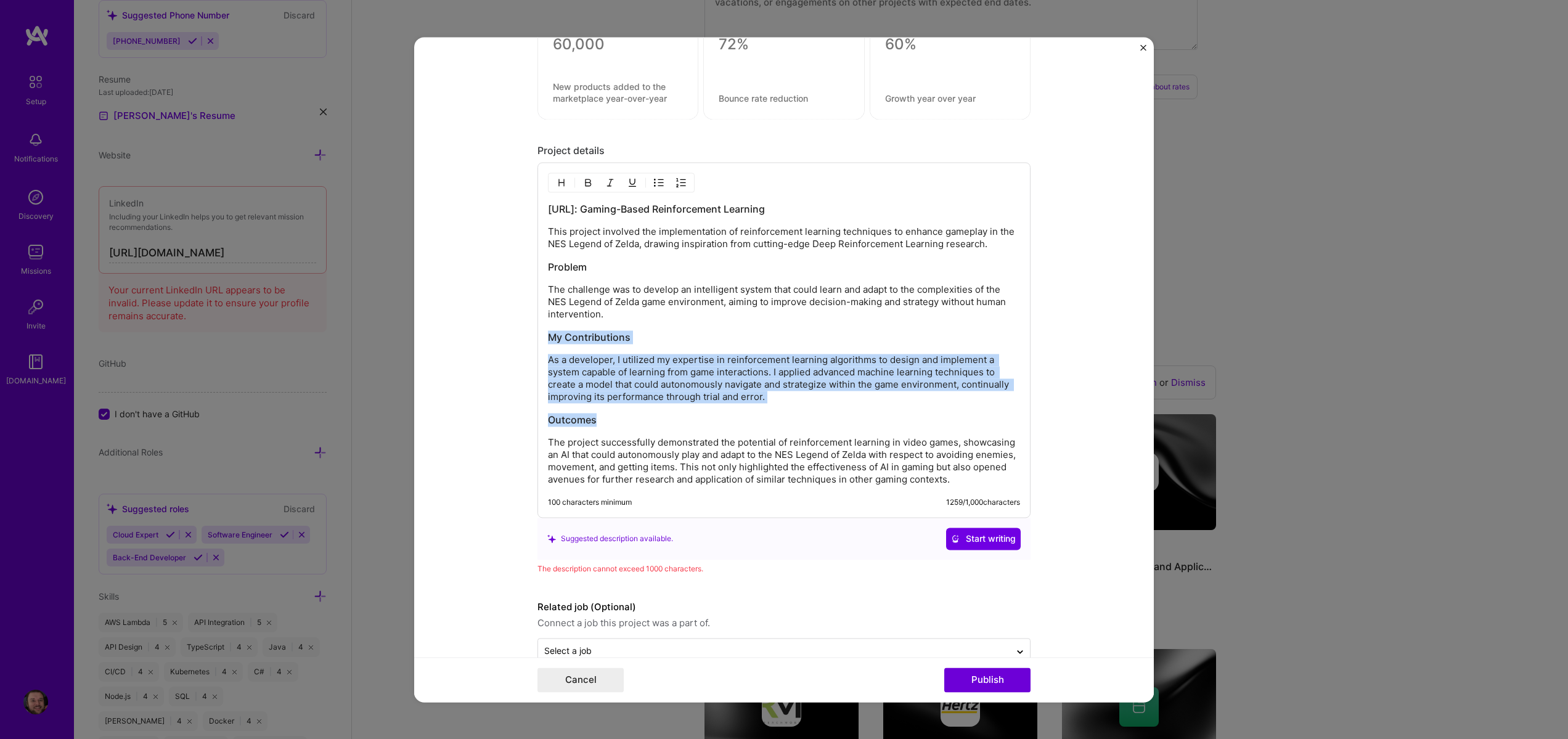
drag, startPoint x: 605, startPoint y: 421, endPoint x: 464, endPoint y: 330, distance: 167.8
click at [464, 330] on form "Project title Zeld.AI Company Steven Burgess Project industry Industry Project …" at bounding box center [784, 369] width 740 height 665
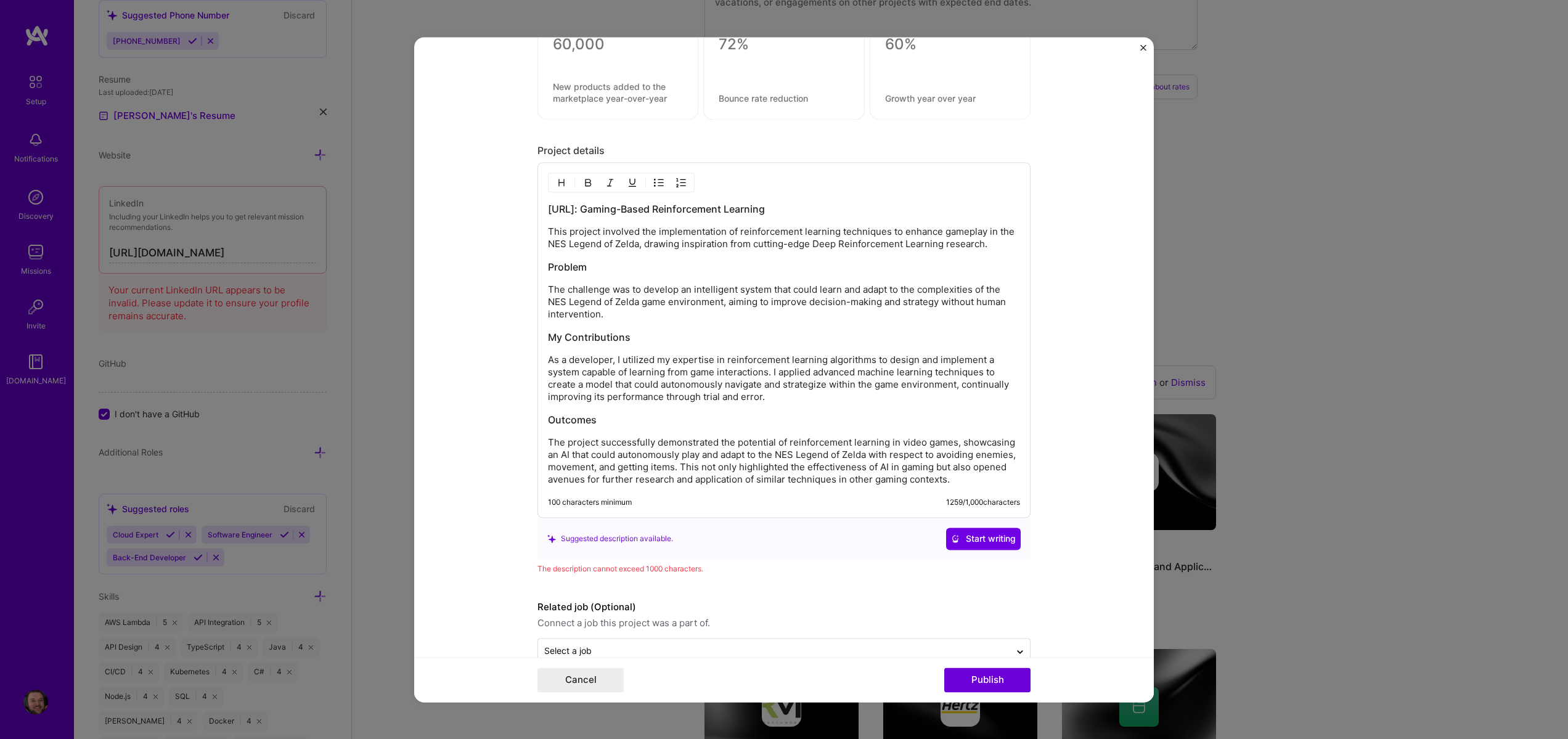
click at [795, 482] on p "The project successfully demonstrated the potential of reinforcement learning i…" at bounding box center [784, 461] width 472 height 49
click at [636, 436] on p "The project successfully demonstrated the potential of reinforcement learning i…" at bounding box center [784, 461] width 472 height 49
click at [630, 442] on p "The project successfully demonstrated the potential of reinforcement learning i…" at bounding box center [784, 461] width 472 height 49
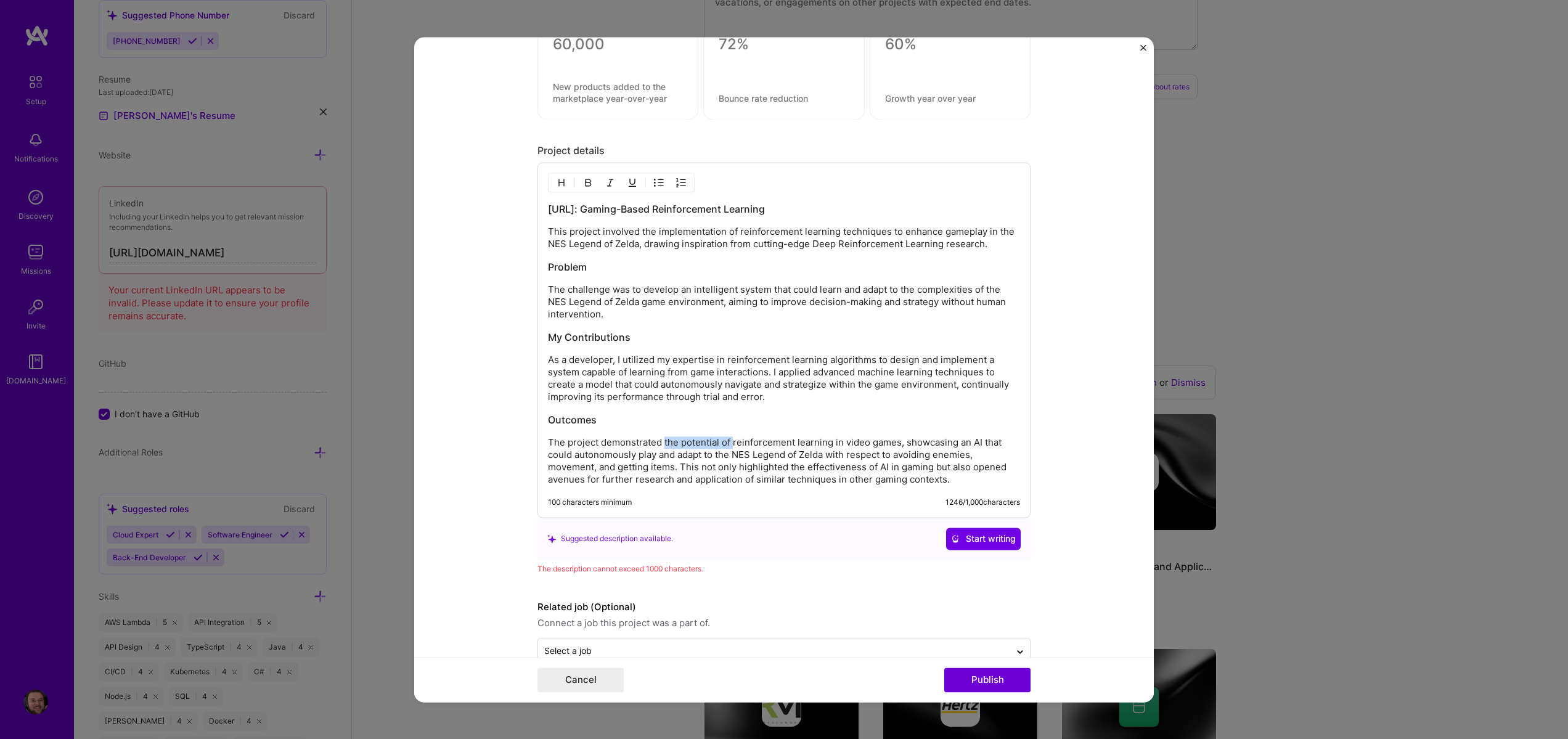
drag, startPoint x: 661, startPoint y: 449, endPoint x: 728, endPoint y: 445, distance: 67.1
click at [728, 445] on p "The project demonstrated the potential of reinforcement learning in video games…" at bounding box center [784, 461] width 472 height 49
drag, startPoint x: 855, startPoint y: 441, endPoint x: 906, endPoint y: 441, distance: 51.0
click at [927, 443] on p "The project demonstrated how reinforcement learning in video games, showcasing …" at bounding box center [784, 461] width 472 height 49
drag, startPoint x: 845, startPoint y: 441, endPoint x: 908, endPoint y: 440, distance: 63.0
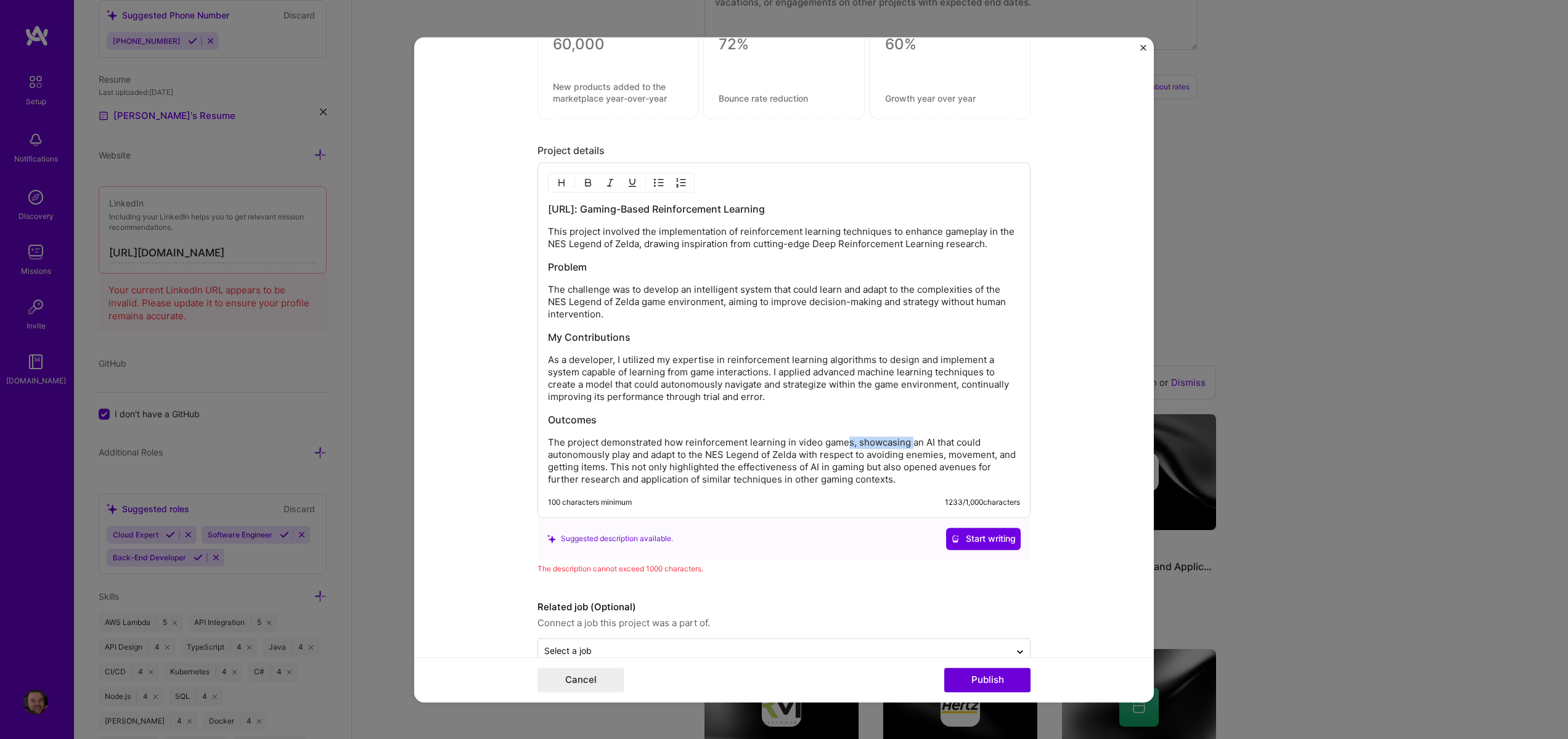
click at [908, 440] on p "The project demonstrated how reinforcement learning in video games, showcasing …" at bounding box center [784, 461] width 472 height 49
click at [886, 437] on p "The project demonstrated how reinforcement learning in video games, showcasing …" at bounding box center [784, 461] width 472 height 49
drag, startPoint x: 598, startPoint y: 443, endPoint x: 852, endPoint y: 441, distance: 254.0
click at [852, 441] on p "The project demonstrated how reinforcement learning in video games, showcasing …" at bounding box center [784, 461] width 472 height 49
drag, startPoint x: 574, startPoint y: 263, endPoint x: 521, endPoint y: 254, distance: 53.8
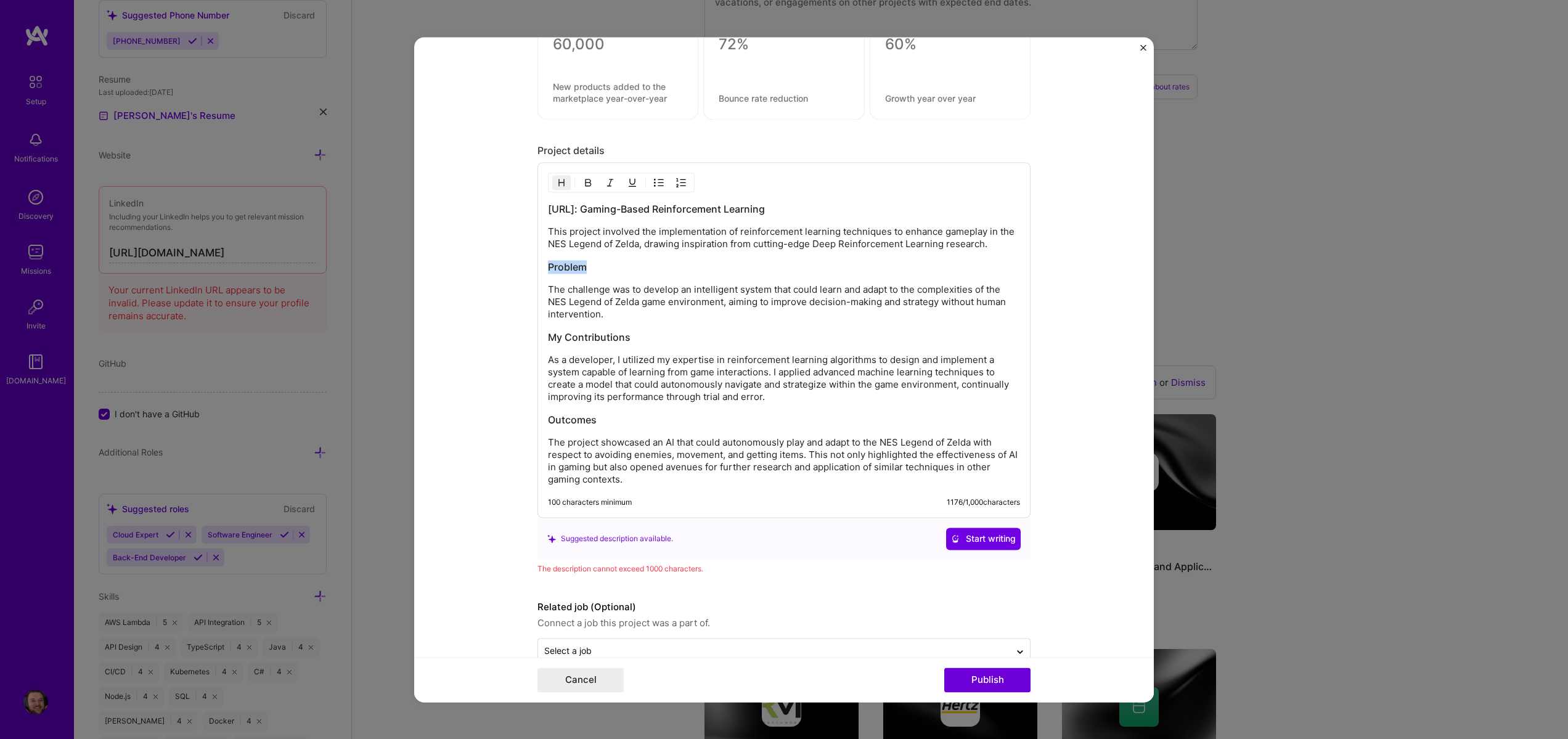
click at [521, 254] on form "Project title Zeld.AI Company Steven Burgess Project industry Industry Project …" at bounding box center [784, 369] width 740 height 665
click at [462, 265] on form "Project title Zeld.AI Company Steven Burgess Project industry Industry Project …" at bounding box center [784, 369] width 740 height 665
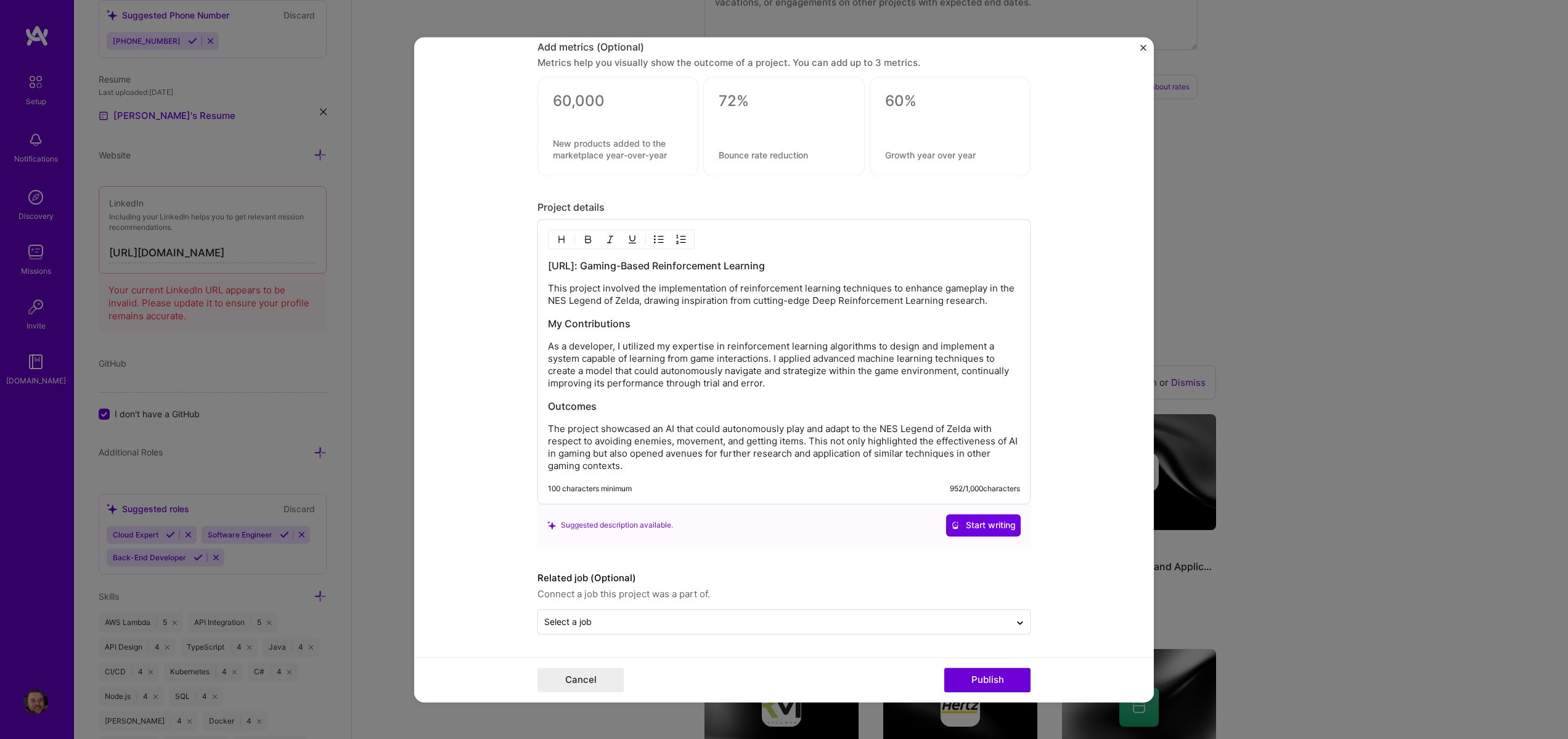
scroll to position [815, 0]
click at [975, 521] on span "Start writing" at bounding box center [983, 525] width 65 height 12
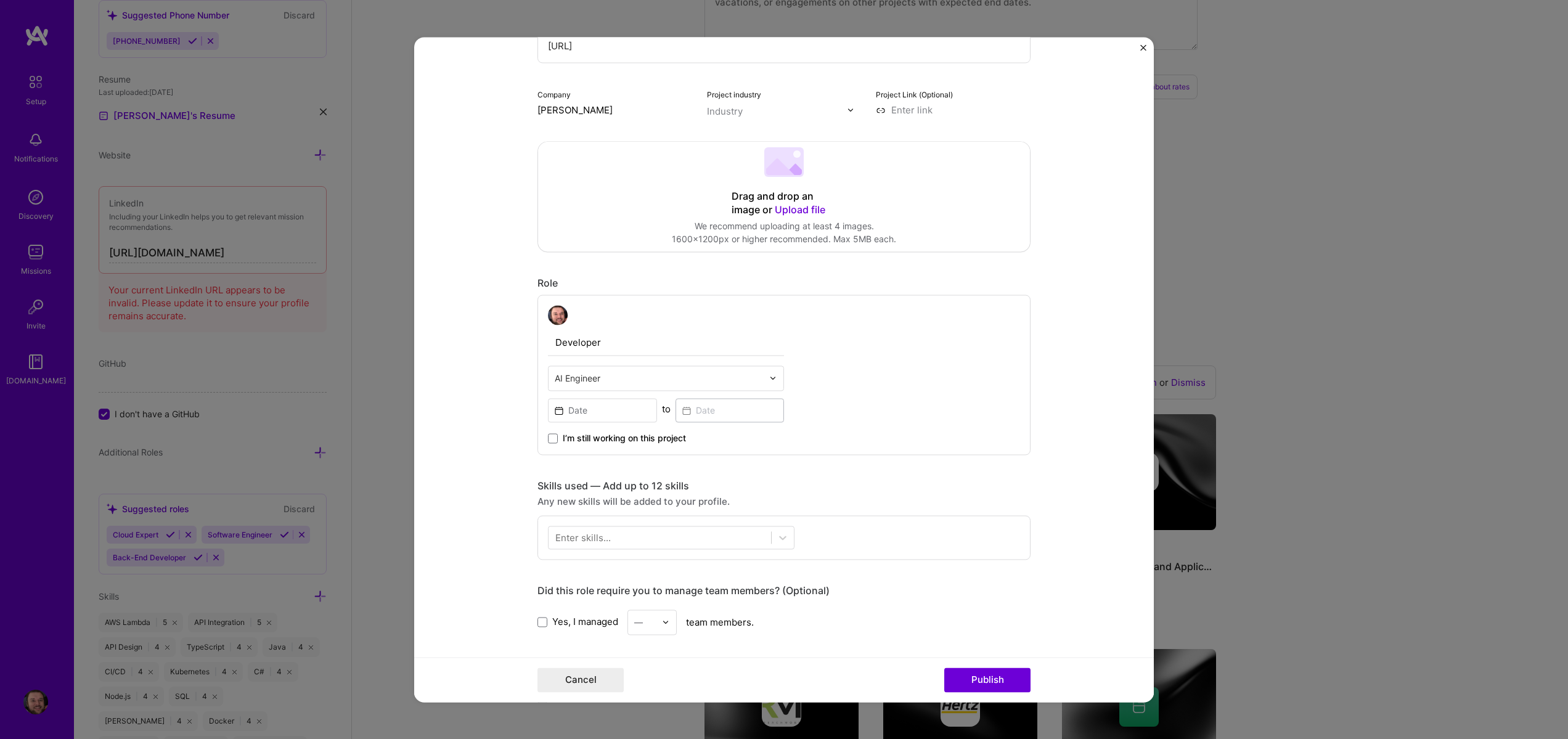
scroll to position [0, 0]
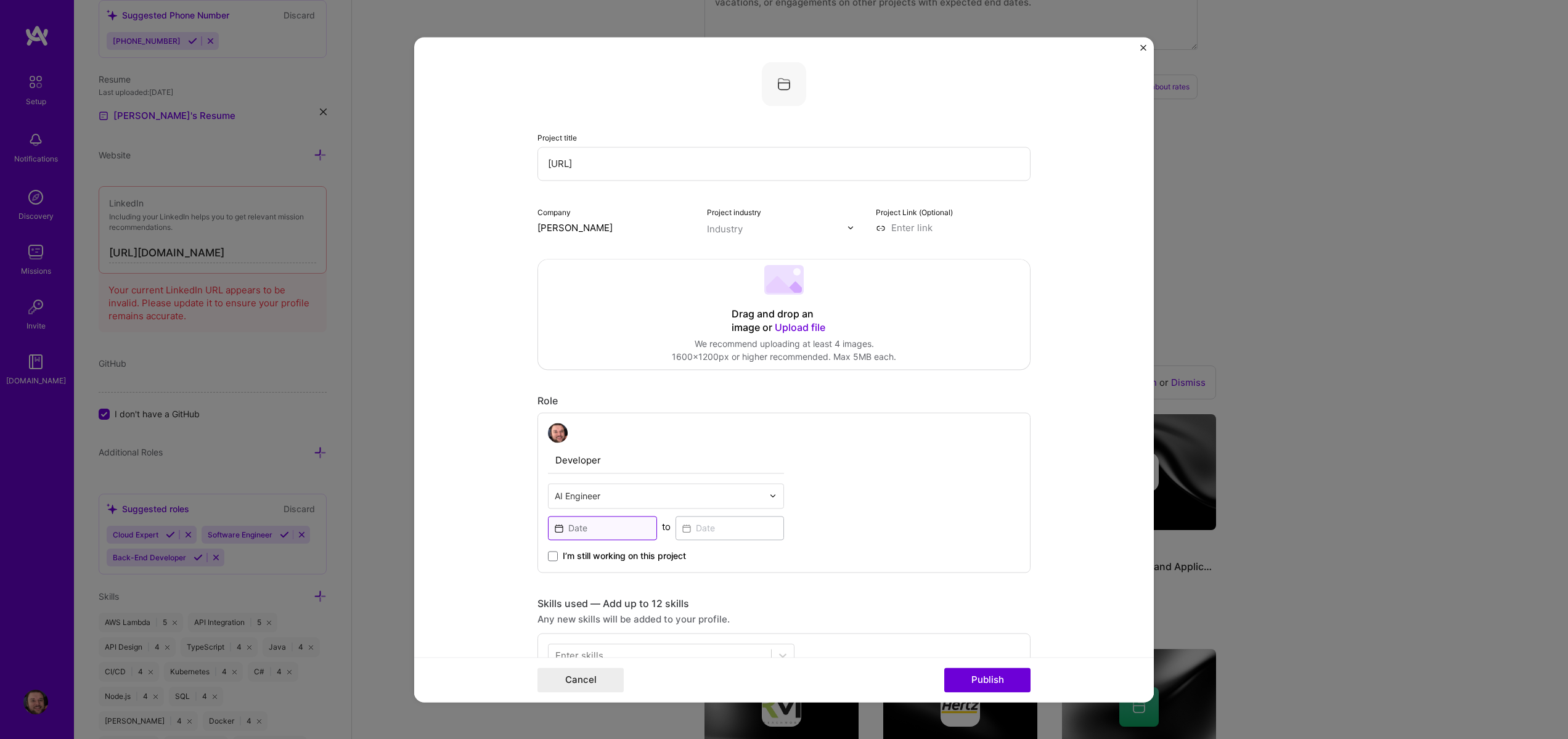
click at [587, 522] on input at bounding box center [602, 528] width 109 height 24
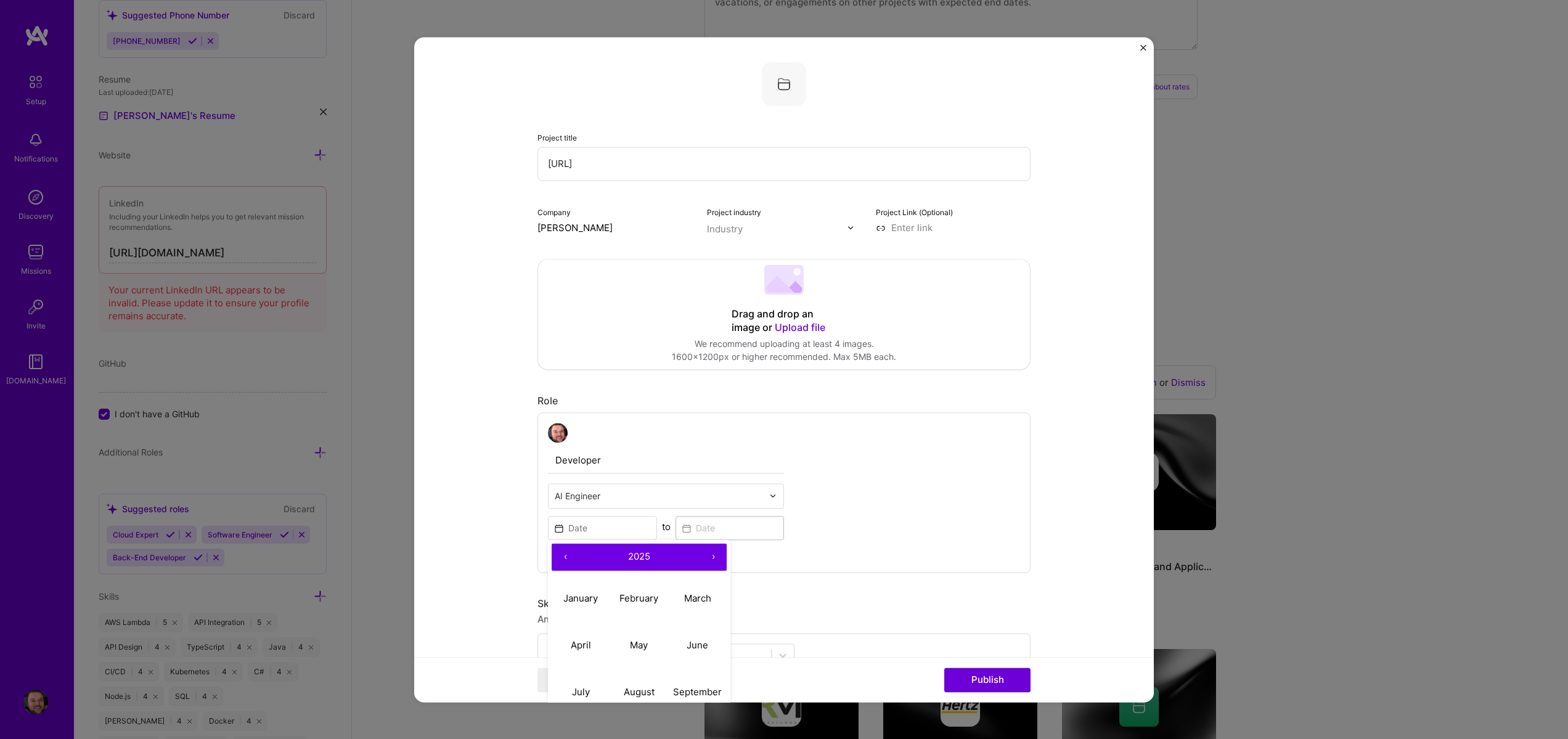
click at [607, 492] on input "text" at bounding box center [658, 496] width 208 height 13
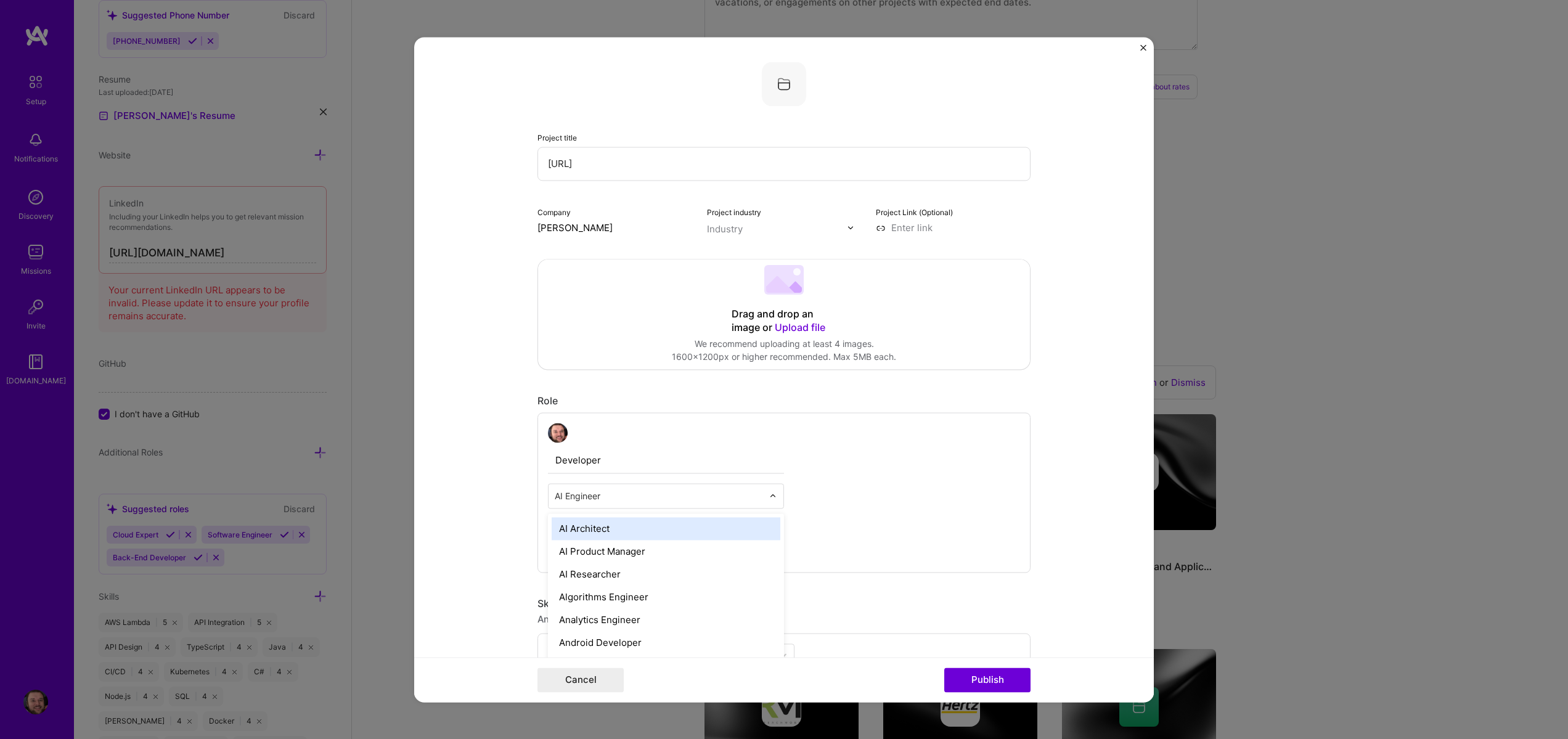
drag, startPoint x: 463, startPoint y: 513, endPoint x: 553, endPoint y: 528, distance: 91.2
click at [464, 513] on form "Project title Zeld.AI Company Steven Burgess Project industry Industry Project …" at bounding box center [784, 369] width 740 height 665
click at [560, 528] on input at bounding box center [602, 528] width 109 height 24
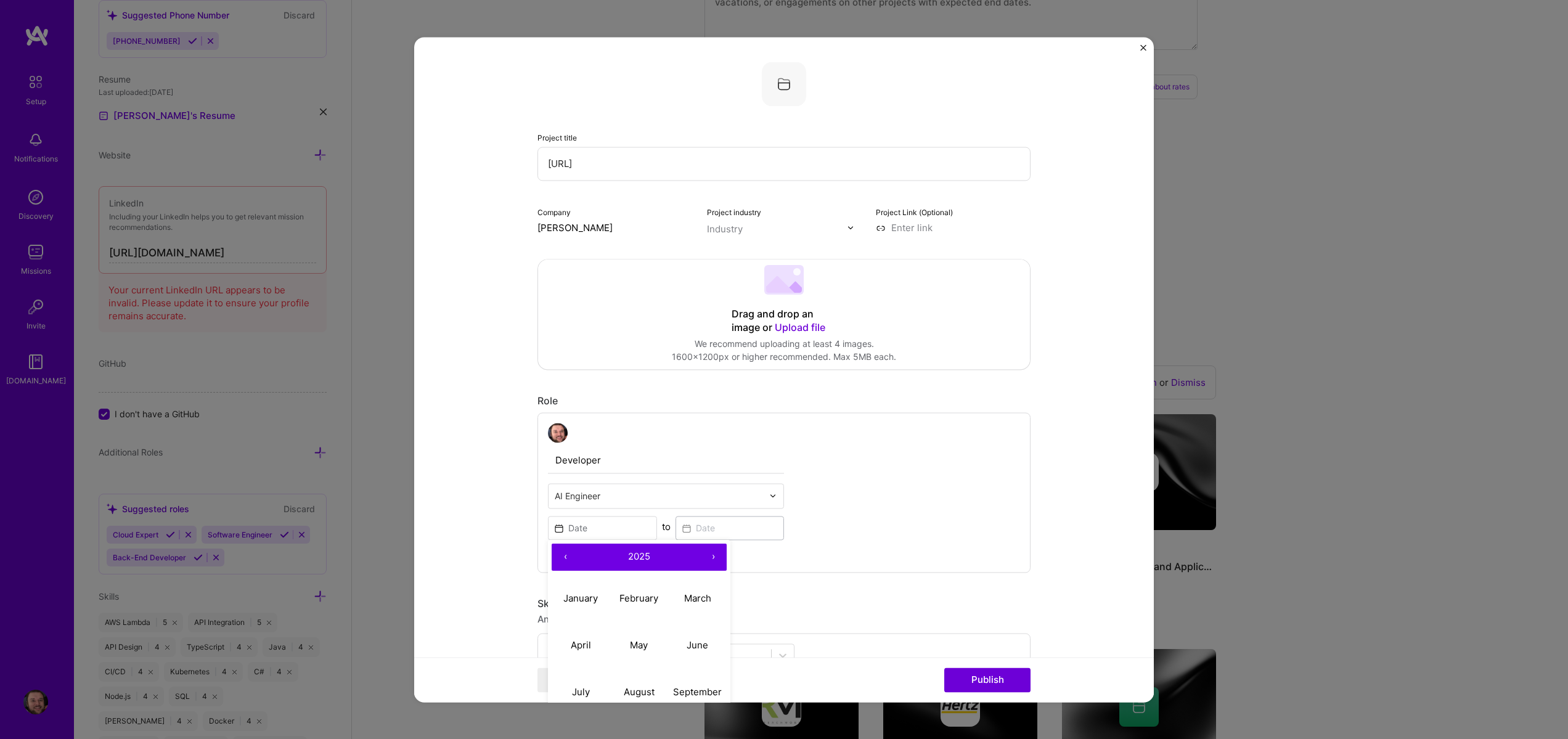
click at [558, 561] on button "‹" at bounding box center [565, 557] width 27 height 27
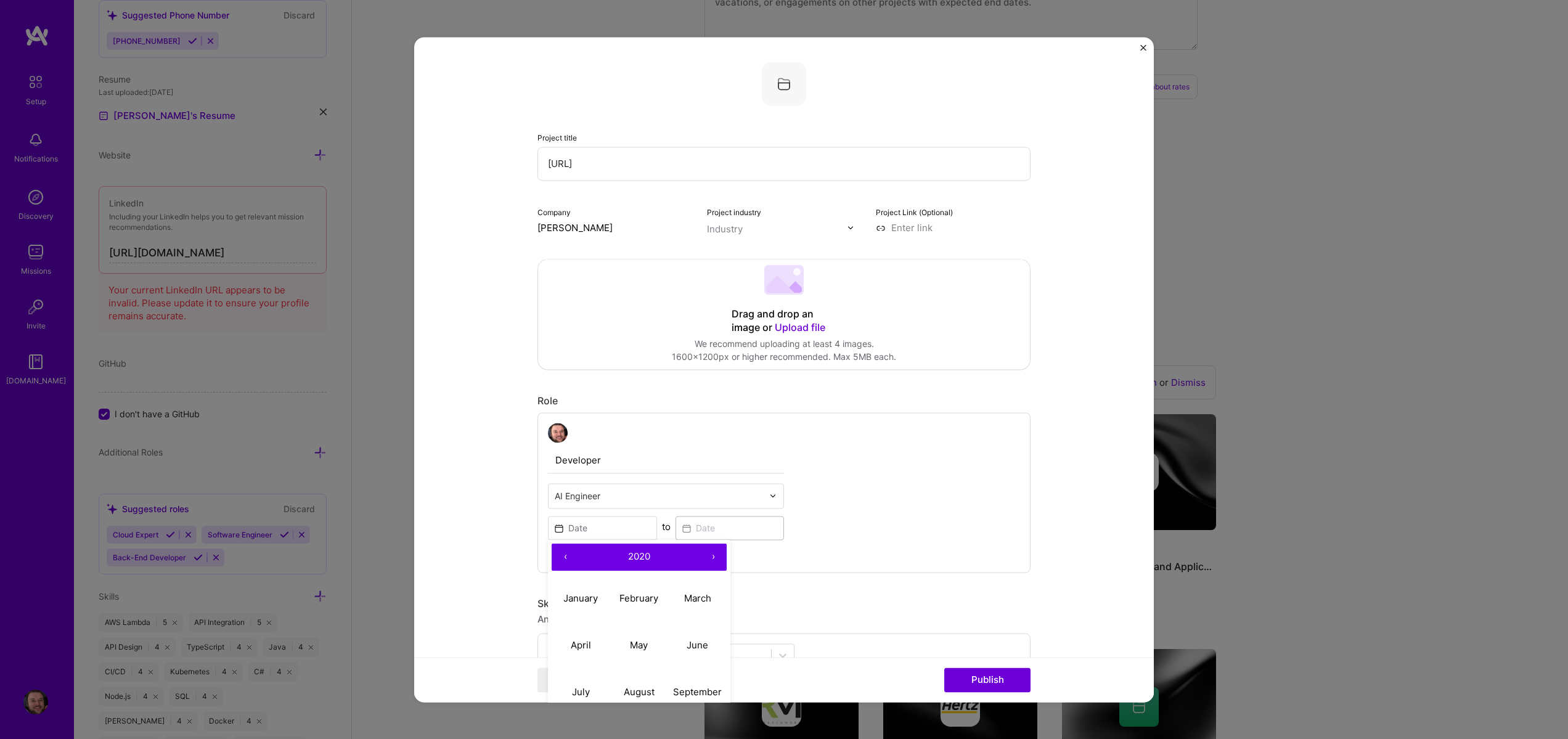
click at [558, 561] on button "‹" at bounding box center [565, 557] width 27 height 27
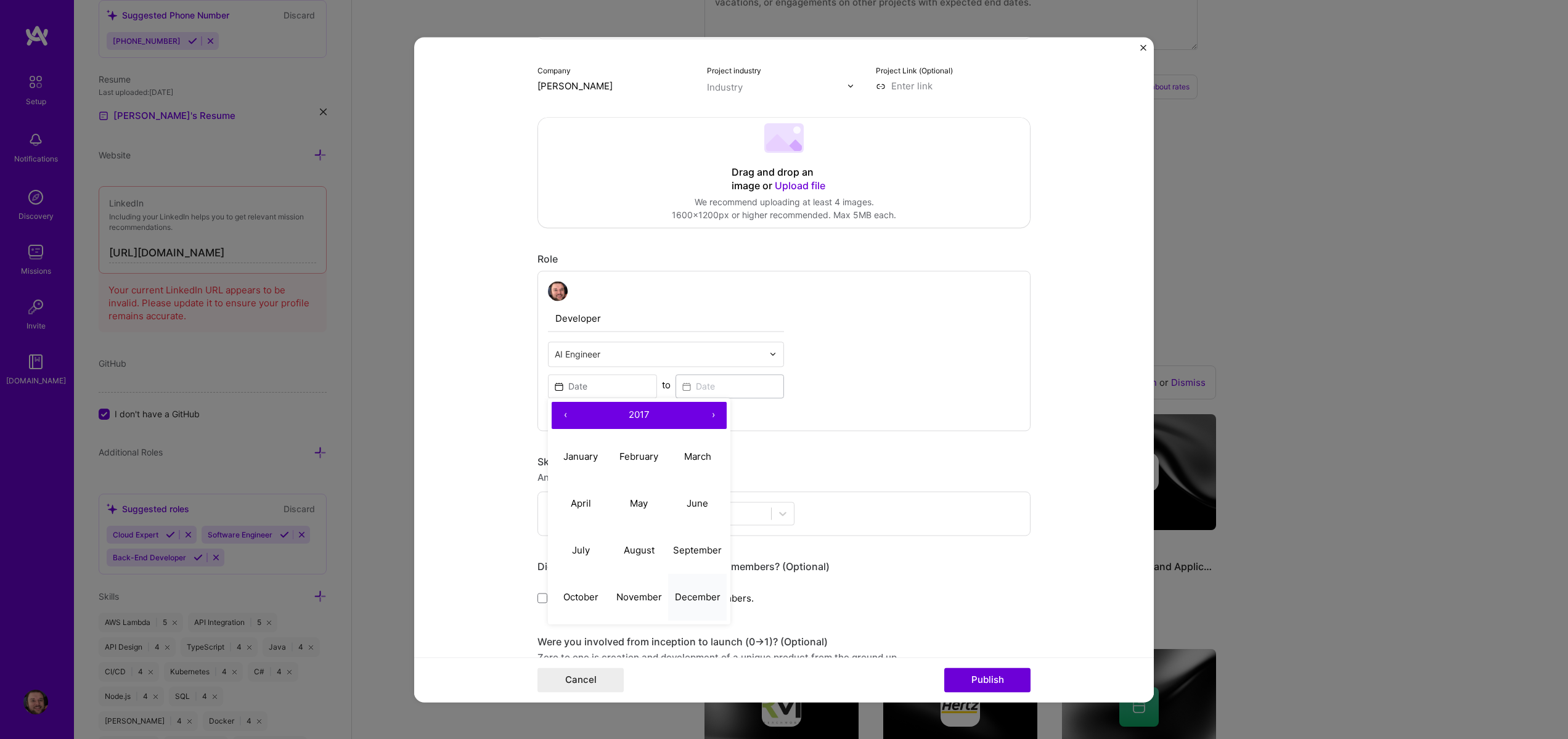
scroll to position [148, 0]
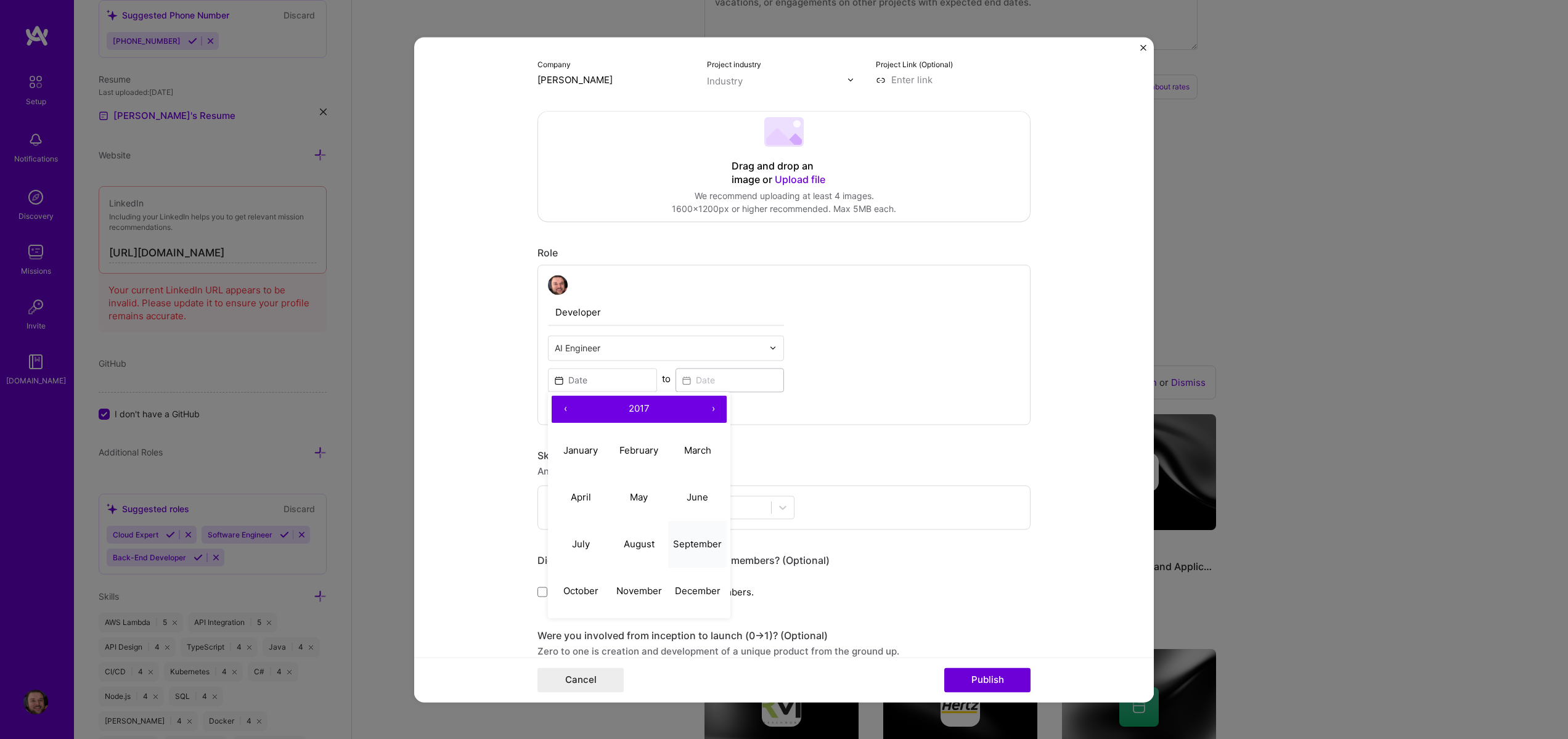
click at [678, 549] on abbr "September" at bounding box center [697, 544] width 49 height 12
type input "Sep, 2017"
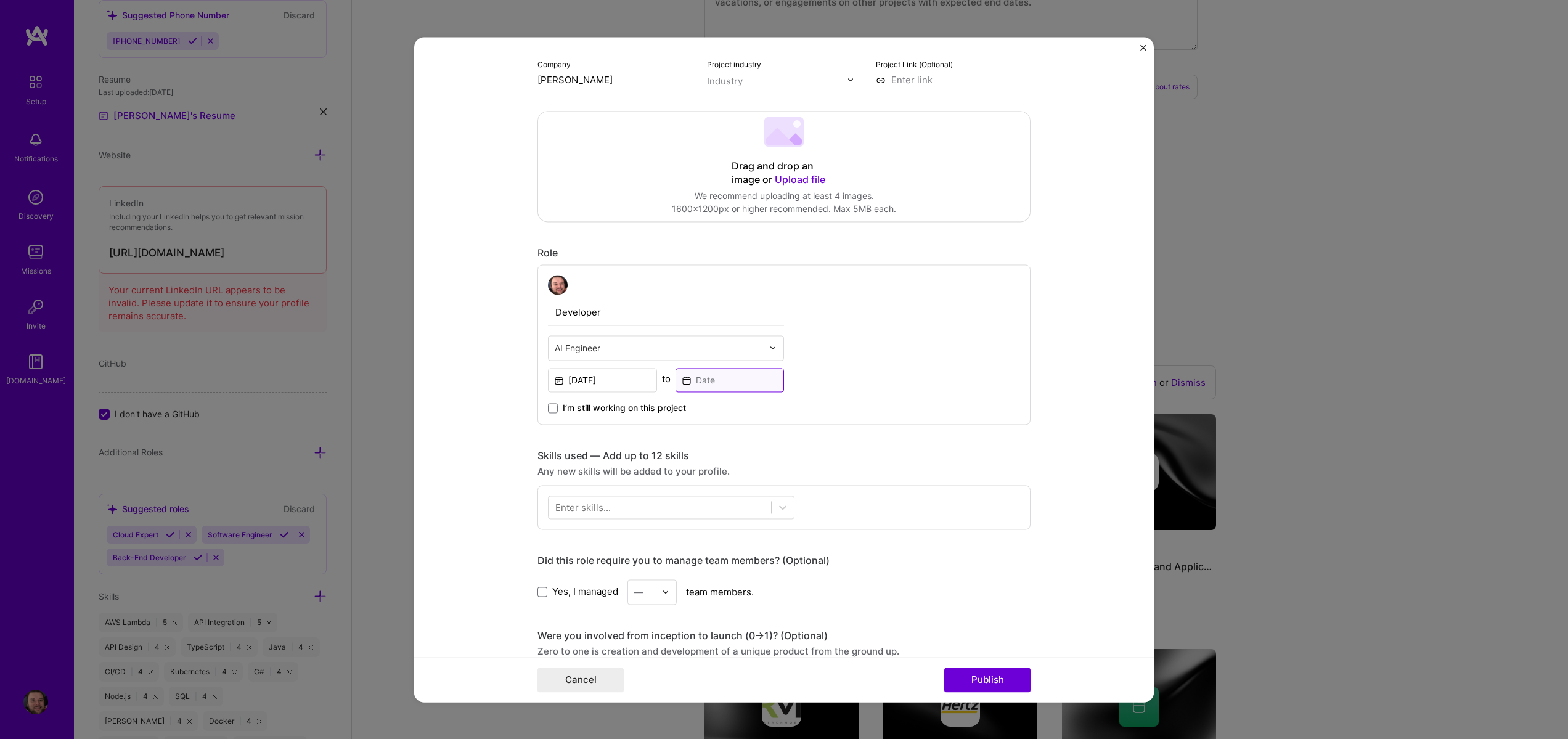
click at [698, 379] on input at bounding box center [730, 380] width 109 height 24
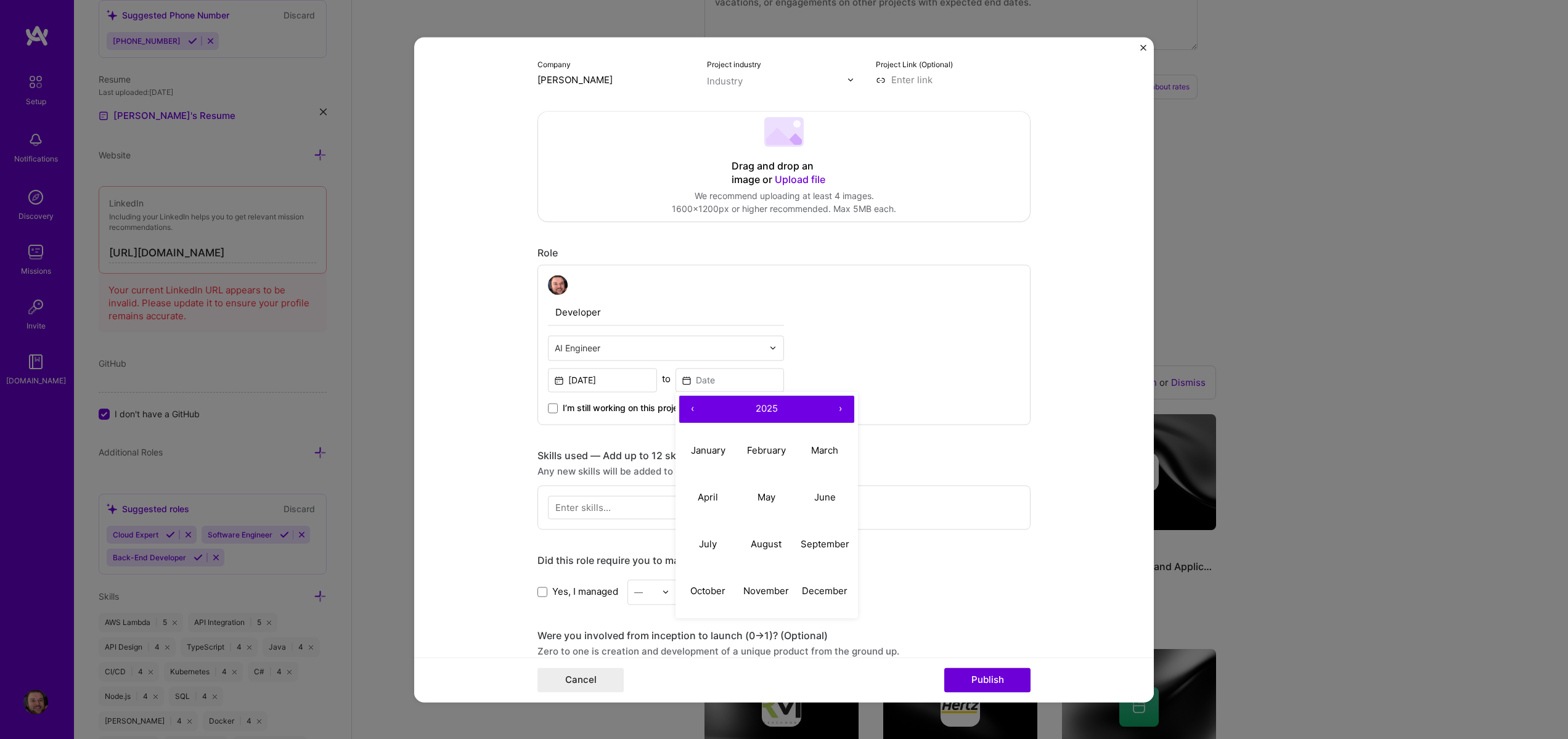
click at [695, 412] on button "‹" at bounding box center [692, 409] width 27 height 27
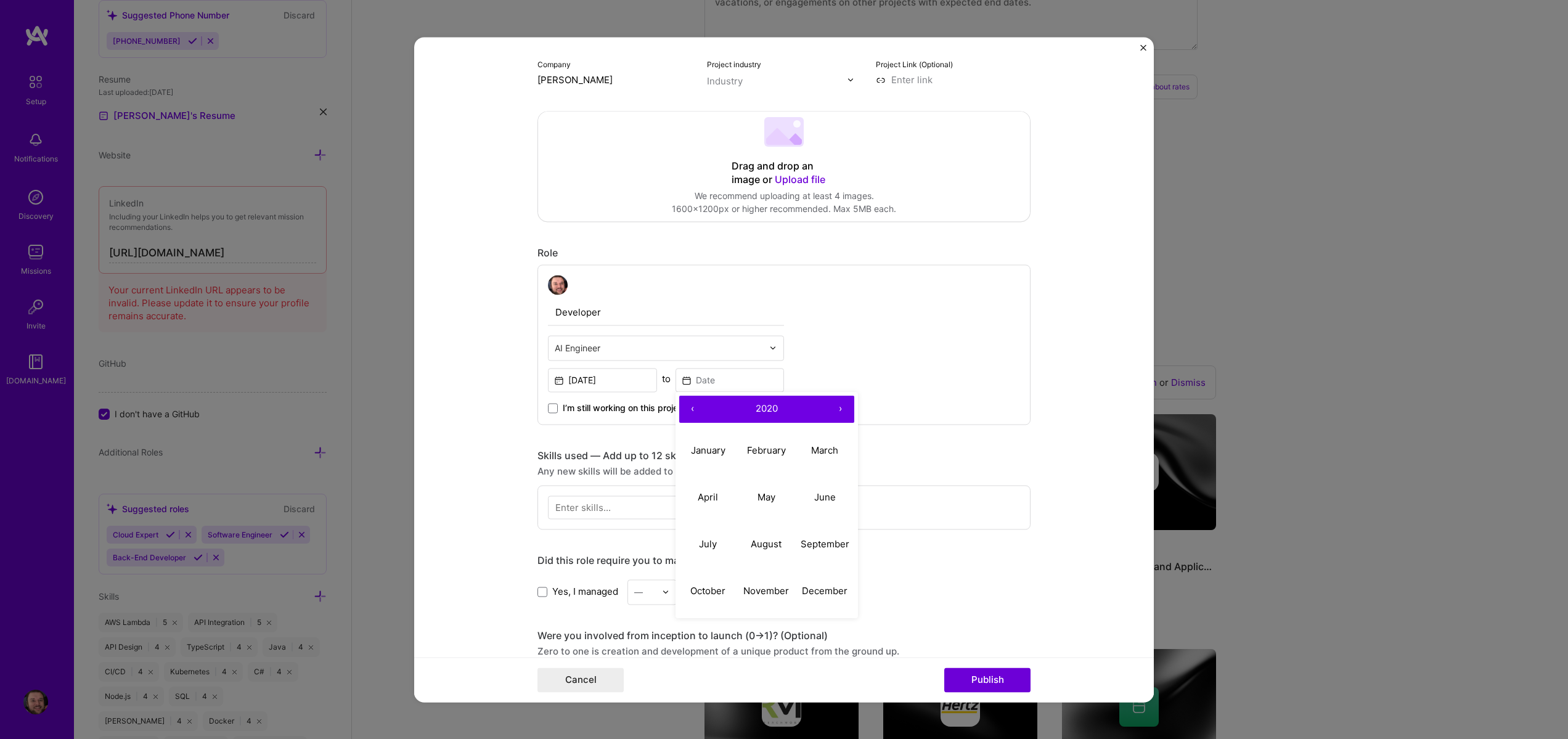
click at [695, 412] on button "‹" at bounding box center [692, 409] width 27 height 27
click at [836, 409] on button "›" at bounding box center [841, 409] width 27 height 27
click at [762, 603] on button "November" at bounding box center [767, 591] width 59 height 47
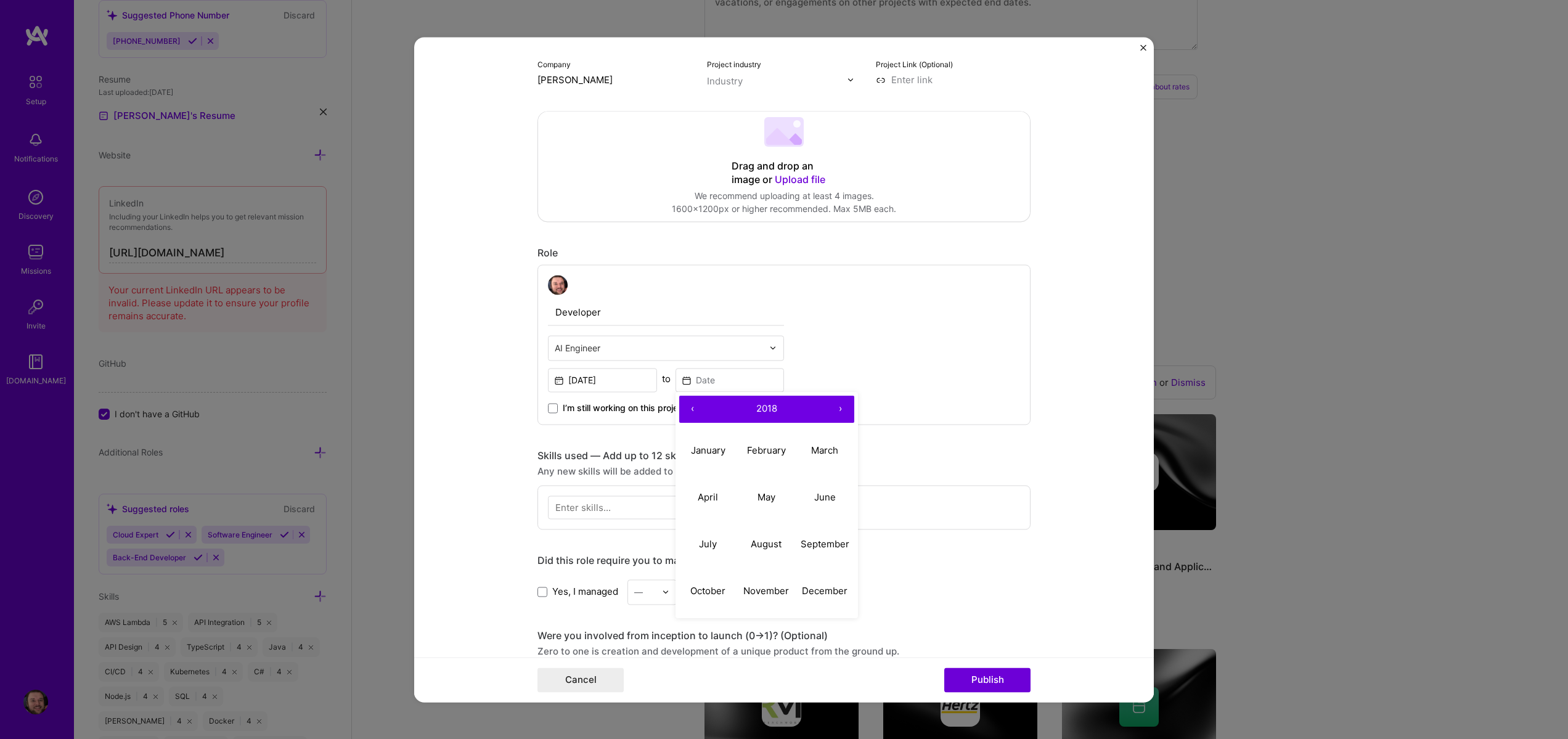
type input "Nov, 2018"
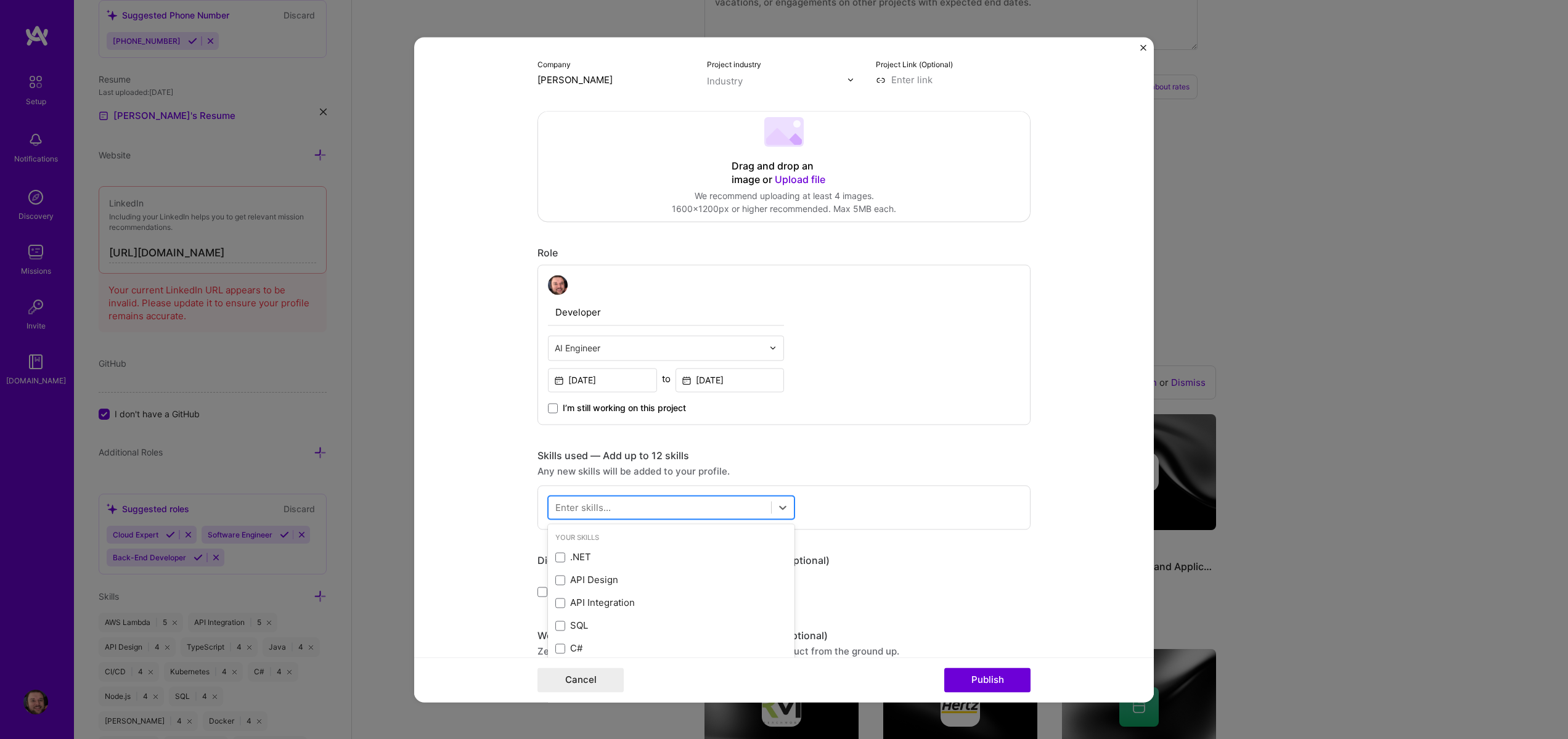
click at [658, 501] on div at bounding box center [660, 507] width 223 height 20
type input "A"
type input "R"
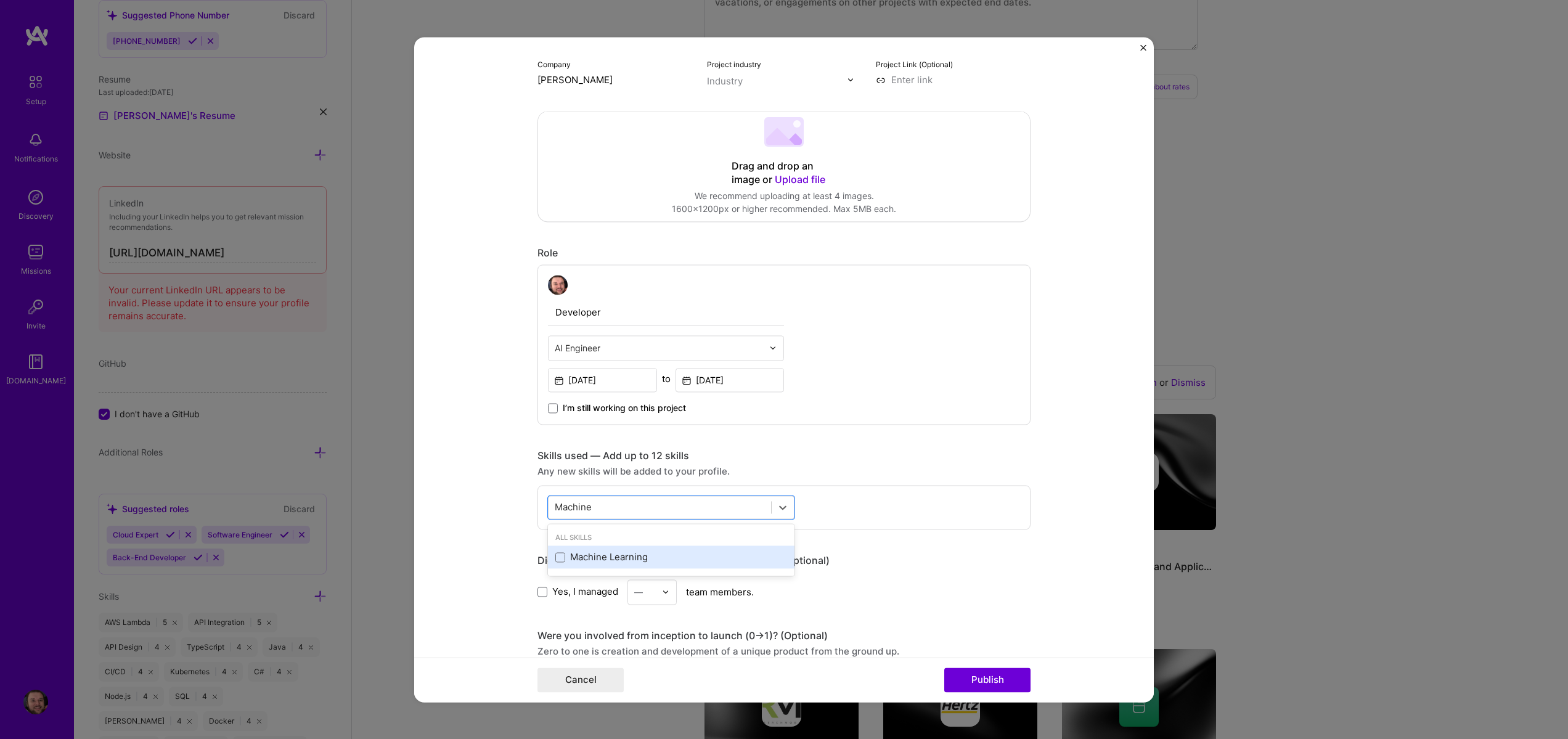
click at [612, 560] on div "Machine Learning" at bounding box center [671, 557] width 231 height 13
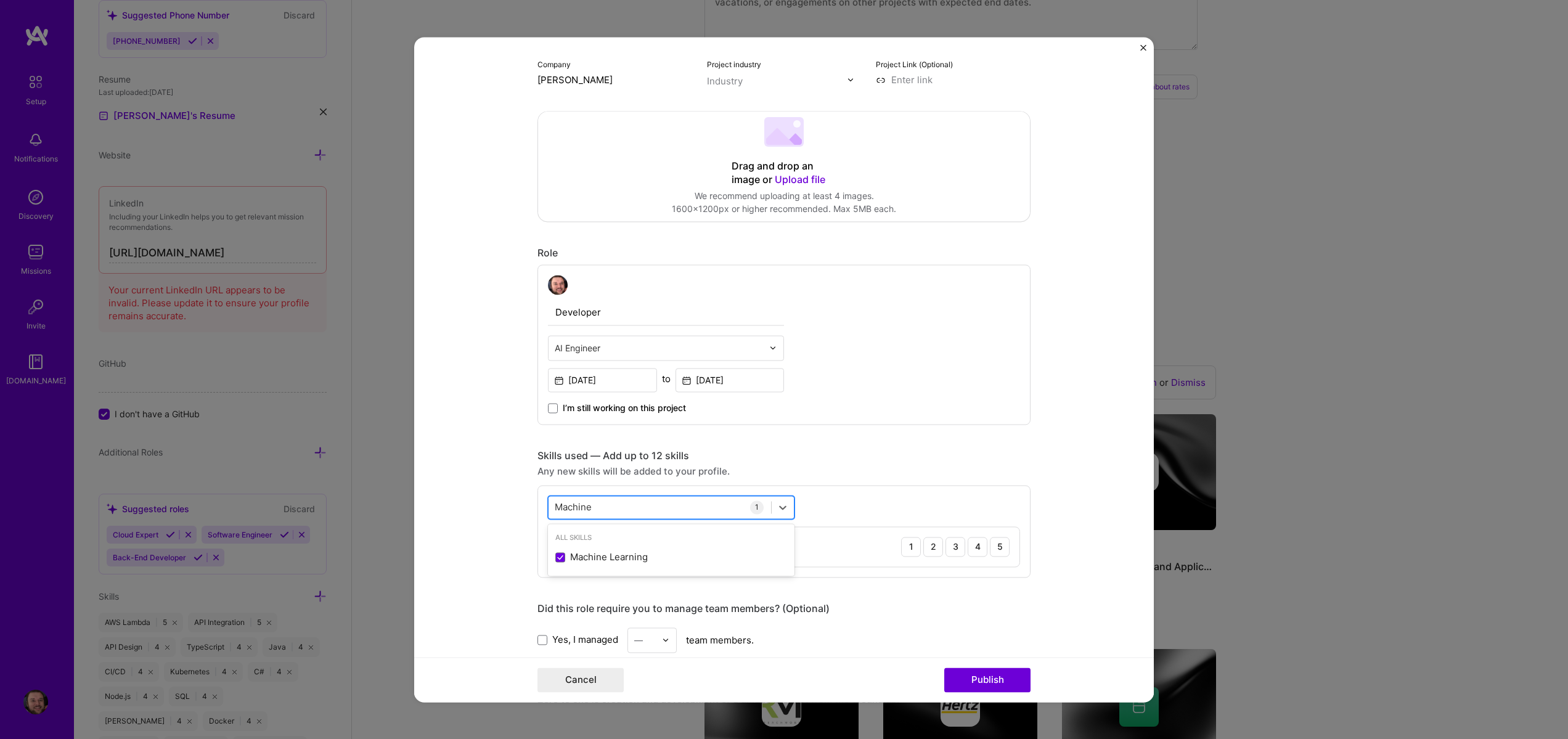
click at [650, 509] on div "Machine Machine" at bounding box center [660, 507] width 223 height 20
drag, startPoint x: 621, startPoint y: 511, endPoint x: 483, endPoint y: 492, distance: 139.3
click at [483, 492] on form "Project title Zeld.AI Company Steven Burgess Project industry Industry Project …" at bounding box center [784, 369] width 740 height 665
click at [555, 508] on input "Machine" at bounding box center [573, 506] width 38 height 13
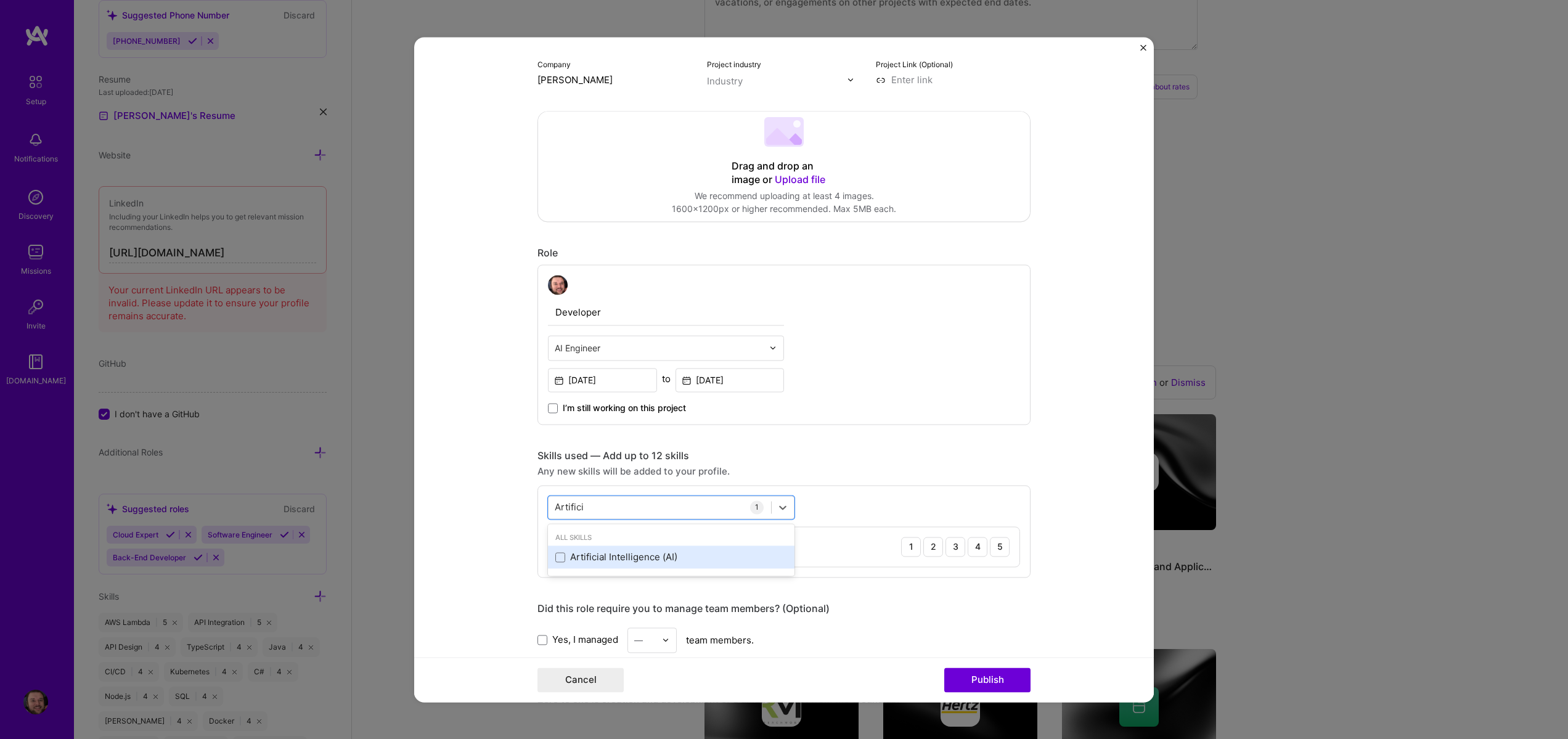
click at [595, 561] on div "Artificial Intelligence (AI)" at bounding box center [671, 557] width 231 height 13
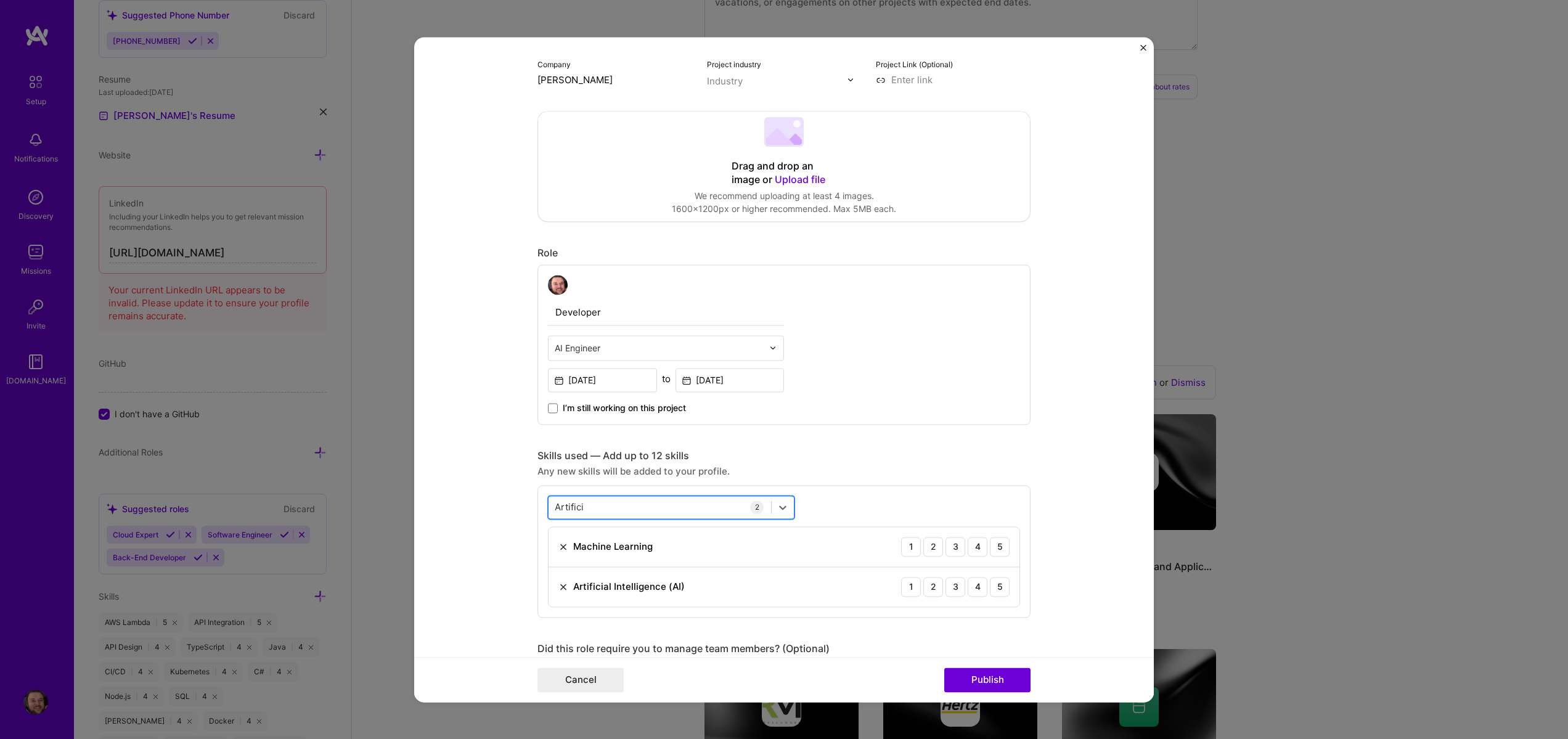
click at [629, 506] on div "Artifici Artifici" at bounding box center [660, 507] width 223 height 20
click at [569, 514] on div "Artifici Artifici" at bounding box center [569, 506] width 29 height 15
click at [567, 511] on input "Artifici" at bounding box center [569, 506] width 29 height 13
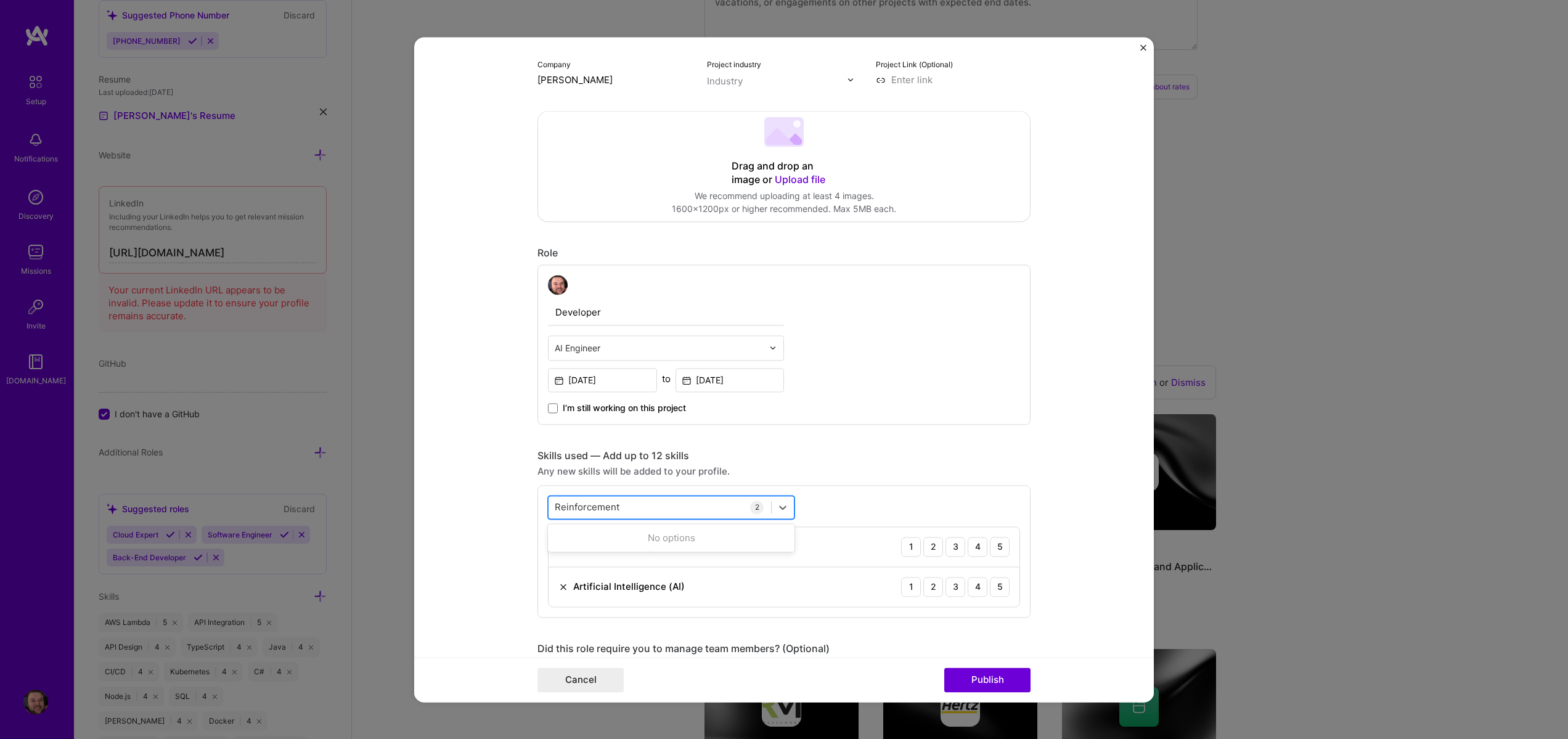
type input "Reinforcement"
click at [1033, 459] on form "Project title Zeld.AI Company Steven Burgess Project industry Industry Project …" at bounding box center [784, 369] width 740 height 665
click at [981, 554] on div "4" at bounding box center [977, 546] width 19 height 19
click at [977, 587] on div "4" at bounding box center [977, 586] width 19 height 19
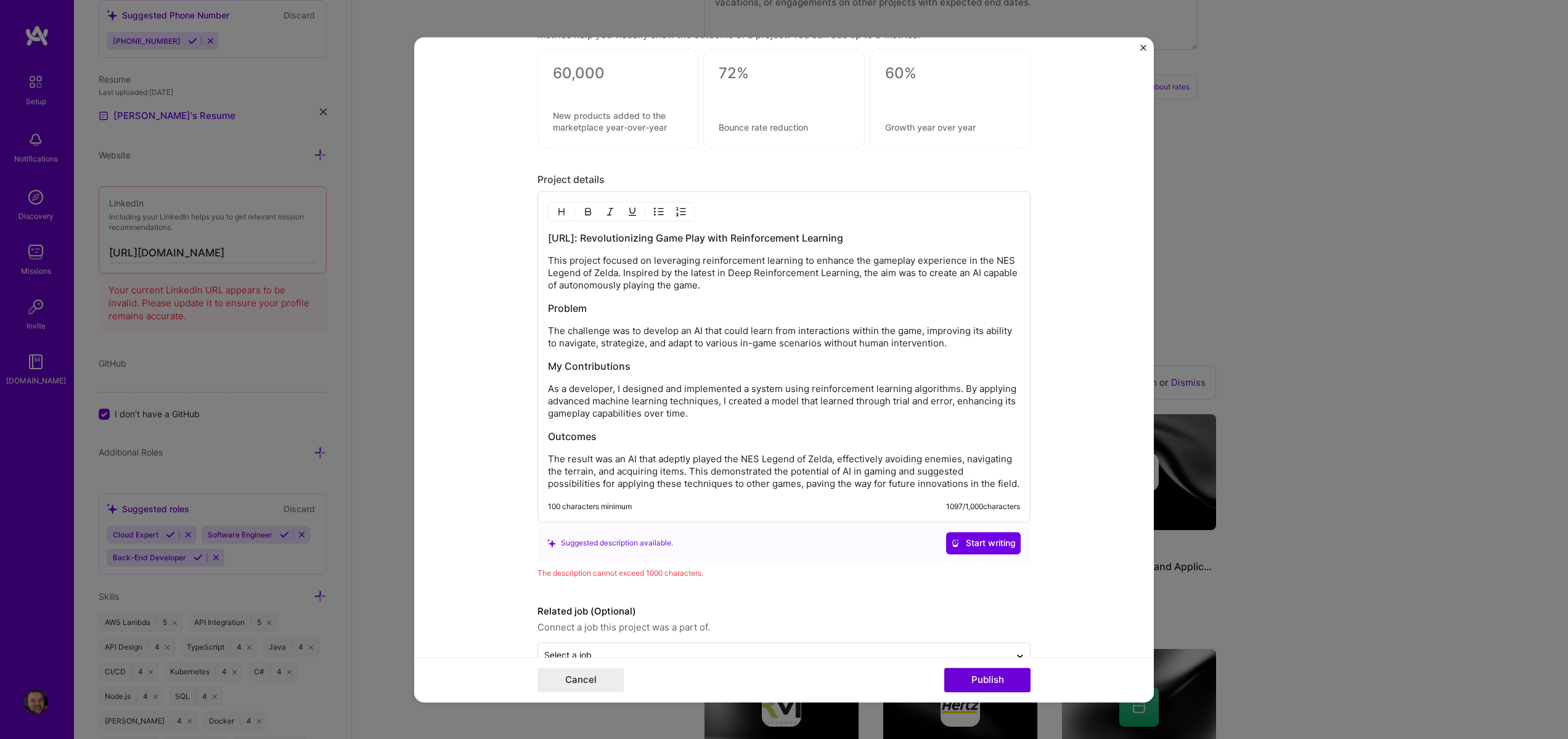
scroll to position [964, 0]
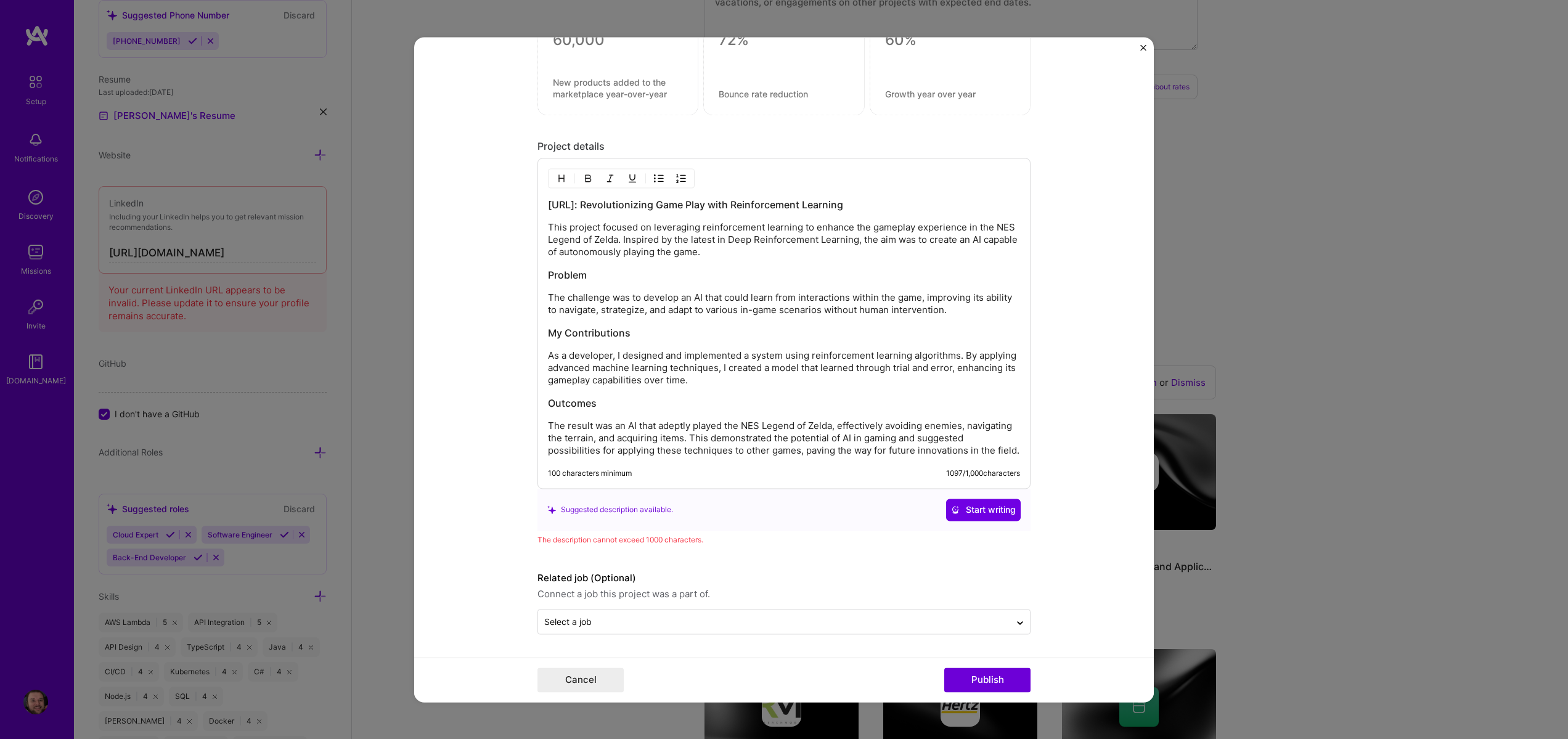
click at [898, 532] on div "Project details Zeld.AI: Revolutionizing Game Play with Reinforcement Learning …" at bounding box center [784, 342] width 493 height 406
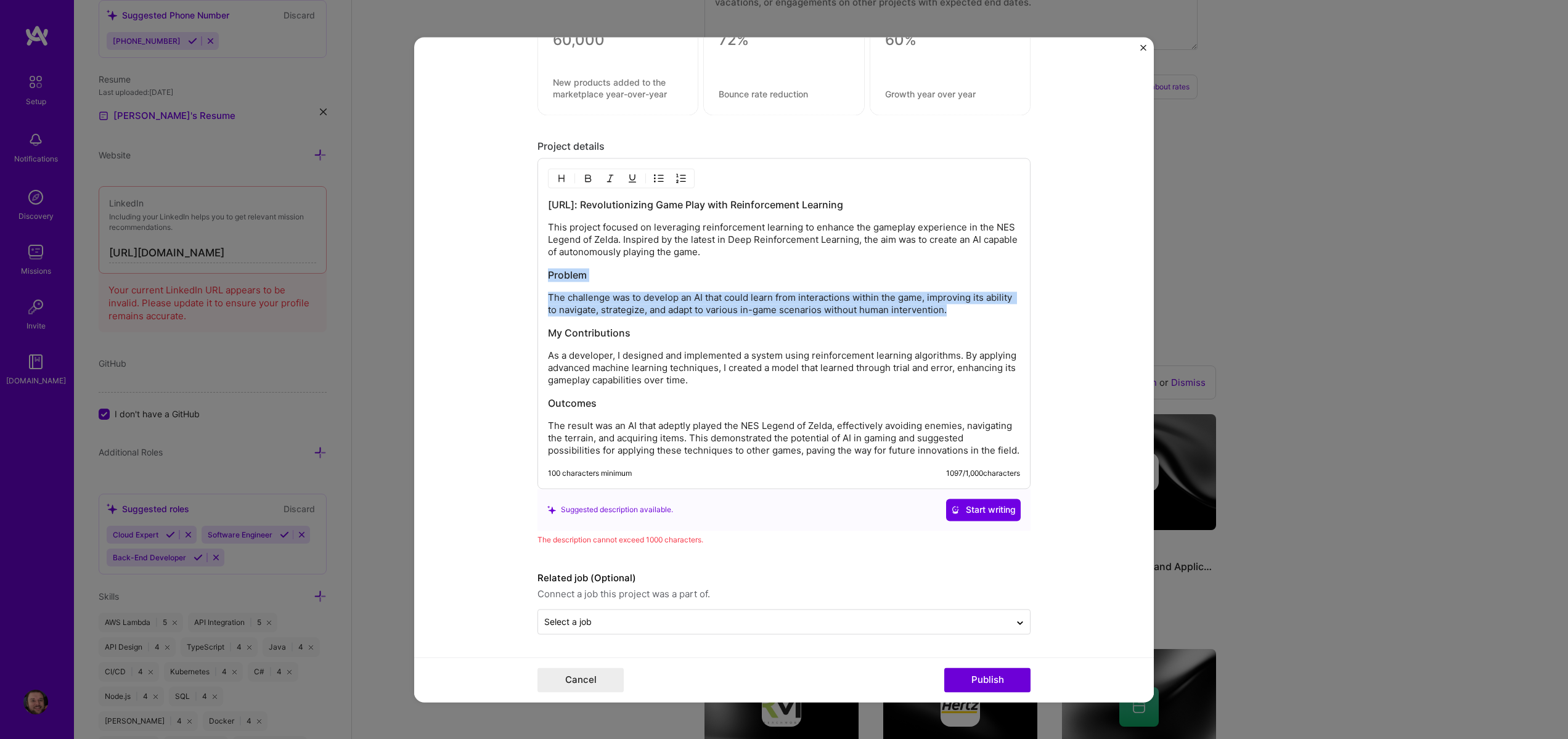
drag, startPoint x: 955, startPoint y: 308, endPoint x: 423, endPoint y: 264, distance: 533.8
click at [423, 264] on form "Project title Zeld.AI Company Steven Burgess Project industry Industry Project …" at bounding box center [784, 369] width 740 height 665
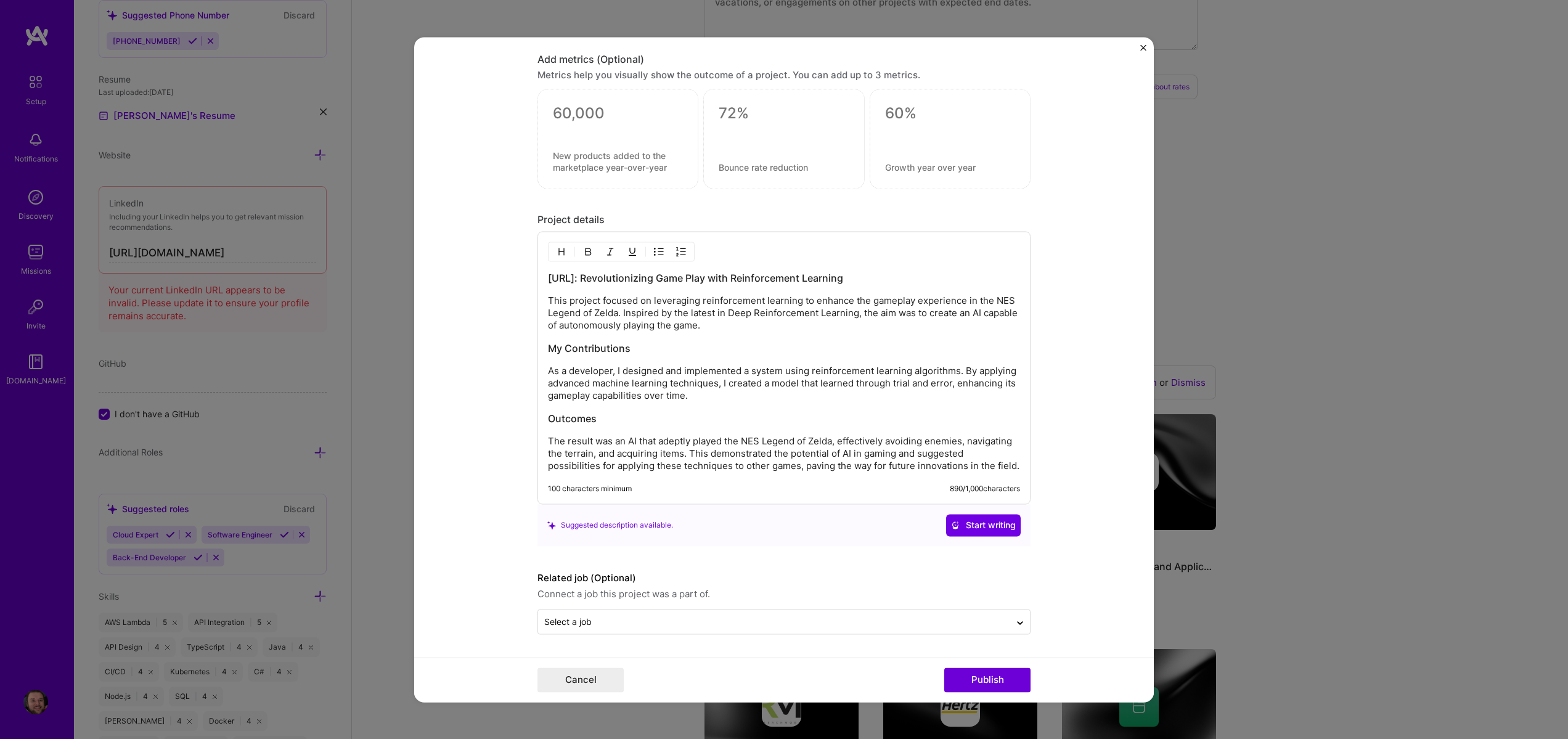
scroll to position [891, 0]
click at [559, 420] on h3 "Outcomes" at bounding box center [784, 419] width 472 height 13
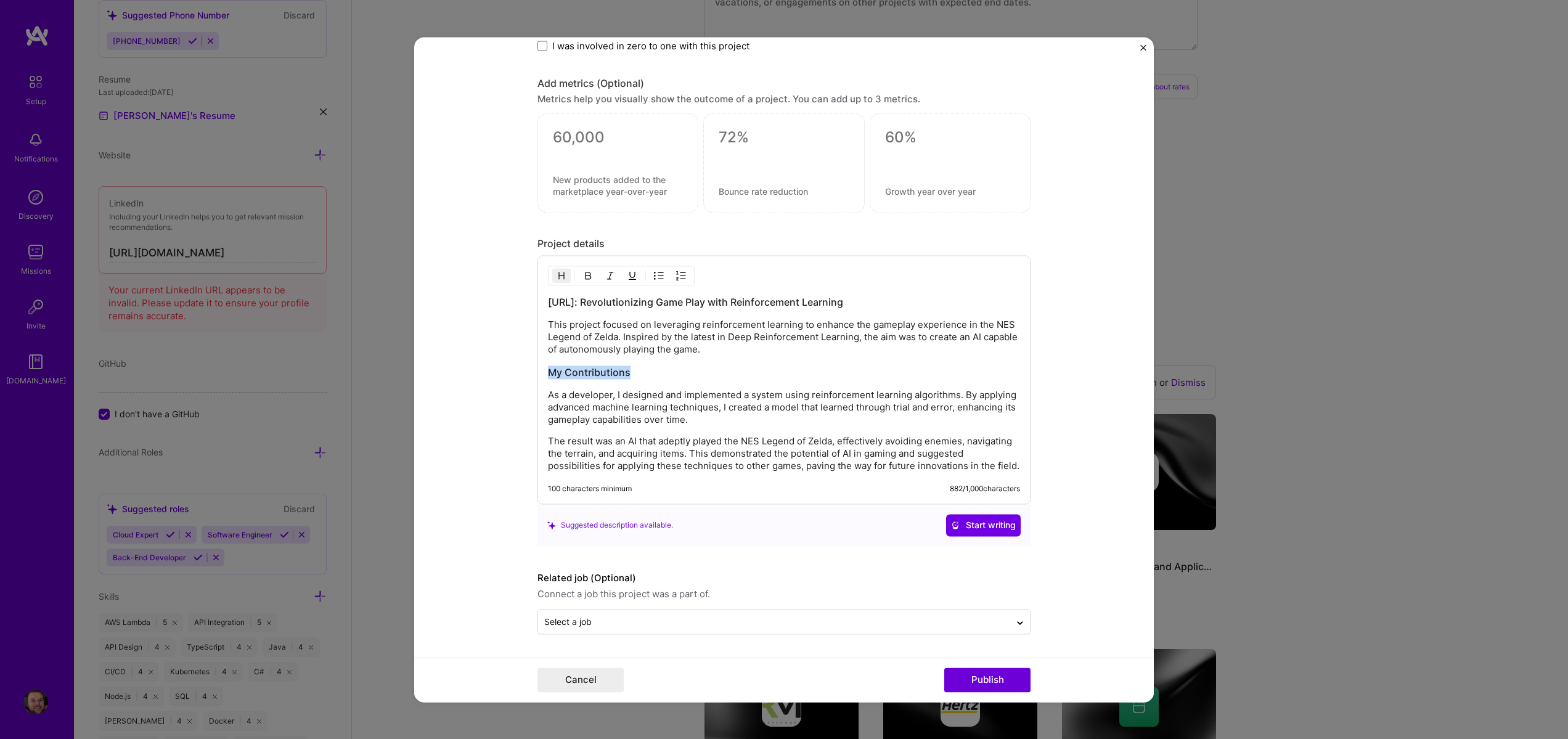
drag, startPoint x: 593, startPoint y: 369, endPoint x: 500, endPoint y: 365, distance: 93.1
click at [516, 366] on form "Project title Zeld.AI Company Steven Burgess Project industry Industry Project …" at bounding box center [784, 369] width 740 height 665
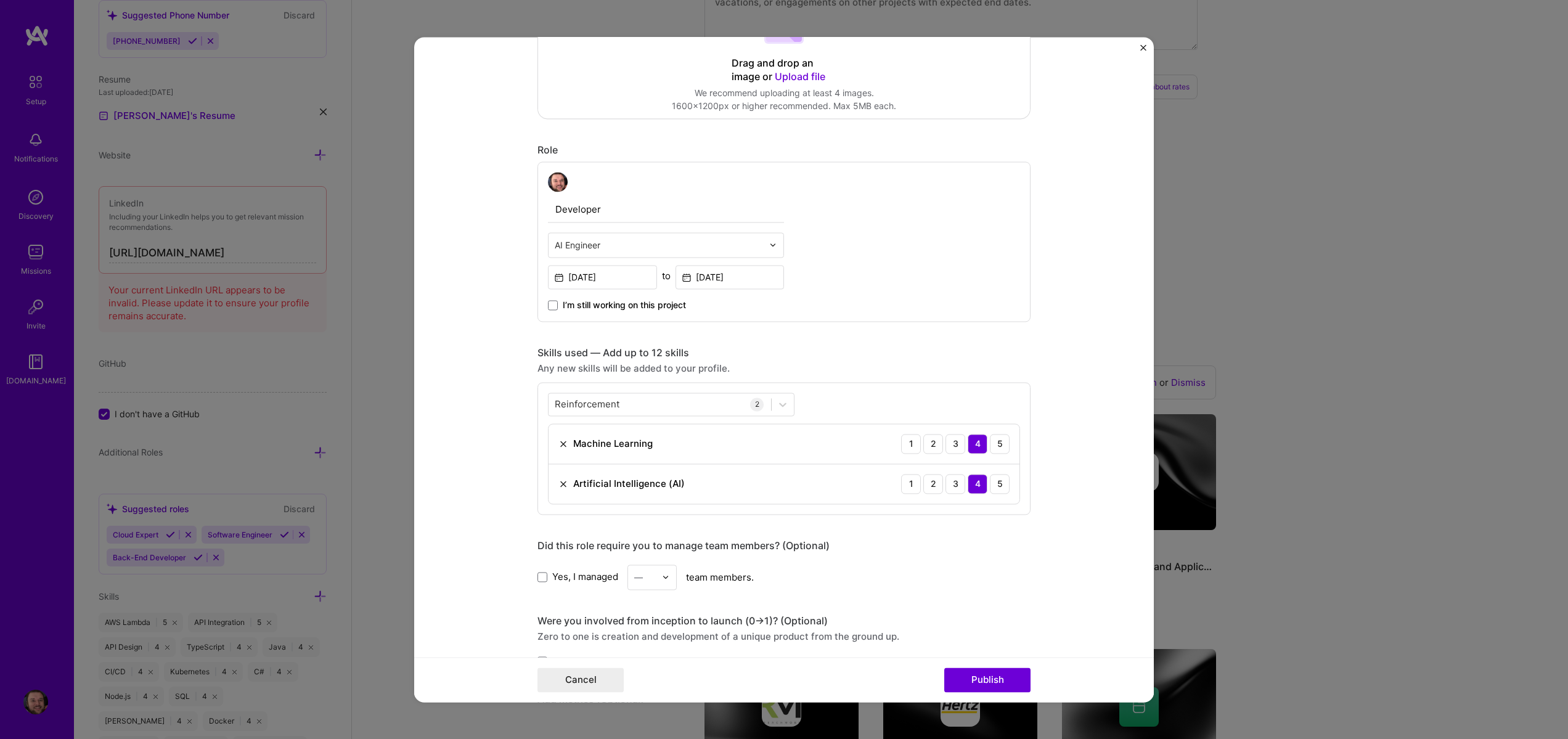
scroll to position [0, 0]
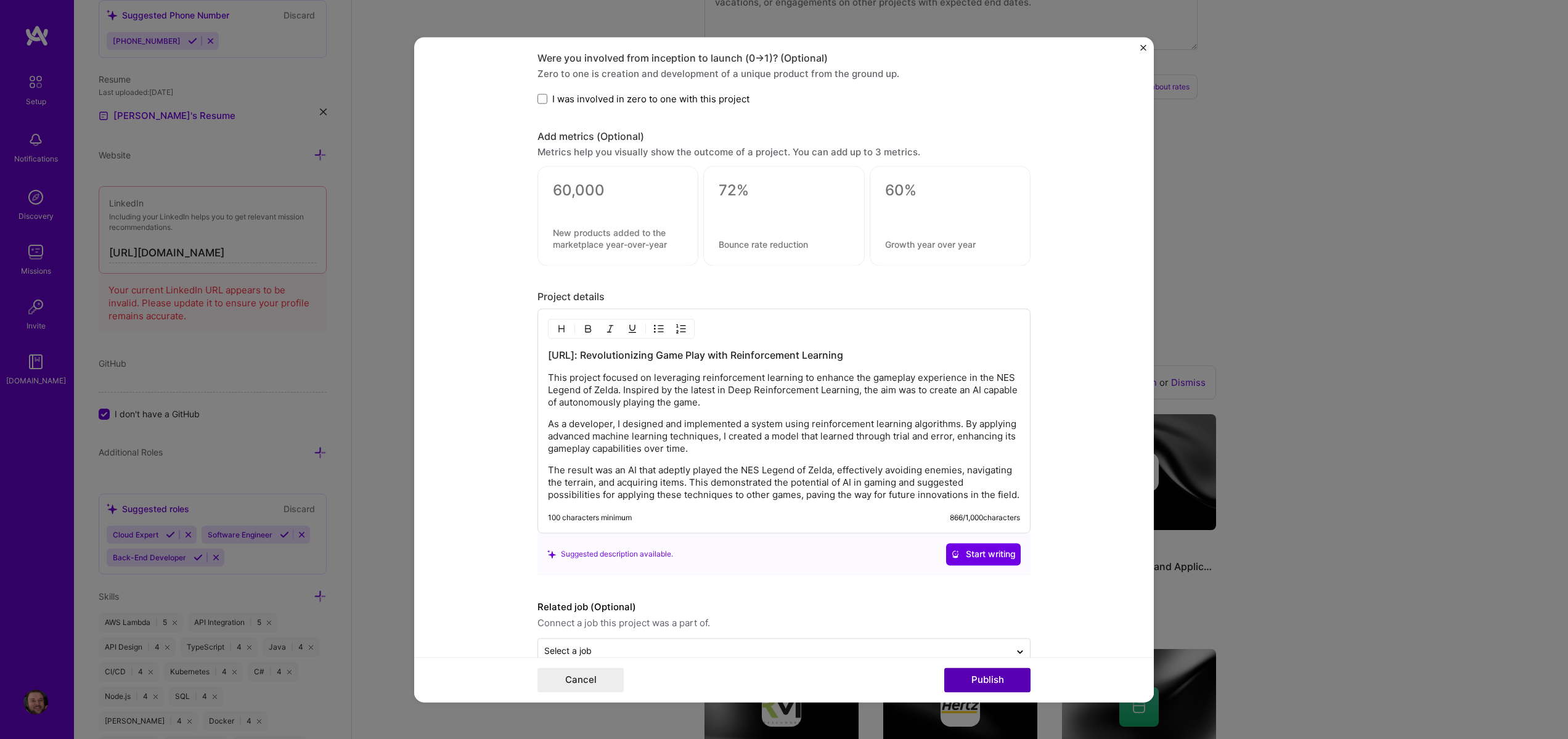
click at [986, 691] on button "Publish" at bounding box center [987, 679] width 86 height 25
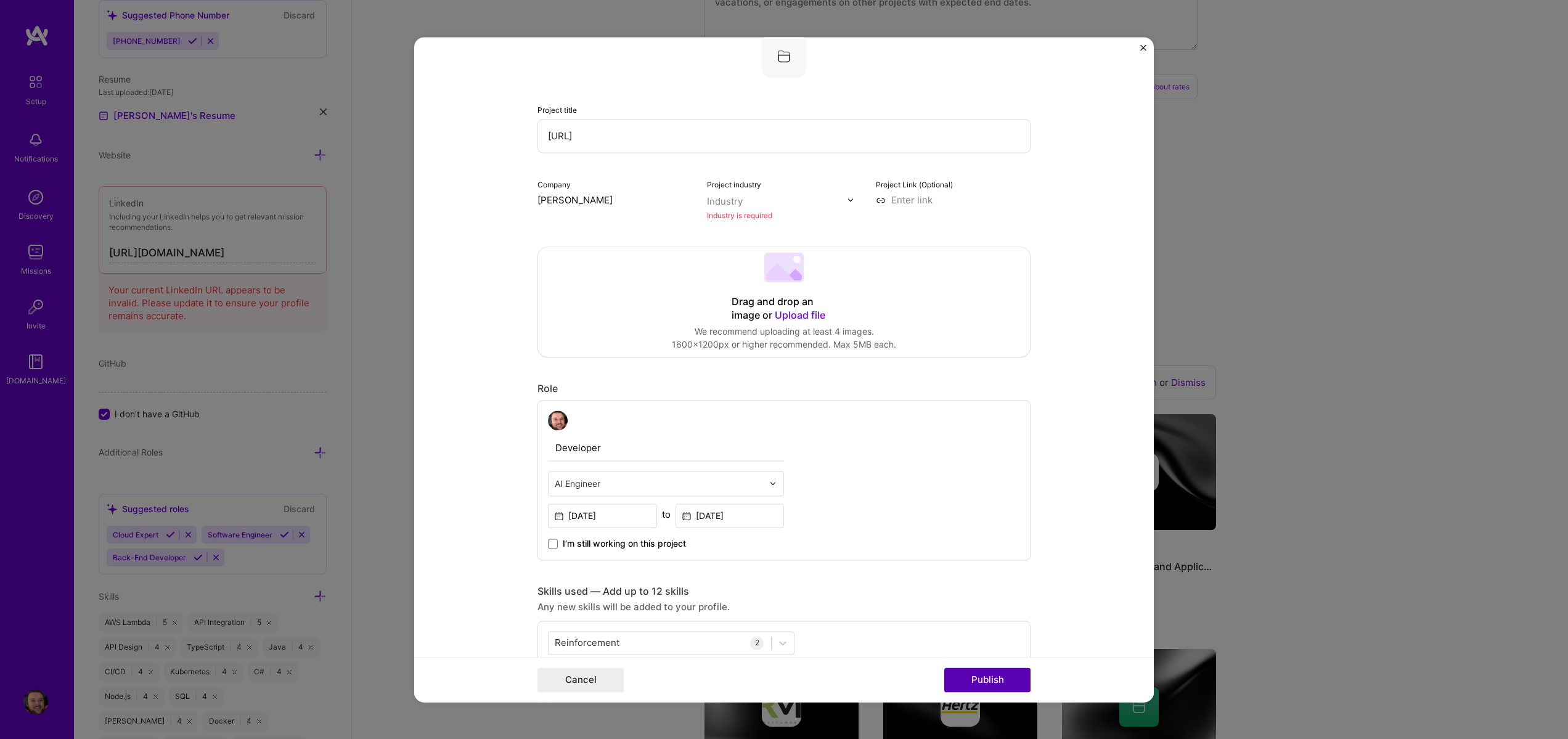
scroll to position [25, 0]
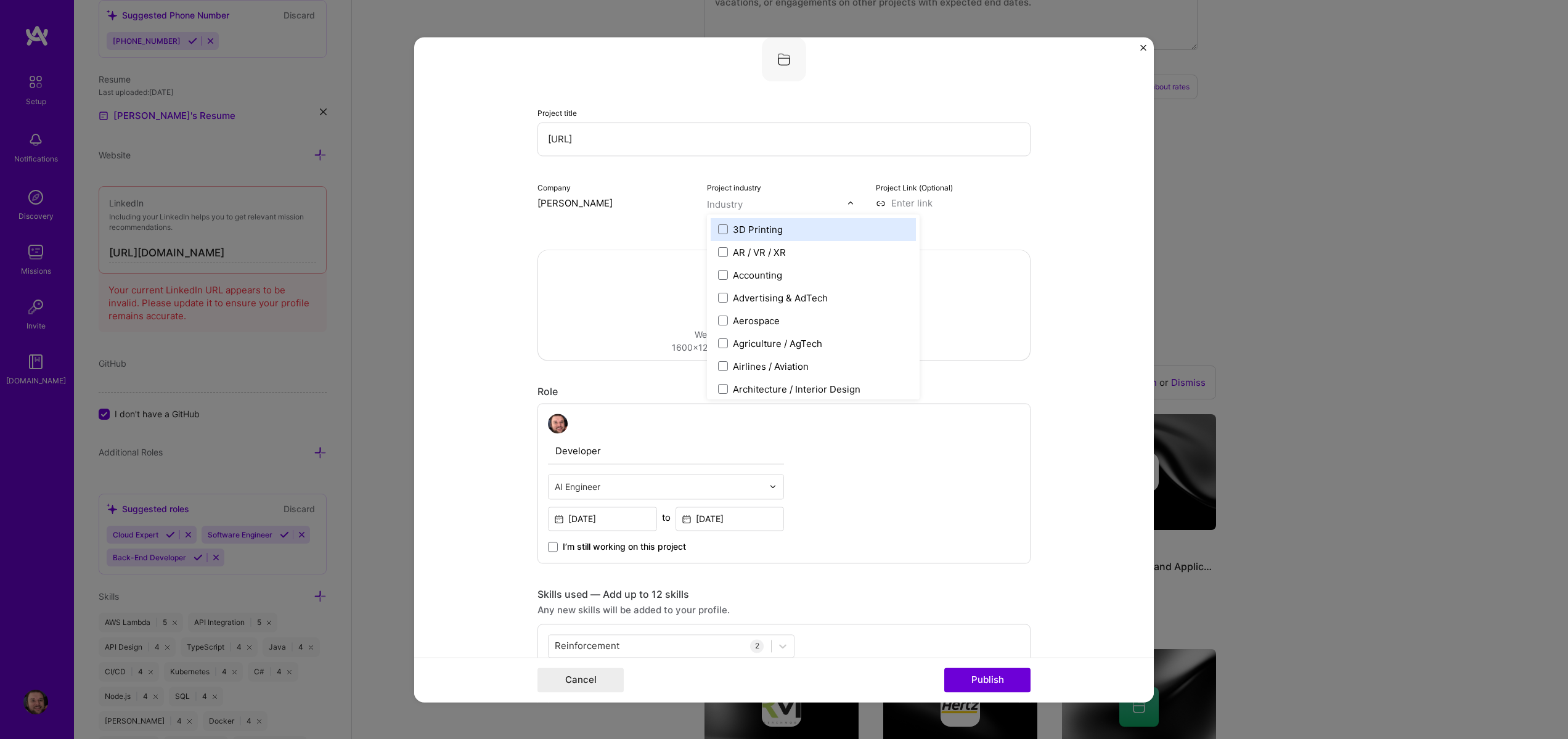
click at [734, 208] on div "Industry" at bounding box center [724, 204] width 35 height 13
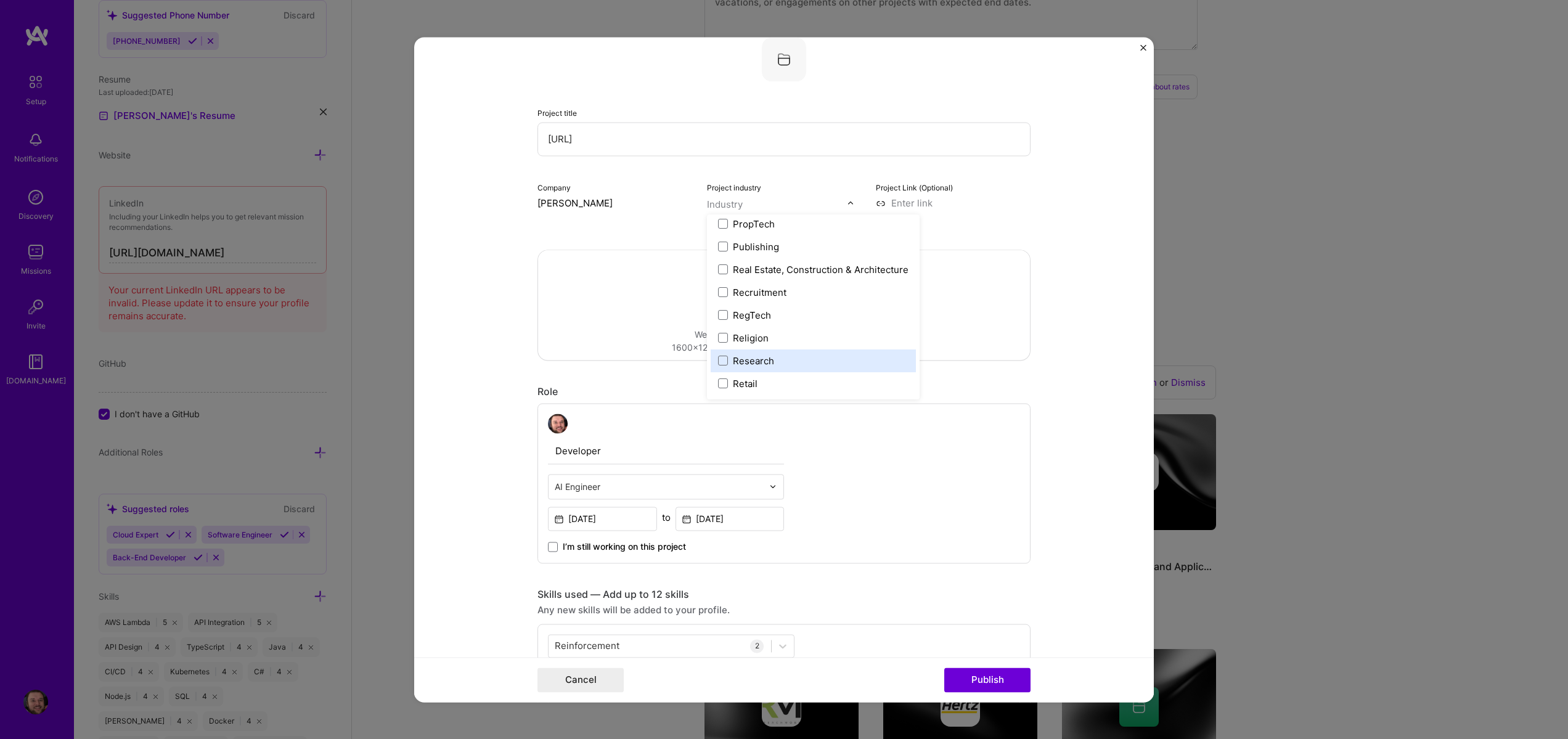
click at [763, 364] on div "Research" at bounding box center [754, 360] width 41 height 13
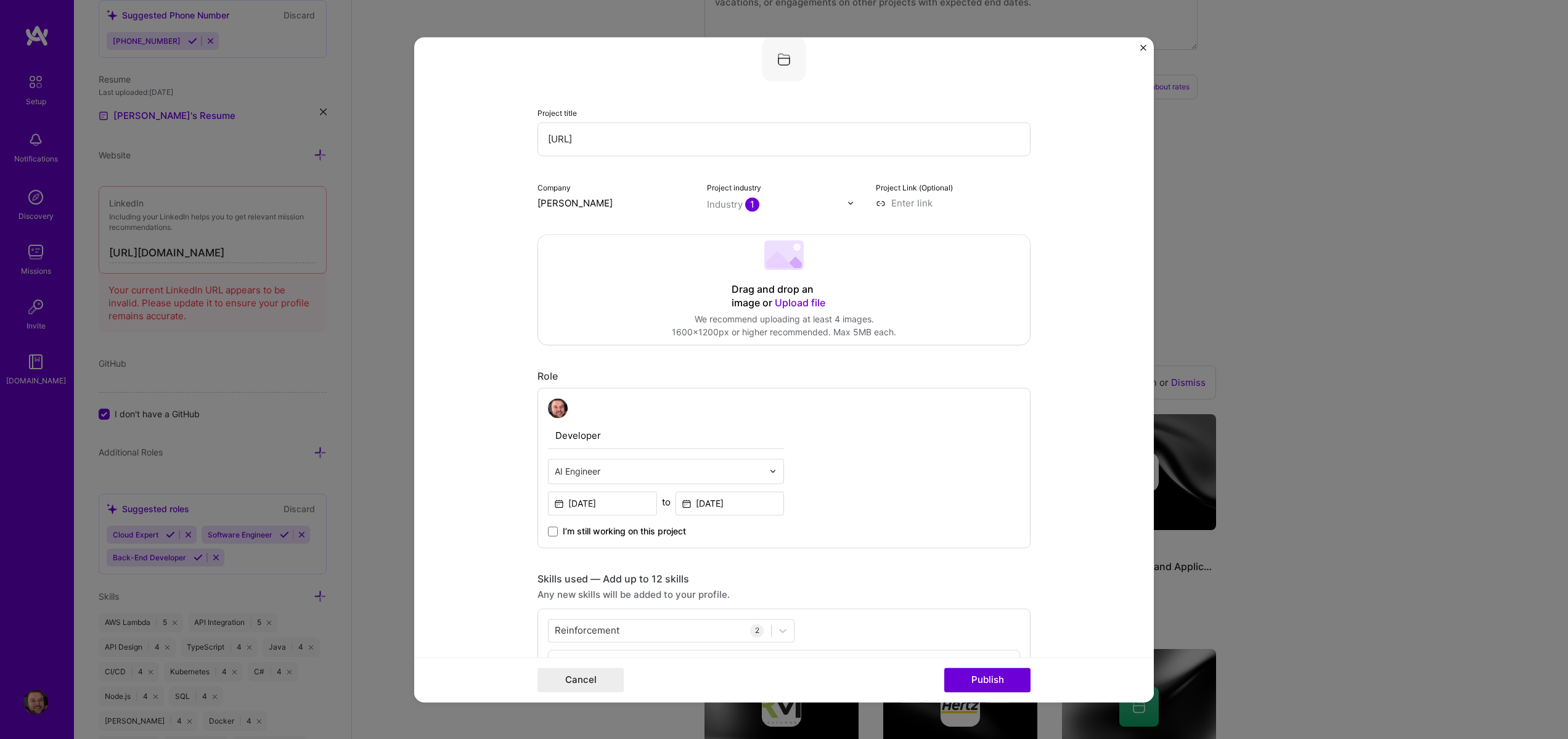
click at [1042, 290] on form "Project title Zeld.AI Company Steven Burgess Project industry Industry 1 Projec…" at bounding box center [784, 369] width 740 height 665
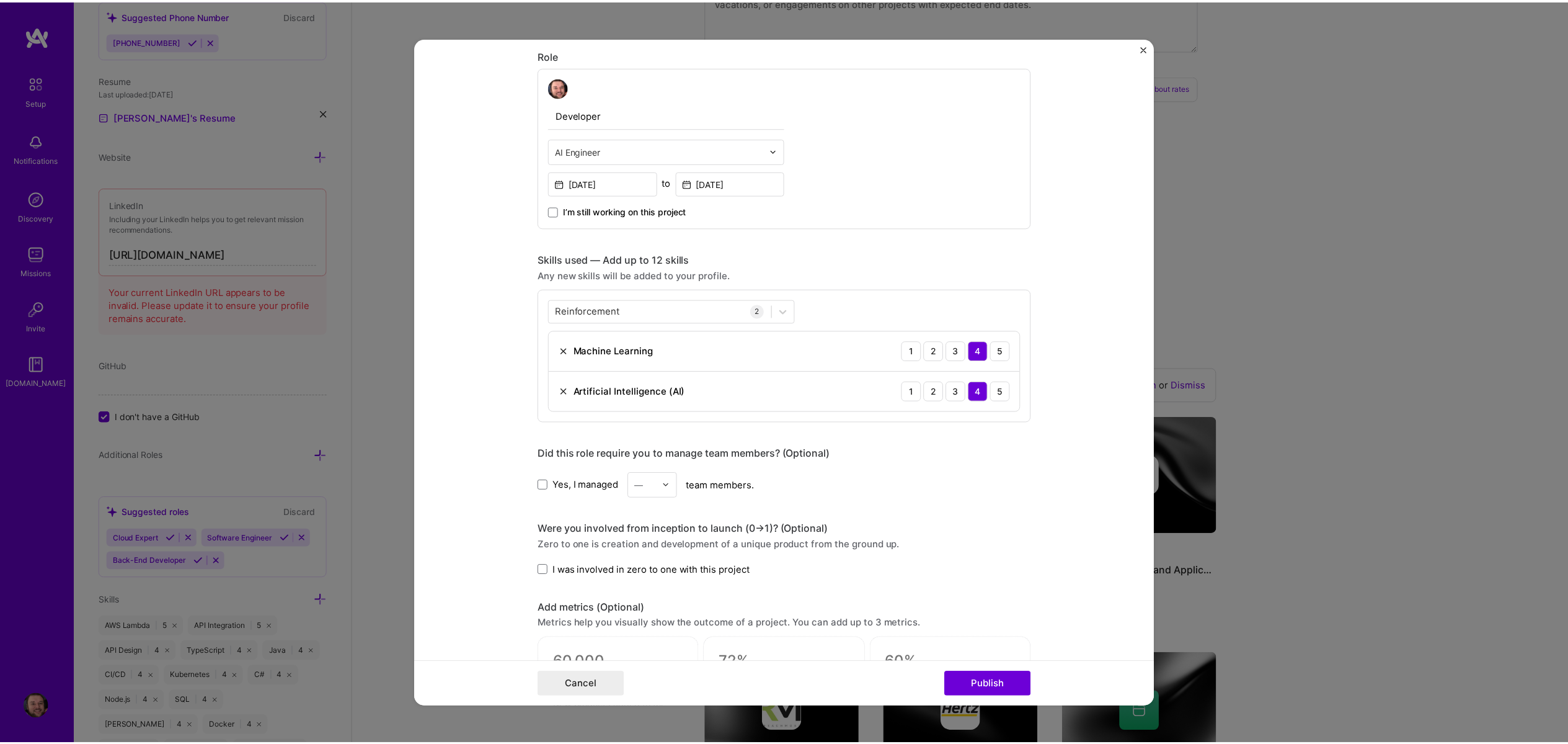
scroll to position [848, 0]
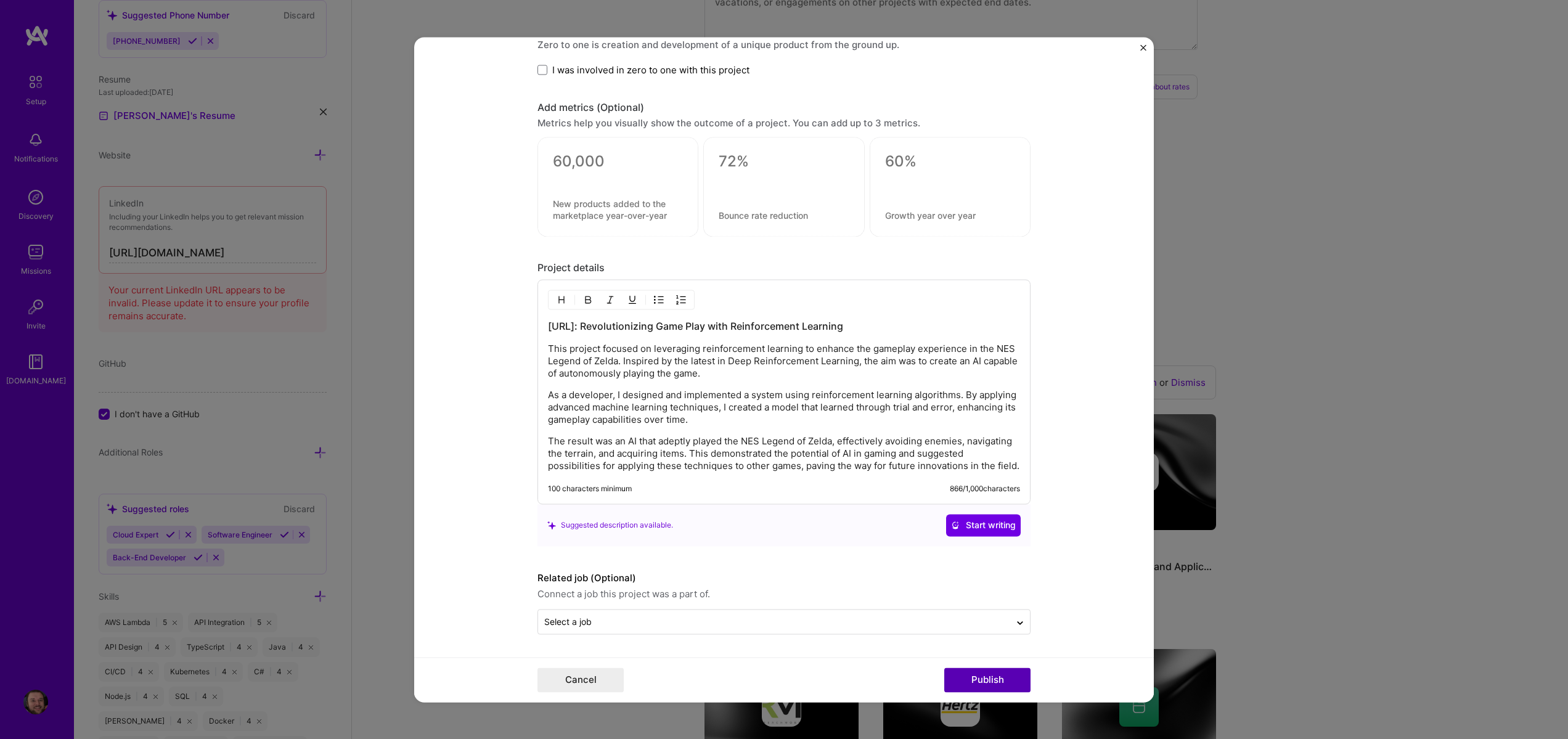
click at [986, 681] on button "Publish" at bounding box center [987, 679] width 86 height 25
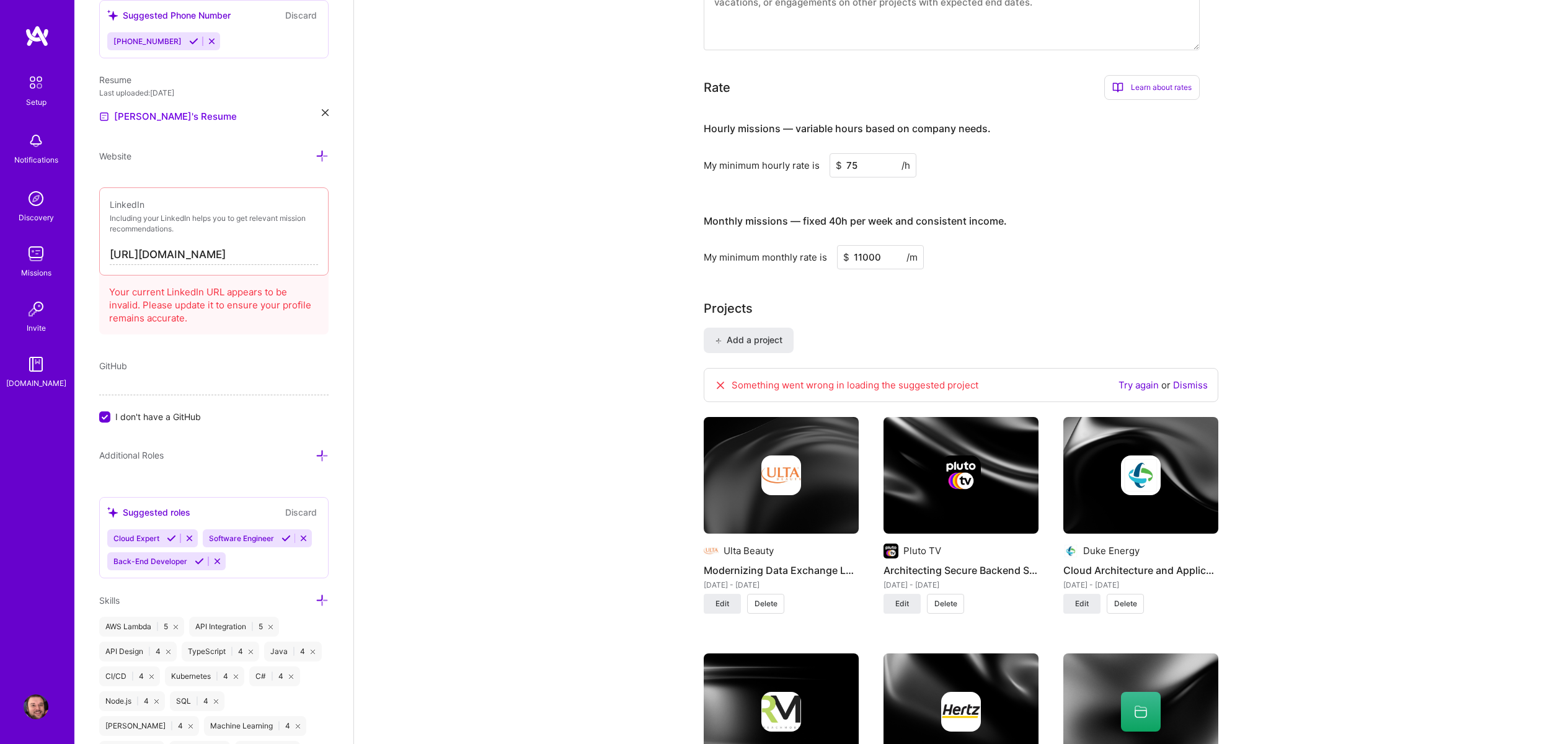
click at [1143, 386] on link "Try again" at bounding box center [1139, 385] width 40 height 12
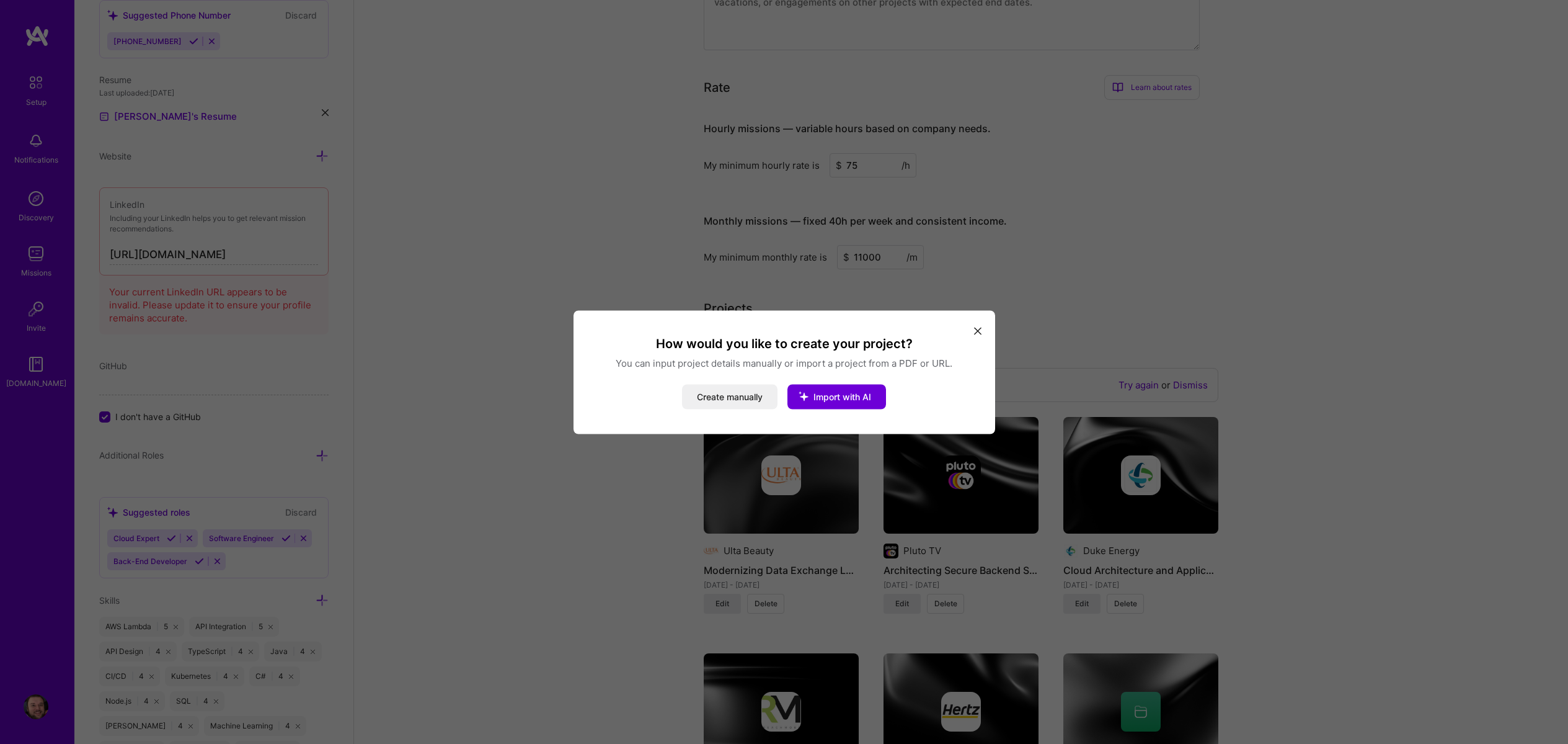
click at [978, 331] on icon "modal" at bounding box center [978, 331] width 7 height 7
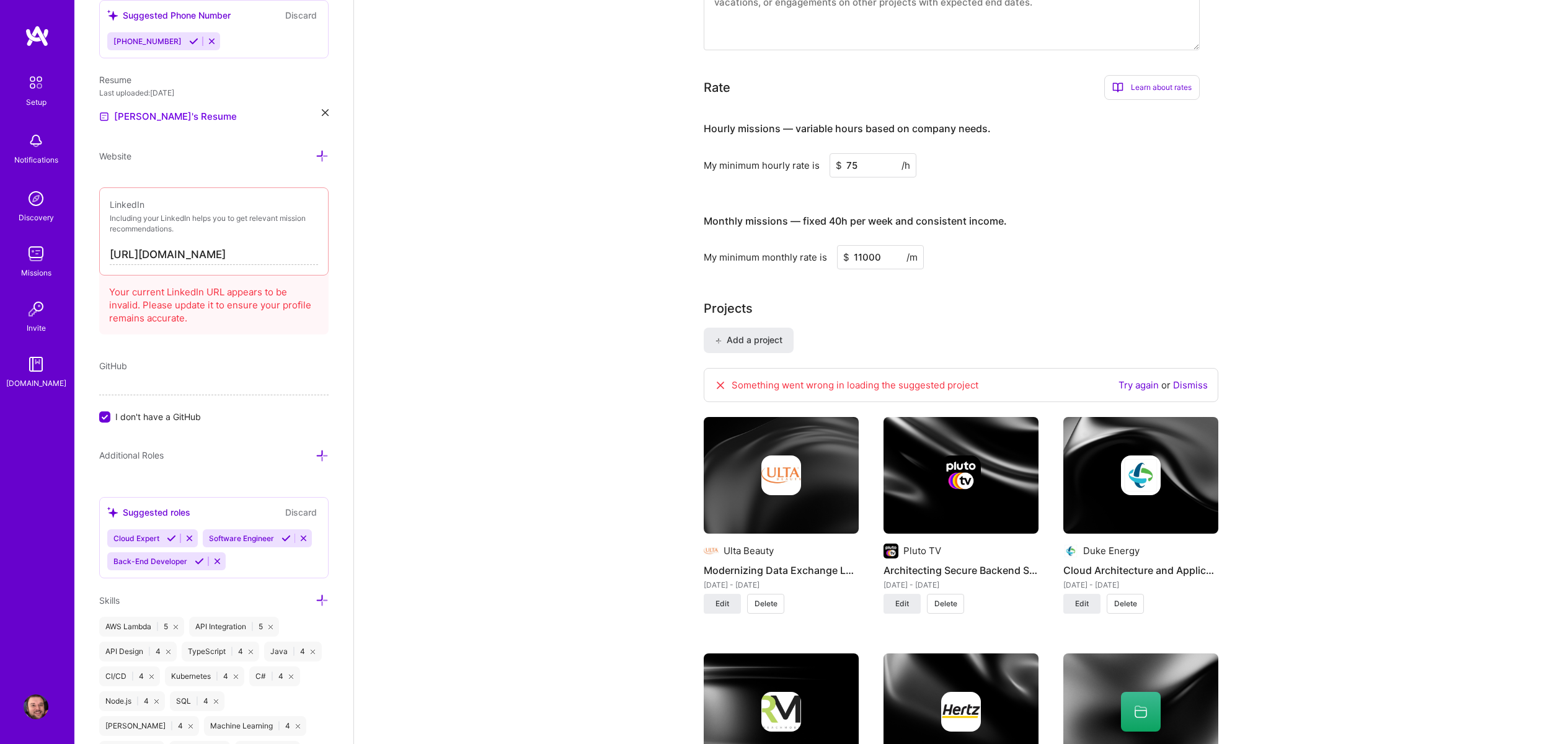
click at [1185, 393] on div "Something went wrong in loading the suggested project Try again or Dismiss" at bounding box center [961, 385] width 515 height 35
click at [1199, 388] on link "Dismiss" at bounding box center [1190, 385] width 35 height 12
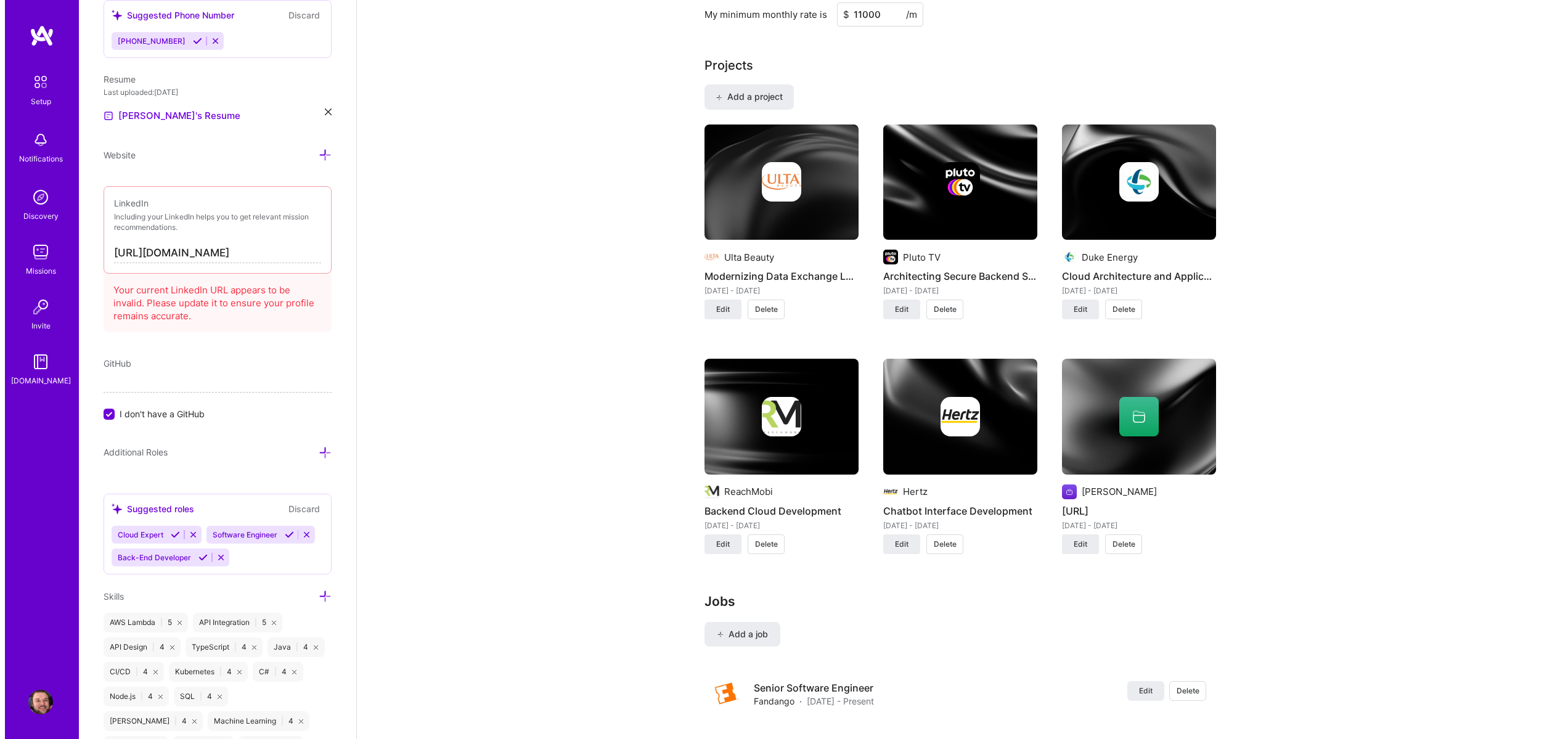
scroll to position [813, 0]
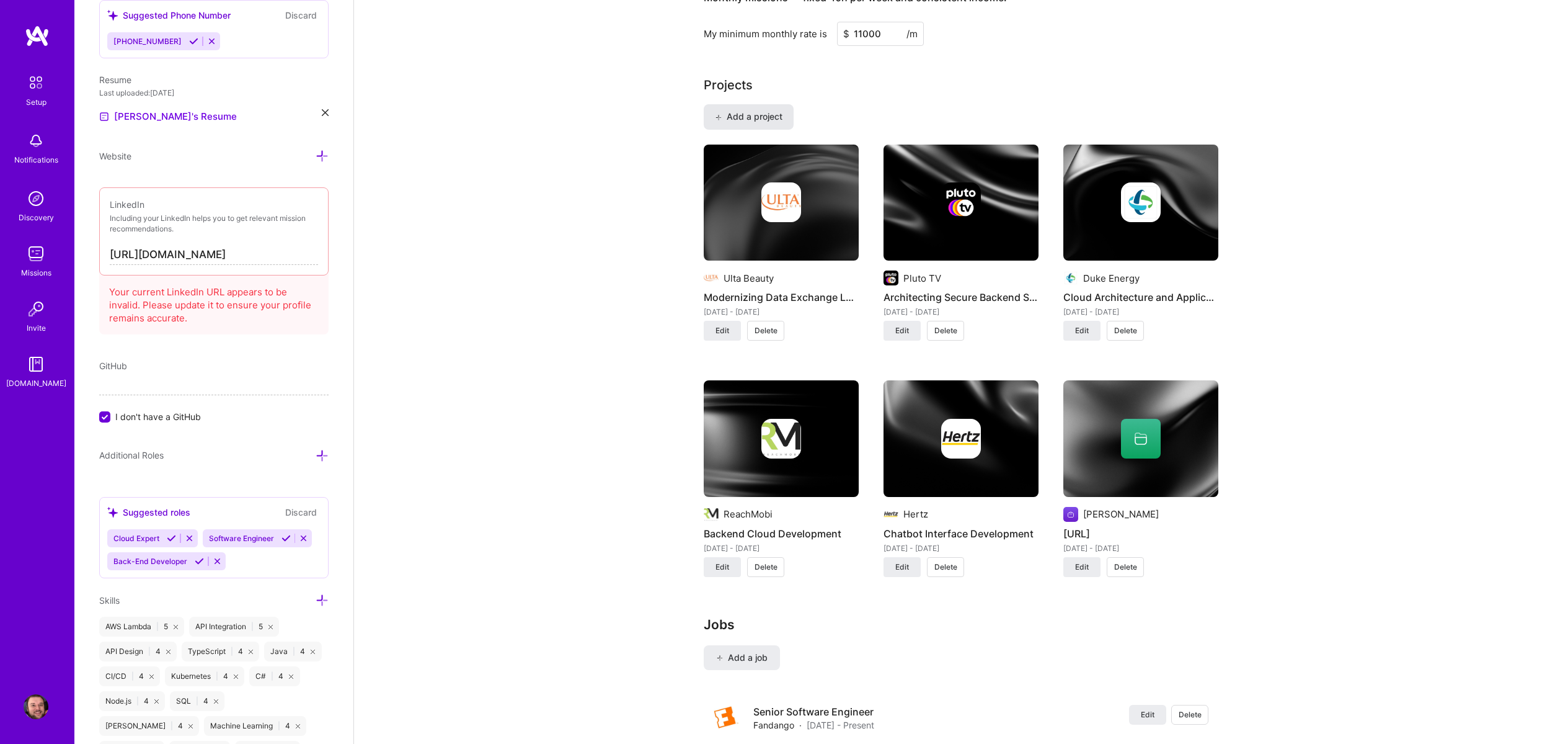
click at [770, 115] on span "Add a project" at bounding box center [748, 116] width 67 height 12
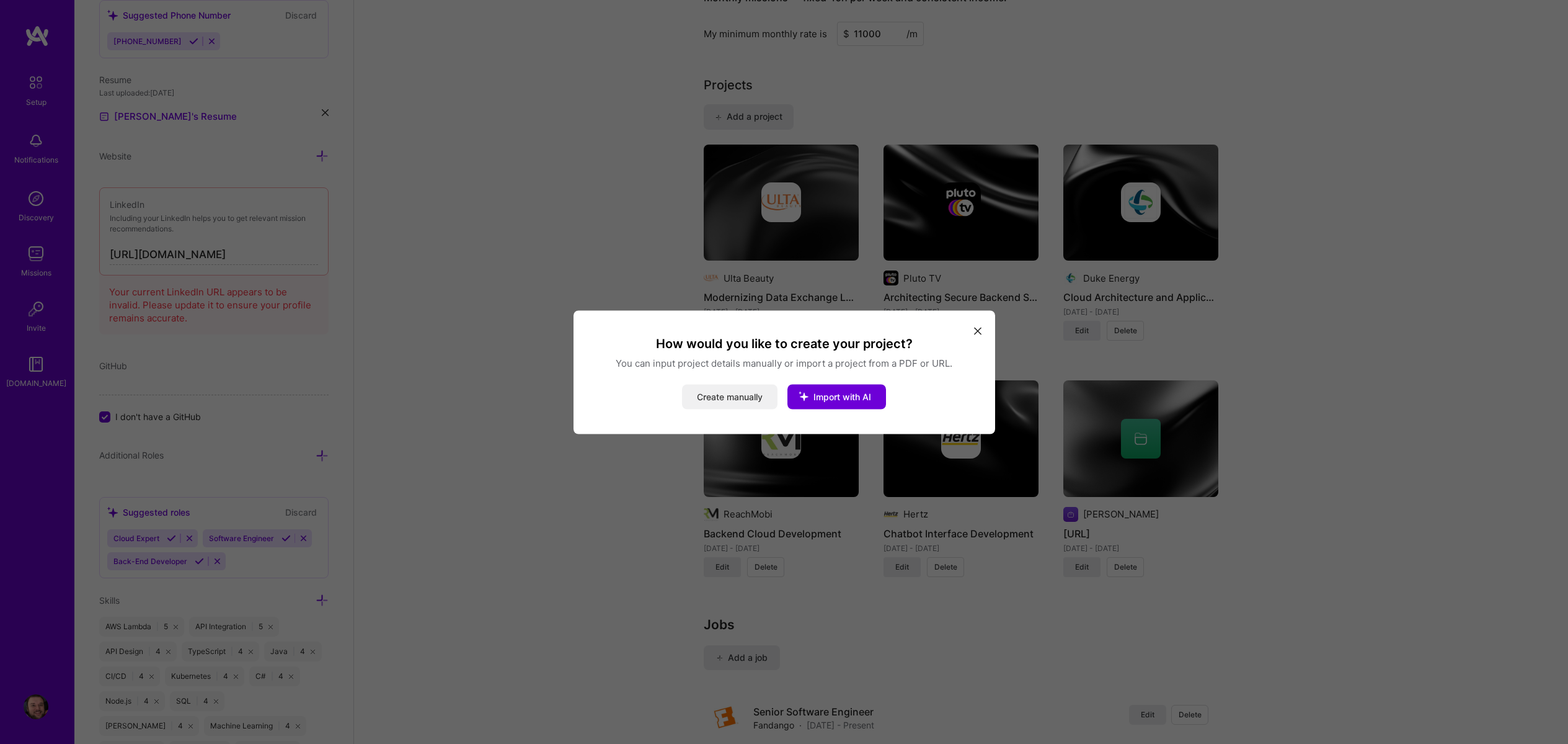
click at [755, 397] on button "Create manually" at bounding box center [730, 396] width 96 height 25
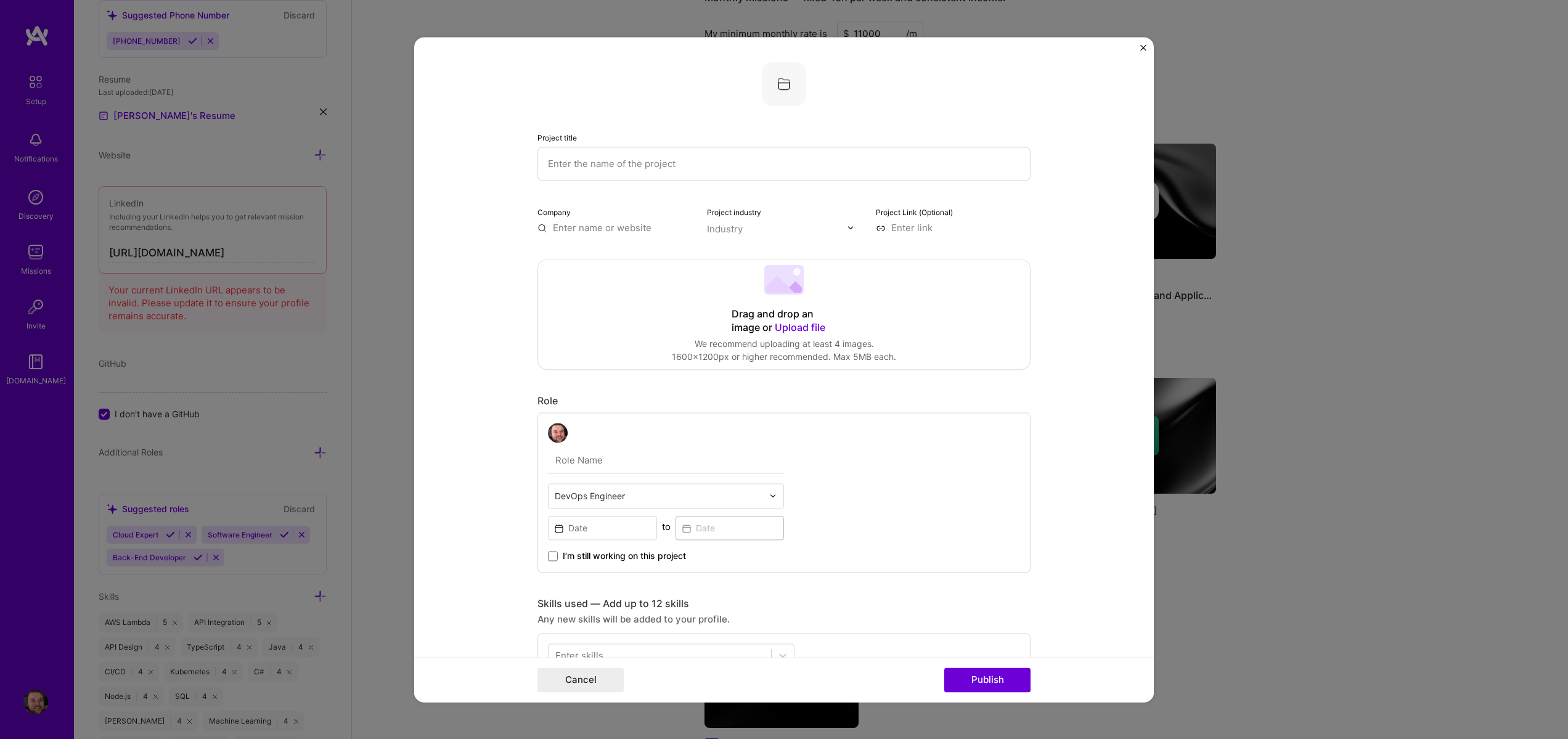
drag, startPoint x: 608, startPoint y: 155, endPoint x: 651, endPoint y: 144, distance: 44.4
click at [608, 155] on input "text" at bounding box center [784, 163] width 493 height 34
type input "Ainchor News"
click at [660, 231] on input "text" at bounding box center [615, 227] width 155 height 13
type input "Steven Burgess"
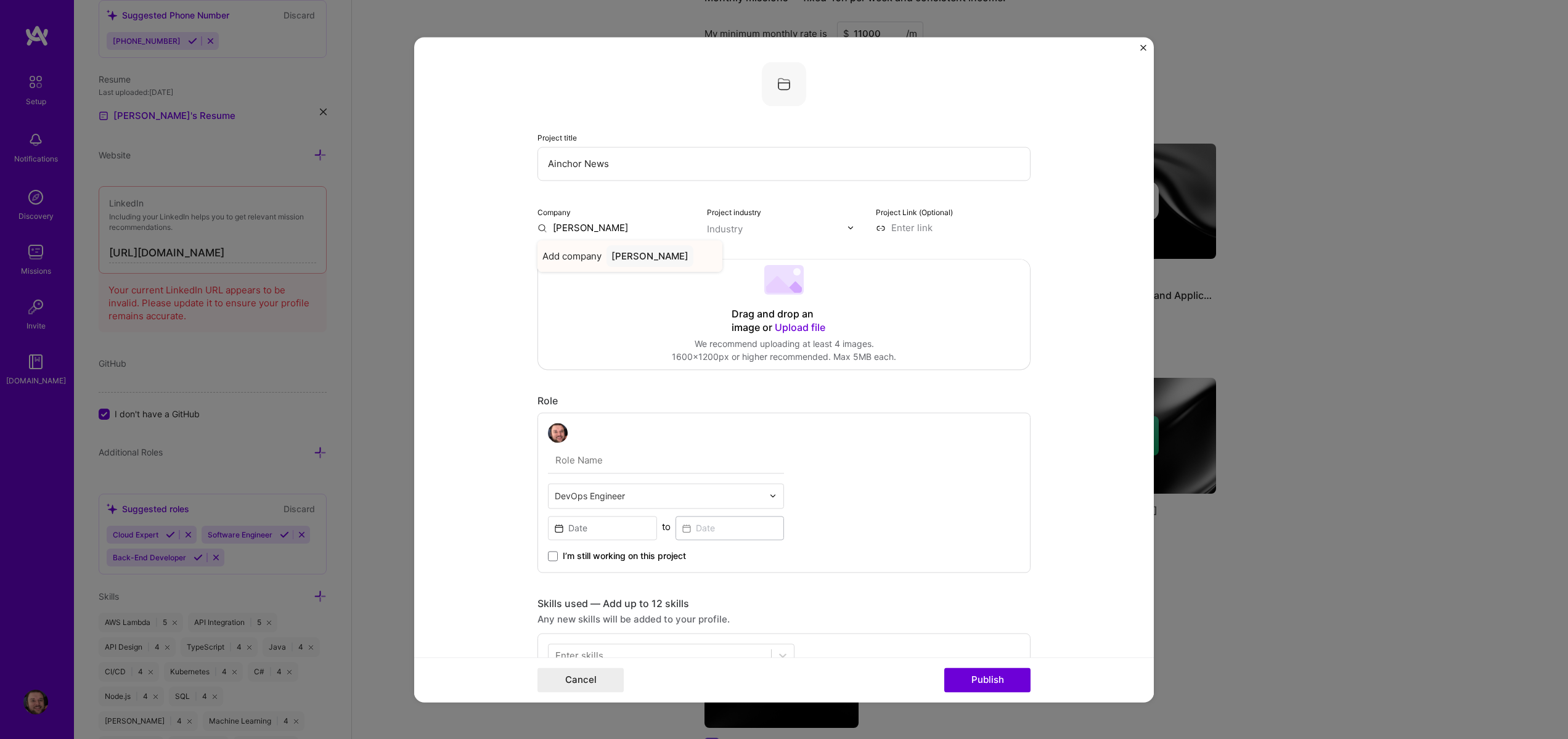
click at [627, 261] on div "Steven Burgess" at bounding box center [650, 256] width 87 height 21
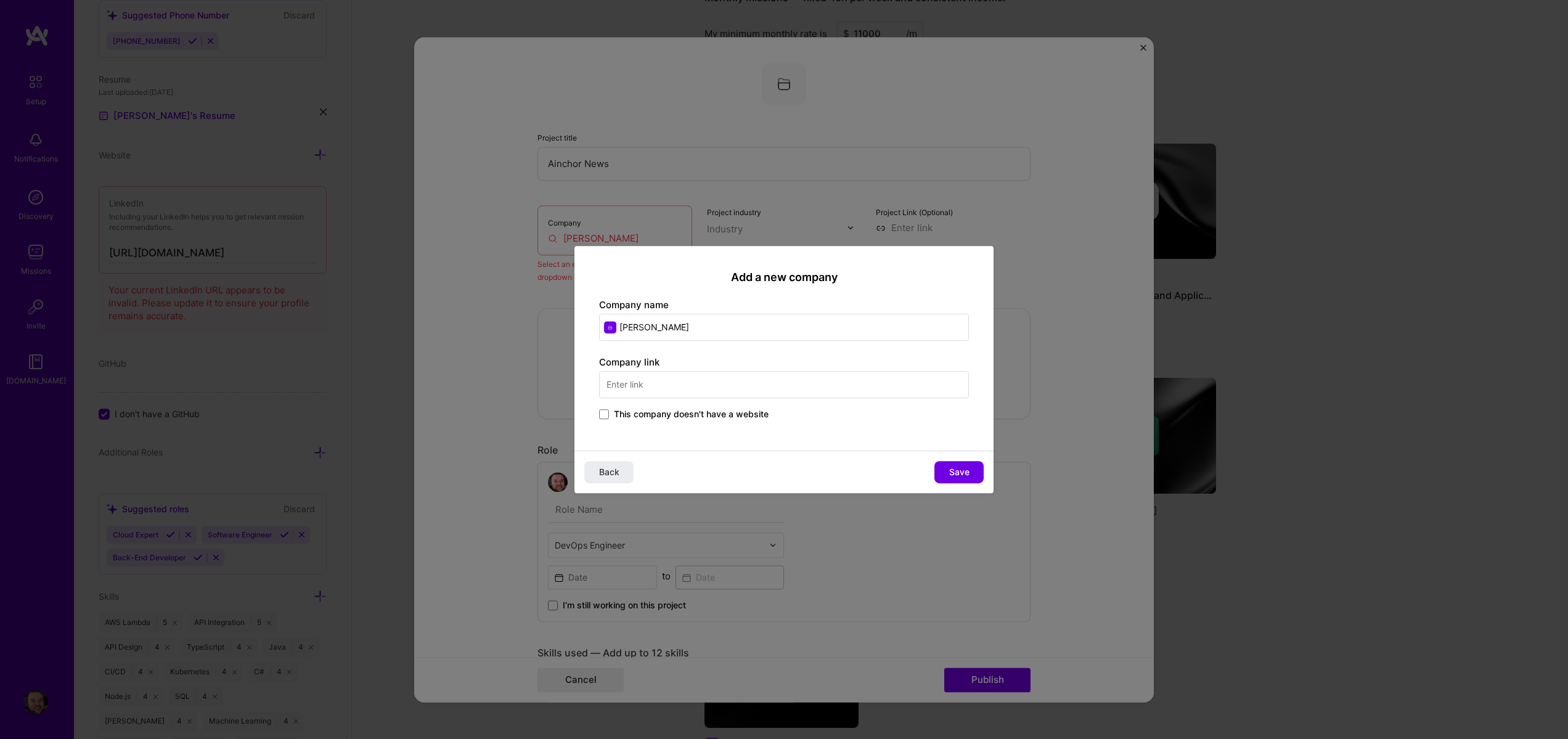
click at [629, 412] on span "This company doesn't have a website" at bounding box center [691, 414] width 155 height 12
click at [0, 0] on input "This company doesn't have a website" at bounding box center [0, 0] width 0 height 0
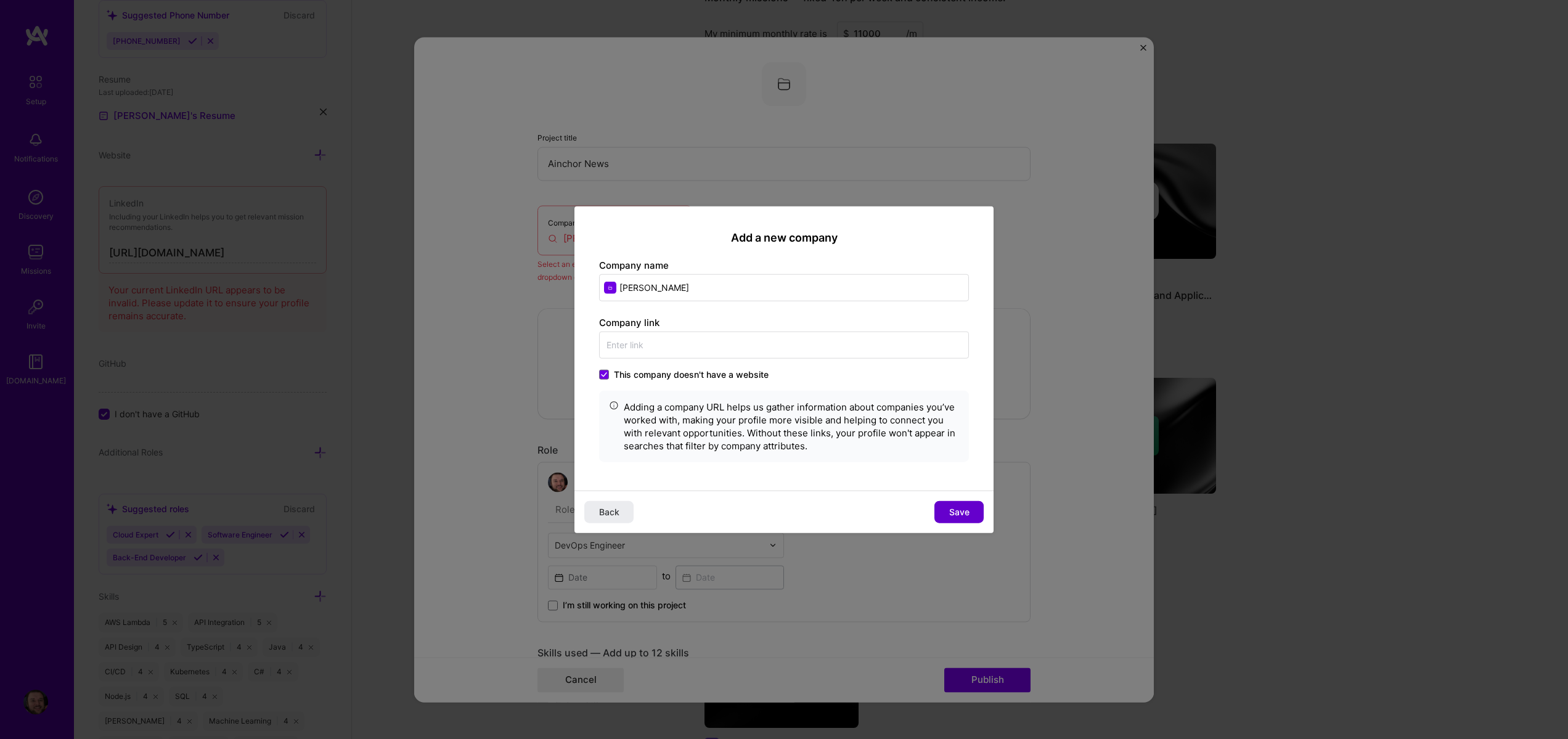
click at [969, 509] on span "Save" at bounding box center [959, 512] width 20 height 12
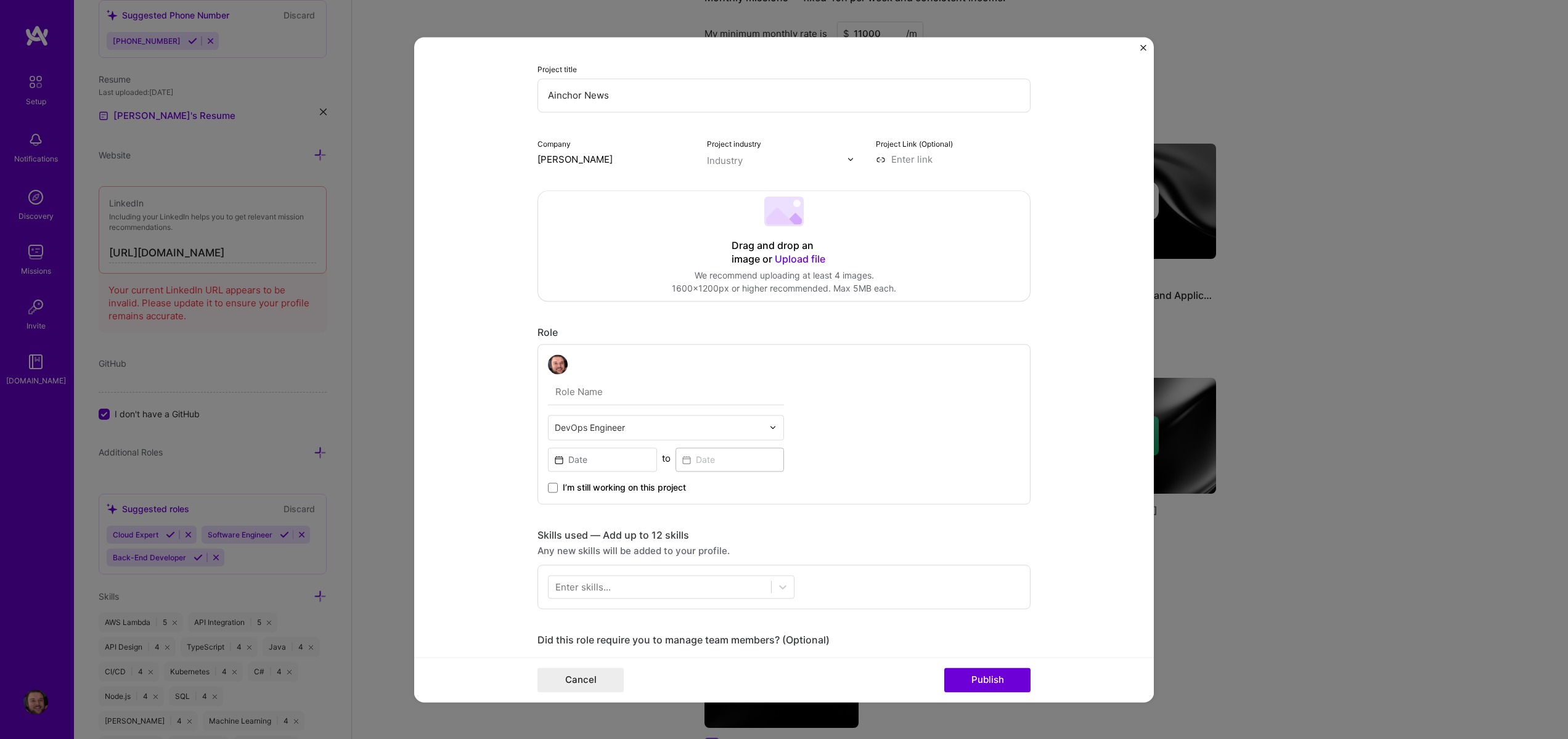
scroll to position [74, 0]
click at [631, 385] on input "text" at bounding box center [666, 386] width 236 height 26
type input "C"
type input "Founder"
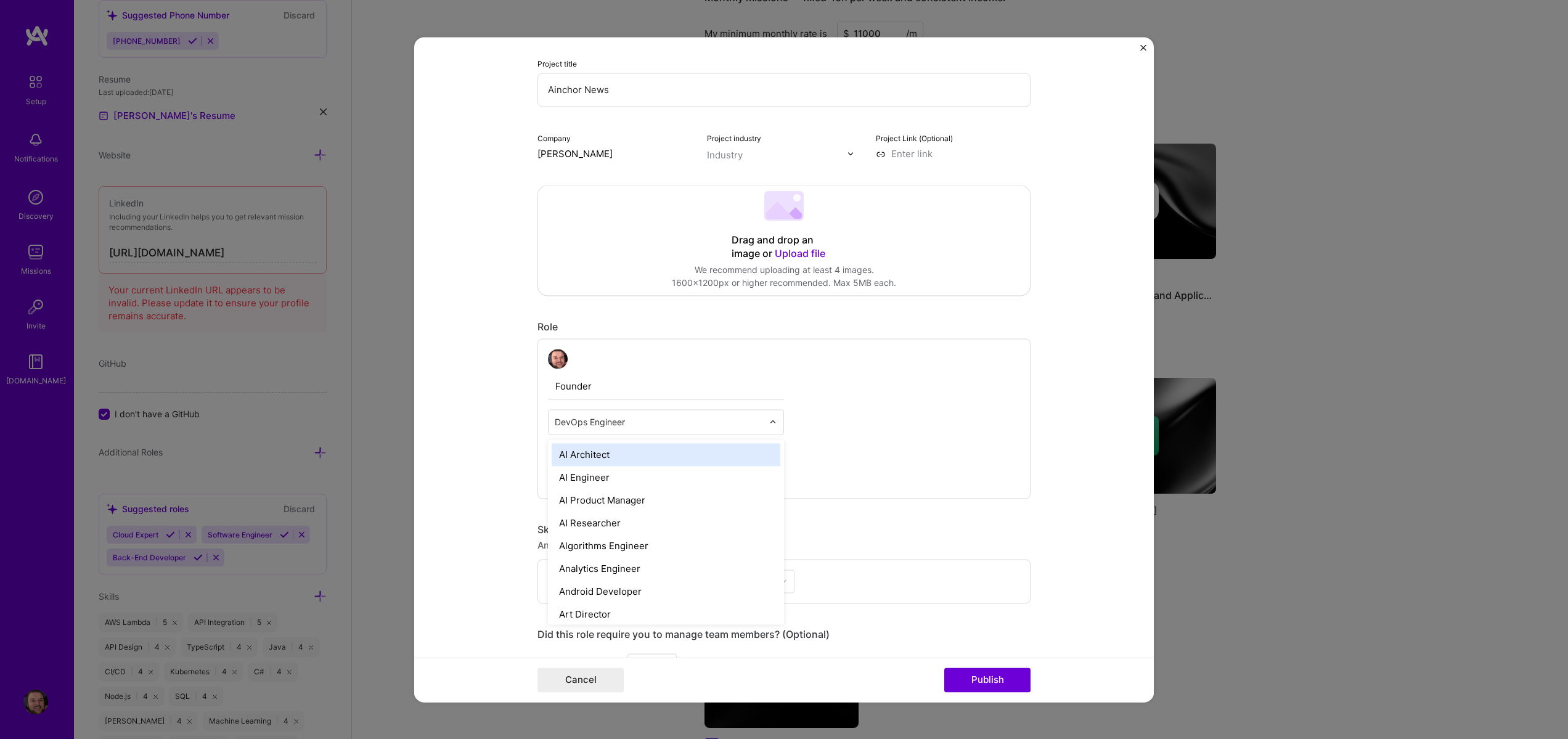
click at [672, 431] on div "DevOps Engineer" at bounding box center [659, 422] width 221 height 24
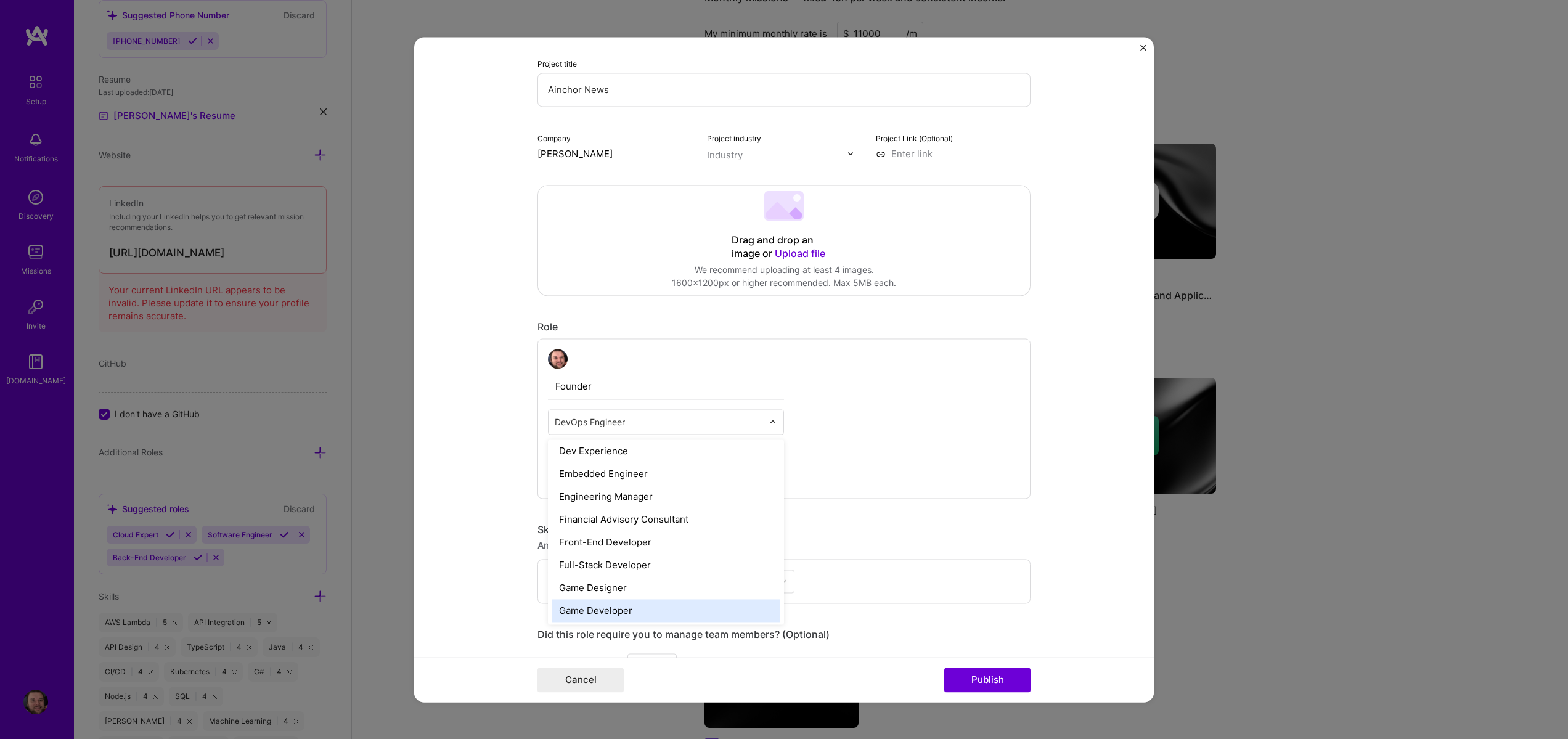
scroll to position [592, 0]
click at [642, 570] on div "Full-Stack Developer" at bounding box center [666, 570] width 229 height 23
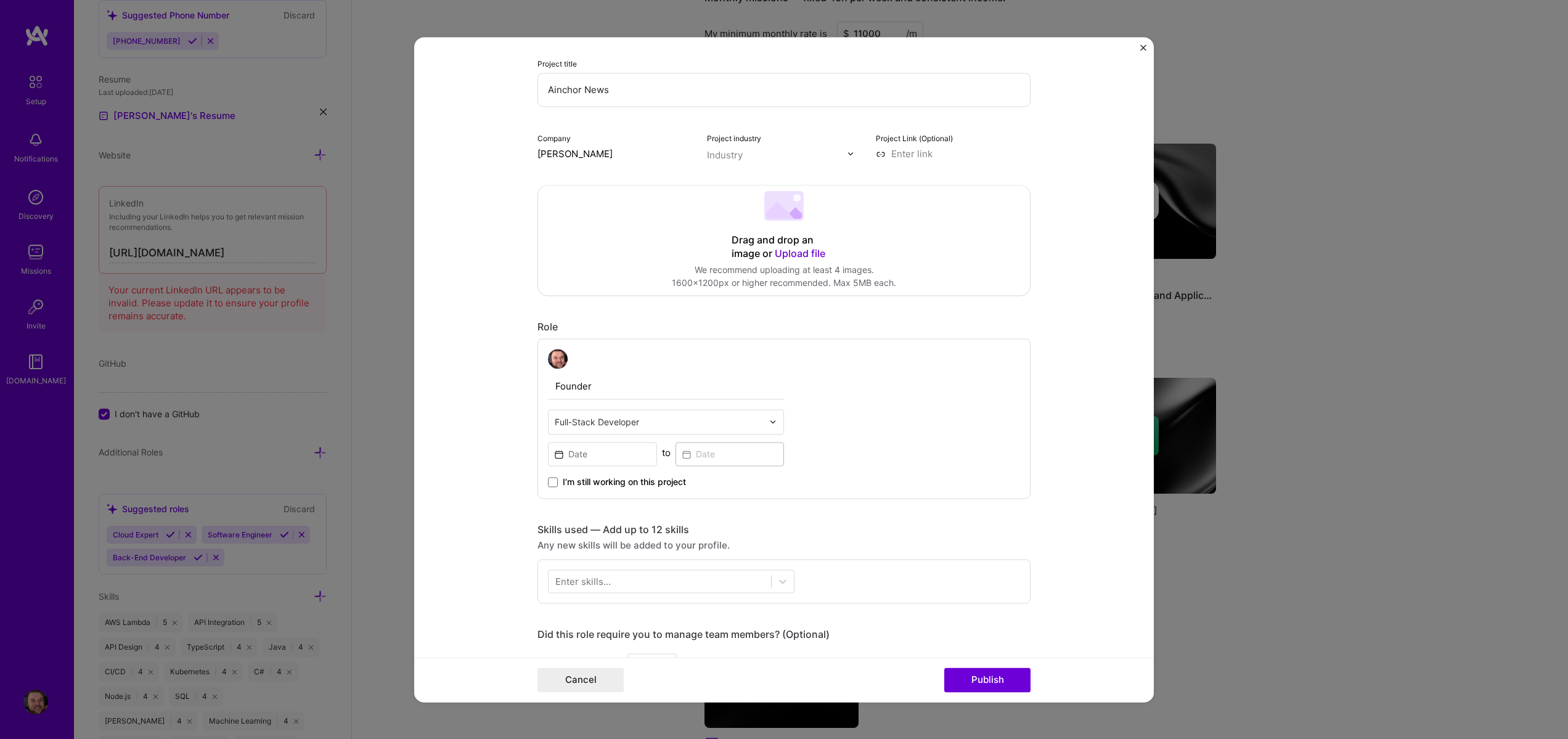
click at [874, 397] on div "Founder option Full-Stack Developer, selected. Select is focused ,type to refin…" at bounding box center [784, 419] width 493 height 161
click at [593, 457] on input at bounding box center [602, 454] width 109 height 24
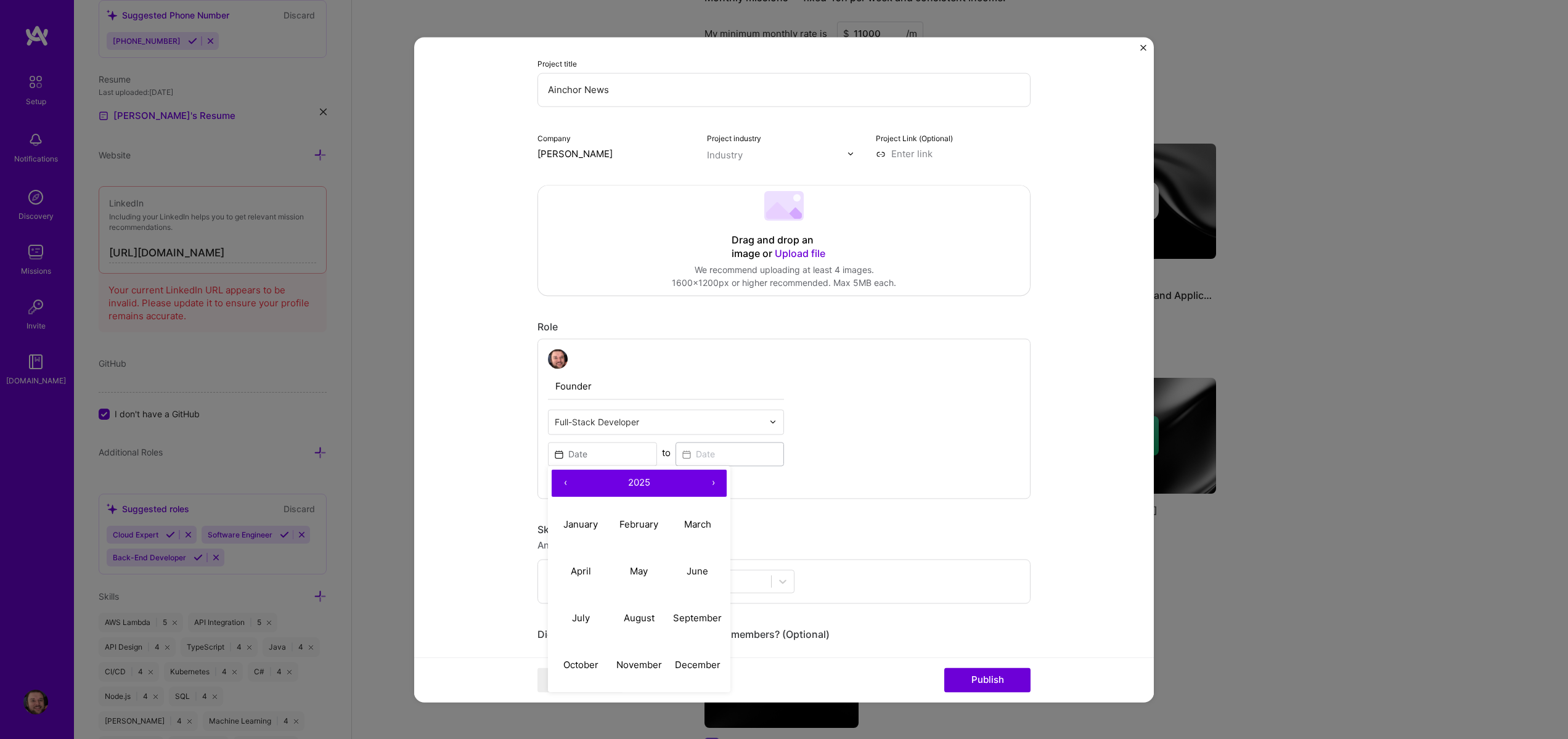
click at [559, 489] on button "‹" at bounding box center [565, 483] width 27 height 27
click at [707, 518] on button "March" at bounding box center [698, 524] width 59 height 47
type input "Mar, 2023"
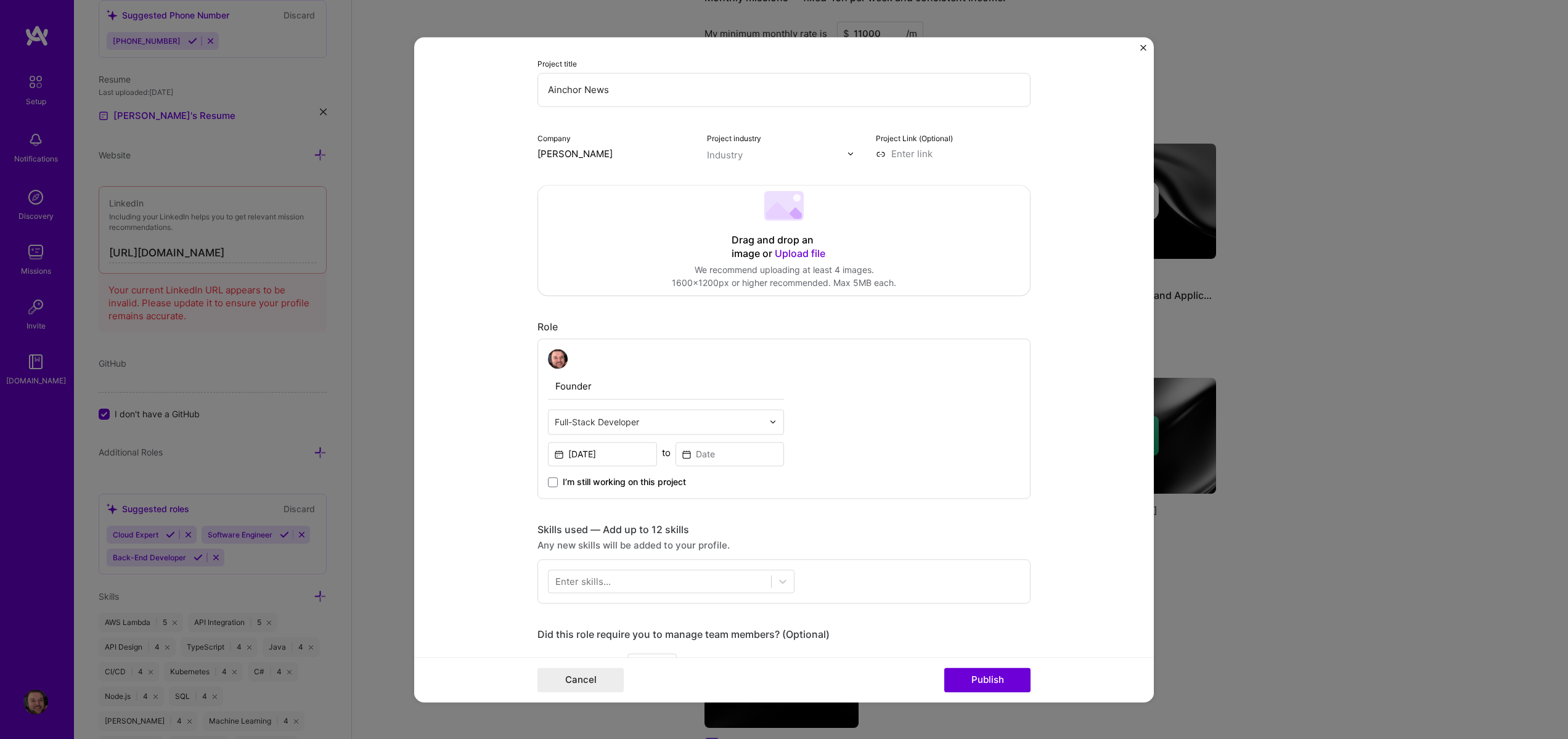
click at [564, 484] on span "I’m still working on this project" at bounding box center [624, 482] width 123 height 12
click at [0, 0] on input "I’m still working on this project" at bounding box center [0, 0] width 0 height 0
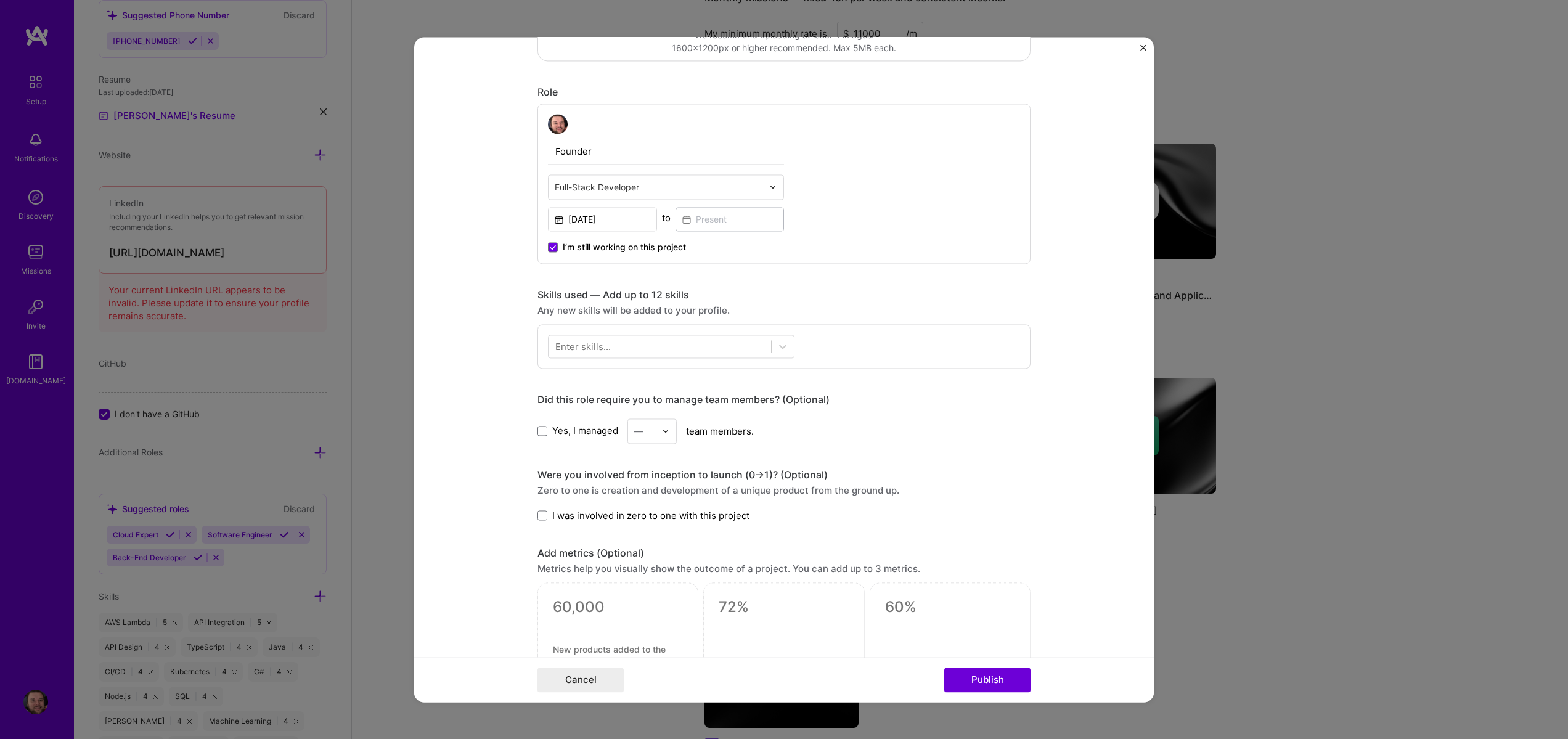
scroll to position [370, 0]
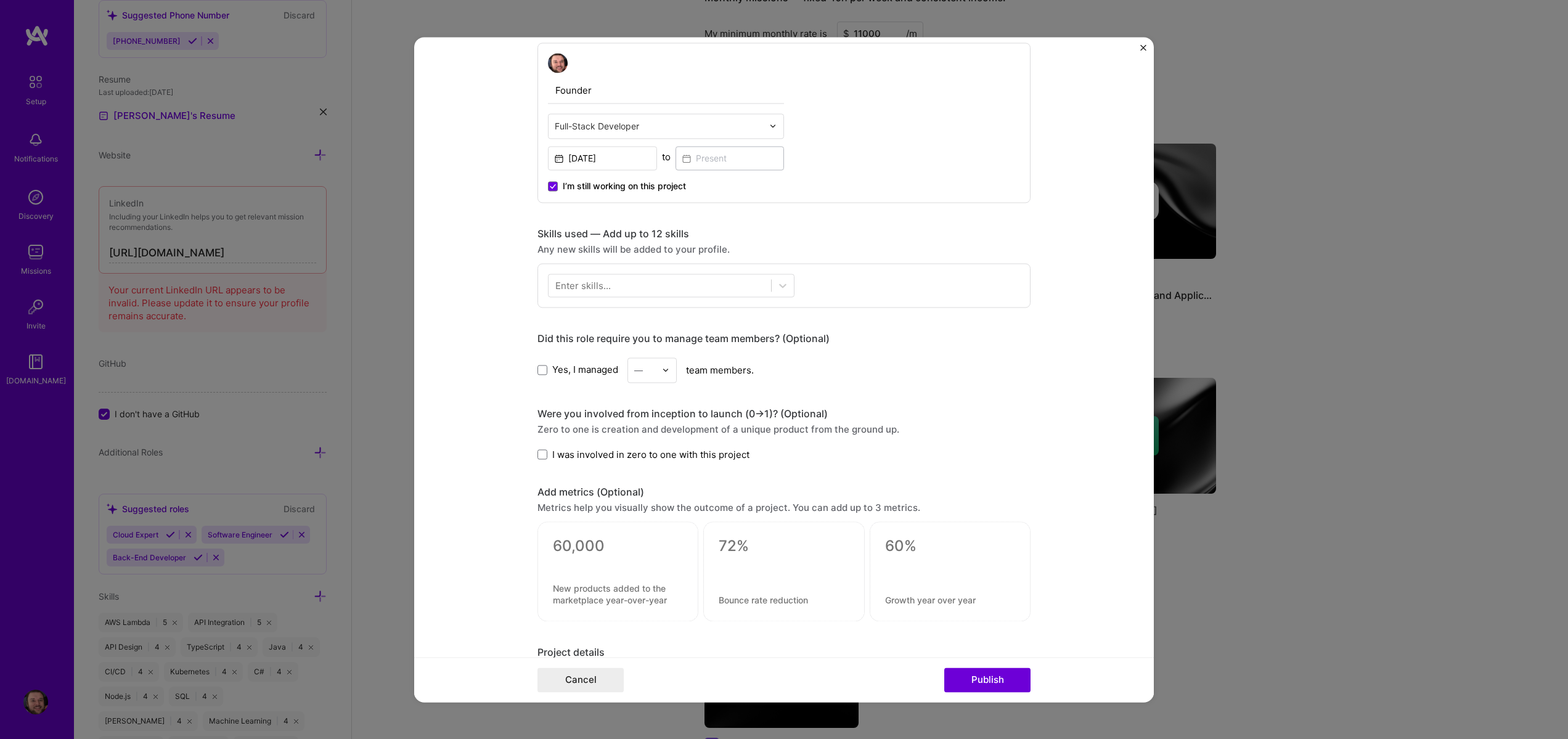
click at [604, 280] on div "Enter skills..." at bounding box center [583, 285] width 56 height 13
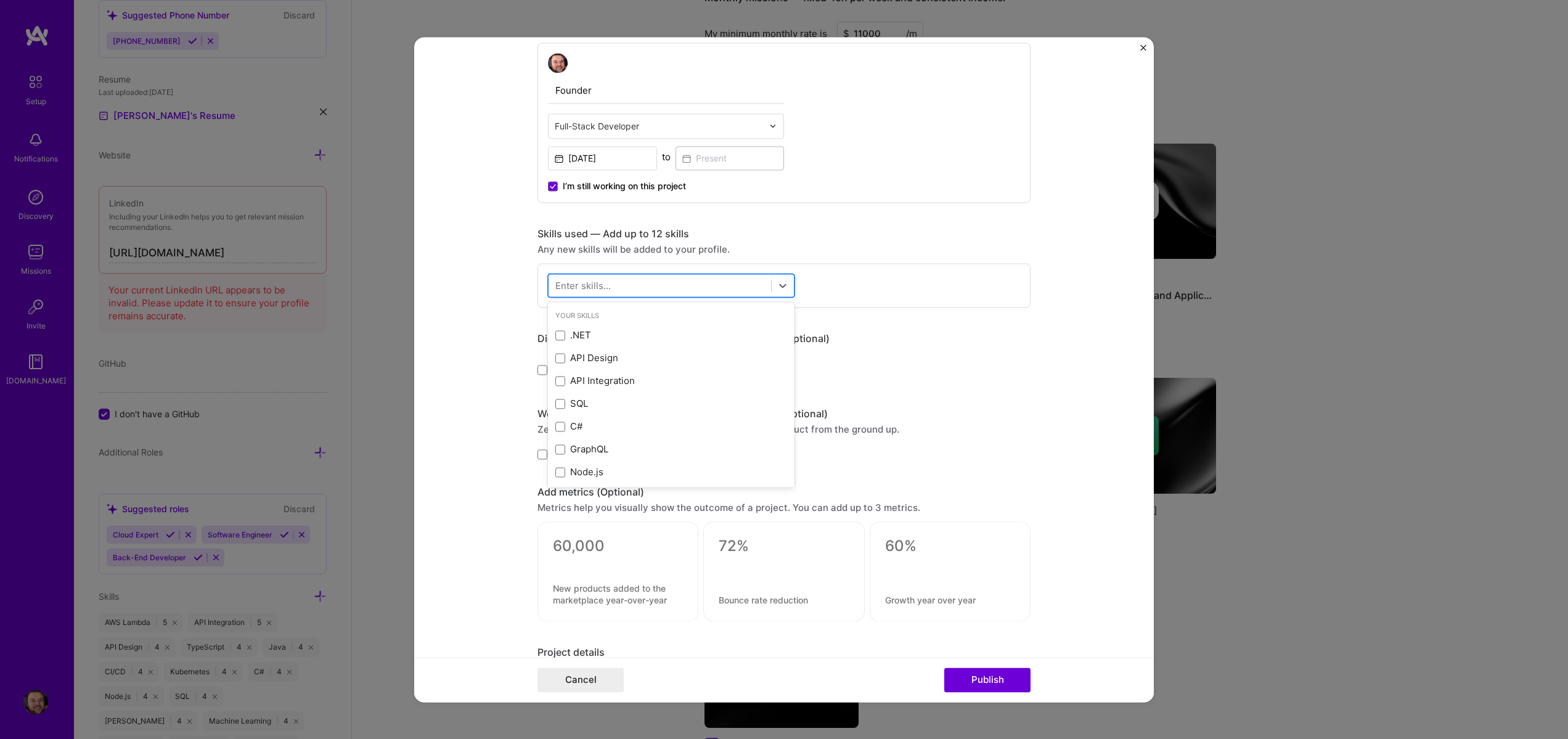
click at [672, 288] on div at bounding box center [660, 285] width 223 height 20
type input "L"
type input "a"
type input "L"
click at [562, 342] on div "Artificial Intelligence (AI)" at bounding box center [671, 336] width 247 height 23
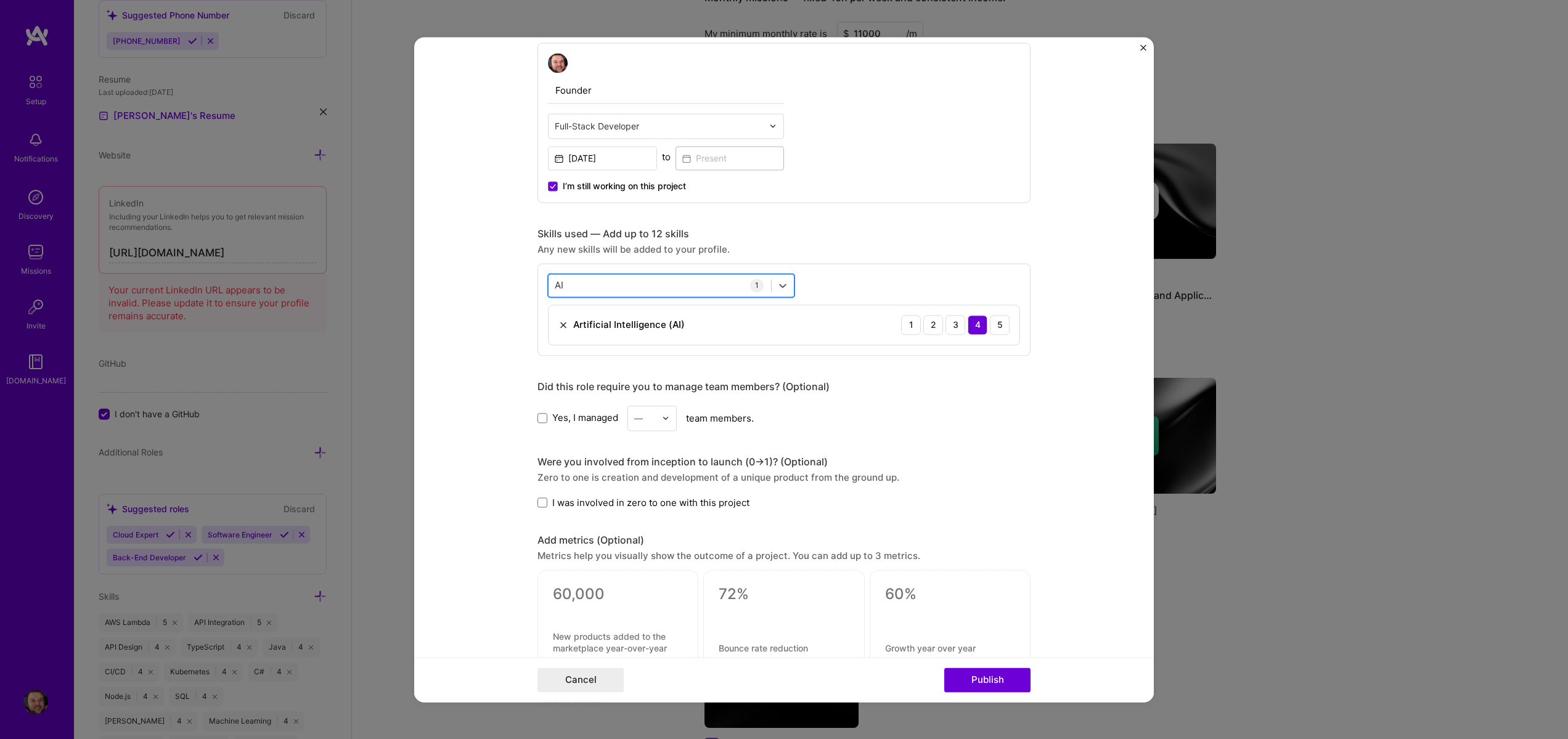
click at [586, 288] on div "AI AI" at bounding box center [660, 285] width 223 height 20
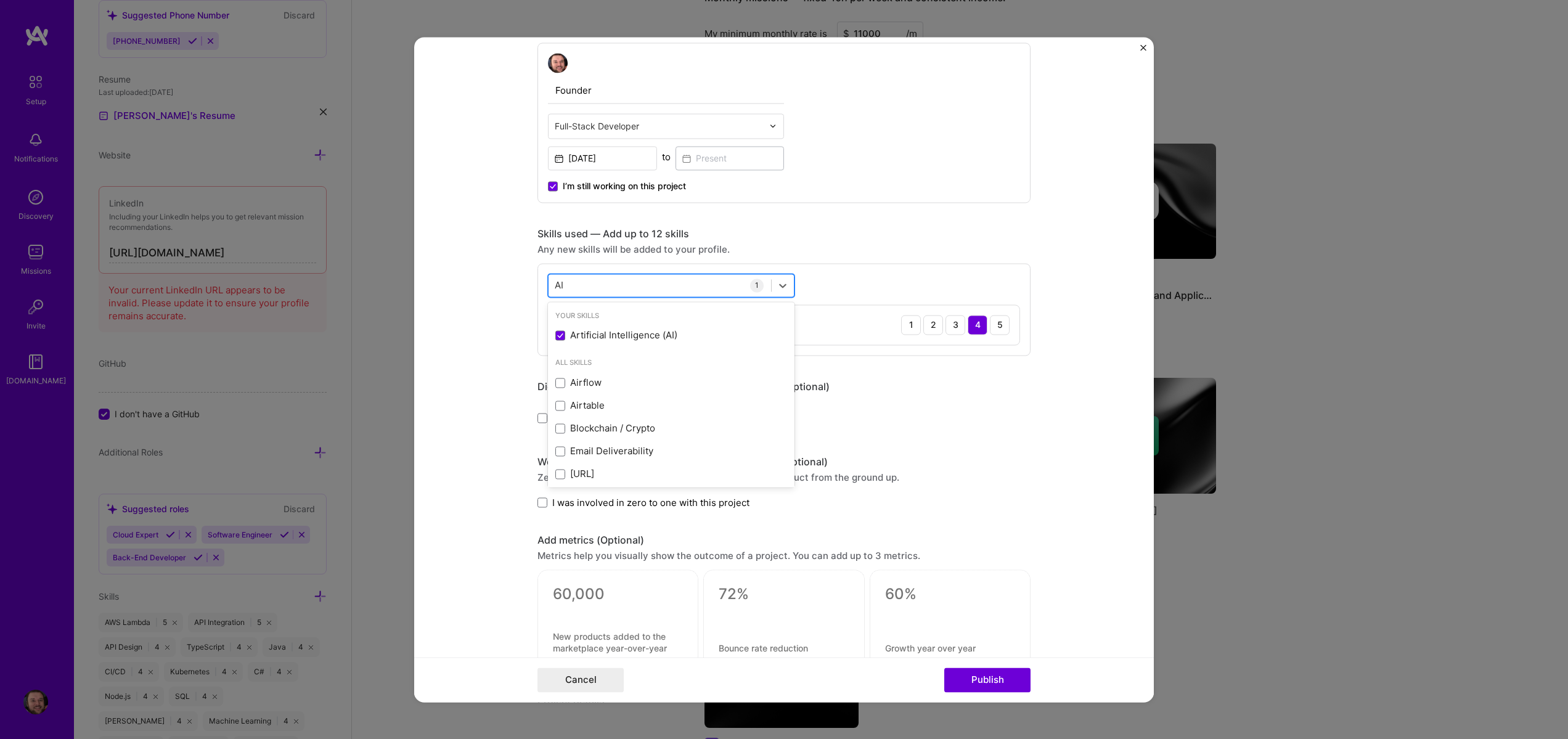
click at [559, 285] on input "AI" at bounding box center [559, 285] width 10 height 13
click at [559, 286] on input "AI" at bounding box center [559, 285] width 10 height 13
type input "S"
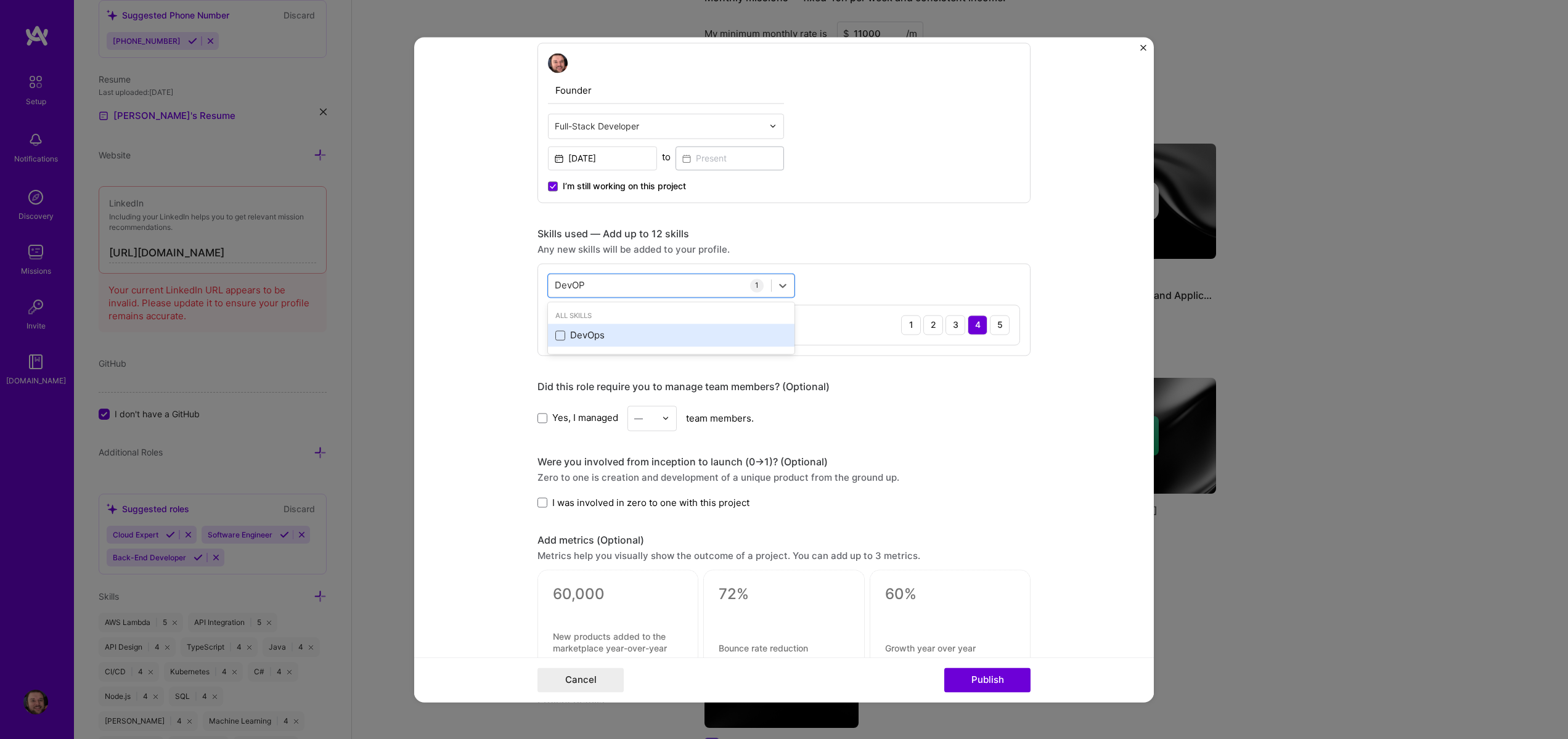
click at [560, 333] on span at bounding box center [560, 335] width 10 height 10
click at [0, 0] on input "checkbox" at bounding box center [0, 0] width 0 height 0
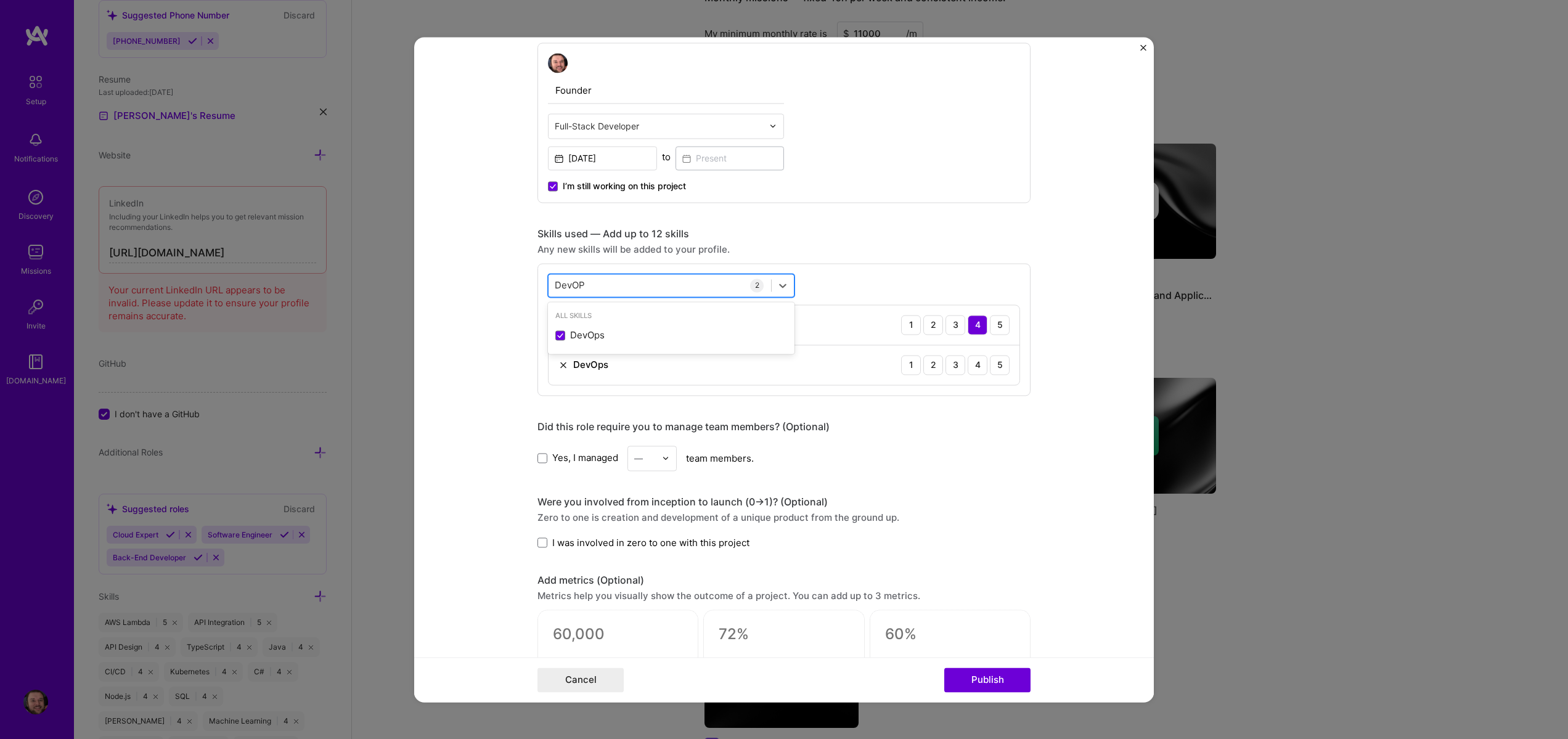
click at [604, 283] on div "DevOP DevOP" at bounding box center [660, 285] width 223 height 20
click at [574, 280] on input "DevOP" at bounding box center [570, 285] width 31 height 13
drag, startPoint x: 587, startPoint y: 329, endPoint x: 591, endPoint y: 303, distance: 26.3
click at [587, 329] on div "Terraform" at bounding box center [671, 335] width 231 height 13
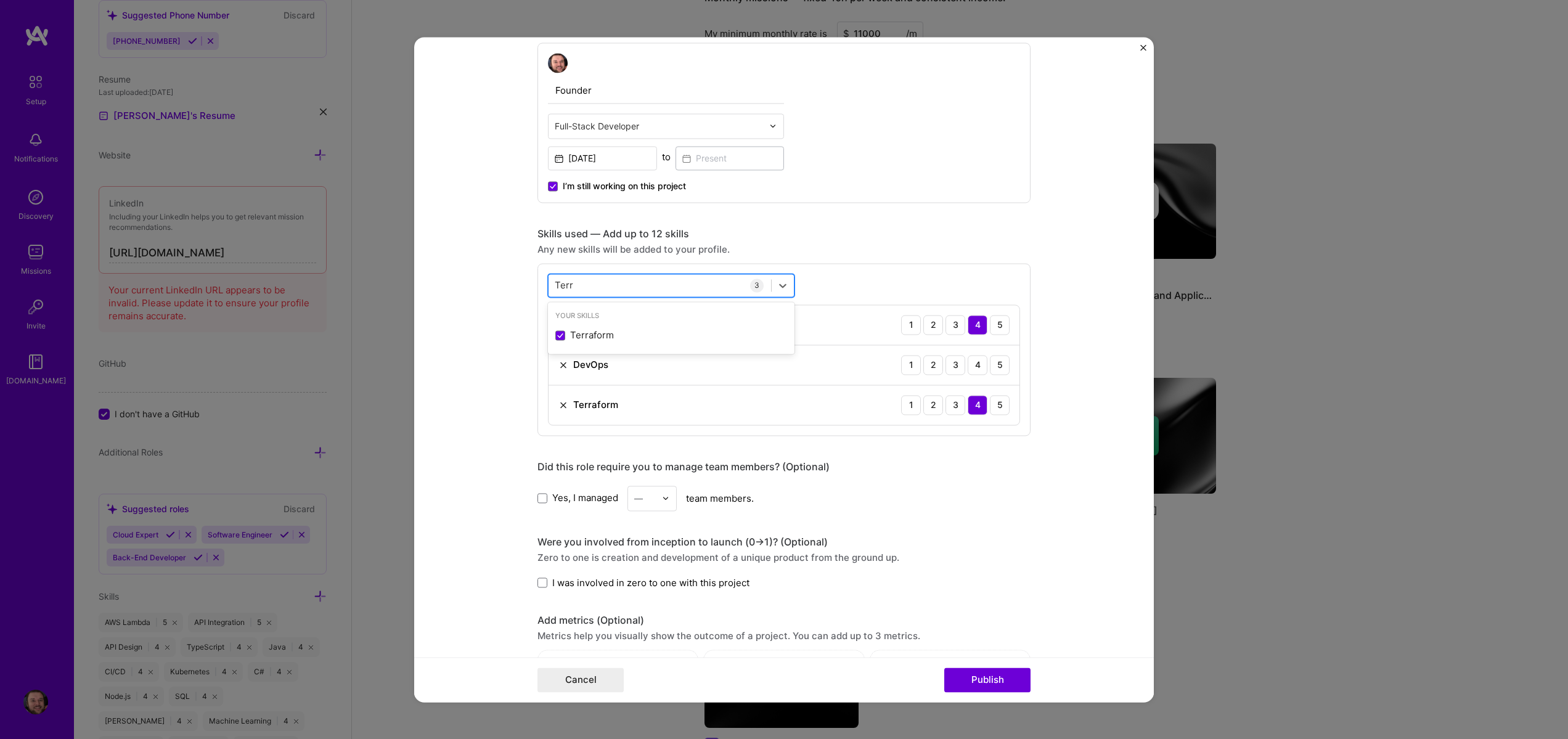
drag, startPoint x: 619, startPoint y: 279, endPoint x: 593, endPoint y: 280, distance: 26.0
click at [616, 280] on div "Terr Terr" at bounding box center [660, 285] width 223 height 20
click at [567, 283] on input "Terr" at bounding box center [564, 285] width 19 height 13
drag, startPoint x: 554, startPoint y: 338, endPoint x: 558, endPoint y: 328, distance: 10.8
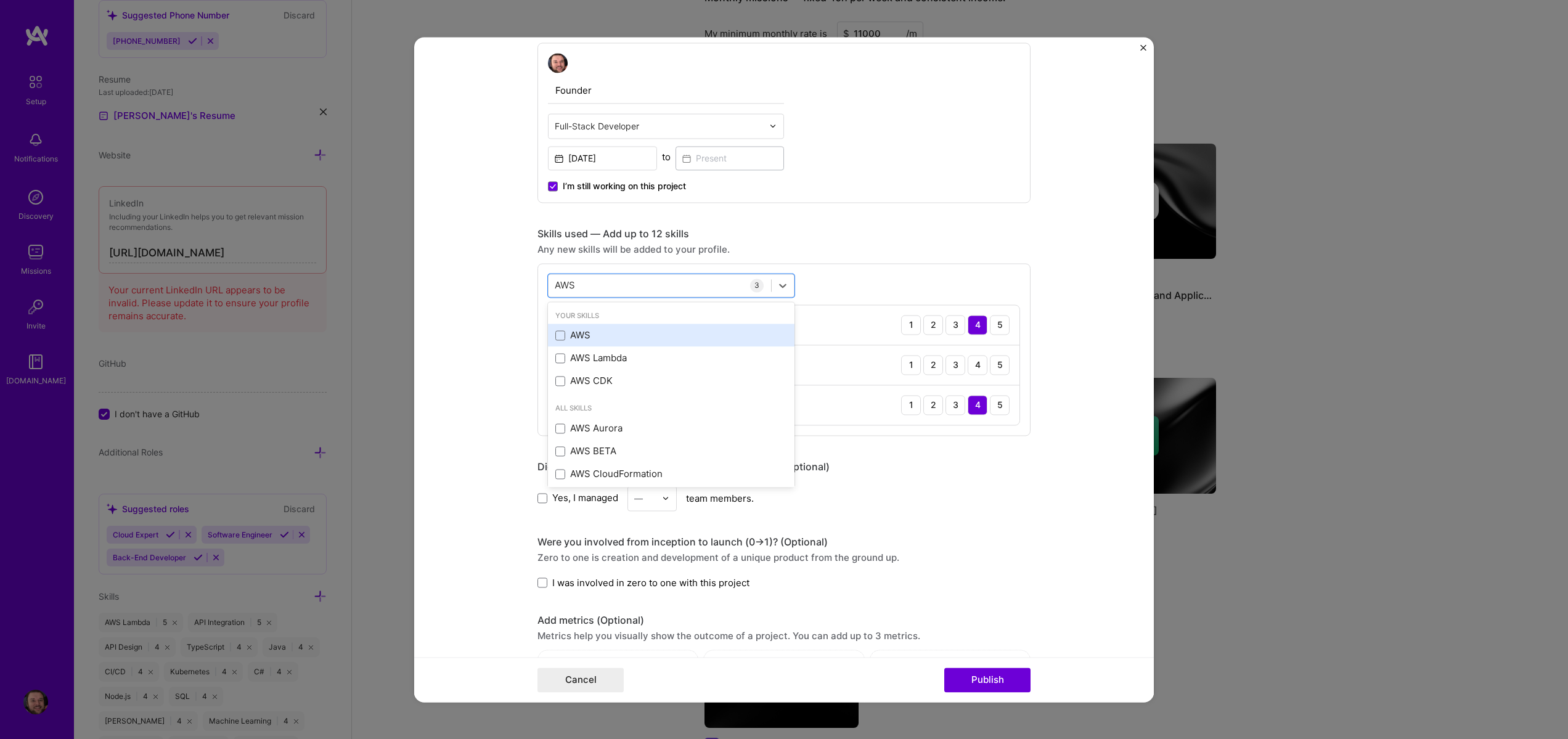
click at [555, 338] on span at bounding box center [560, 335] width 10 height 10
click at [0, 0] on input "checkbox" at bounding box center [0, 0] width 0 height 0
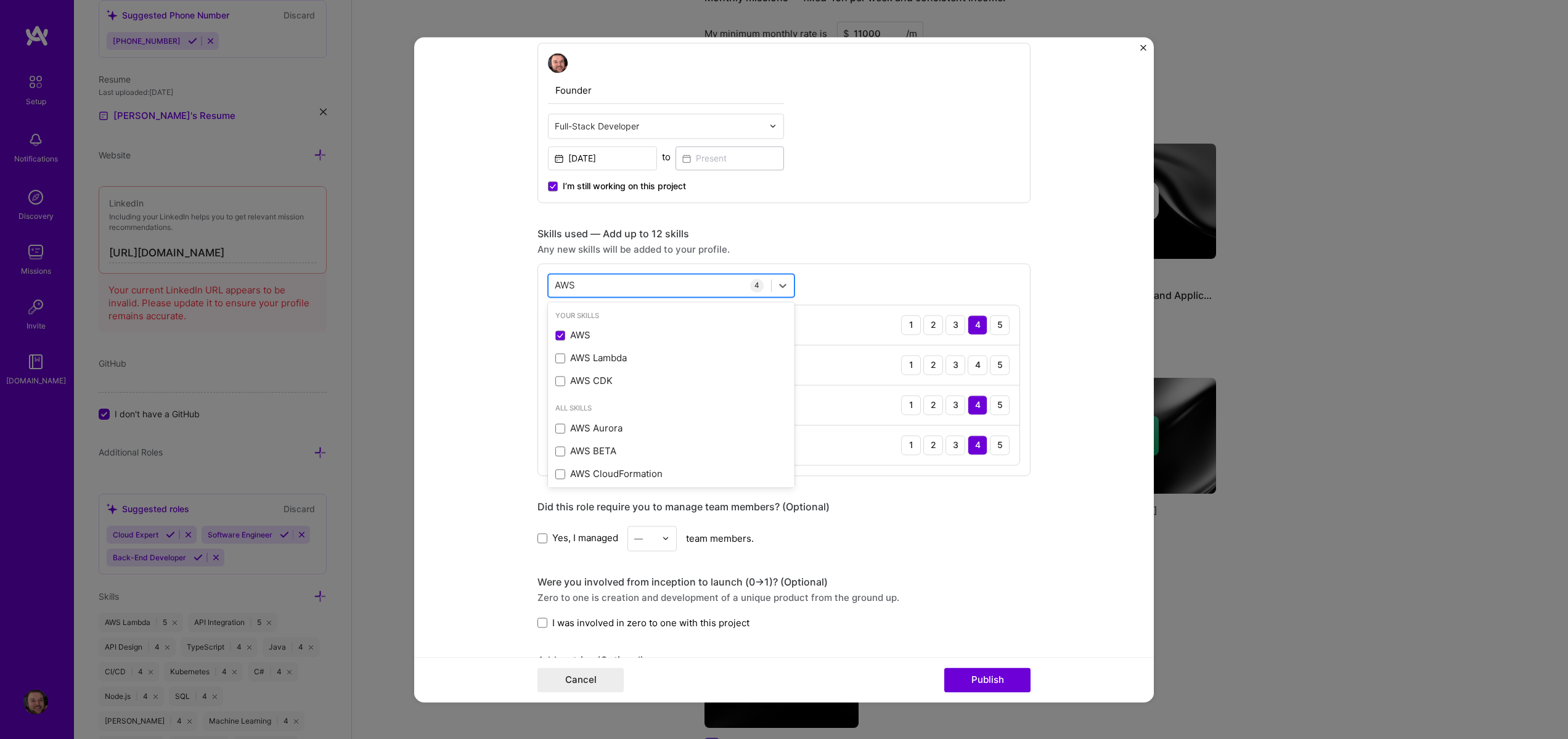
click at [589, 287] on div "AWS AWS" at bounding box center [660, 285] width 223 height 20
click at [561, 283] on input "AWS" at bounding box center [565, 285] width 21 height 13
click at [591, 337] on div "Python" at bounding box center [671, 335] width 231 height 13
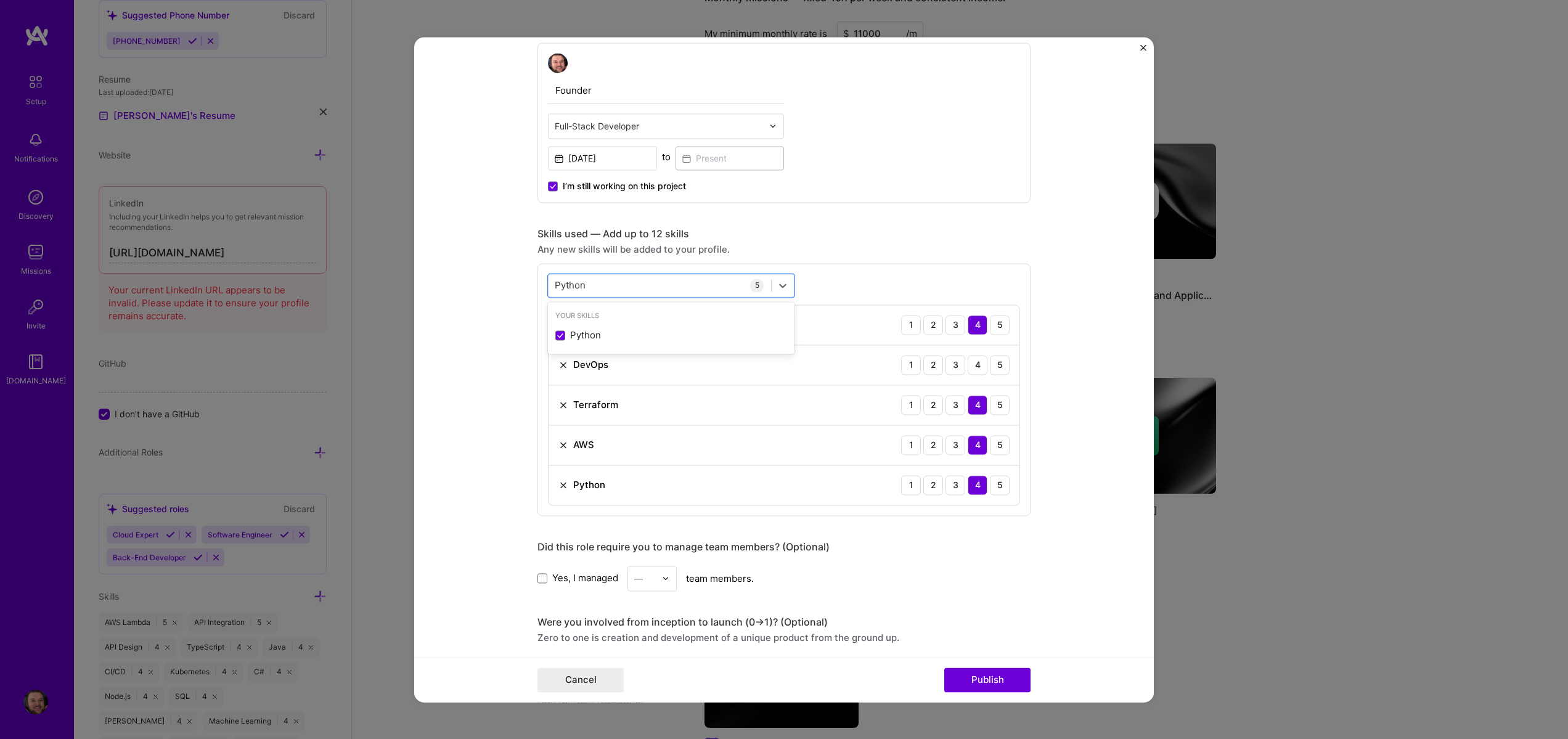
type input "Python"
click at [459, 389] on form "Project title Ainchor News Company Steven Burgess Project industry Industry Pro…" at bounding box center [784, 369] width 740 height 665
click at [973, 371] on div "4" at bounding box center [977, 364] width 19 height 19
click at [1003, 208] on div "Project title Ainchor News Company Steven Burgess Project industry Industry Pro…" at bounding box center [784, 396] width 493 height 1408
click at [1012, 679] on button "Publish" at bounding box center [987, 679] width 86 height 25
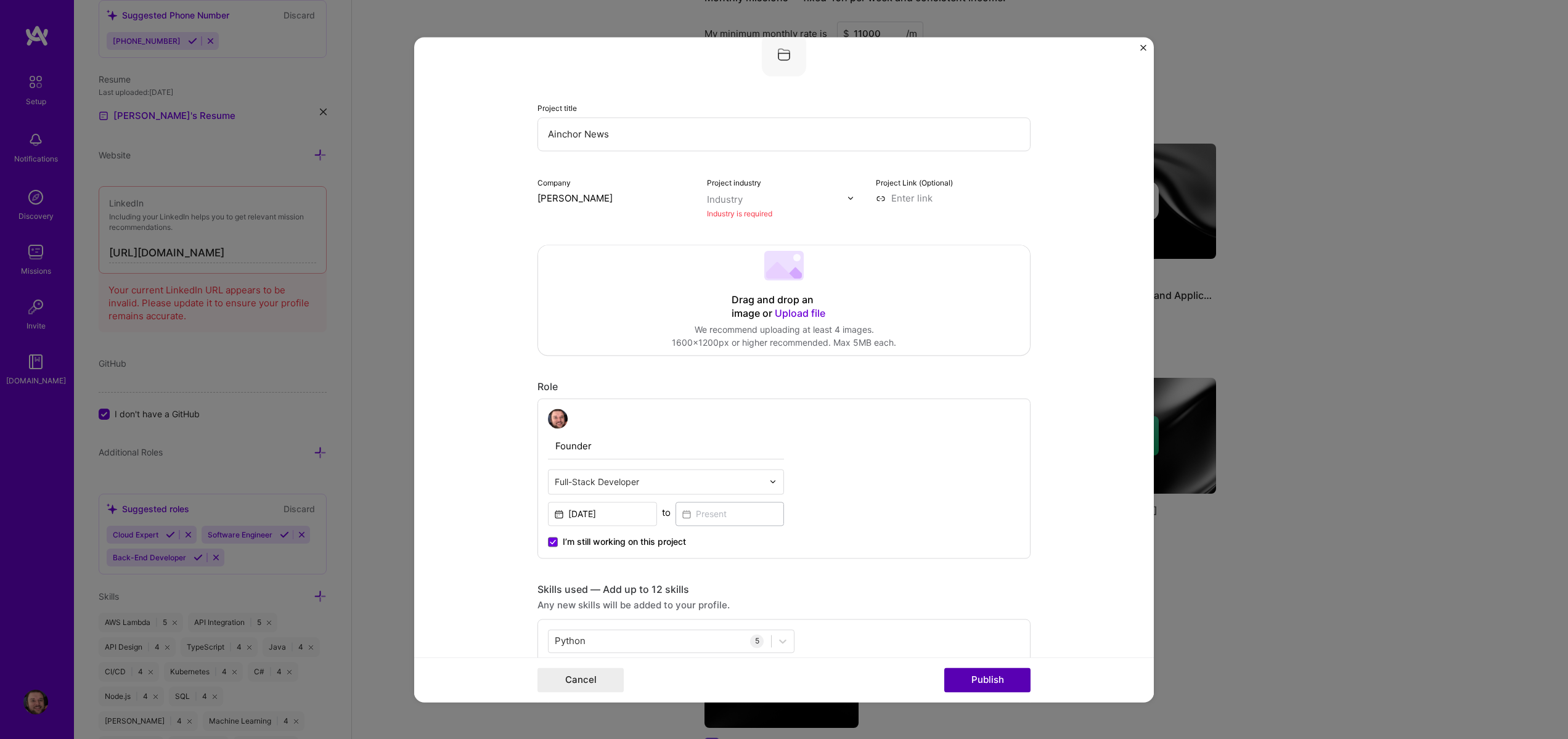
scroll to position [25, 0]
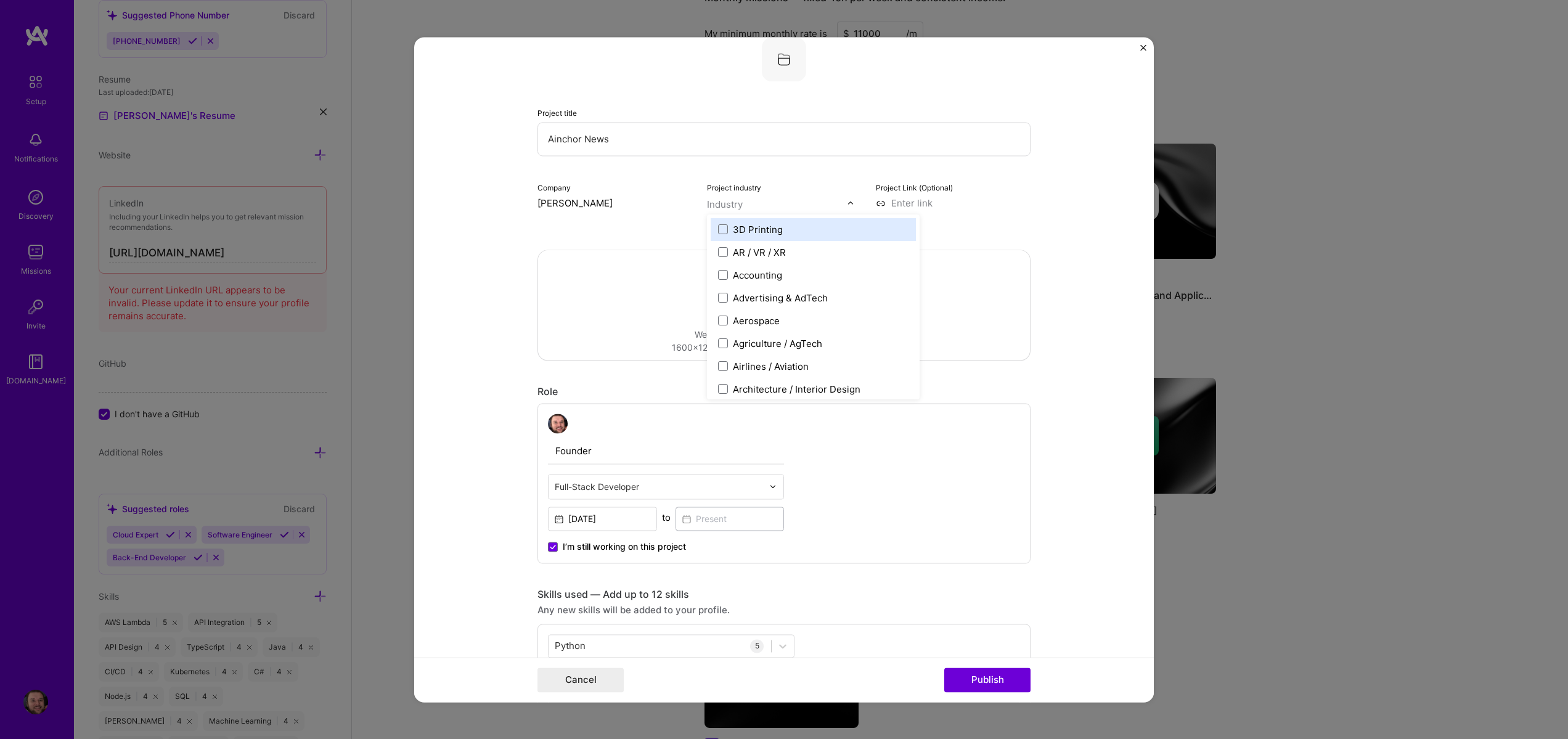
drag, startPoint x: 751, startPoint y: 198, endPoint x: 745, endPoint y: 199, distance: 6.1
click at [751, 198] on input "text" at bounding box center [777, 204] width 140 height 13
click at [747, 258] on div "Entertainment" at bounding box center [764, 254] width 62 height 13
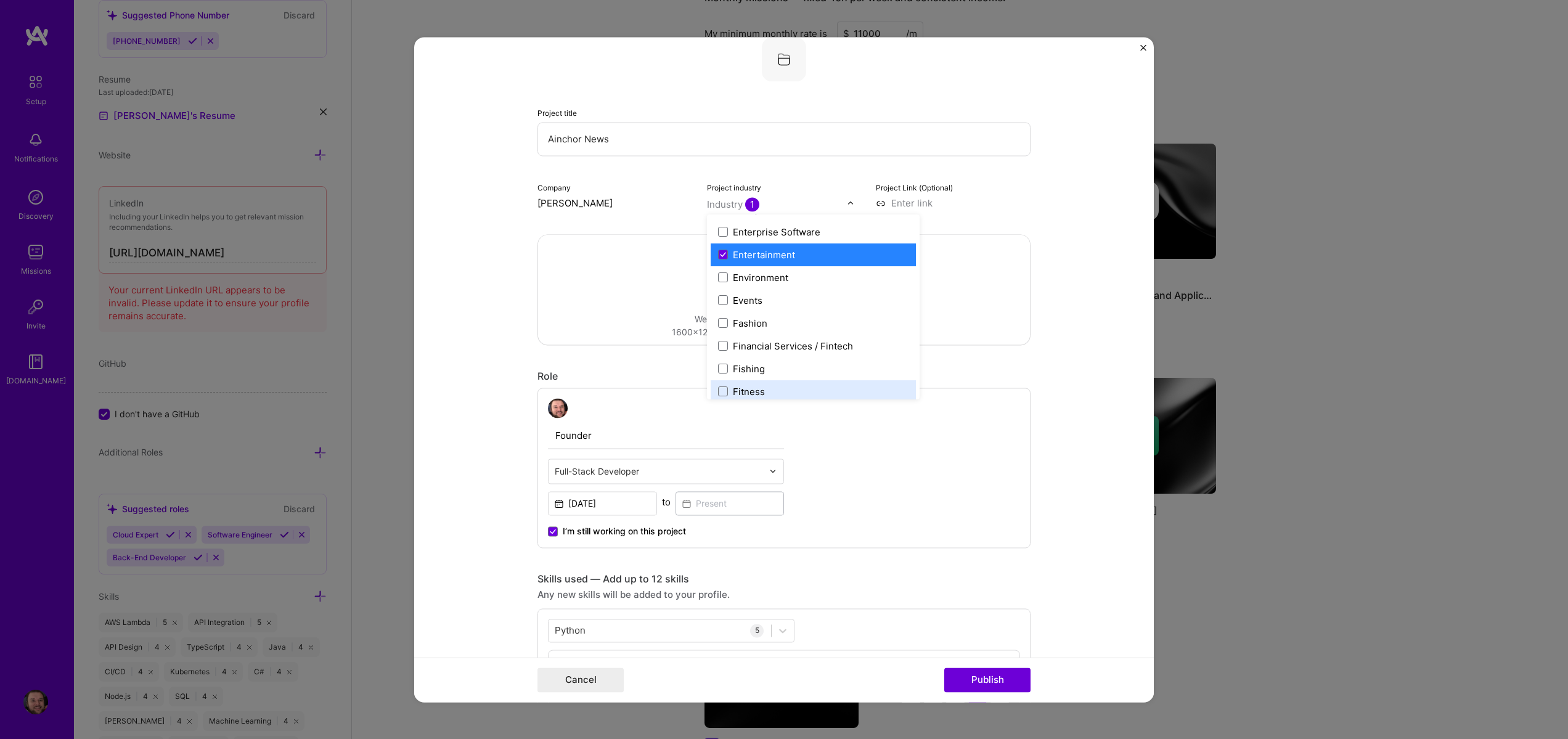
click at [1084, 498] on form "Project title Ainchor News Company Steven Burgess Project industry option Enter…" at bounding box center [784, 369] width 740 height 665
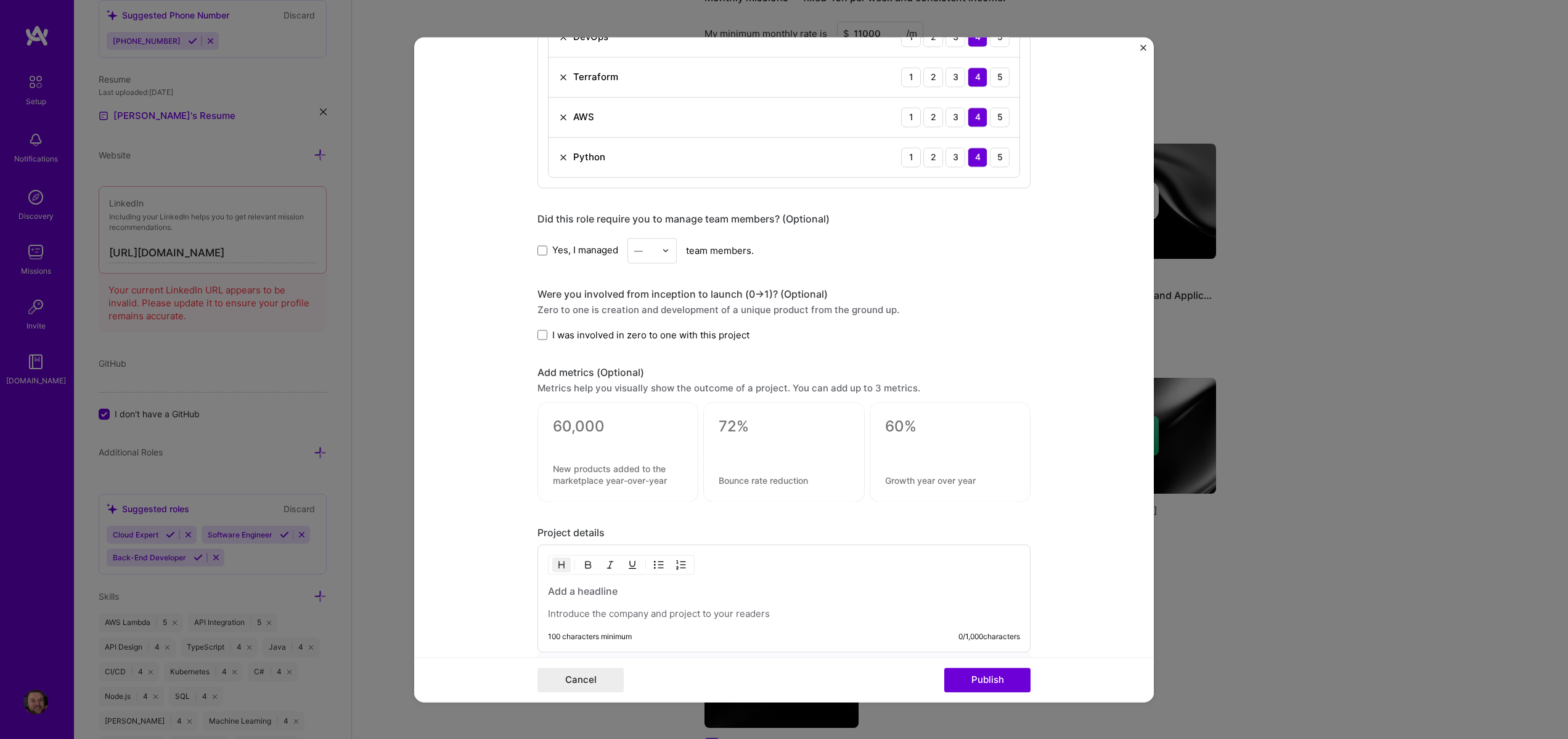
scroll to position [851, 0]
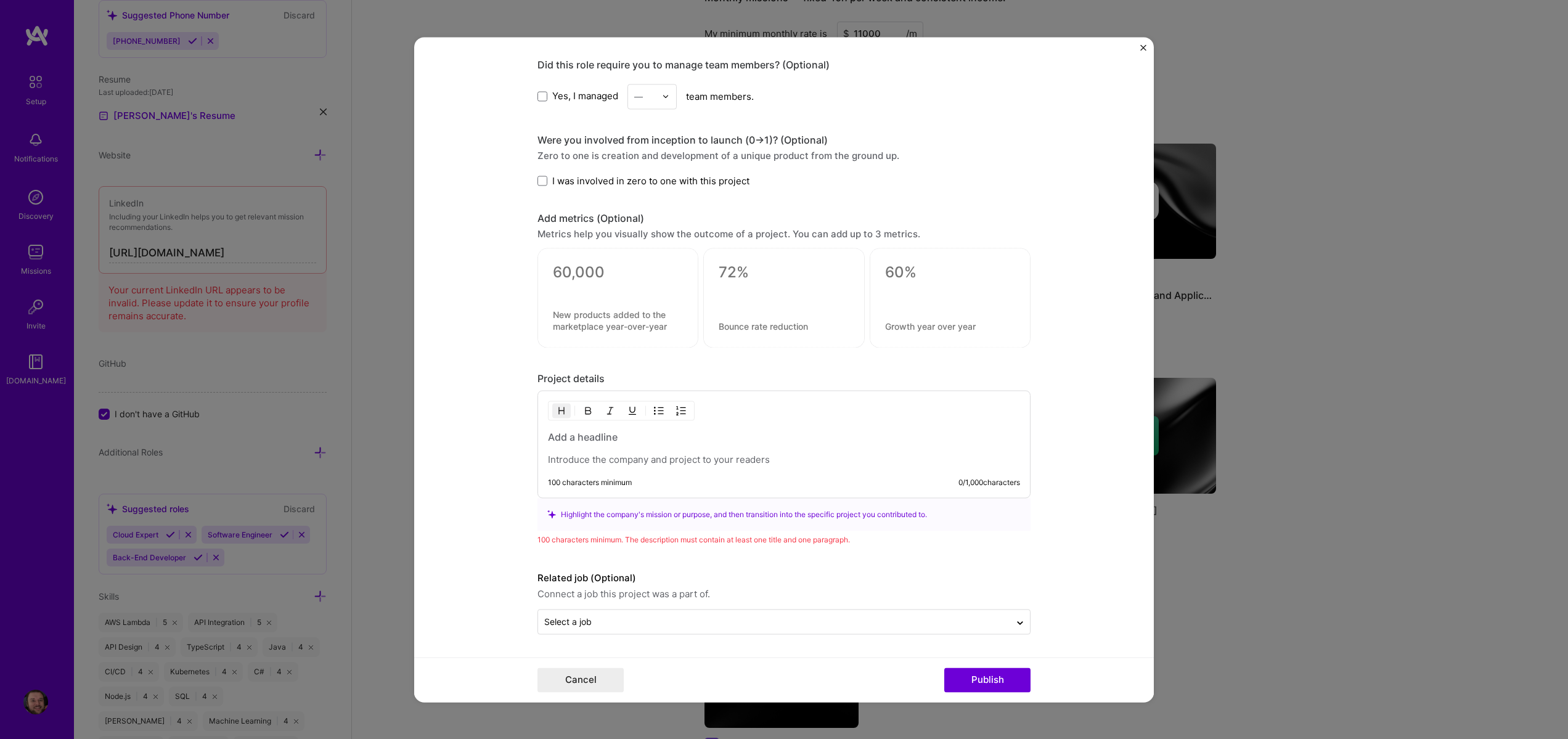
click at [630, 425] on div "100 characters minimum 0 / 1,000 characters" at bounding box center [784, 443] width 493 height 108
click at [659, 466] on p at bounding box center [784, 459] width 472 height 12
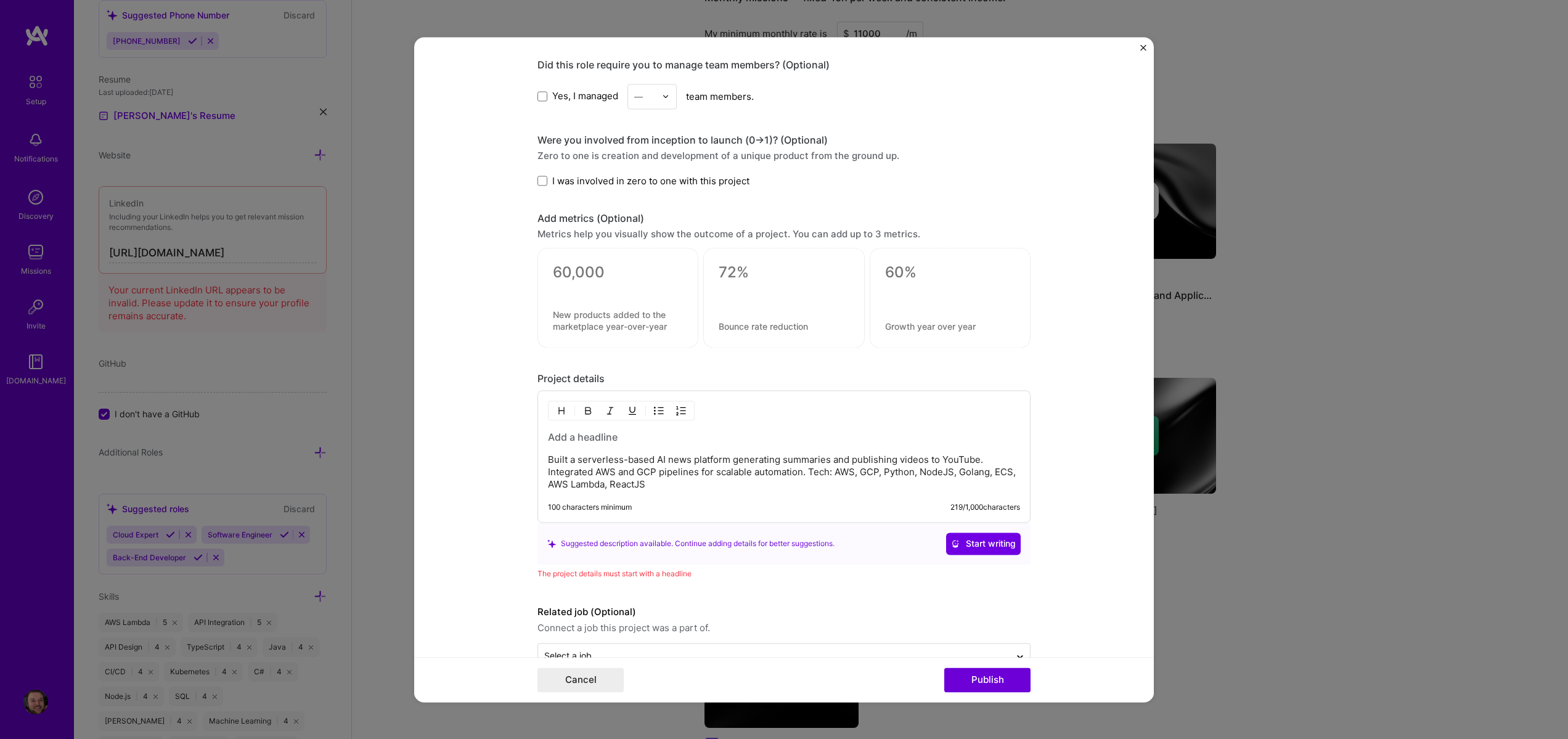
click at [593, 437] on h3 at bounding box center [784, 437] width 472 height 13
click at [1004, 549] on span "Start writing" at bounding box center [983, 544] width 65 height 12
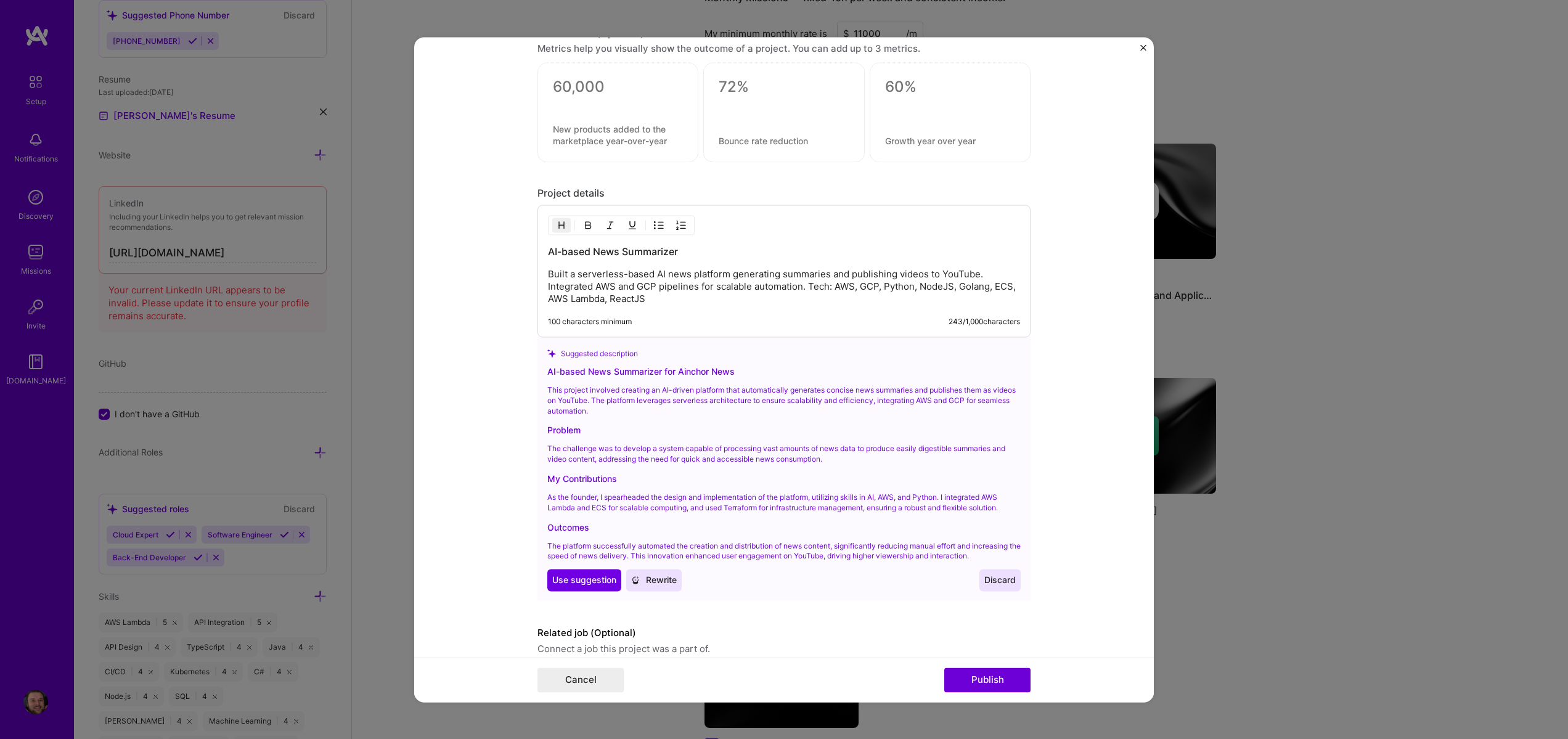
scroll to position [1092, 0]
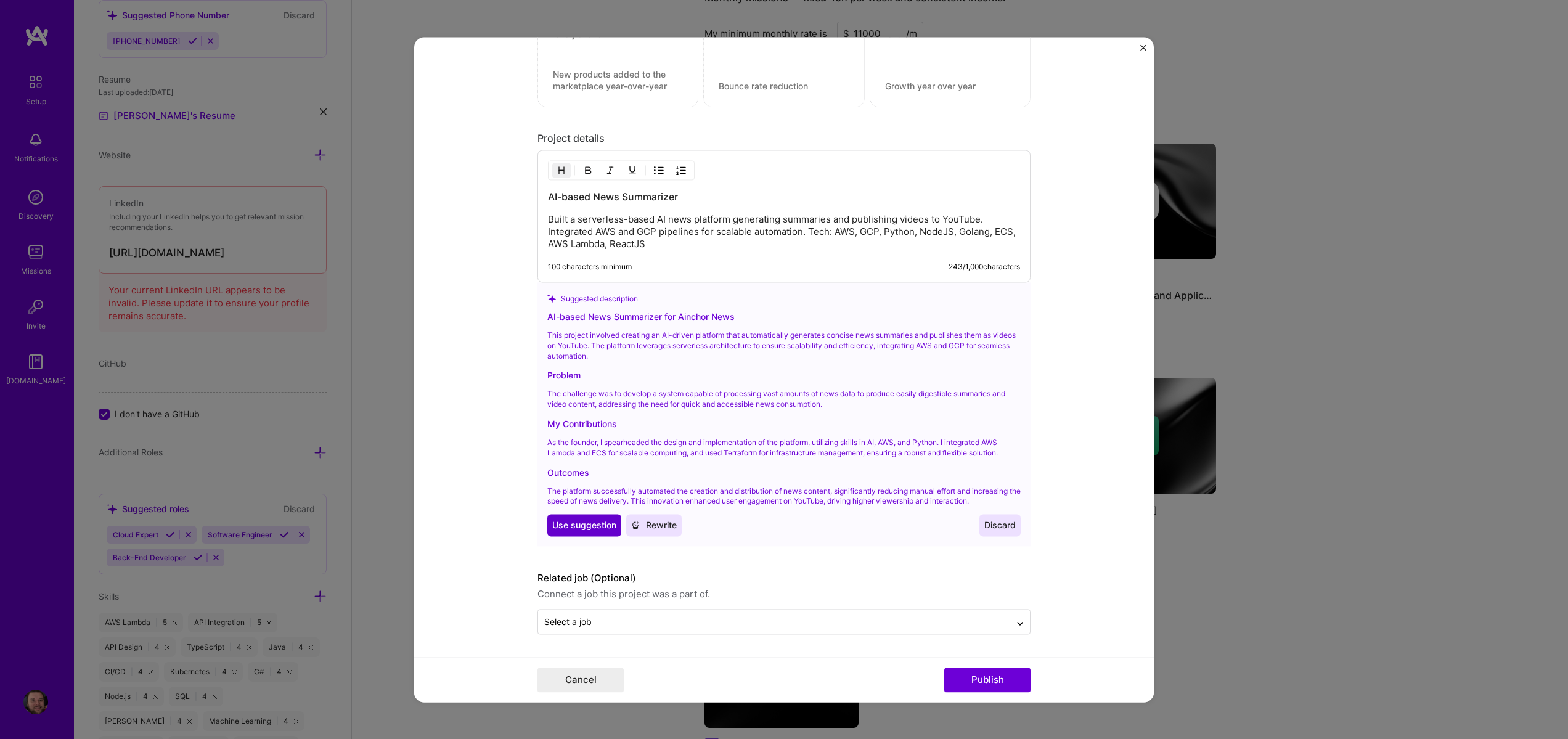
click at [591, 530] on span "Use suggestion" at bounding box center [585, 526] width 64 height 12
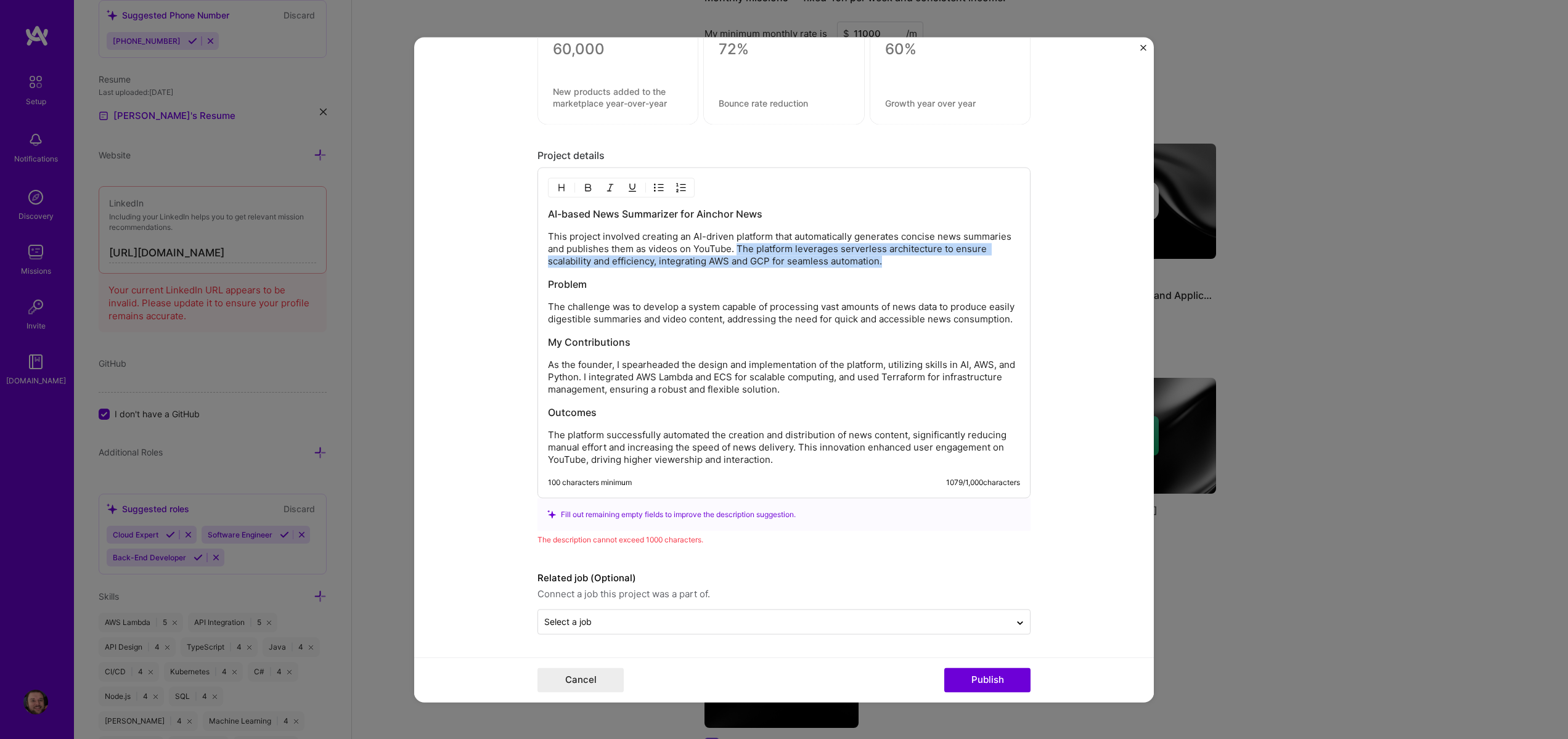
drag, startPoint x: 734, startPoint y: 231, endPoint x: 890, endPoint y: 253, distance: 157.5
click at [890, 253] on p "This project involved creating an AI-driven platform that automatically generat…" at bounding box center [784, 249] width 472 height 37
drag, startPoint x: 890, startPoint y: 253, endPoint x: 733, endPoint y: 261, distance: 157.2
click at [655, 255] on p "This project involved creating an AI-driven platform that automatically generat…" at bounding box center [784, 249] width 472 height 37
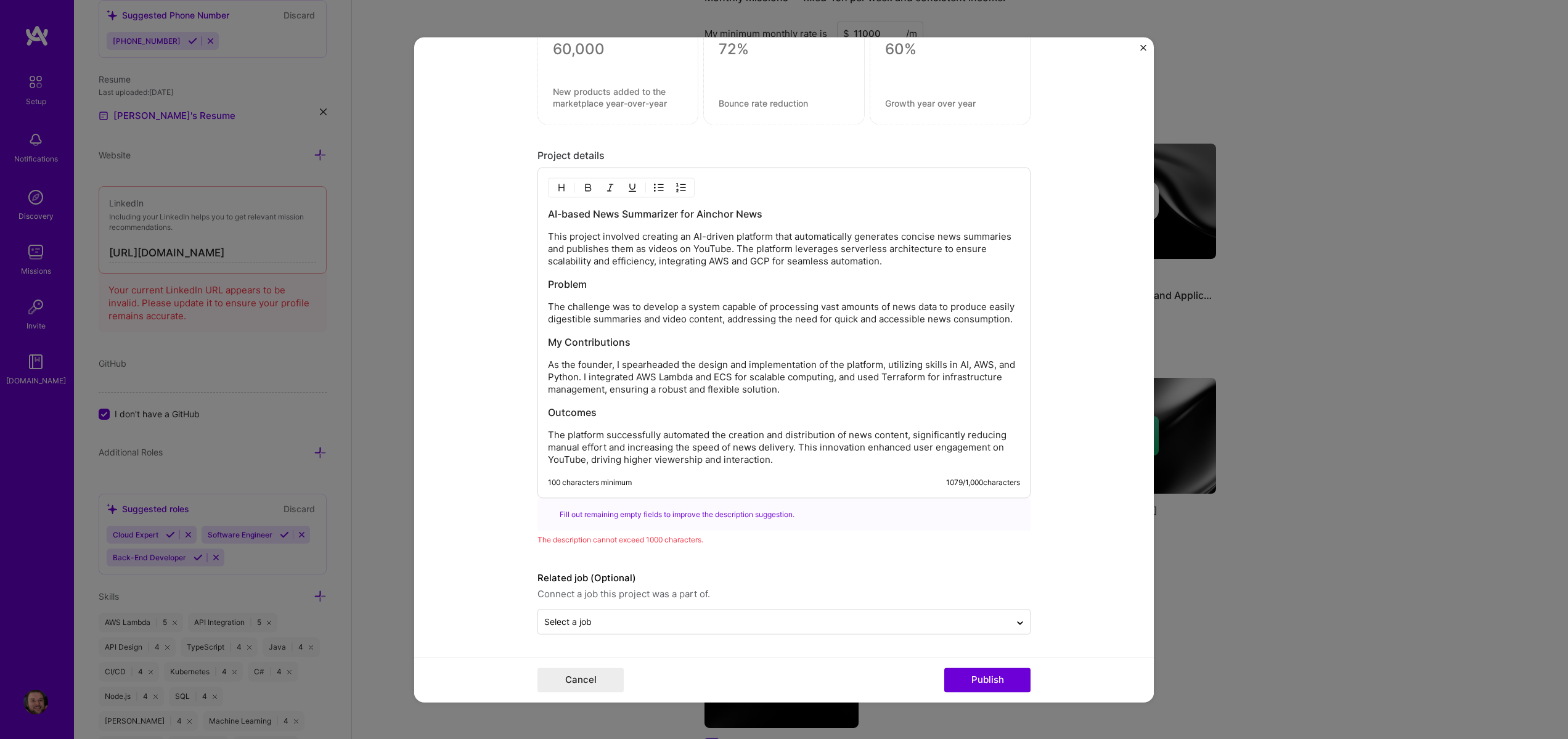
scroll to position [1072, 0]
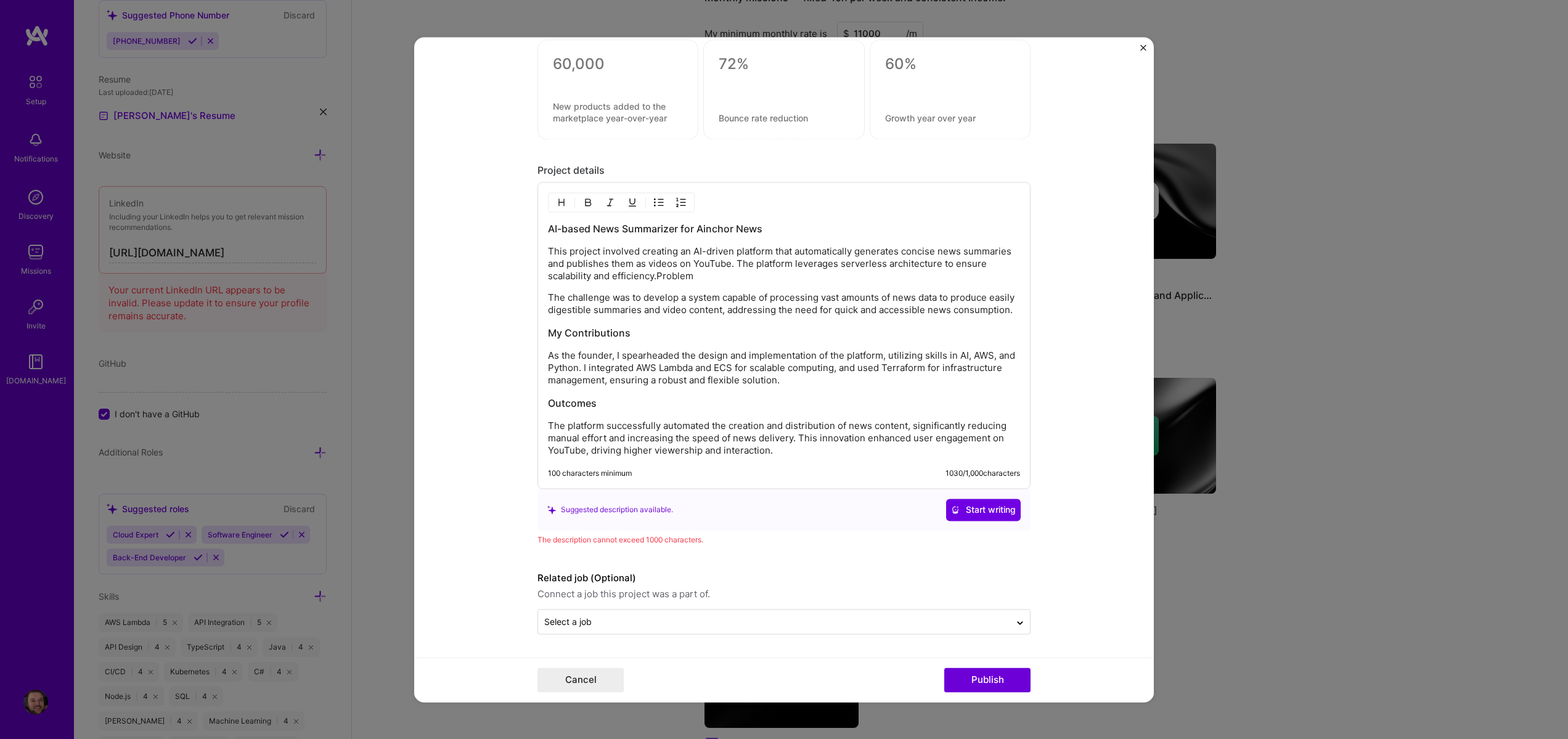
click at [781, 270] on p "This project involved creating an AI-driven platform that automatically generat…" at bounding box center [784, 263] width 472 height 37
click at [694, 260] on p "This project involved creating an AI-driven platform that automatically generat…" at bounding box center [784, 263] width 472 height 37
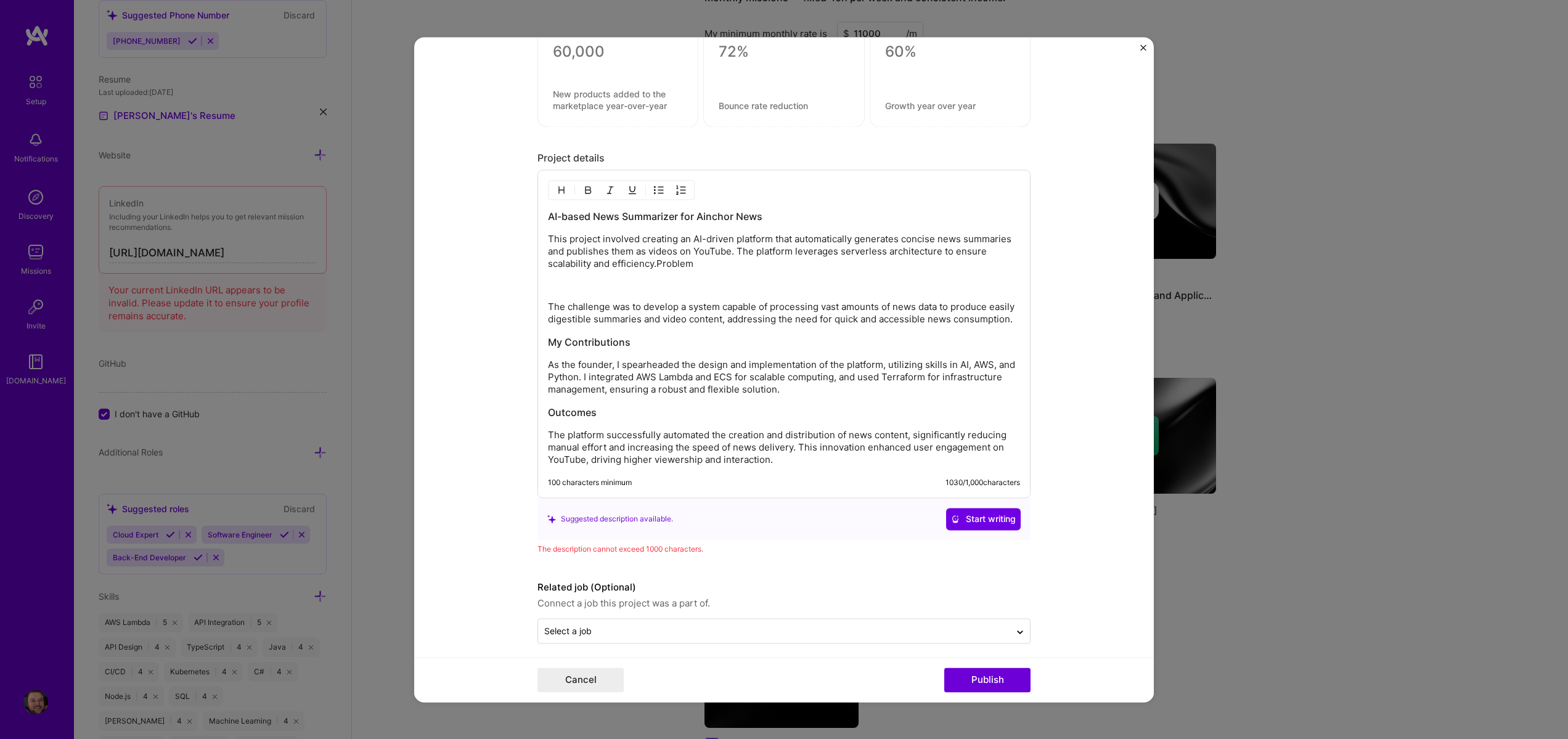
scroll to position [1087, 0]
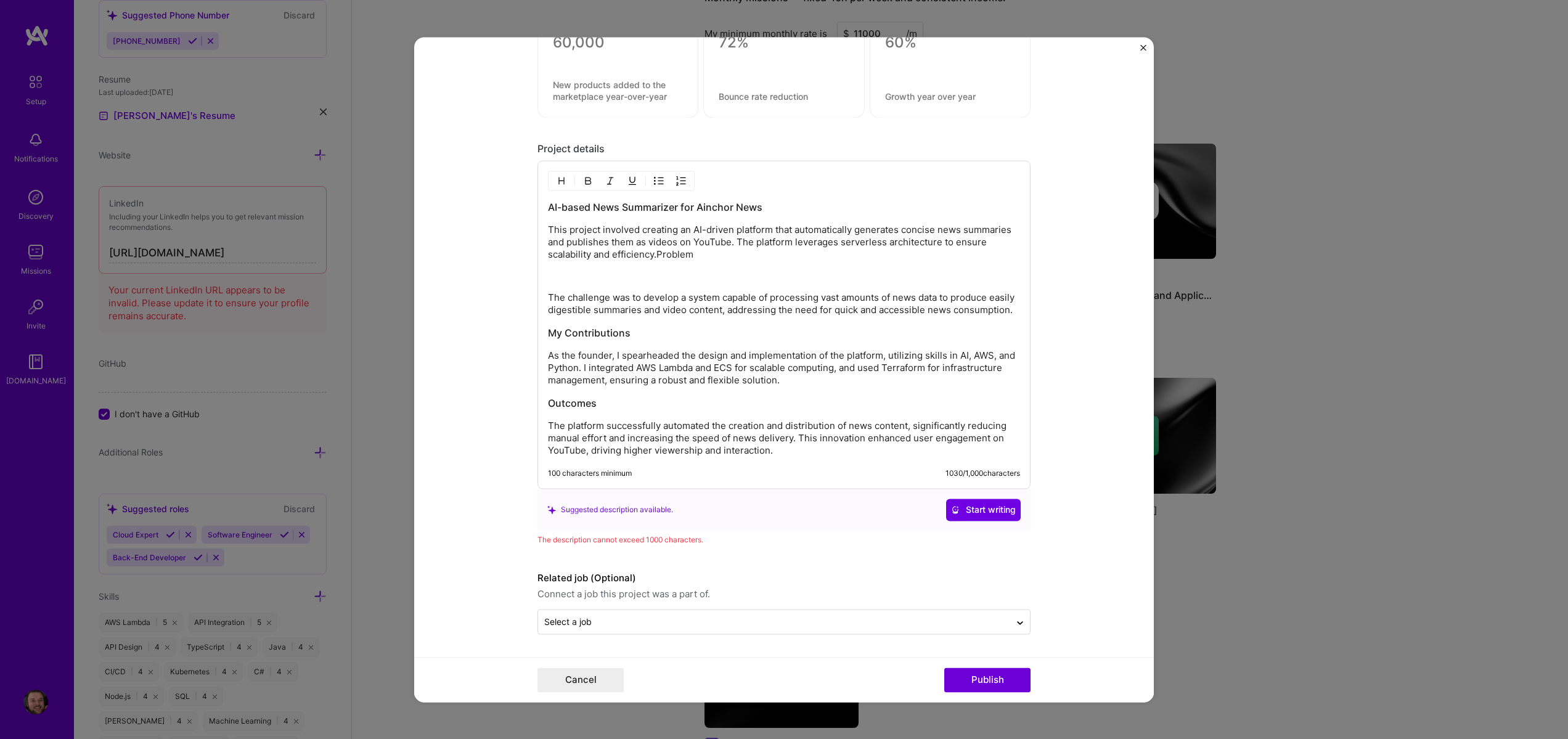
click at [558, 179] on img "button" at bounding box center [561, 181] width 10 height 10
click at [680, 255] on p "This project involved creating an AI-driven platform that automatically generat…" at bounding box center [784, 239] width 472 height 37
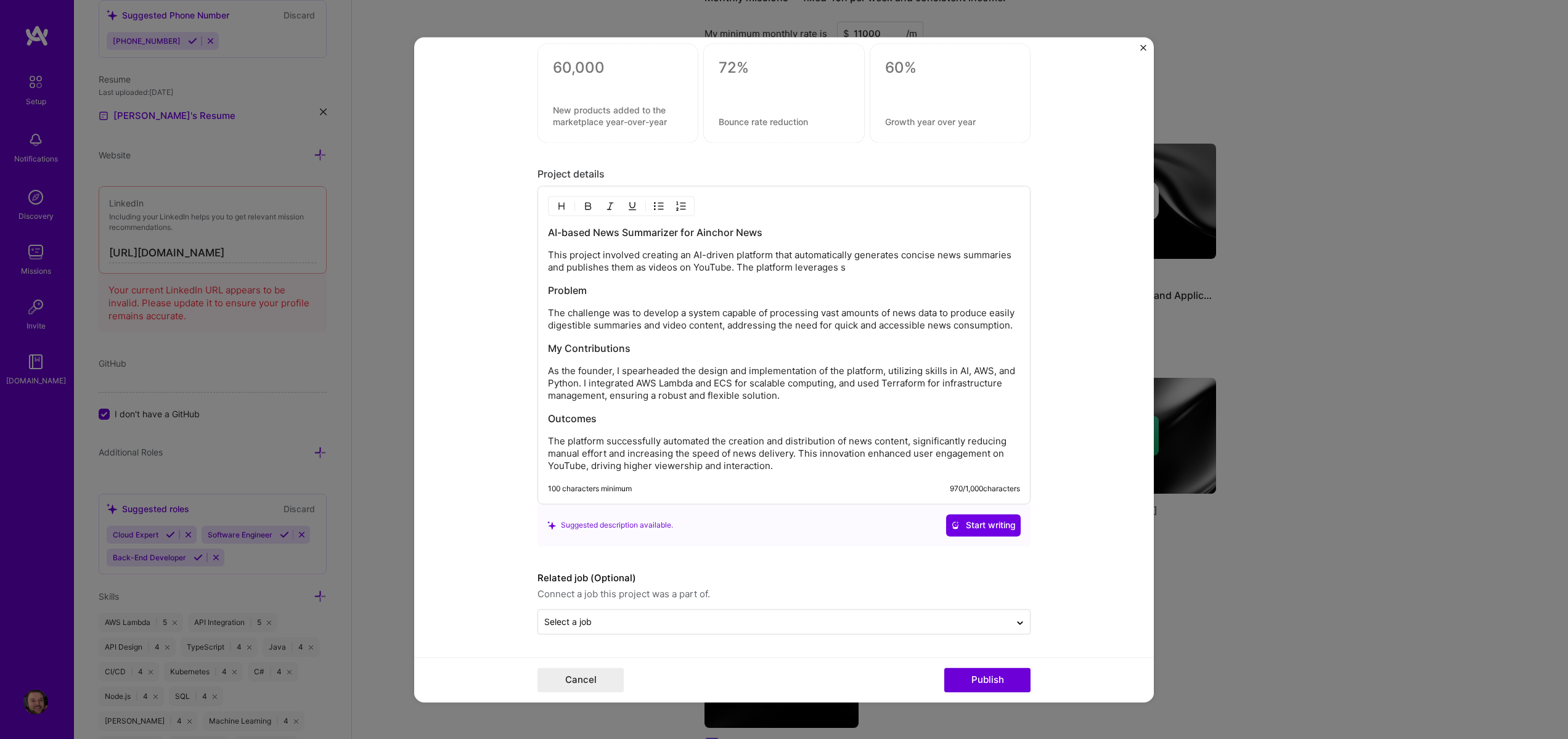
scroll to position [1069, 0]
drag, startPoint x: 727, startPoint y: 257, endPoint x: 874, endPoint y: 270, distance: 147.6
click at [874, 270] on div "AI-based News Summarizer for Ainchor News This project involved creating an AI-…" at bounding box center [784, 348] width 472 height 247
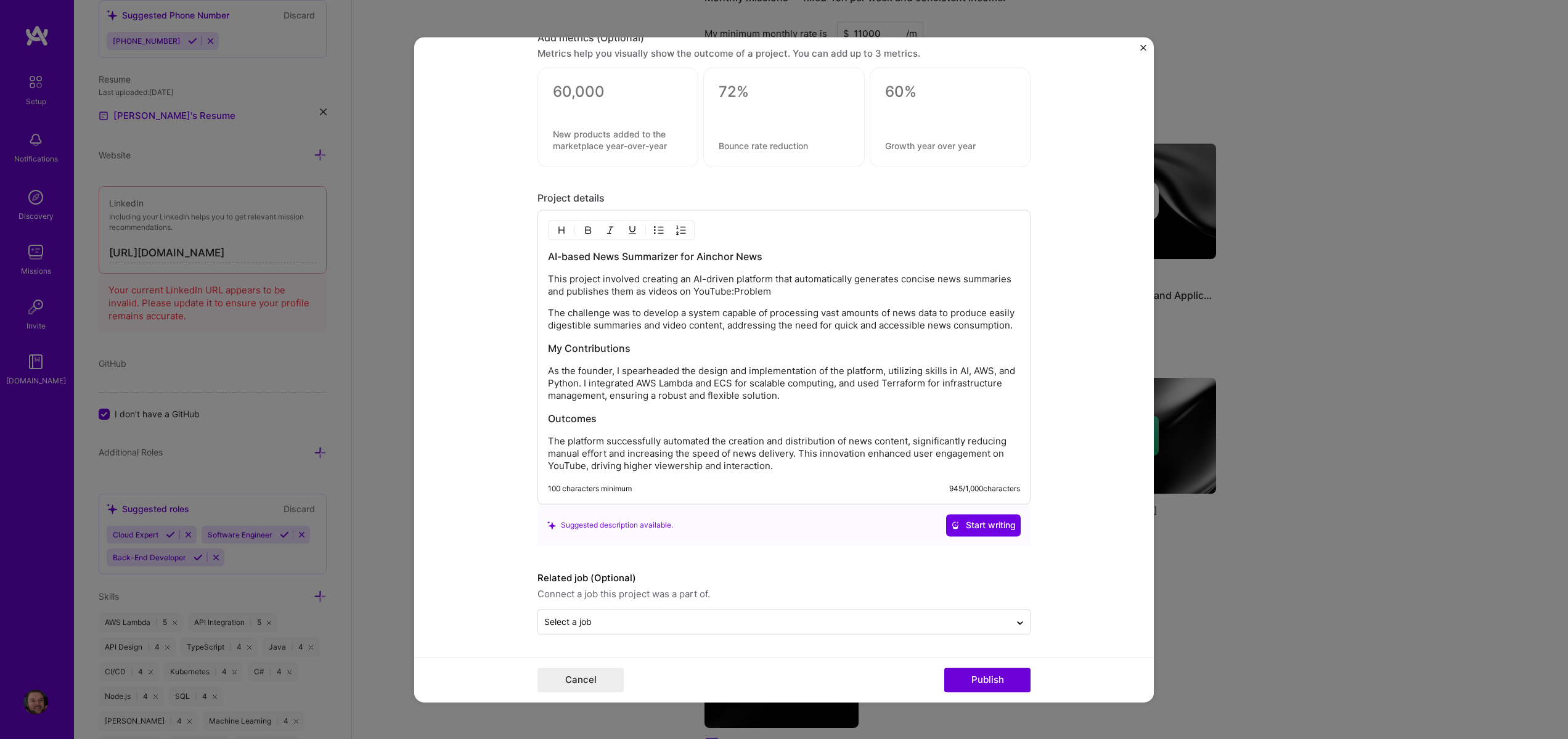
scroll to position [1045, 0]
drag, startPoint x: 732, startPoint y: 280, endPoint x: 776, endPoint y: 288, distance: 44.7
click at [776, 288] on div "AI-based News Summarizer for Ainchor News This project involved creating an AI-…" at bounding box center [784, 360] width 472 height 223
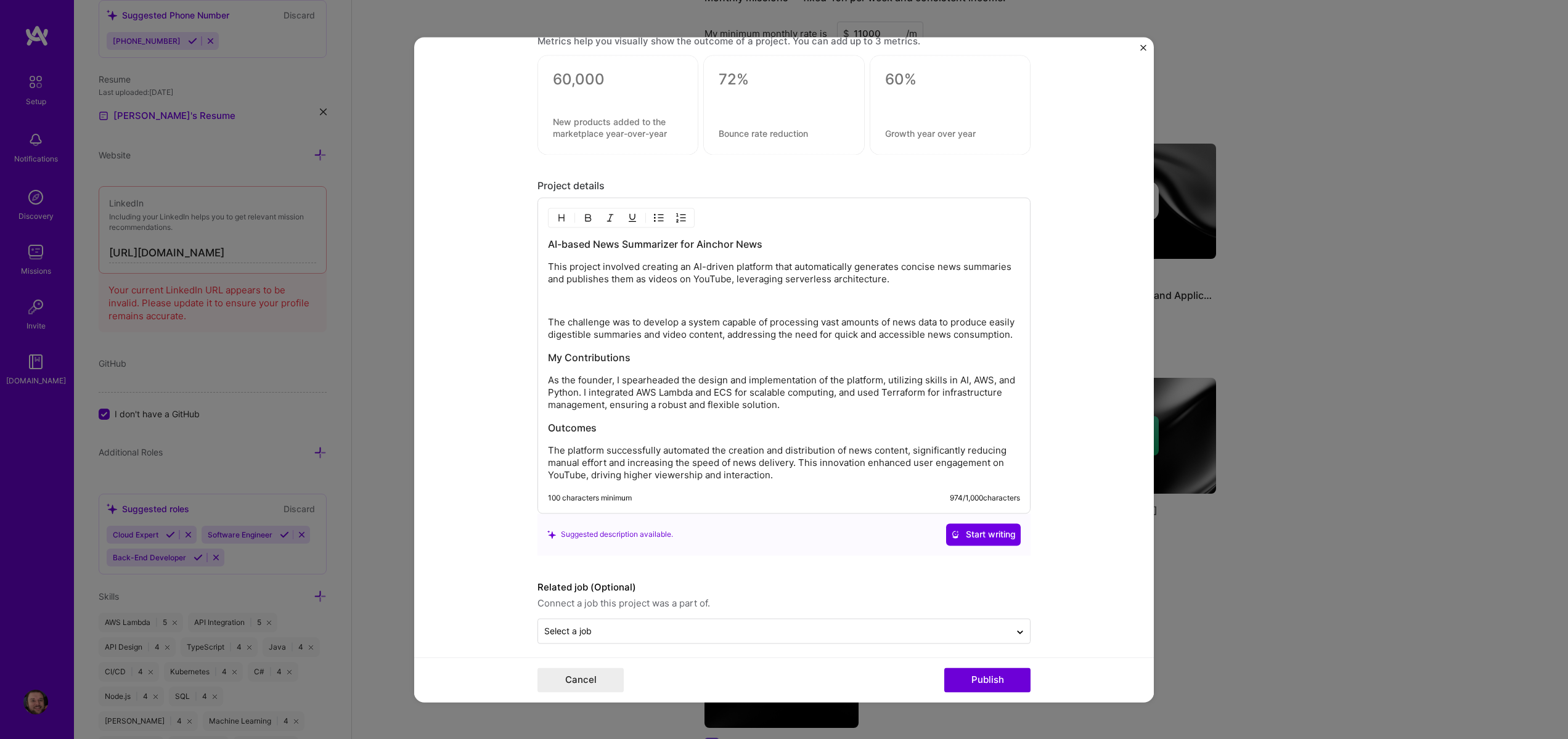
scroll to position [1066, 0]
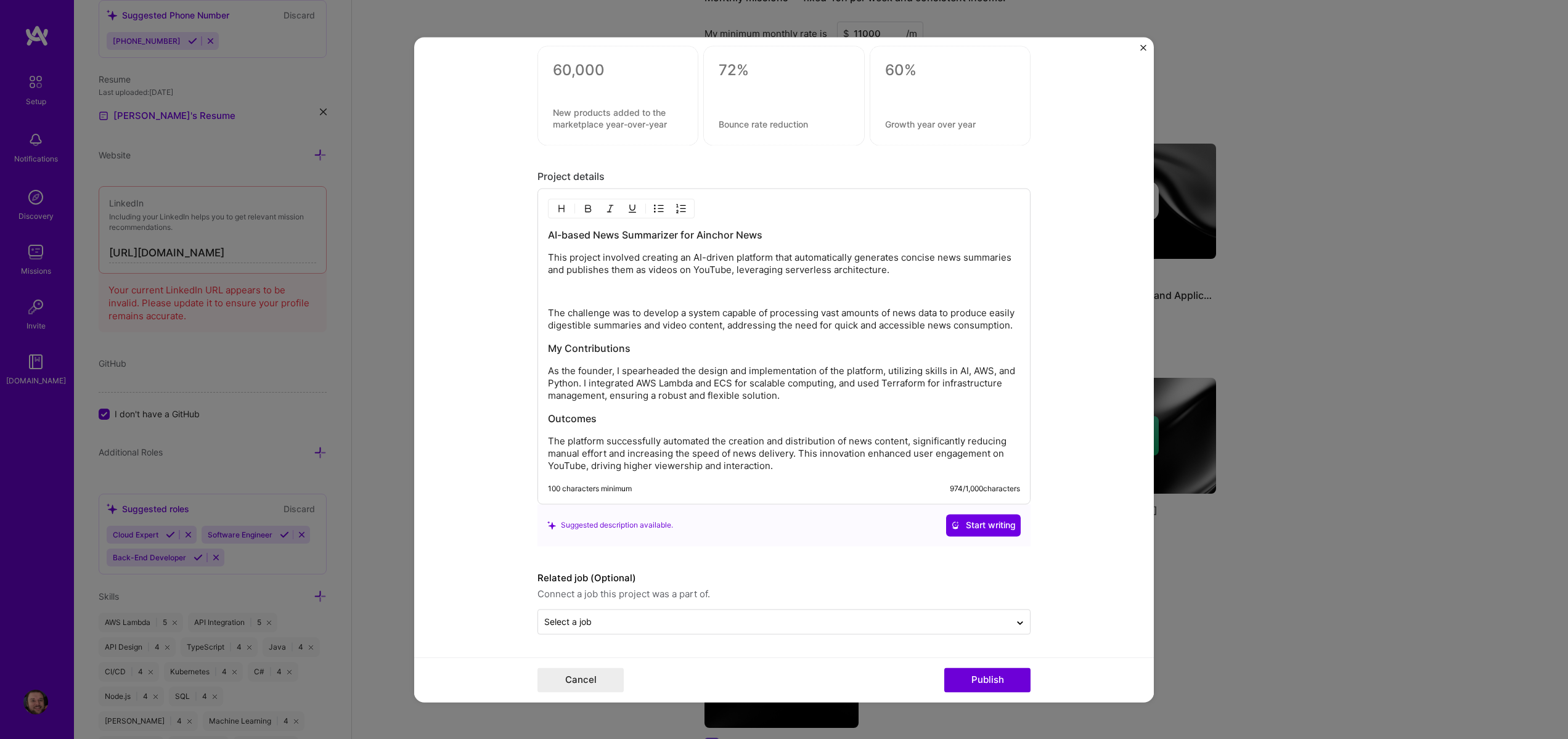
click at [558, 203] on img "button" at bounding box center [561, 208] width 10 height 10
click at [982, 529] on span "Start writing" at bounding box center [983, 525] width 65 height 12
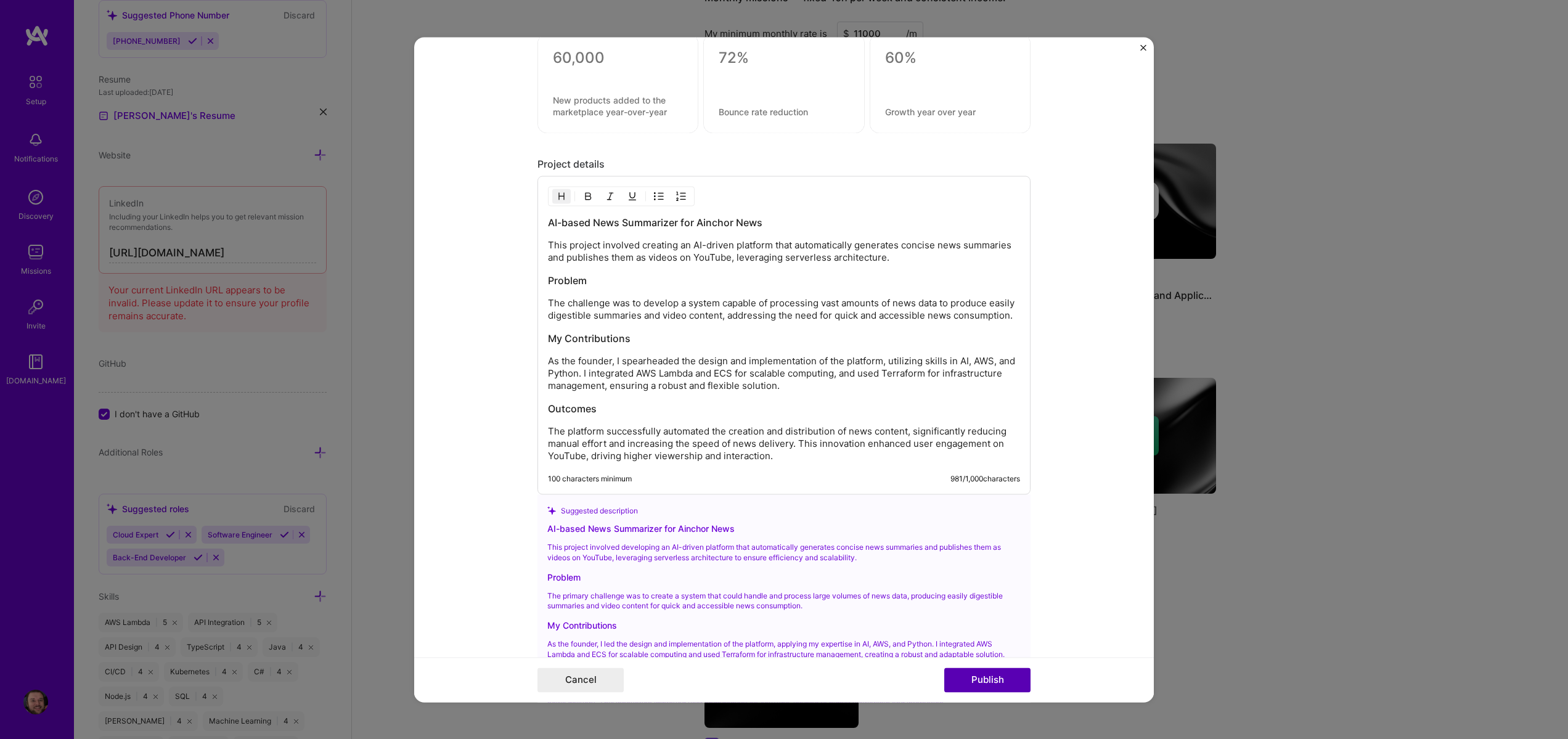
click at [1013, 679] on button "Publish" at bounding box center [987, 679] width 86 height 25
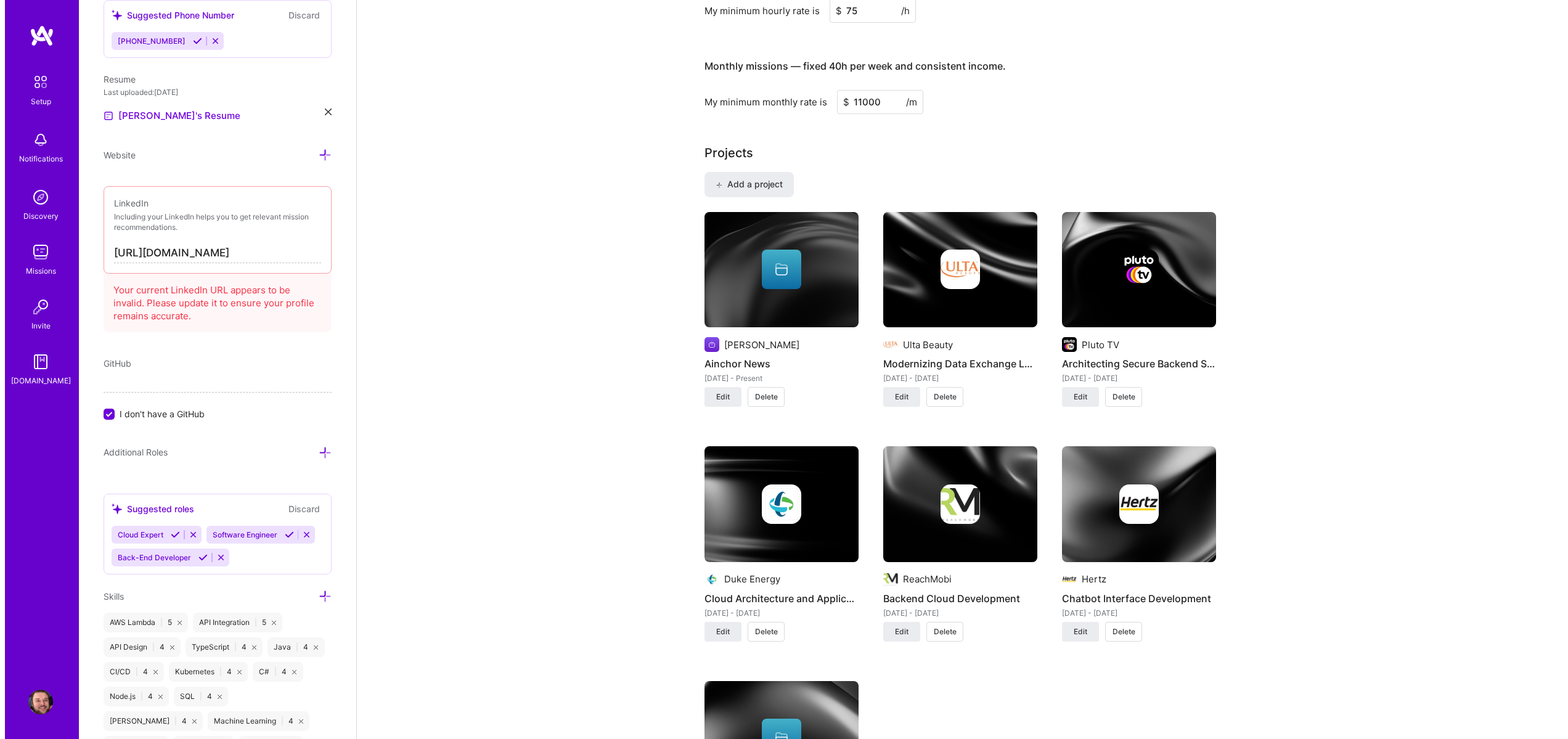
scroll to position [740, 0]
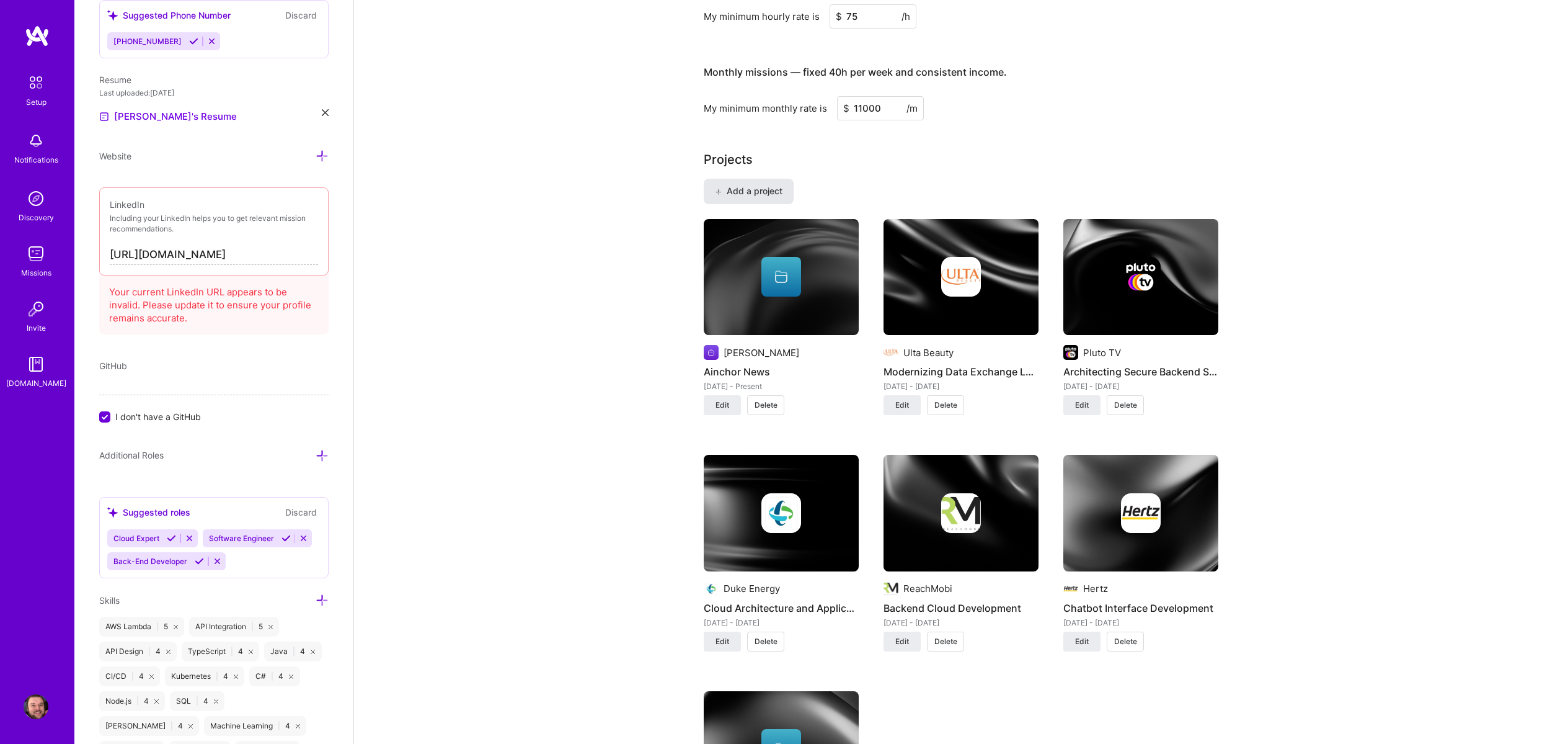
click at [775, 200] on button "Add a project" at bounding box center [749, 191] width 90 height 25
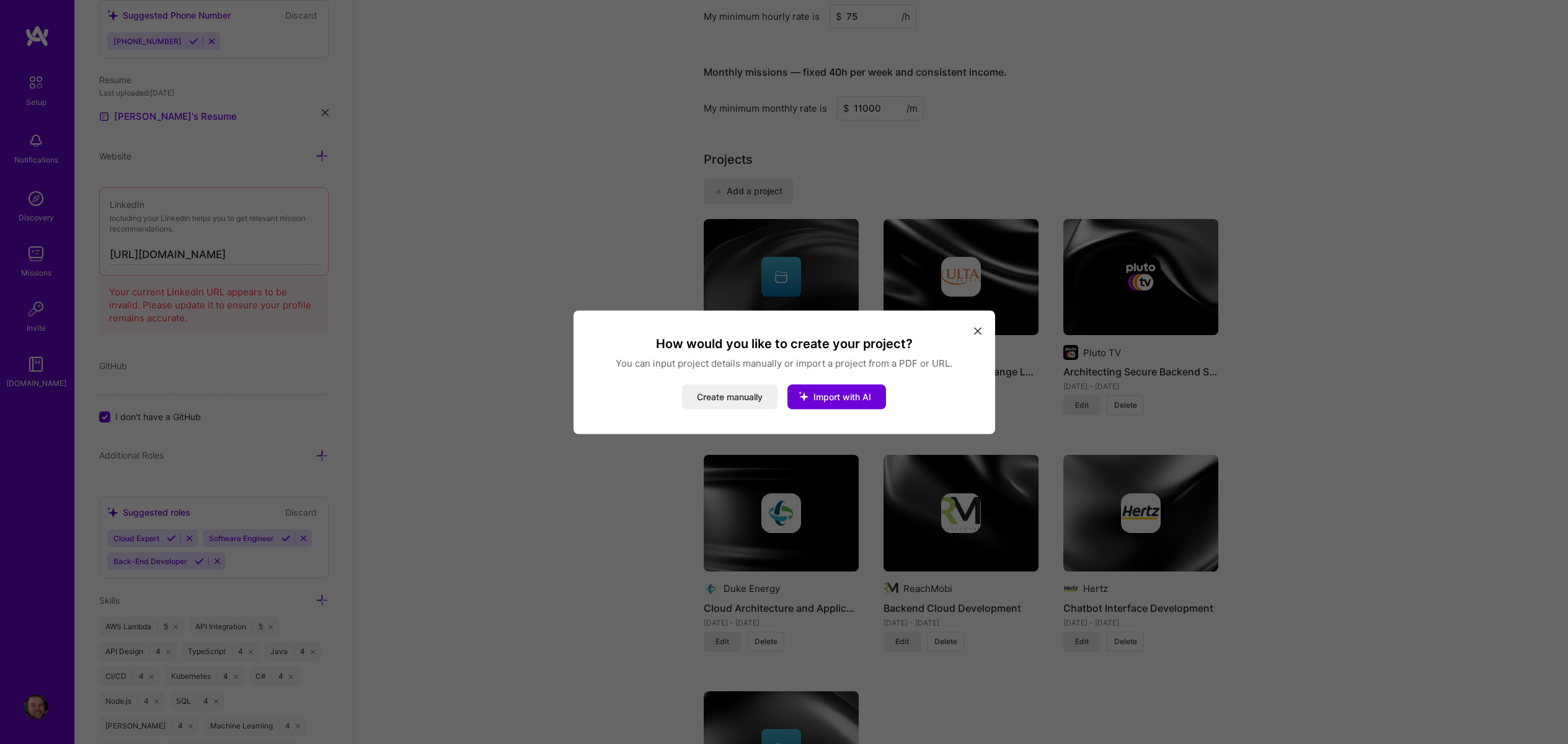
click at [751, 410] on div "How would you like to create your project? You can input project details manual…" at bounding box center [784, 372] width 422 height 123
click at [753, 404] on button "Create manually" at bounding box center [730, 396] width 96 height 25
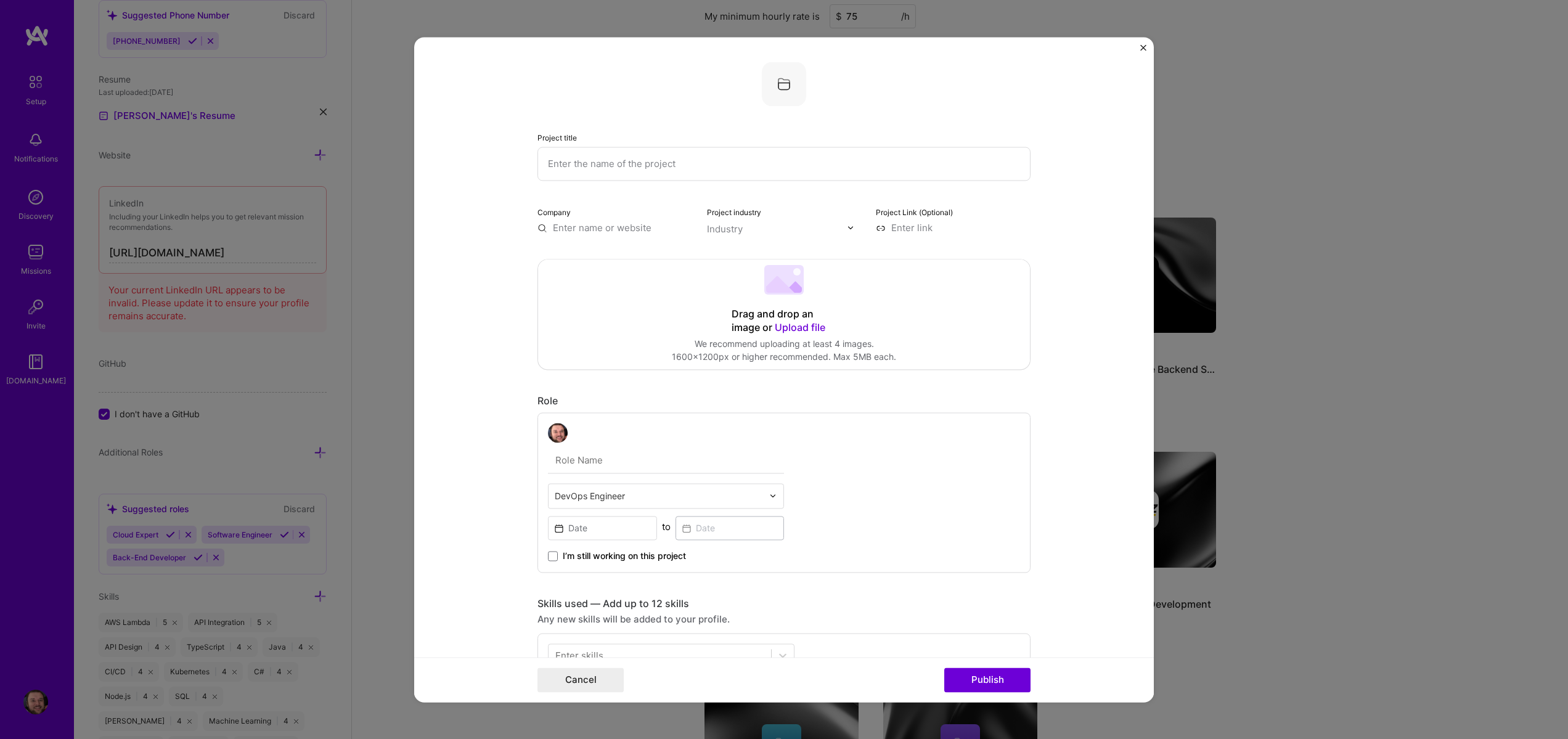
click at [627, 165] on input "text" at bounding box center [784, 163] width 493 height 34
click at [649, 169] on input "text" at bounding box center [784, 163] width 493 height 34
paste input "Custom Multi-Camera Streaming Pipeline"
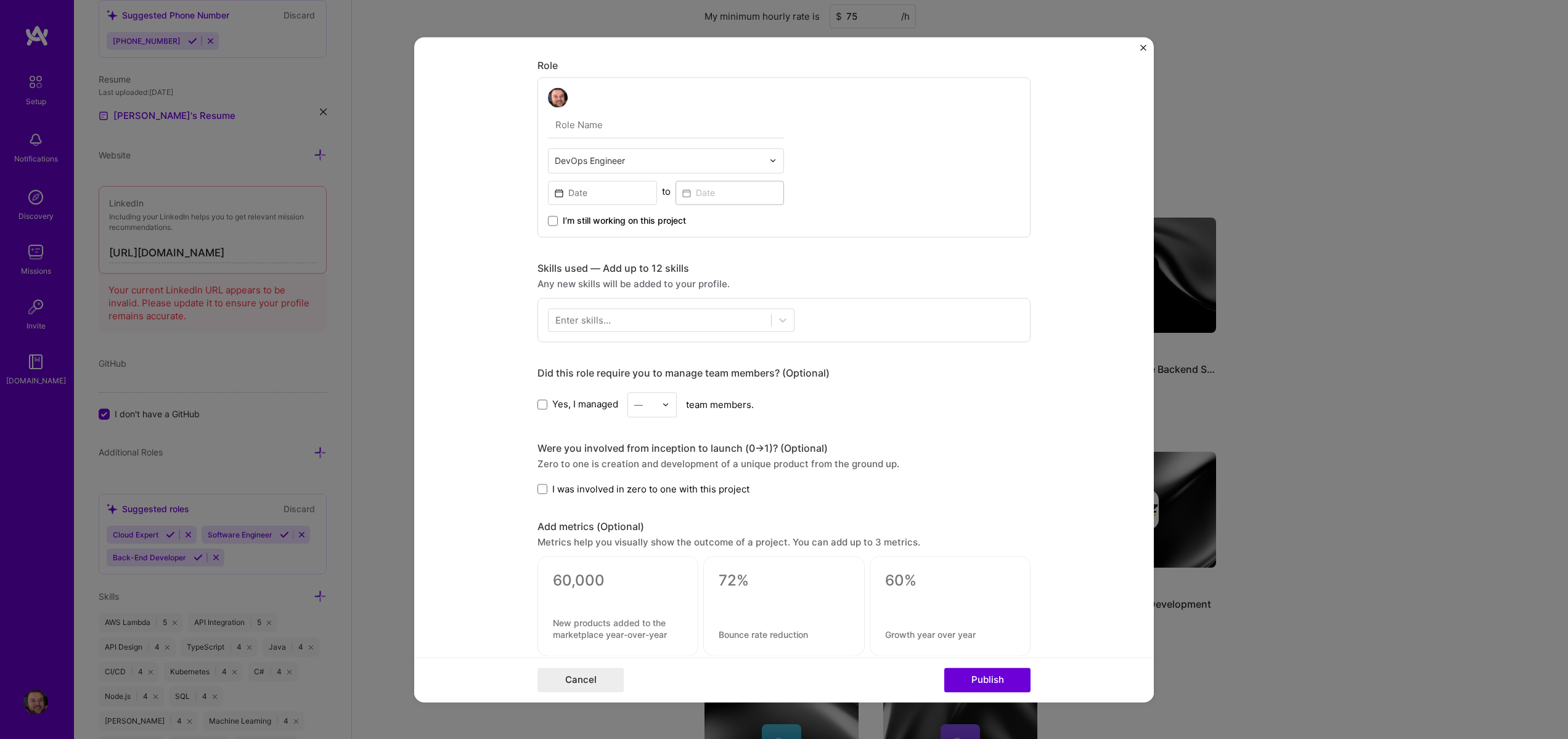
scroll to position [370, 0]
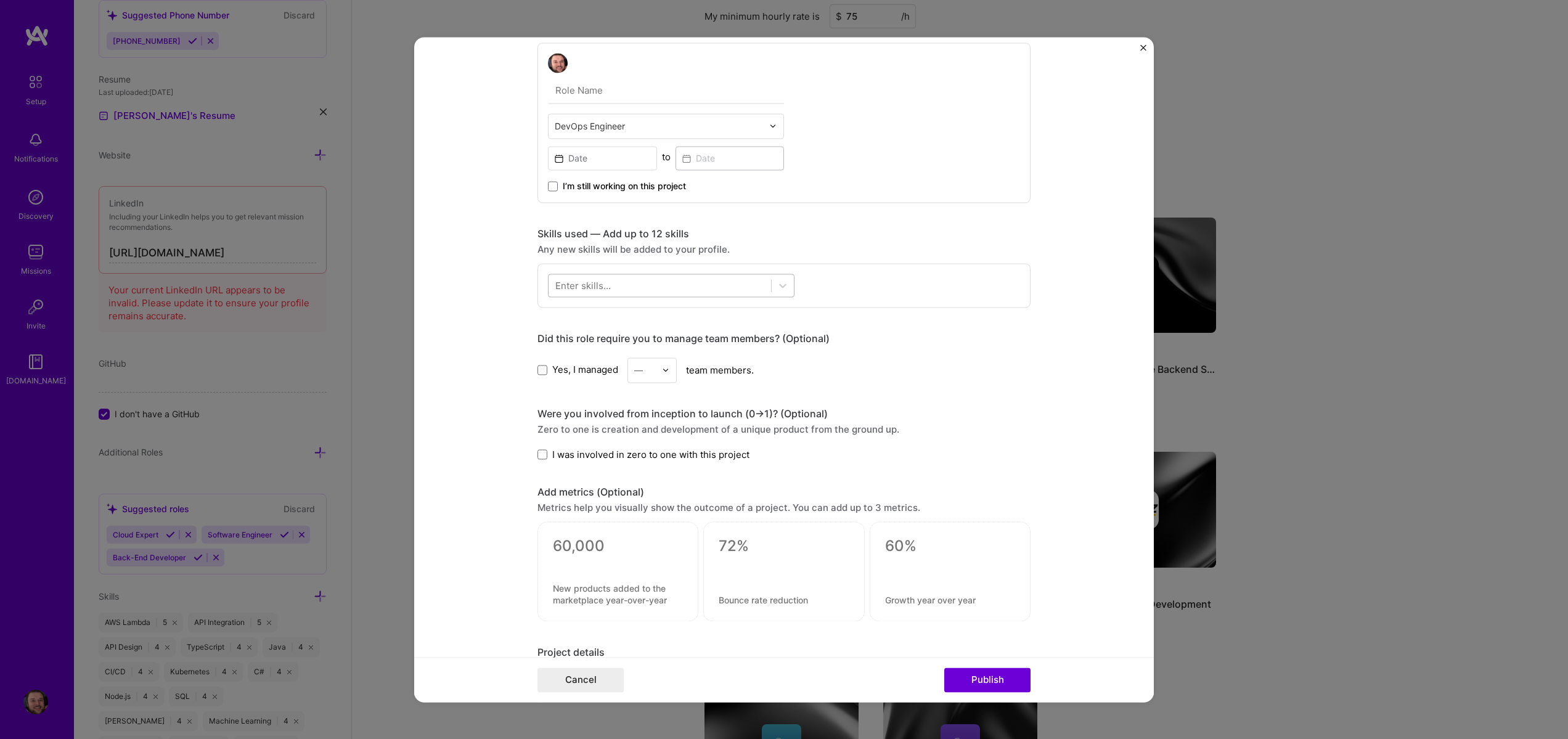
type input "Custom Multi-Camera Streaming Pipeline"
click at [660, 285] on div at bounding box center [660, 285] width 223 height 20
click at [595, 290] on input "MediaMTX" at bounding box center [579, 285] width 48 height 13
click at [575, 338] on div "Docker" at bounding box center [671, 335] width 231 height 13
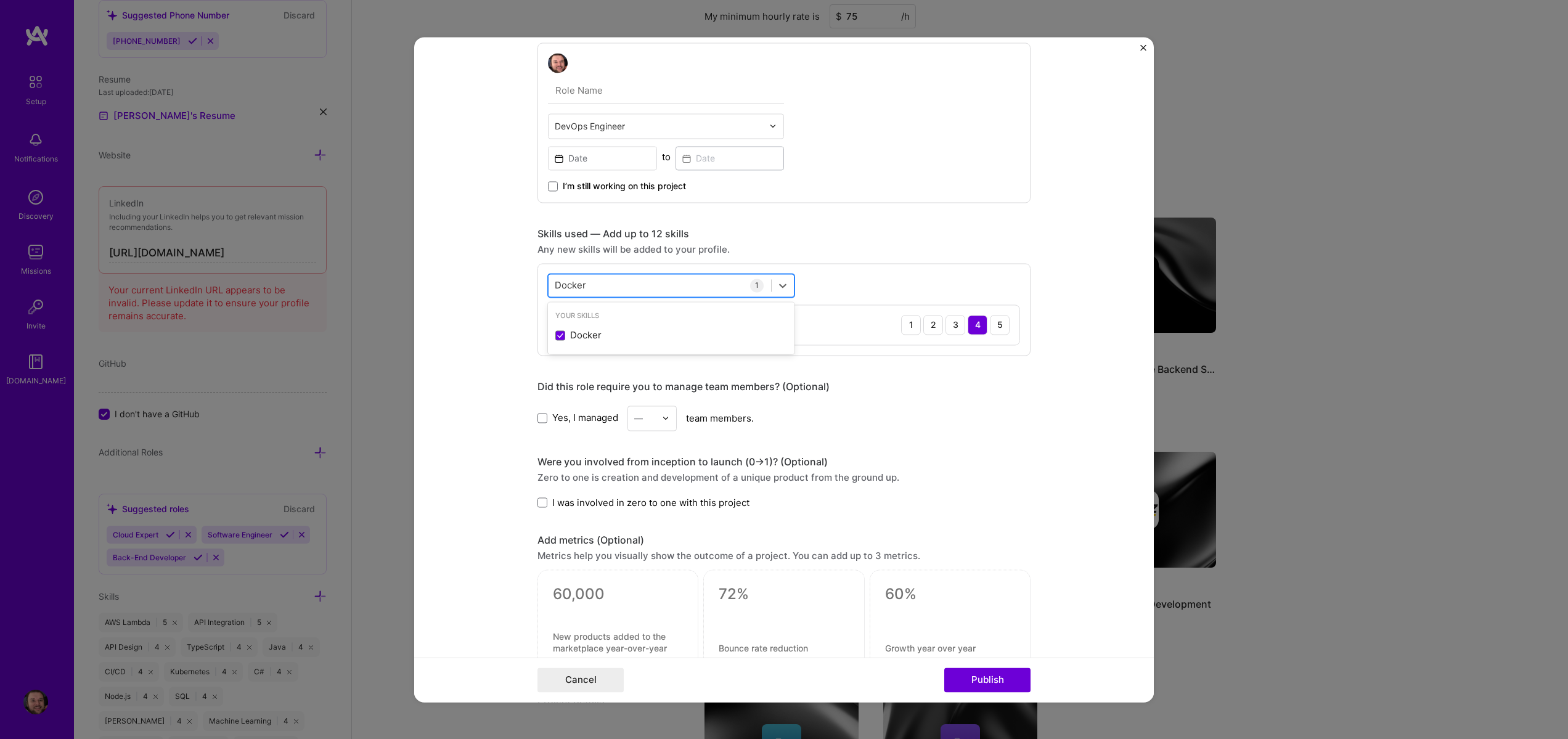
click at [600, 284] on div "Docker Docker" at bounding box center [660, 285] width 223 height 20
drag, startPoint x: 532, startPoint y: 284, endPoint x: 554, endPoint y: 284, distance: 22.0
click at [552, 284] on div "Docker Docker 1 Docker 1 2 3 4 5" at bounding box center [784, 309] width 493 height 92
click at [557, 283] on input "Docker" at bounding box center [571, 285] width 32 height 13
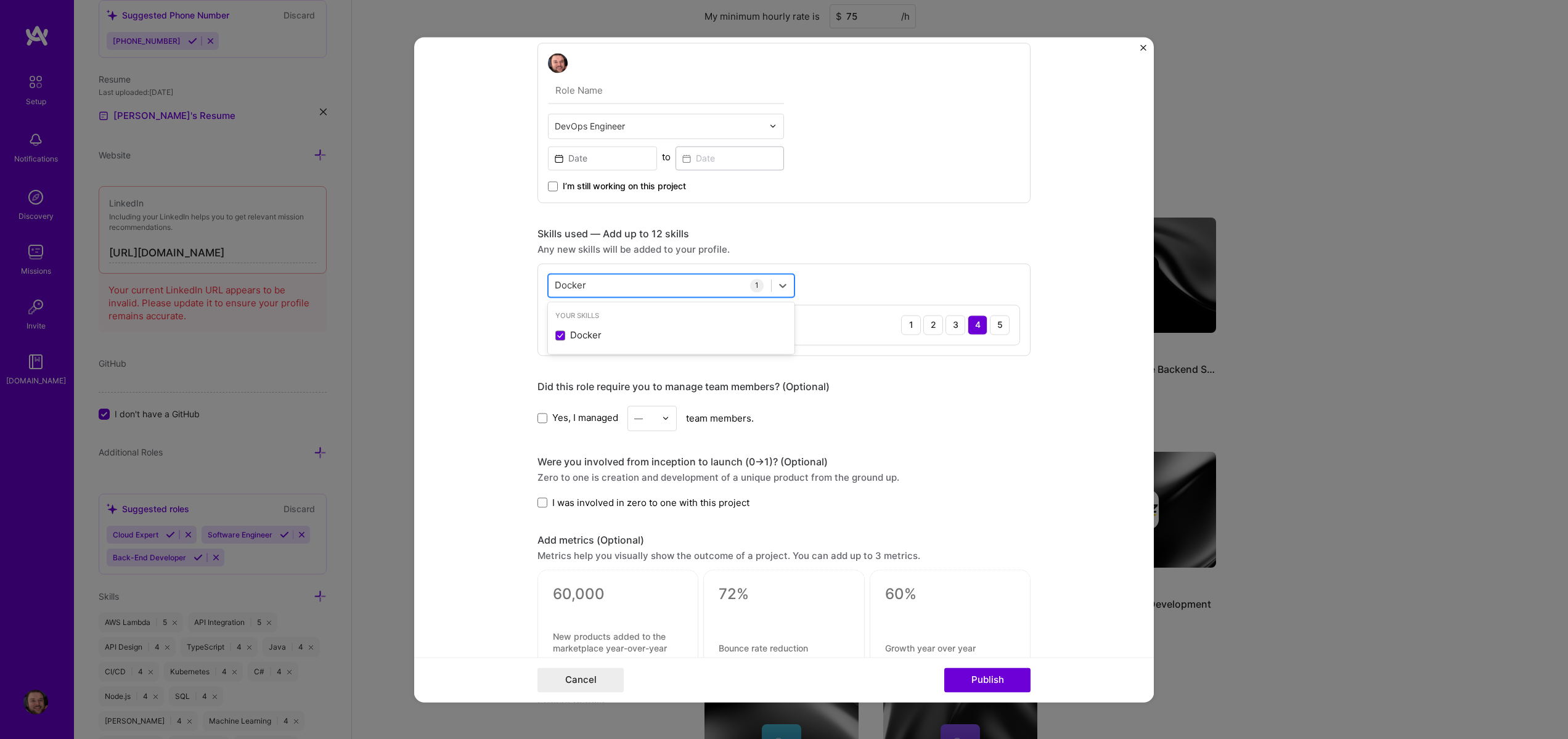
click at [557, 283] on input "Docker" at bounding box center [571, 285] width 32 height 13
type input "N"
click at [564, 338] on div "Python" at bounding box center [671, 335] width 231 height 13
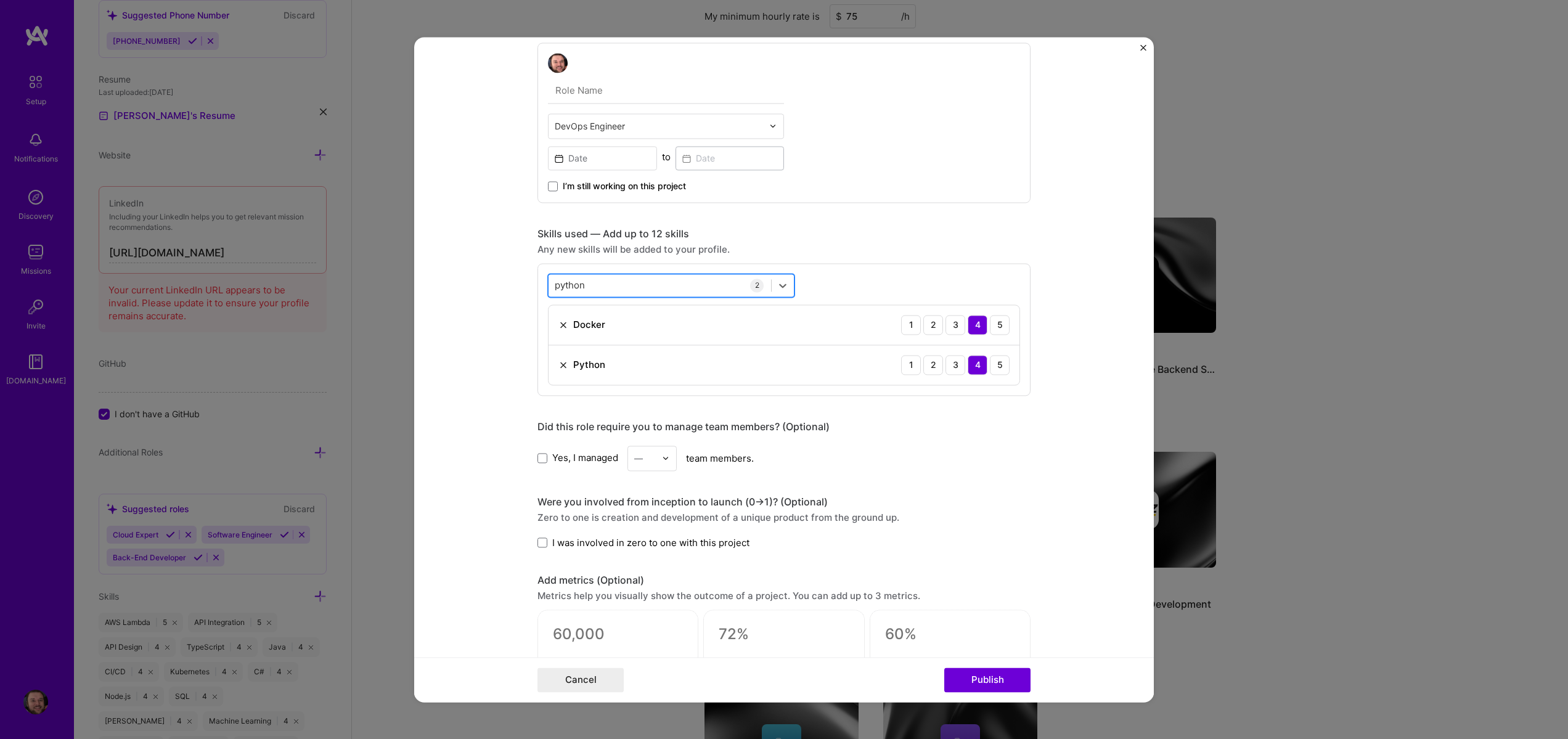
click at [595, 286] on div "python python" at bounding box center [660, 285] width 223 height 20
click at [576, 286] on input "python" at bounding box center [570, 285] width 31 height 13
drag, startPoint x: 557, startPoint y: 334, endPoint x: 567, endPoint y: 331, distance: 10.4
click at [561, 332] on span at bounding box center [560, 335] width 10 height 10
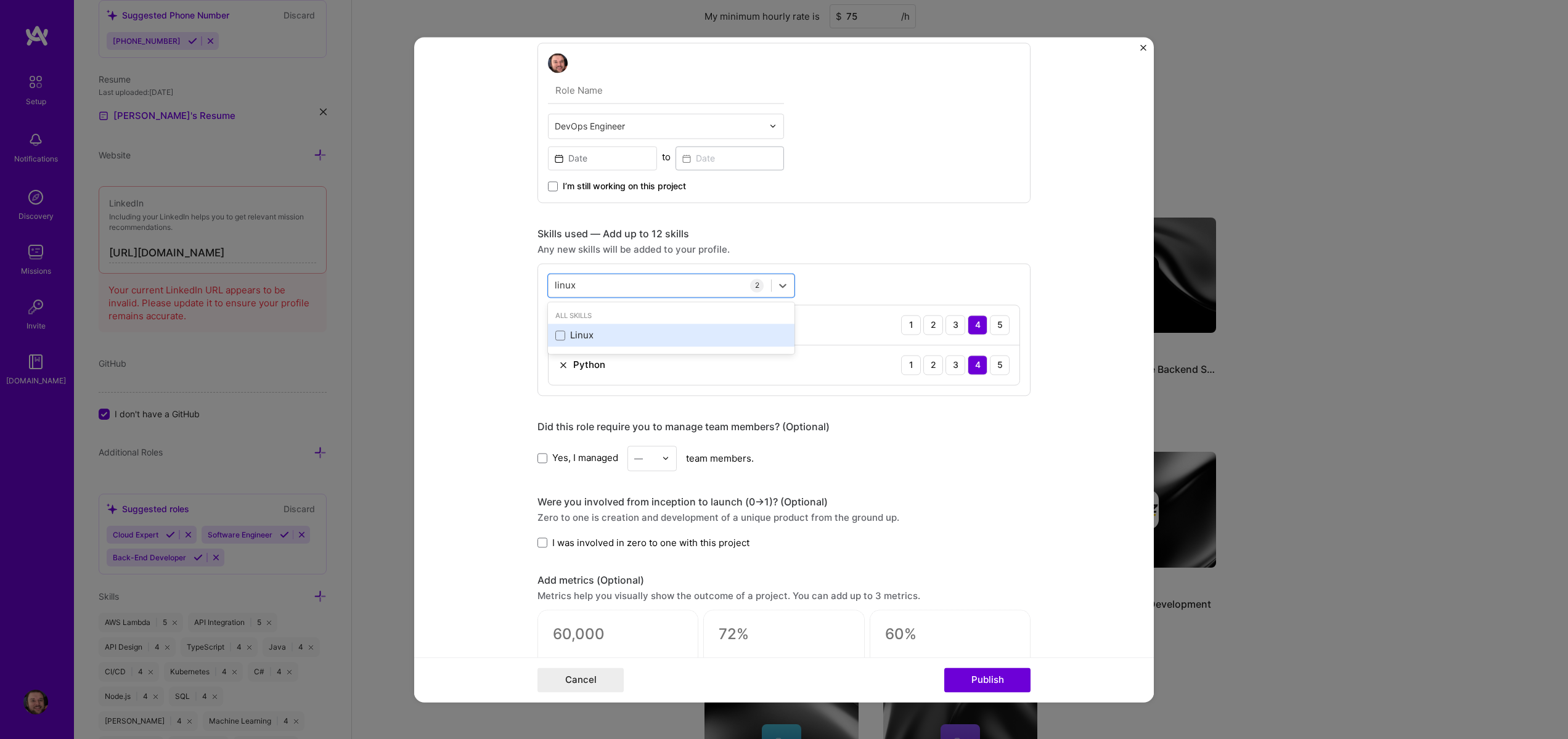
click at [0, 0] on input "checkbox" at bounding box center [0, 0] width 0 height 0
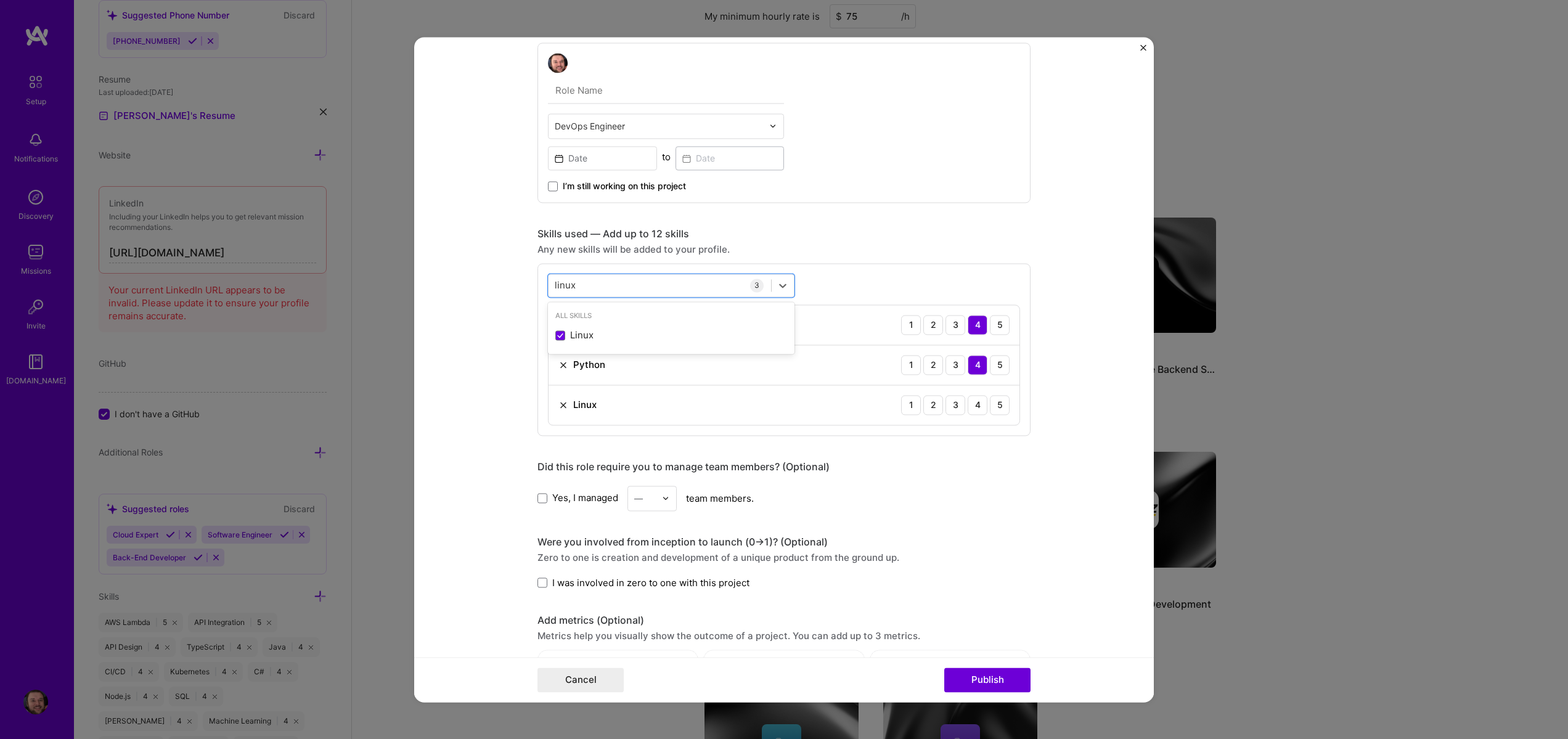
type input "linux"
click at [758, 211] on div "Project title Custom Multi-Camera Streaming Pipeline Company Project industry I…" at bounding box center [784, 356] width 493 height 1329
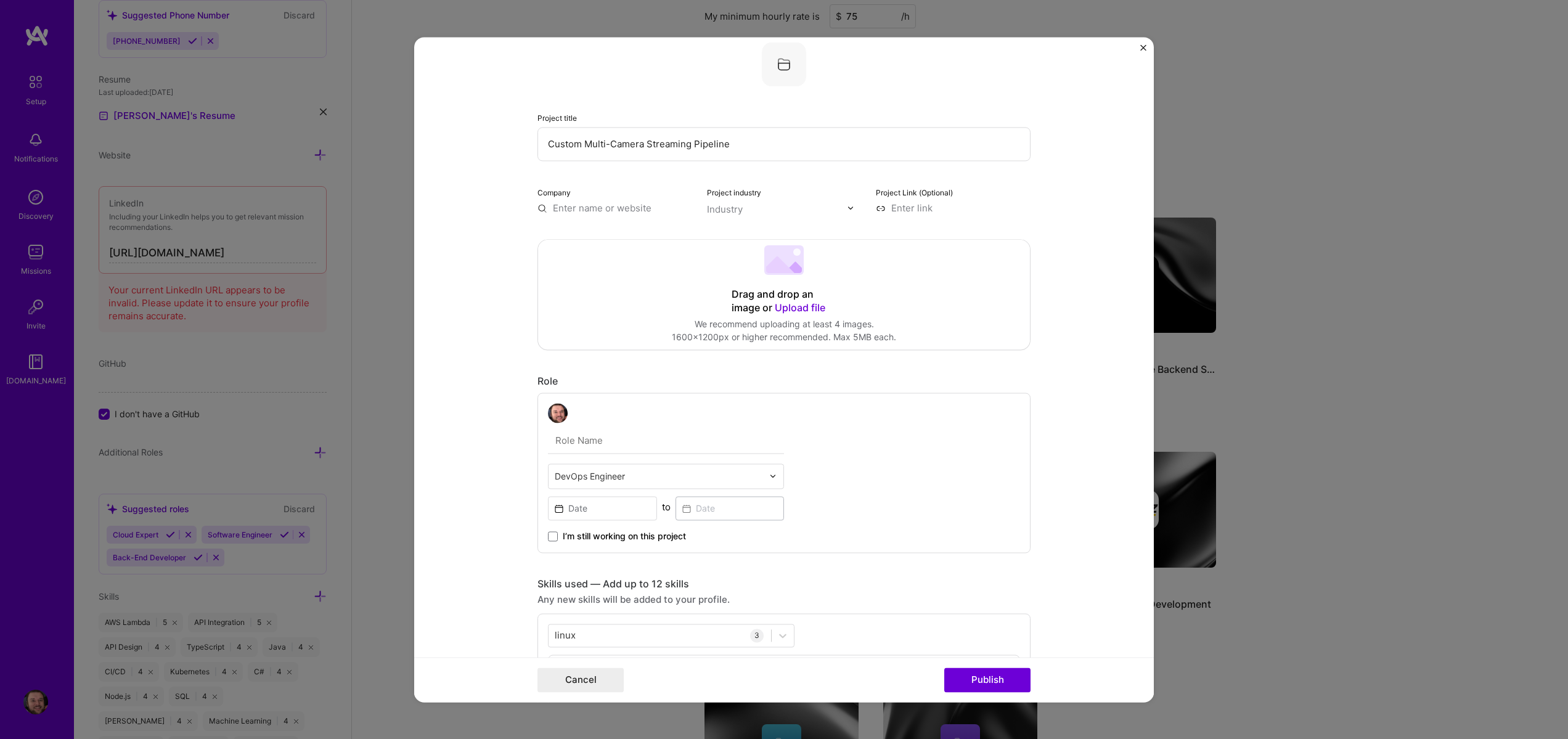
scroll to position [0, 0]
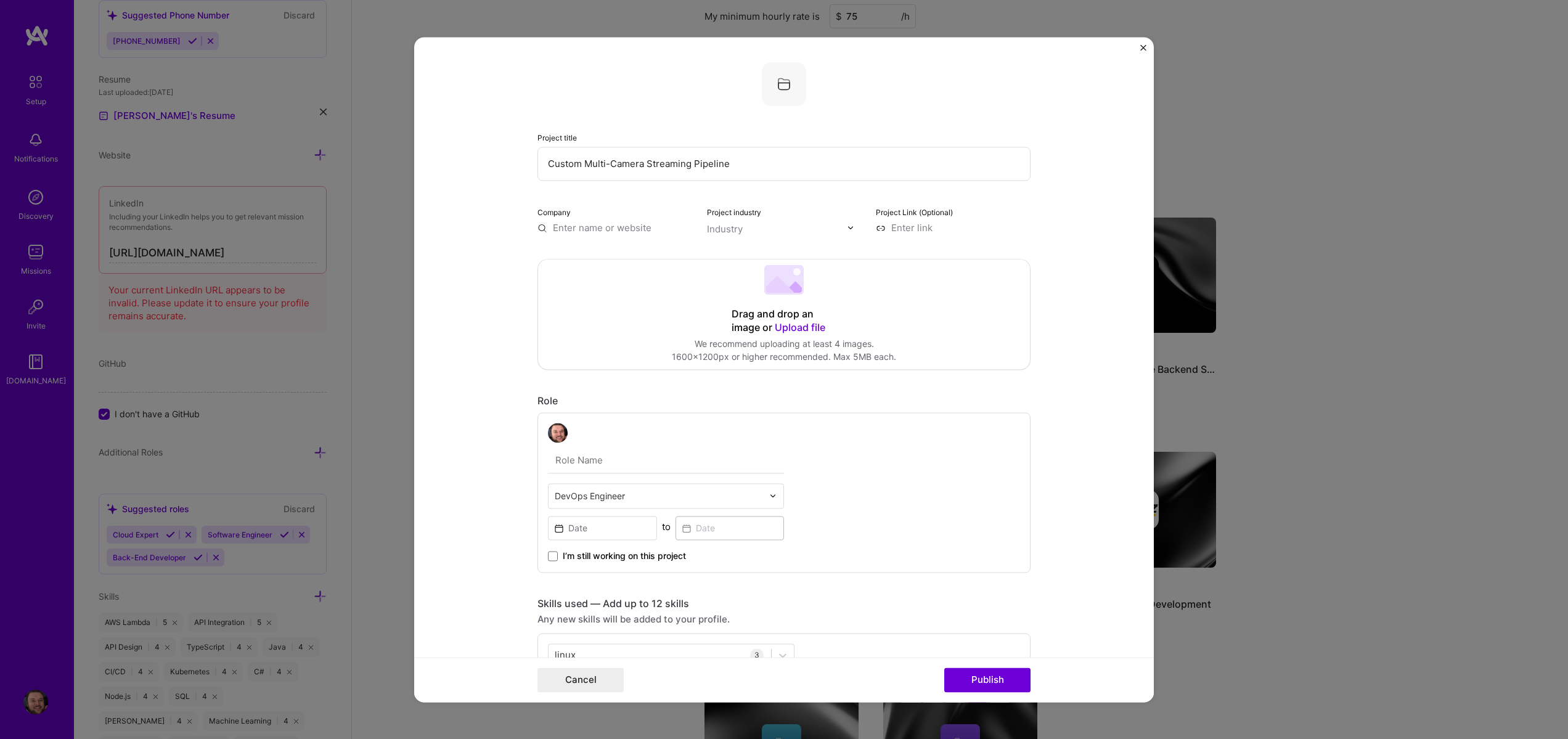
click at [617, 467] on input "text" at bounding box center [666, 460] width 236 height 26
click at [590, 460] on input "Developer" at bounding box center [666, 460] width 236 height 26
type input "Developer"
click at [607, 490] on input "text" at bounding box center [658, 496] width 208 height 13
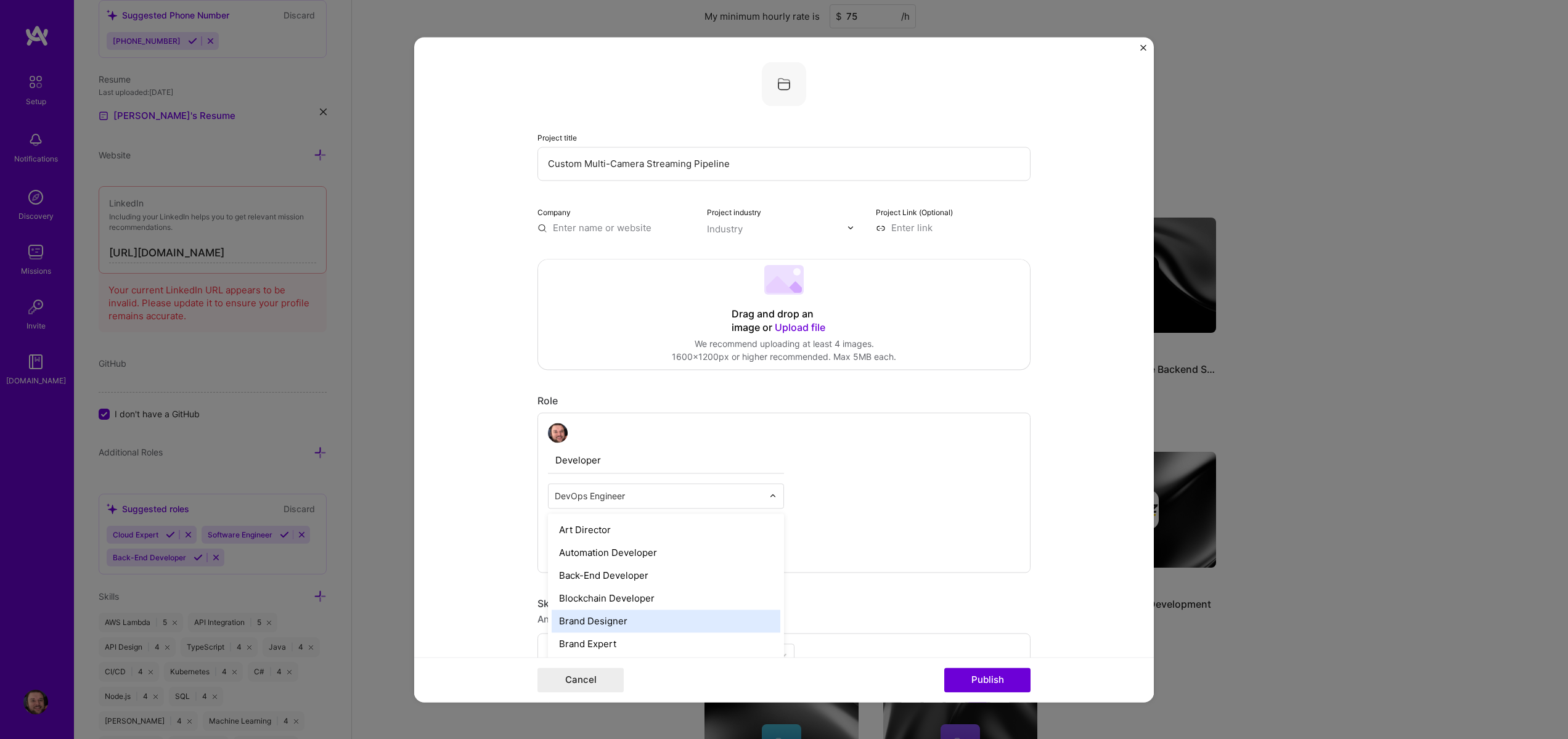
scroll to position [148, 0]
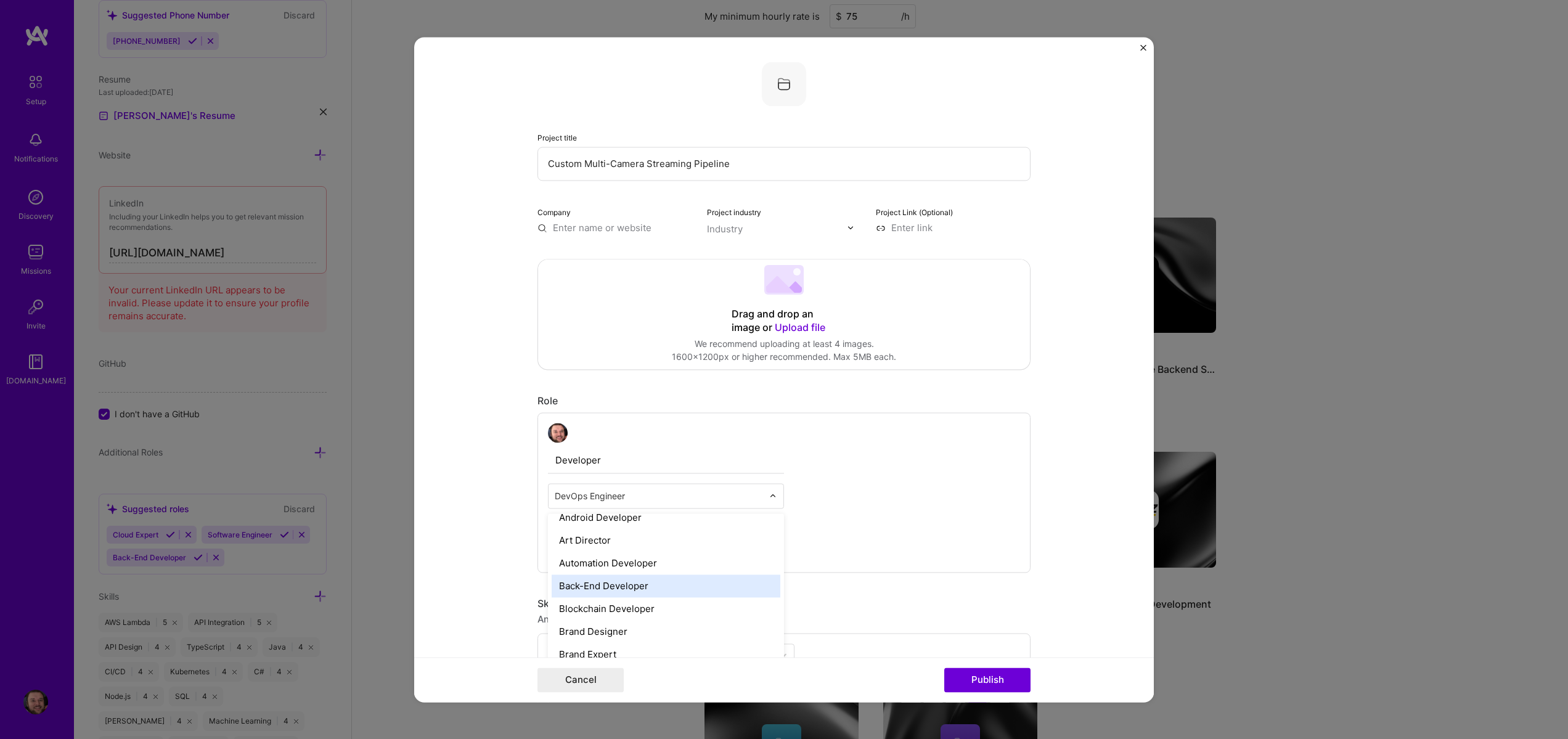
click at [628, 591] on div "Back-End Developer" at bounding box center [666, 586] width 229 height 23
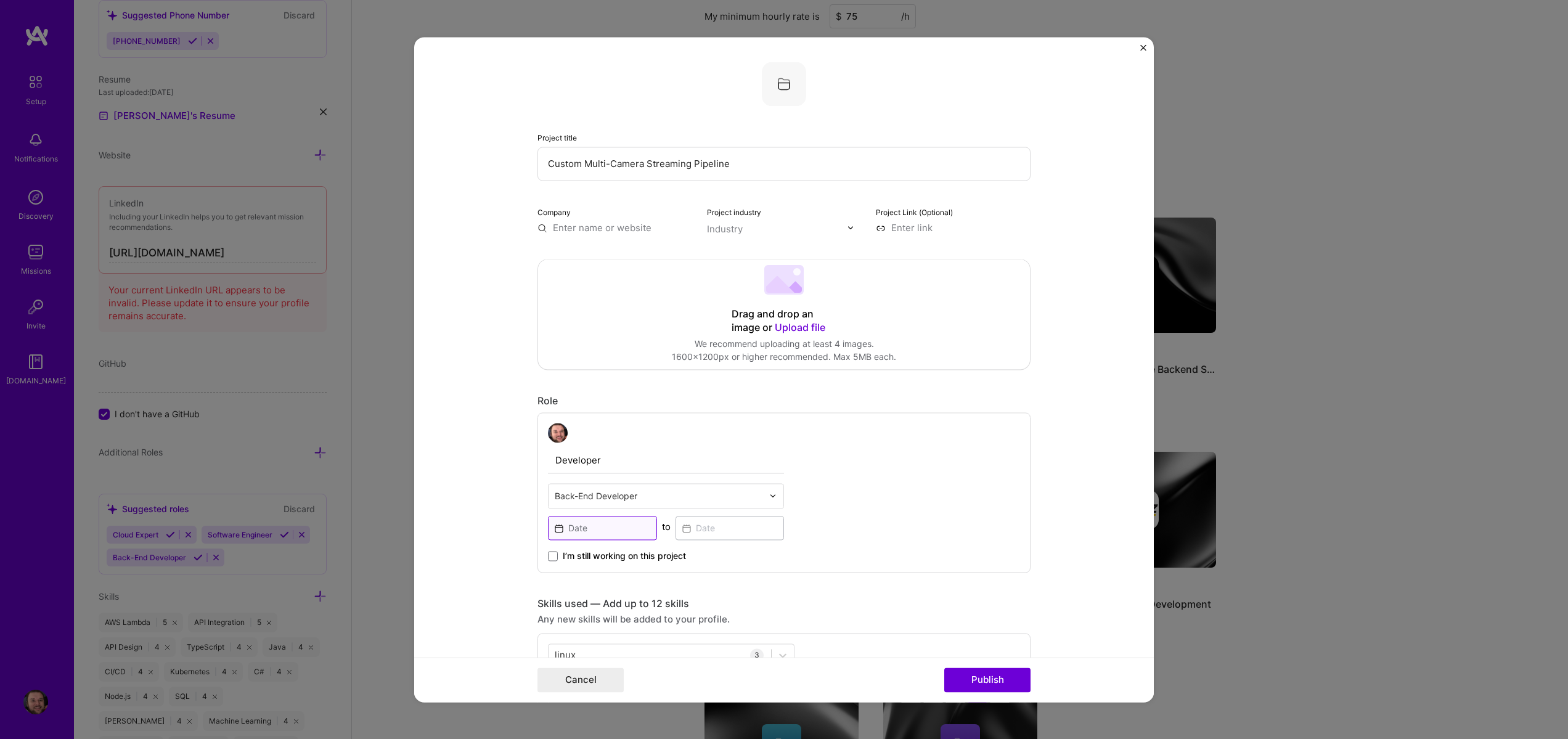
click at [633, 536] on input at bounding box center [602, 528] width 109 height 24
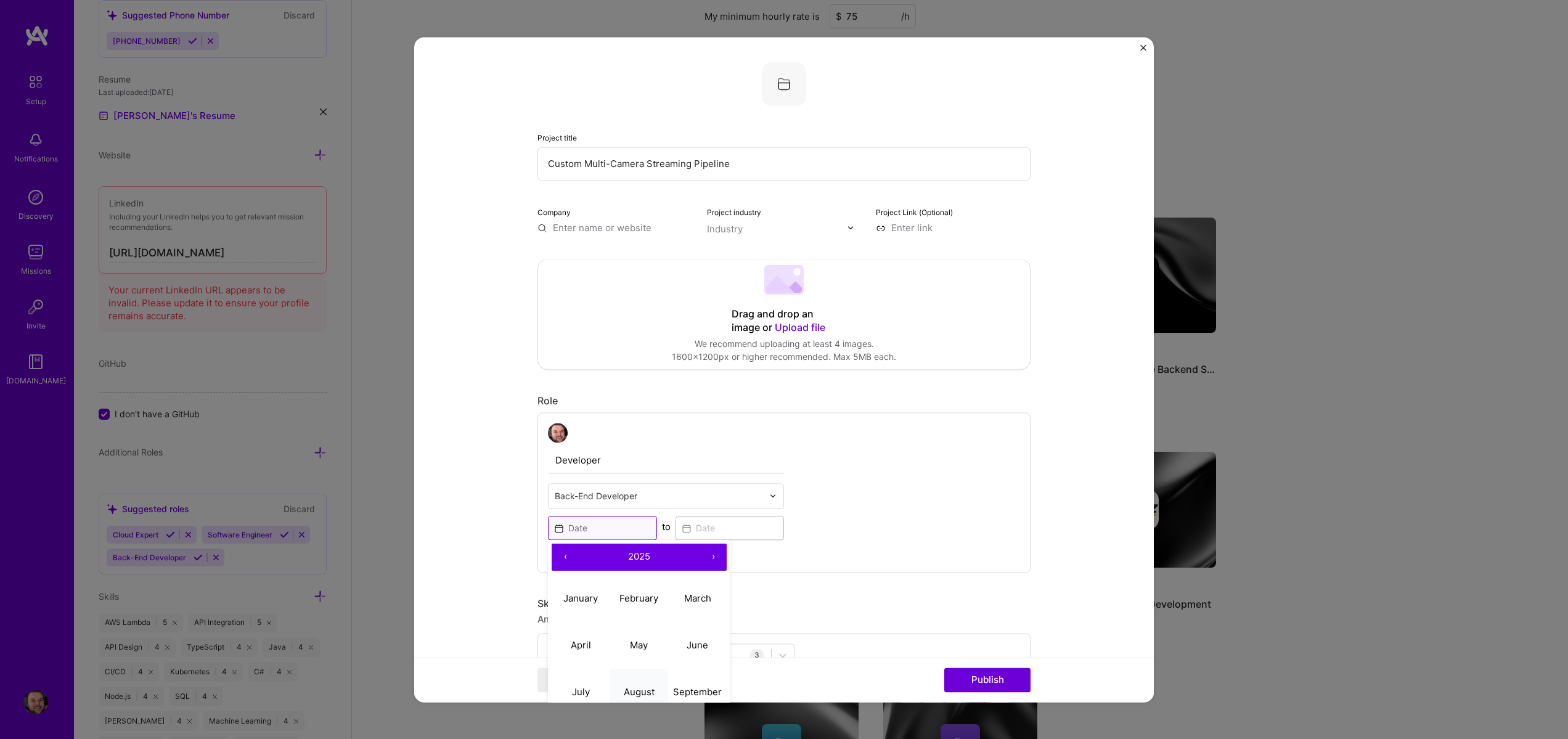
scroll to position [74, 0]
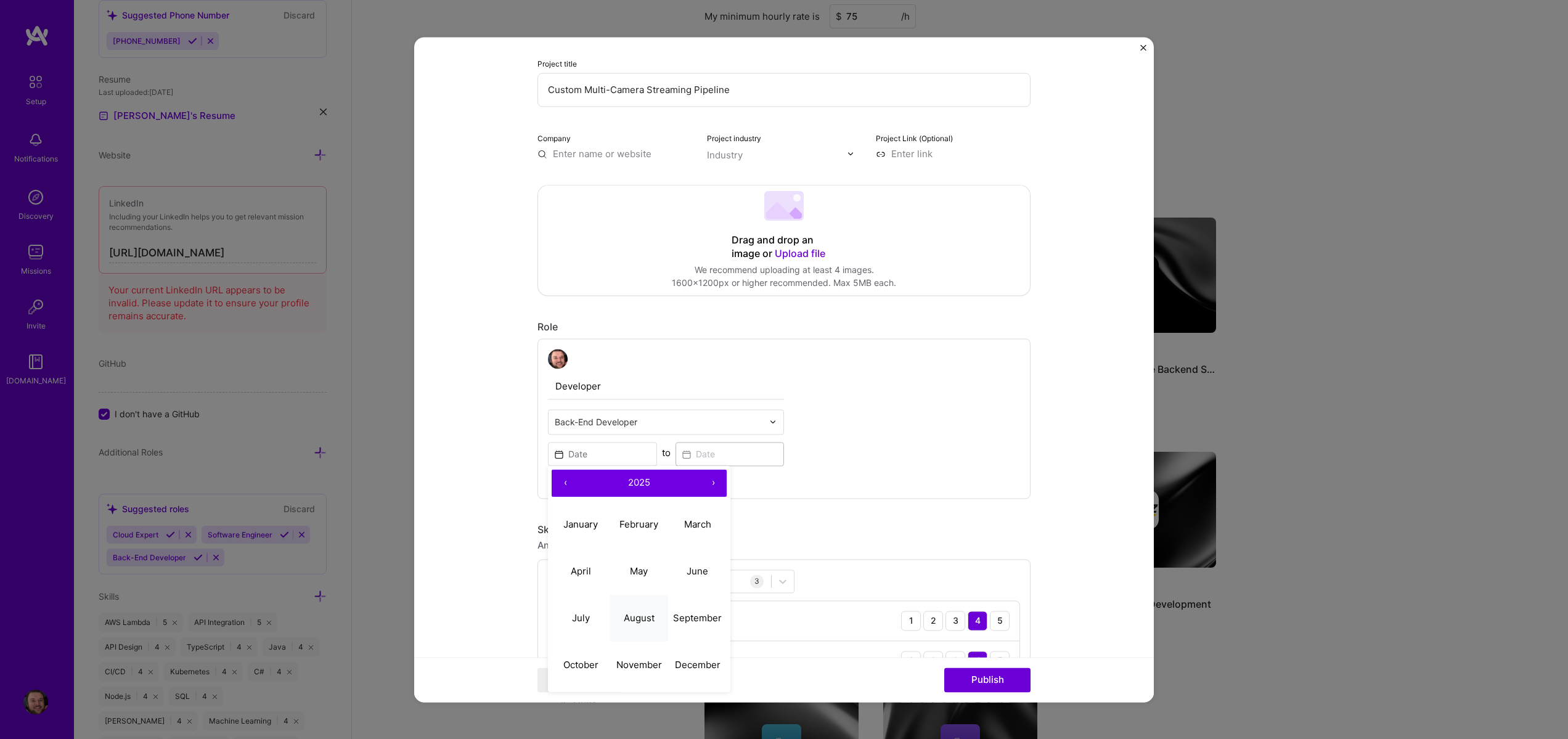
click at [650, 622] on abbr "August" at bounding box center [640, 618] width 31 height 12
type input "Aug, 2025"
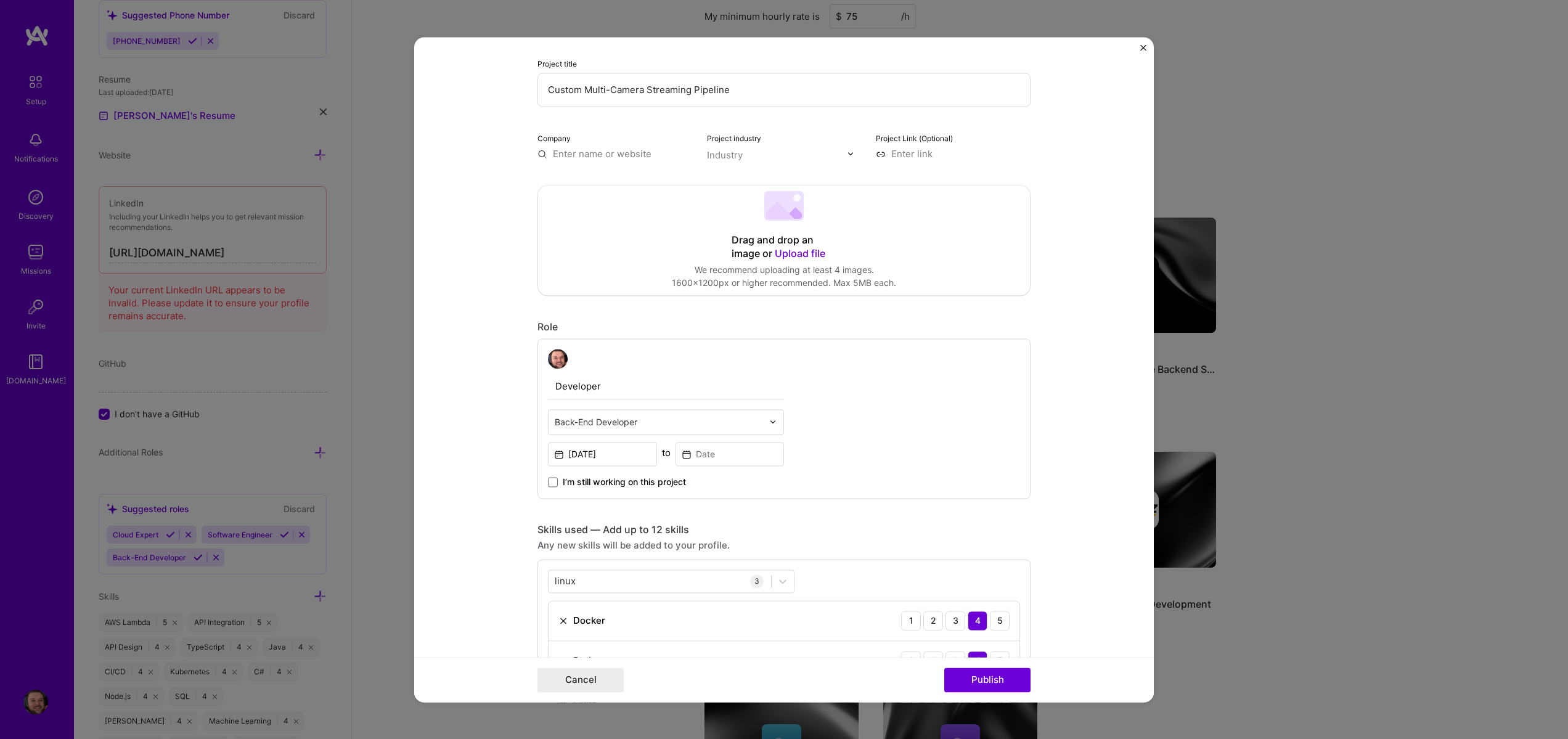
click at [563, 483] on span "I’m still working on this project" at bounding box center [624, 482] width 123 height 12
click at [0, 0] on input "I’m still working on this project" at bounding box center [0, 0] width 0 height 0
click at [702, 437] on div "Developer Back-End Developer Aug, 2025 to I’m still working on this project" at bounding box center [666, 419] width 236 height 139
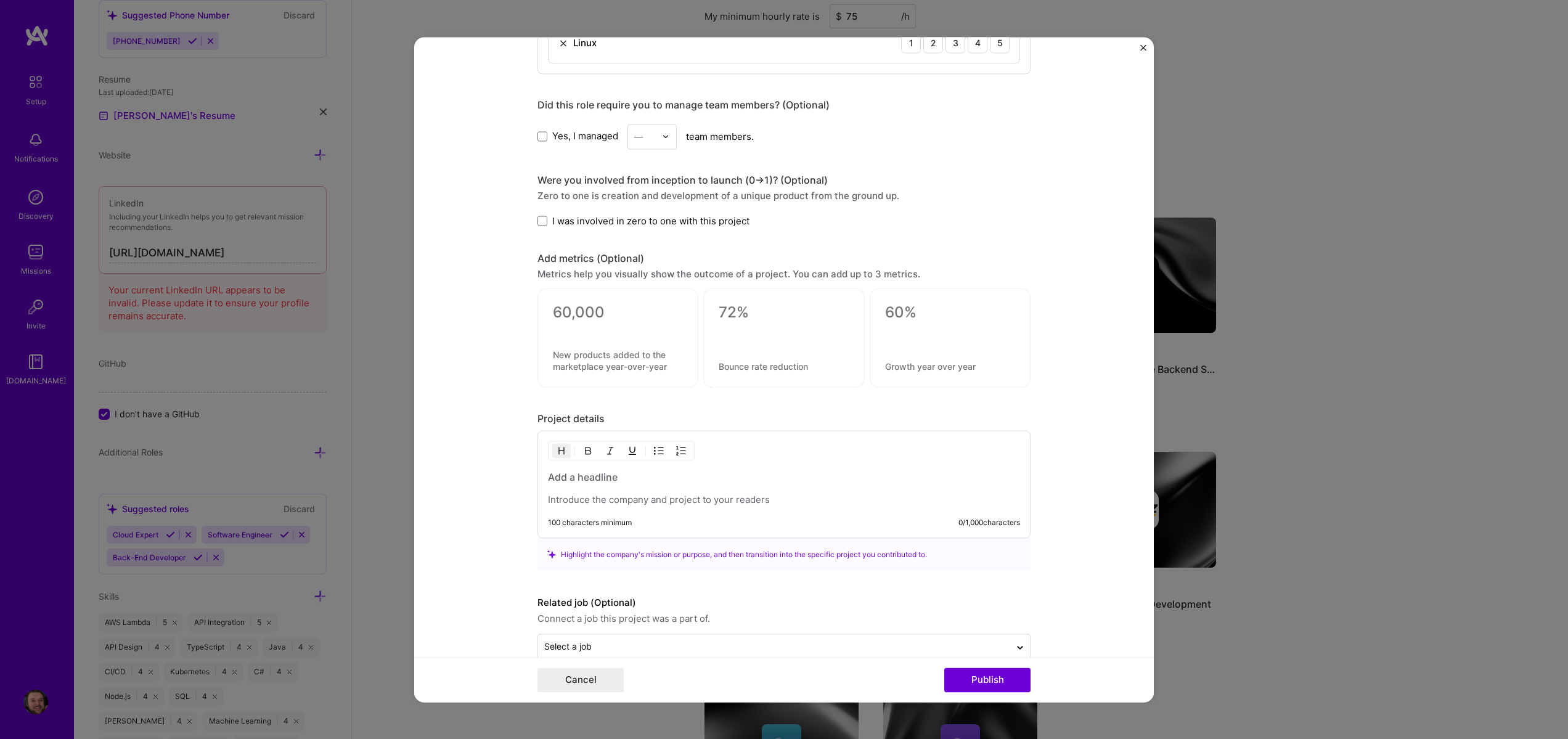
scroll to position [756, 0]
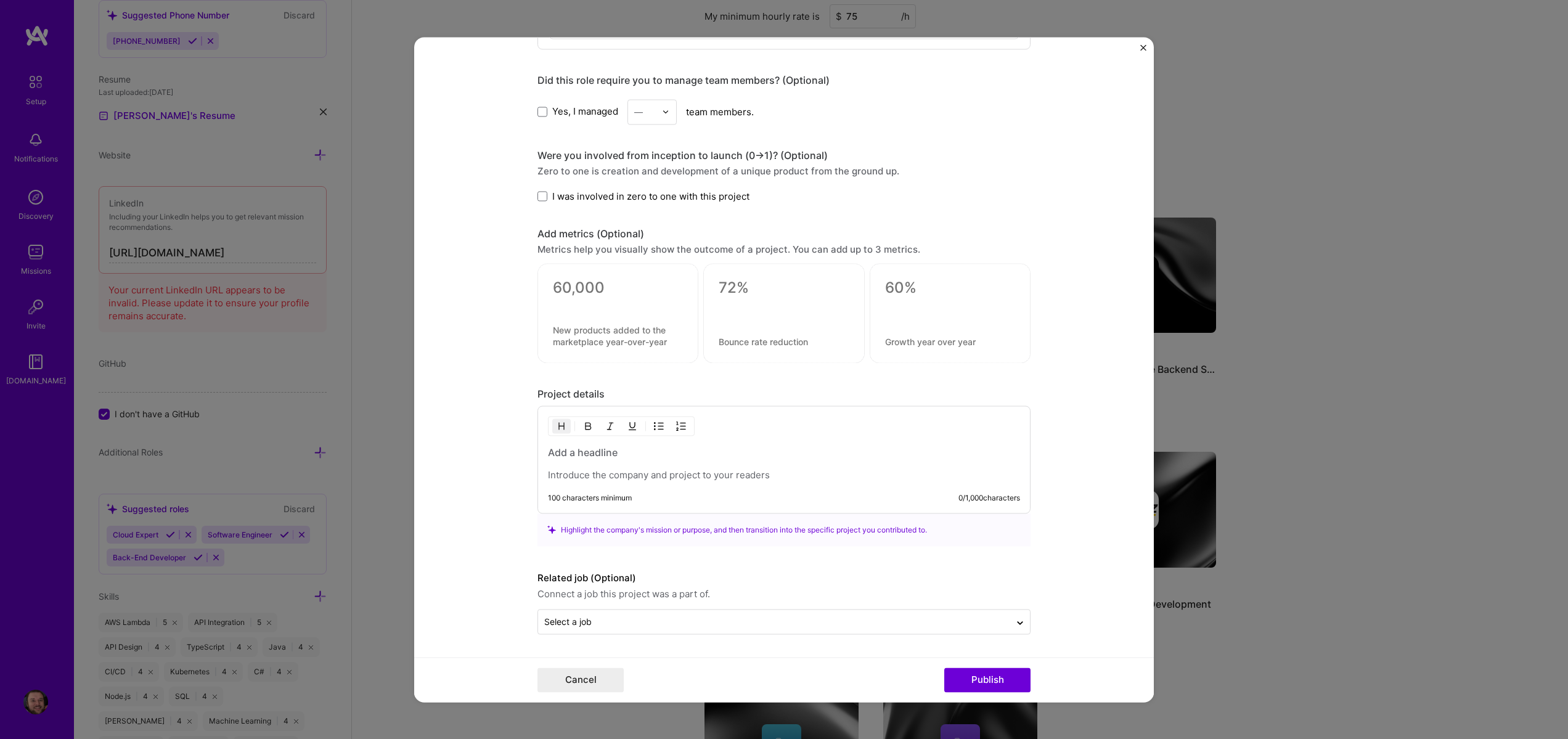
click at [635, 458] on h3 at bounding box center [784, 452] width 472 height 13
click at [780, 479] on div "Custom Multi-Camera Streaming Pipeline 100 characters minimum 38 / 1,000 charac…" at bounding box center [784, 459] width 493 height 108
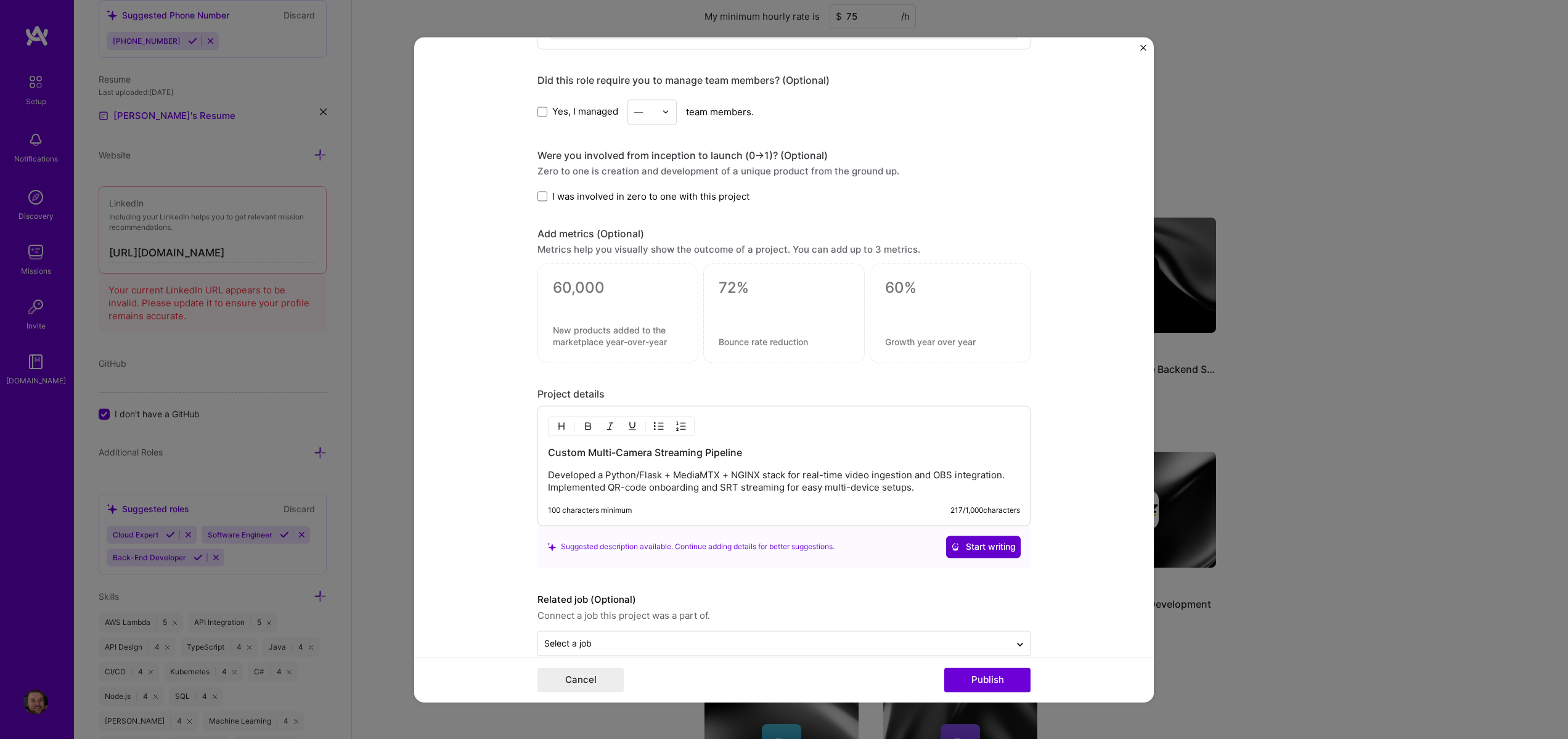
click at [980, 543] on span "Start writing" at bounding box center [983, 546] width 65 height 12
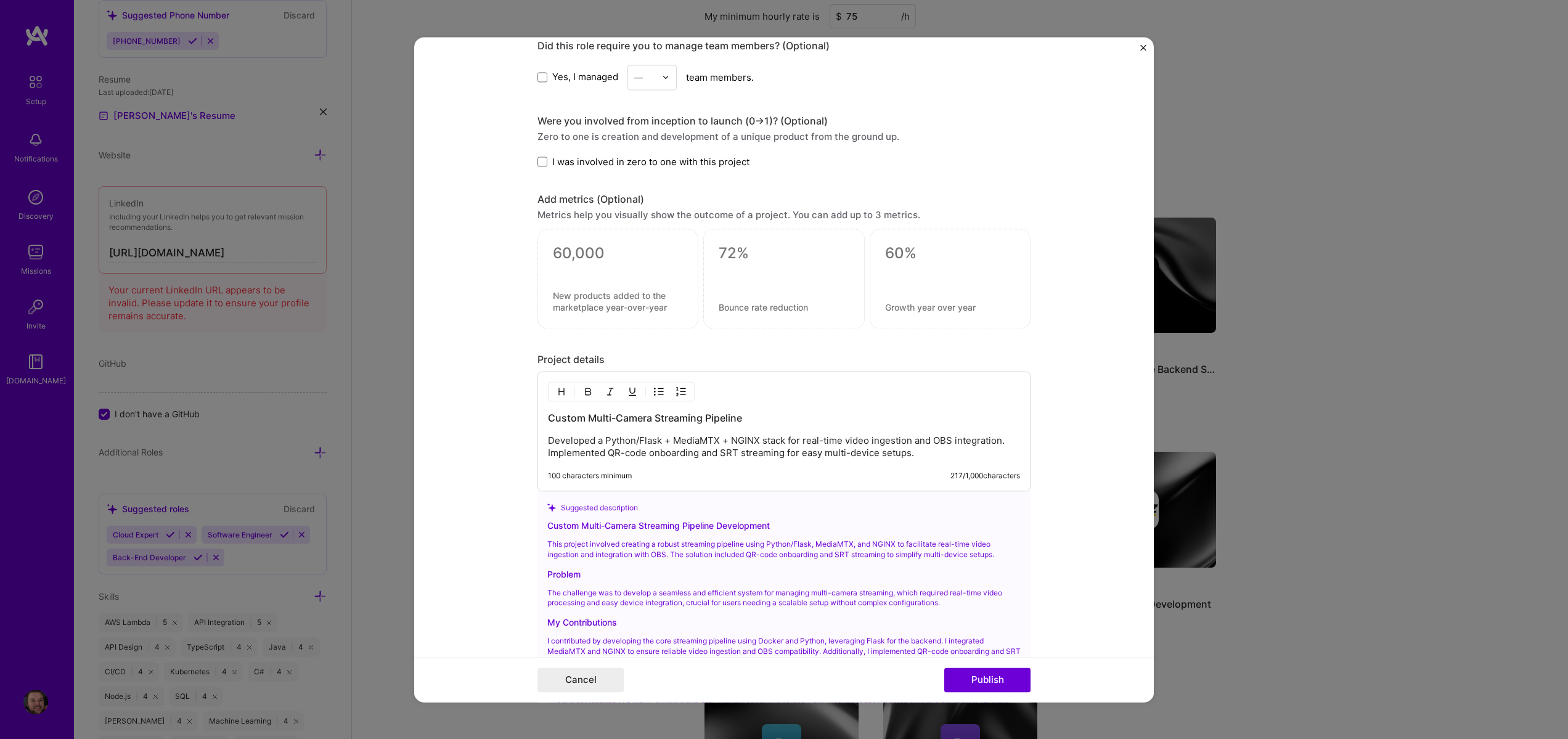
scroll to position [961, 0]
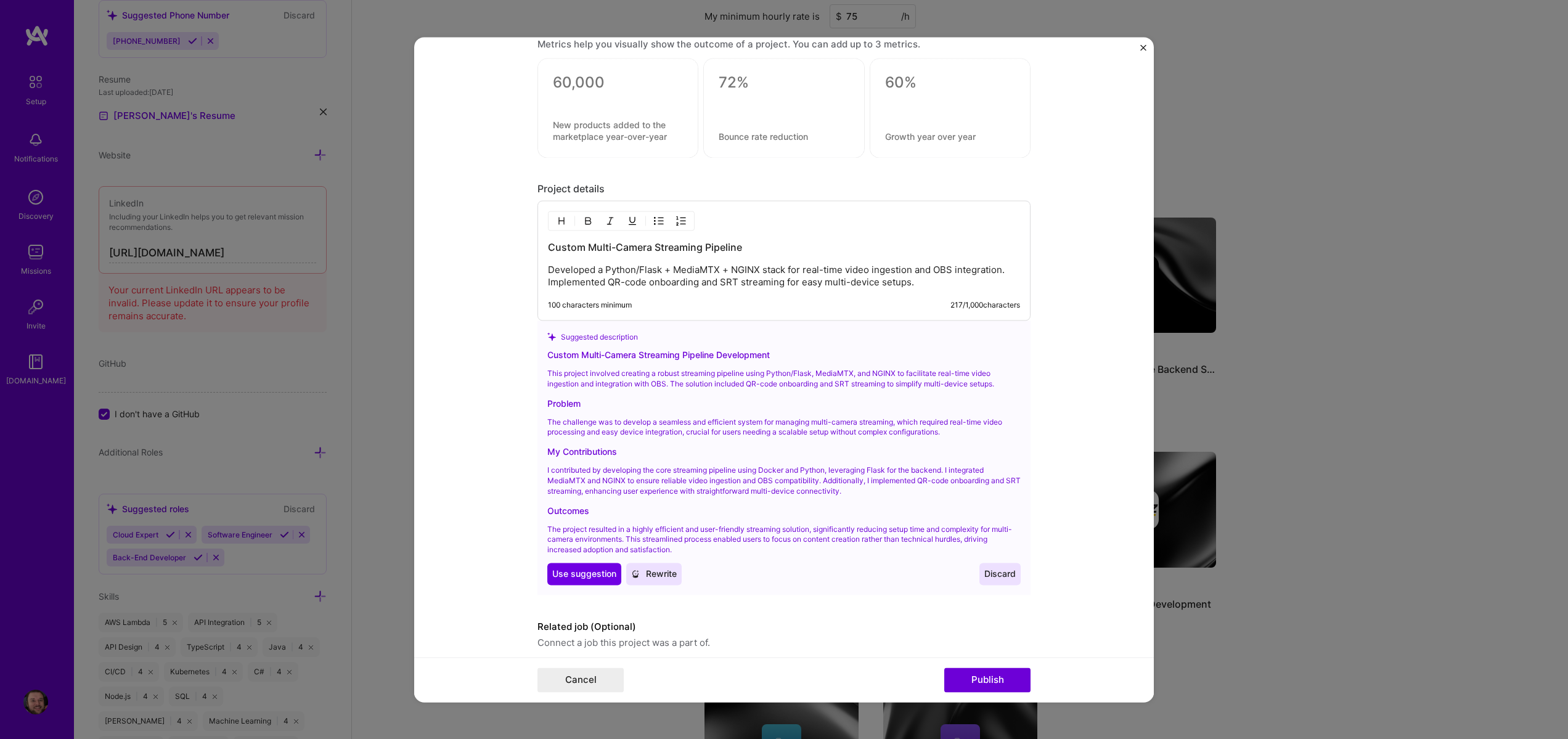
click at [583, 593] on div "Suggested description Custom Multi-Camera Streaming Pipeline Development This p…" at bounding box center [784, 457] width 493 height 274
click at [586, 572] on span "Use suggestion" at bounding box center [585, 574] width 64 height 12
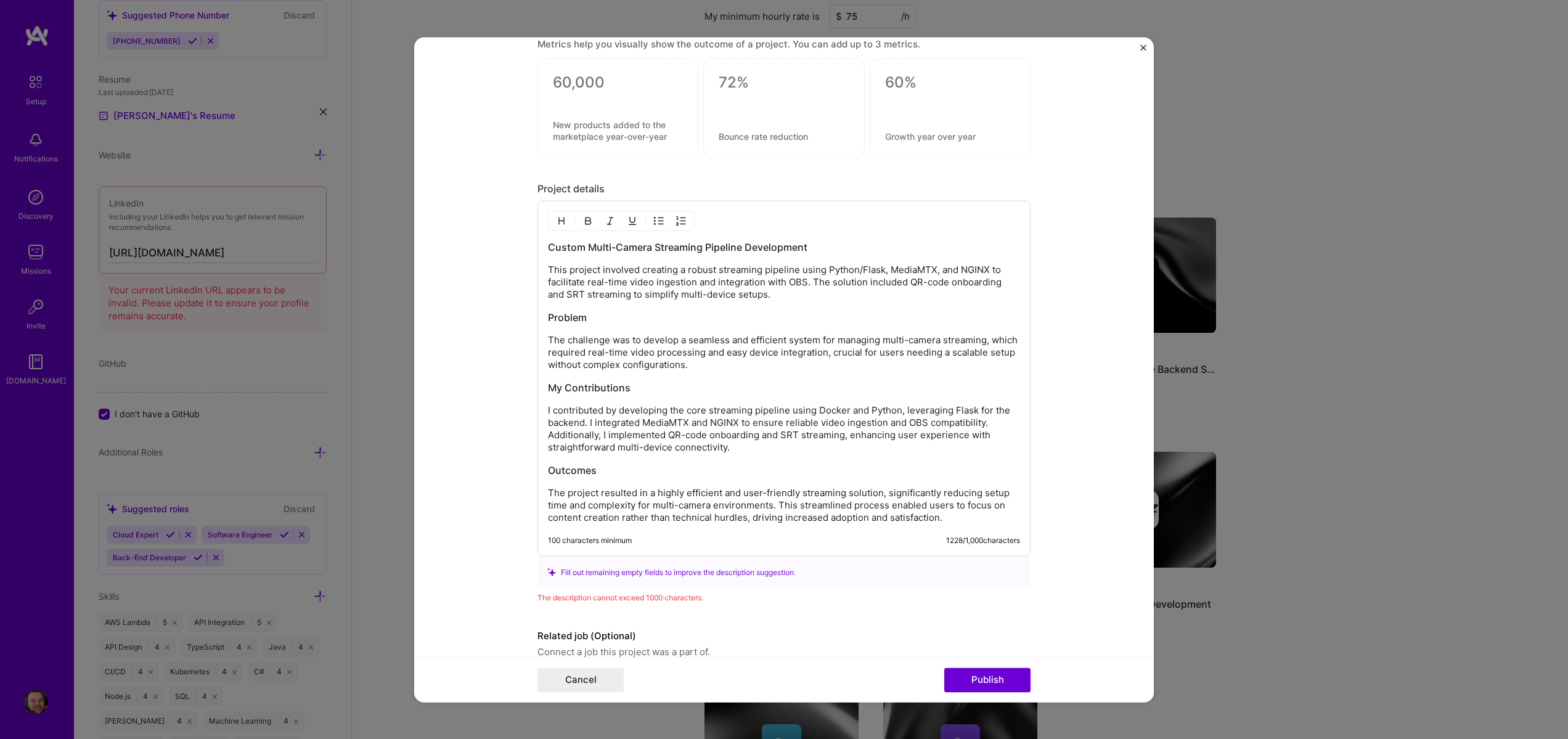
click at [887, 495] on p "The project resulted in a highly efficient and user-friendly streaming solution…" at bounding box center [784, 505] width 472 height 37
click at [875, 498] on p "The project resulted in a highly efficient and user-friendly streaming solution…" at bounding box center [784, 505] width 472 height 37
drag, startPoint x: 757, startPoint y: 373, endPoint x: 474, endPoint y: 349, distance: 284.0
click at [474, 349] on form "Project title Custom Multi-Camera Streaming Pipeline Company Project industry I…" at bounding box center [784, 369] width 740 height 665
drag, startPoint x: 640, startPoint y: 413, endPoint x: 624, endPoint y: 418, distance: 16.8
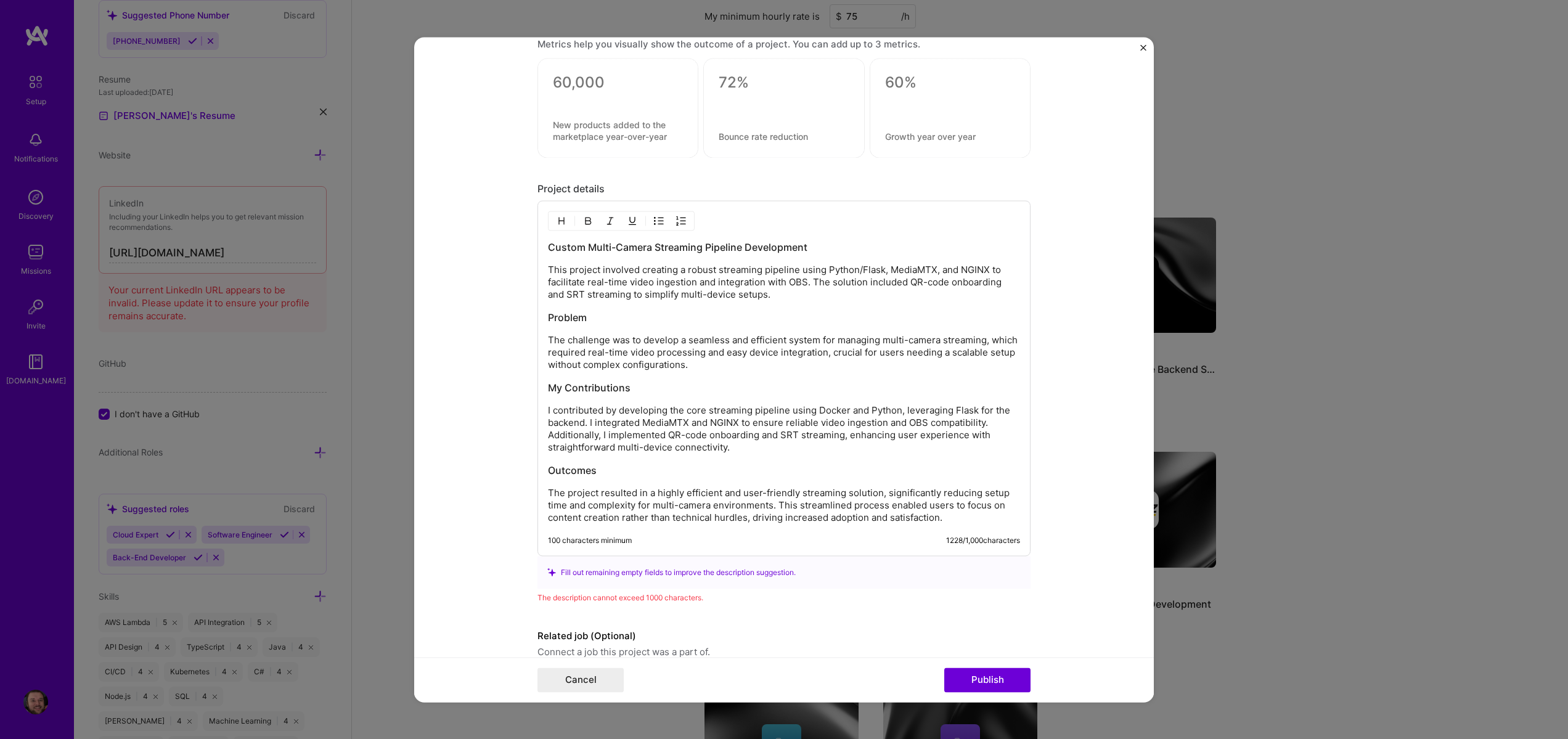
click at [636, 415] on p "I contributed by developing the core streaming pipeline using Docker and Python…" at bounding box center [784, 429] width 472 height 49
drag, startPoint x: 543, startPoint y: 416, endPoint x: 714, endPoint y: 439, distance: 172.5
click at [700, 439] on div "Custom Multi-Camera Streaming Pipeline Development This project involved creati…" at bounding box center [784, 378] width 493 height 356
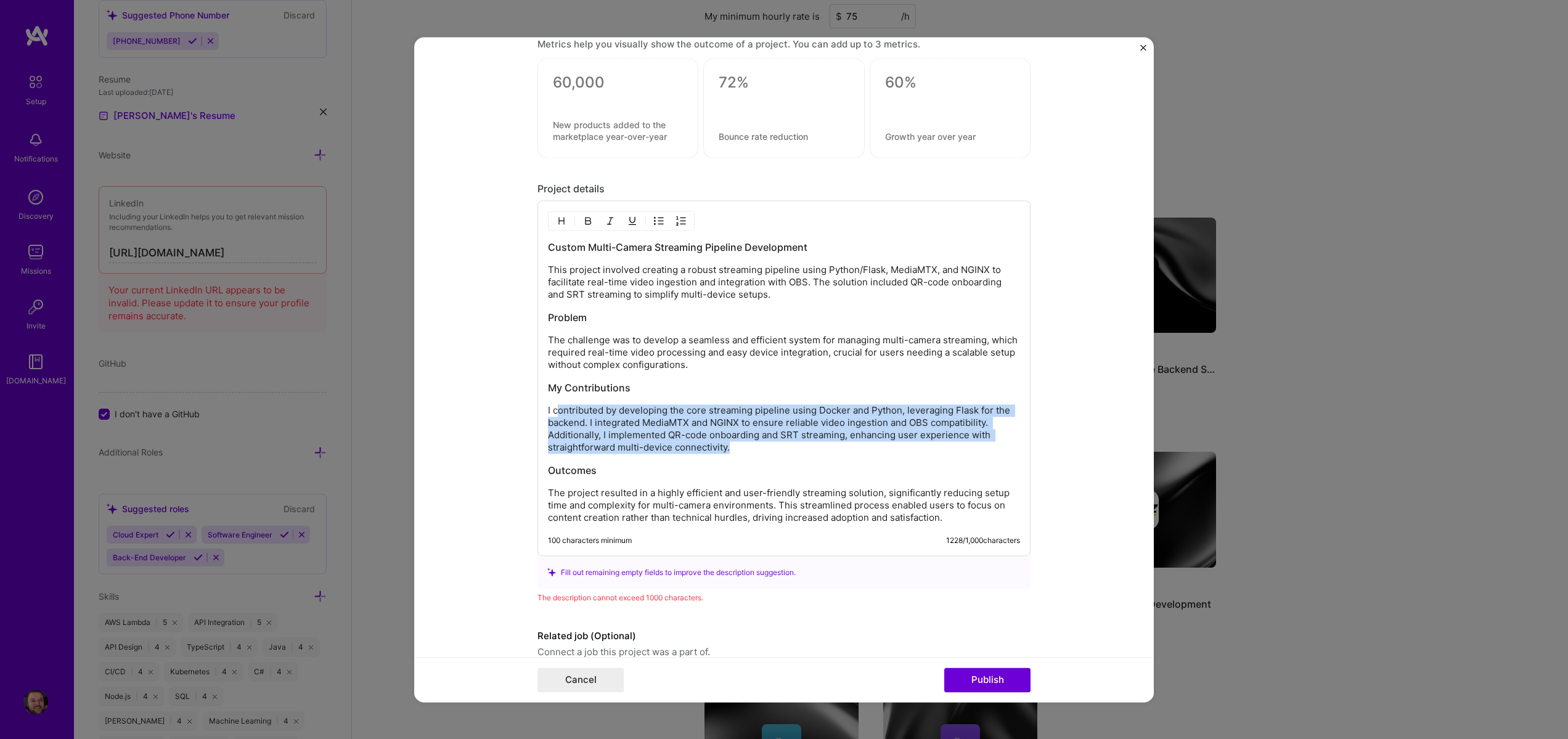
drag, startPoint x: 741, startPoint y: 449, endPoint x: 552, endPoint y: 411, distance: 192.8
click at [552, 411] on p "I contributed by developing the core streaming pipeline using Docker and Python…" at bounding box center [784, 429] width 472 height 49
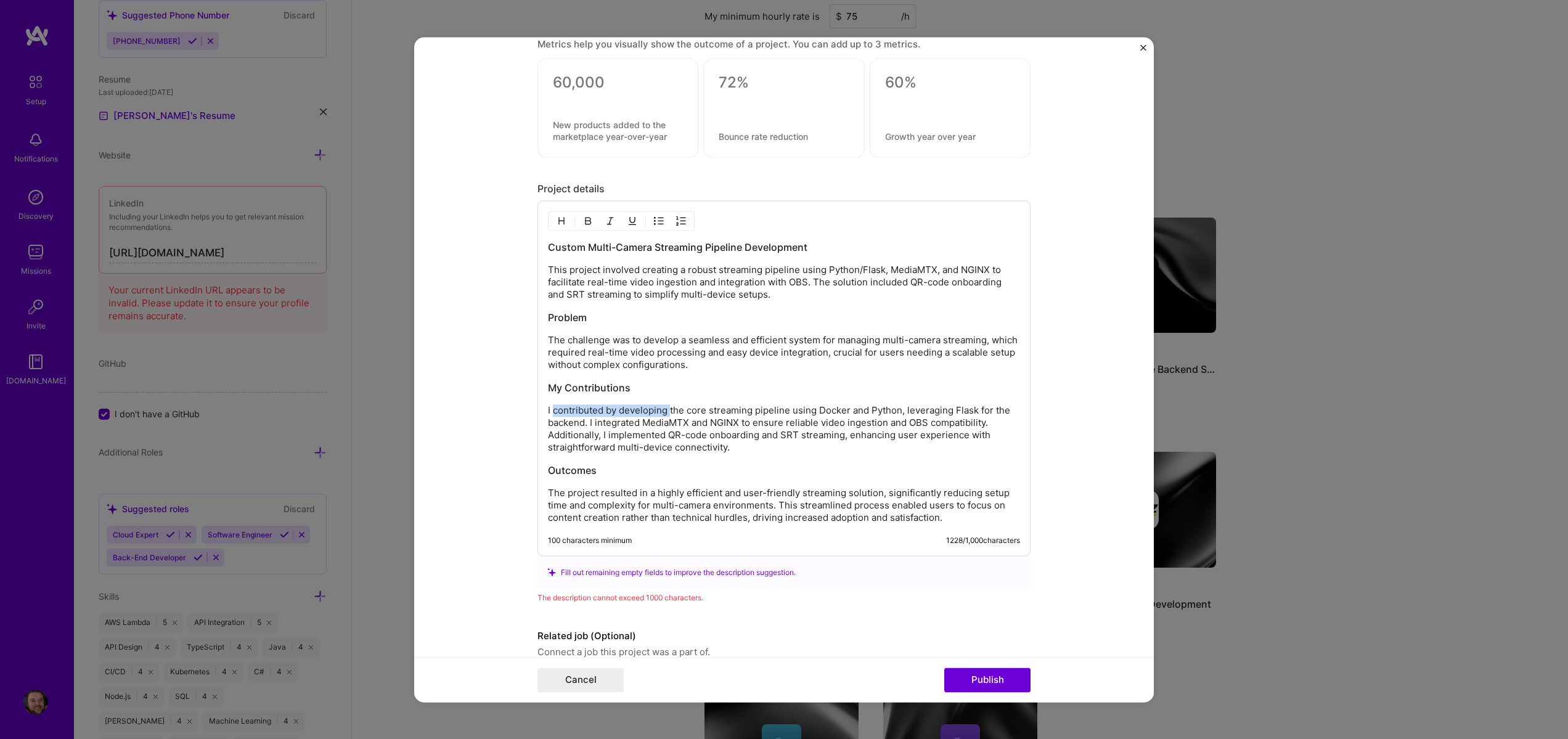
drag, startPoint x: 549, startPoint y: 411, endPoint x: 664, endPoint y: 409, distance: 115.0
click at [664, 409] on p "I contributed by developing the core streaming pipeline using Docker and Python…" at bounding box center [784, 429] width 472 height 49
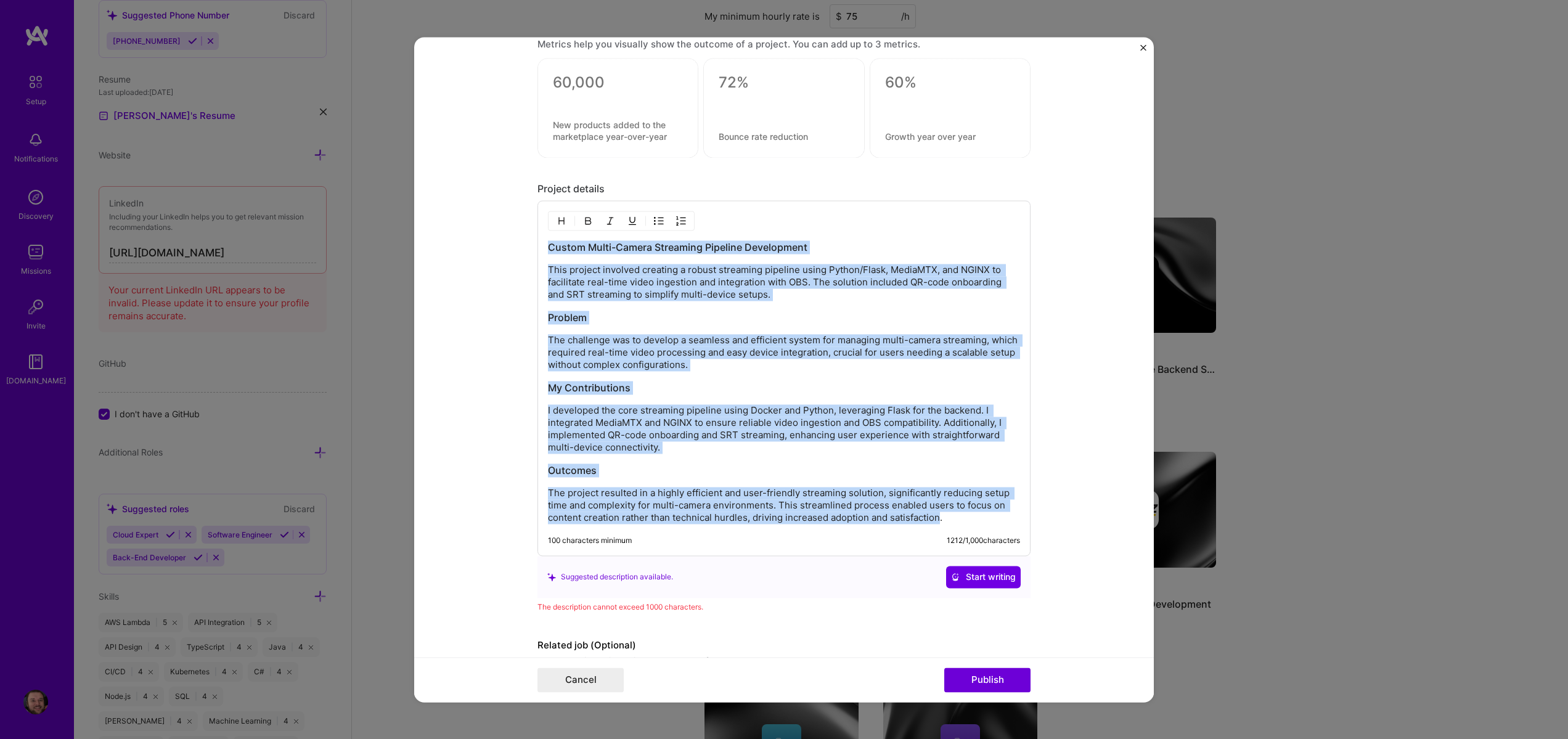
drag, startPoint x: 935, startPoint y: 522, endPoint x: 624, endPoint y: 288, distance: 389.2
click at [566, 241] on div "Custom Multi-Camera Streaming Pipeline Development This project involved creati…" at bounding box center [784, 382] width 472 height 284
drag, startPoint x: 624, startPoint y: 288, endPoint x: 540, endPoint y: 299, distance: 84.7
click at [514, 294] on form "Project title Custom Multi-Camera Streaming Pipeline Company Project industry I…" at bounding box center [784, 369] width 740 height 665
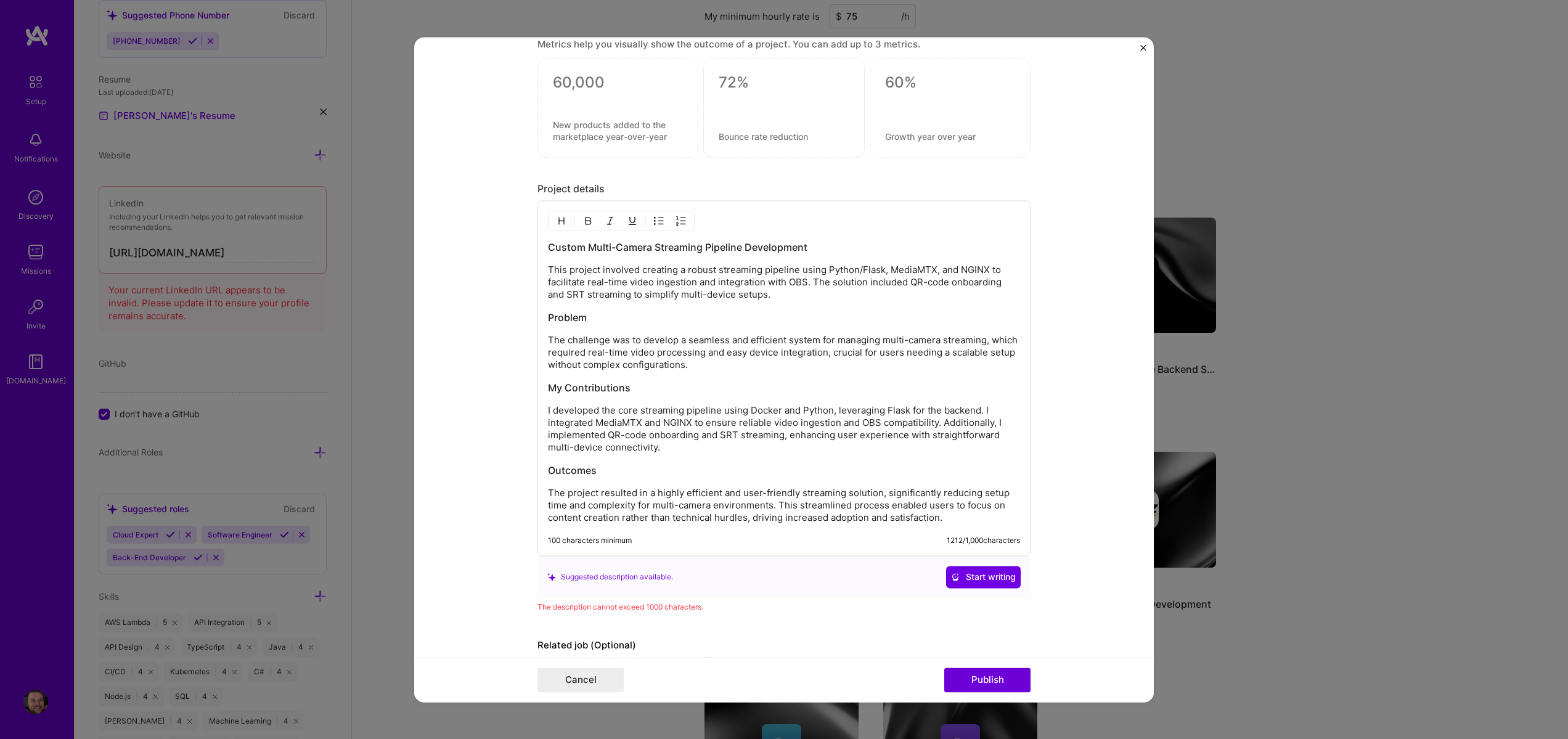
click at [955, 524] on div "Custom Multi-Camera Streaming Pipeline Development This project involved creati…" at bounding box center [784, 378] width 493 height 356
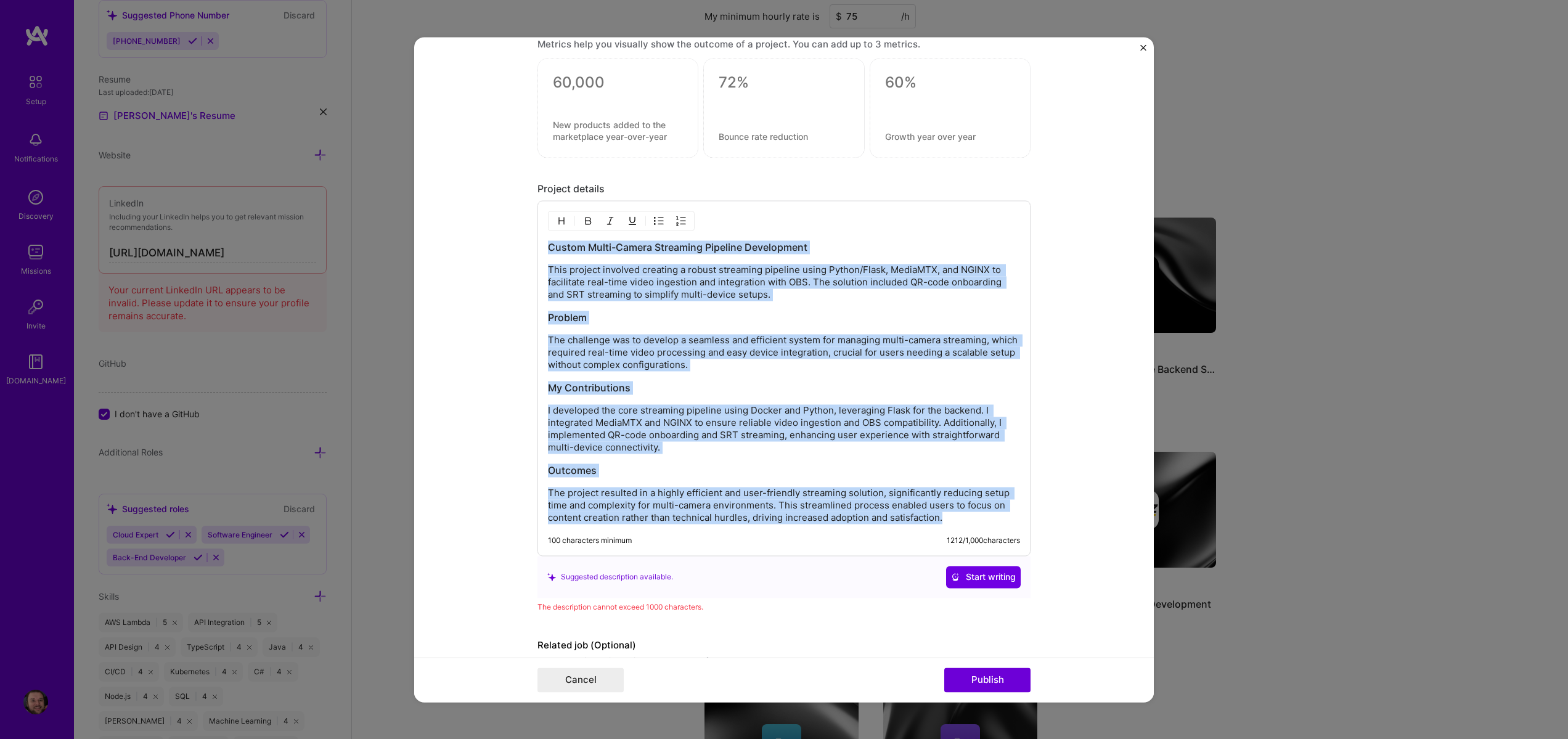
drag, startPoint x: 875, startPoint y: 491, endPoint x: 649, endPoint y: 283, distance: 307.1
click at [508, 233] on form "Project title Custom Multi-Camera Streaming Pipeline Company Project industry I…" at bounding box center [784, 369] width 740 height 665
copy div "Custom Multi-Camera Streaming Pipeline Development This project involved creati…"
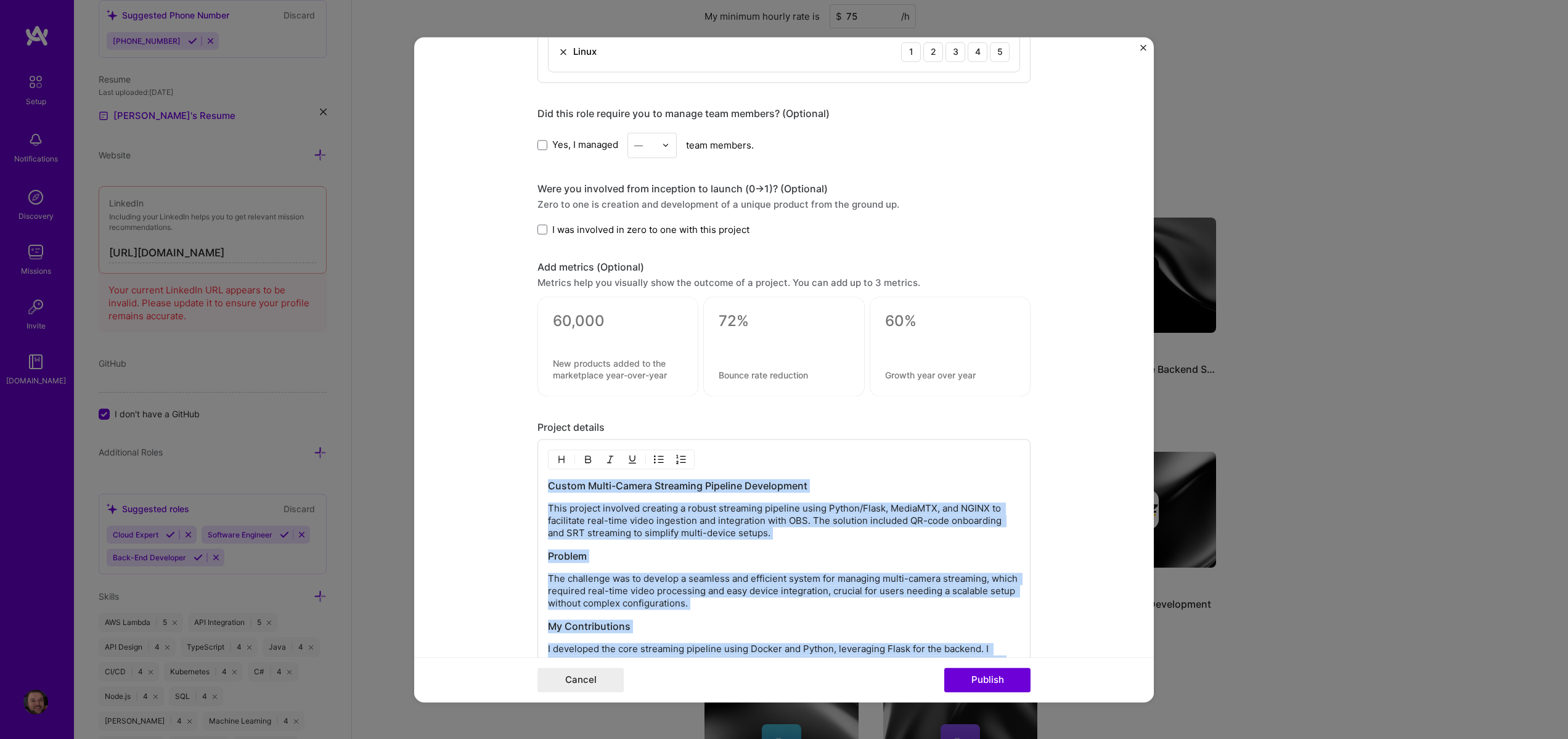
scroll to position [1029, 0]
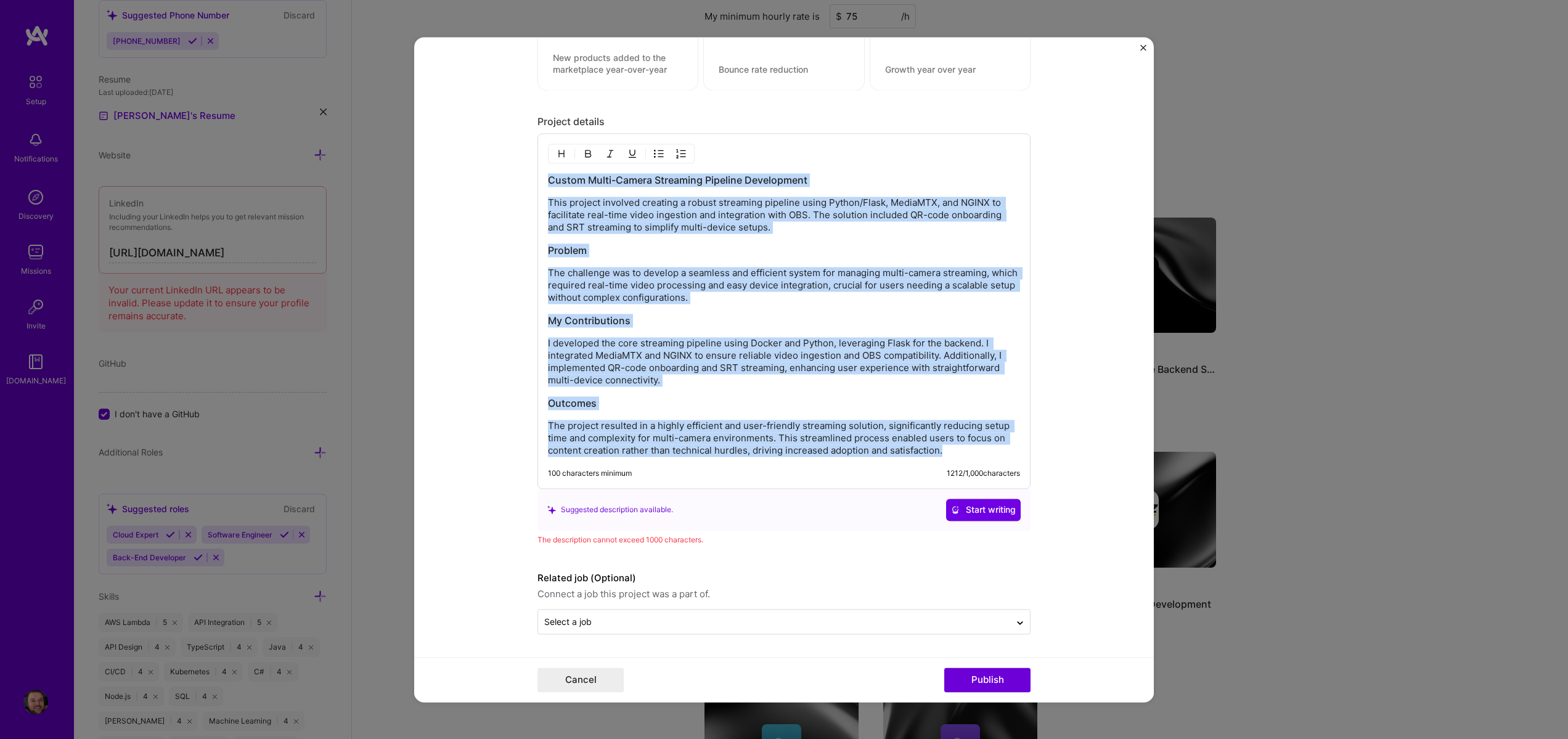
click at [734, 390] on div "Custom Multi-Camera Streaming Pipeline Development This project involved creati…" at bounding box center [784, 315] width 472 height 284
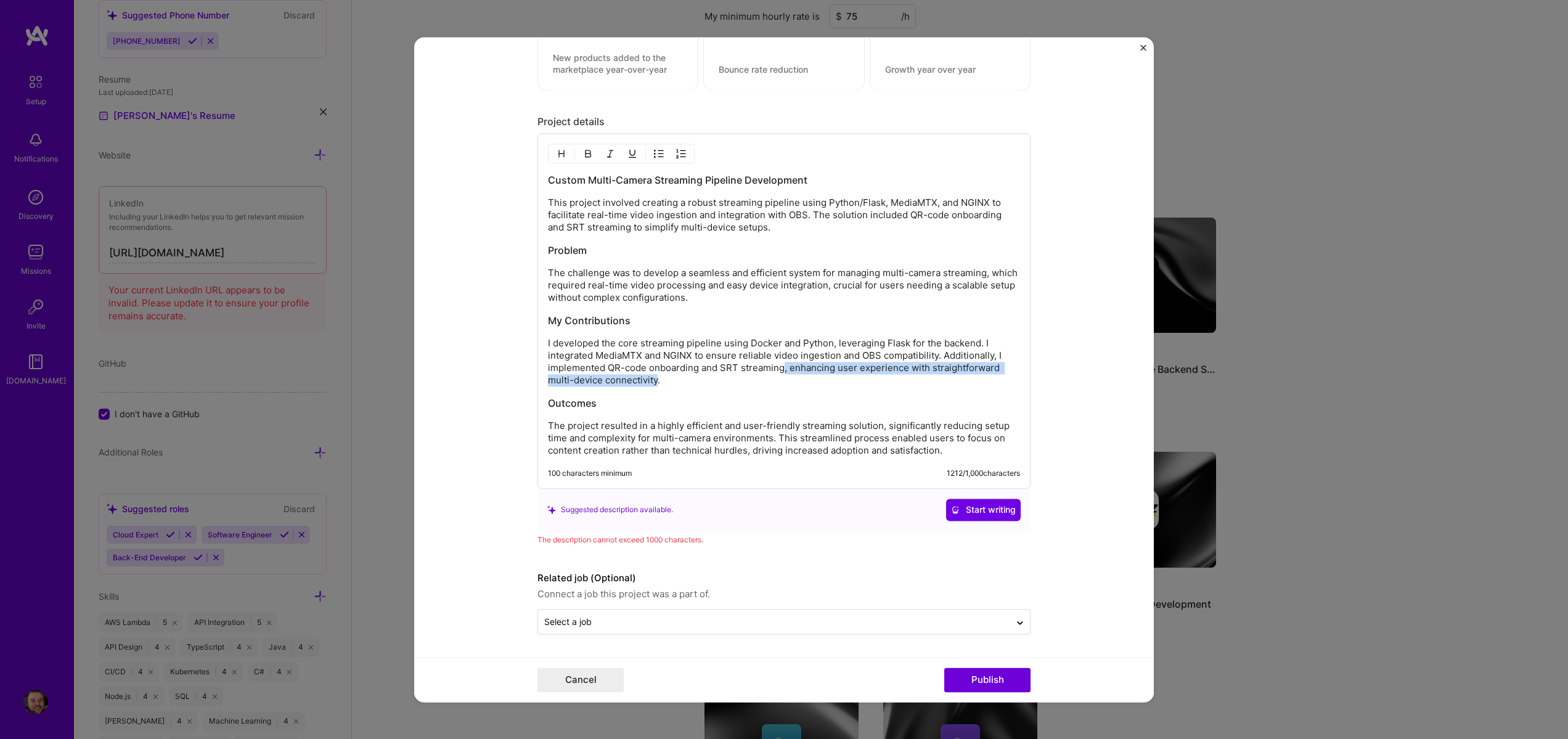
drag, startPoint x: 780, startPoint y: 371, endPoint x: 654, endPoint y: 384, distance: 126.7
click at [654, 384] on p "I developed the core streaming pipeline using Docker and Python, leveraging Fla…" at bounding box center [784, 362] width 472 height 49
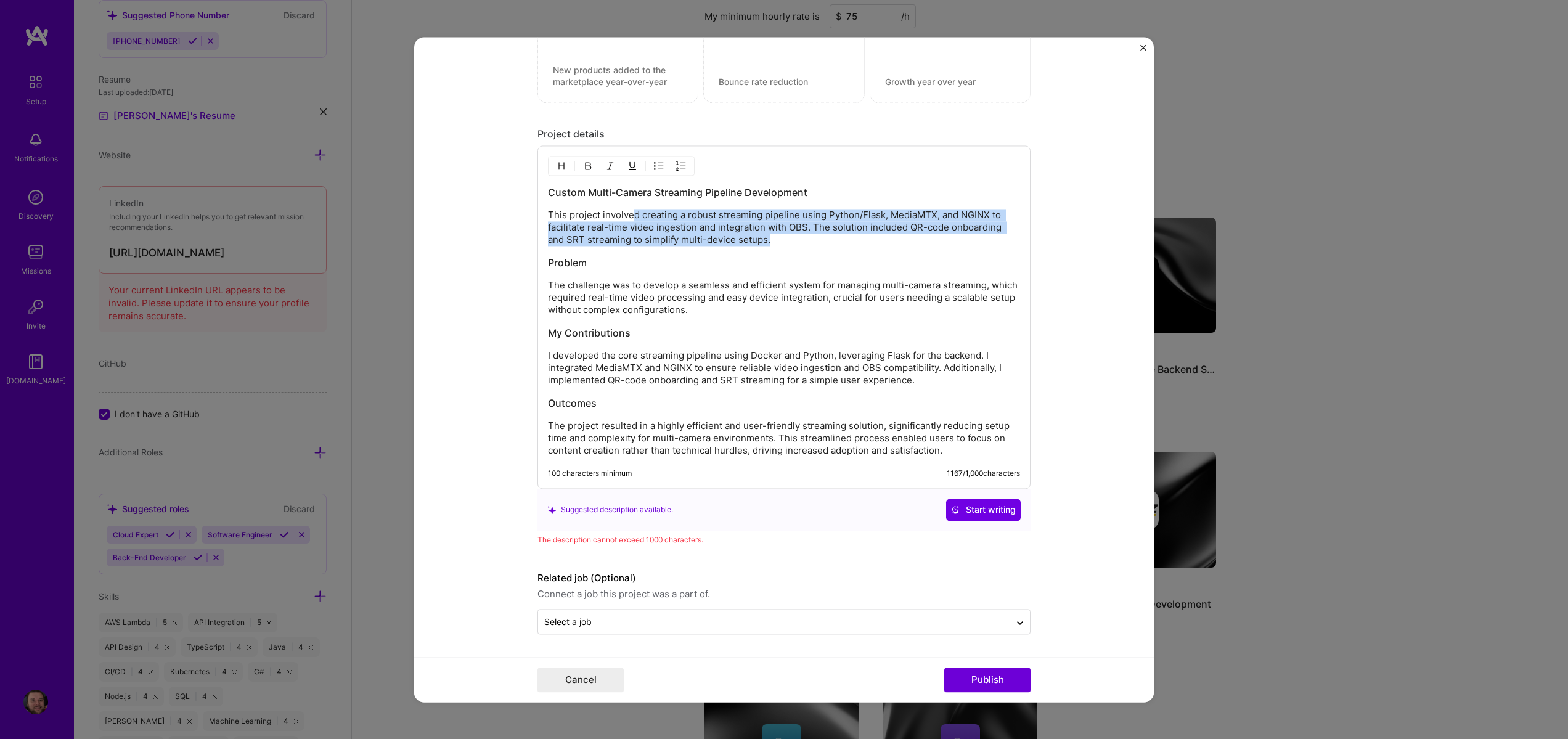
drag, startPoint x: 763, startPoint y: 237, endPoint x: 629, endPoint y: 210, distance: 136.7
click at [629, 210] on p "This project involved creating a robust streaming pipeline using Python/Flask, …" at bounding box center [784, 227] width 472 height 37
click at [634, 213] on p "This project involved creating a robust streaming pipeline using Python/Flask, …" at bounding box center [784, 227] width 472 height 37
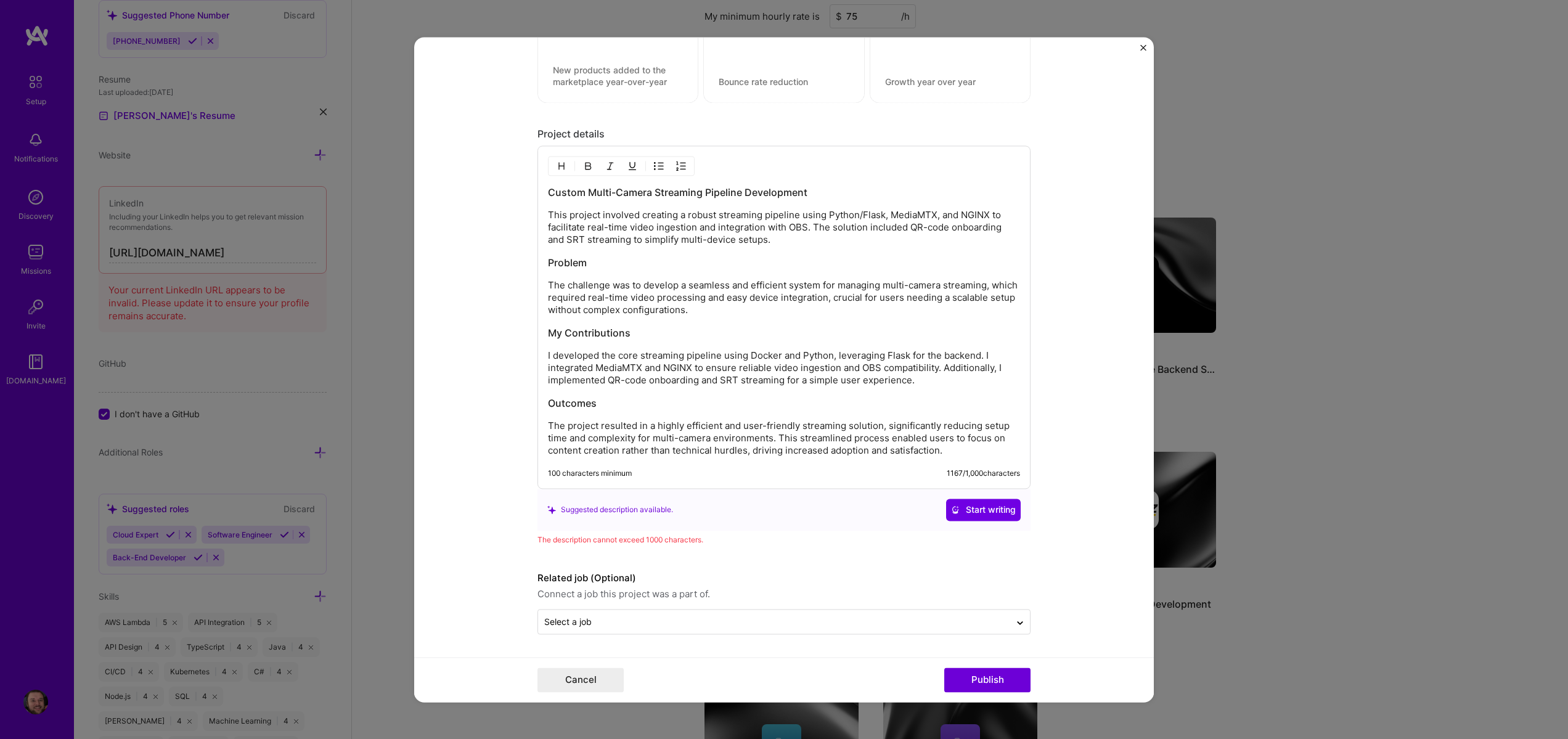
click at [808, 221] on p "This project involved creating a robust streaming pipeline using Python/Flask, …" at bounding box center [784, 227] width 472 height 37
drag, startPoint x: 808, startPoint y: 231, endPoint x: 747, endPoint y: 241, distance: 61.8
click at [747, 241] on p "This project involved creating a robust streaming pipeline using Python/Flask, …" at bounding box center [784, 227] width 472 height 37
click at [752, 239] on p "This project involved creating a robust streaming pipeline using Python/Flask, …" at bounding box center [784, 227] width 472 height 37
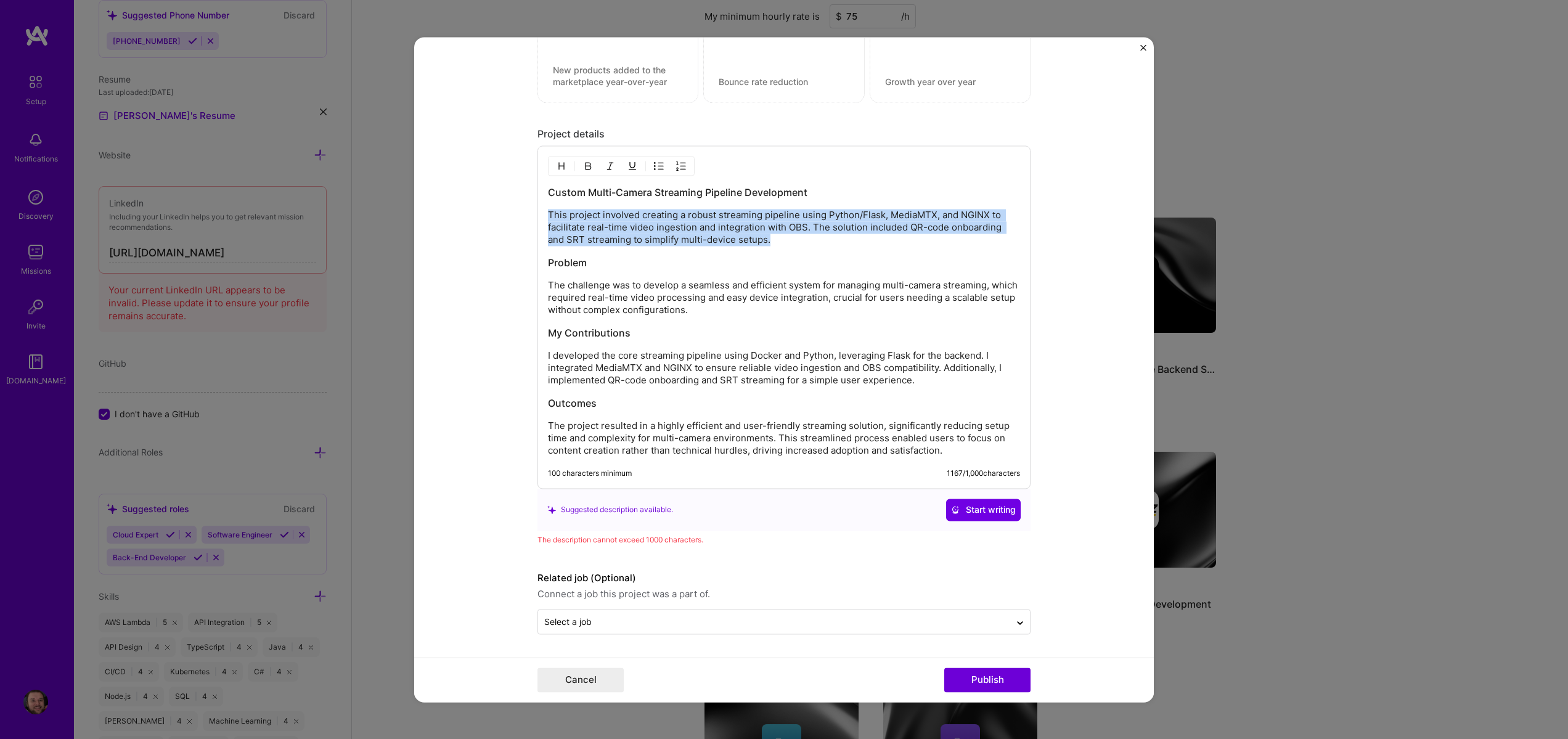
click at [752, 239] on p "This project involved creating a robust streaming pipeline using Python/Flask, …" at bounding box center [784, 227] width 472 height 37
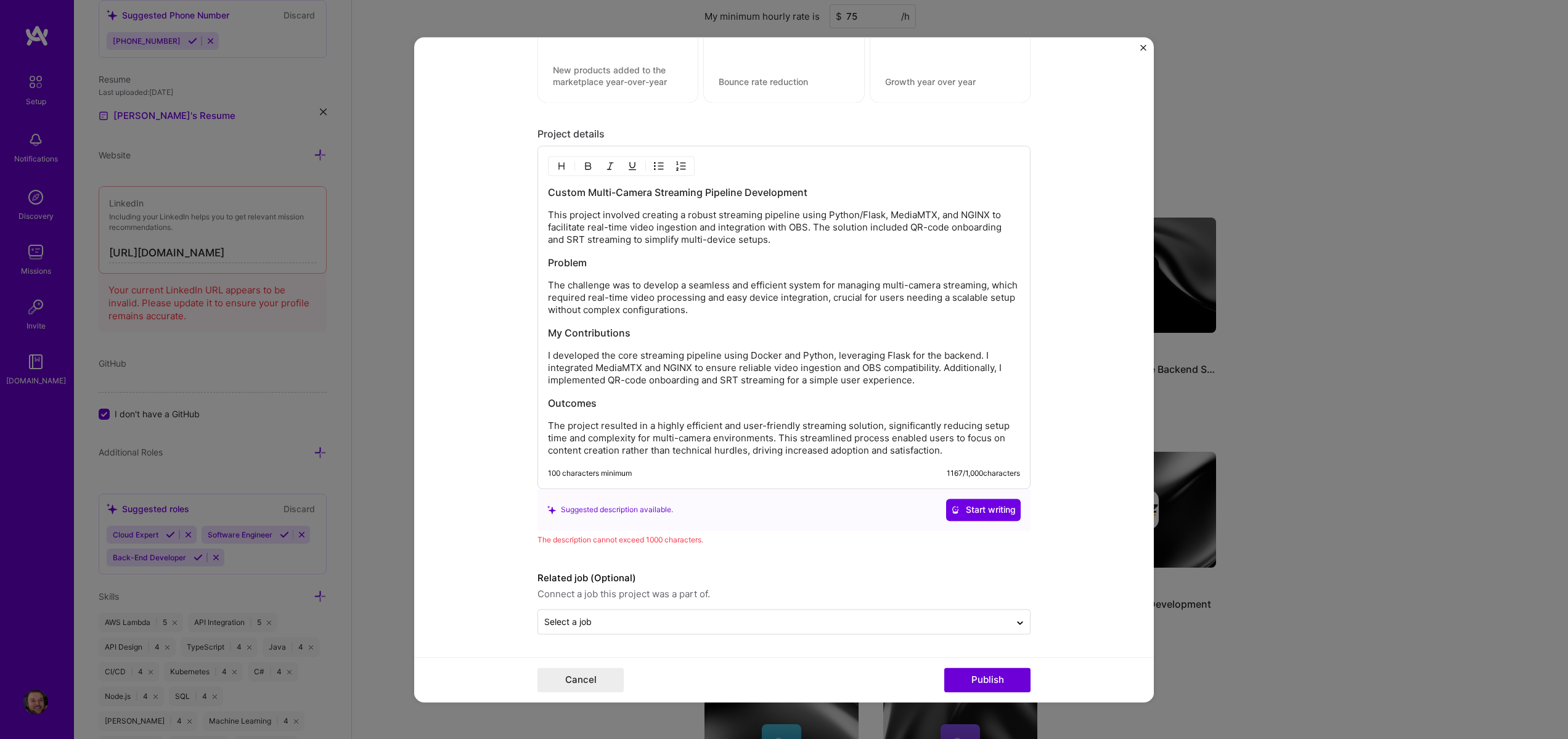
click at [742, 247] on div "Custom Multi-Camera Streaming Pipeline Development This project involved creati…" at bounding box center [784, 320] width 472 height 271
click at [599, 244] on p "This project involved creating a robust streaming pipeline using Python/Flask, …" at bounding box center [784, 227] width 472 height 37
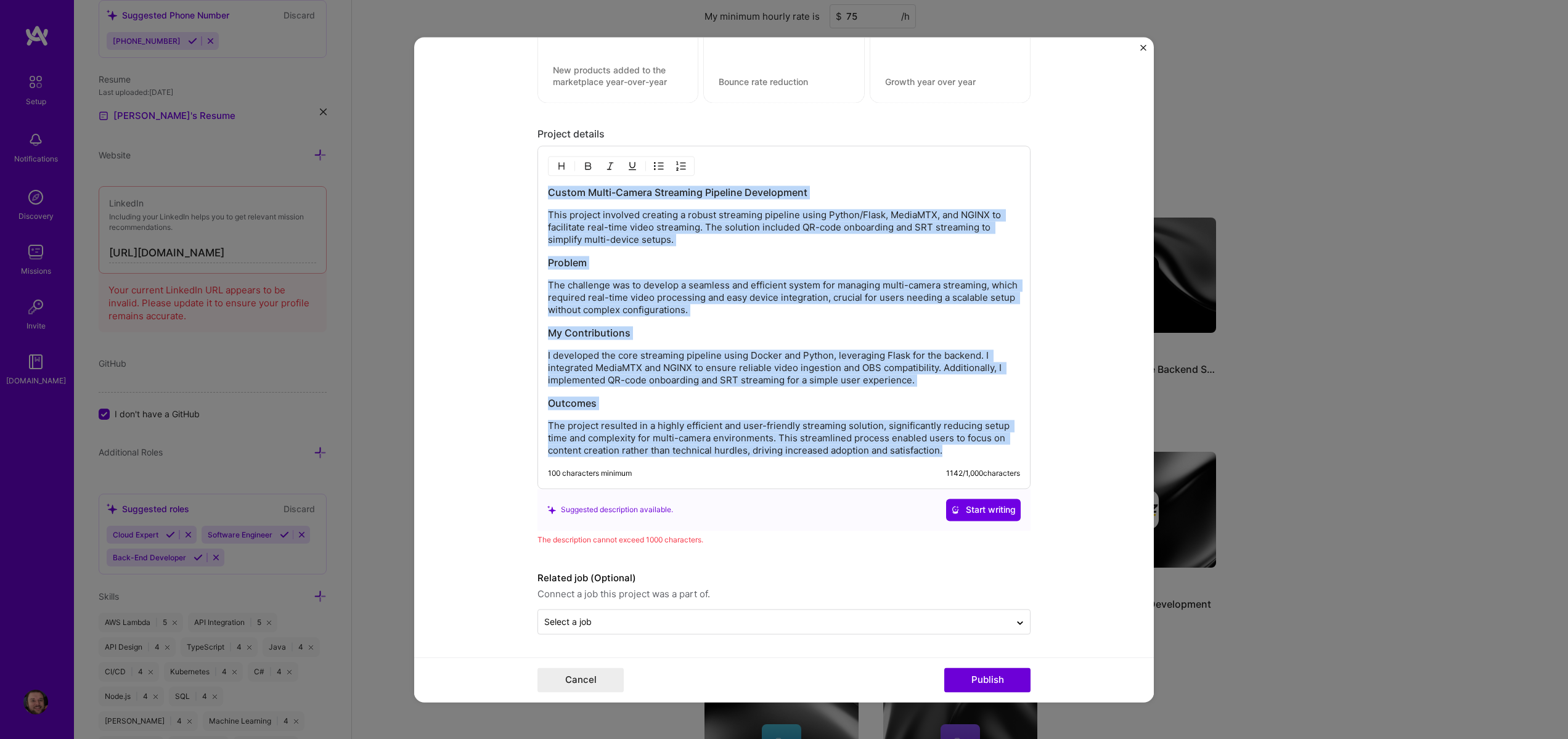
drag, startPoint x: 945, startPoint y: 457, endPoint x: 510, endPoint y: 189, distance: 510.9
click at [510, 189] on form "Project title Custom Multi-Camera Streaming Pipeline Company Project industry I…" at bounding box center [784, 369] width 740 height 665
click at [757, 356] on p "I developed the core streaming pipeline using Docker and Python, leveraging Fla…" at bounding box center [784, 367] width 472 height 37
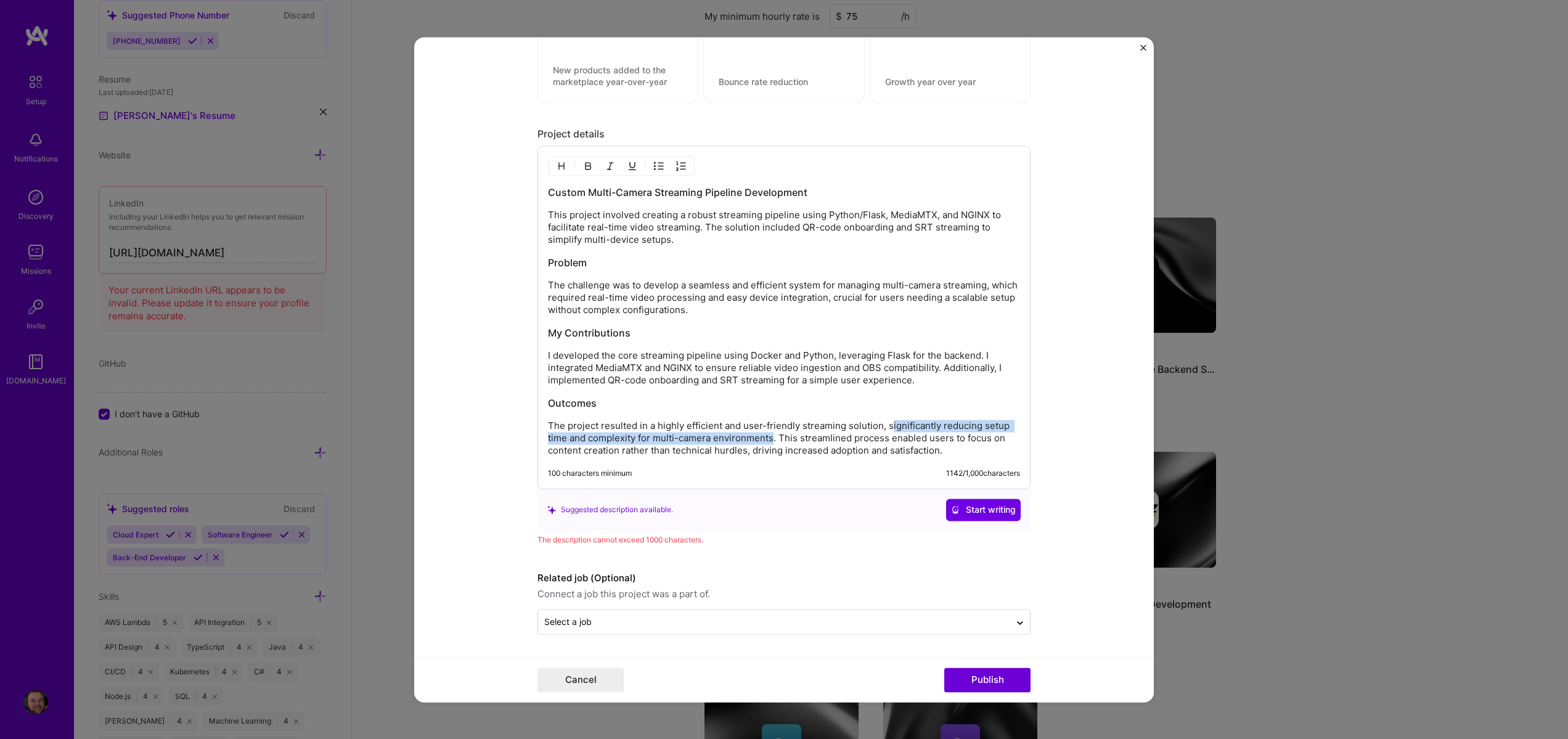
drag, startPoint x: 886, startPoint y: 424, endPoint x: 769, endPoint y: 439, distance: 118.0
click at [769, 439] on p "The project resulted in a highly efficient and user-friendly streaming solution…" at bounding box center [784, 438] width 472 height 37
click at [771, 439] on p "The project resulted in a highly efficient and user-friendly streaming solution…" at bounding box center [784, 438] width 472 height 37
drag, startPoint x: 775, startPoint y: 437, endPoint x: 742, endPoint y: 452, distance: 36.2
click at [742, 452] on p "The project resulted in a highly efficient and user-friendly streaming solution…" at bounding box center [784, 438] width 472 height 37
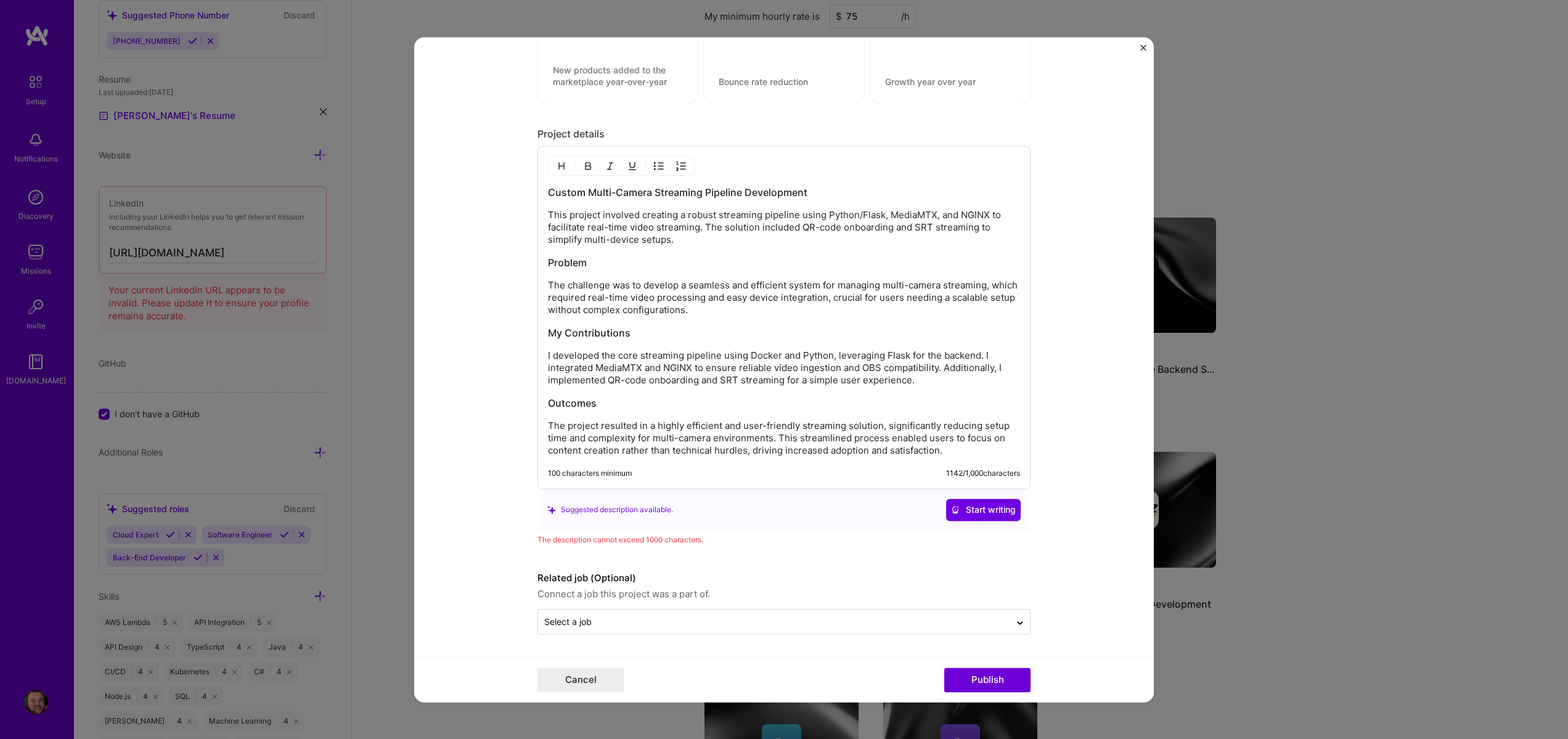
click at [749, 450] on p "The project resulted in a highly efficient and user-friendly streaming solution…" at bounding box center [784, 438] width 472 height 37
drag, startPoint x: 712, startPoint y: 454, endPoint x: 954, endPoint y: 448, distance: 242.1
click at [954, 448] on p "The project resulted in a highly efficient and user-friendly streaming solution…" at bounding box center [784, 438] width 472 height 37
click at [976, 368] on p "I developed the core streaming pipeline using Docker and Python, leveraging Fla…" at bounding box center [784, 367] width 472 height 37
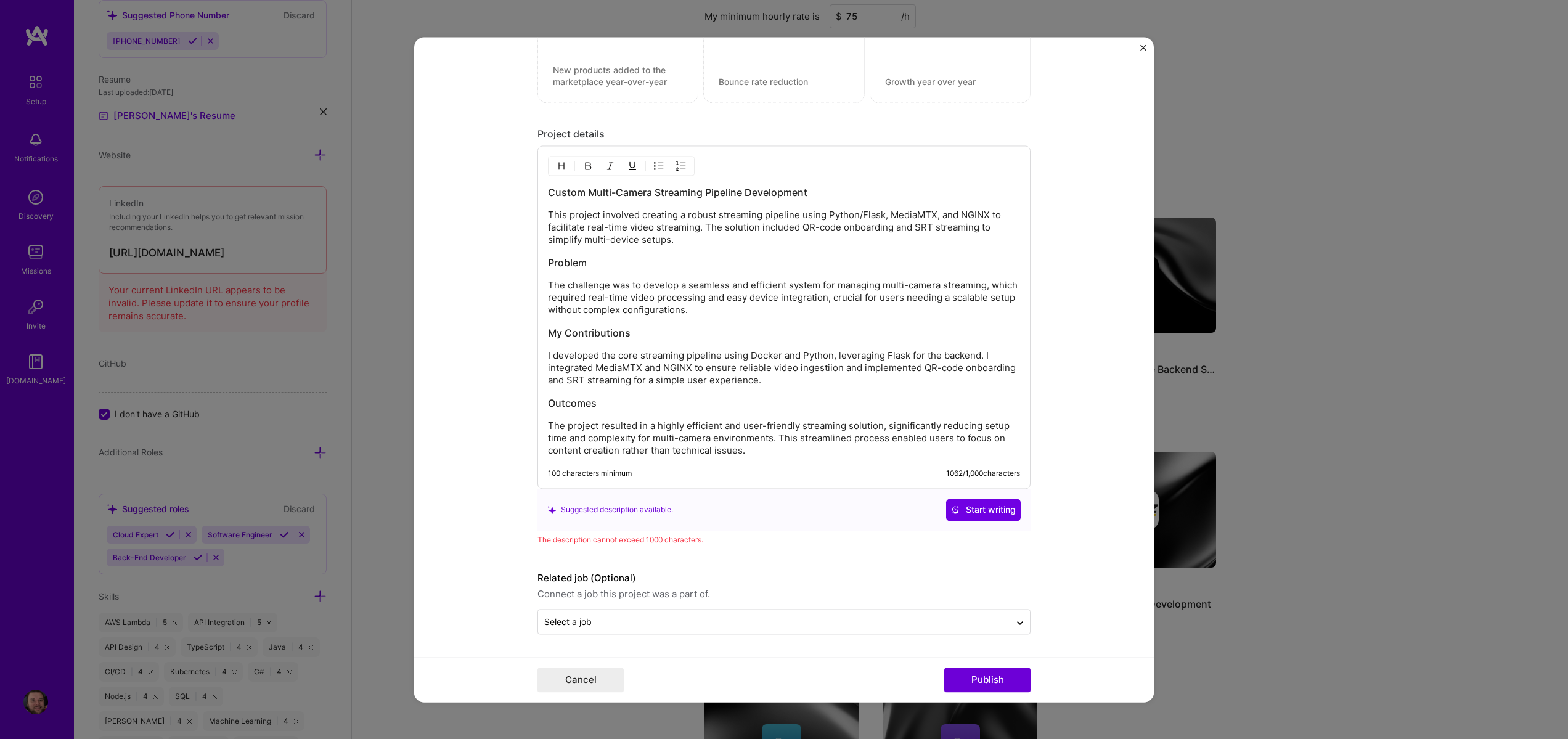
click at [861, 306] on p "The challenge was to develop a seamless and efficient system for managing multi…" at bounding box center [784, 297] width 472 height 37
drag, startPoint x: 852, startPoint y: 302, endPoint x: 856, endPoint y: 322, distance: 20.4
click at [856, 322] on div "Custom Multi-Camera Streaming Pipeline Development This project involved creati…" at bounding box center [784, 320] width 472 height 271
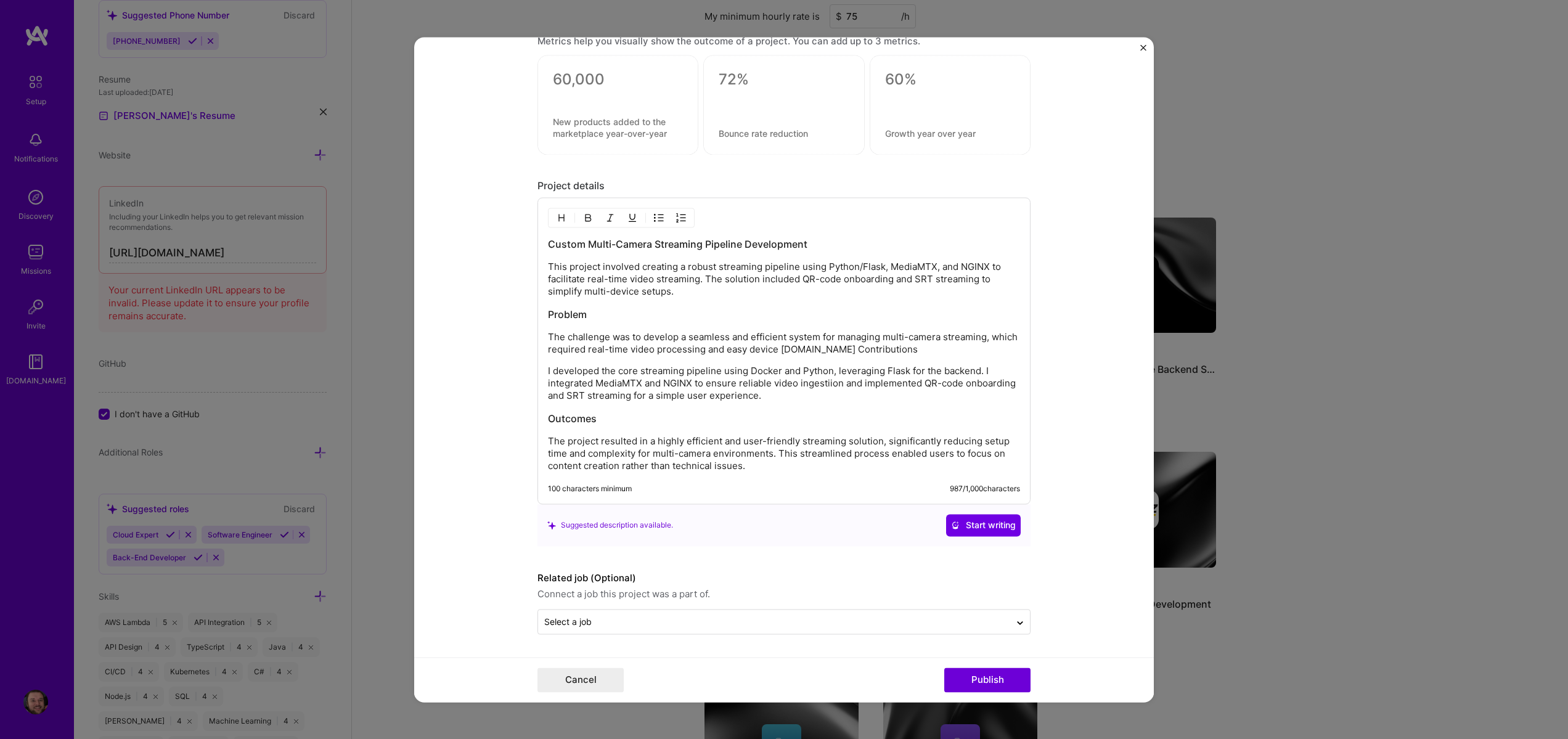
click at [936, 353] on p "The challenge was to develop a seamless and efficient system for managing multi…" at bounding box center [784, 343] width 472 height 25
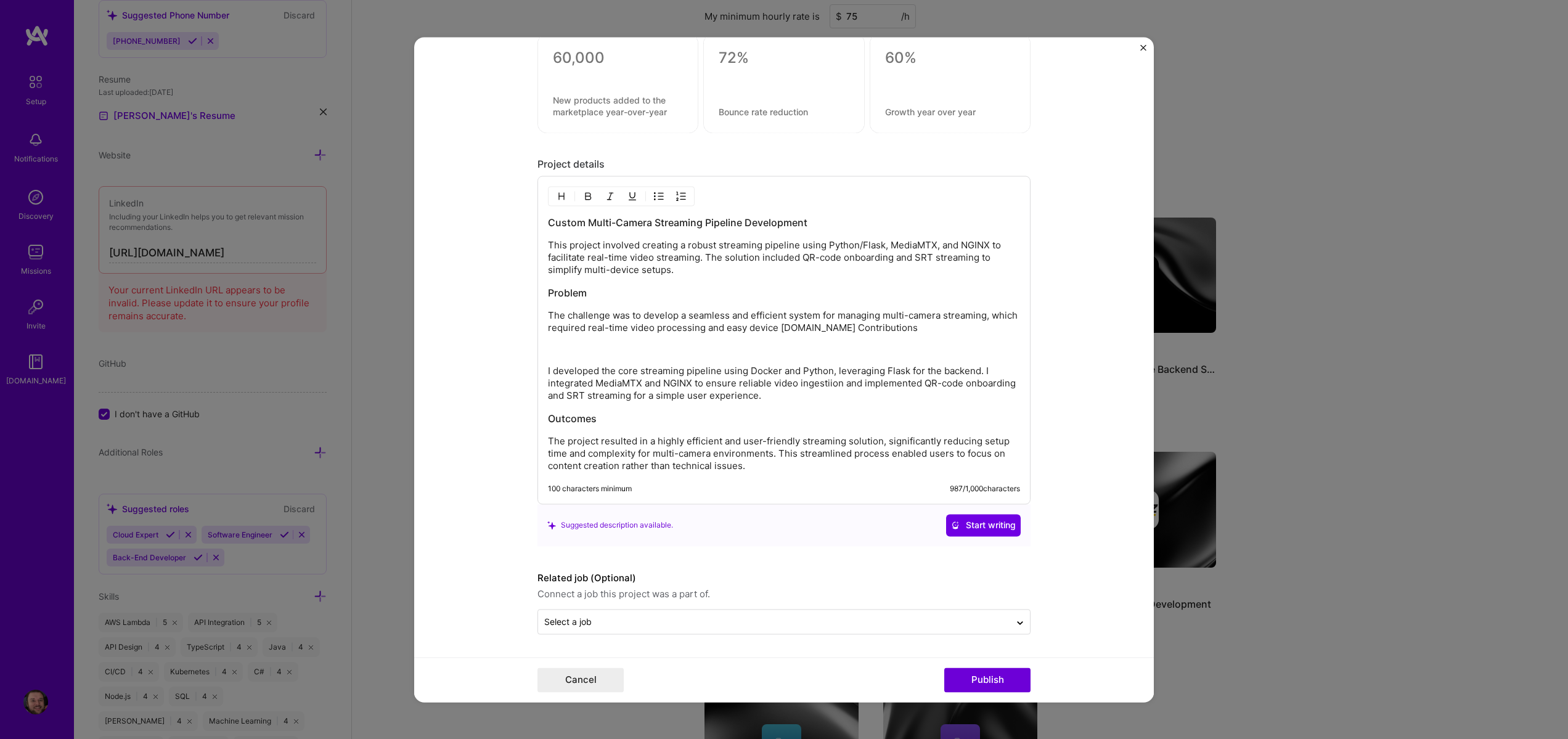
click at [557, 200] on img "button" at bounding box center [561, 196] width 10 height 10
drag, startPoint x: 857, startPoint y: 331, endPoint x: 946, endPoint y: 332, distance: 89.0
click at [946, 332] on p "The challenge was to develop a seamless and efficient system for managing multi…" at bounding box center [784, 322] width 472 height 25
click at [653, 349] on h3 at bounding box center [784, 350] width 472 height 13
click at [969, 677] on button "Publish" at bounding box center [987, 679] width 86 height 25
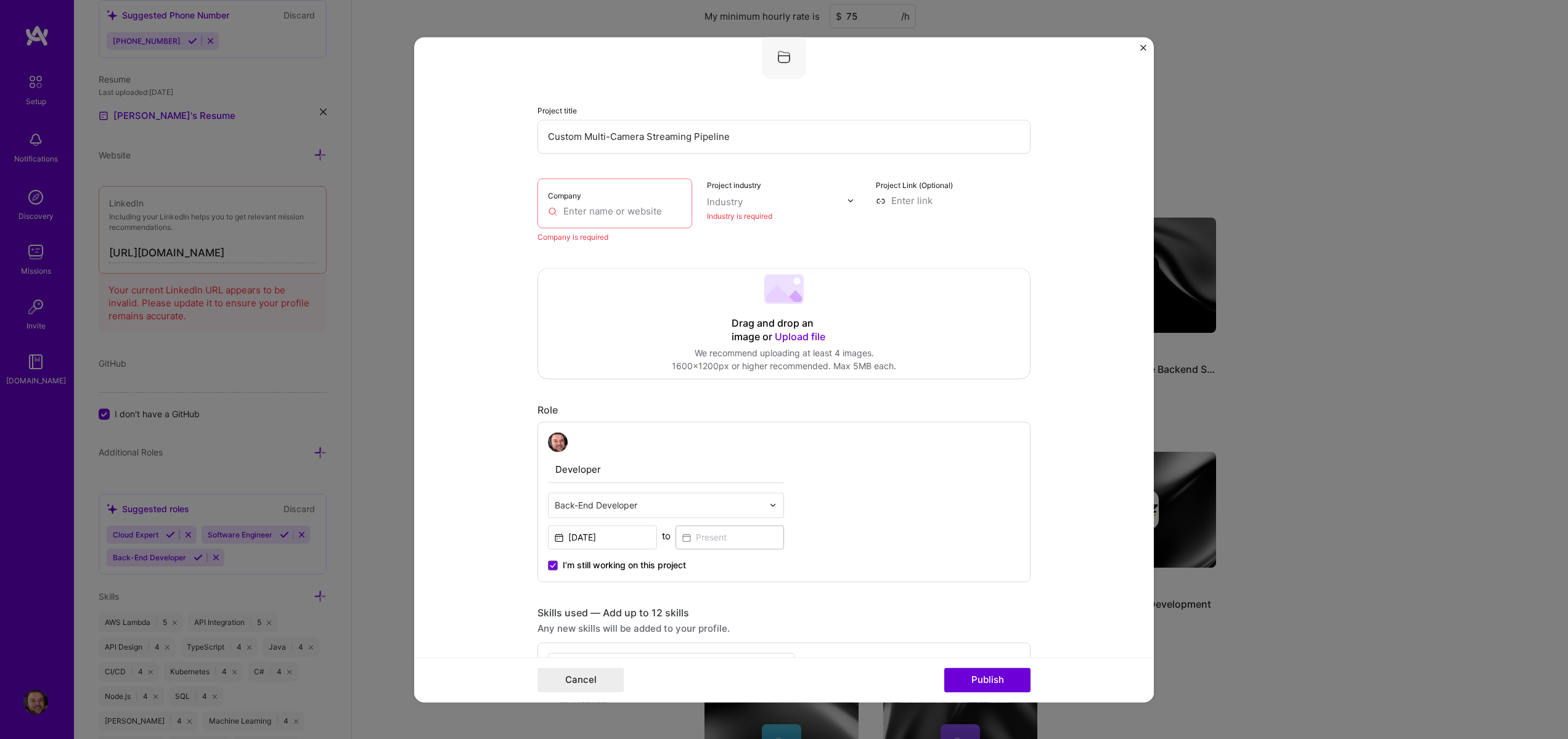
scroll to position [25, 0]
click at [611, 227] on div "Company" at bounding box center [615, 205] width 155 height 50
click at [595, 215] on input "text" at bounding box center [615, 213] width 134 height 13
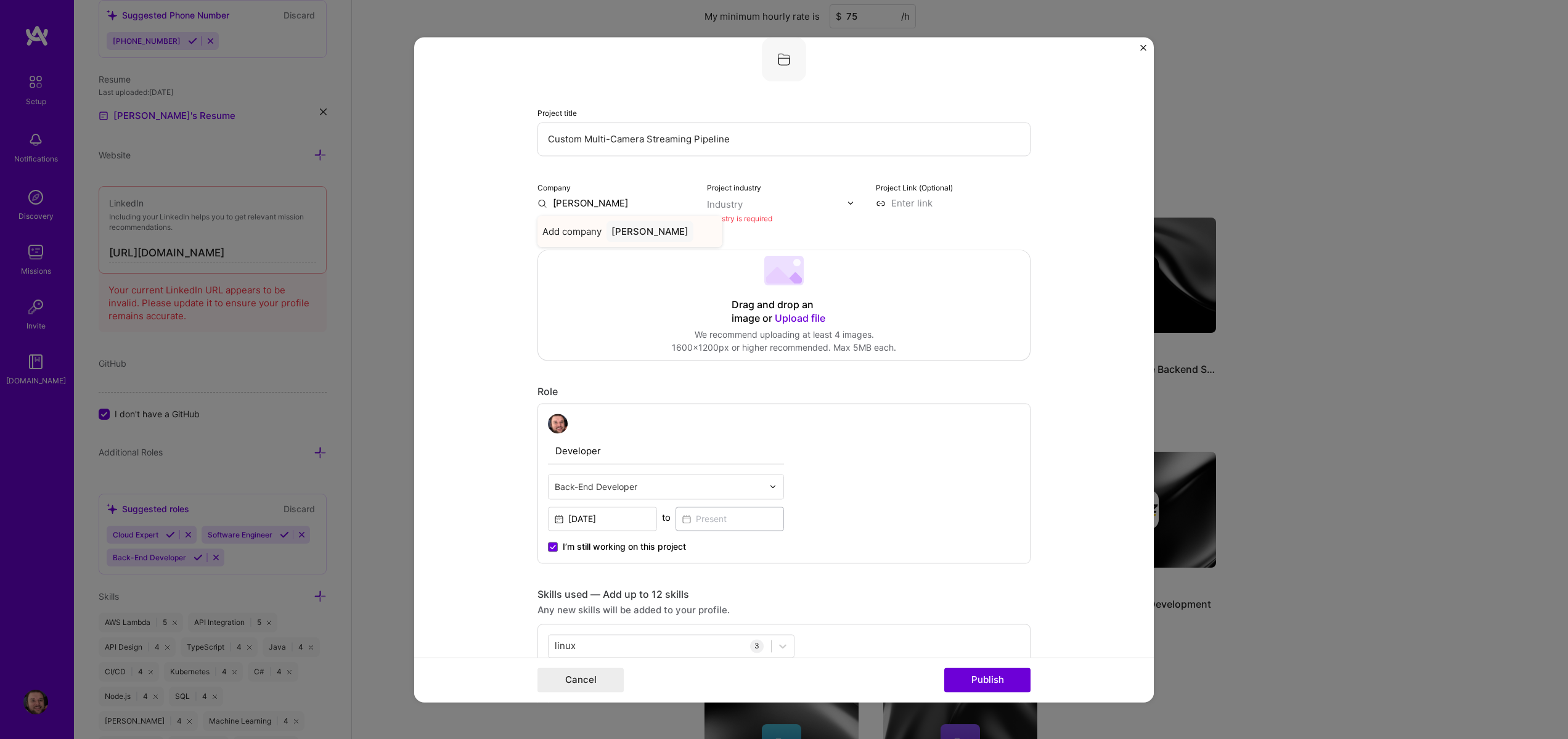
type input "Steven Burgess"
click at [645, 231] on div "Steven Burgess" at bounding box center [650, 231] width 87 height 21
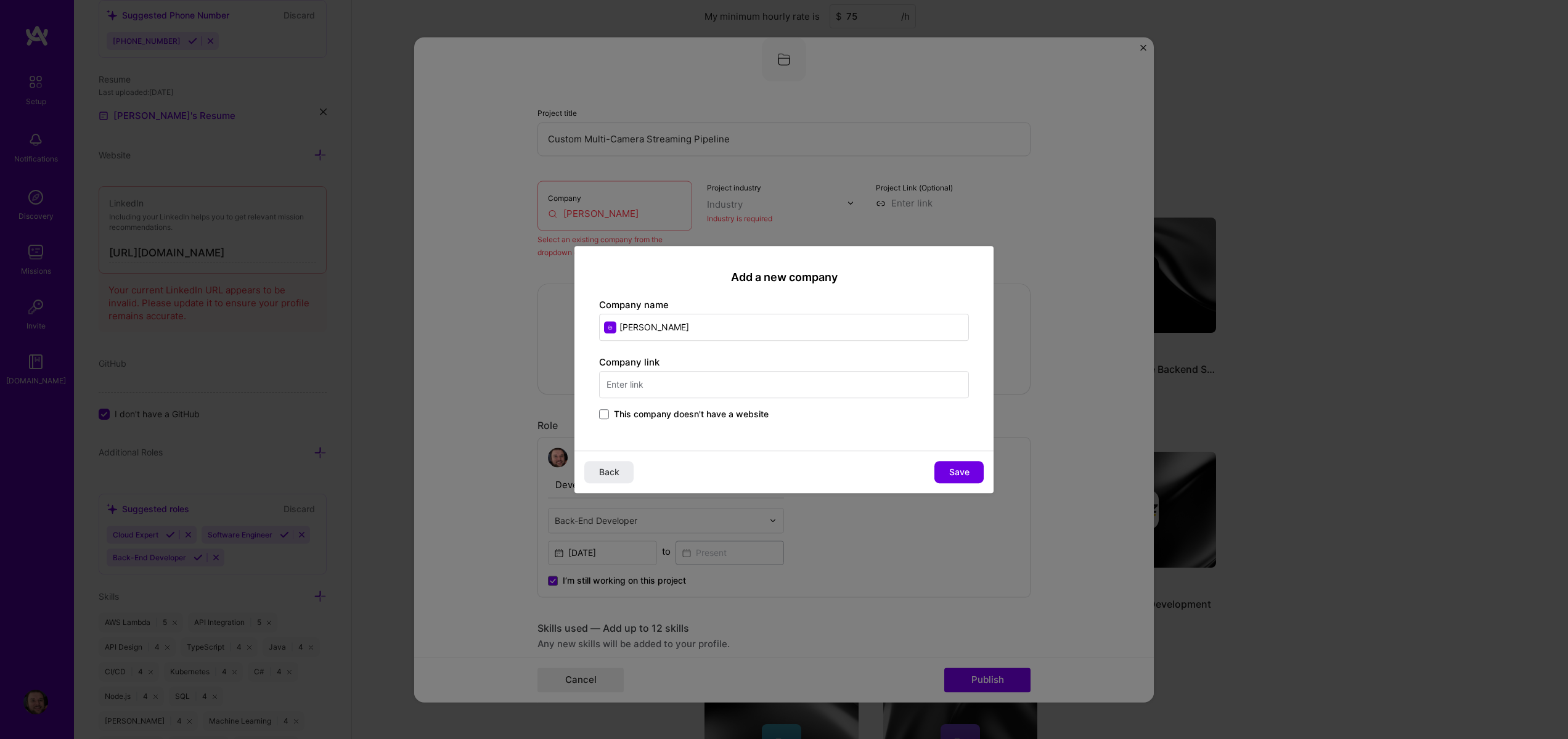
click at [727, 390] on input "text" at bounding box center [784, 385] width 370 height 27
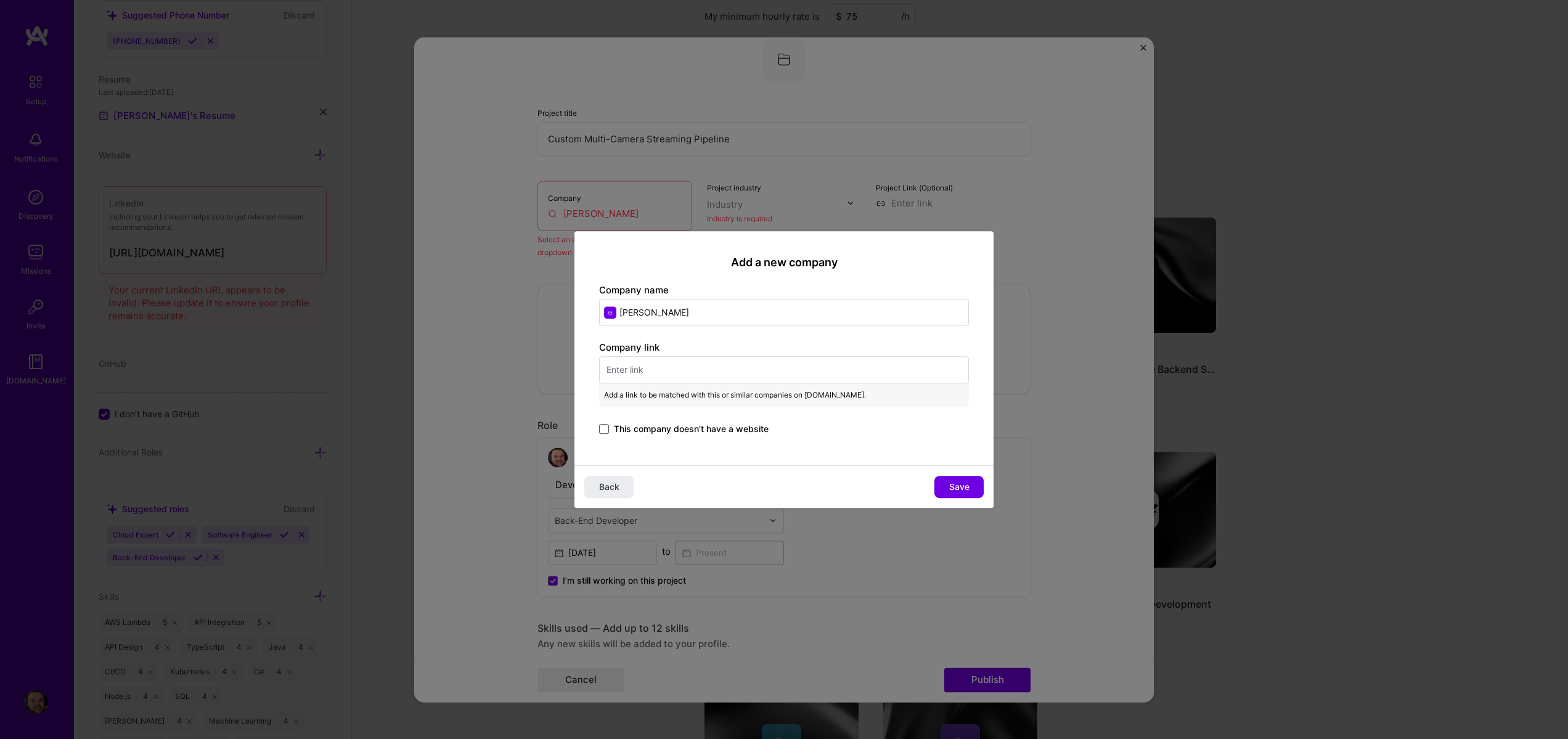
click at [604, 433] on span at bounding box center [604, 429] width 10 height 10
click at [0, 0] on input "This company doesn't have a website" at bounding box center [0, 0] width 0 height 0
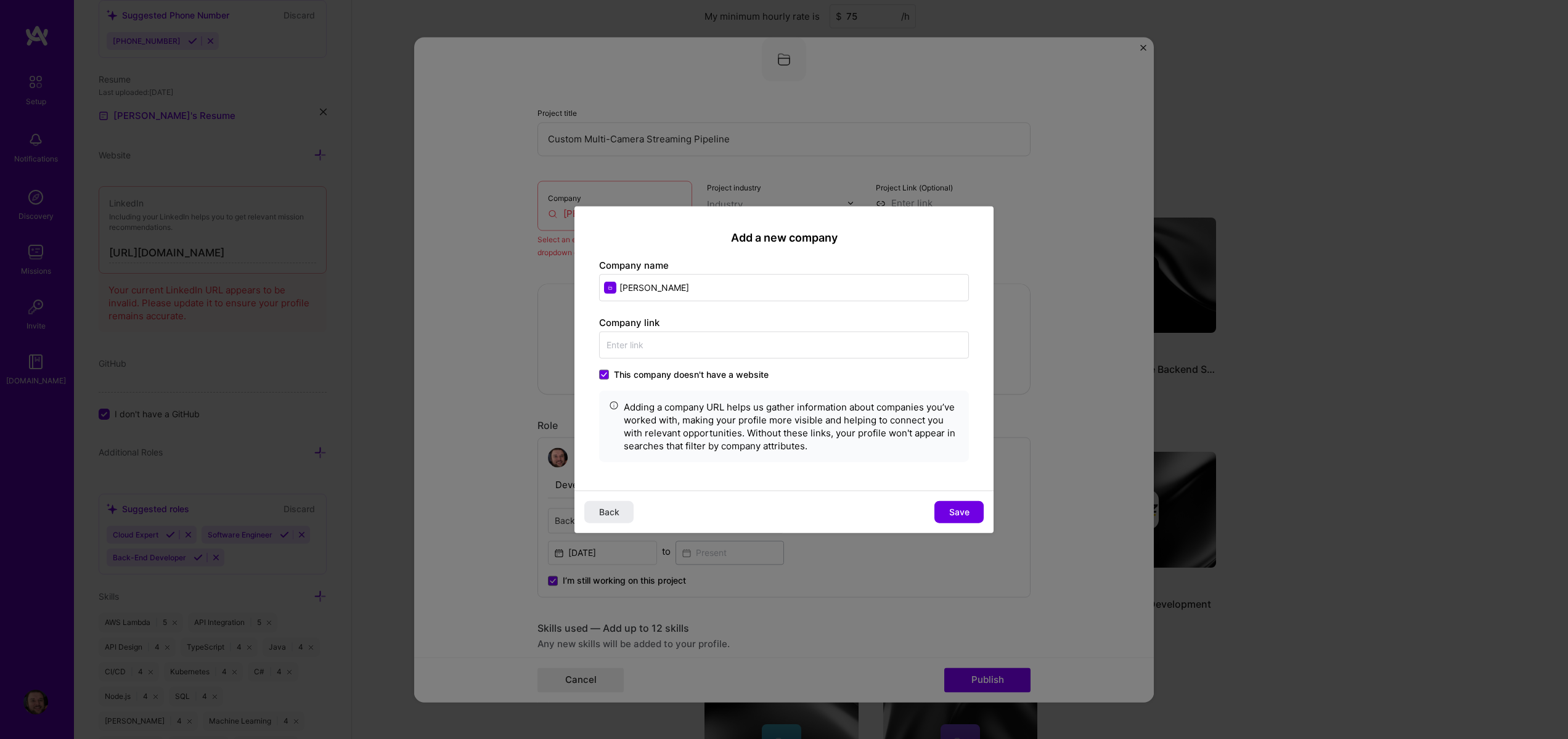
drag, startPoint x: 958, startPoint y: 514, endPoint x: 952, endPoint y: 514, distance: 6.0
click at [953, 514] on span "Save" at bounding box center [959, 512] width 20 height 12
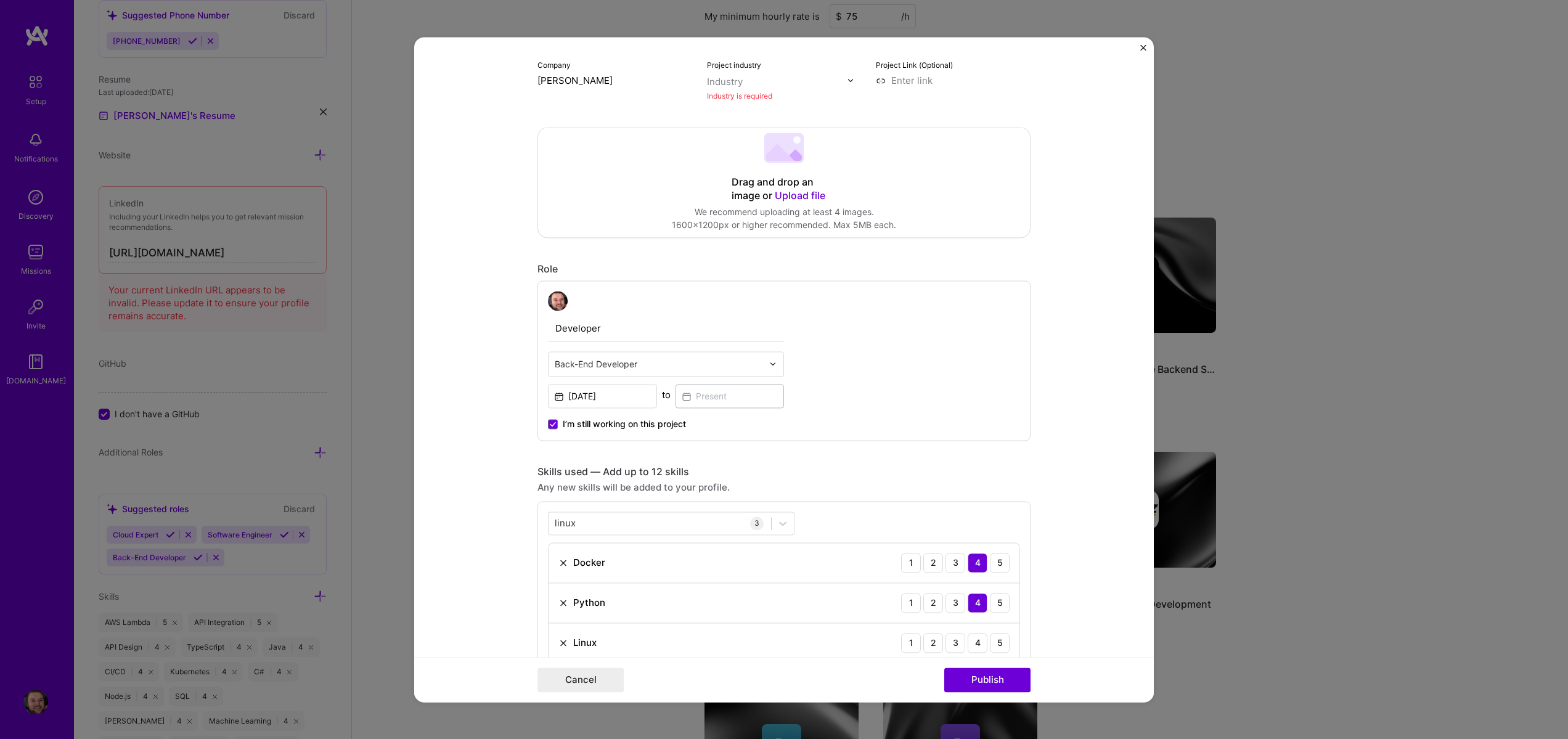
scroll to position [98, 0]
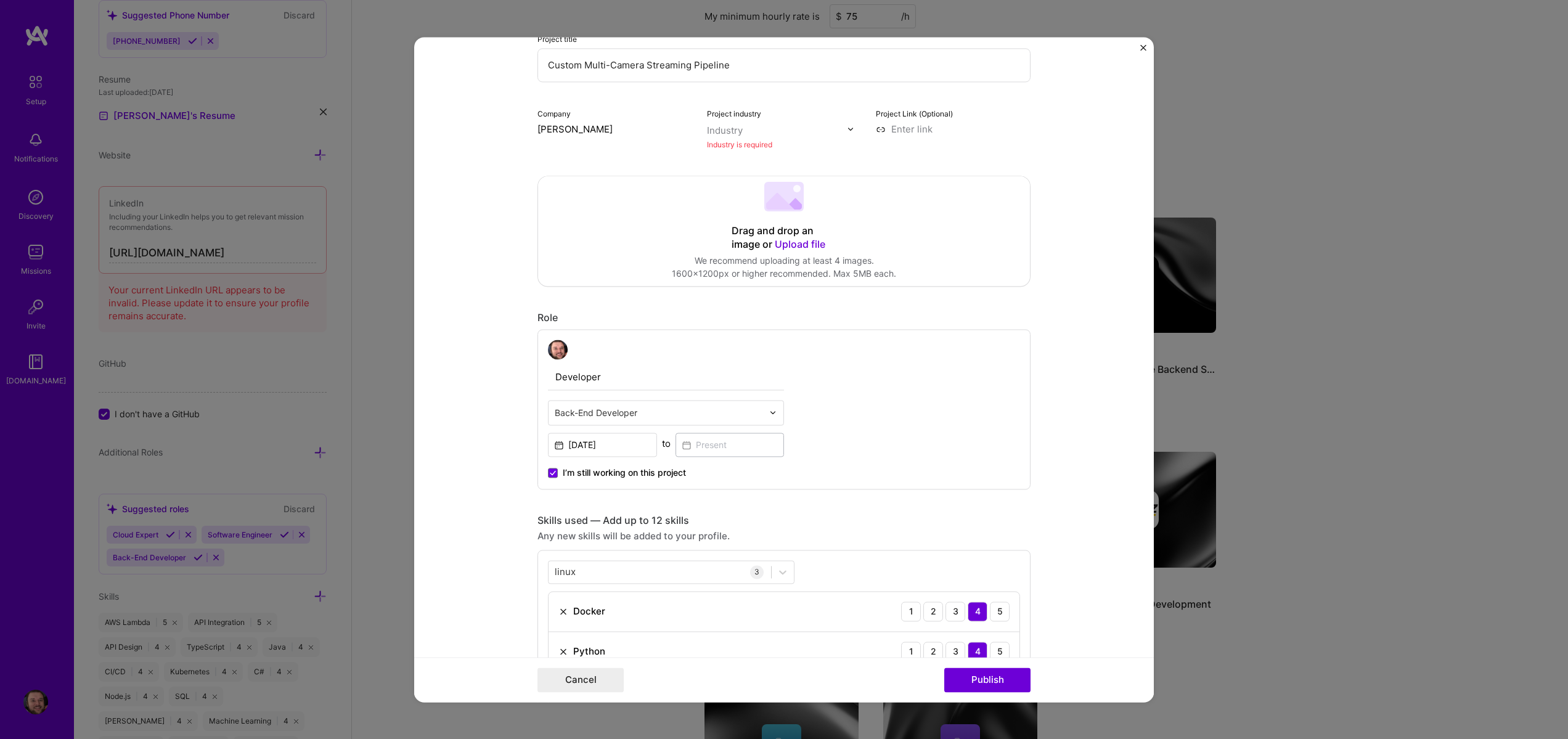
drag, startPoint x: 742, startPoint y: 120, endPoint x: 739, endPoint y: 130, distance: 10.4
click at [741, 121] on div "Project industry Industry Industry is required" at bounding box center [784, 128] width 155 height 44
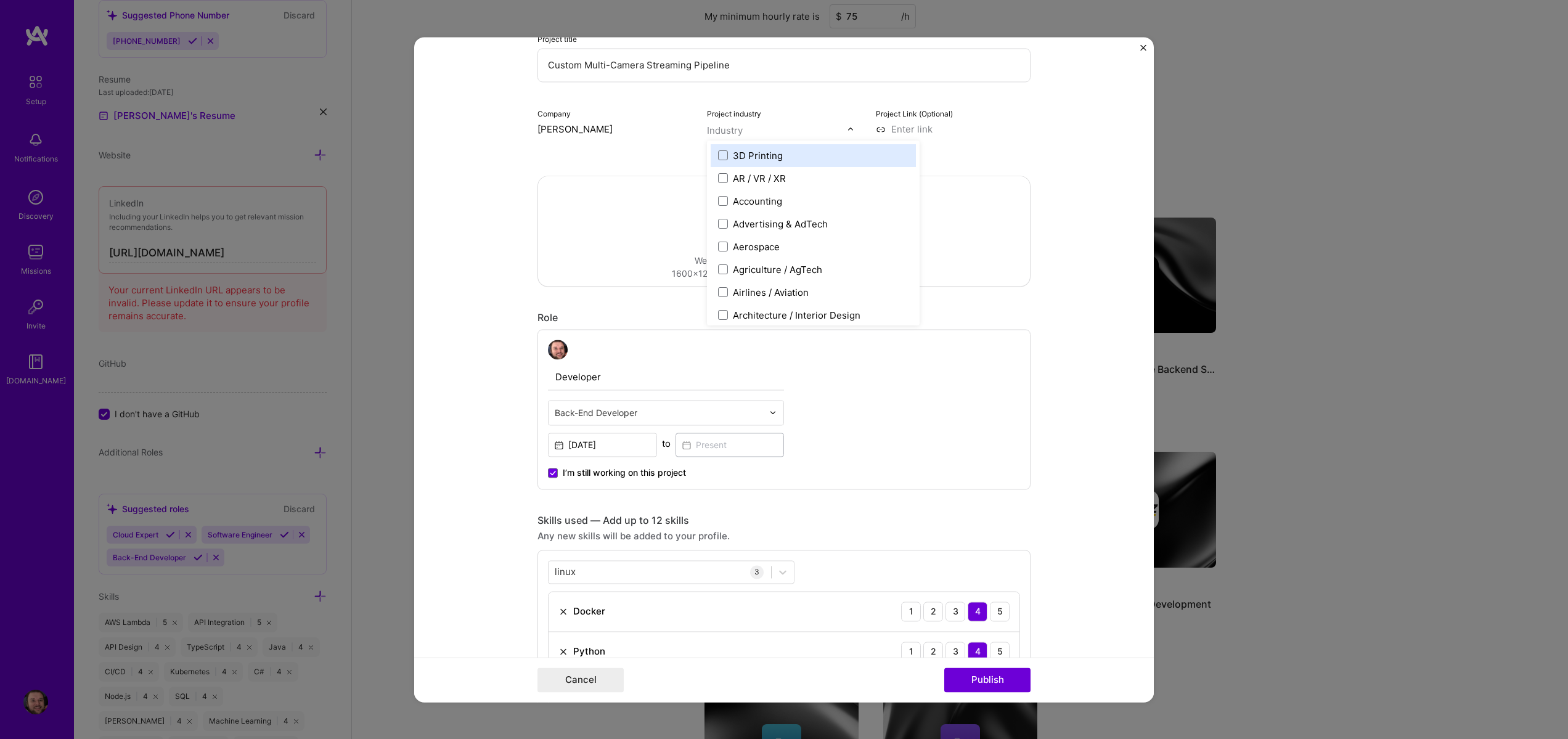
click at [738, 132] on div "Industry" at bounding box center [724, 130] width 35 height 13
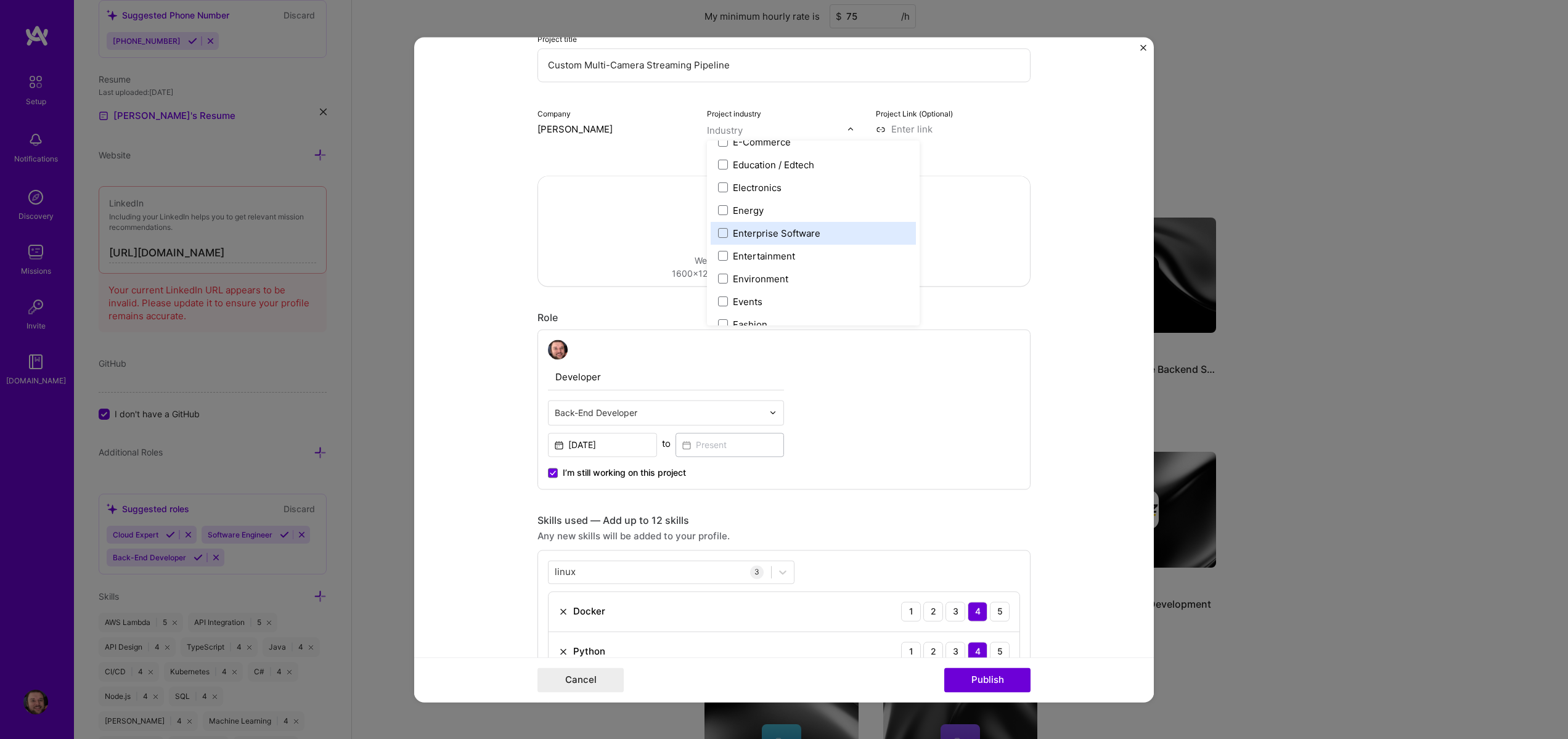
scroll to position [1110, 0]
click at [757, 261] on div "Entertainment" at bounding box center [764, 254] width 62 height 13
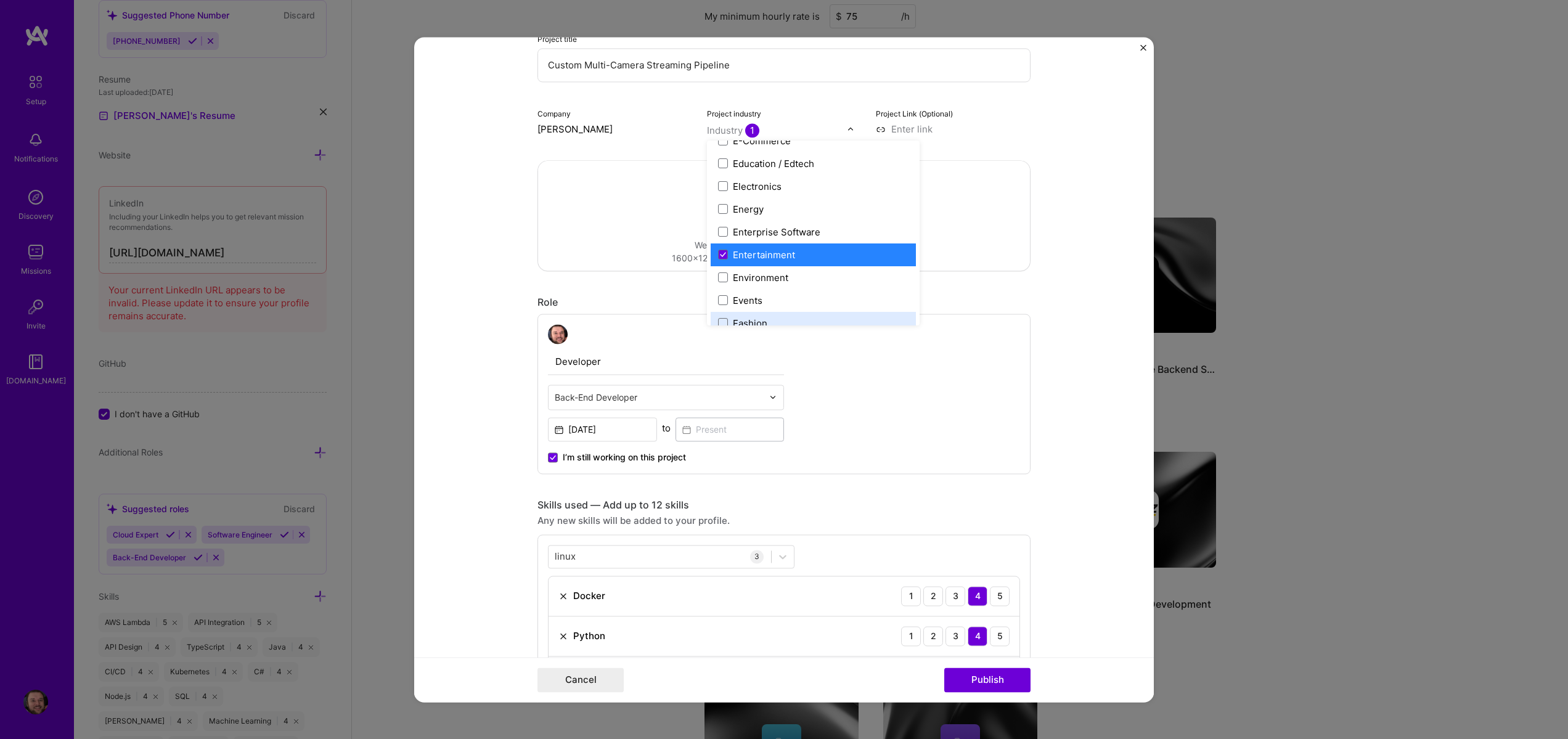
click at [1078, 580] on form "Project title Custom Multi-Camera Streaming Pipeline Company Steven Burgess Pro…" at bounding box center [784, 369] width 740 height 665
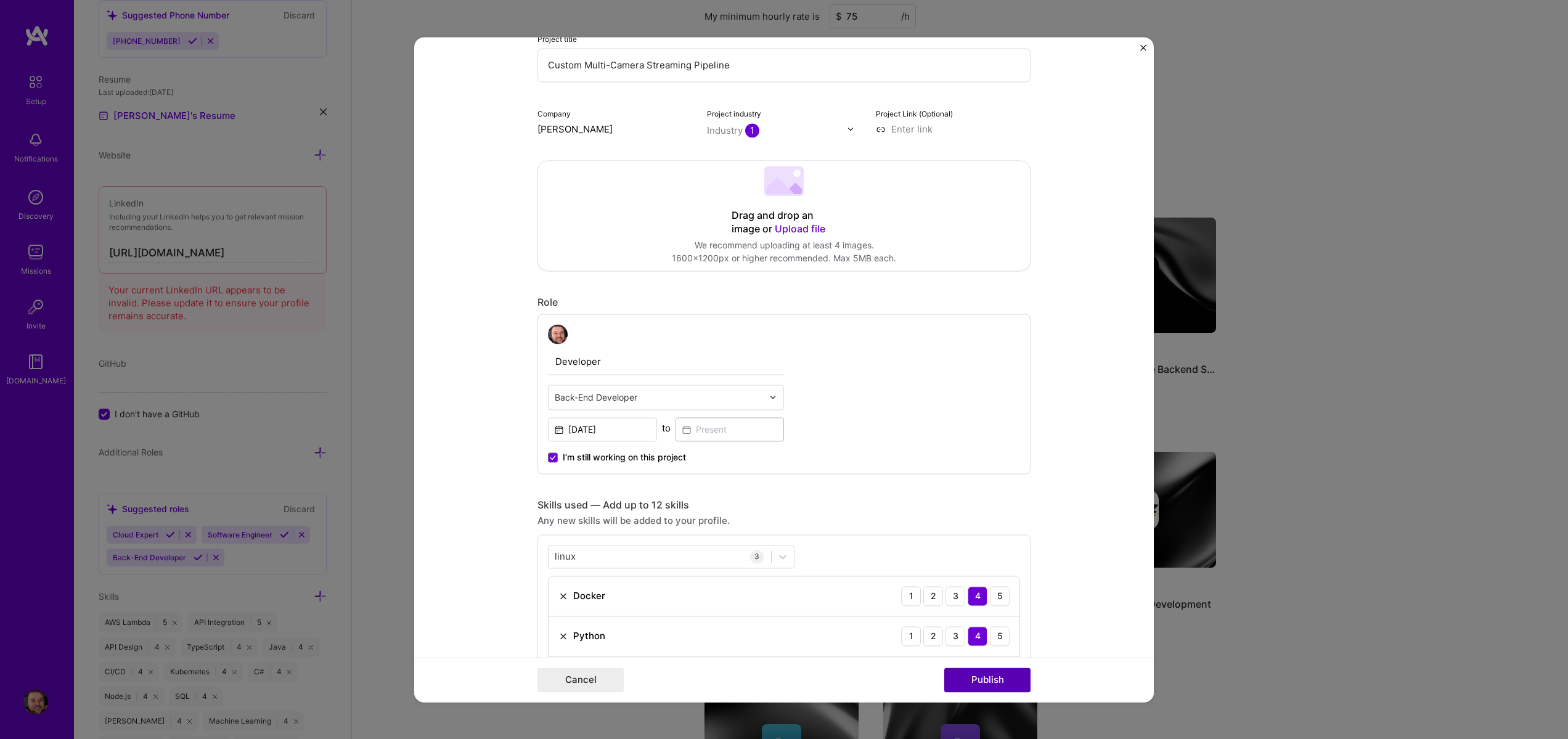
click at [998, 678] on button "Publish" at bounding box center [987, 679] width 86 height 25
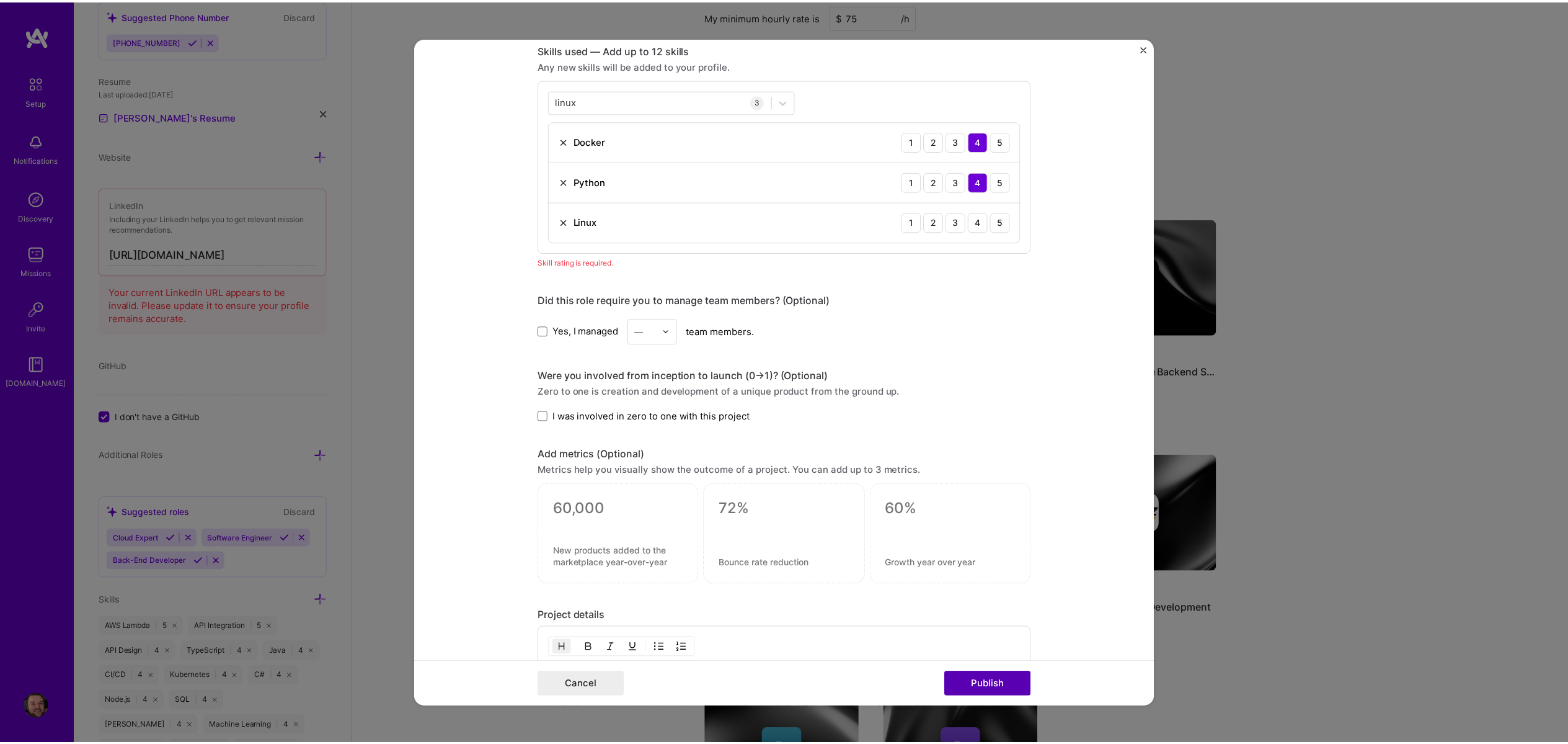
scroll to position [564, 0]
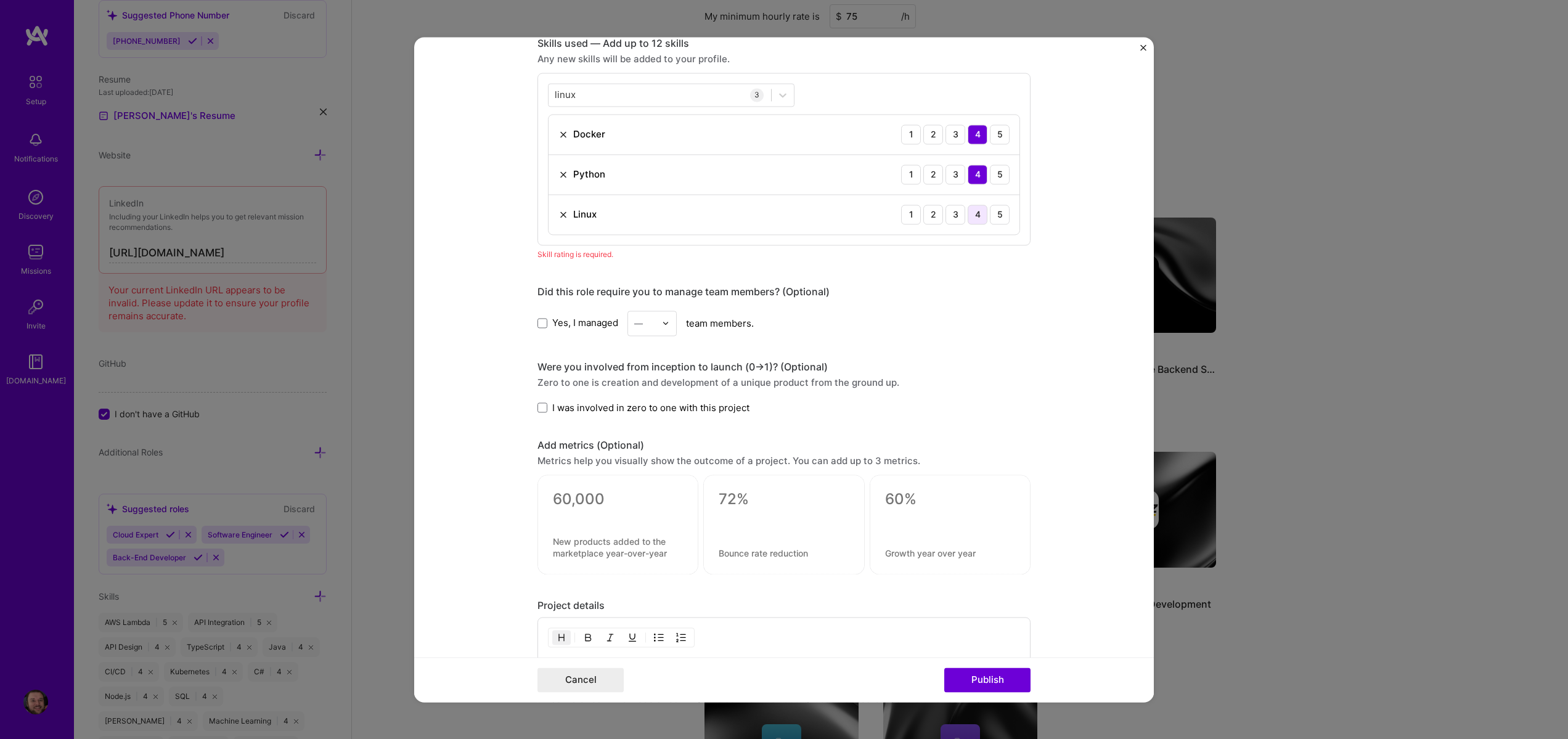
click at [973, 221] on div "4" at bounding box center [977, 214] width 19 height 19
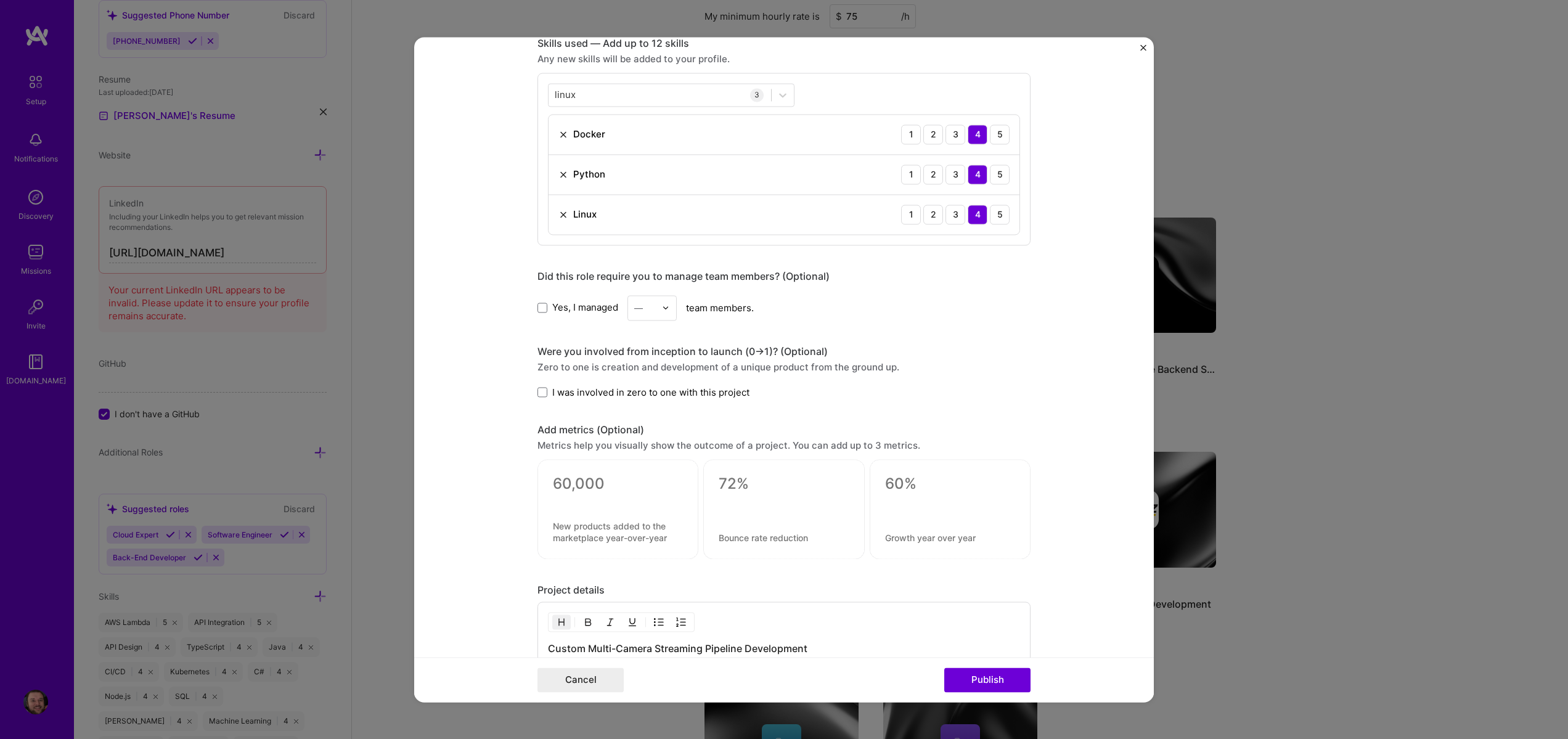
click at [961, 223] on div "1 2 3 4 5" at bounding box center [955, 214] width 108 height 19
click at [956, 224] on div "Linux 1 2 3 4 5" at bounding box center [784, 214] width 471 height 39
click at [1020, 678] on button "Publish" at bounding box center [987, 679] width 86 height 25
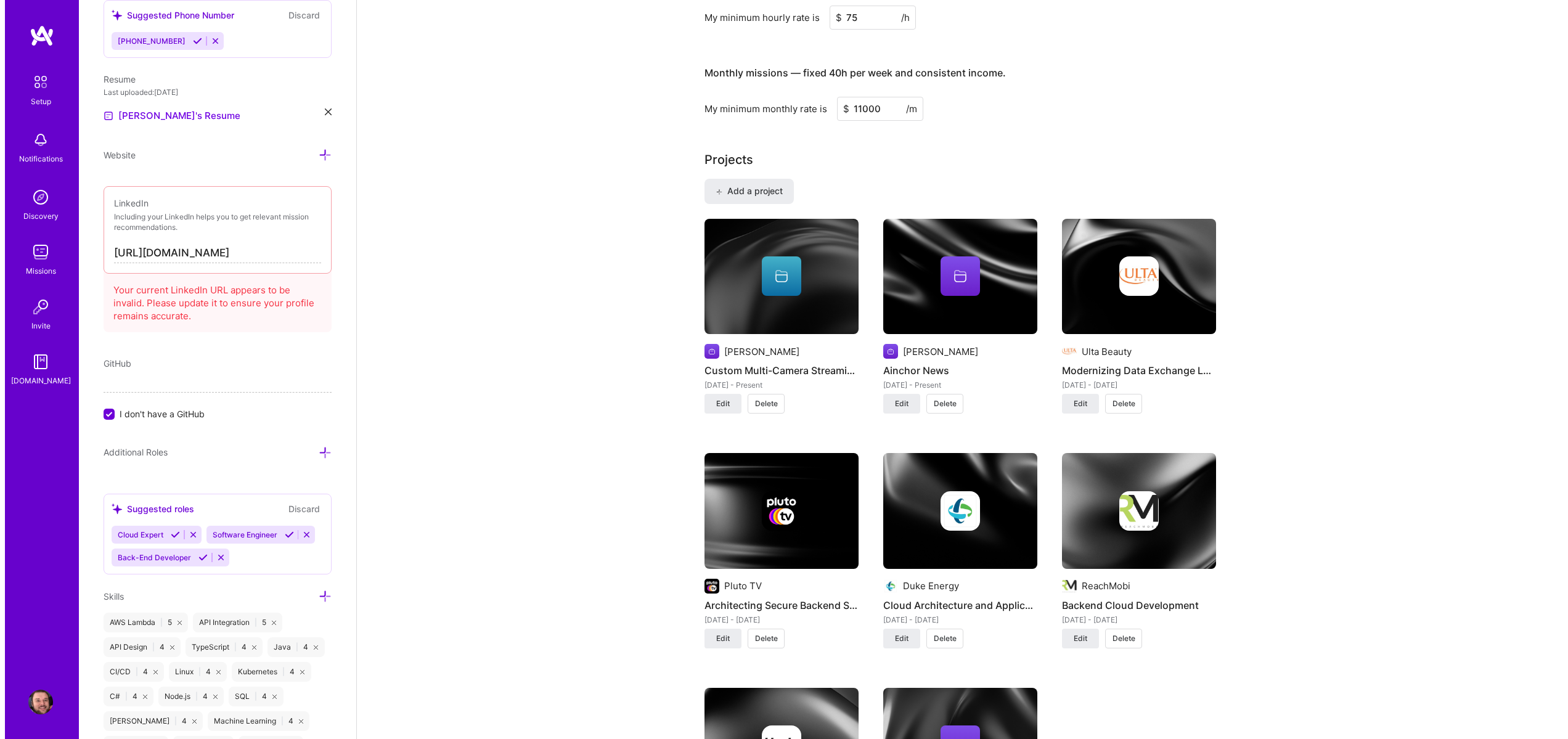
scroll to position [732, 0]
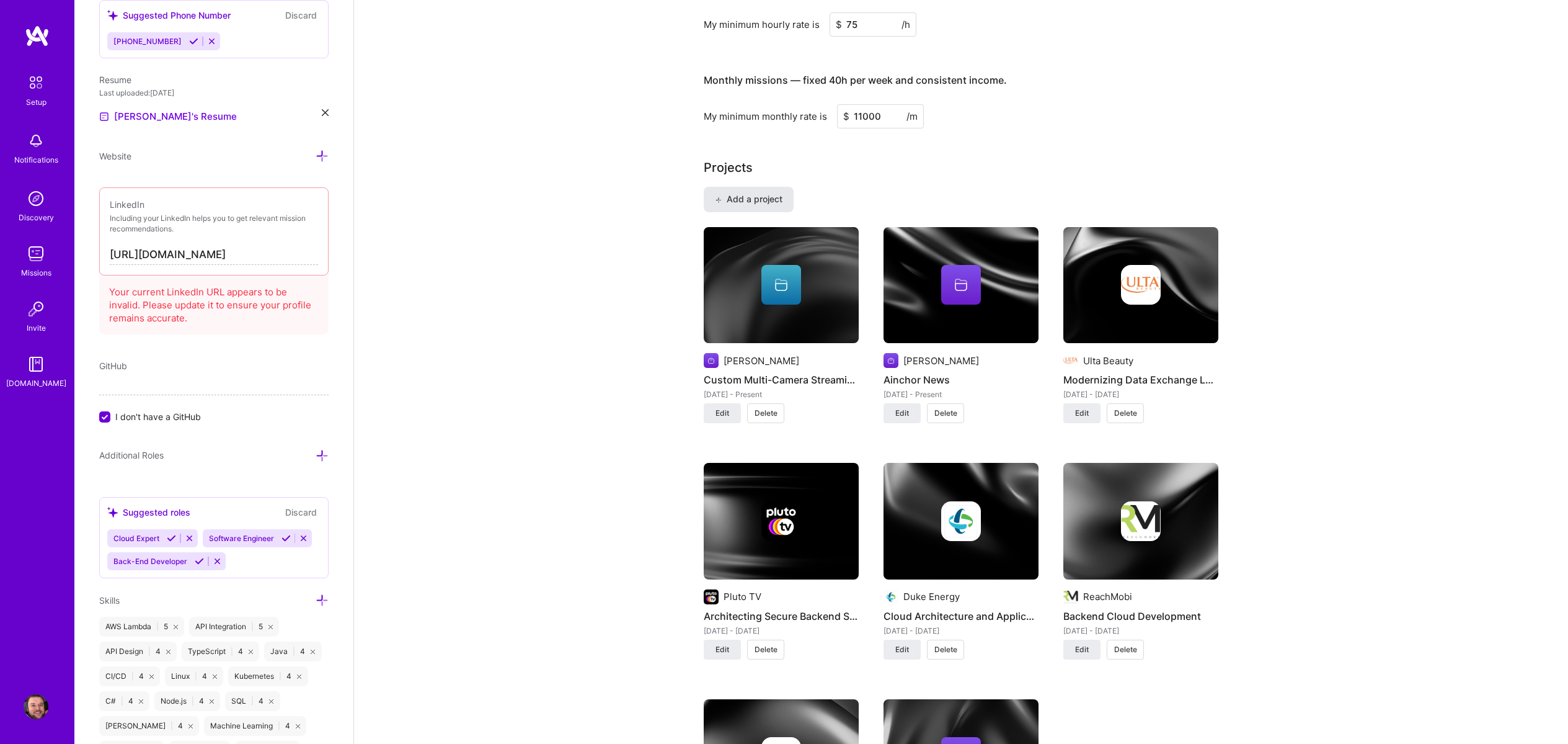
click at [747, 208] on button "Add a project" at bounding box center [749, 199] width 90 height 25
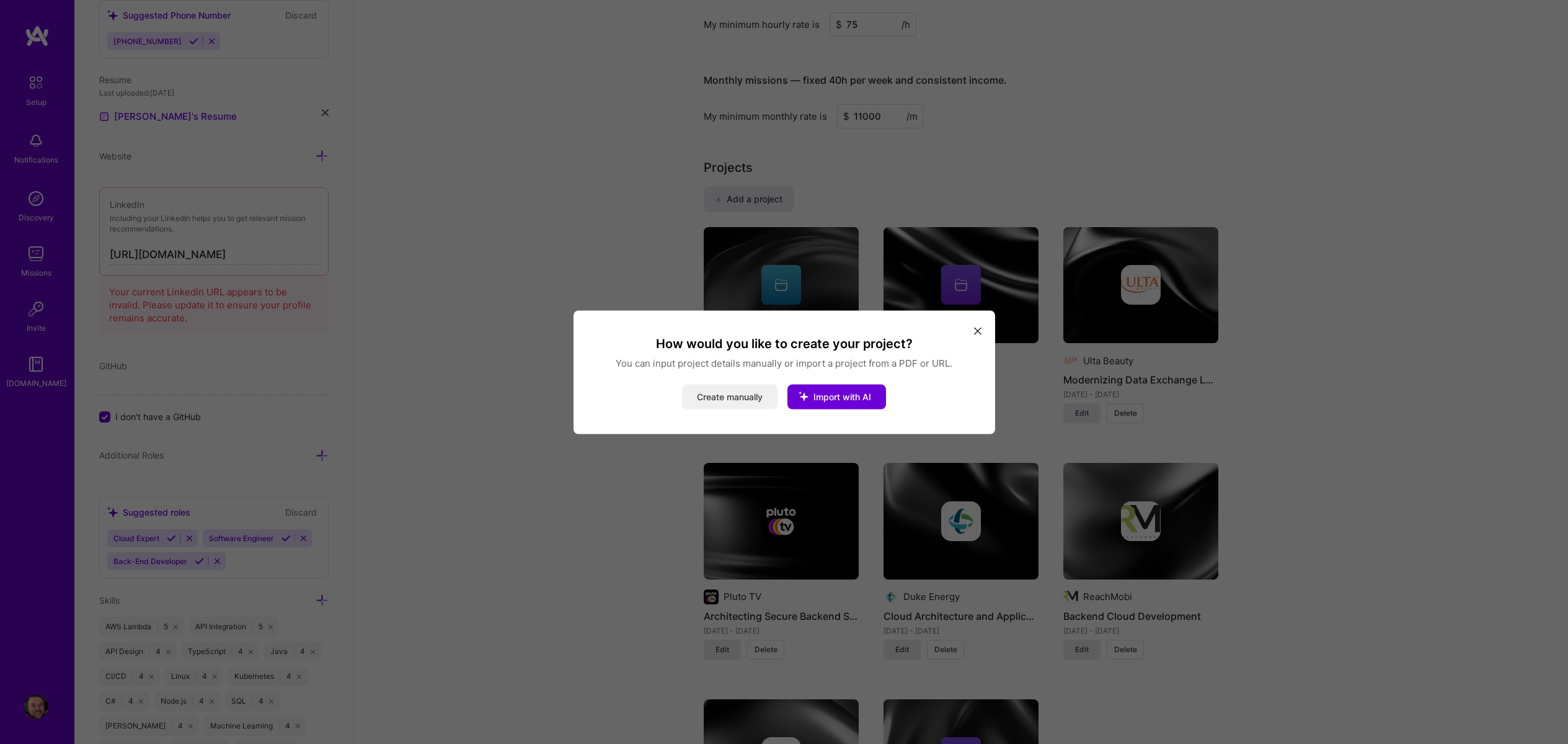
click at [694, 395] on button "Create manually" at bounding box center [730, 396] width 96 height 25
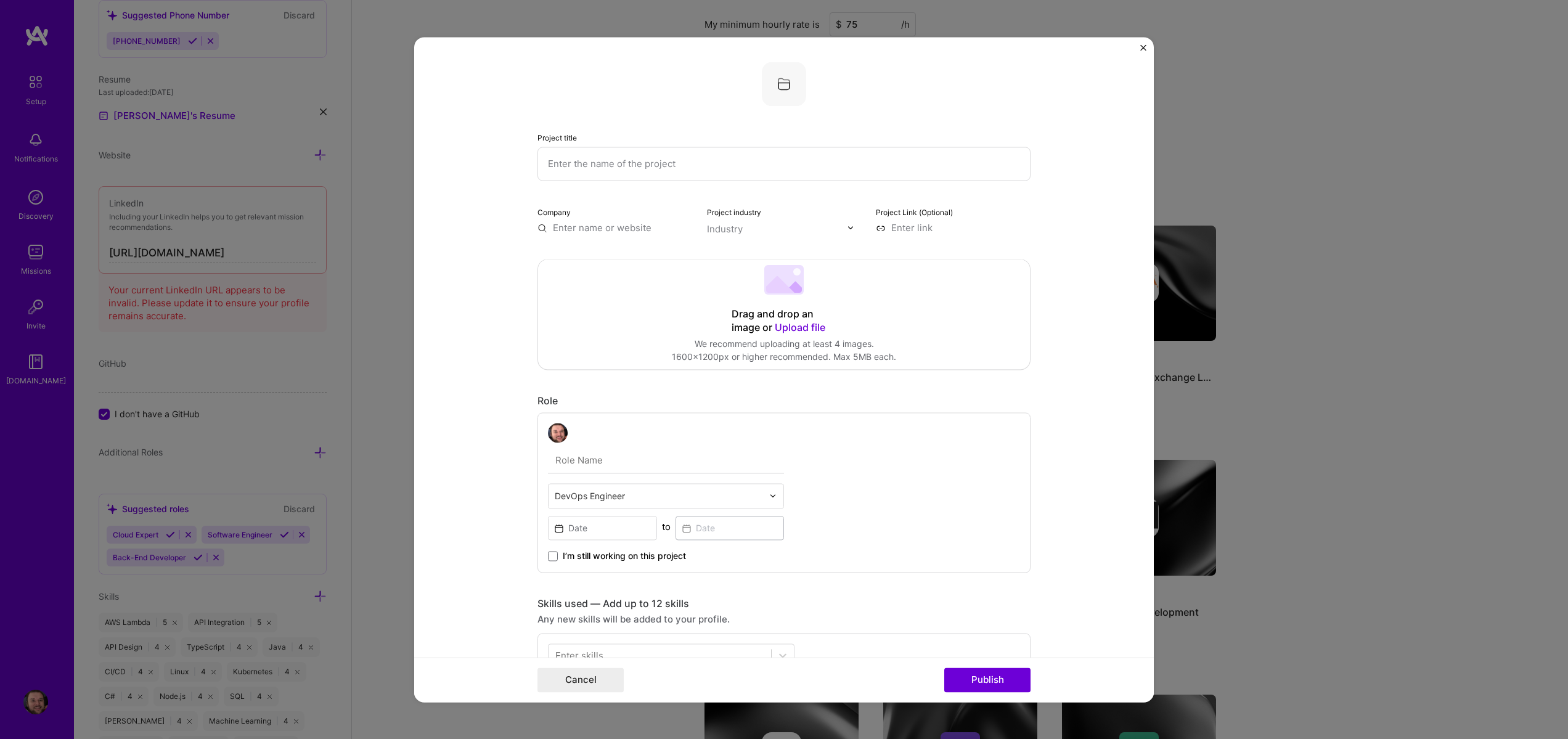
click at [538, 146] on div "Project title" at bounding box center [784, 155] width 493 height 50
click at [557, 158] on input "text" at bounding box center [784, 163] width 493 height 34
paste input "AWS Video Rendering Pipeline"
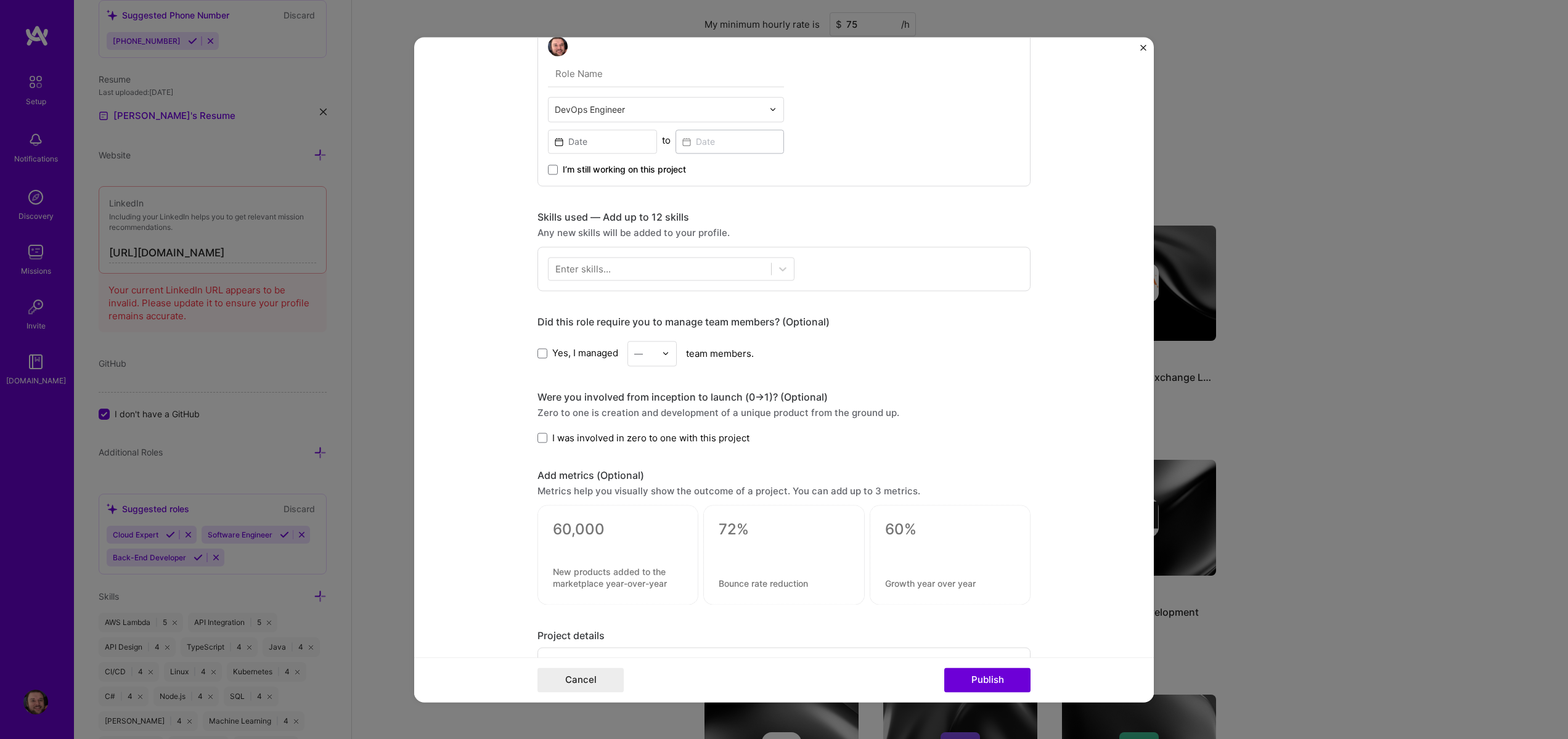
scroll to position [628, 0]
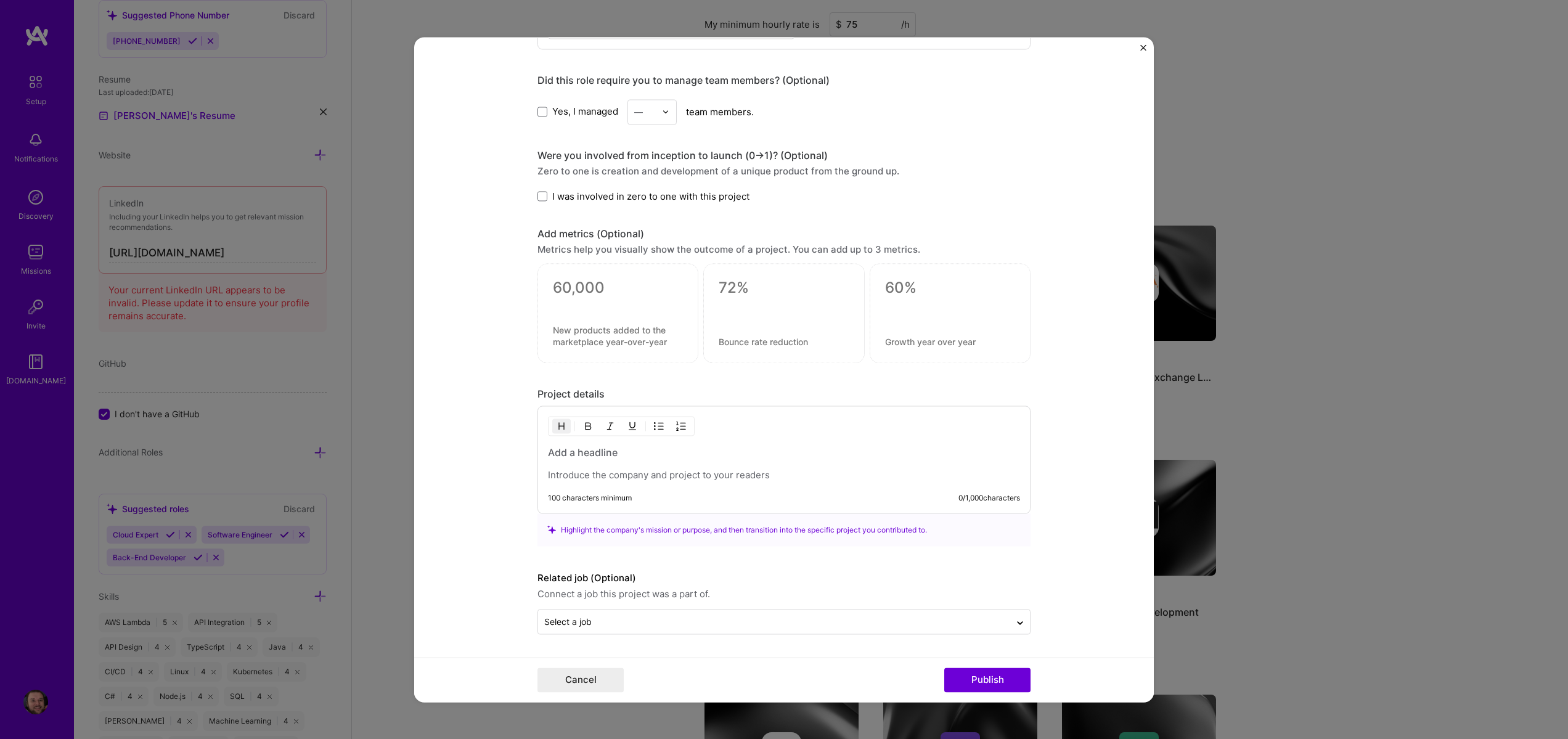
type input "AWS Video Rendering Pipeline"
click at [590, 451] on h3 at bounding box center [784, 452] width 472 height 13
click at [649, 472] on p at bounding box center [784, 475] width 472 height 12
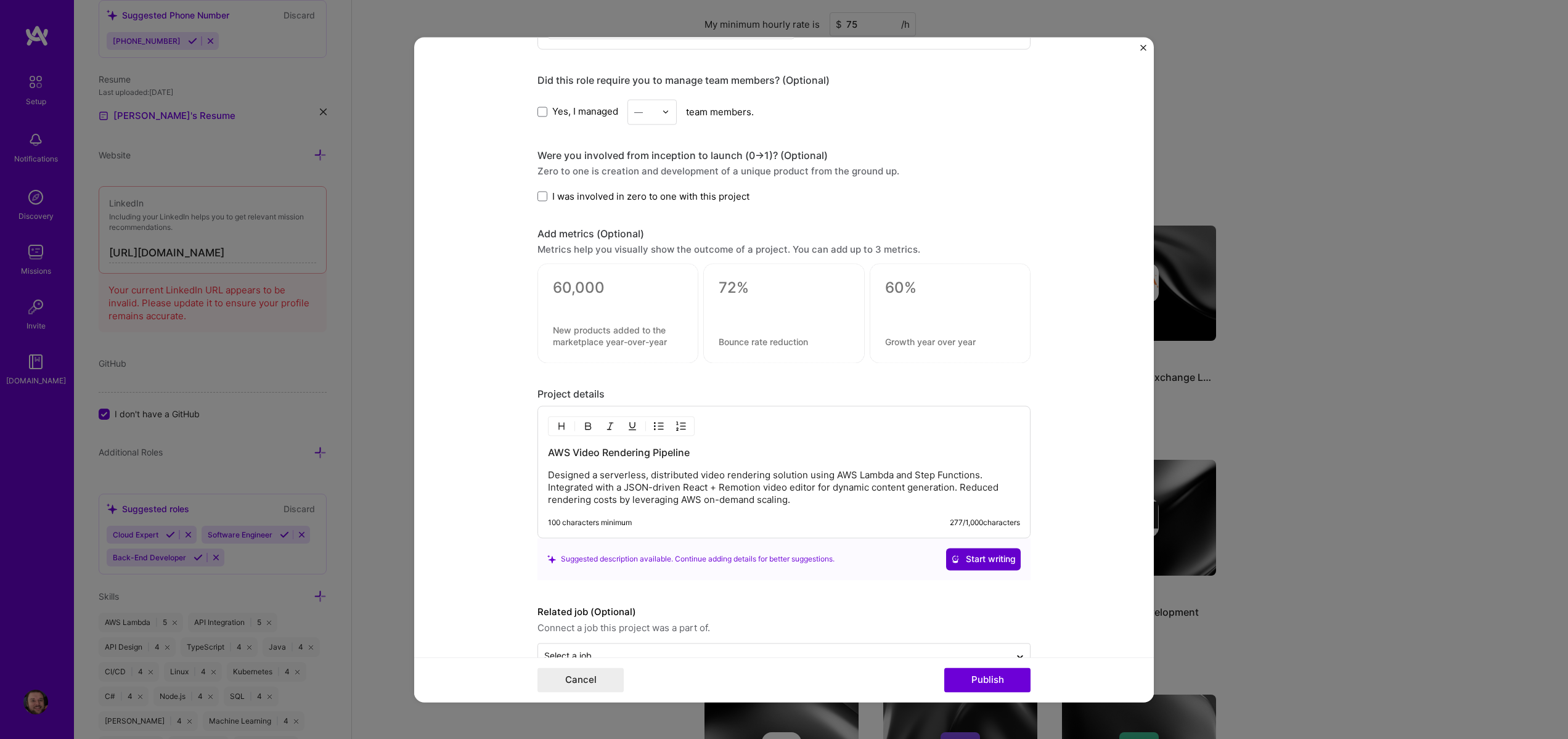
click at [1001, 558] on span "Start writing" at bounding box center [983, 559] width 65 height 12
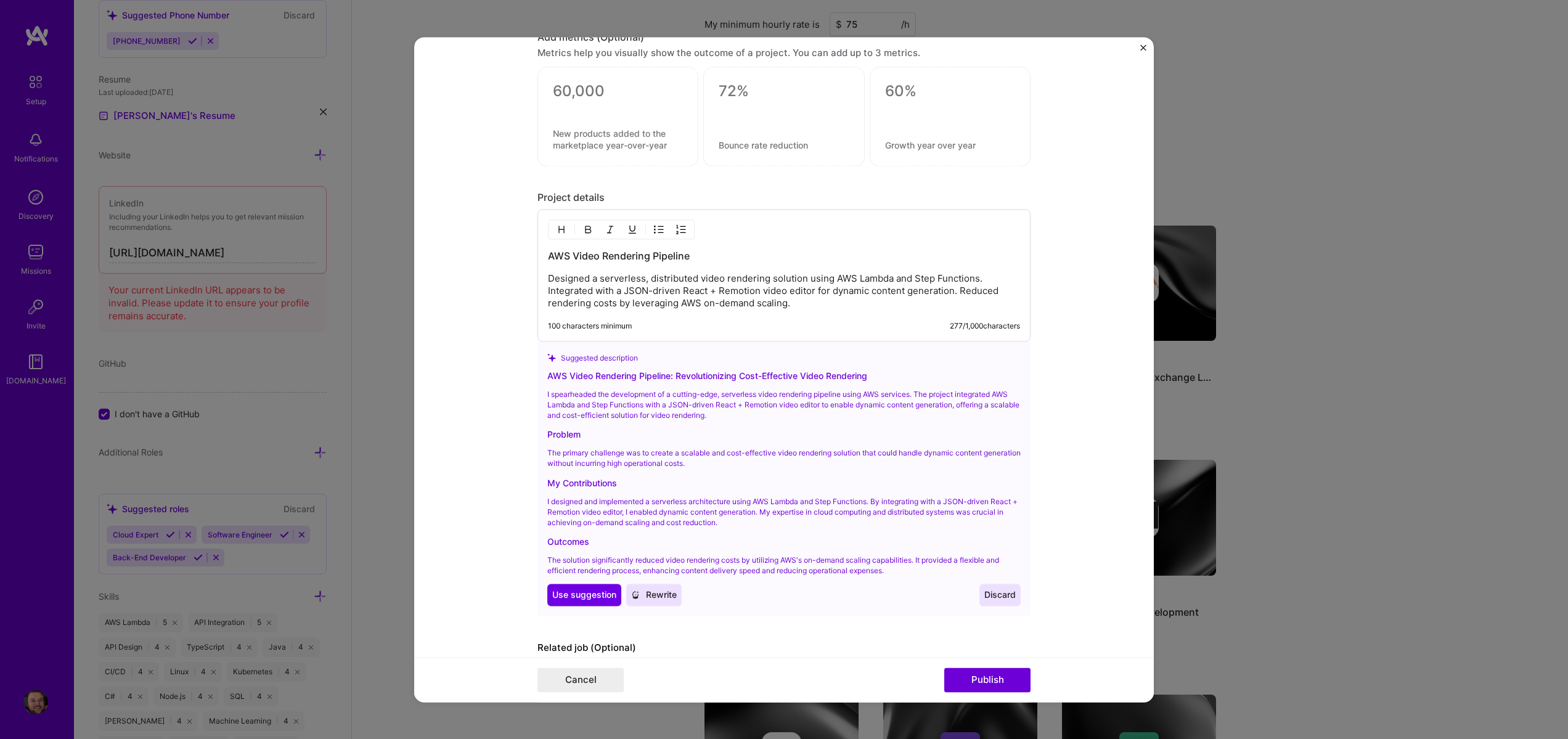
scroll to position [883, 0]
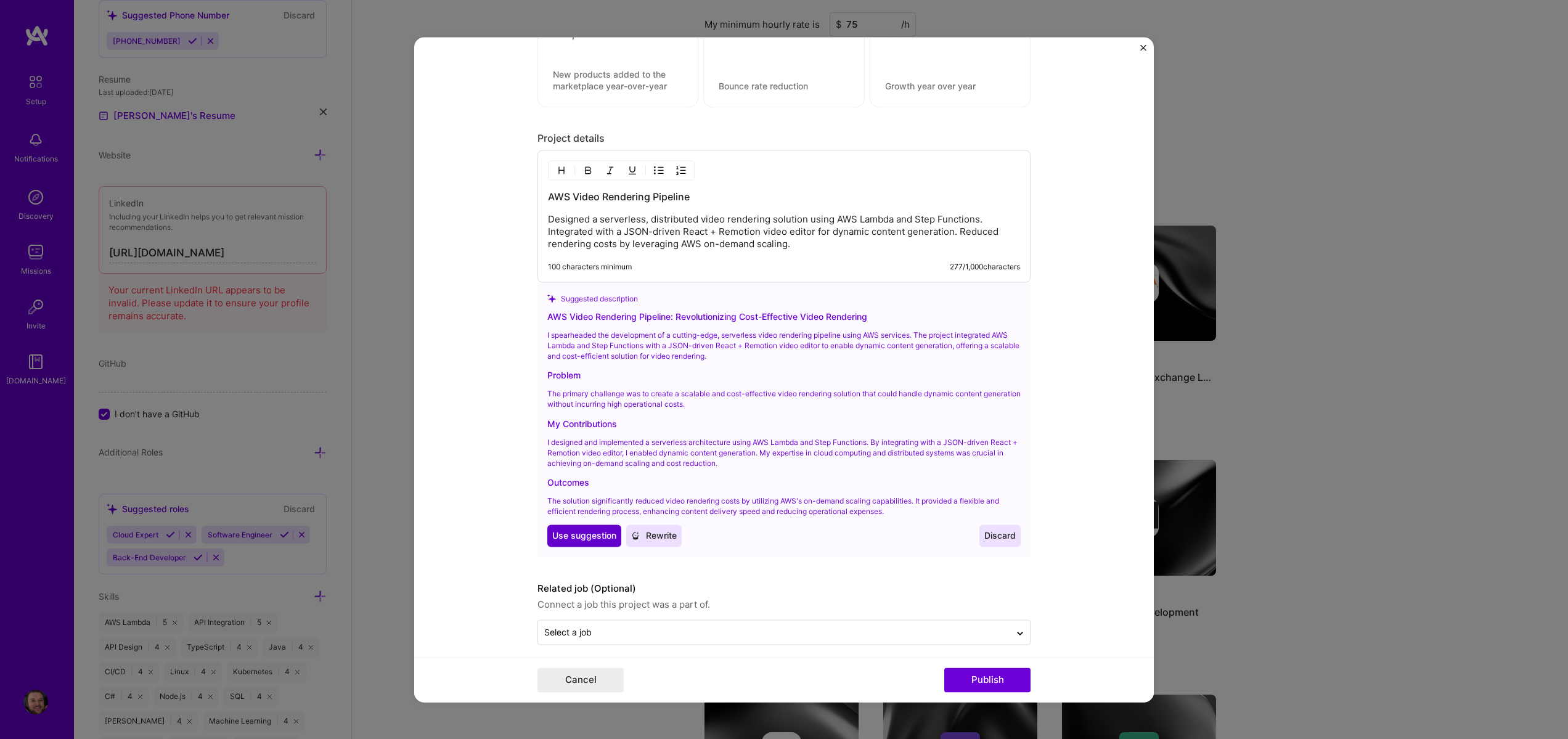
click at [590, 539] on span "Use suggestion" at bounding box center [585, 536] width 64 height 12
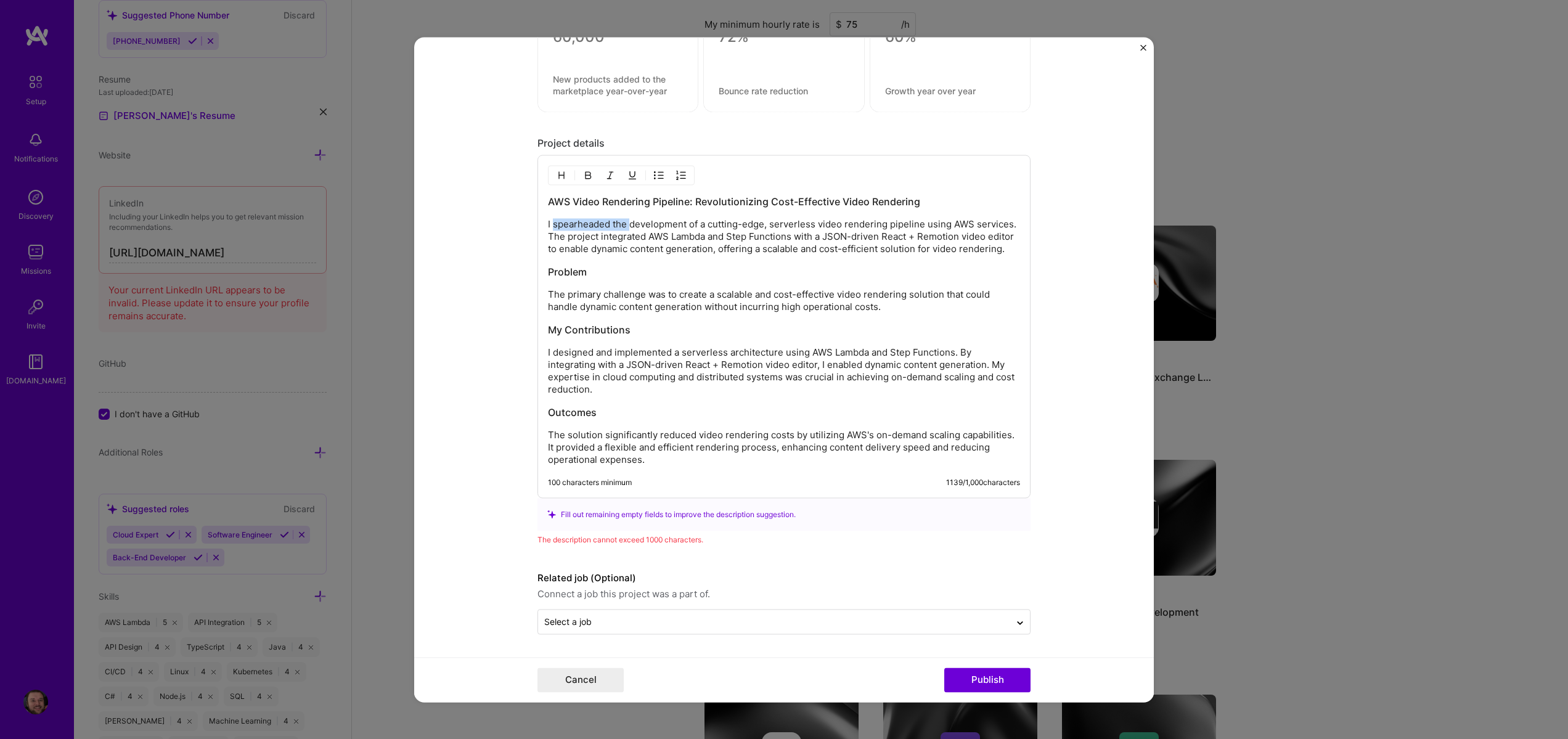
drag, startPoint x: 550, startPoint y: 224, endPoint x: 627, endPoint y: 231, distance: 77.3
click at [627, 231] on p "I spearheaded the development of a cutting-edge, serverless video rendering pip…" at bounding box center [784, 236] width 472 height 37
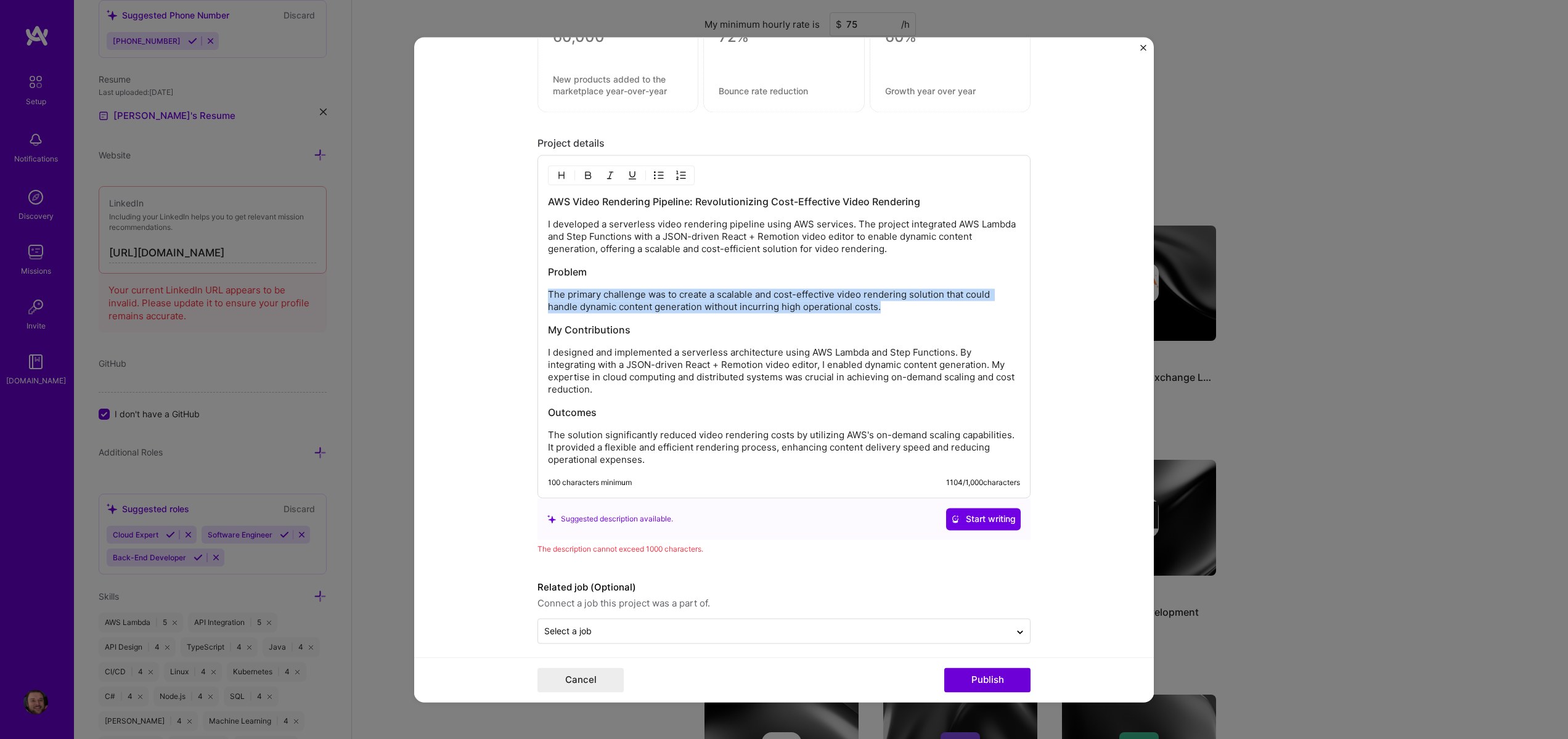
drag, startPoint x: 886, startPoint y: 308, endPoint x: 530, endPoint y: 299, distance: 356.1
click at [530, 299] on form "Project title AWS Video Rendering Pipeline Company Project industry Industry Pr…" at bounding box center [784, 369] width 740 height 665
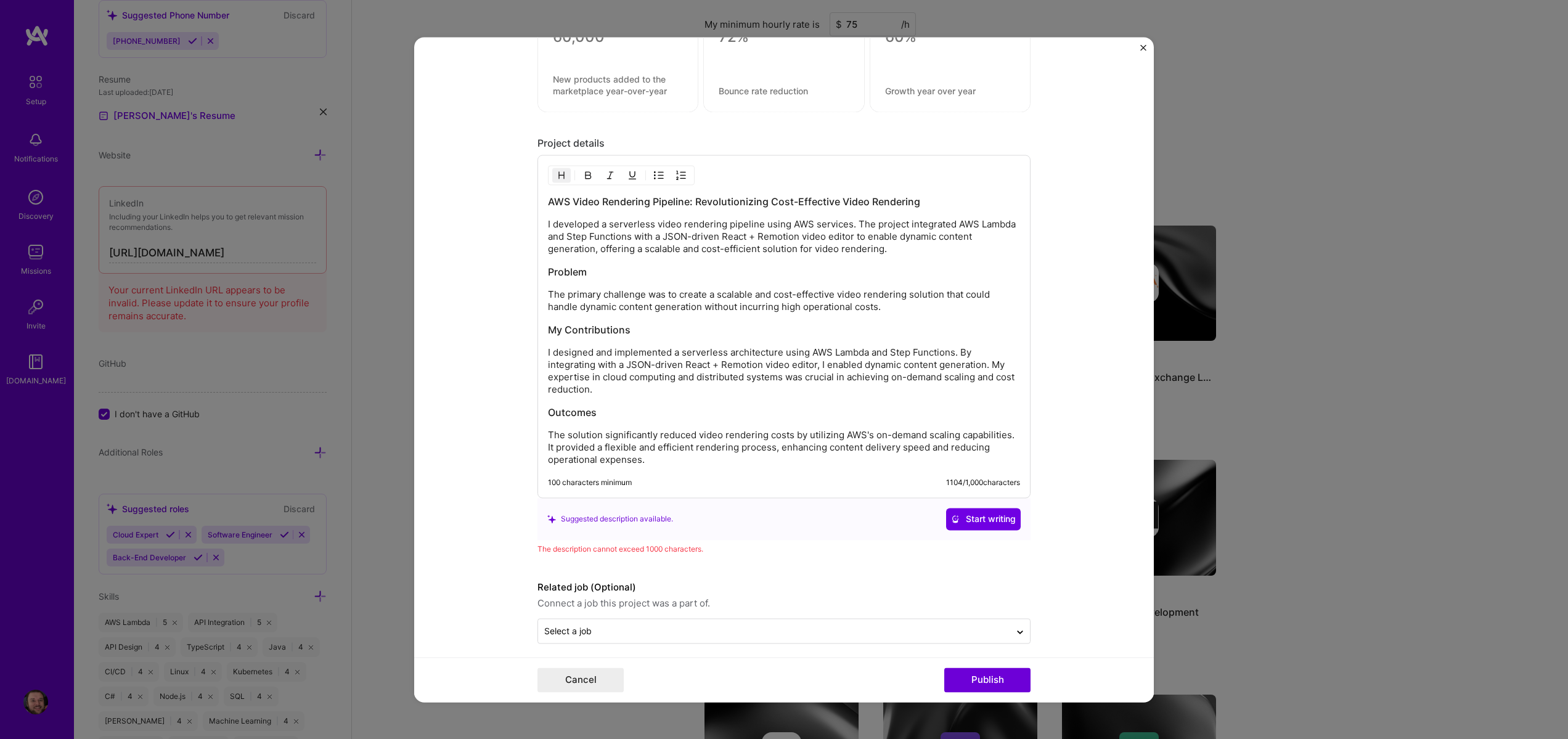
click at [666, 323] on h3 "My Contributions" at bounding box center [784, 330] width 472 height 13
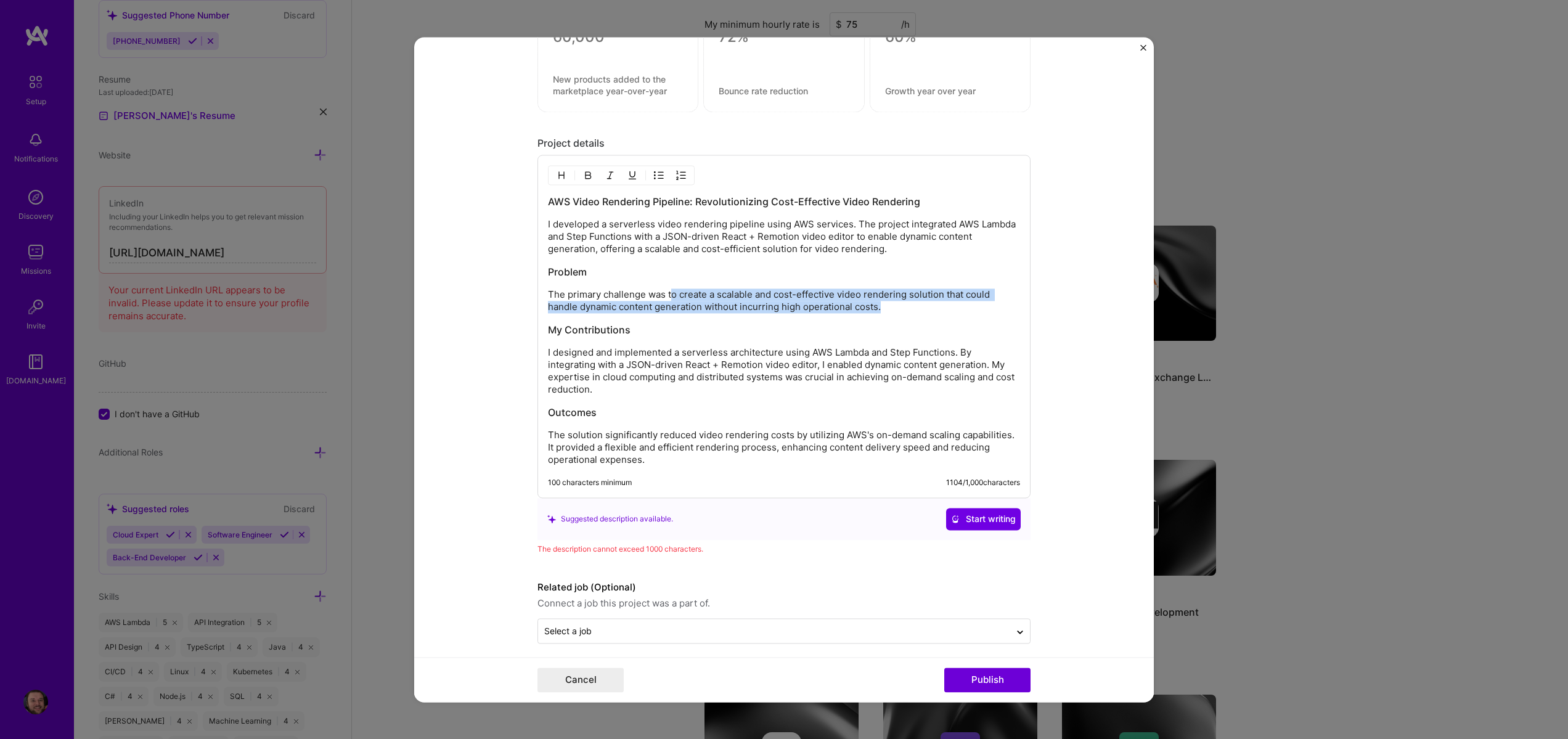
drag, startPoint x: 914, startPoint y: 307, endPoint x: 670, endPoint y: 296, distance: 244.2
click at [670, 296] on p "The primary challenge was to create a scalable and cost-effective video renderi…" at bounding box center [784, 300] width 472 height 25
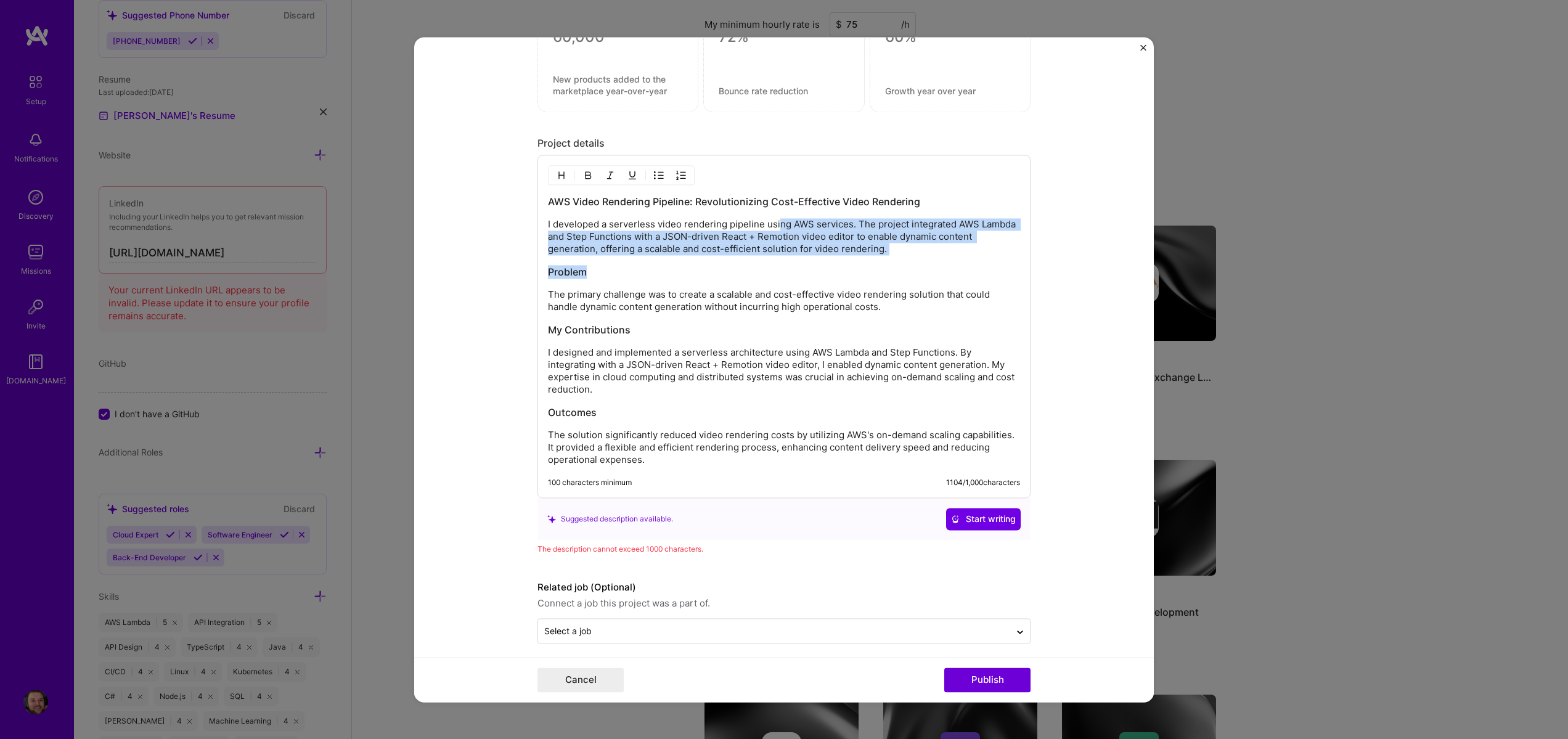
drag, startPoint x: 865, startPoint y: 247, endPoint x: 943, endPoint y: 266, distance: 80.3
click at [943, 266] on div "AWS Video Rendering Pipeline: Revolutionizing Cost-Effective Video Rendering I …" at bounding box center [784, 330] width 472 height 271
click at [943, 266] on h3 "Problem" at bounding box center [784, 272] width 472 height 13
drag, startPoint x: 871, startPoint y: 255, endPoint x: 757, endPoint y: 236, distance: 115.6
click at [765, 241] on div "AWS Video Rendering Pipeline: Revolutionizing Cost-Effective Video Rendering I …" at bounding box center [784, 330] width 472 height 271
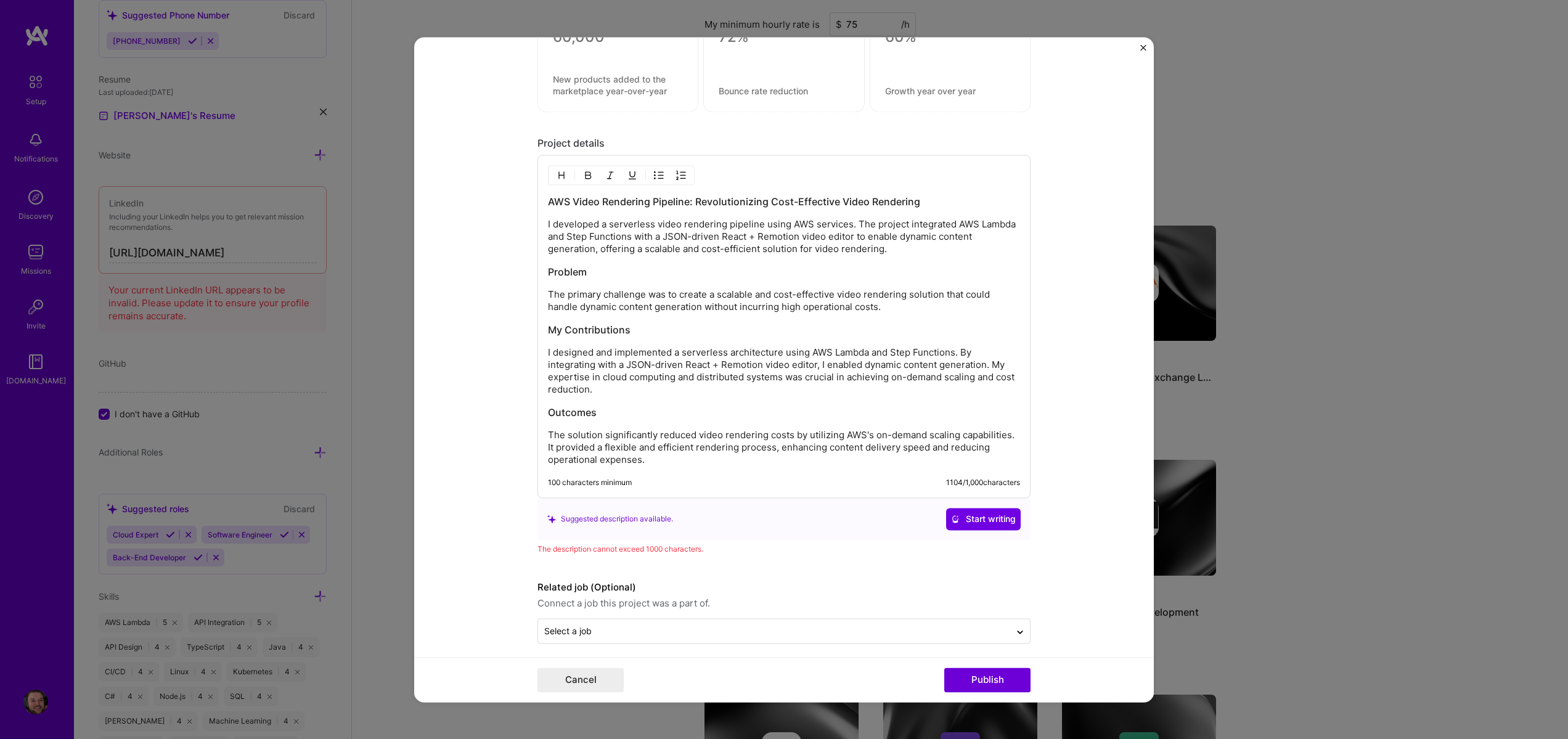
click at [757, 236] on p "I developed a serverless video rendering pipeline using AWS services. The proje…" at bounding box center [784, 236] width 472 height 37
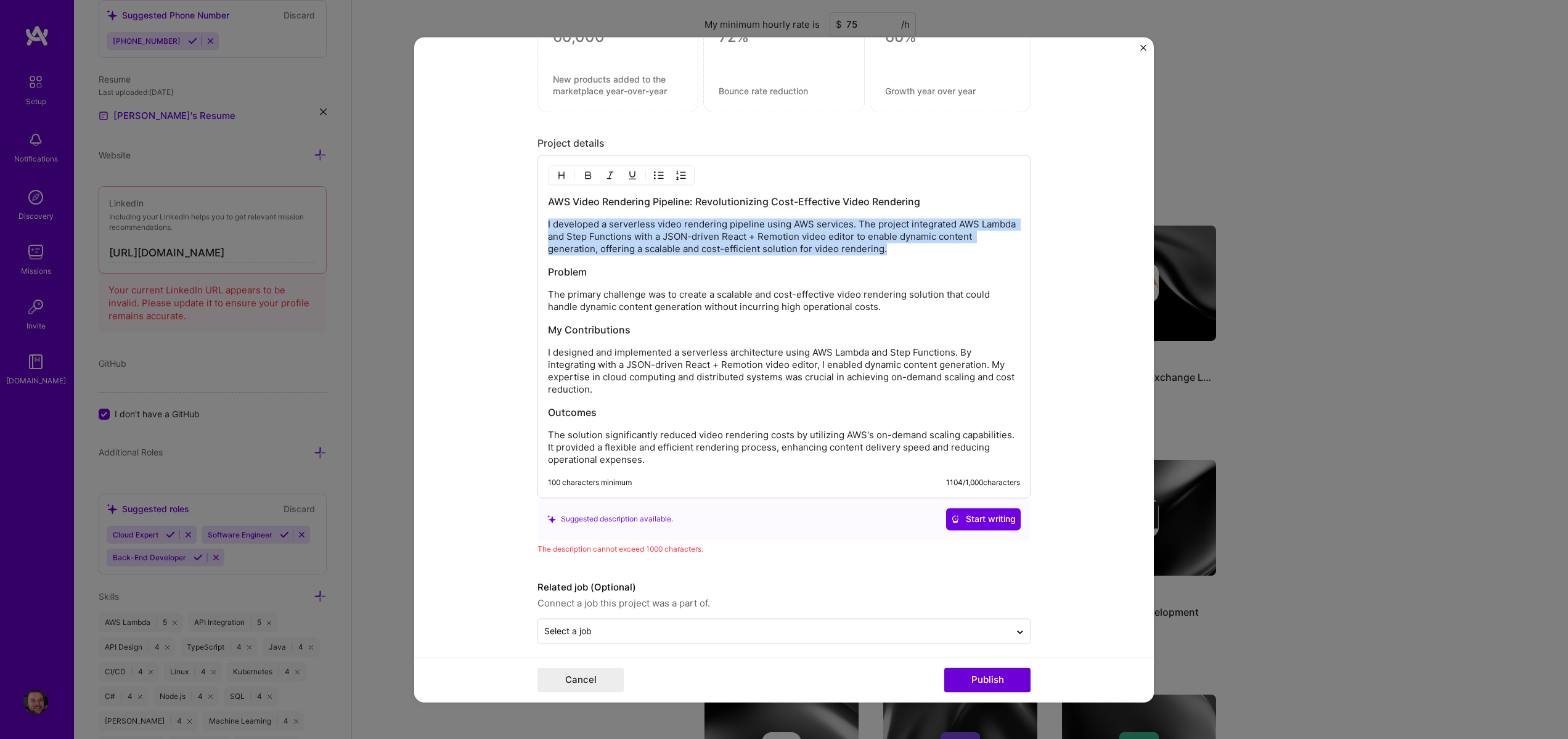
click at [757, 236] on p "I developed a serverless video rendering pipeline using AWS services. The proje…" at bounding box center [784, 236] width 472 height 37
click at [742, 250] on p "I developed a serverless video rendering pipeline using AWS services. The proje…" at bounding box center [784, 236] width 472 height 37
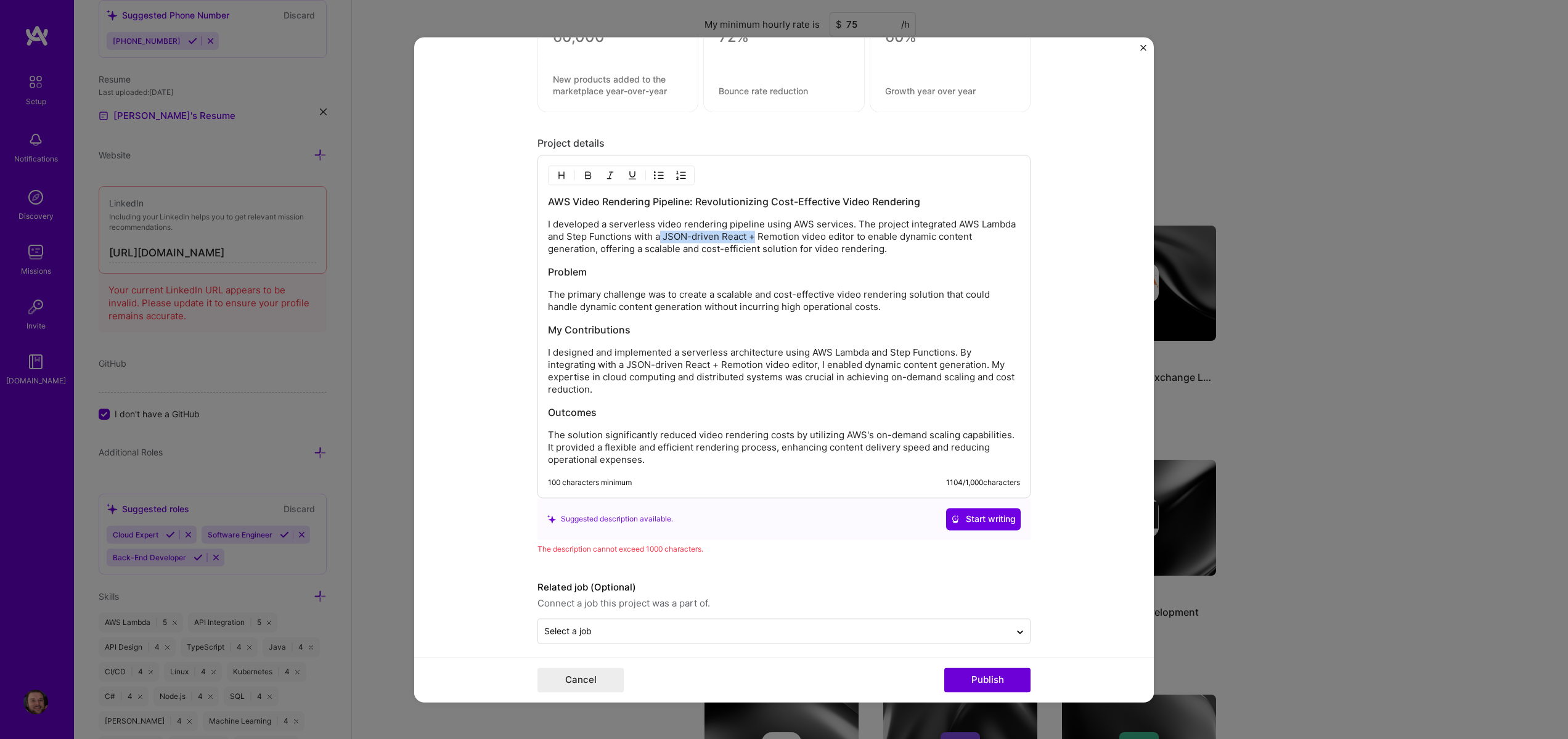
drag, startPoint x: 656, startPoint y: 238, endPoint x: 751, endPoint y: 235, distance: 95.0
click at [751, 235] on p "I developed a serverless video rendering pipeline using AWS services. The proje…" at bounding box center [784, 236] width 472 height 37
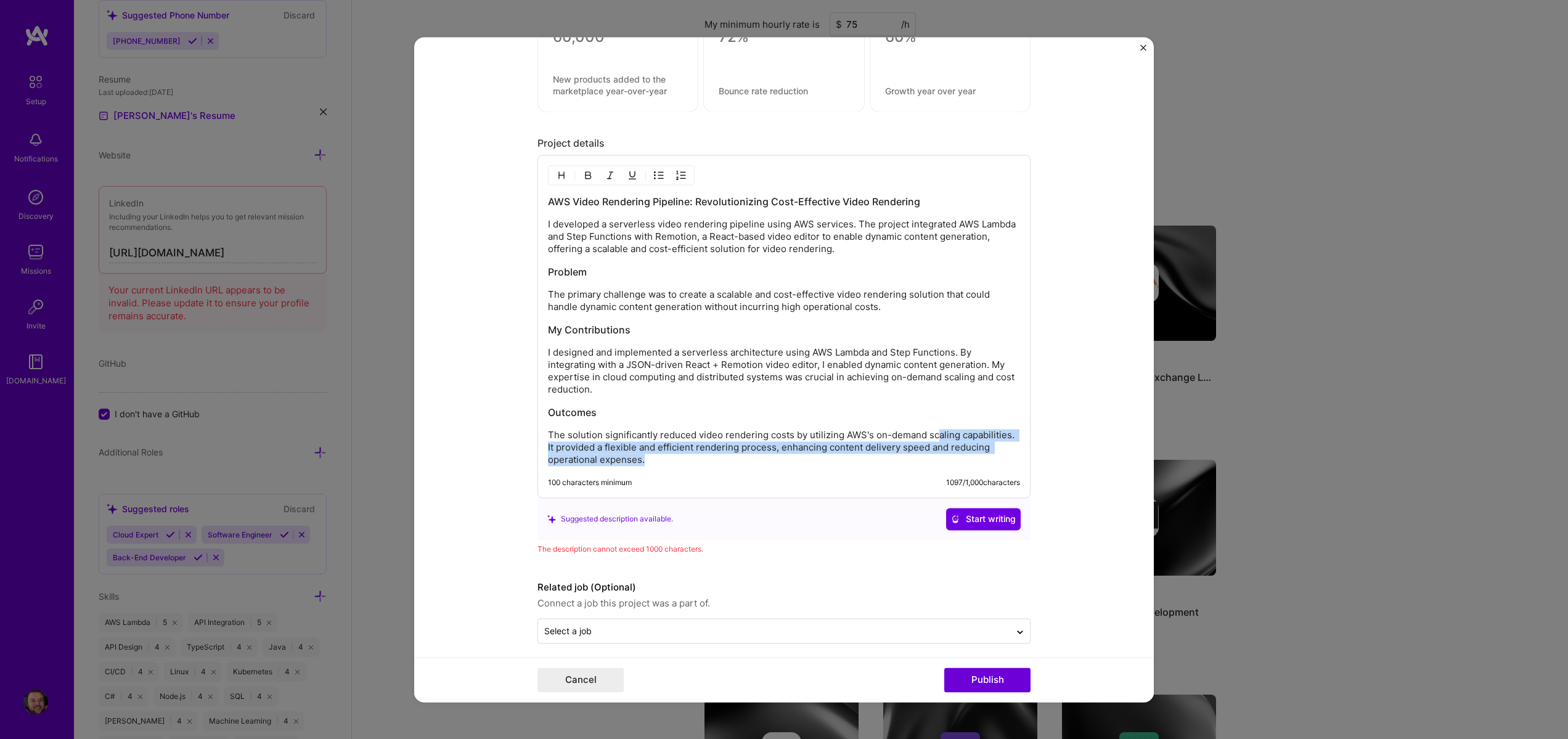
drag, startPoint x: 924, startPoint y: 439, endPoint x: 676, endPoint y: 467, distance: 249.6
click at [676, 467] on div "AWS Video Rendering Pipeline: Revolutionizing Cost-Effective Video Rendering I …" at bounding box center [784, 326] width 493 height 343
drag, startPoint x: 679, startPoint y: 463, endPoint x: 587, endPoint y: 456, distance: 92.3
click at [587, 456] on p "The solution significantly reduced video rendering costs by utilizing AWS's on-…" at bounding box center [784, 447] width 472 height 37
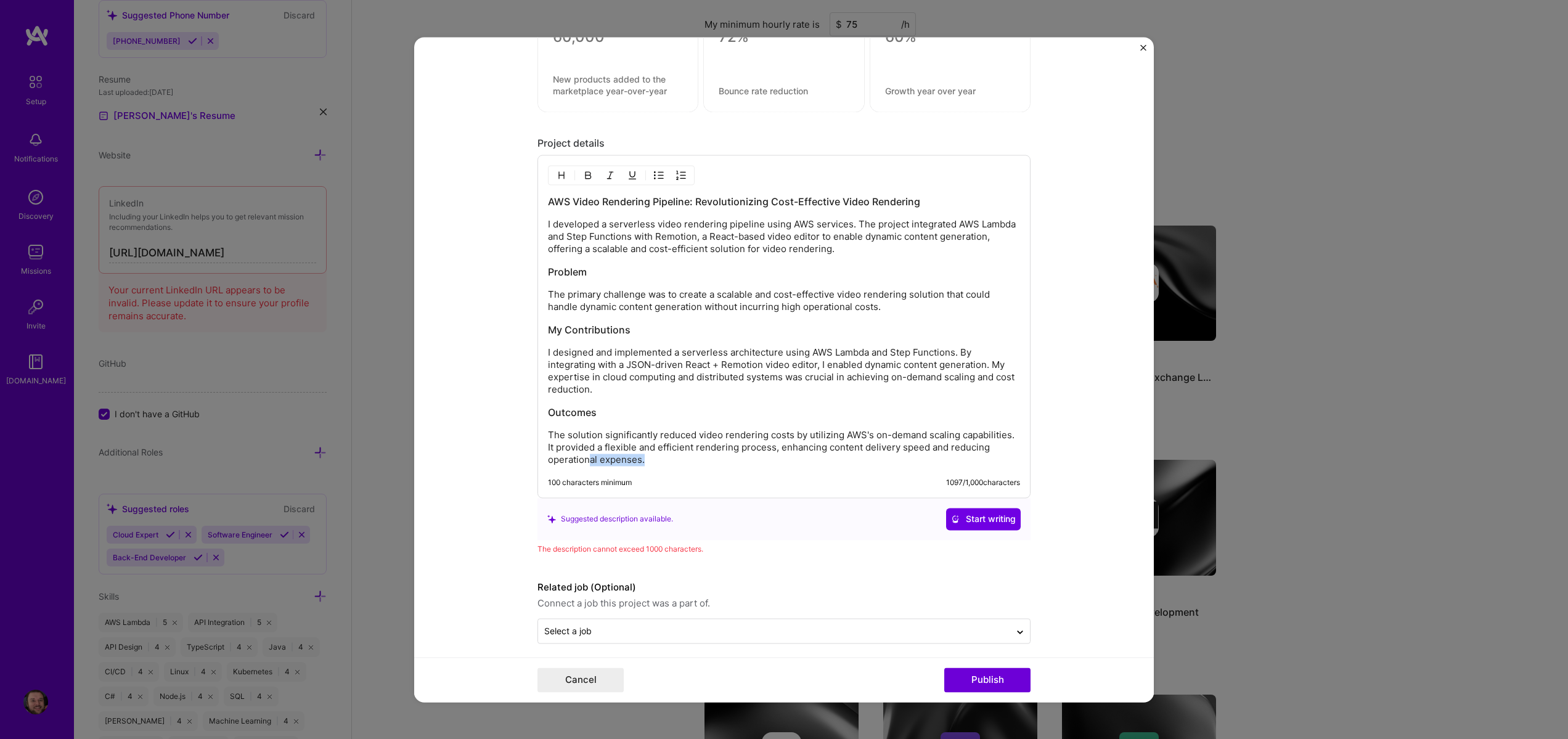
drag, startPoint x: 585, startPoint y: 462, endPoint x: 621, endPoint y: 457, distance: 36.3
click at [587, 462] on p "The solution significantly reduced video rendering costs by utilizing AWS's on-…" at bounding box center [784, 447] width 472 height 37
click at [619, 461] on p "The solution significantly reduced video rendering costs by utilizing AWS's on-…" at bounding box center [784, 447] width 472 height 37
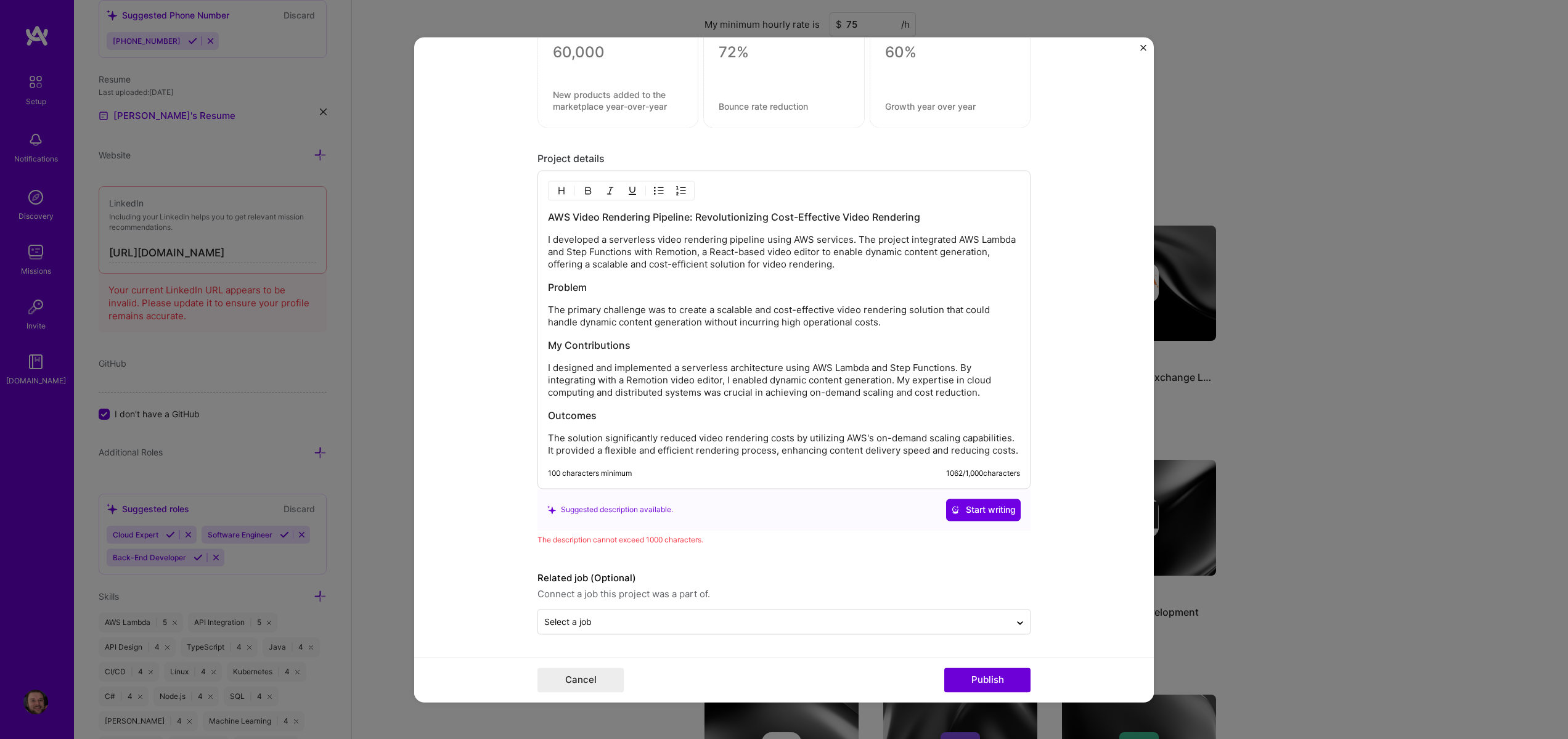
scroll to position [863, 0]
drag, startPoint x: 928, startPoint y: 387, endPoint x: 960, endPoint y: 407, distance: 37.7
click at [960, 407] on div "AWS Video Rendering Pipeline: Revolutionizing Cost-Effective Video Rendering I …" at bounding box center [784, 333] width 472 height 247
drag, startPoint x: 937, startPoint y: 377, endPoint x: 951, endPoint y: 416, distance: 41.4
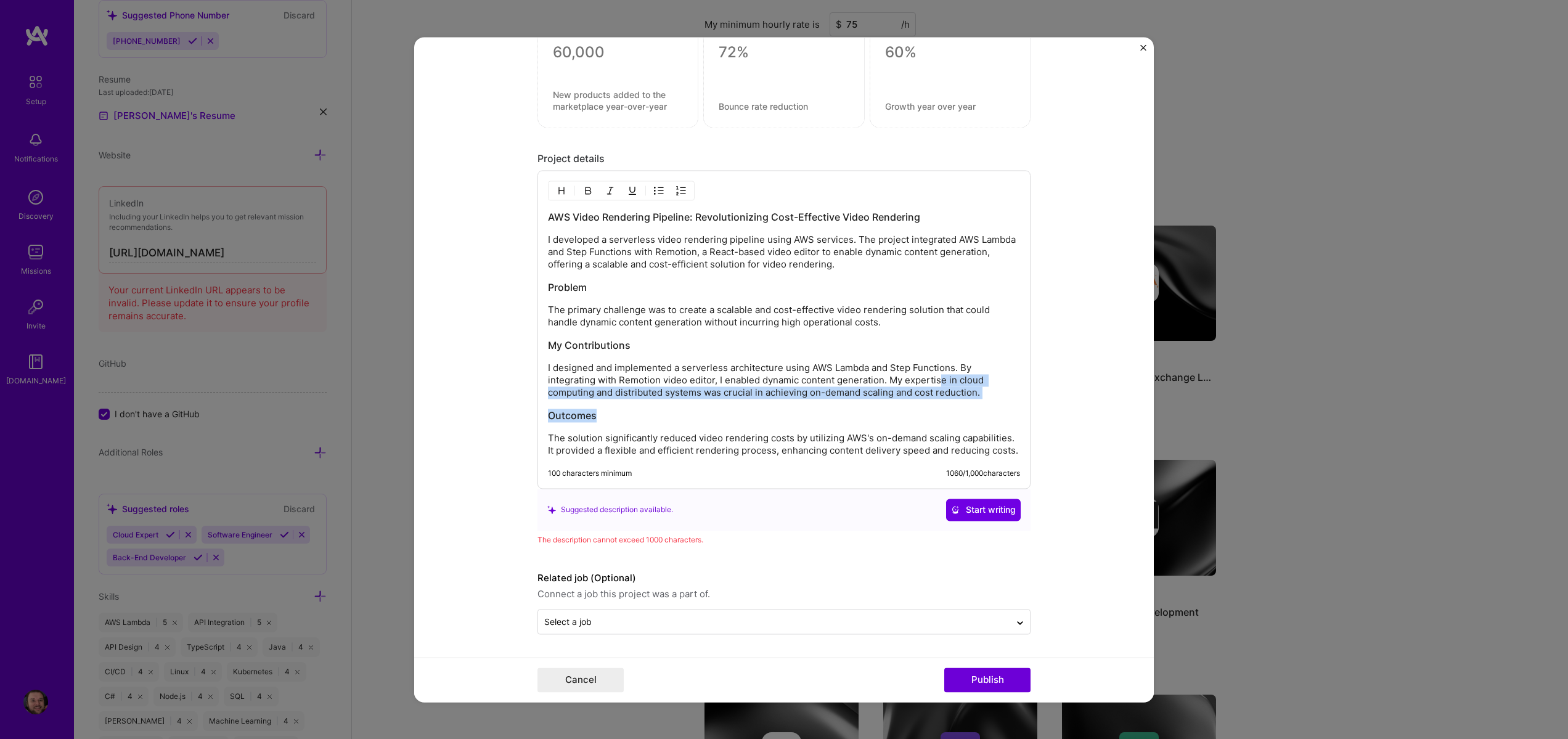
click at [951, 416] on div "AWS Video Rendering Pipeline: Revolutionizing Cost-Effective Video Rendering I …" at bounding box center [784, 333] width 472 height 247
click at [952, 416] on h3 "Outcomes" at bounding box center [784, 415] width 472 height 13
drag, startPoint x: 896, startPoint y: 385, endPoint x: 932, endPoint y: 391, distance: 36.5
click at [932, 391] on p "I designed and implemented a serverless architecture using AWS Lambda and Step …" at bounding box center [784, 380] width 472 height 37
drag, startPoint x: 888, startPoint y: 382, endPoint x: 978, endPoint y: 400, distance: 91.8
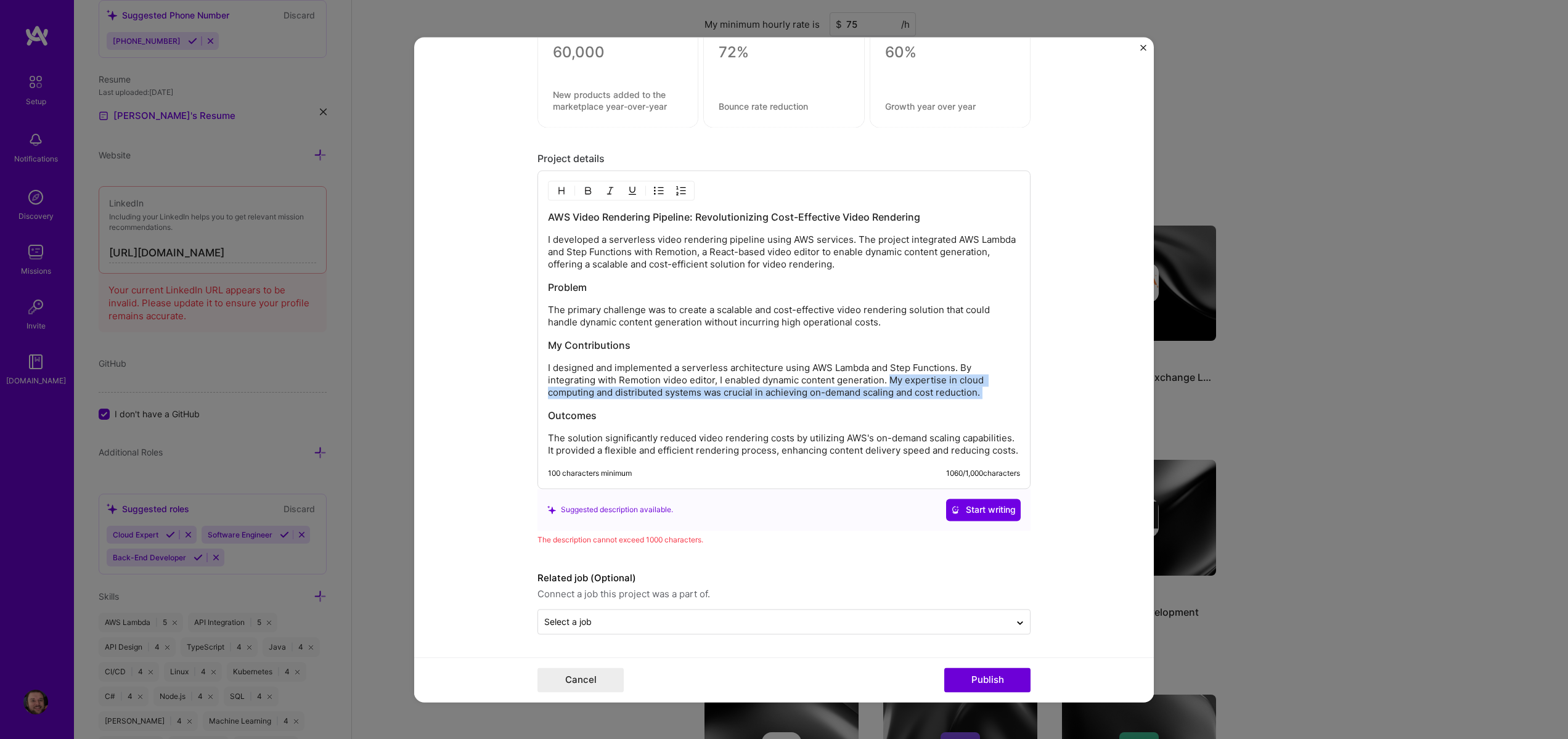
click at [978, 400] on div "AWS Video Rendering Pipeline: Revolutionizing Cost-Effective Video Rendering I …" at bounding box center [784, 333] width 472 height 247
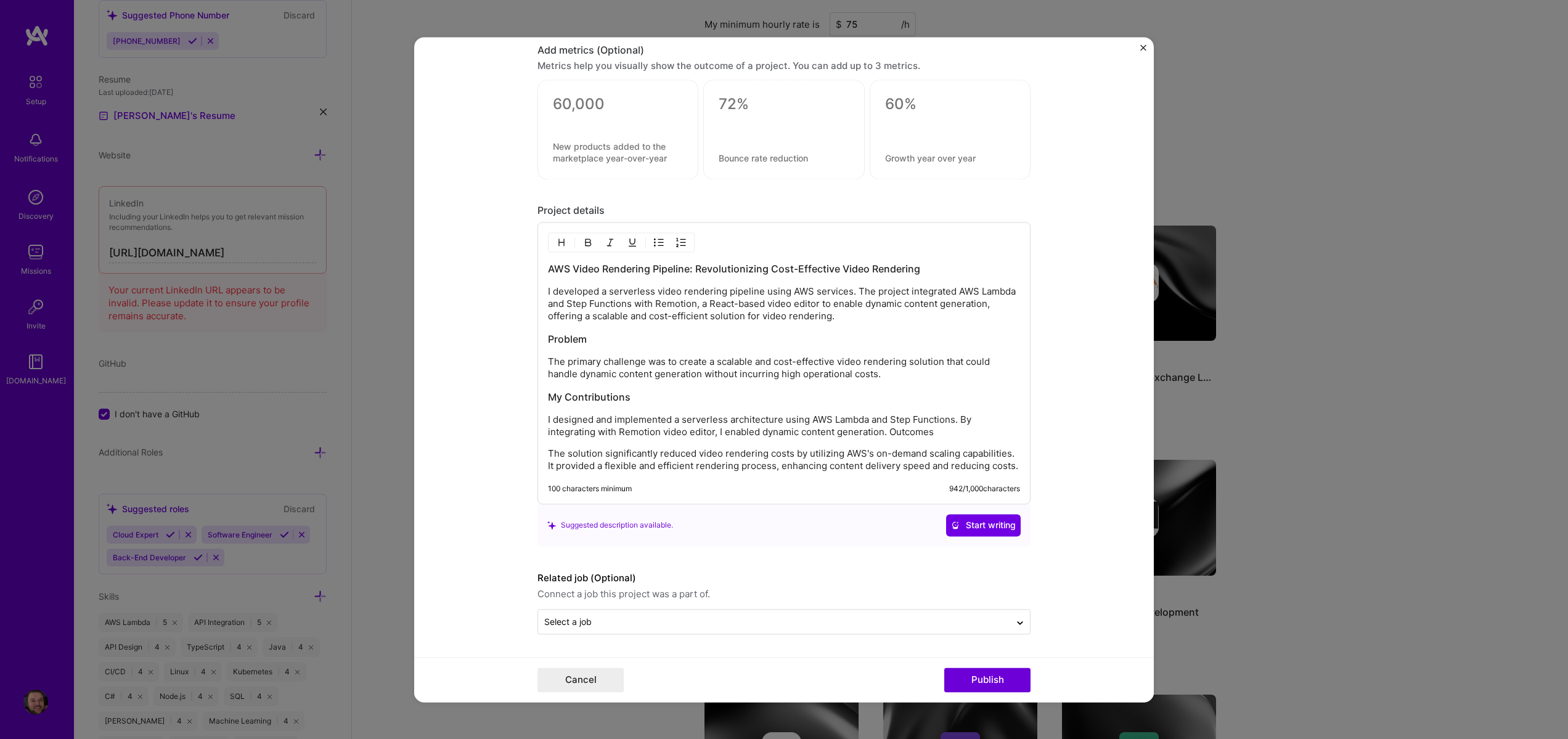
scroll to position [812, 0]
click at [909, 436] on p "I designed and implemented a serverless architecture using AWS Lambda and Step …" at bounding box center [784, 425] width 472 height 25
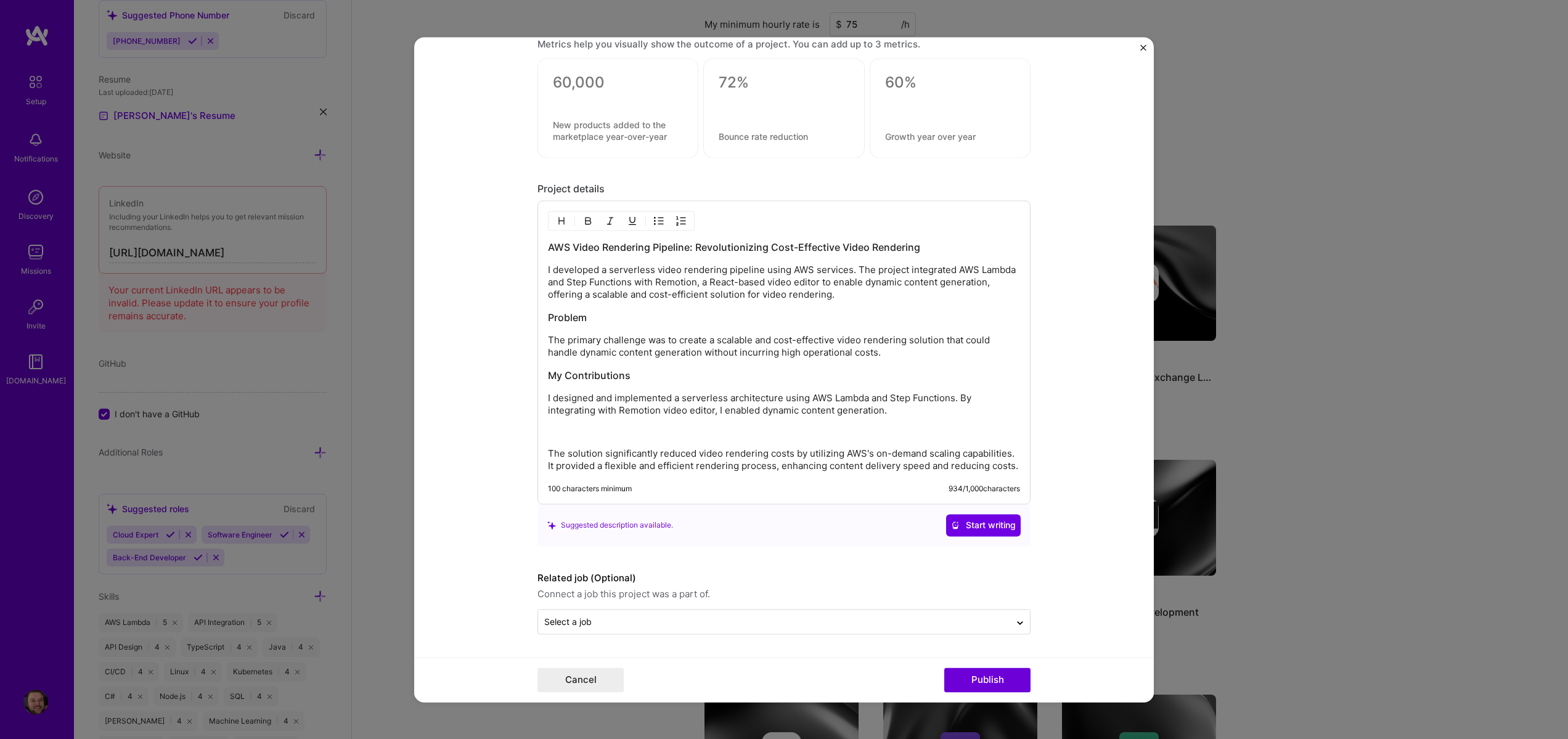
click at [561, 221] on img "button" at bounding box center [561, 221] width 10 height 10
click at [973, 538] on button "Start writing" at bounding box center [983, 527] width 74 height 22
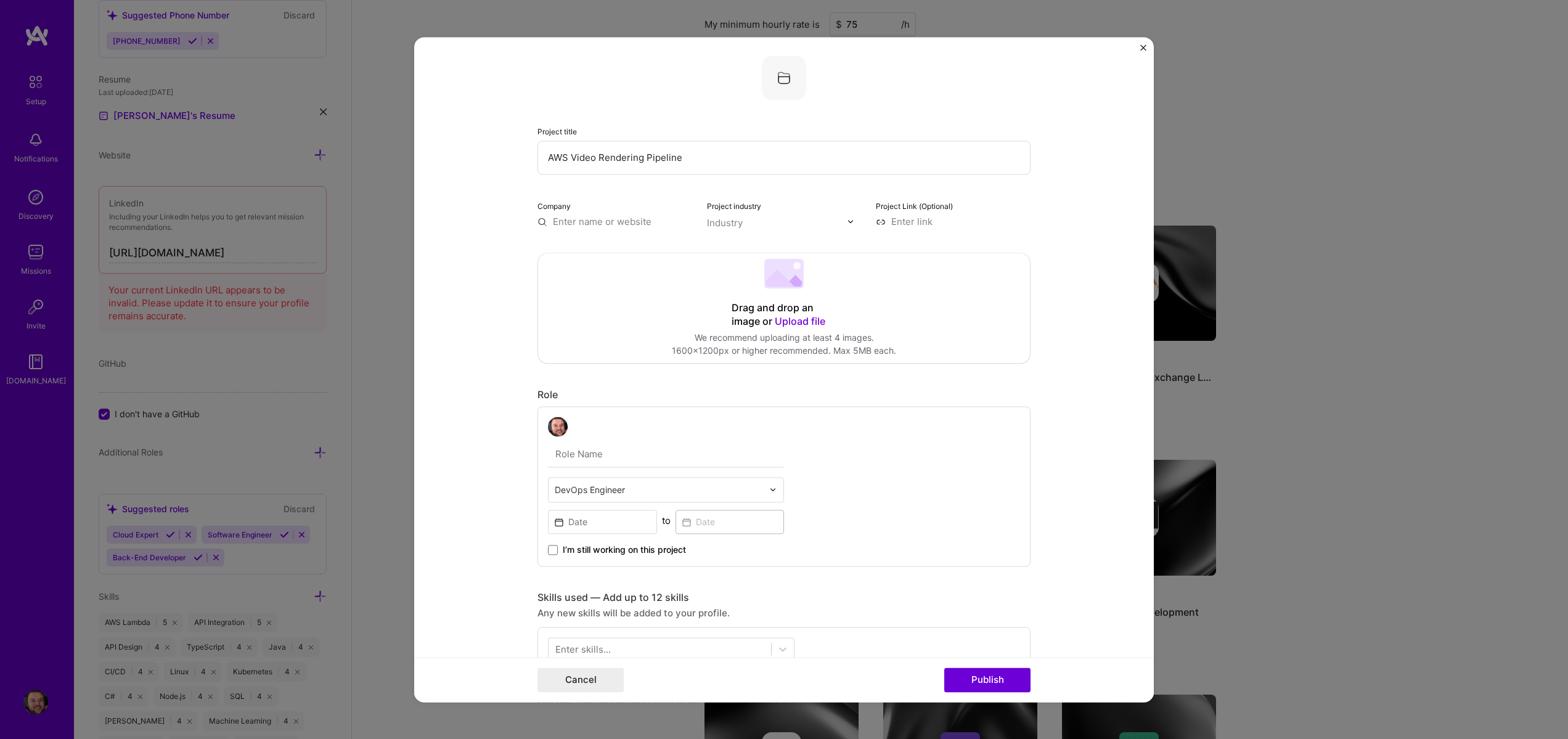
scroll to position [0, 0]
click at [787, 223] on input "text" at bounding box center [777, 229] width 140 height 13
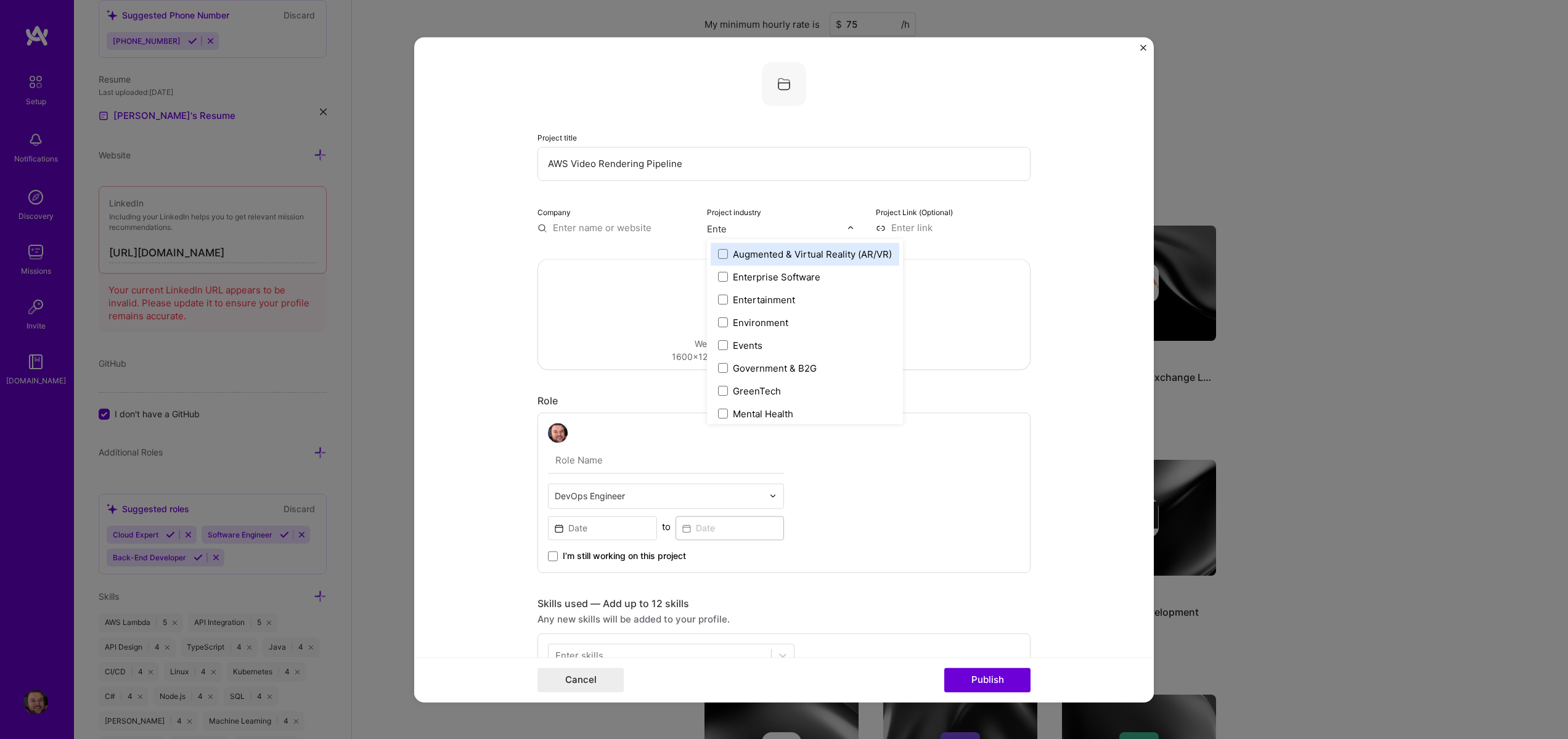
type input "Enter"
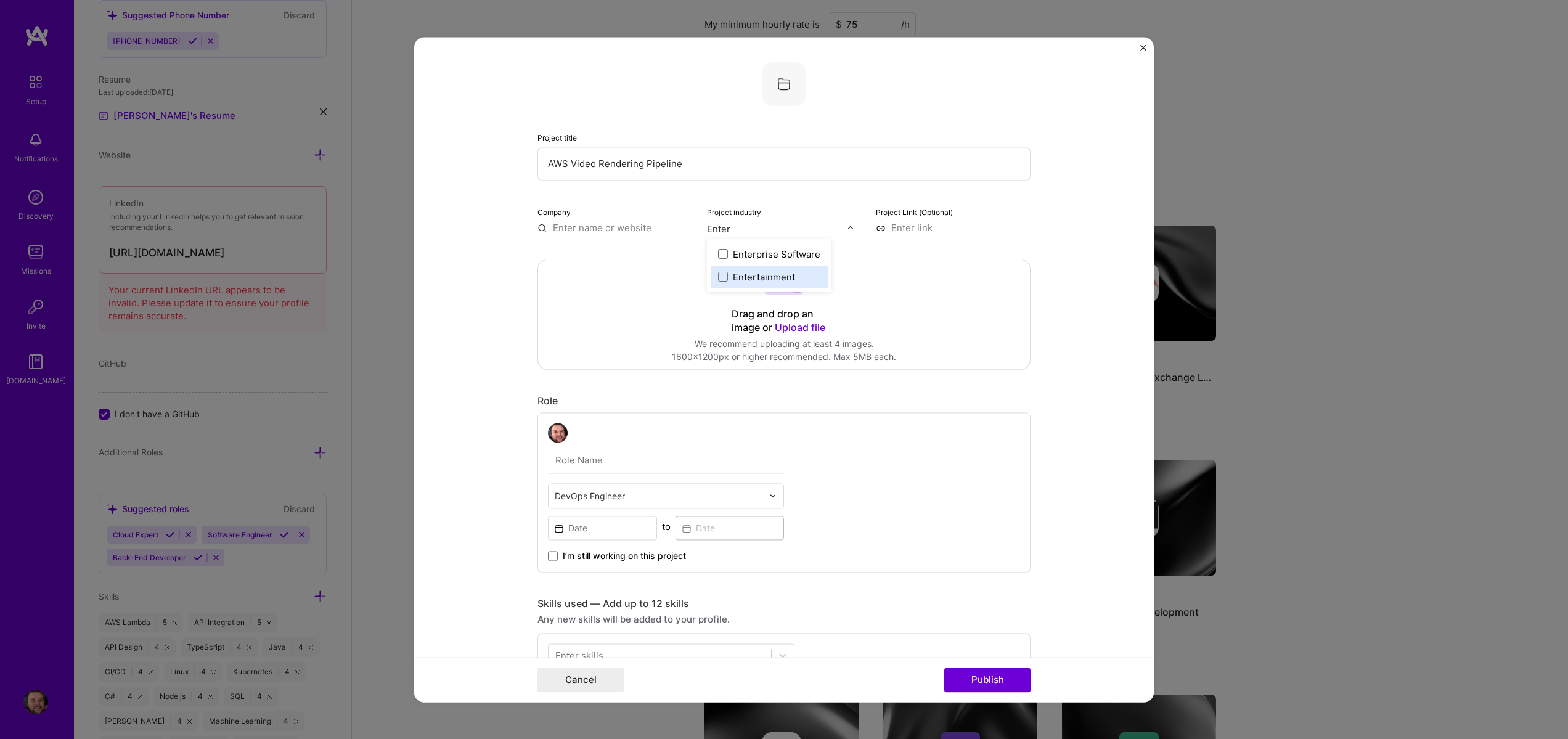
click at [737, 282] on div "Entertainment" at bounding box center [764, 277] width 62 height 13
click at [611, 231] on input "text" at bounding box center [615, 227] width 155 height 13
type input "Steven Burgess"
click at [644, 266] on div "Steven Burgess" at bounding box center [650, 256] width 87 height 21
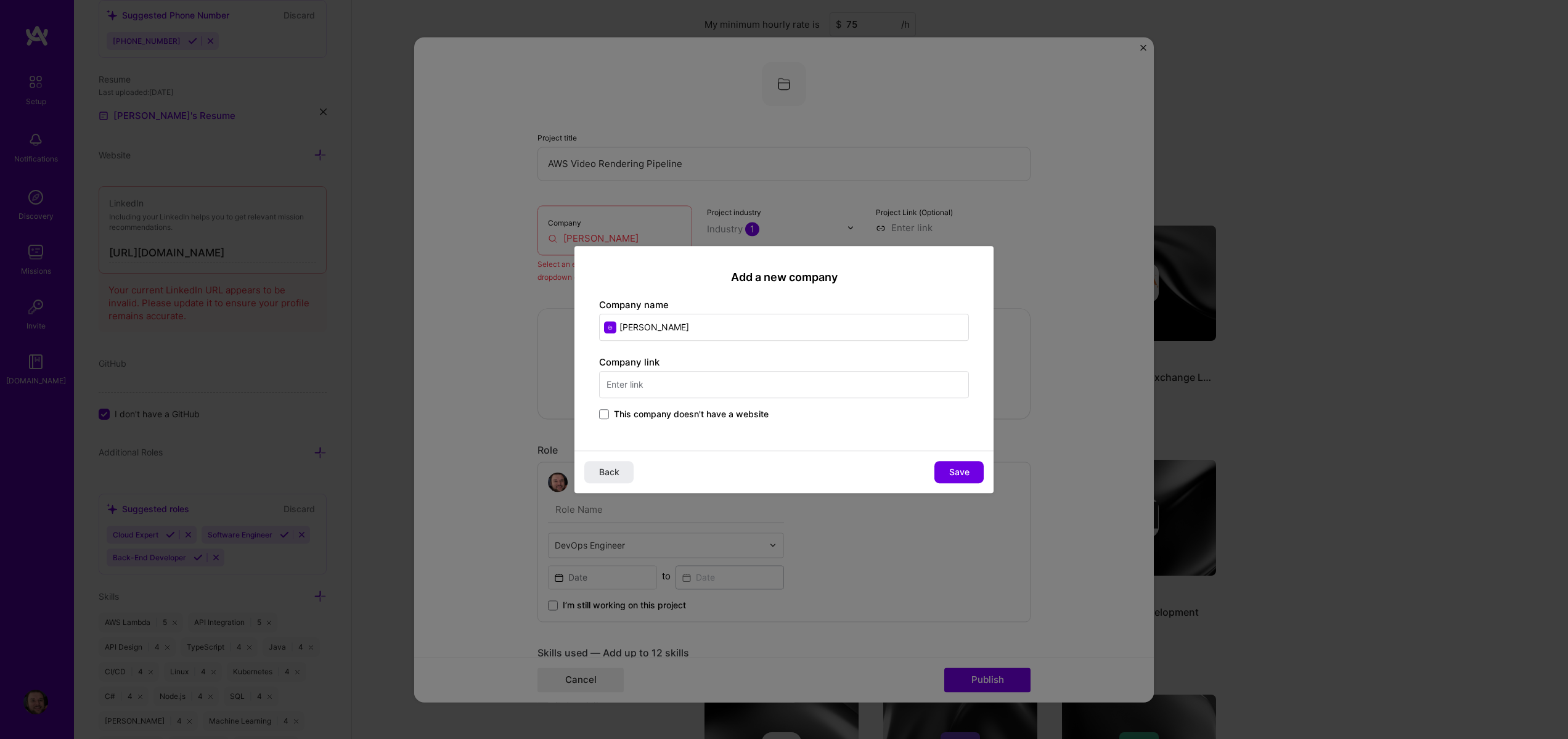
click at [617, 415] on span "This company doesn't have a website" at bounding box center [691, 414] width 155 height 12
click at [0, 0] on input "This company doesn't have a website" at bounding box center [0, 0] width 0 height 0
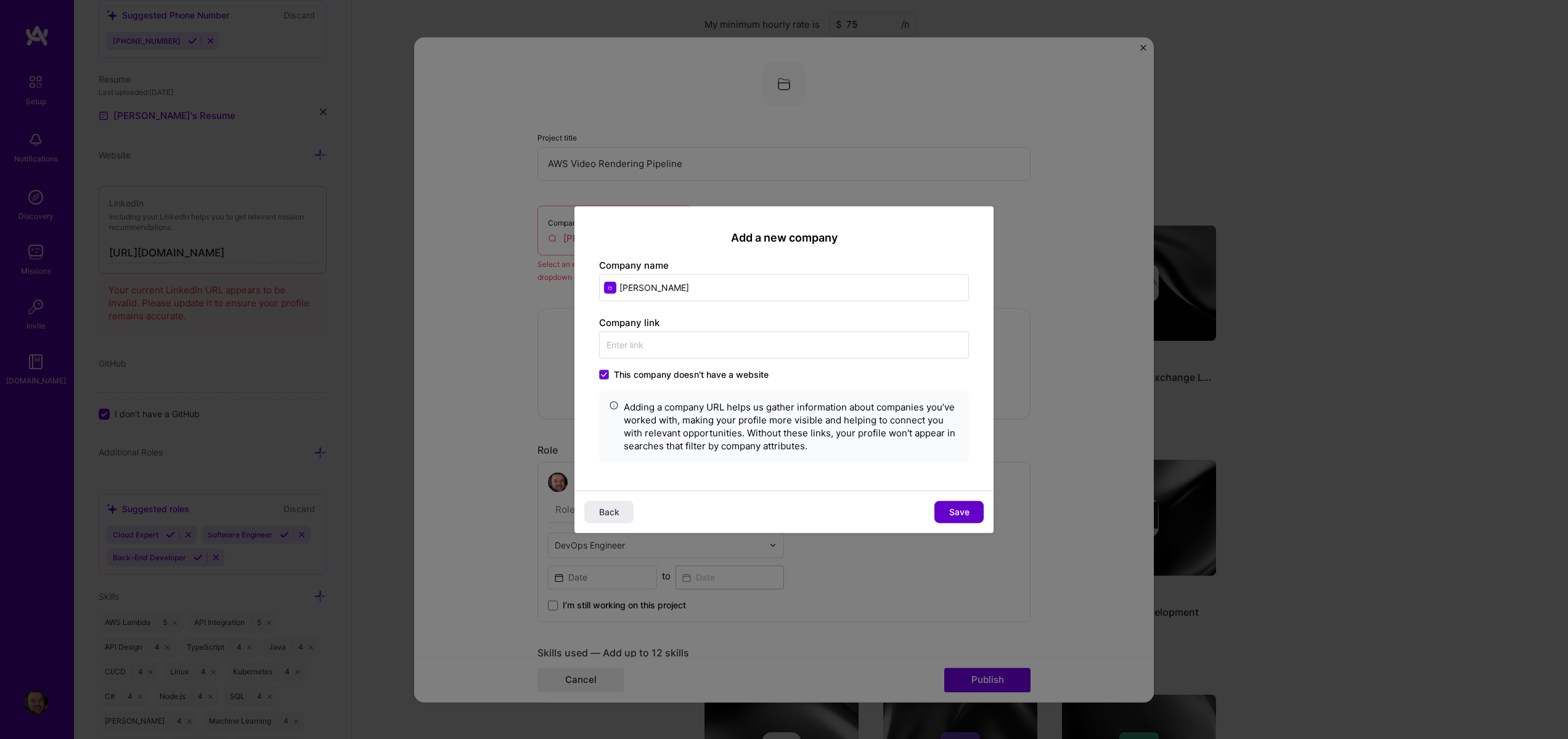
click at [969, 512] on button "Save" at bounding box center [959, 512] width 50 height 22
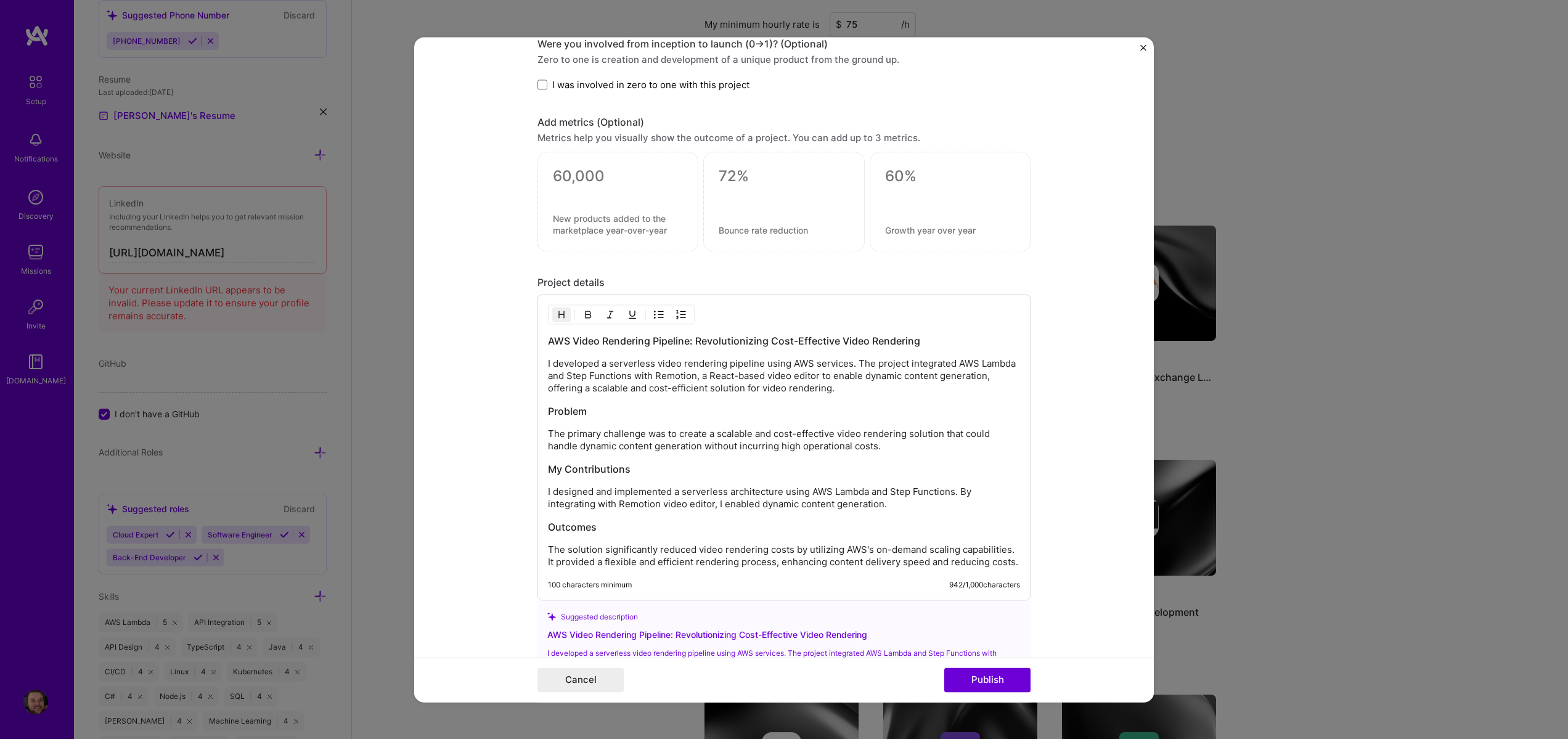
scroll to position [1057, 0]
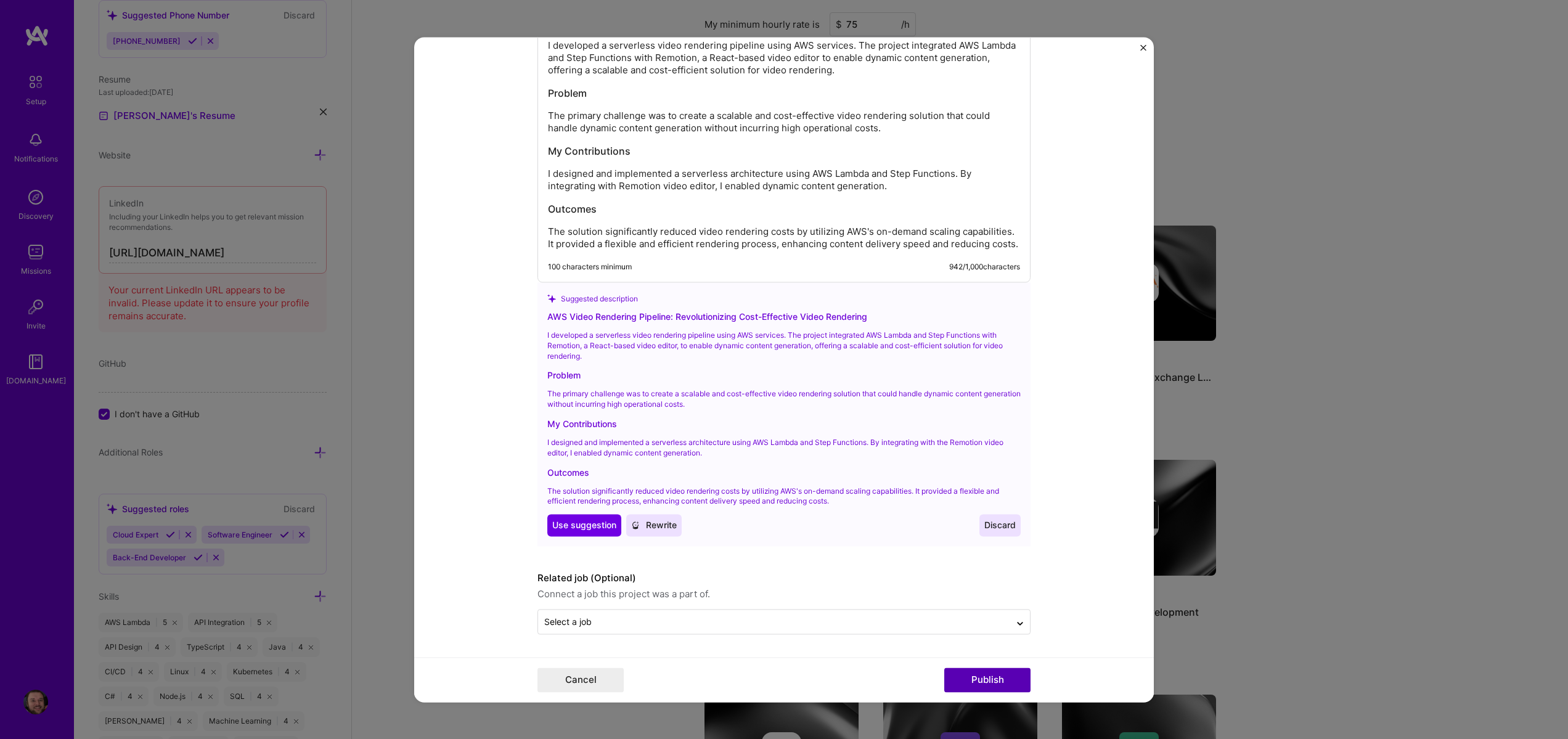
click at [1003, 681] on button "Publish" at bounding box center [987, 679] width 86 height 25
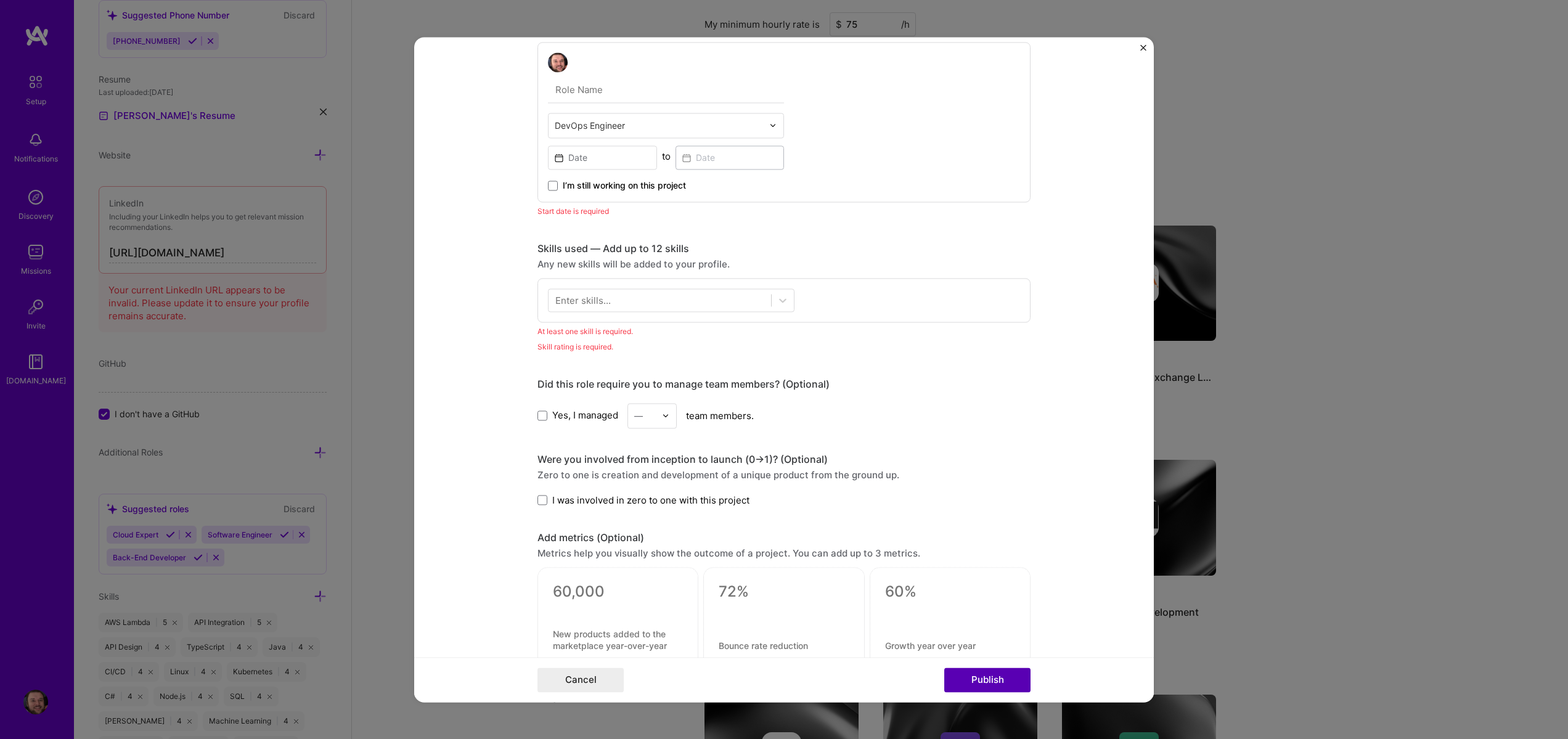
scroll to position [357, 0]
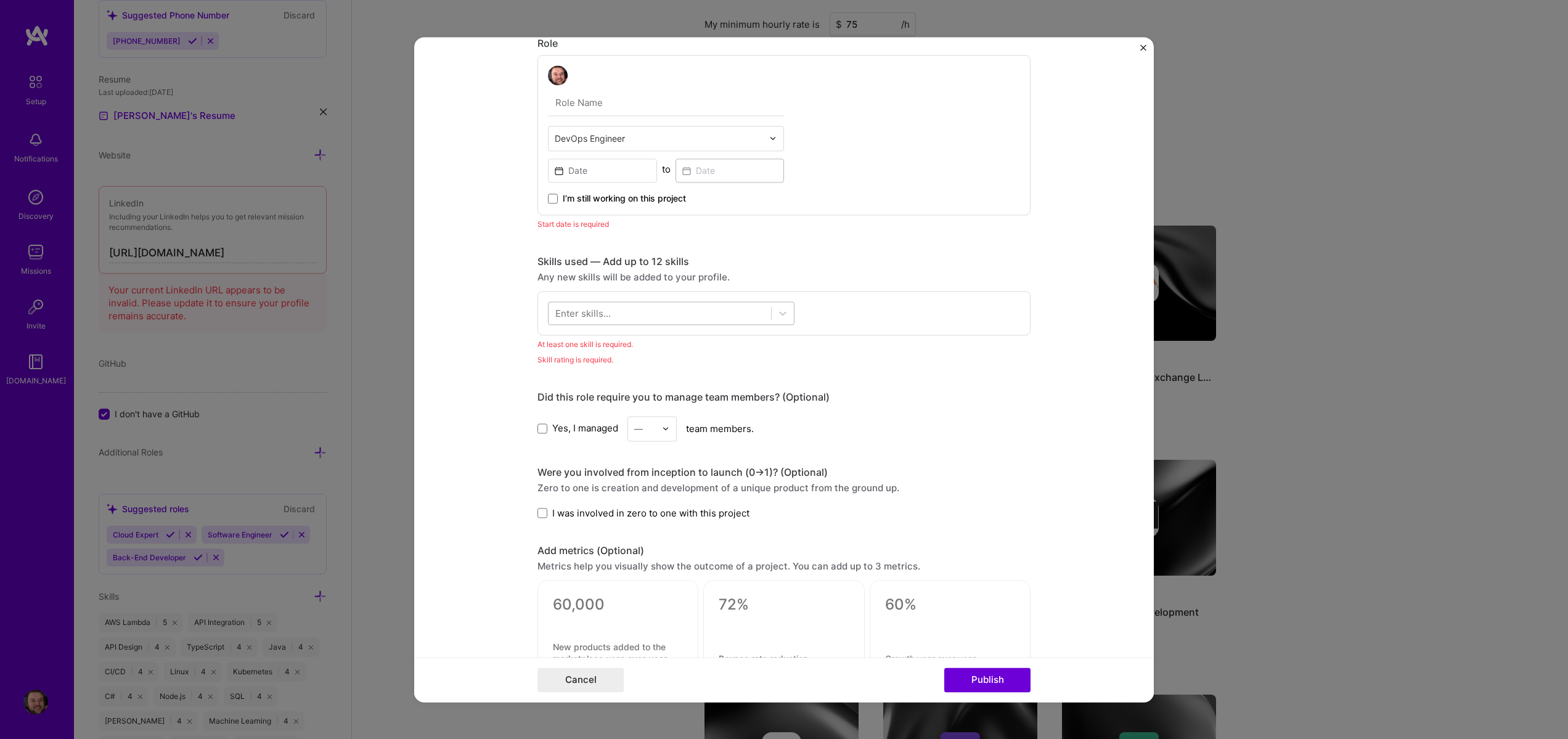
click at [677, 310] on div at bounding box center [660, 312] width 223 height 20
click at [579, 357] on div "Node.js" at bounding box center [671, 363] width 231 height 13
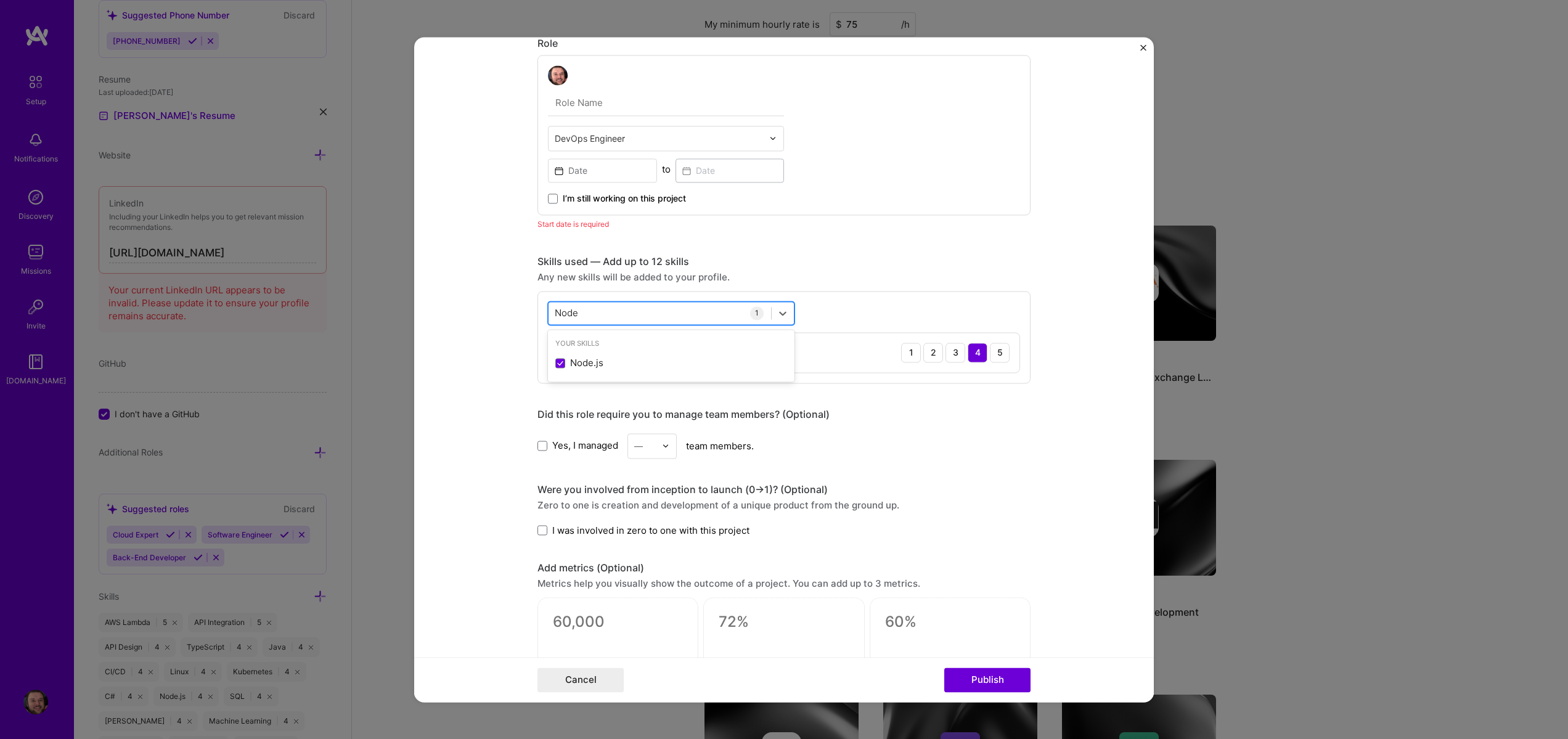
click at [578, 312] on div "Node Node" at bounding box center [660, 312] width 223 height 20
click at [579, 310] on div "Node Node" at bounding box center [660, 312] width 223 height 20
click at [569, 310] on input "Node" at bounding box center [567, 312] width 25 height 13
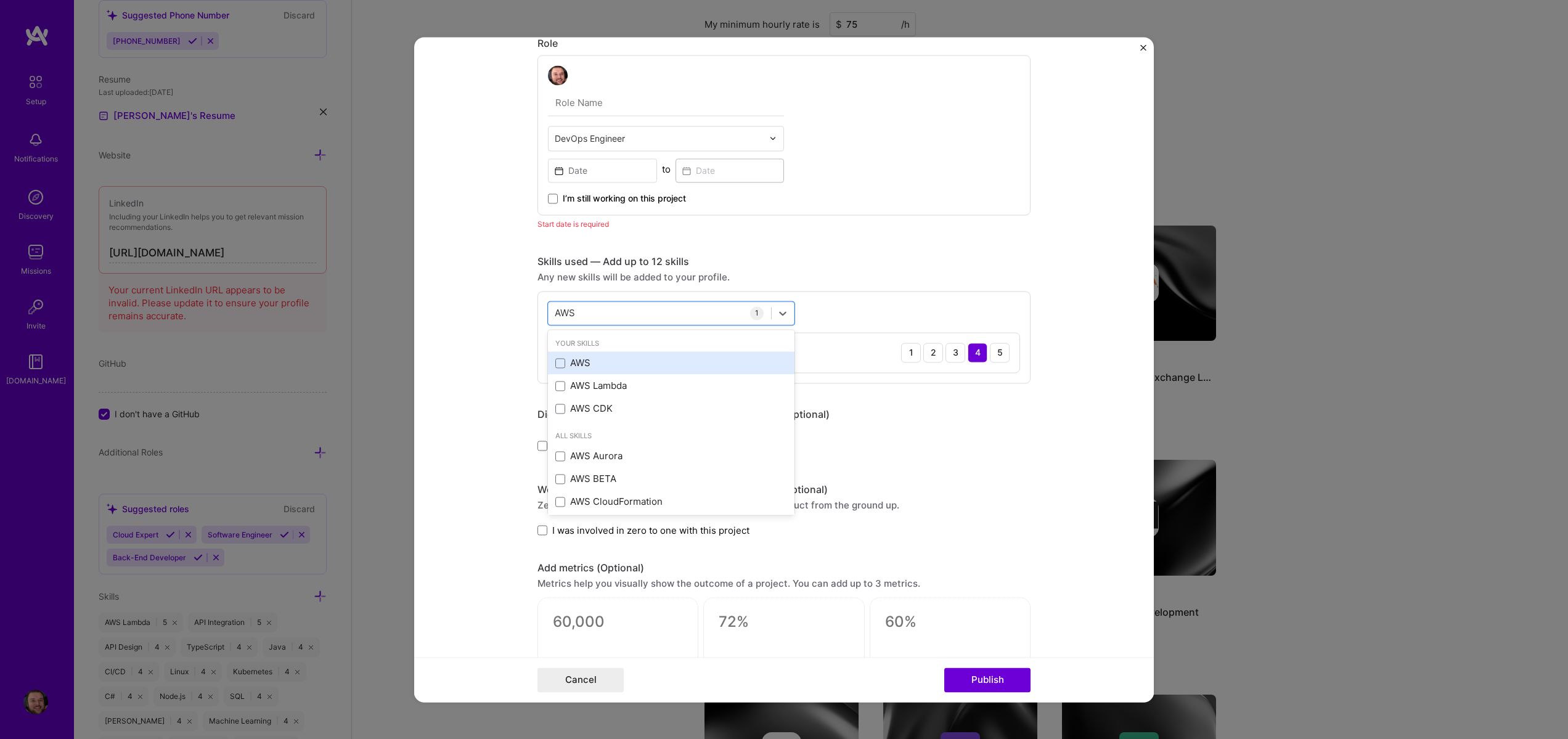
click at [591, 356] on div "AWS" at bounding box center [671, 363] width 247 height 23
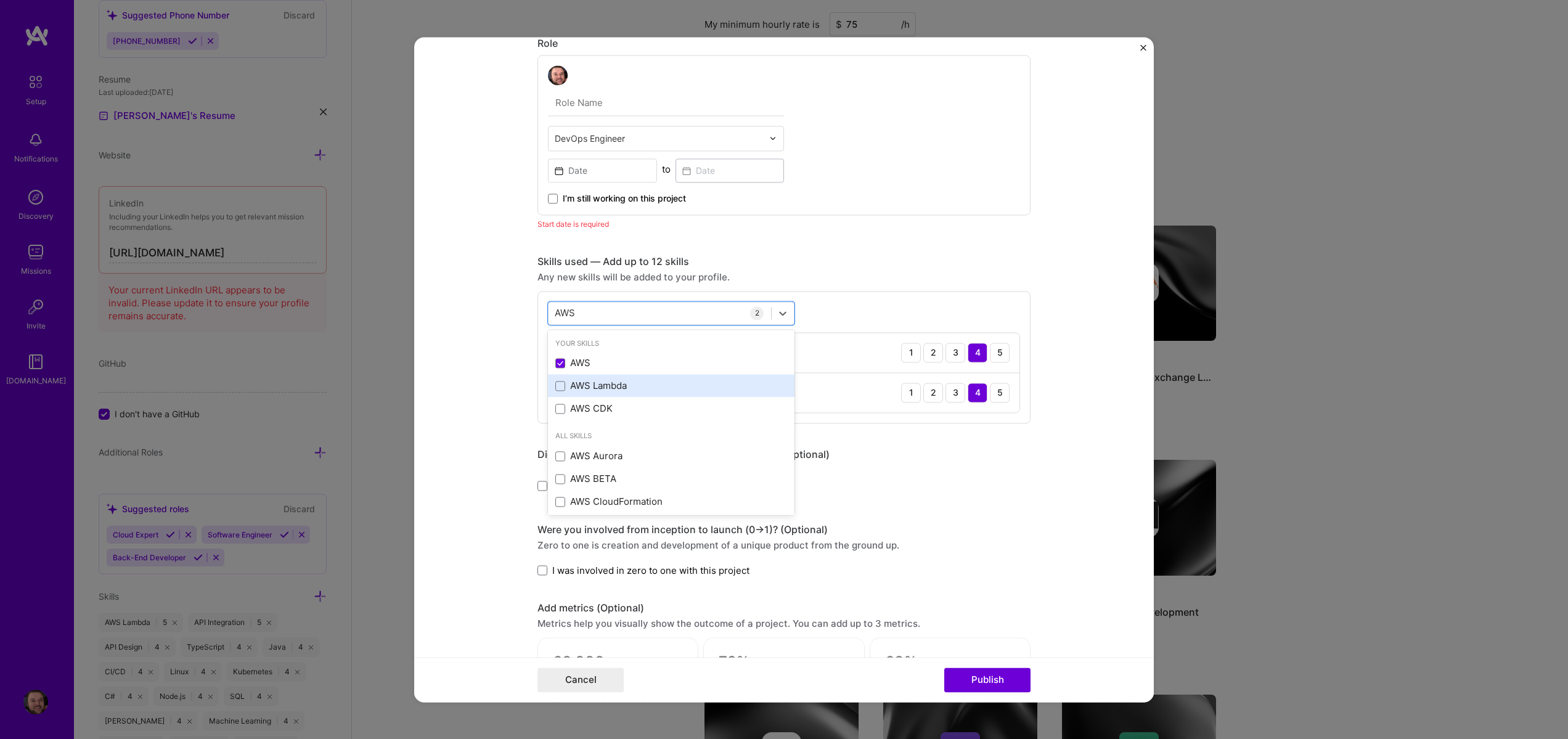
click at [569, 377] on div "AWS Lambda" at bounding box center [671, 386] width 247 height 23
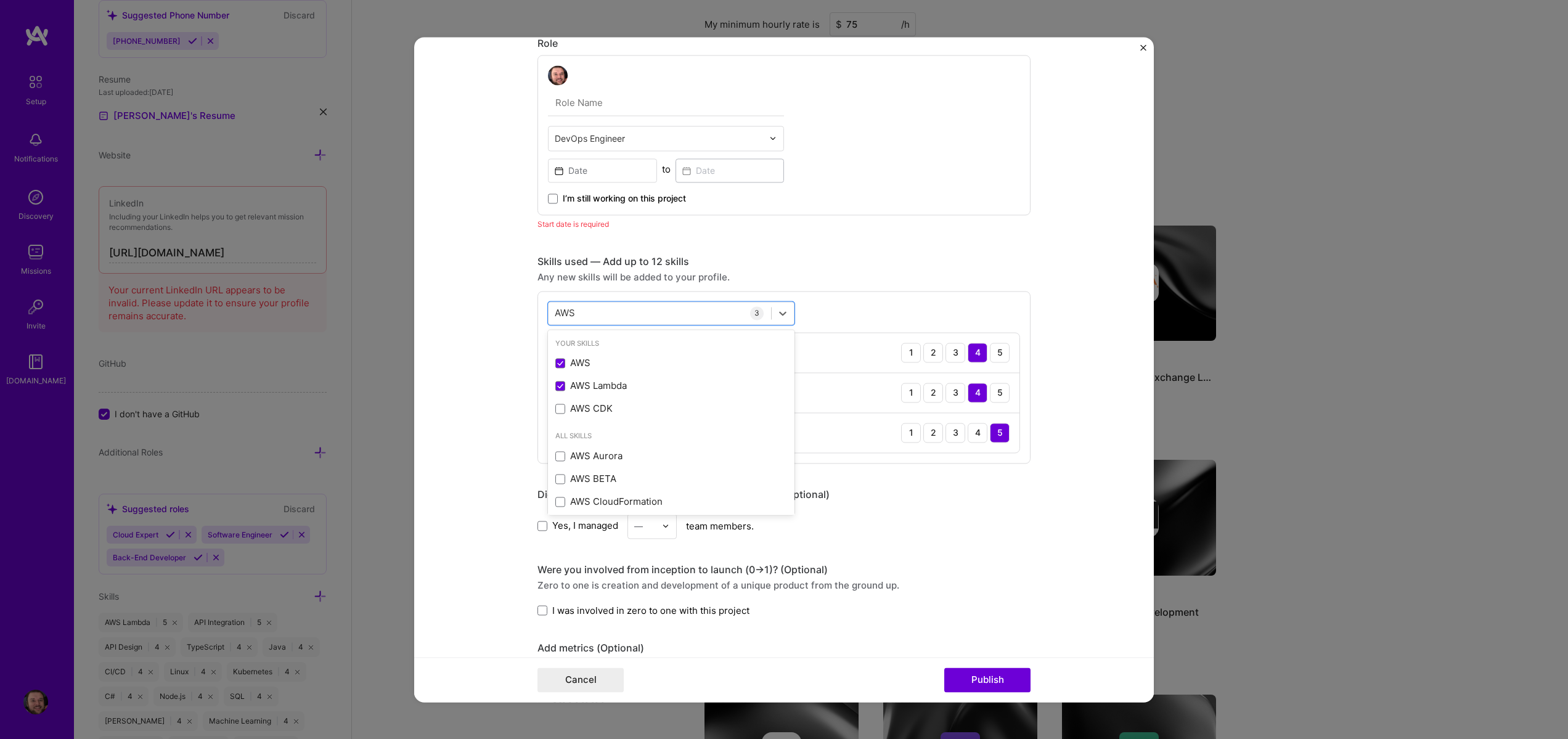
click at [900, 227] on div "Start date is required" at bounding box center [784, 223] width 493 height 13
drag, startPoint x: 1022, startPoint y: 526, endPoint x: 1004, endPoint y: 631, distance: 106.5
click at [1004, 631] on div "Project title AWS Video Rendering Pipeline Company Steven Burgess Project indus…" at bounding box center [784, 591] width 493 height 1774
click at [589, 307] on div "AWS AWS" at bounding box center [660, 312] width 223 height 20
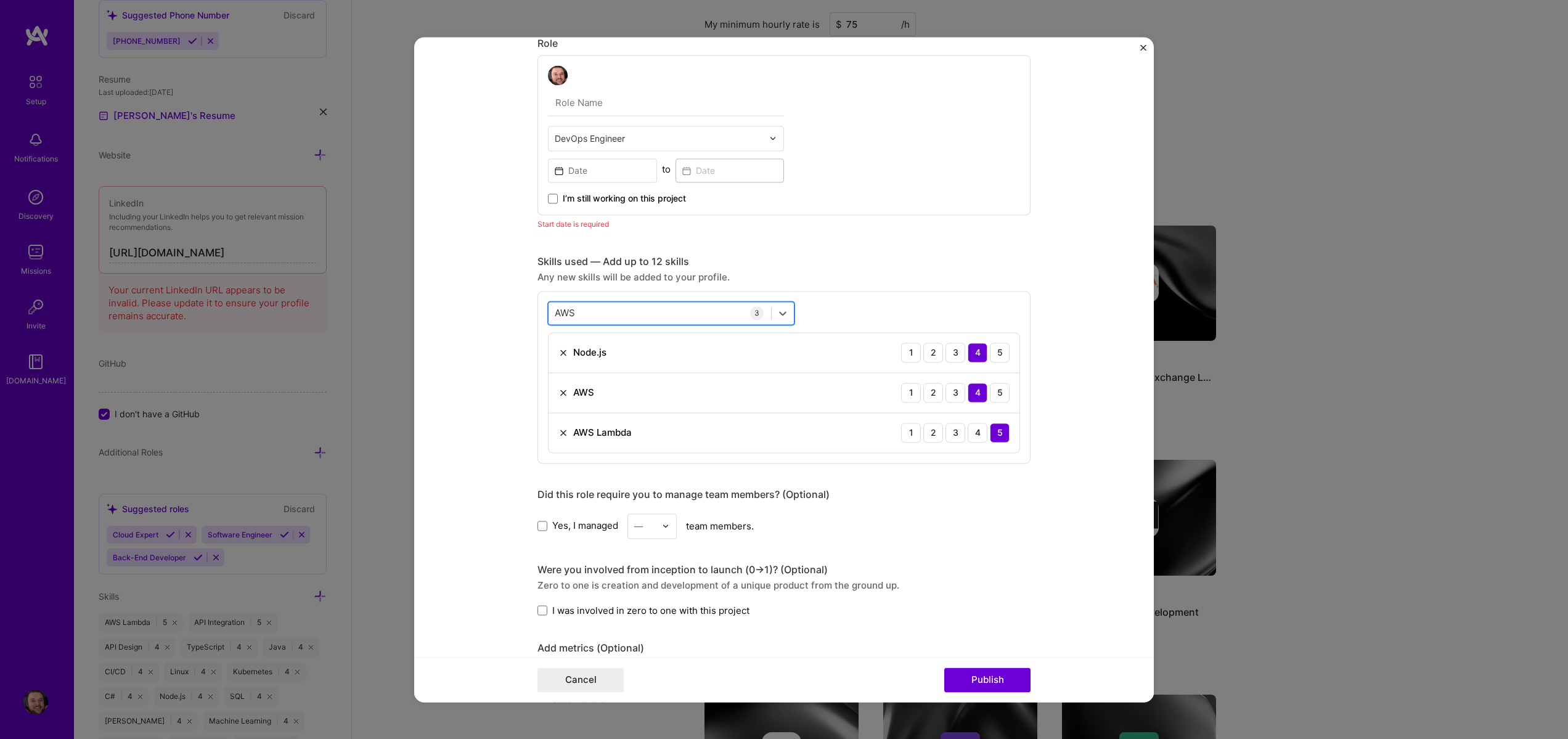
click at [565, 315] on input "AWS" at bounding box center [565, 312] width 21 height 13
click at [563, 359] on div "Terraform" at bounding box center [671, 363] width 231 height 13
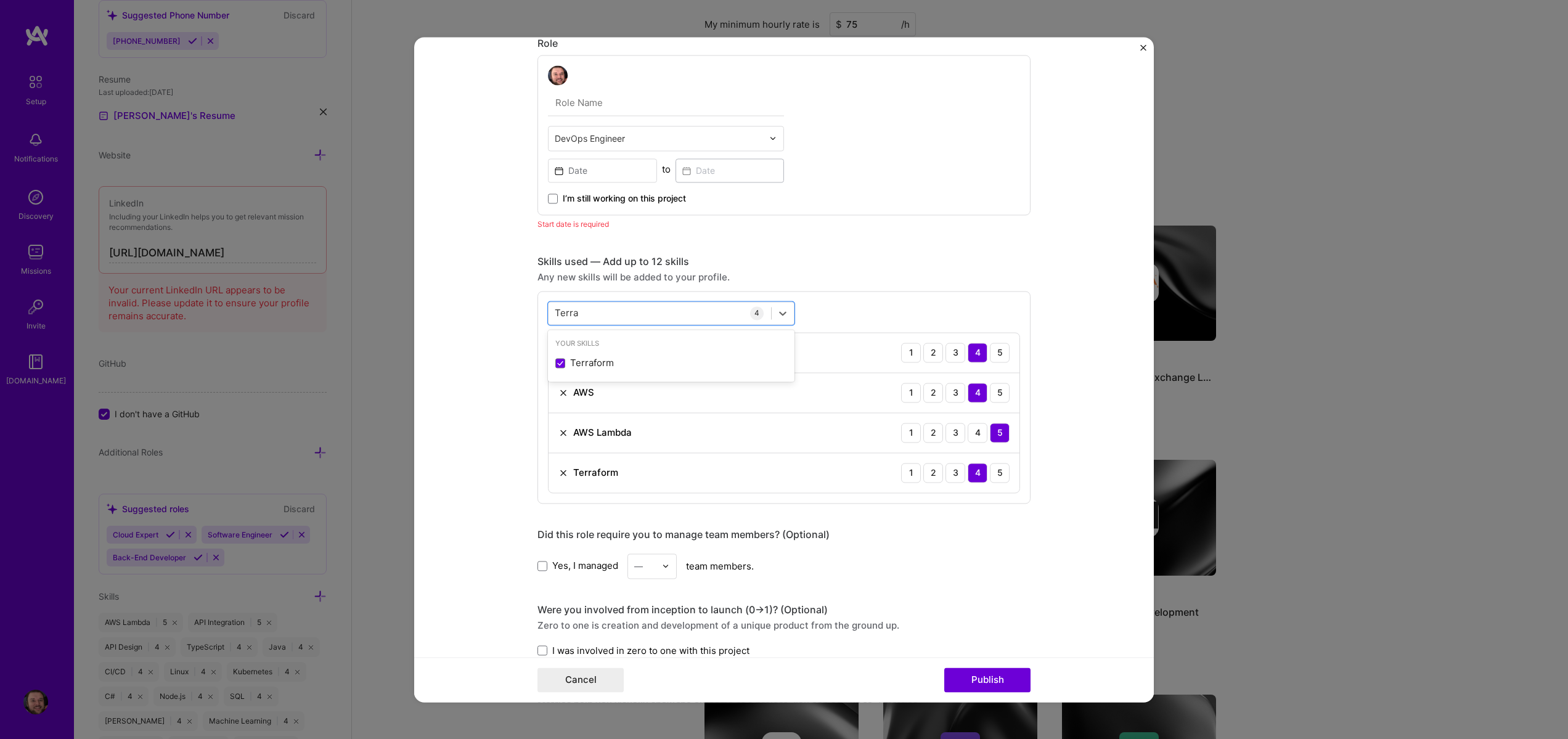
type input "Terra"
click at [1119, 484] on form "Project title AWS Video Rendering Pipeline Company Steven Burgess Project indus…" at bounding box center [784, 369] width 740 height 665
click at [999, 685] on button "Publish" at bounding box center [987, 679] width 86 height 25
click at [575, 177] on input at bounding box center [602, 171] width 109 height 24
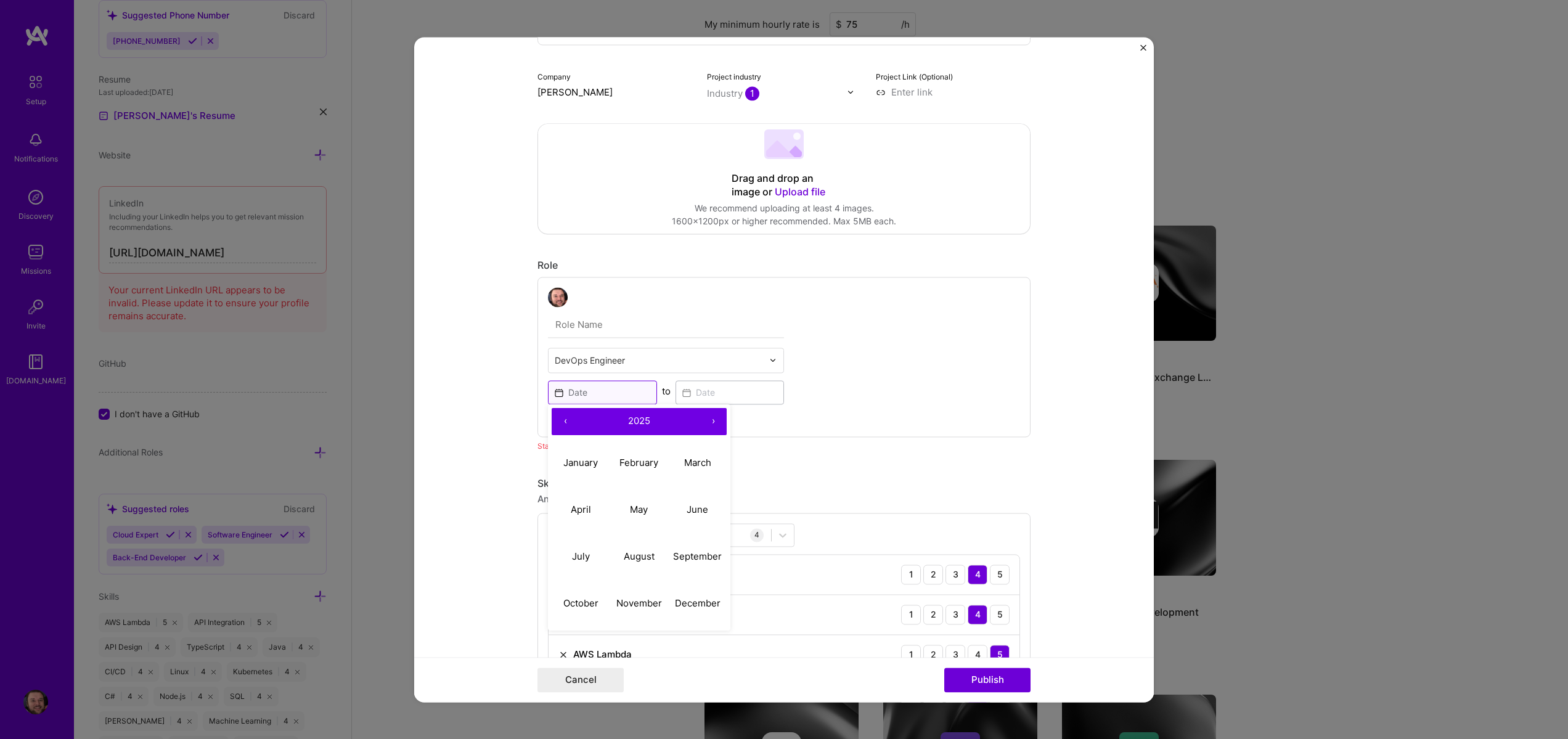
scroll to position [62, 0]
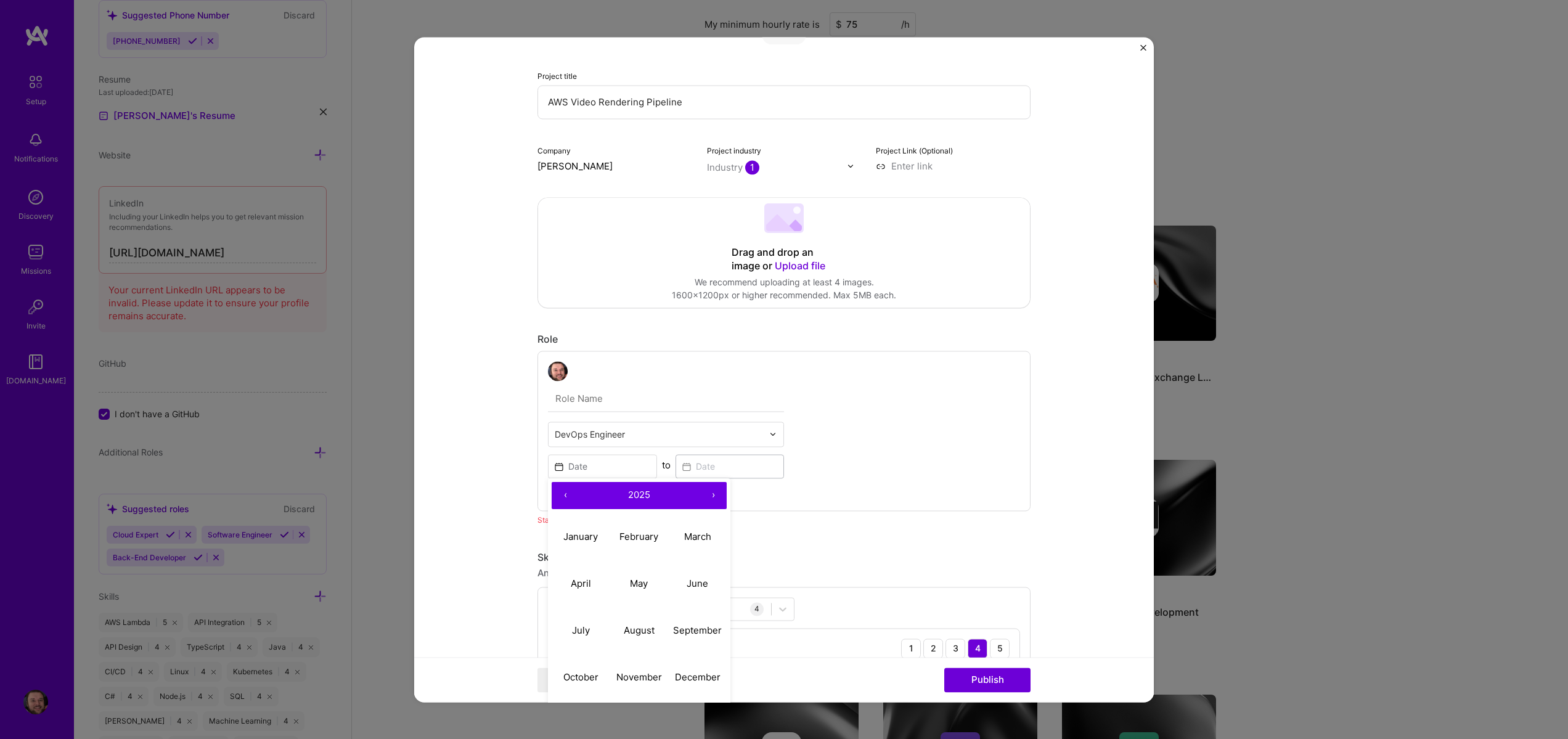
click at [556, 498] on button "‹" at bounding box center [565, 496] width 27 height 27
click at [687, 526] on button "March" at bounding box center [698, 537] width 59 height 47
type input "Mar, 2023"
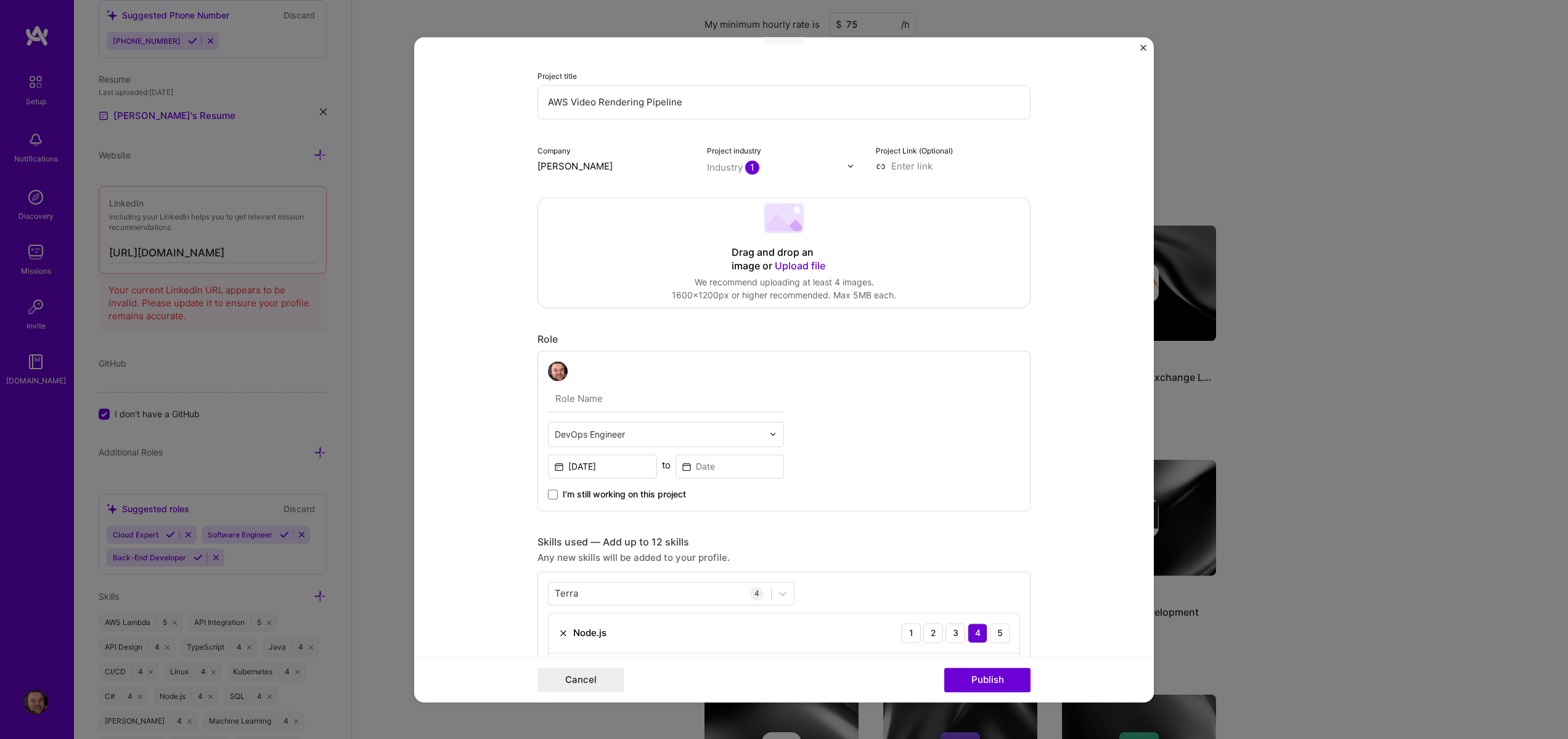
click at [557, 490] on label "I’m still working on this project" at bounding box center [617, 494] width 138 height 12
click at [0, 0] on input "I’m still working on this project" at bounding box center [0, 0] width 0 height 0
click at [600, 406] on input "text" at bounding box center [666, 399] width 236 height 26
click at [615, 435] on input "text" at bounding box center [658, 433] width 208 height 13
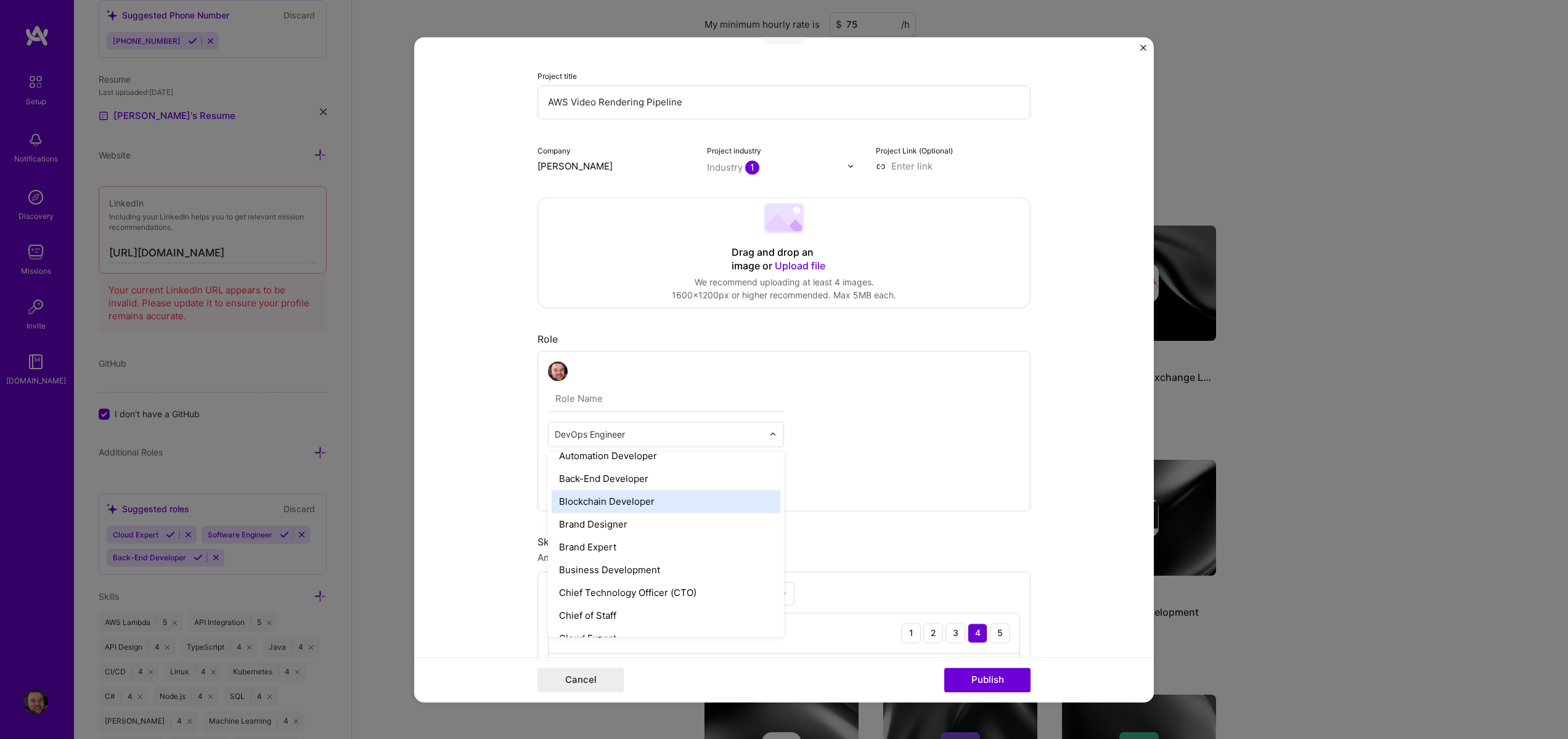
scroll to position [148, 0]
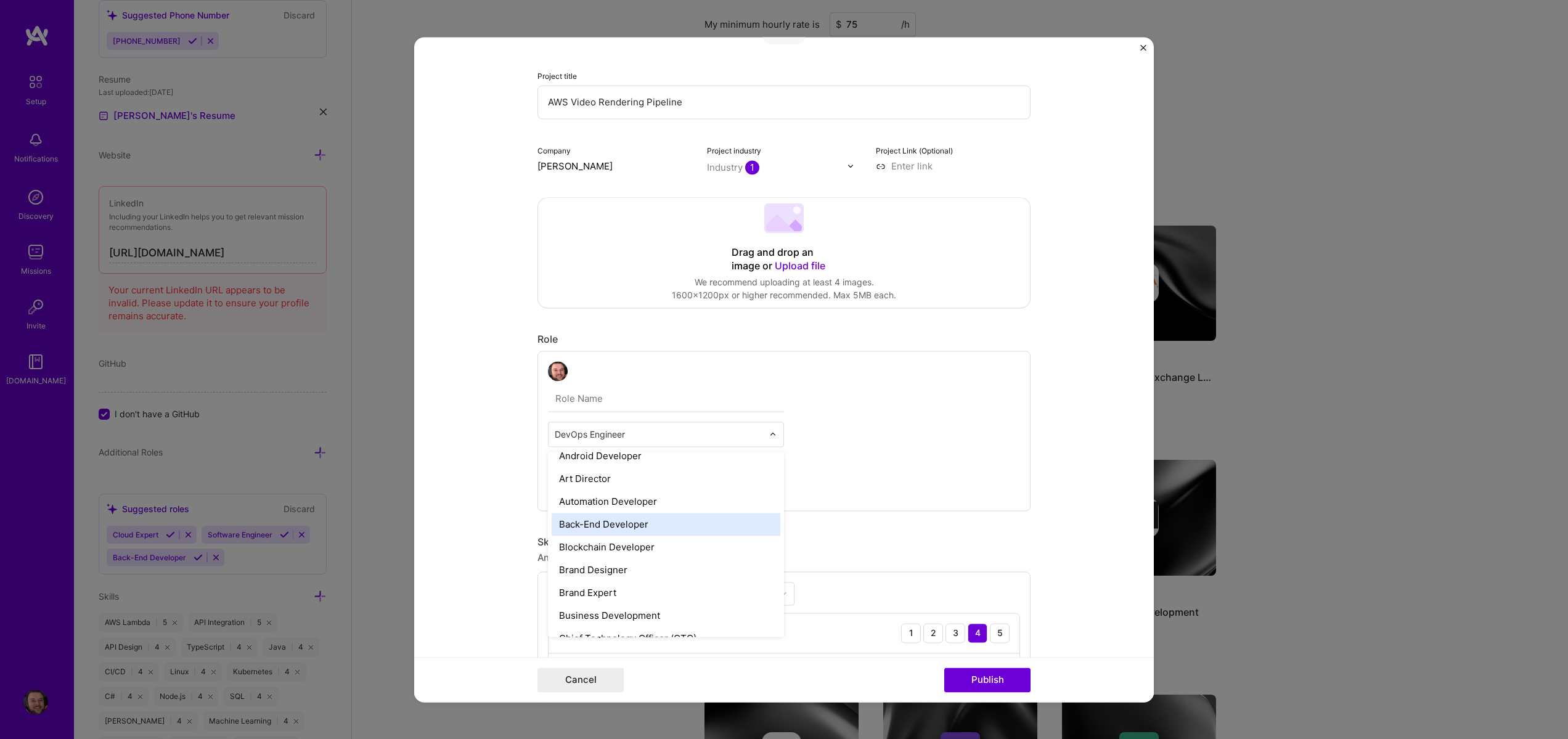
click at [622, 518] on div "Back-End Developer" at bounding box center [666, 524] width 229 height 23
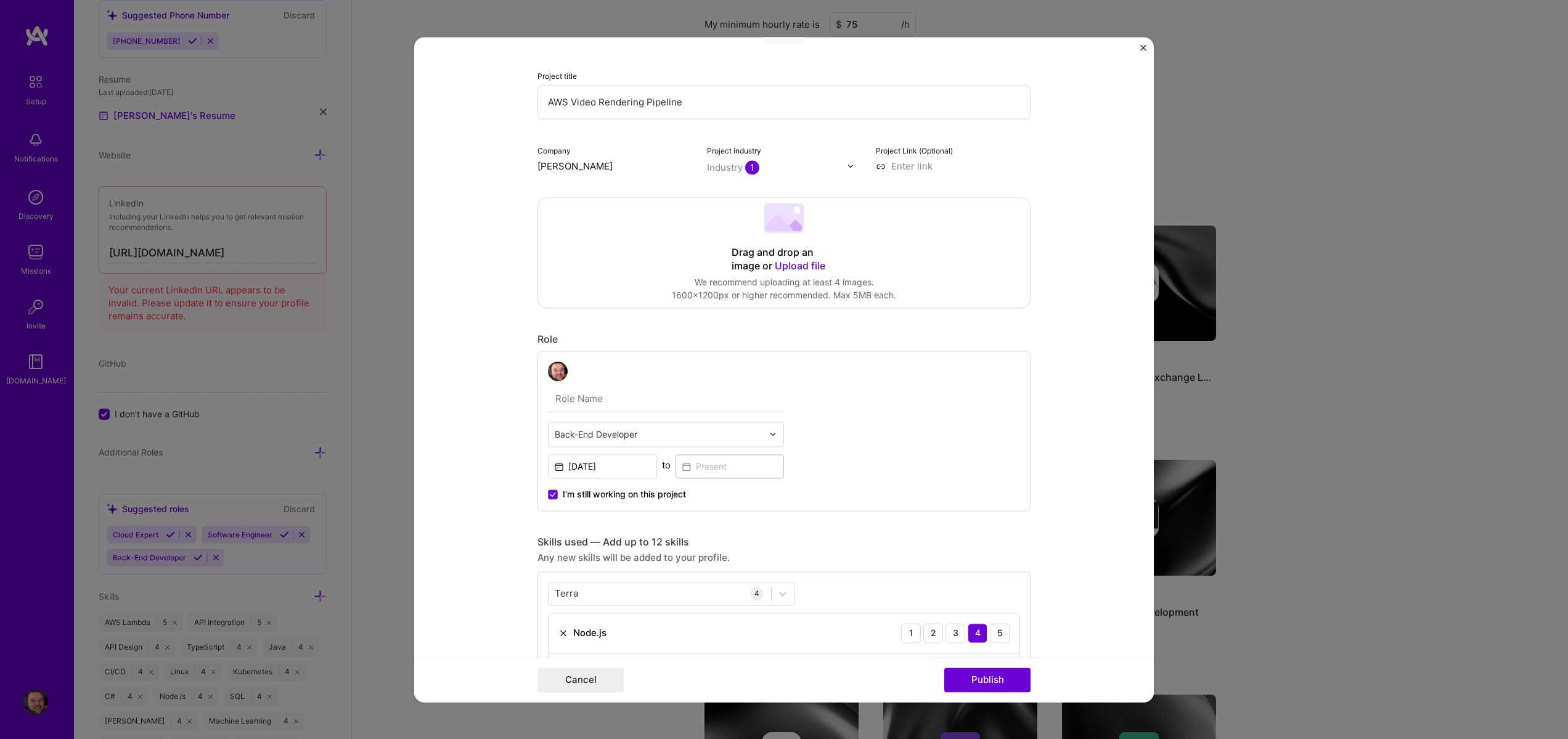
click at [592, 395] on input "text" at bounding box center [666, 399] width 236 height 26
type input "T"
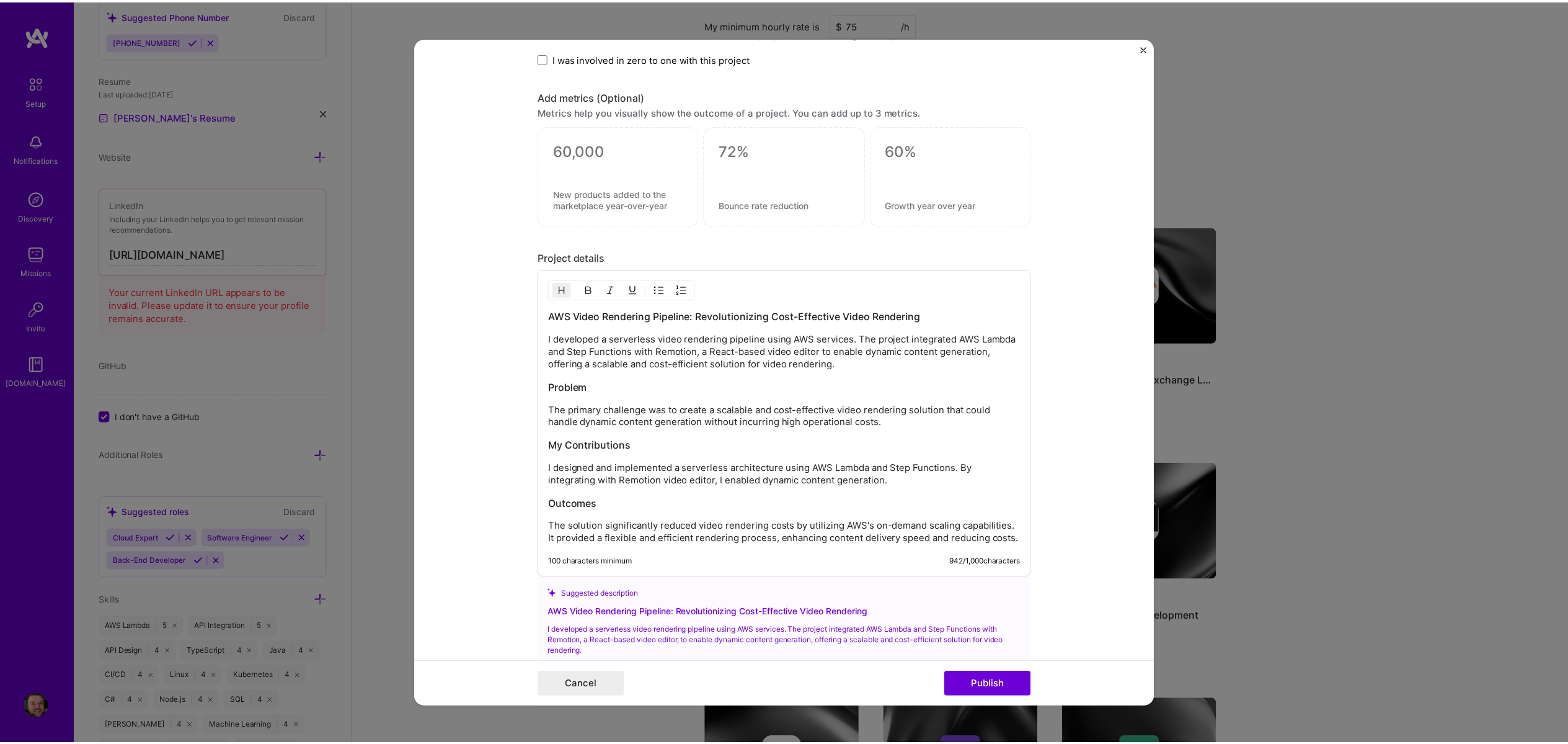
scroll to position [1234, 0]
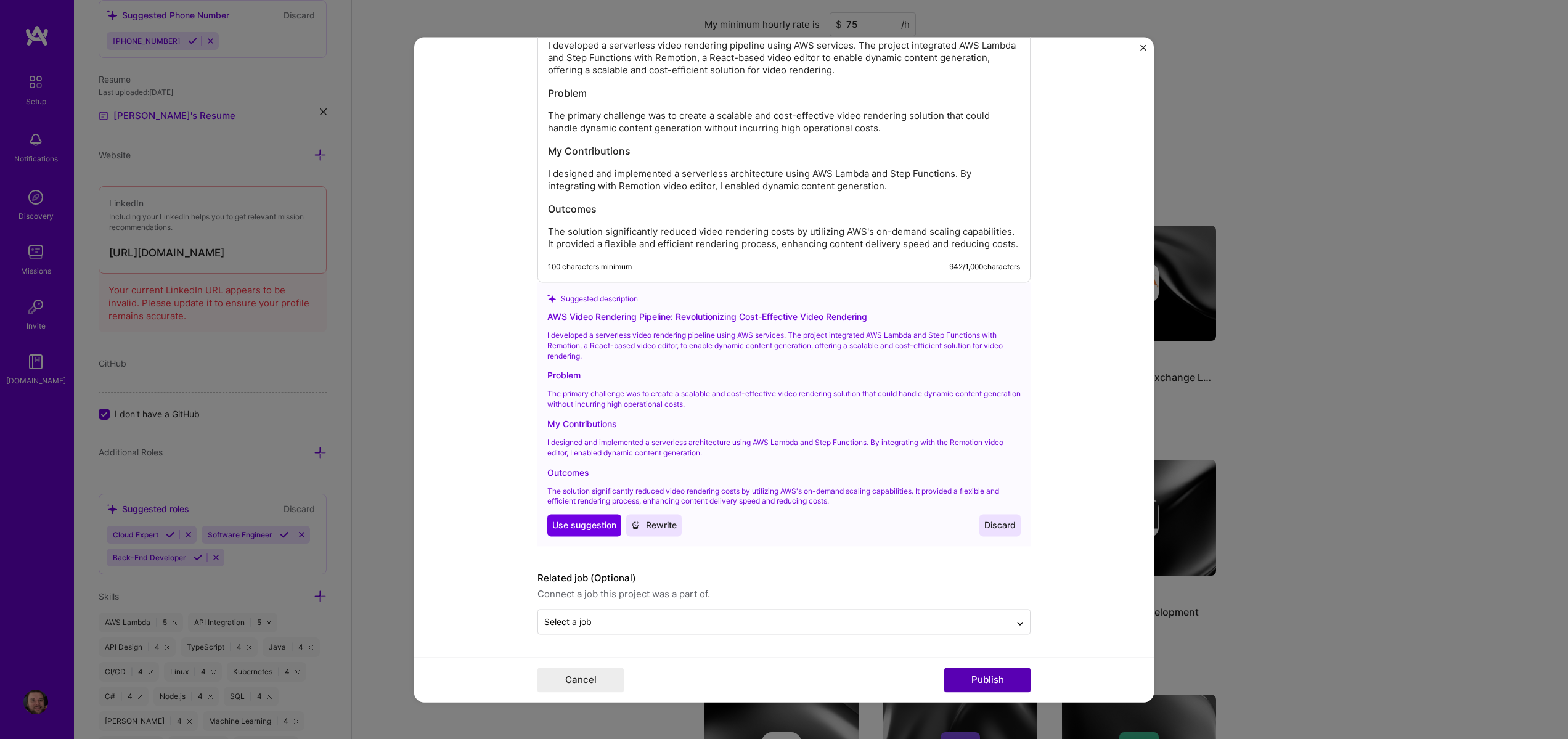
type input "Back-End Developer"
click at [982, 691] on button "Publish" at bounding box center [987, 679] width 86 height 25
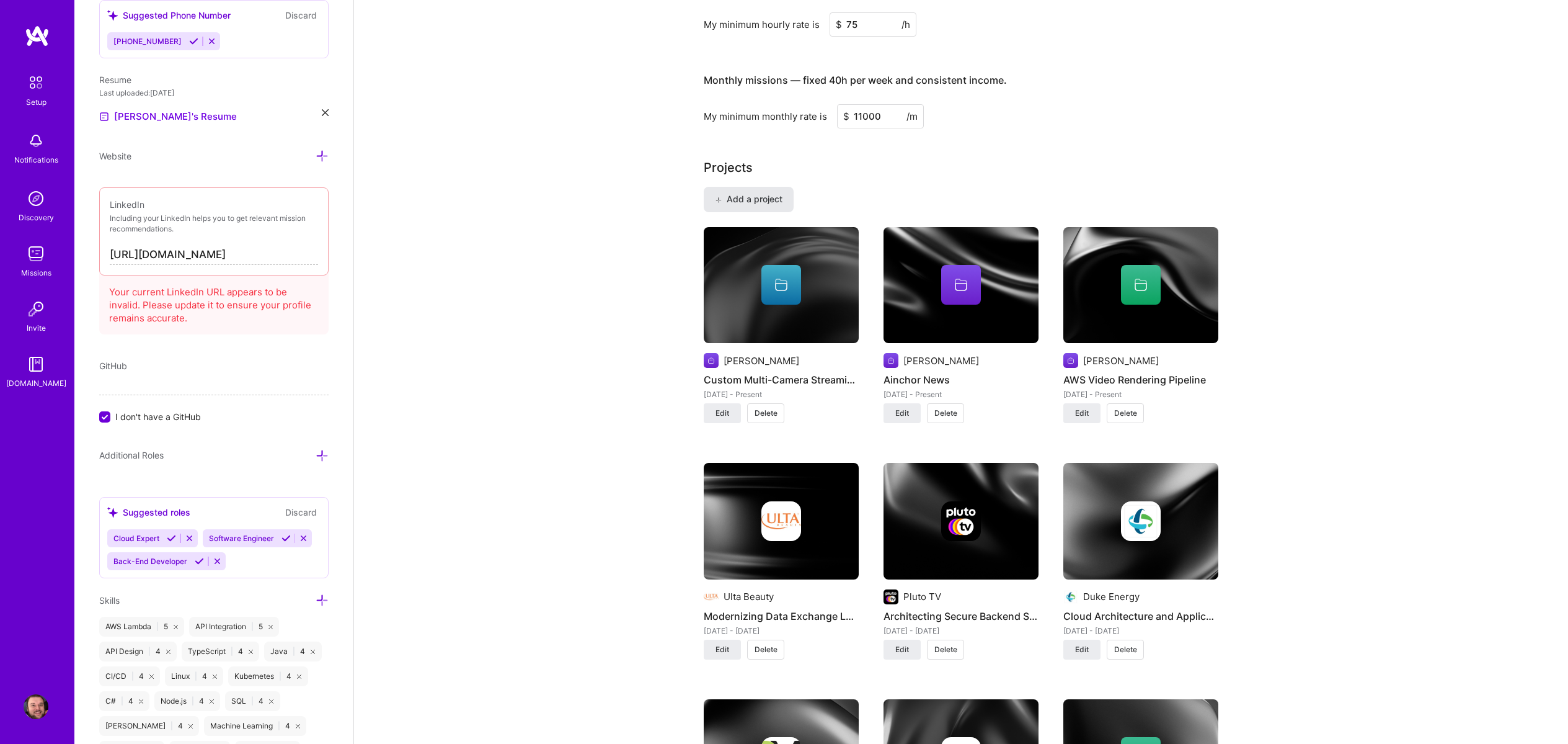
click at [743, 204] on span "Add a project" at bounding box center [748, 199] width 67 height 12
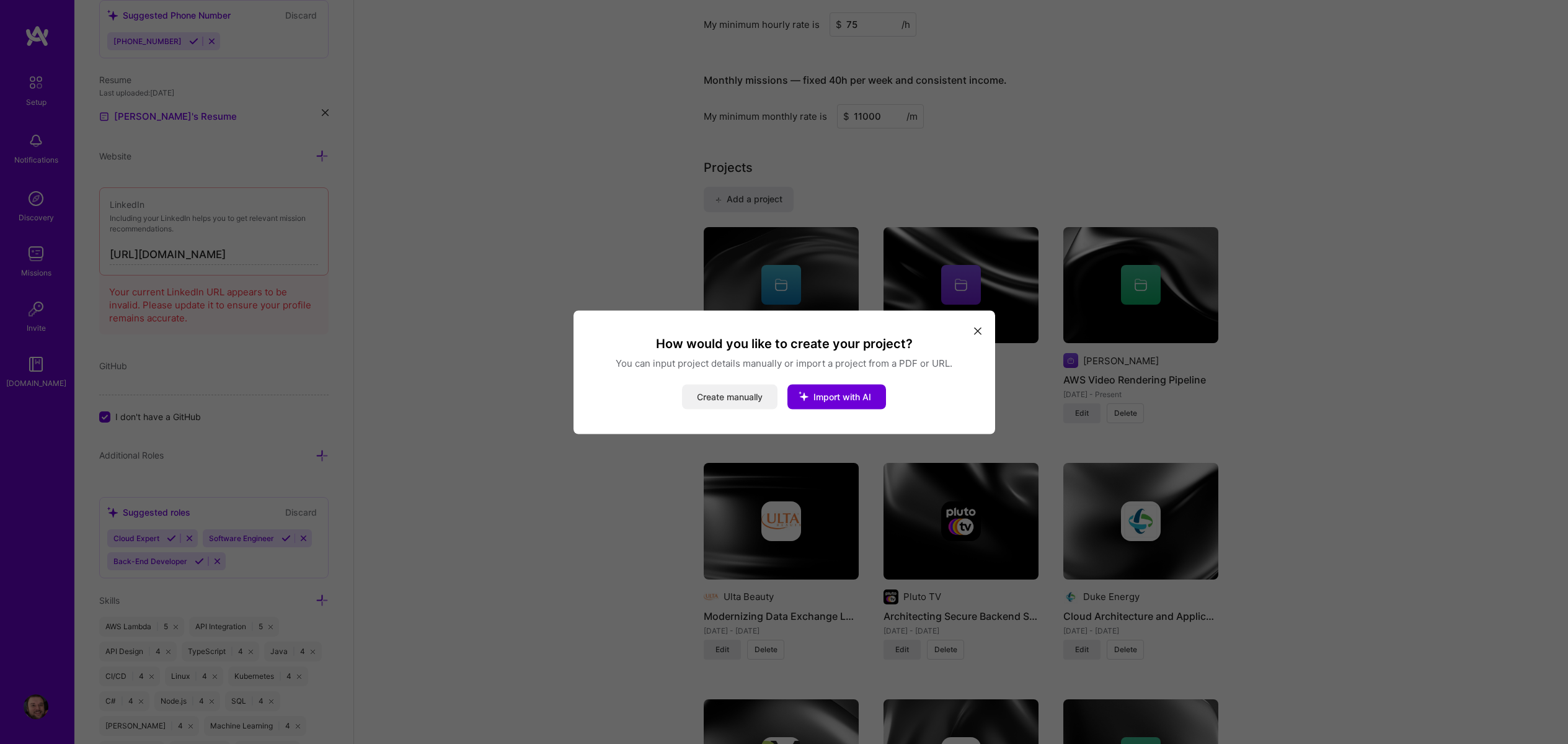
click at [743, 406] on button "Create manually" at bounding box center [730, 396] width 96 height 25
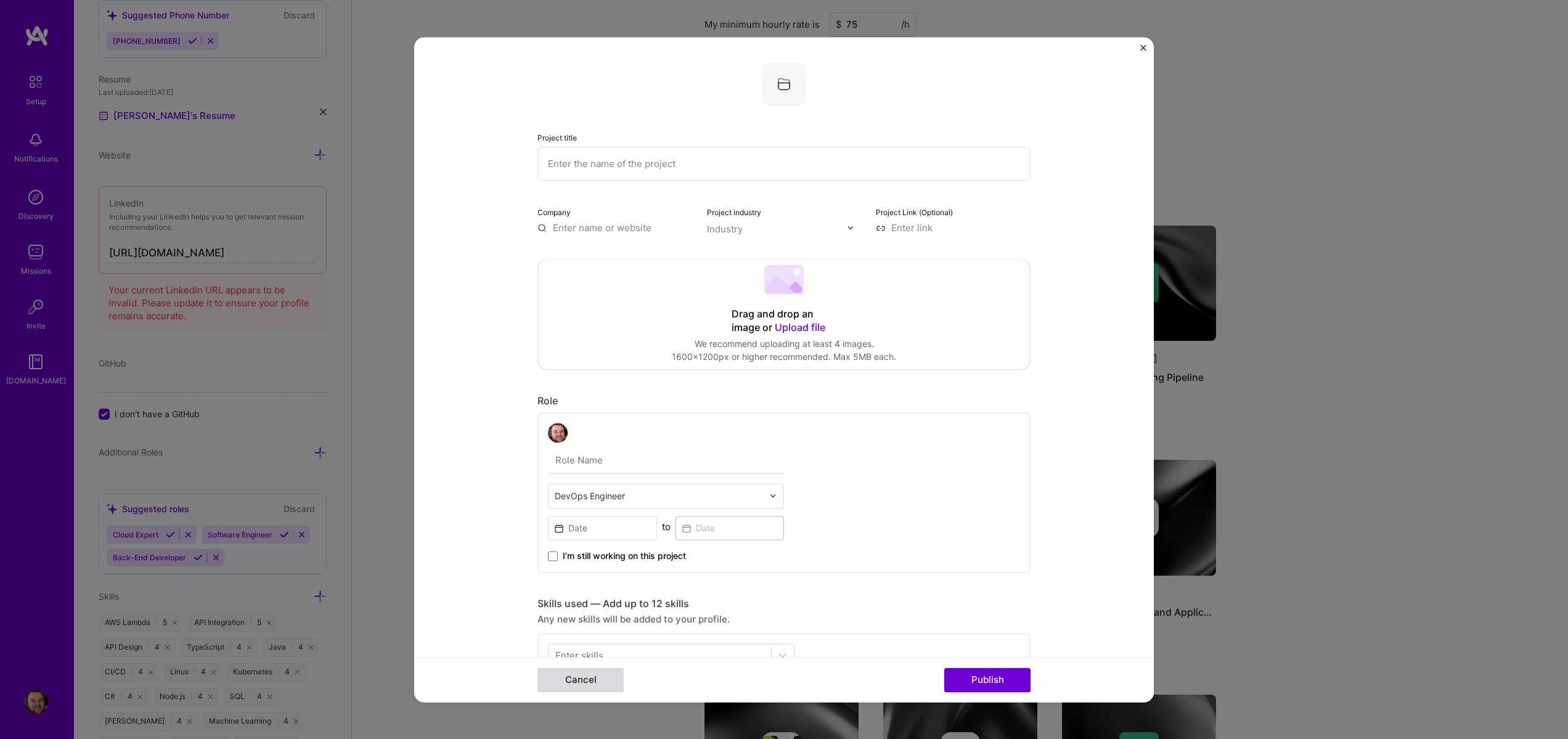
click at [585, 685] on button "Cancel" at bounding box center [581, 679] width 86 height 25
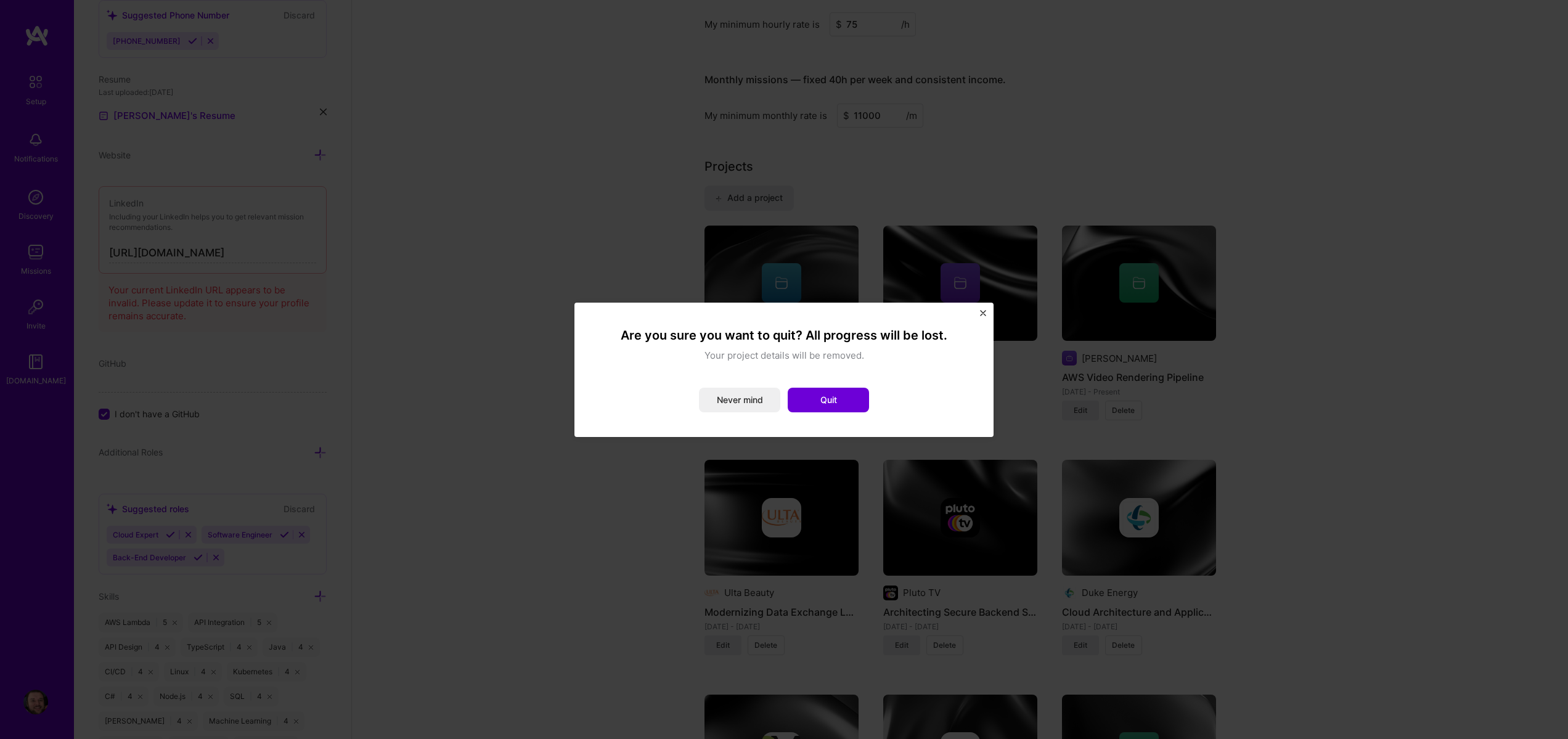
click at [981, 317] on button "Close" at bounding box center [983, 316] width 6 height 13
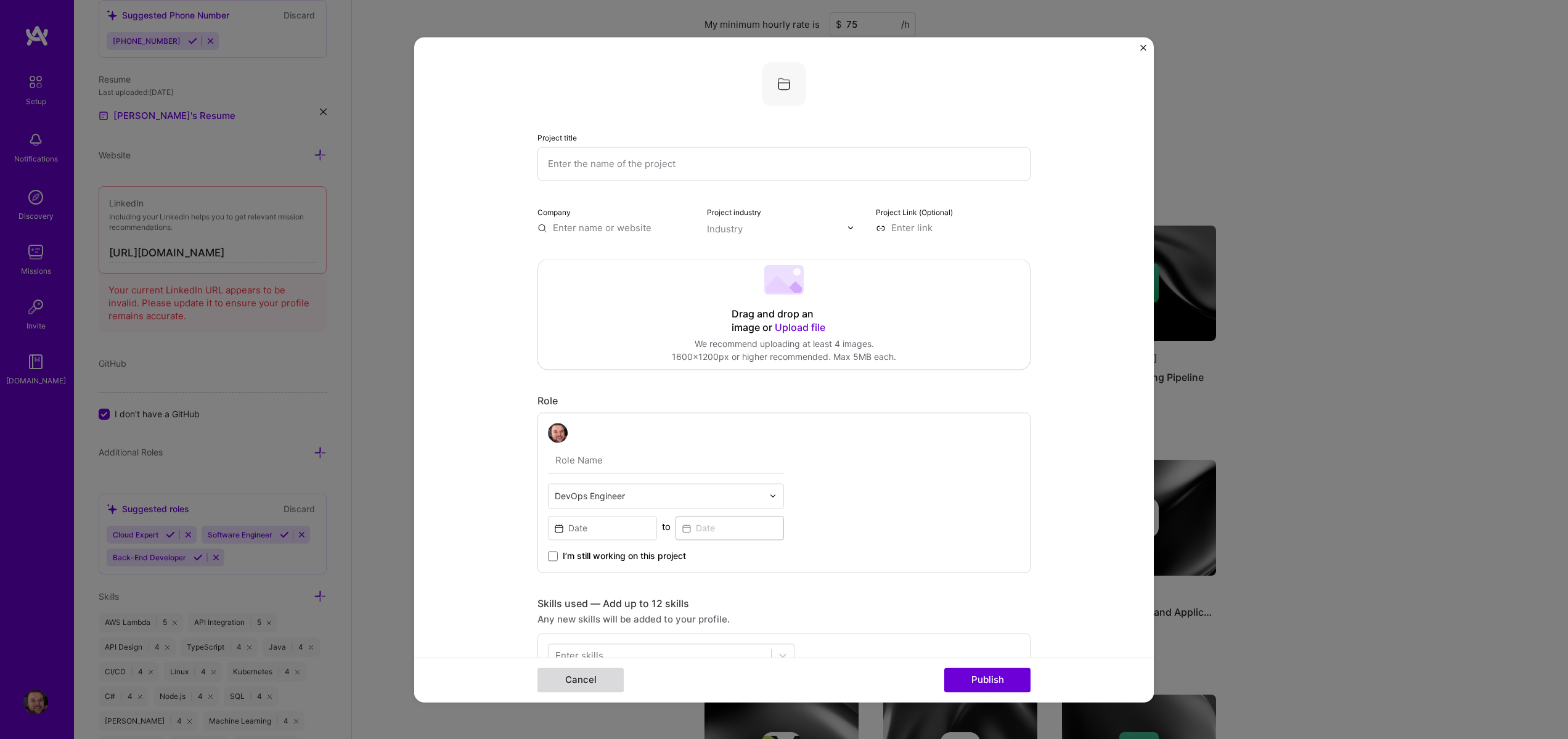
click at [558, 681] on button "Cancel" at bounding box center [581, 679] width 86 height 25
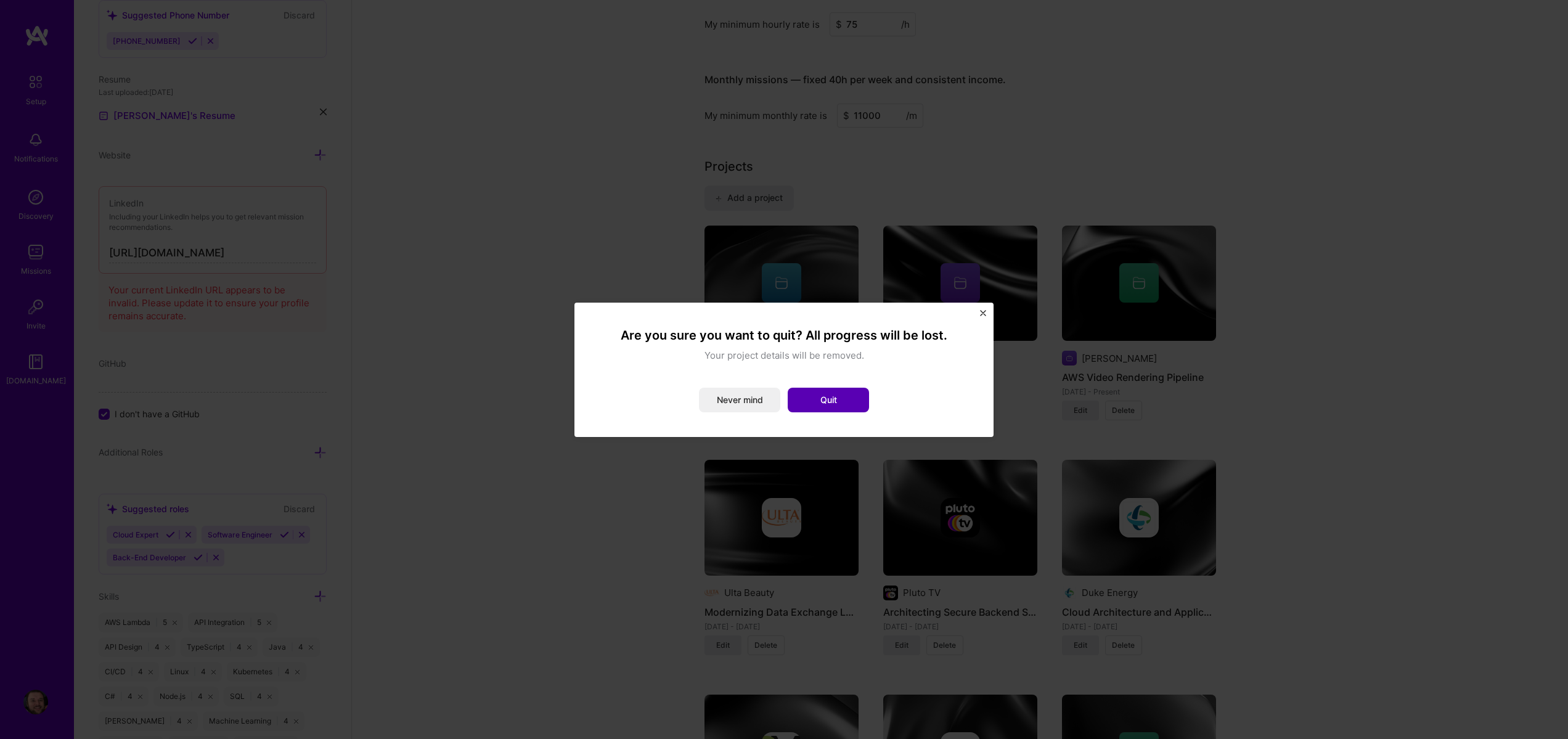
click at [861, 389] on div "Are you sure you want to quit? All progress will be lost. Your project details …" at bounding box center [784, 369] width 370 height 85
click at [854, 394] on button "Quit" at bounding box center [829, 400] width 82 height 25
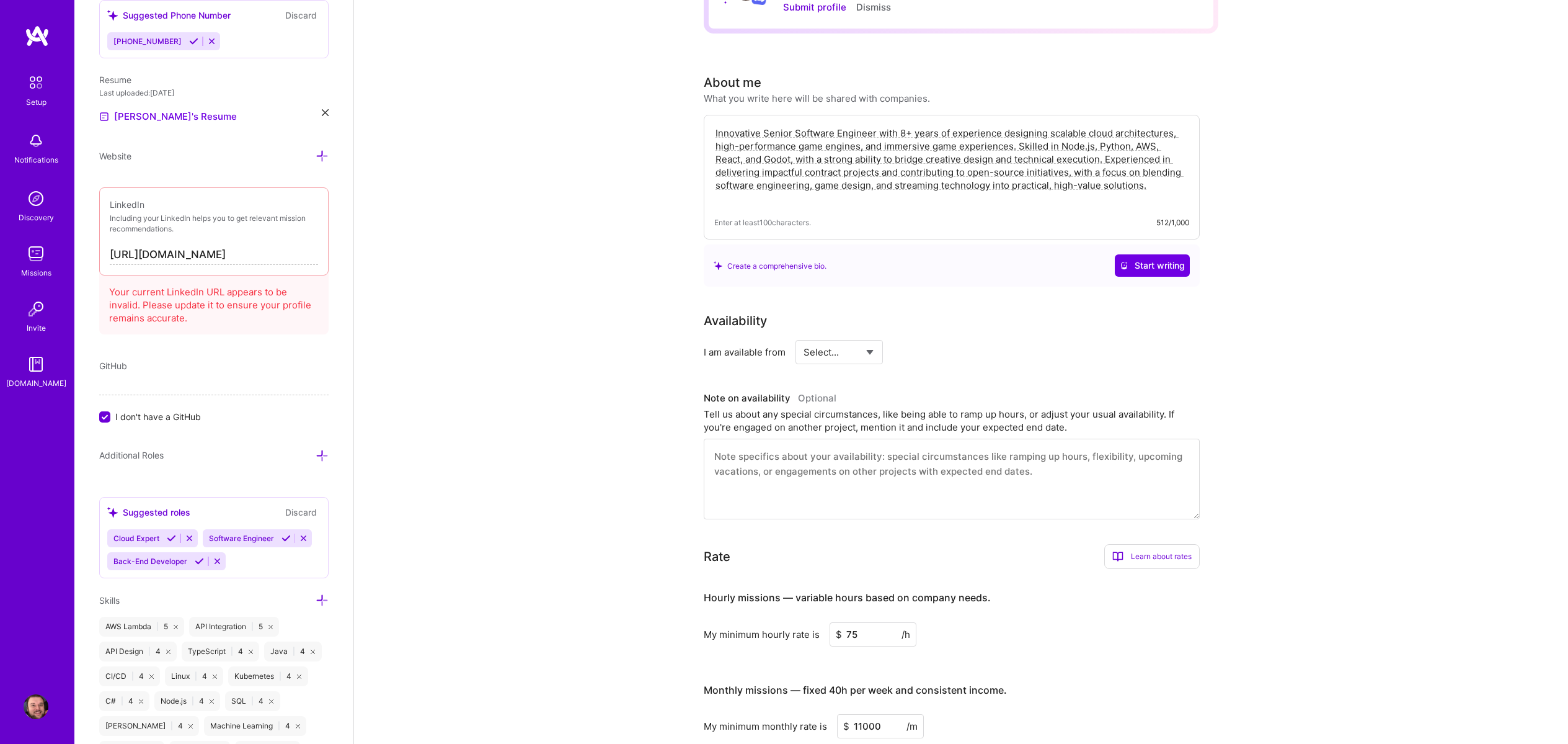
scroll to position [0, 0]
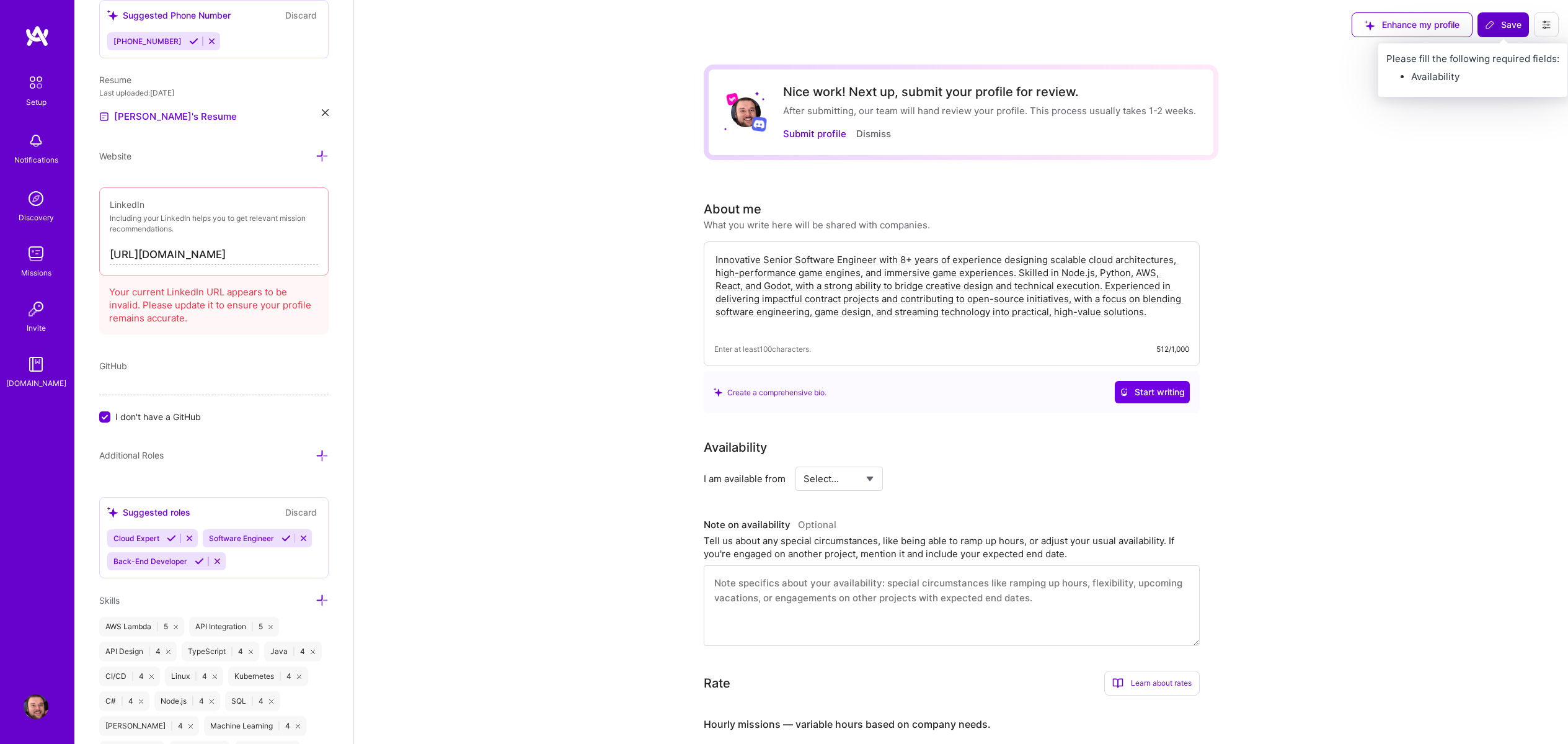
click at [1497, 22] on span "Save" at bounding box center [1503, 25] width 36 height 12
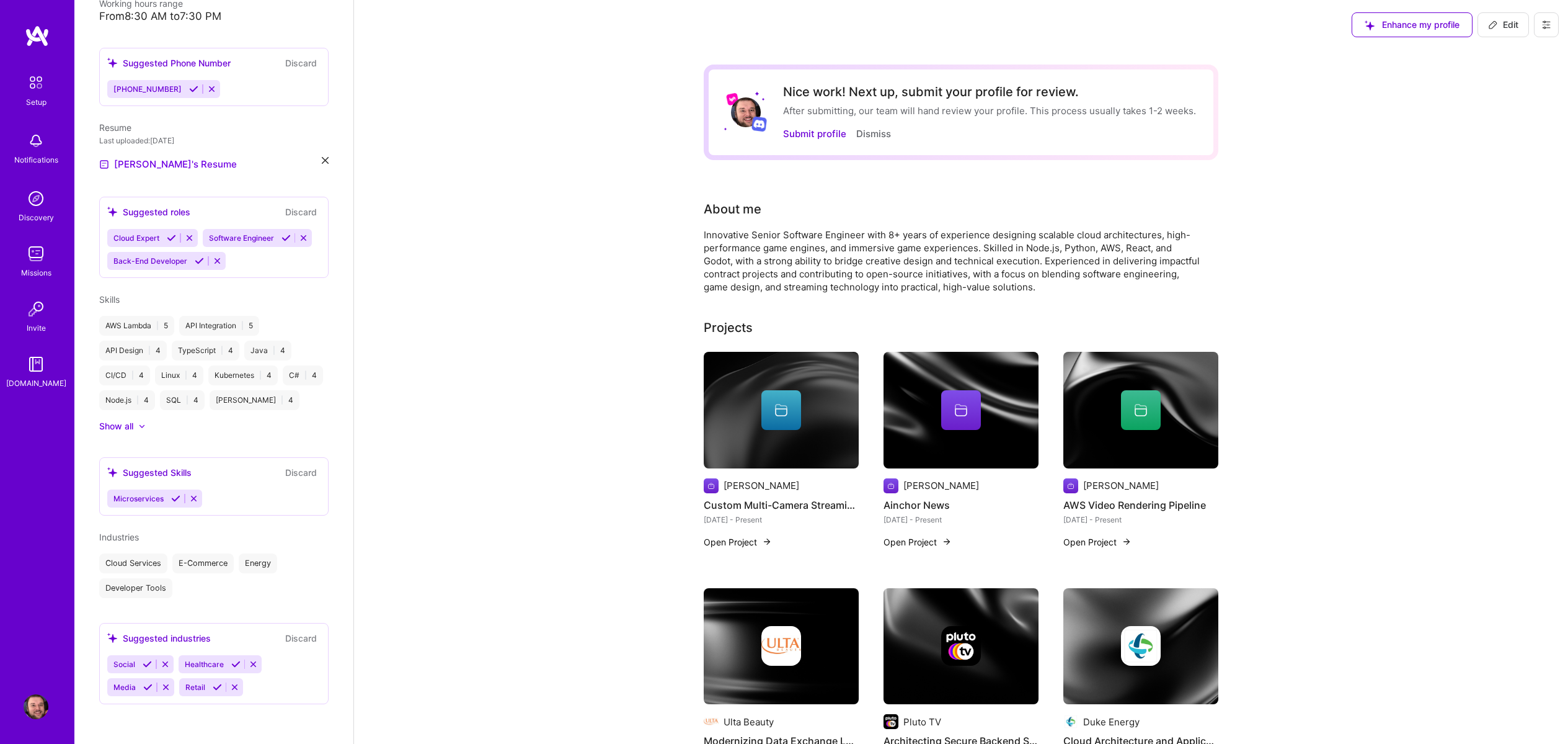
scroll to position [316, 0]
click at [818, 135] on button "Submit profile" at bounding box center [815, 133] width 63 height 13
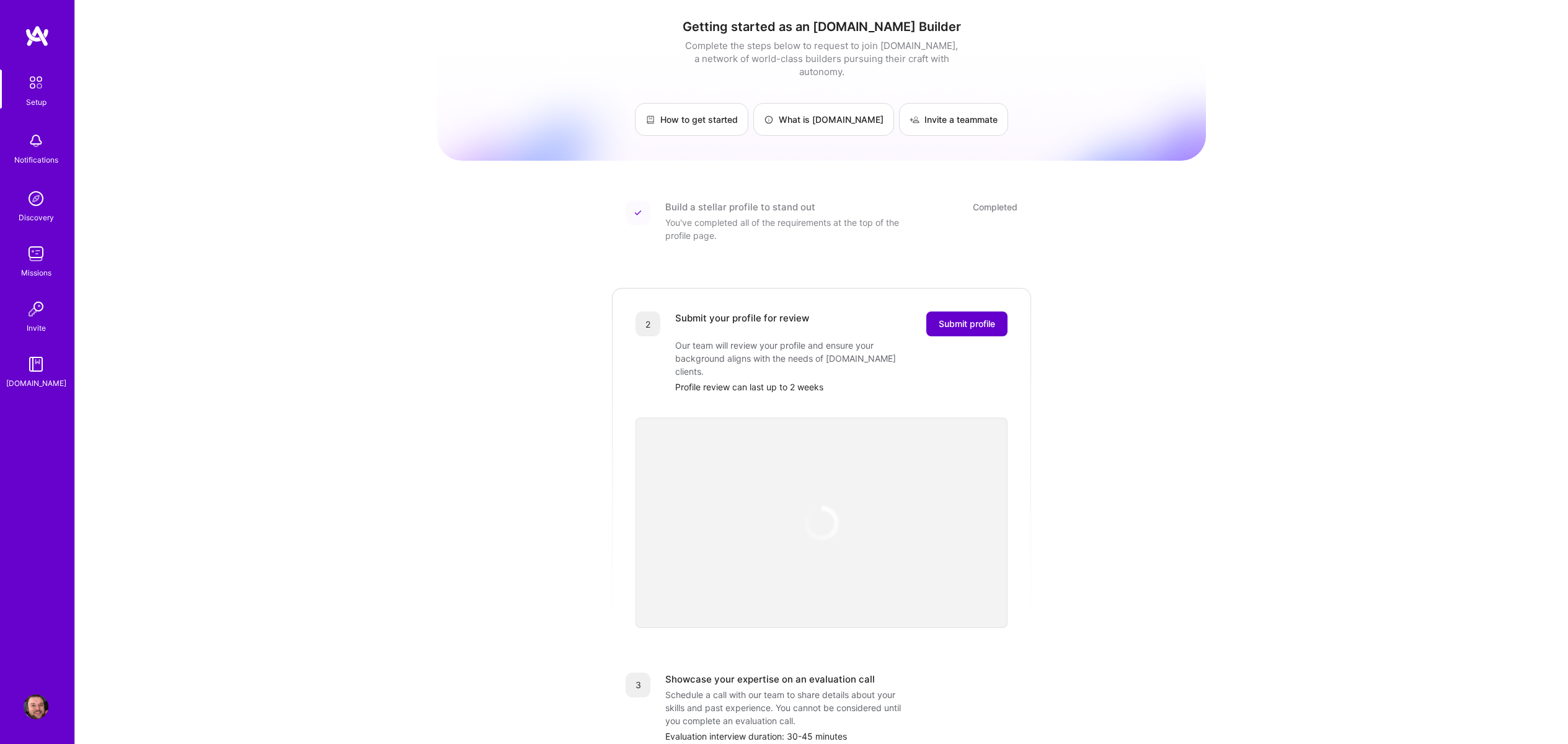
click at [965, 318] on span "Submit profile" at bounding box center [967, 324] width 57 height 12
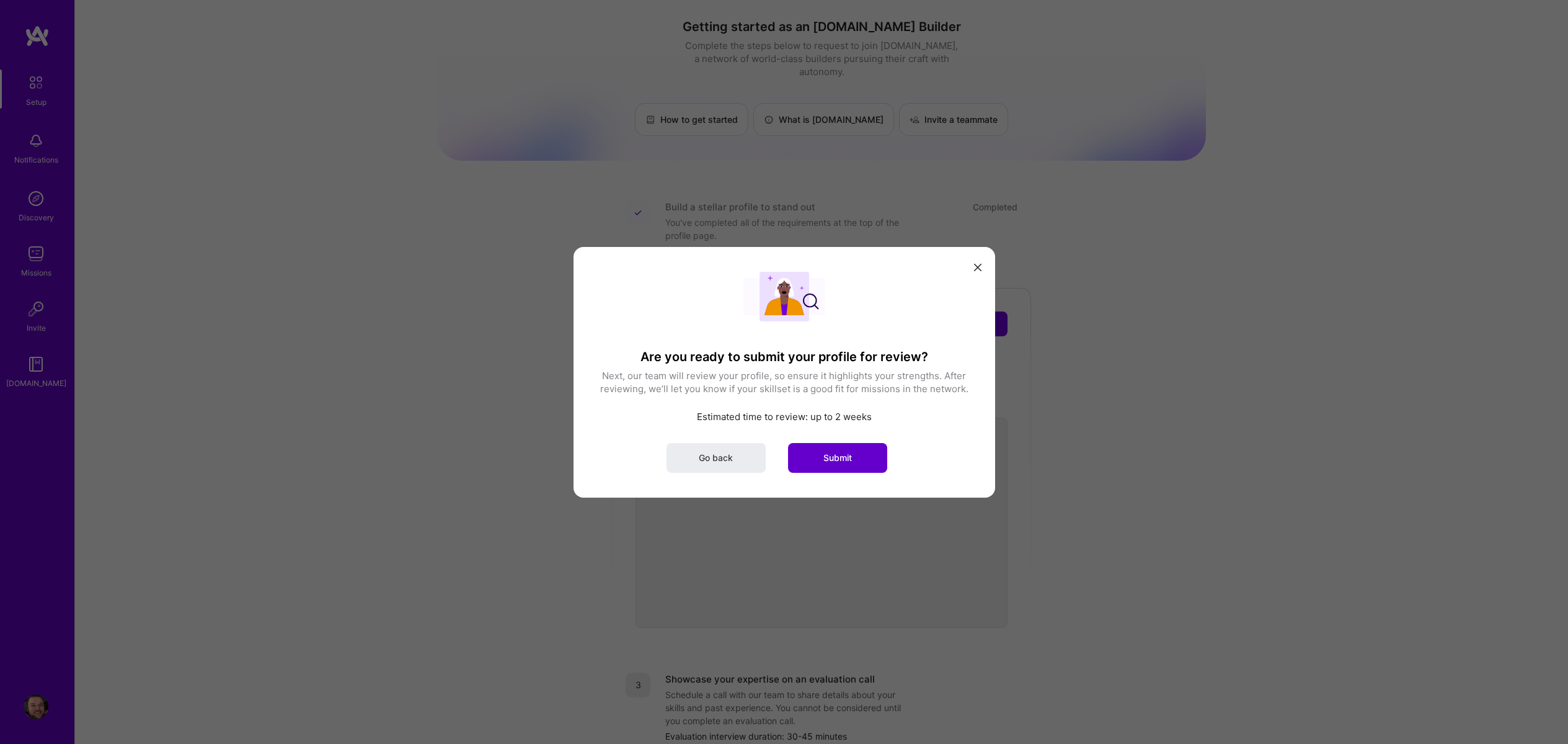
click at [858, 463] on button "Submit" at bounding box center [837, 457] width 99 height 30
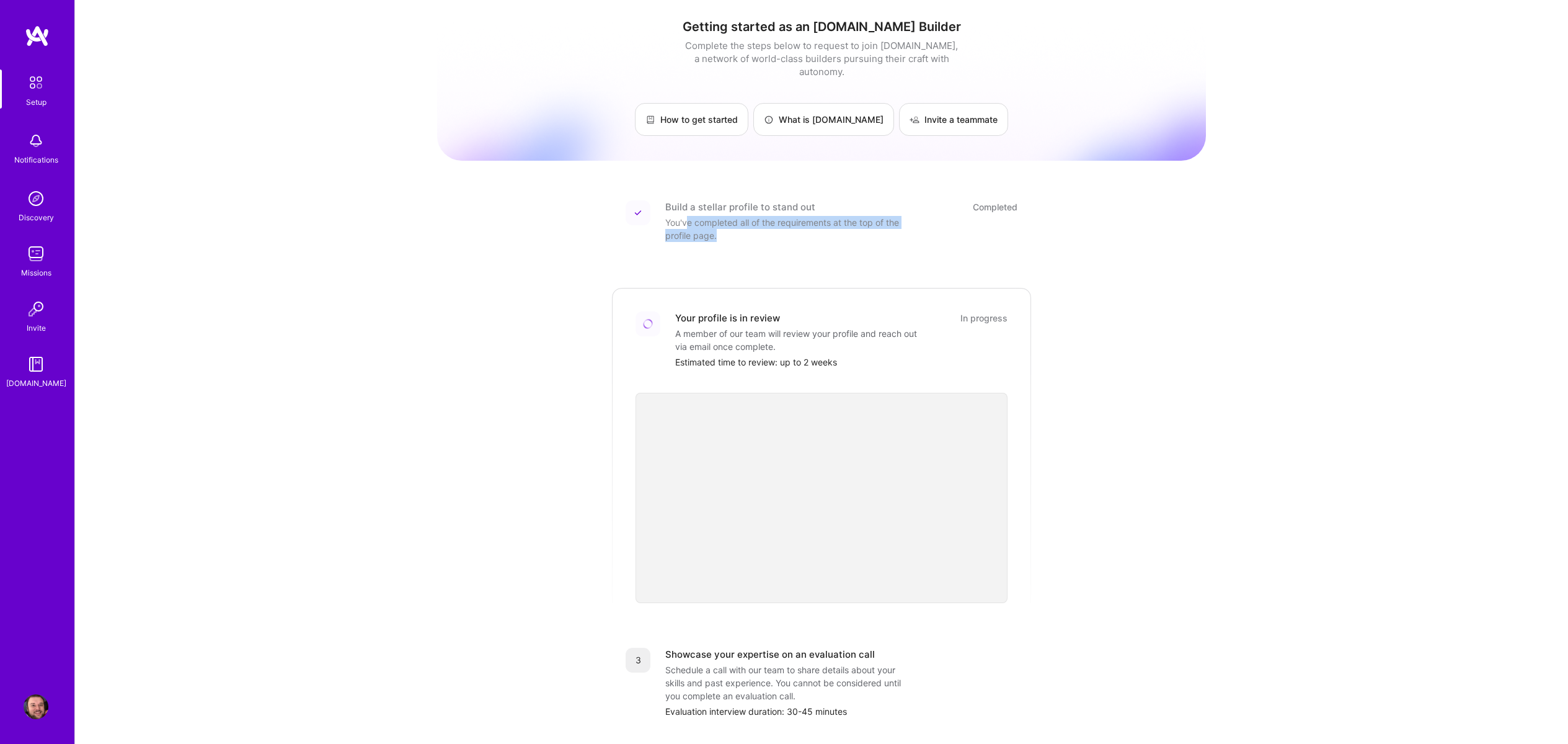
drag, startPoint x: 688, startPoint y: 212, endPoint x: 785, endPoint y: 248, distance: 103.5
click at [785, 248] on div "Build a stellar profile to stand out Completed You've completed all of the requ…" at bounding box center [822, 529] width 422 height 686
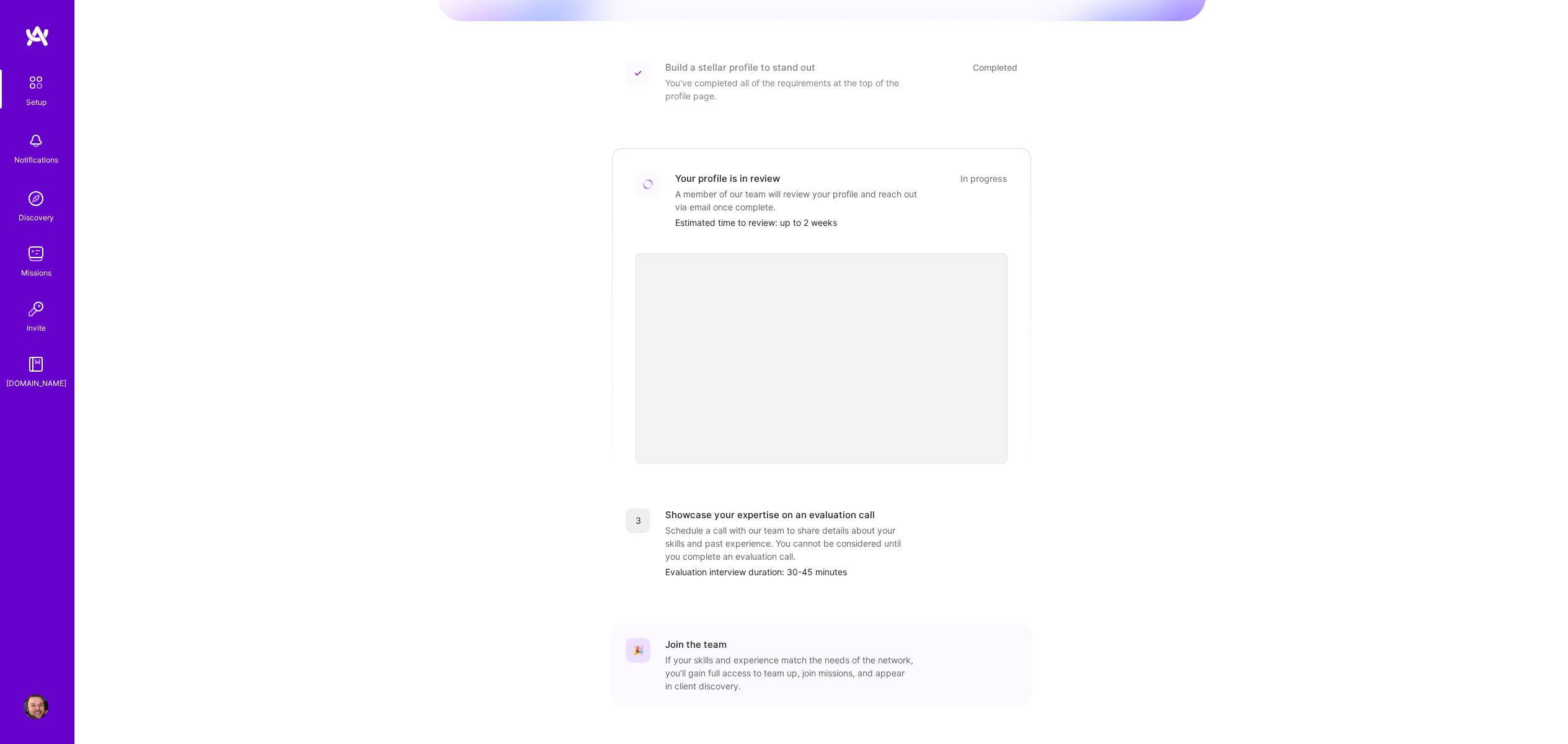
scroll to position [159, 0]
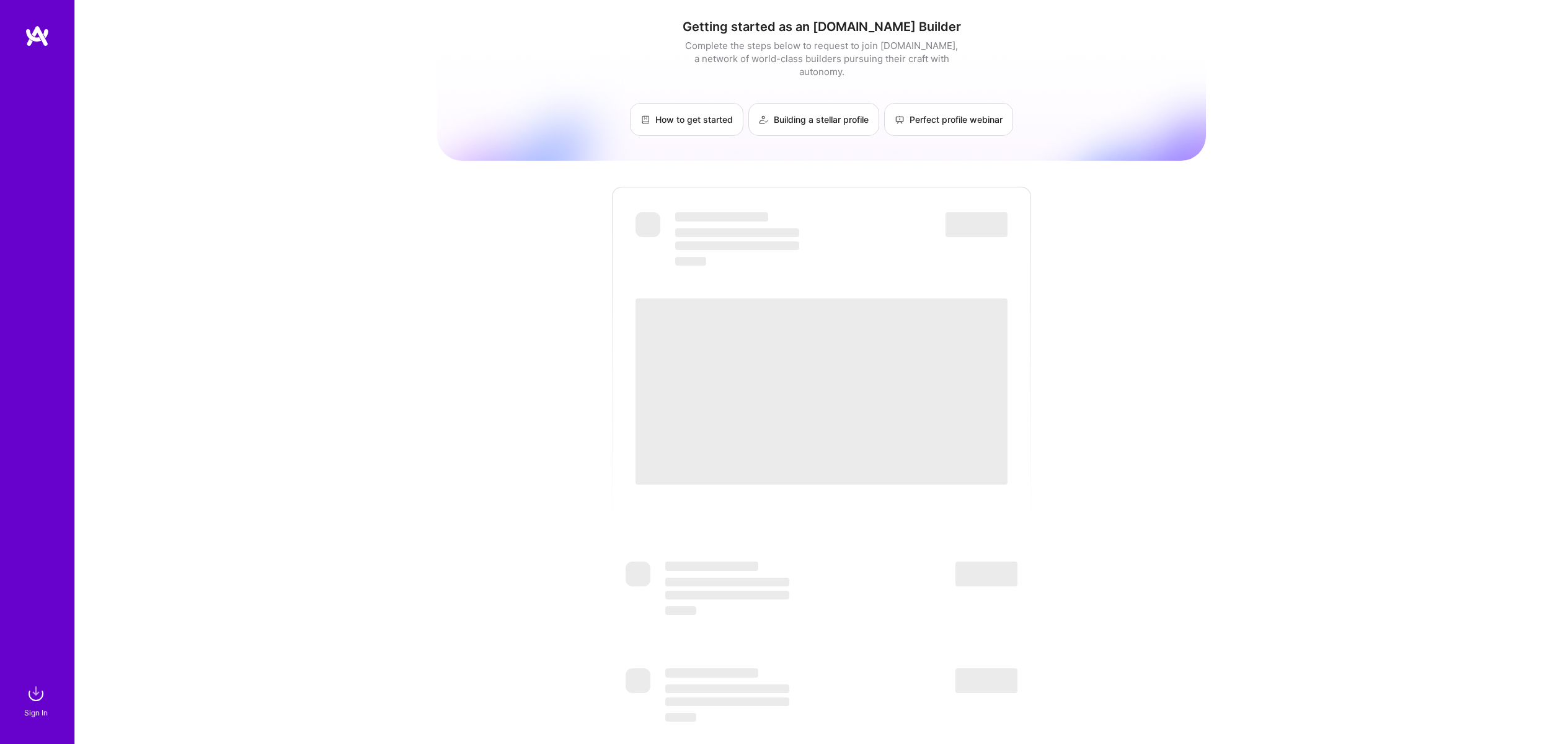
scroll to position [147, 0]
